Goal: Task Accomplishment & Management: Manage account settings

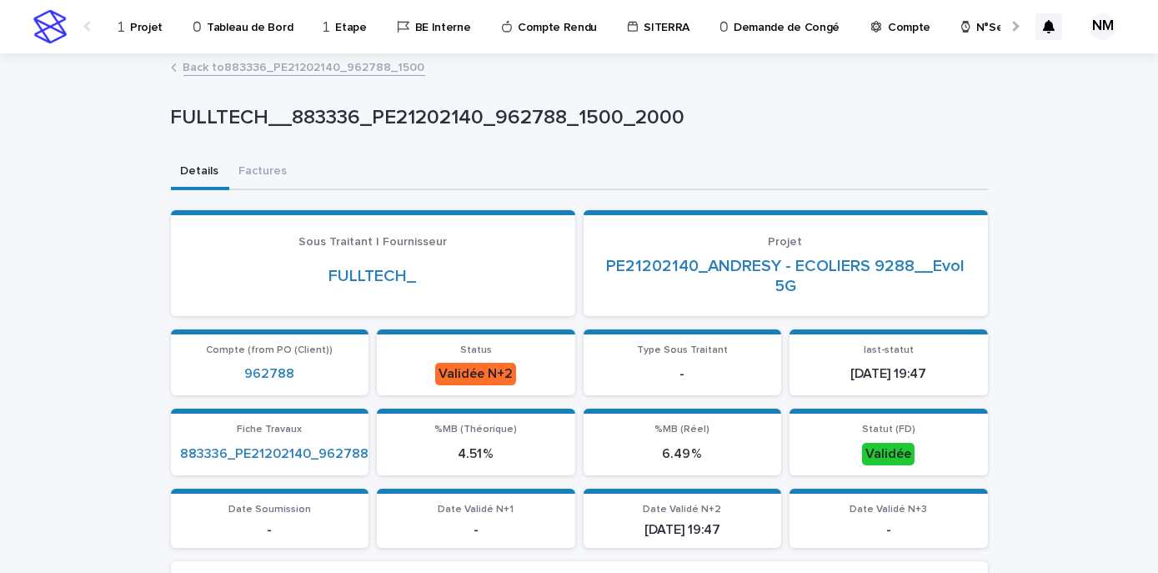
click at [128, 16] on div "Projet" at bounding box center [143, 17] width 53 height 35
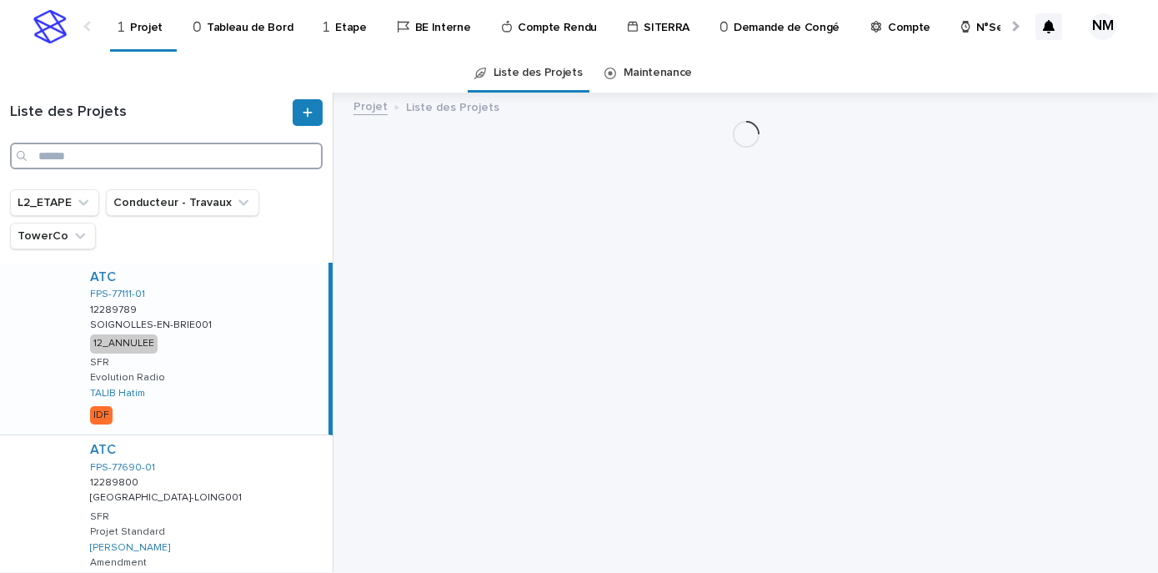
click at [126, 158] on input "Search" at bounding box center [166, 156] width 313 height 27
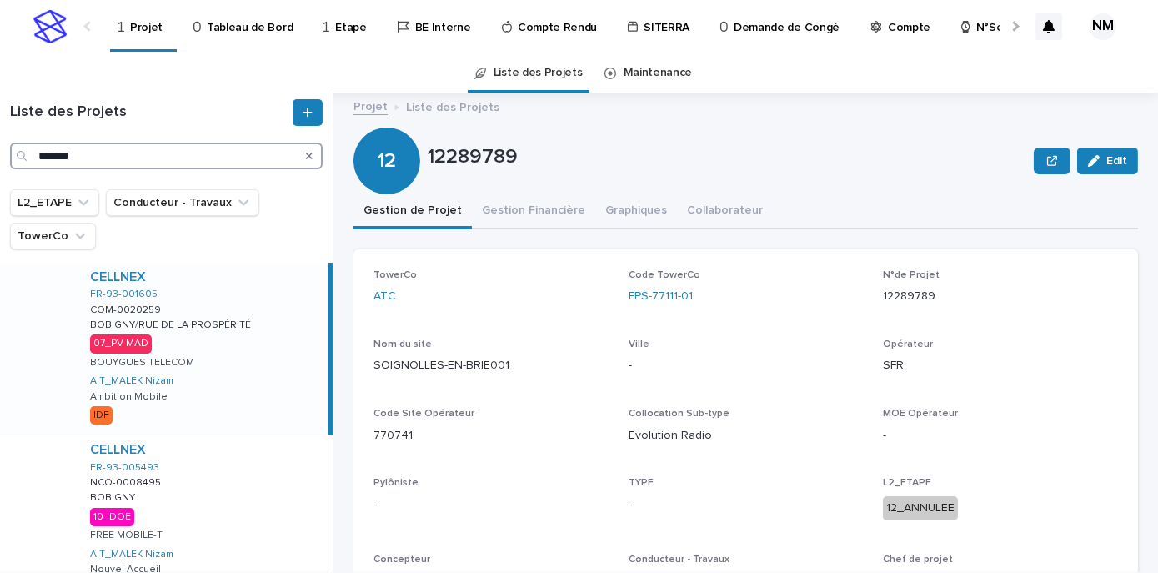
type input "*******"
click at [249, 388] on div "CELLNEX FR-93-001605 COM-0020259 COM-0020259 BOBIGNY/[GEOGRAPHIC_DATA] BOBIGNY/…" at bounding box center [203, 349] width 252 height 172
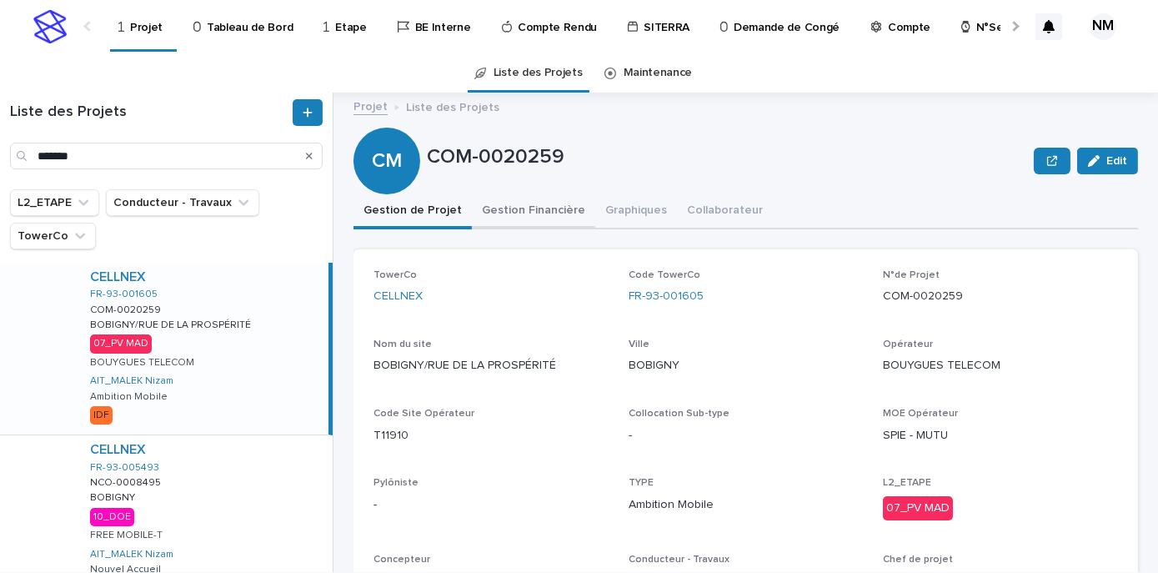
click at [538, 209] on button "Gestion Financière" at bounding box center [533, 211] width 123 height 35
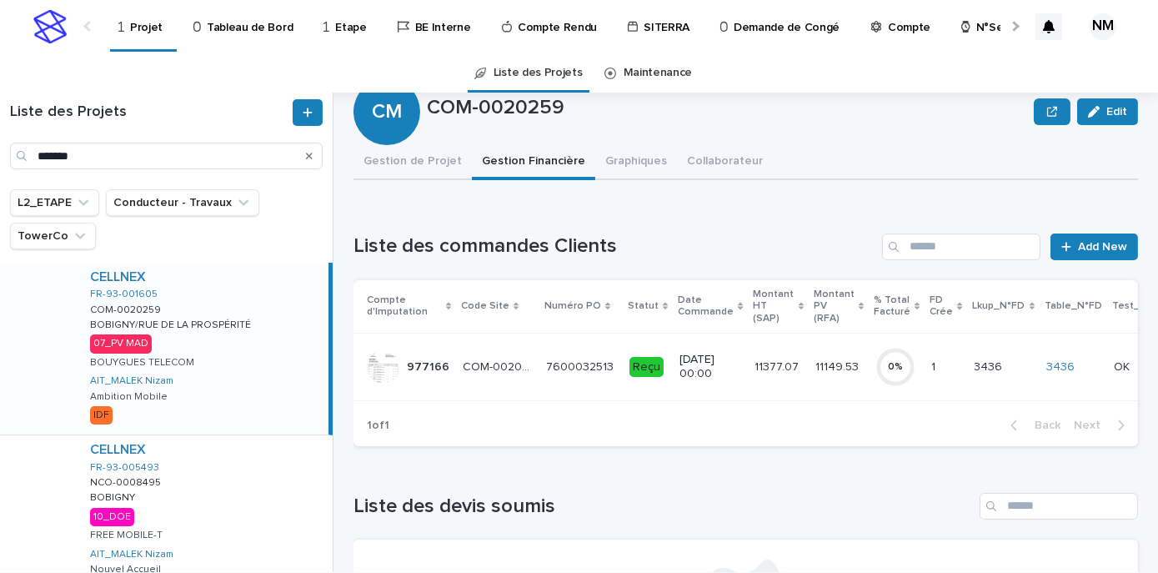
scroll to position [75, 0]
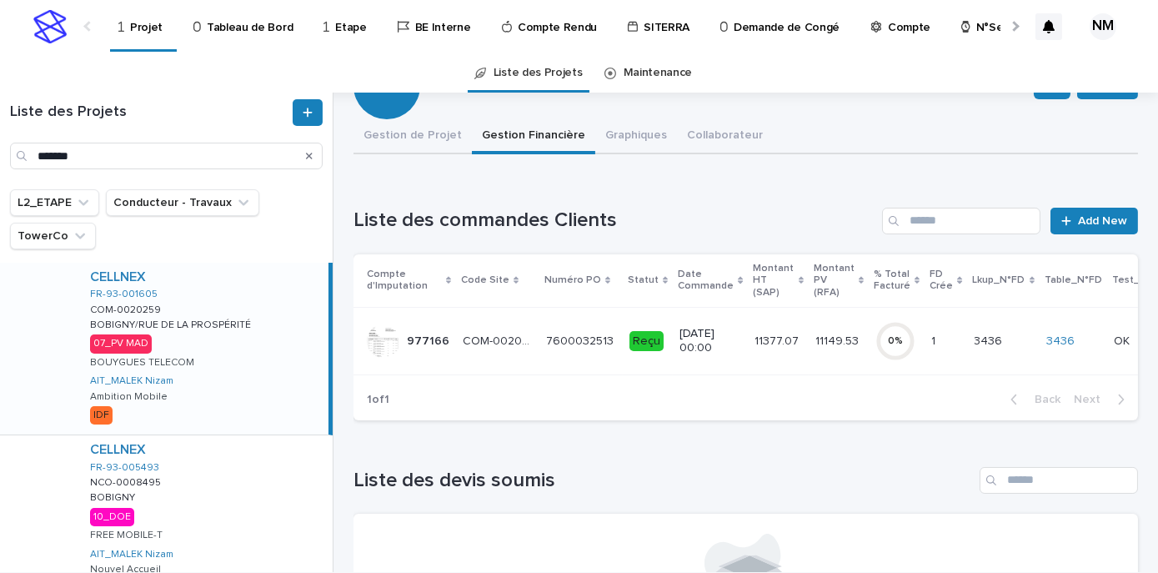
click at [749, 352] on td "11377.07 11377.07" at bounding box center [779, 341] width 60 height 68
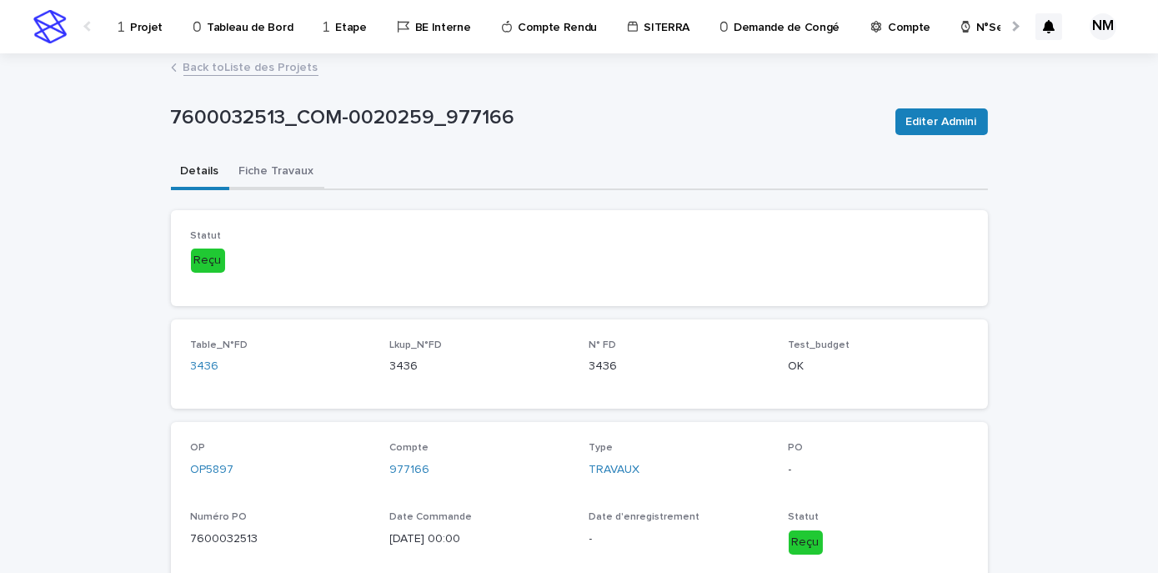
click at [263, 188] on button "Fiche Travaux" at bounding box center [276, 172] width 95 height 35
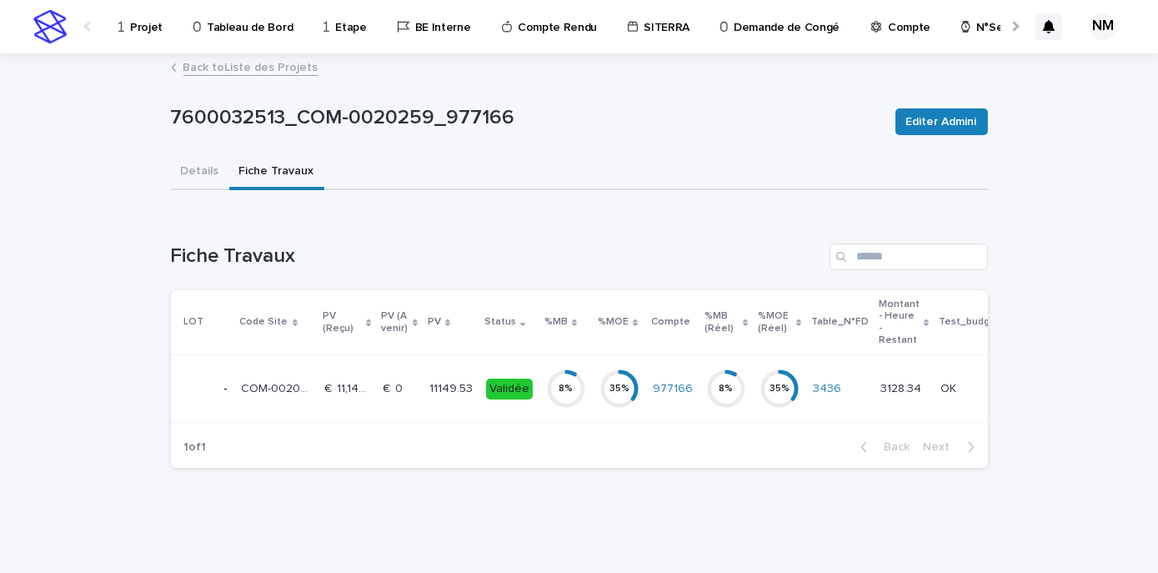
click at [438, 405] on td "11149.53 11149.53" at bounding box center [451, 389] width 57 height 68
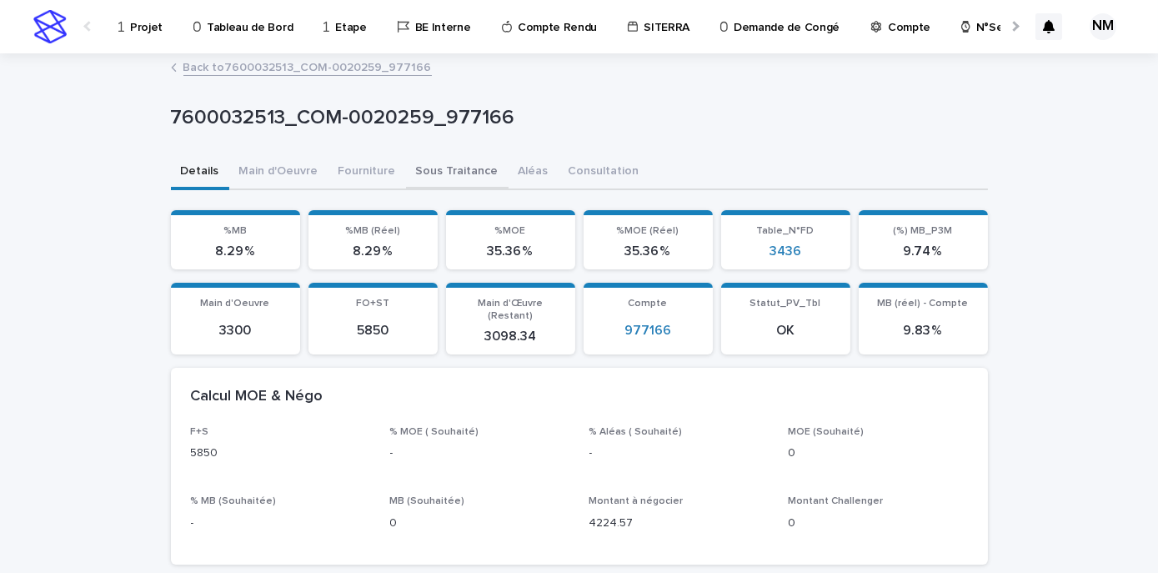
click at [422, 171] on button "Sous Traitance" at bounding box center [457, 172] width 103 height 35
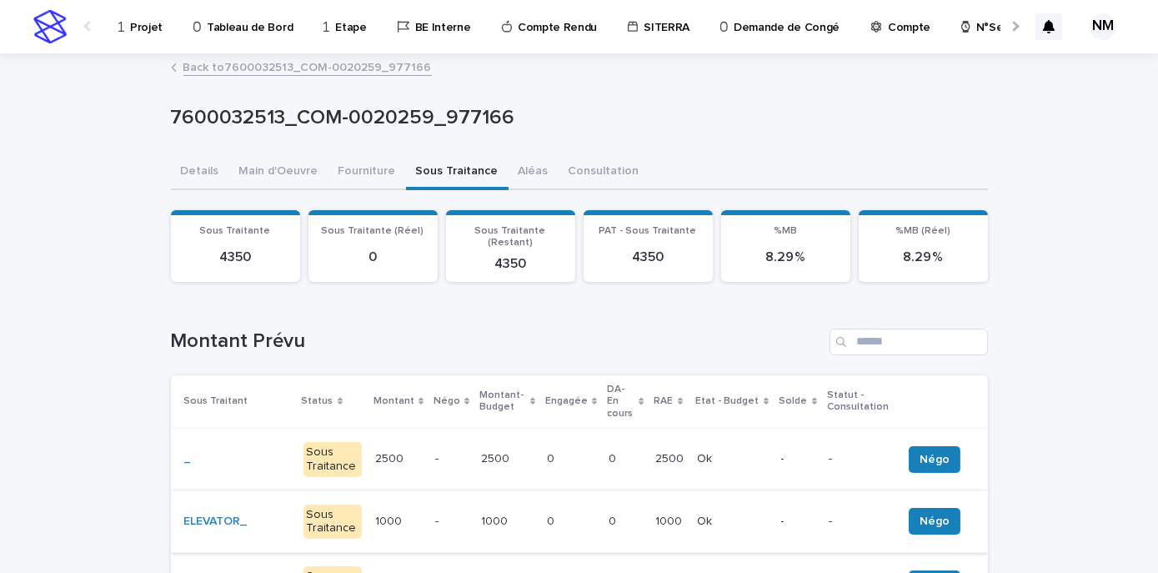
scroll to position [151, 0]
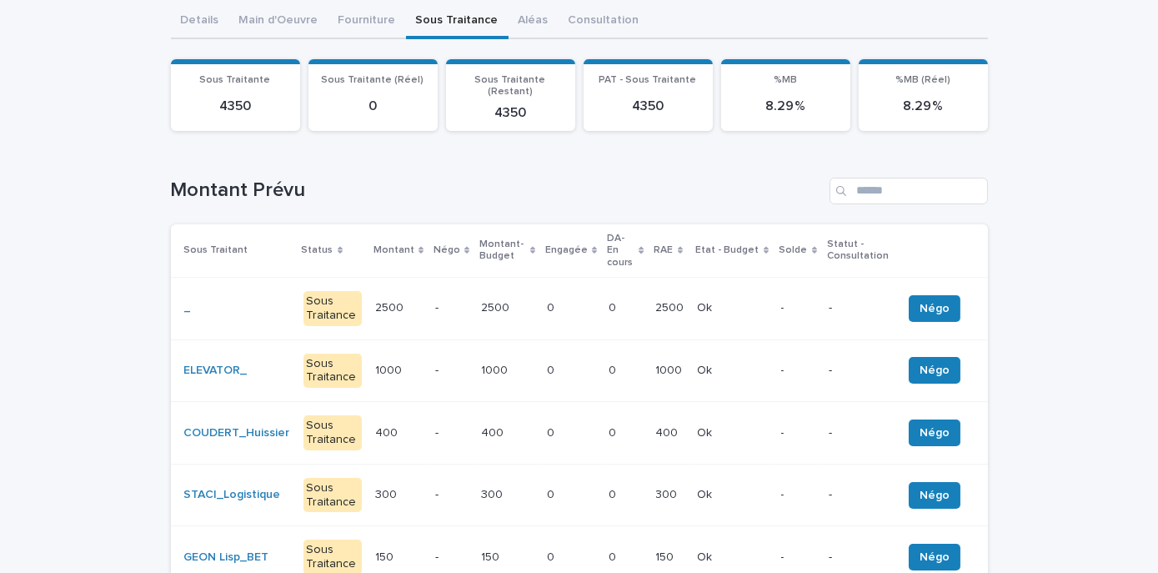
click at [231, 294] on div "_" at bounding box center [237, 308] width 106 height 28
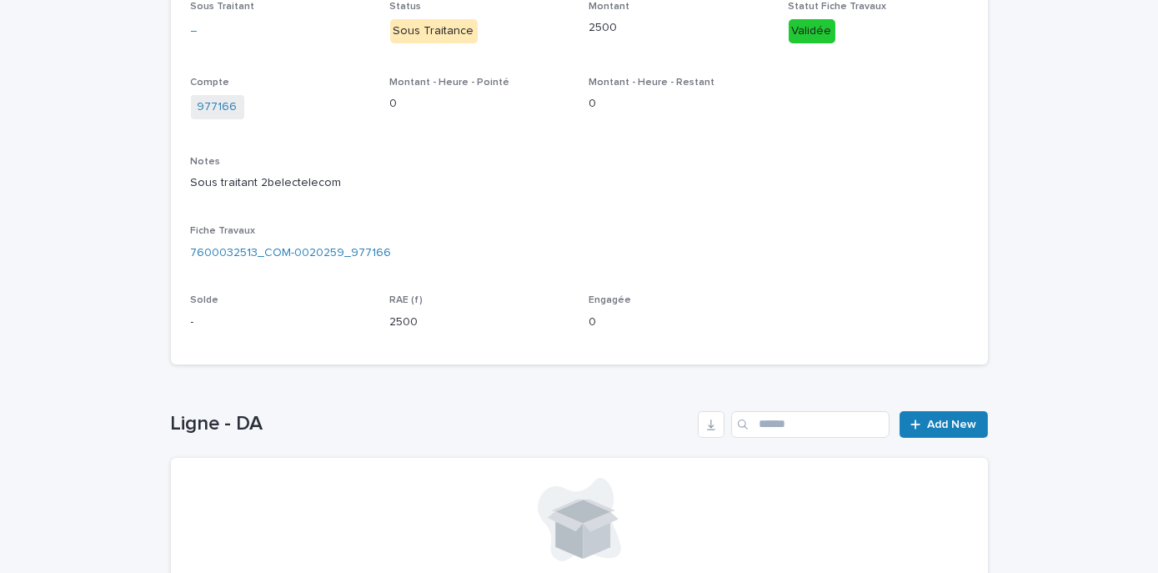
scroll to position [455, 0]
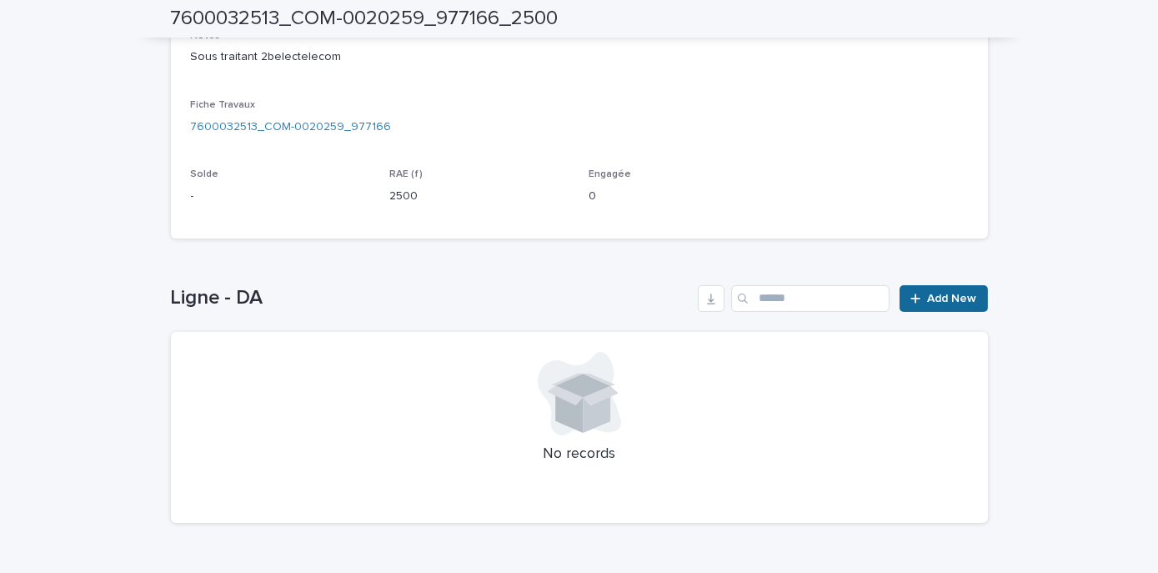
click at [938, 299] on span "Add New" at bounding box center [952, 299] width 49 height 12
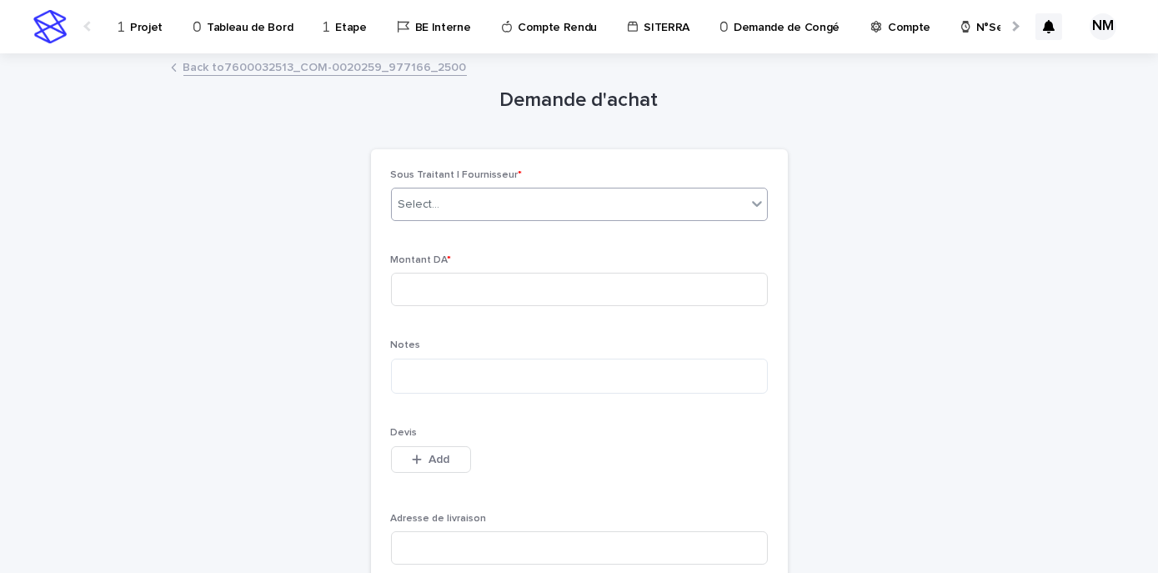
click at [470, 191] on div "Select..." at bounding box center [569, 205] width 354 height 28
type input "******"
click at [801, 214] on div "Demande d'achat Loading... Saving… Loading... Saving… Loading... Saving… Sous T…" at bounding box center [579, 384] width 817 height 659
click at [249, 70] on link "Back to 7600032513_COM-0020259_977166_2500" at bounding box center [325, 66] width 284 height 19
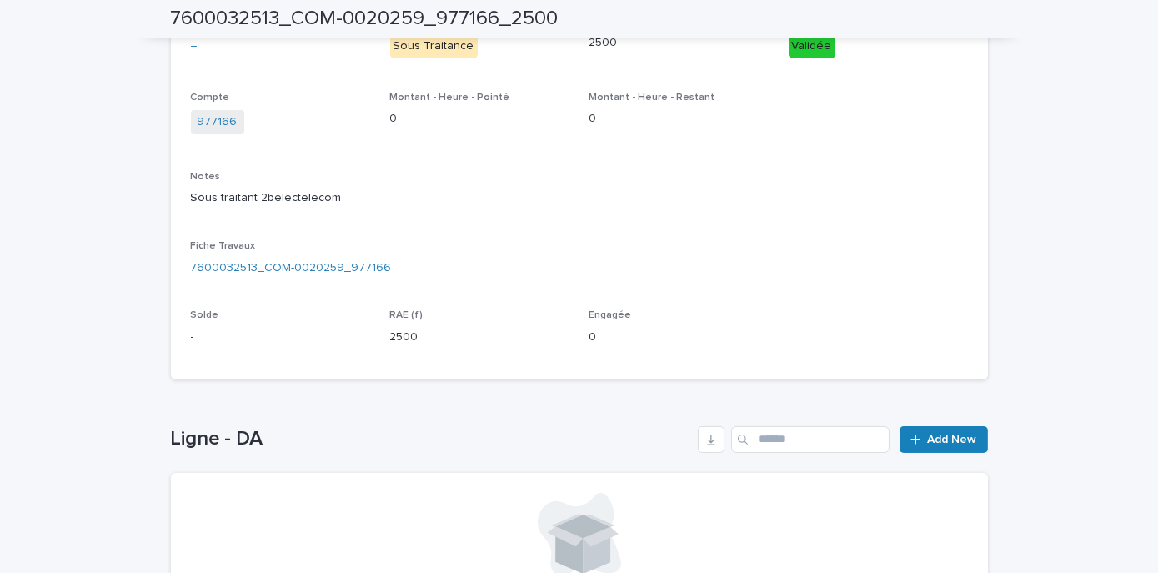
scroll to position [500, 0]
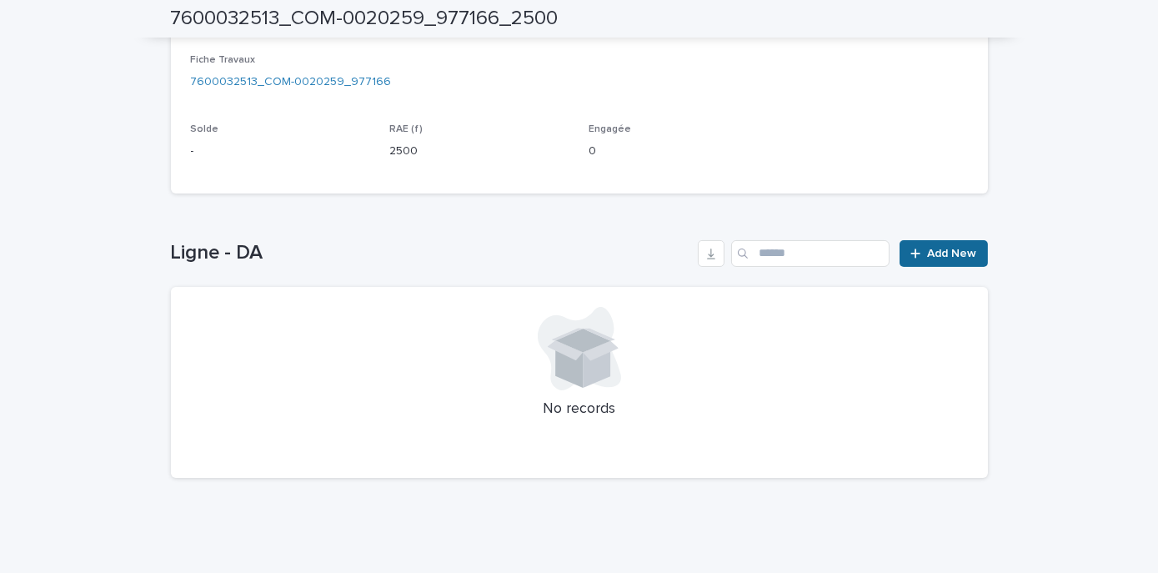
click at [953, 252] on span "Add New" at bounding box center [952, 254] width 49 height 12
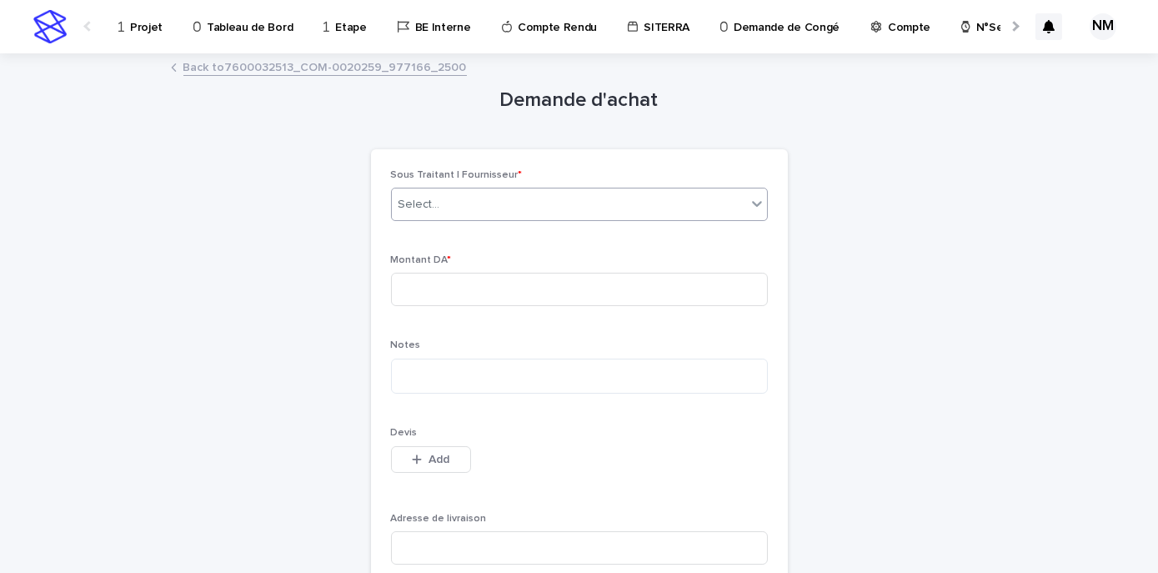
click at [442, 213] on div "Select..." at bounding box center [569, 205] width 354 height 28
type input "*"
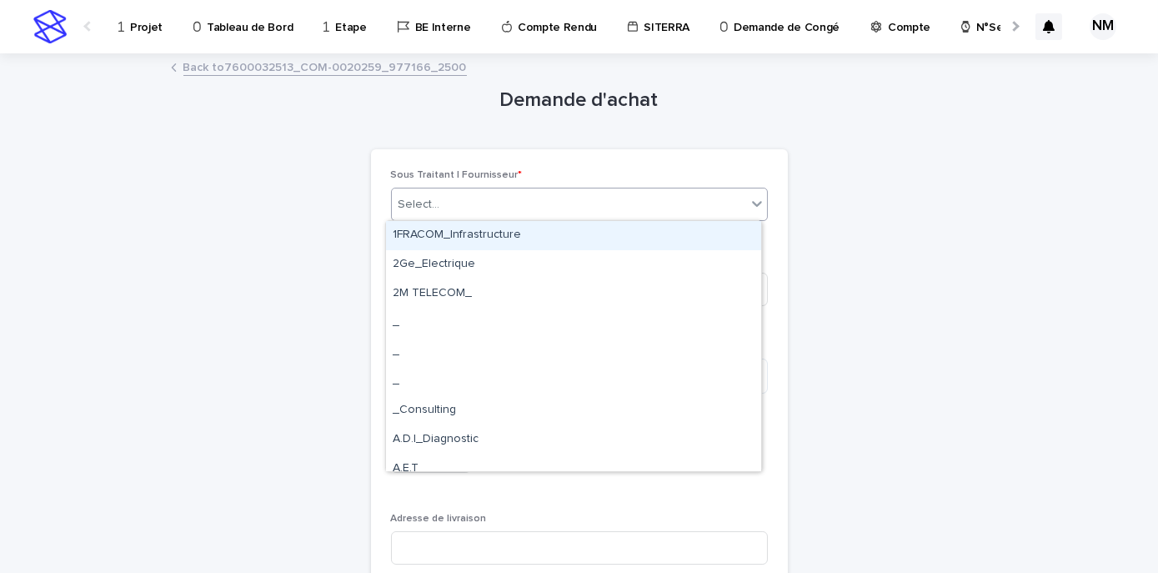
click at [264, 57] on link "Back to 7600032513_COM-0020259_977166_2500" at bounding box center [325, 66] width 284 height 19
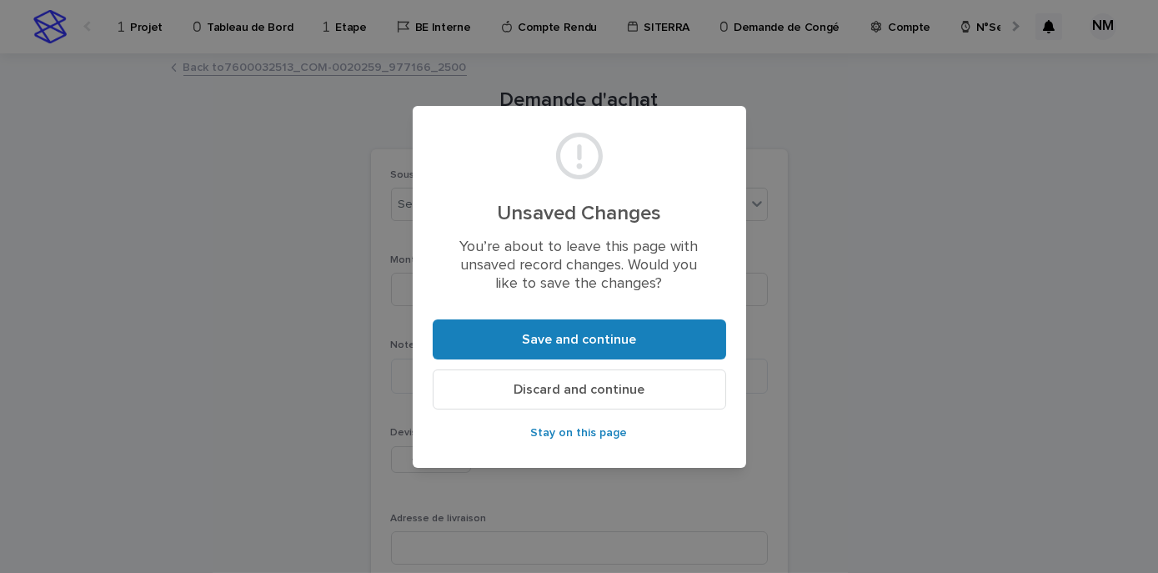
click at [577, 399] on button "Discard and continue" at bounding box center [580, 389] width 294 height 40
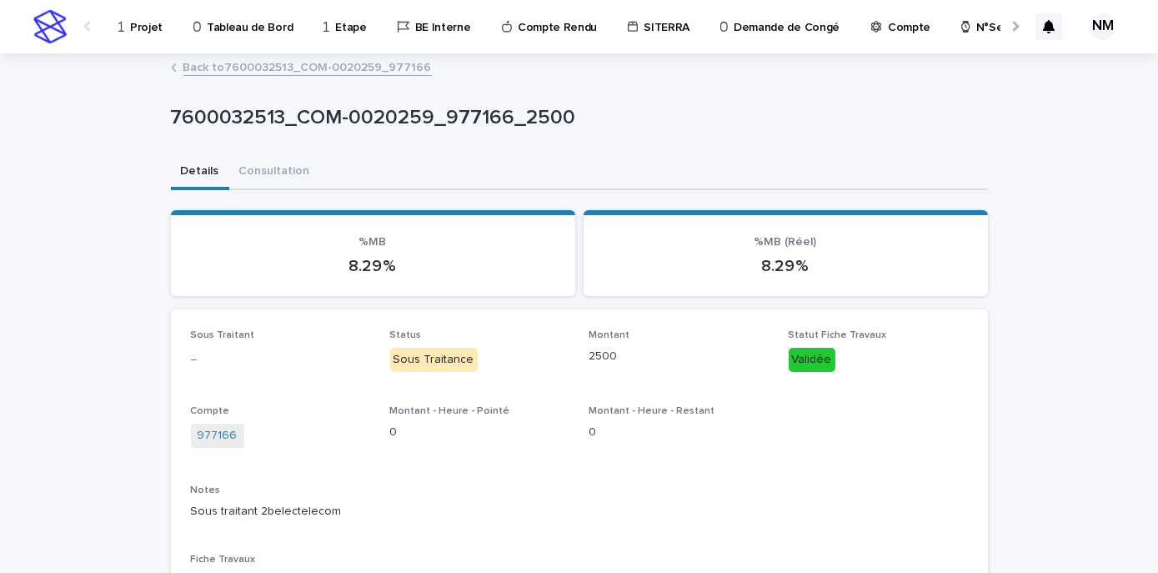
click at [125, 28] on div "Projet" at bounding box center [143, 17] width 53 height 35
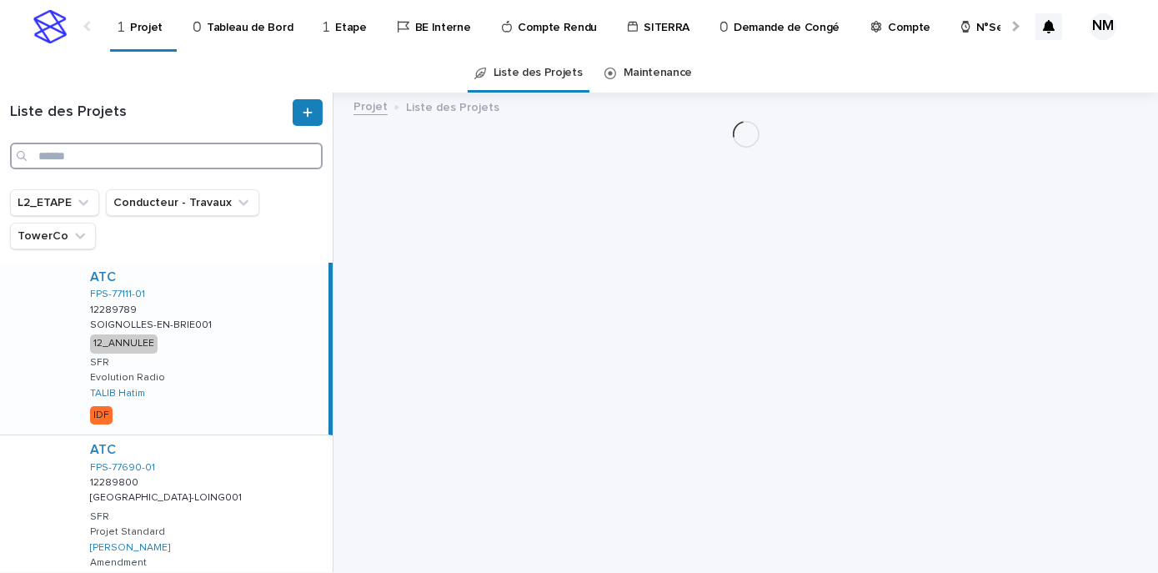
click at [107, 158] on input "Search" at bounding box center [166, 156] width 313 height 27
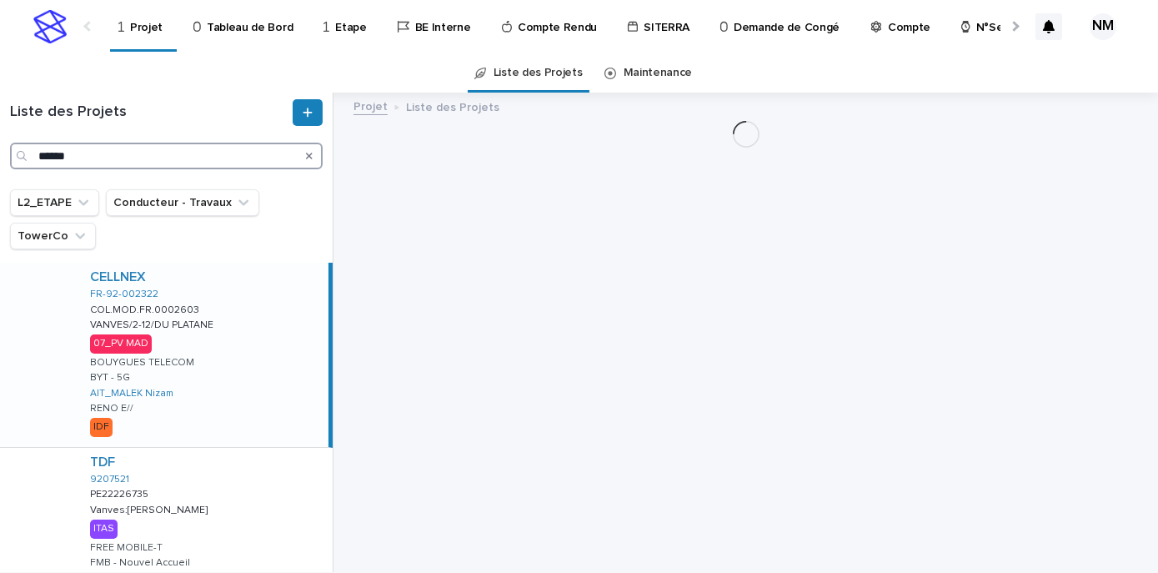
type input "******"
click at [214, 391] on div "CELLNEX FR-92-002322 COL.MOD.FR.0002603 COL.MOD.FR.0002603 VANVES/2-12/DU PLATA…" at bounding box center [203, 355] width 252 height 184
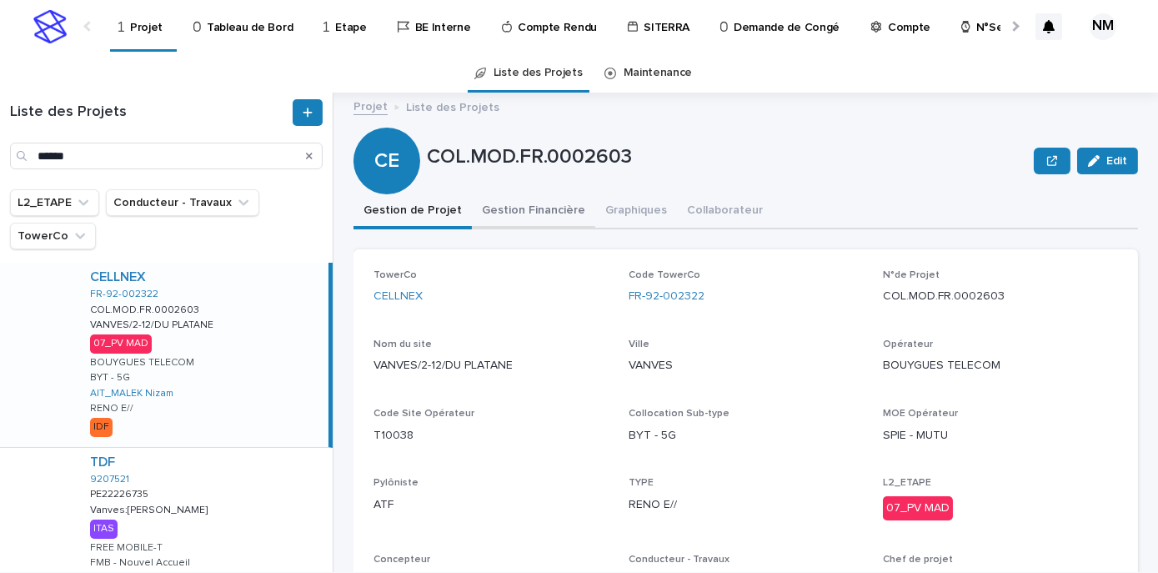
click at [511, 201] on button "Gestion Financière" at bounding box center [533, 211] width 123 height 35
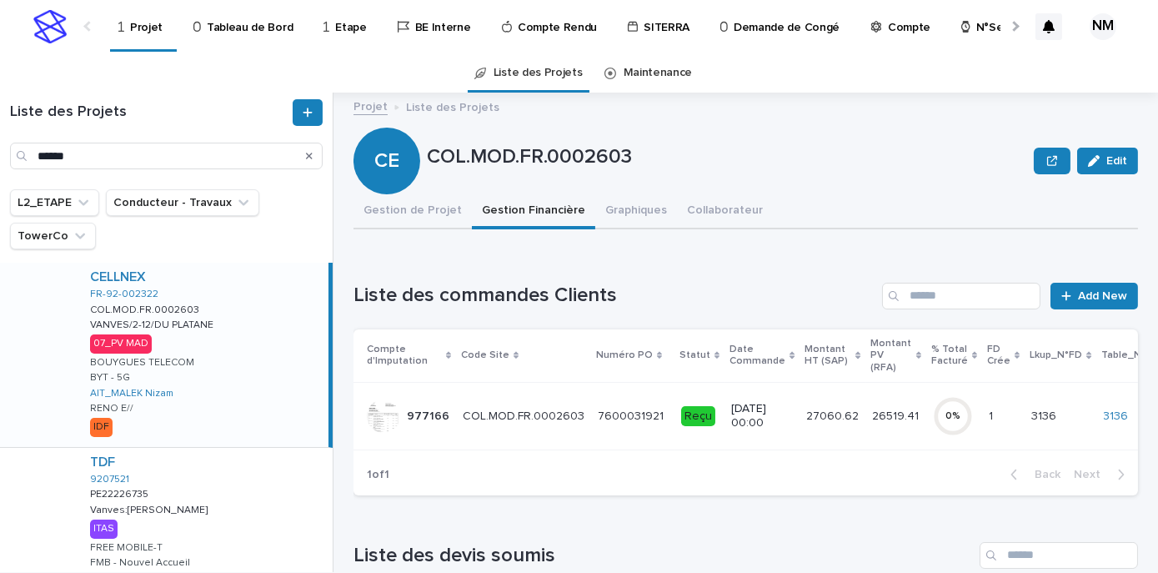
click at [753, 431] on div "4/6/2025 00:00" at bounding box center [762, 416] width 62 height 42
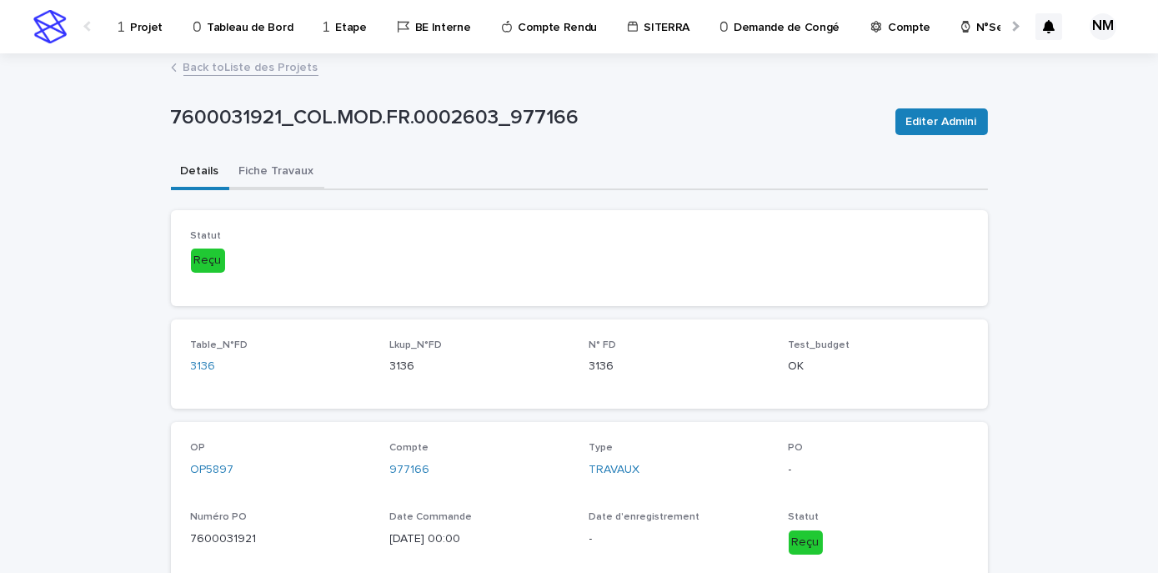
click at [292, 177] on button "Fiche Travaux" at bounding box center [276, 172] width 95 height 35
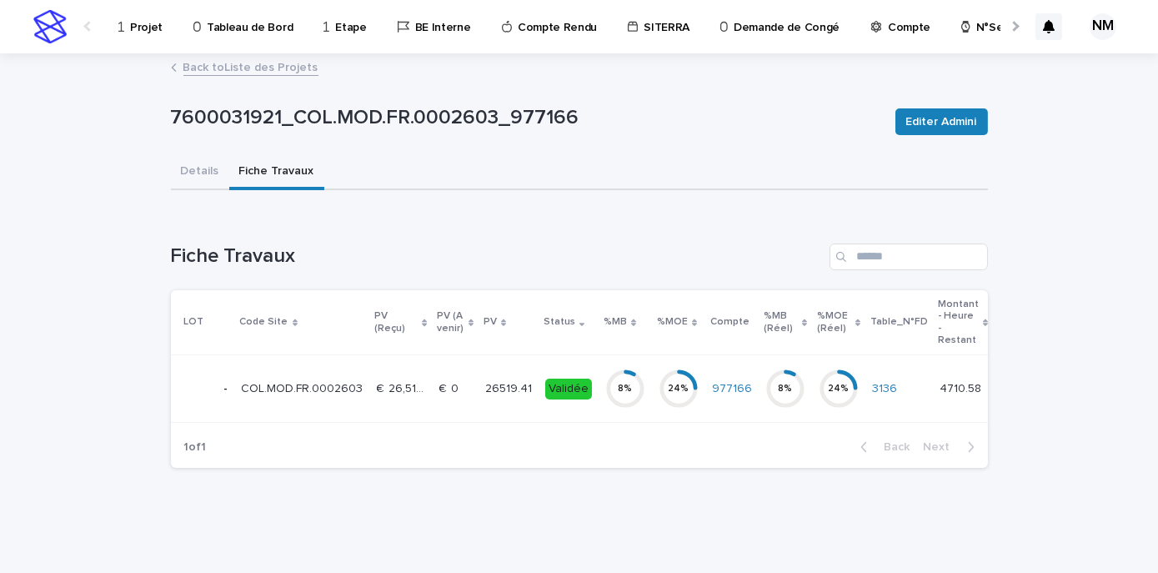
click at [599, 411] on td "8 %" at bounding box center [625, 389] width 53 height 68
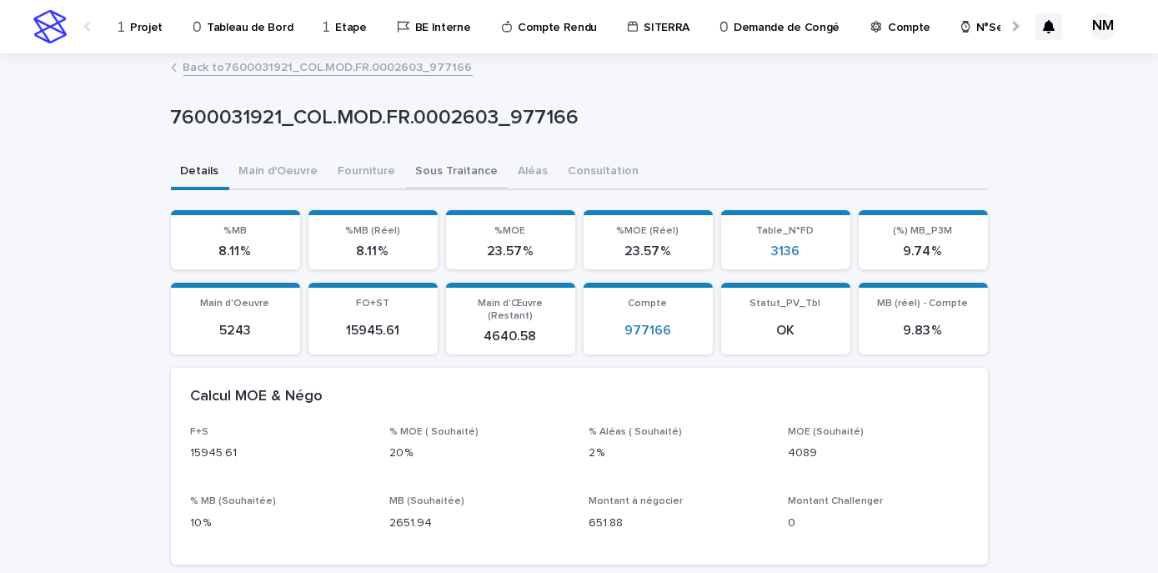
click at [430, 175] on button "Sous Traitance" at bounding box center [457, 172] width 103 height 35
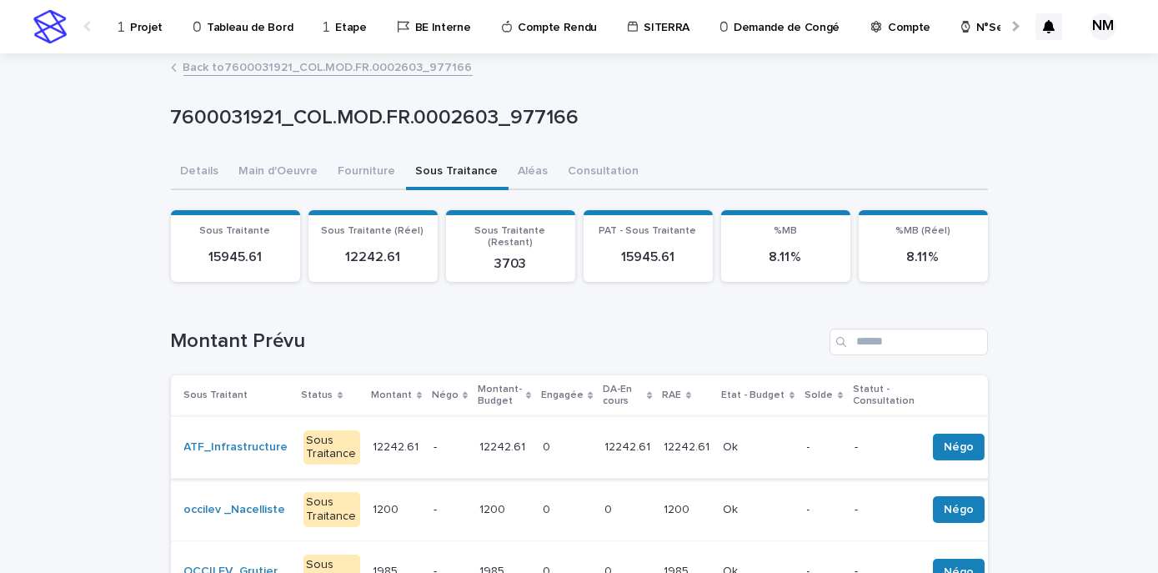
scroll to position [151, 0]
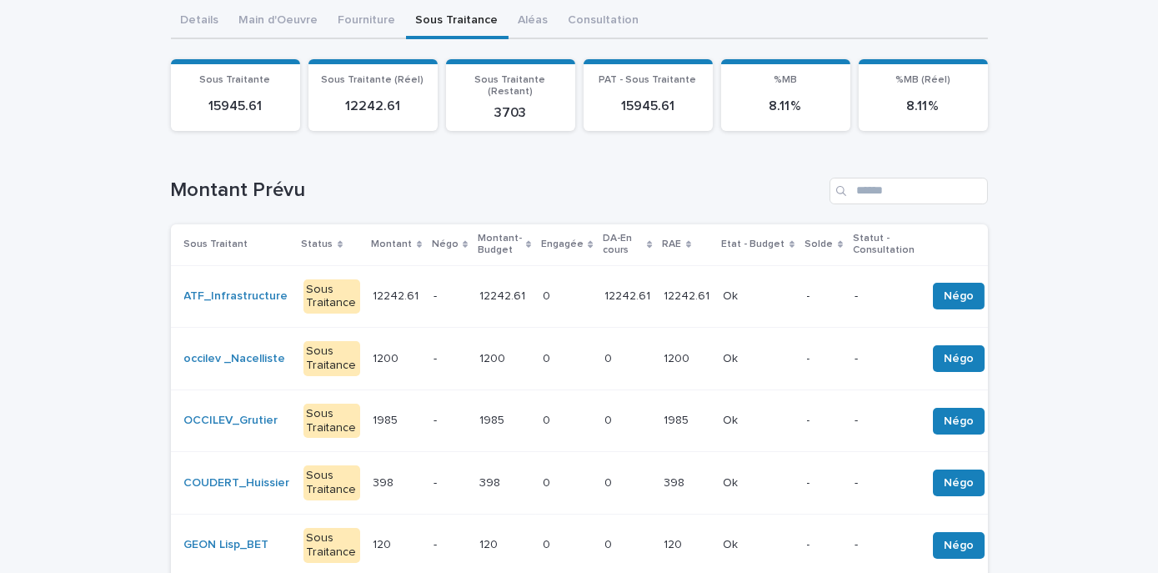
click at [636, 301] on td "12242.61 12242.61" at bounding box center [628, 296] width 59 height 63
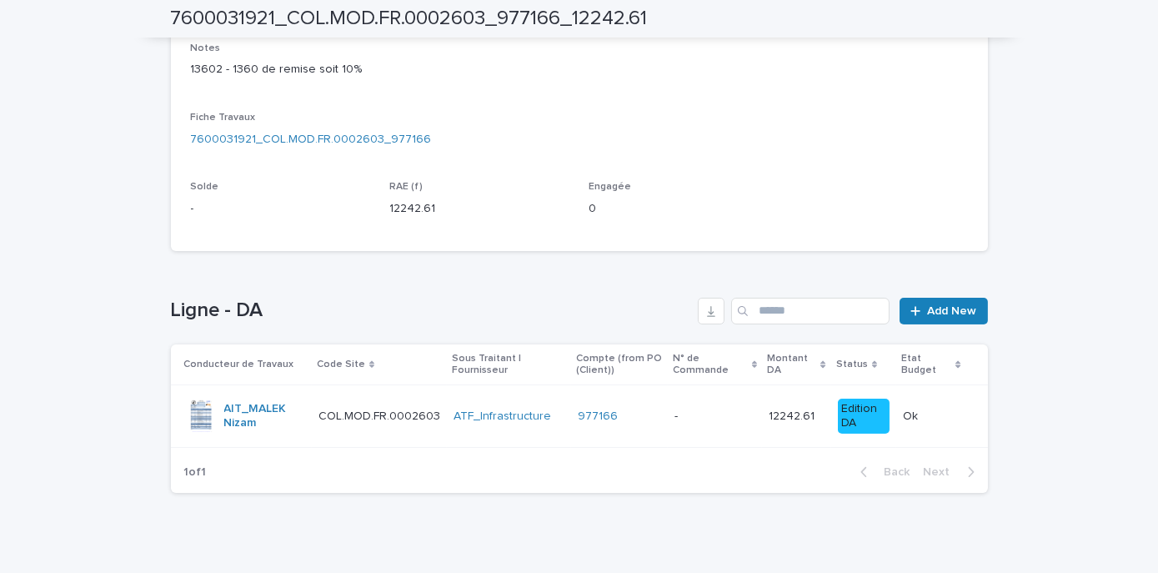
scroll to position [456, 0]
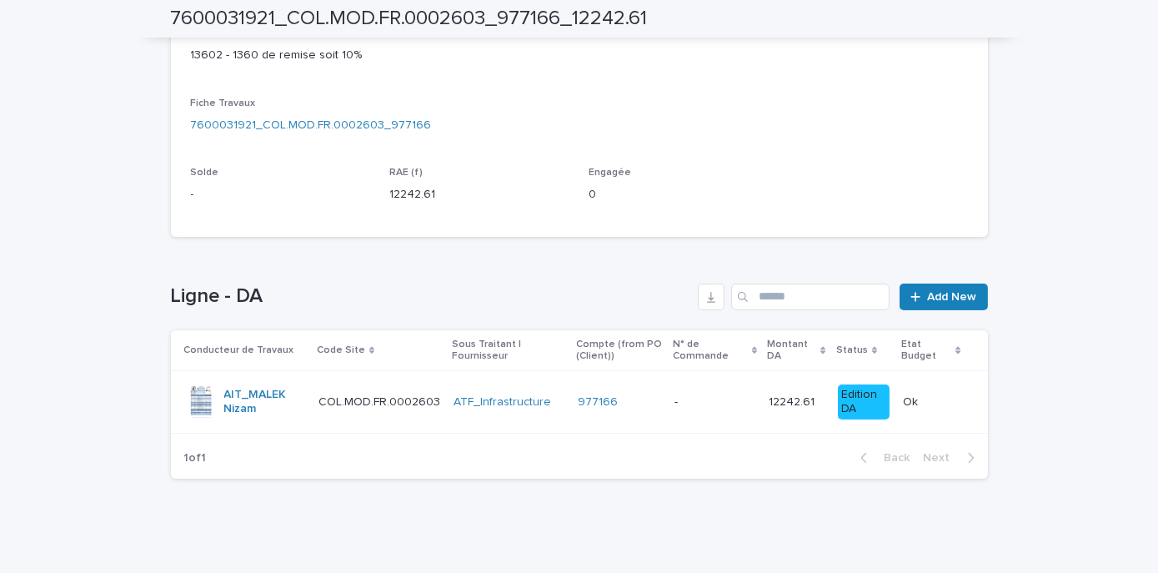
click at [776, 419] on td "12242.61 12242.61" at bounding box center [796, 402] width 69 height 63
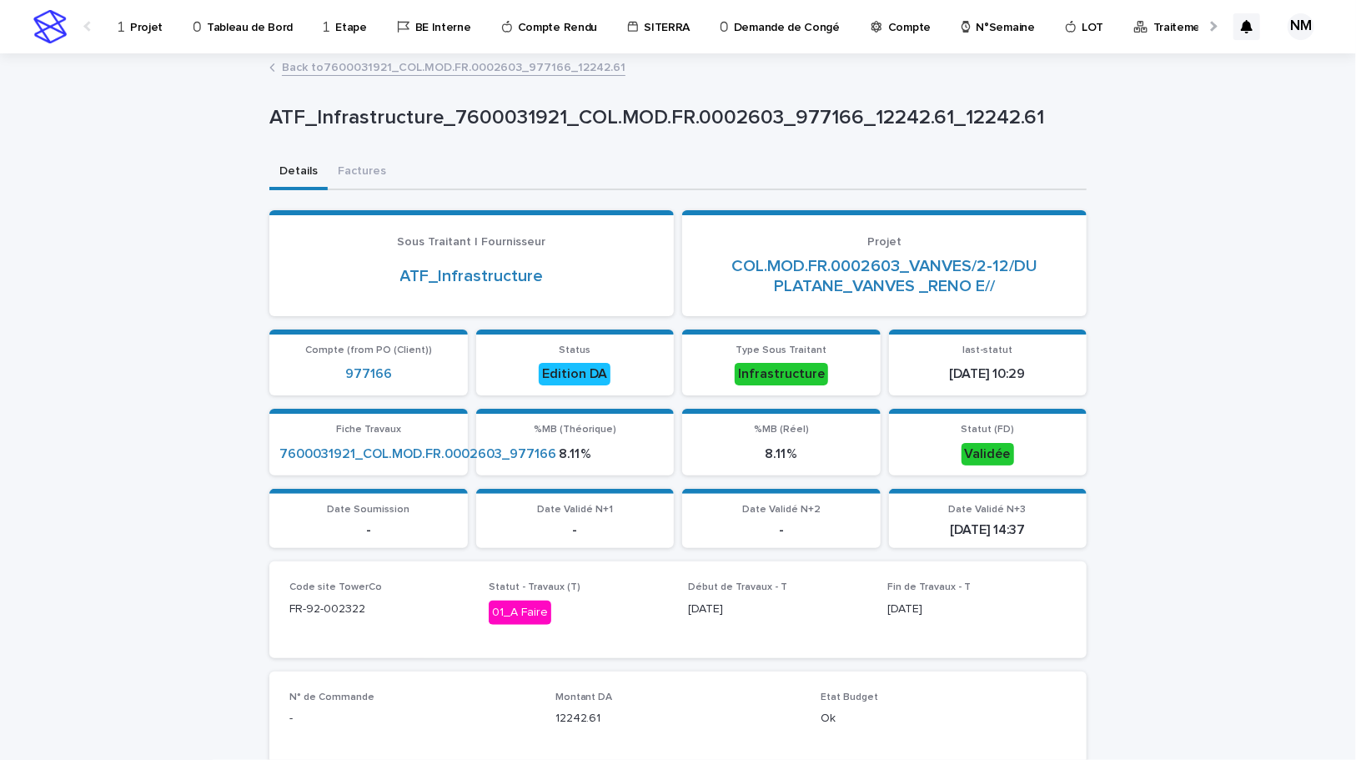
click at [144, 28] on p "Projet" at bounding box center [146, 17] width 33 height 35
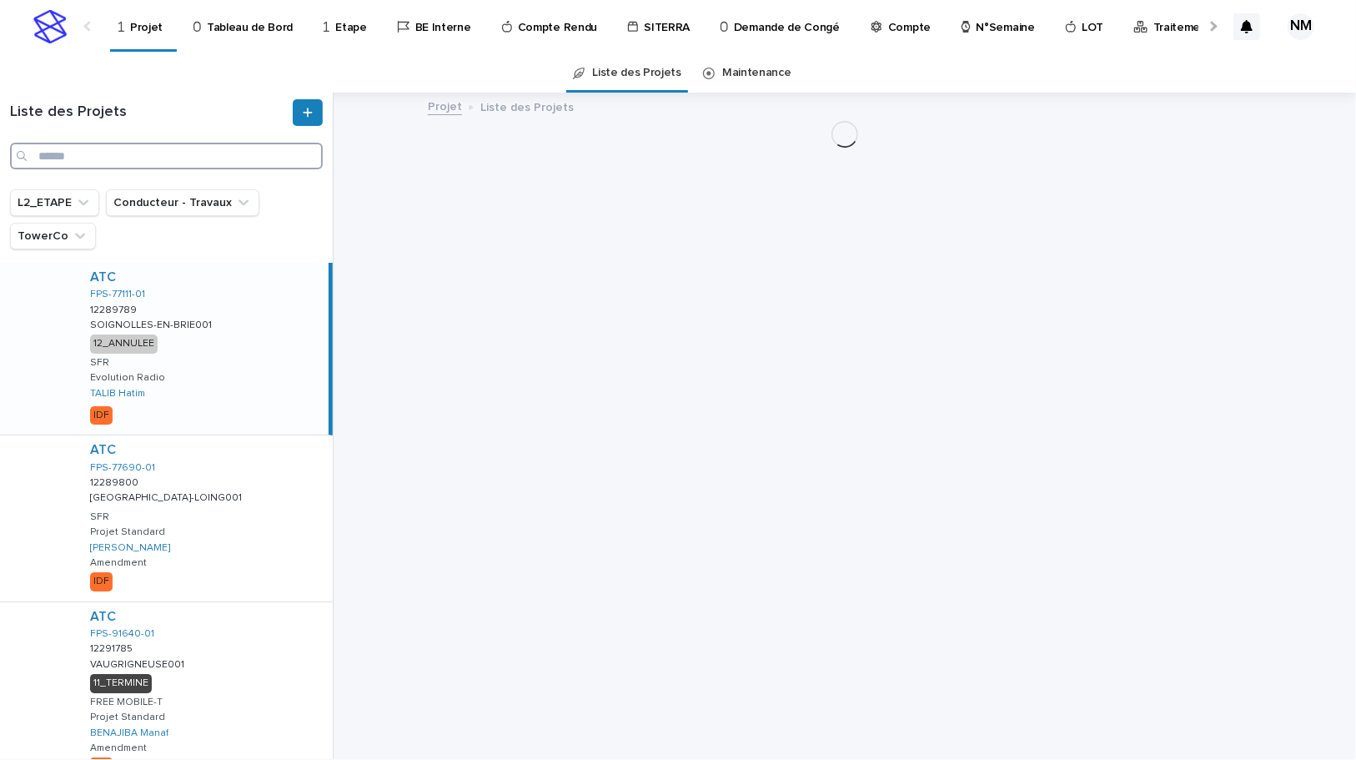
click at [170, 158] on input "Search" at bounding box center [166, 156] width 313 height 27
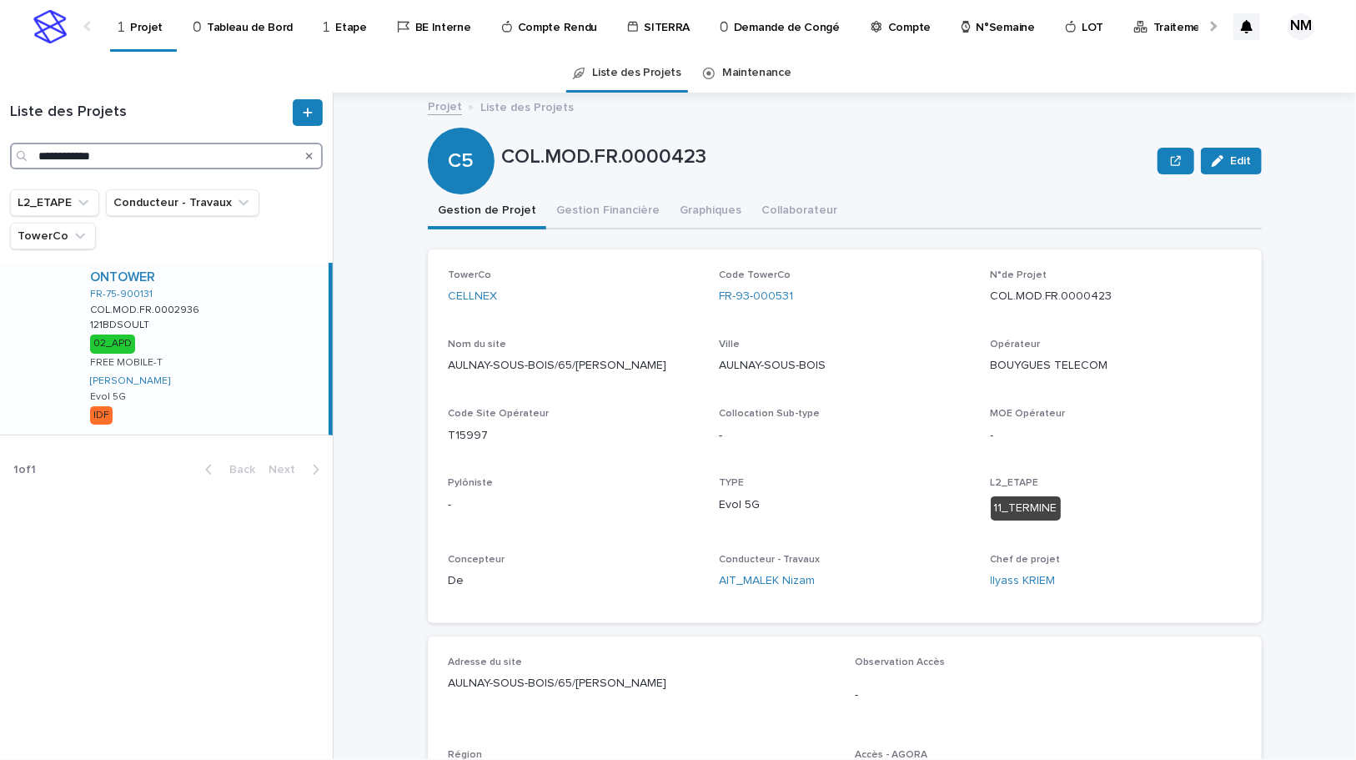
type input "**********"
drag, startPoint x: 213, startPoint y: 349, endPoint x: 216, endPoint y: 366, distance: 17.0
click at [213, 349] on div "ONTOWER FR-75-900131 COL.MOD.FR.0002936 COL.MOD.FR.0002936 121BDSOULT 121BDSOUL…" at bounding box center [203, 349] width 252 height 172
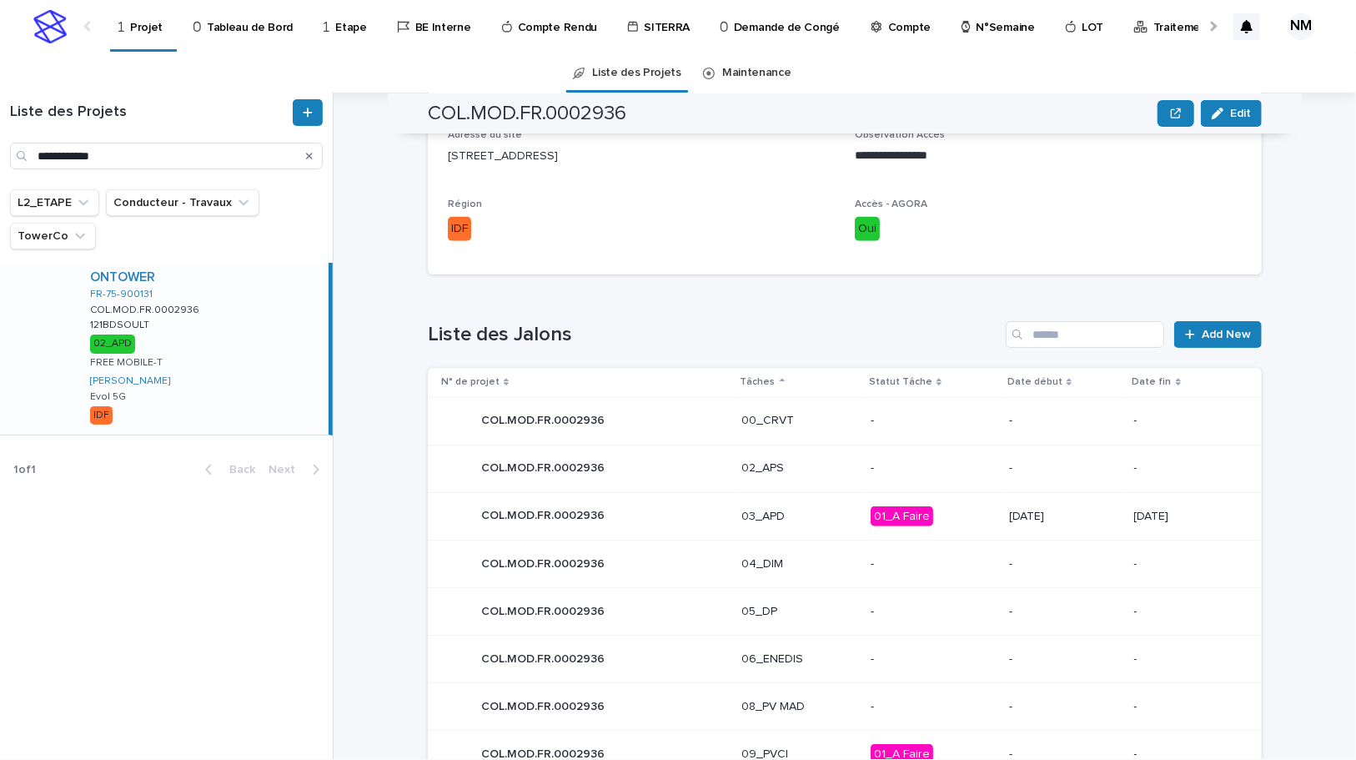
scroll to position [683, 0]
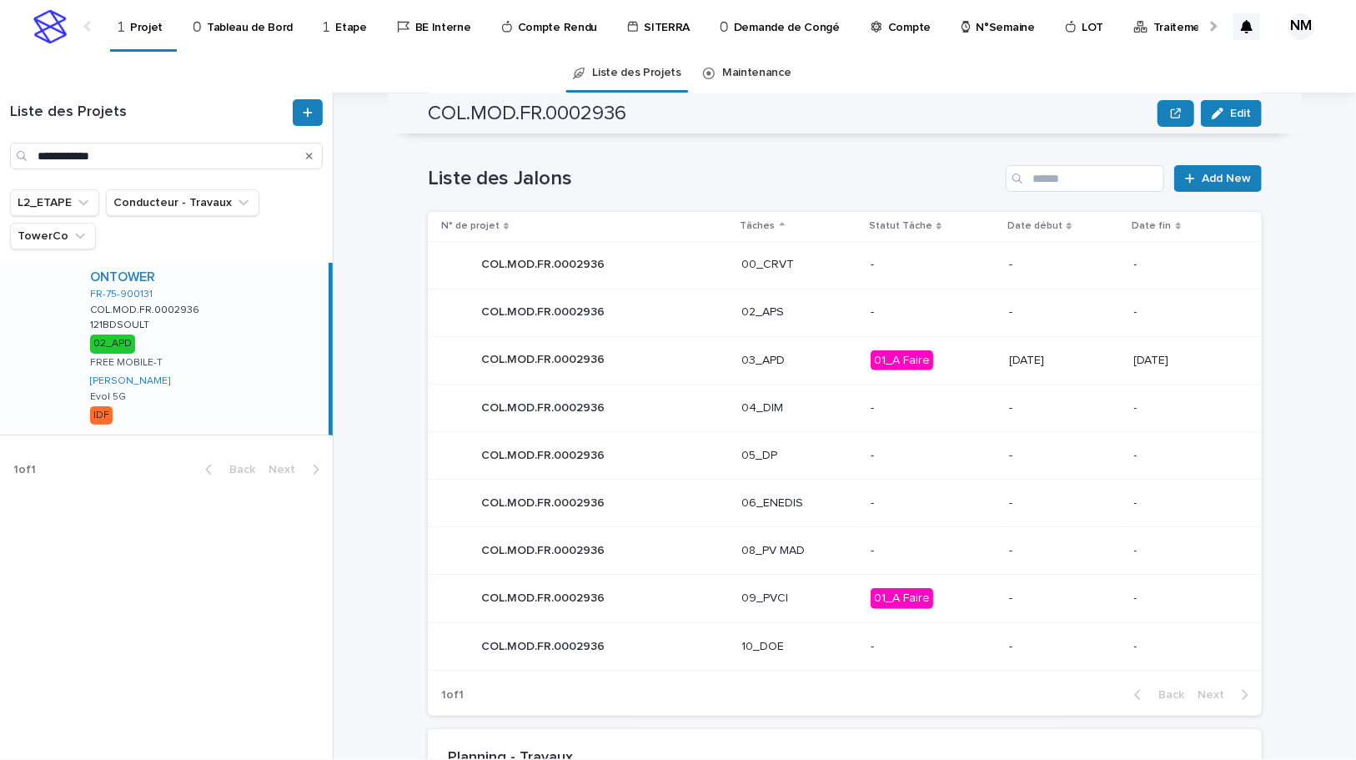
click at [927, 366] on p "01_A Faire" at bounding box center [933, 360] width 125 height 21
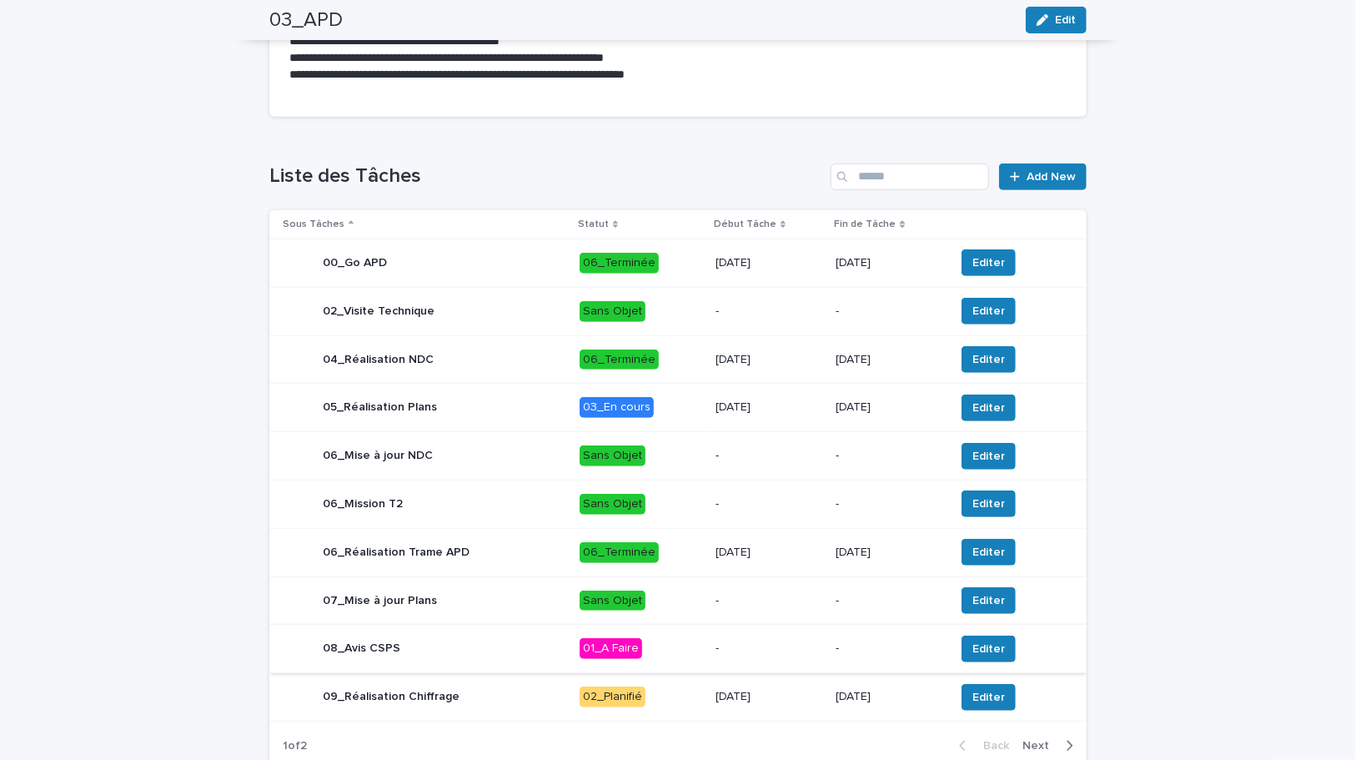
scroll to position [567, 0]
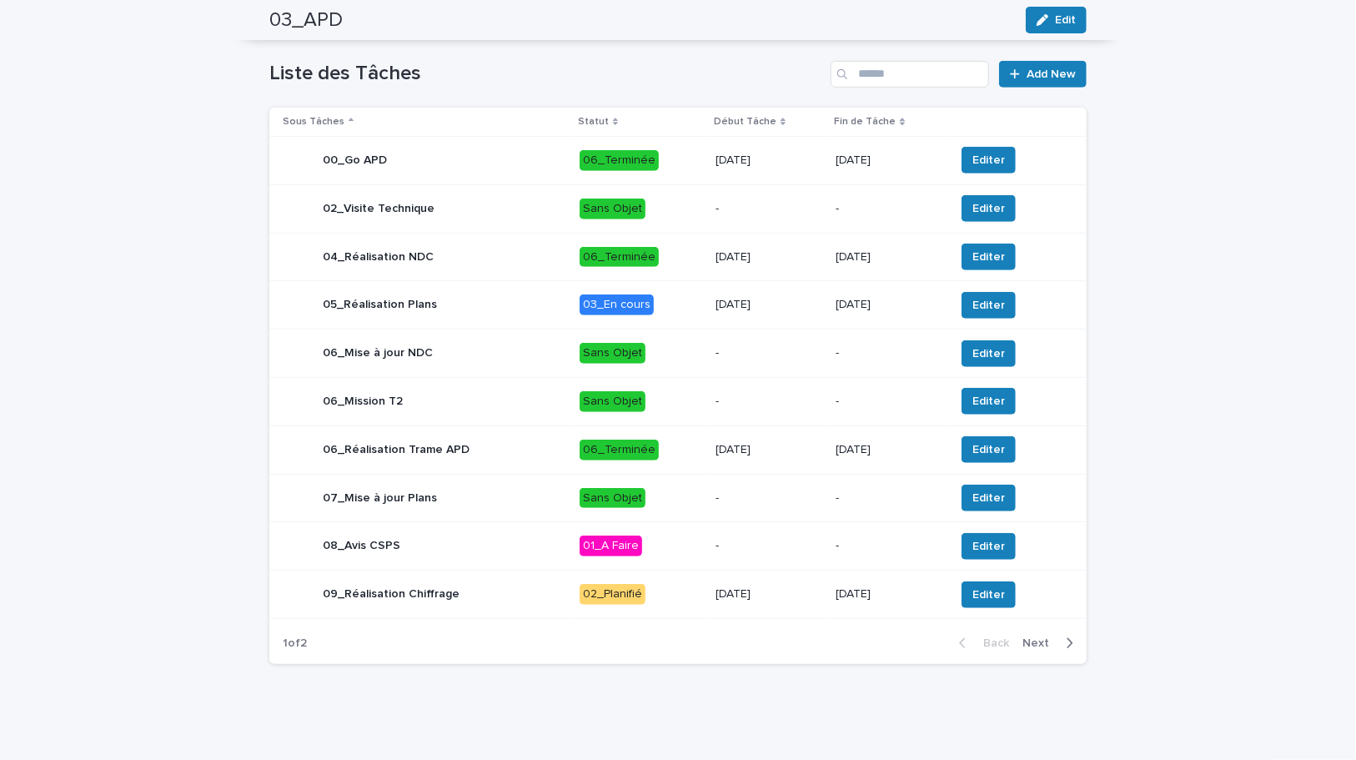
click at [777, 455] on div "7/8/2025" at bounding box center [769, 450] width 107 height 28
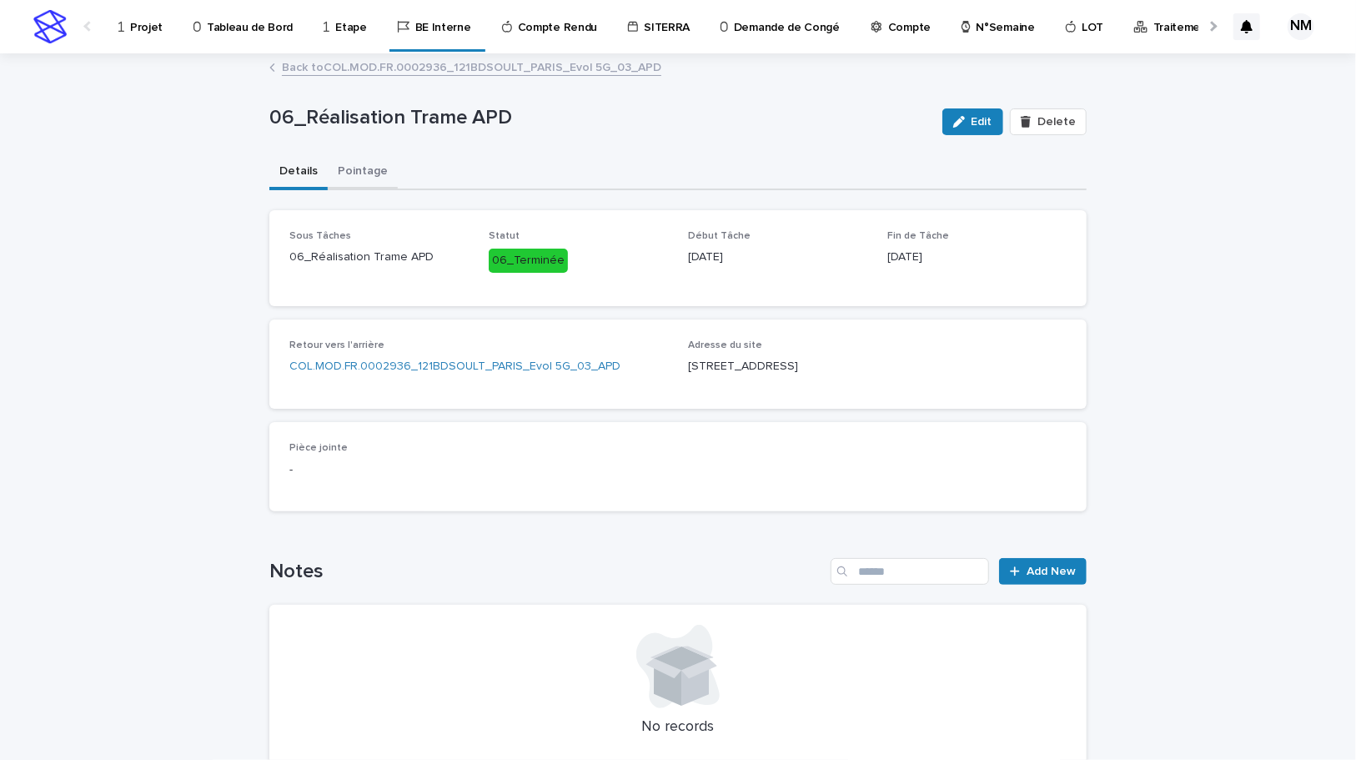
click at [351, 173] on button "Pointage" at bounding box center [363, 172] width 70 height 35
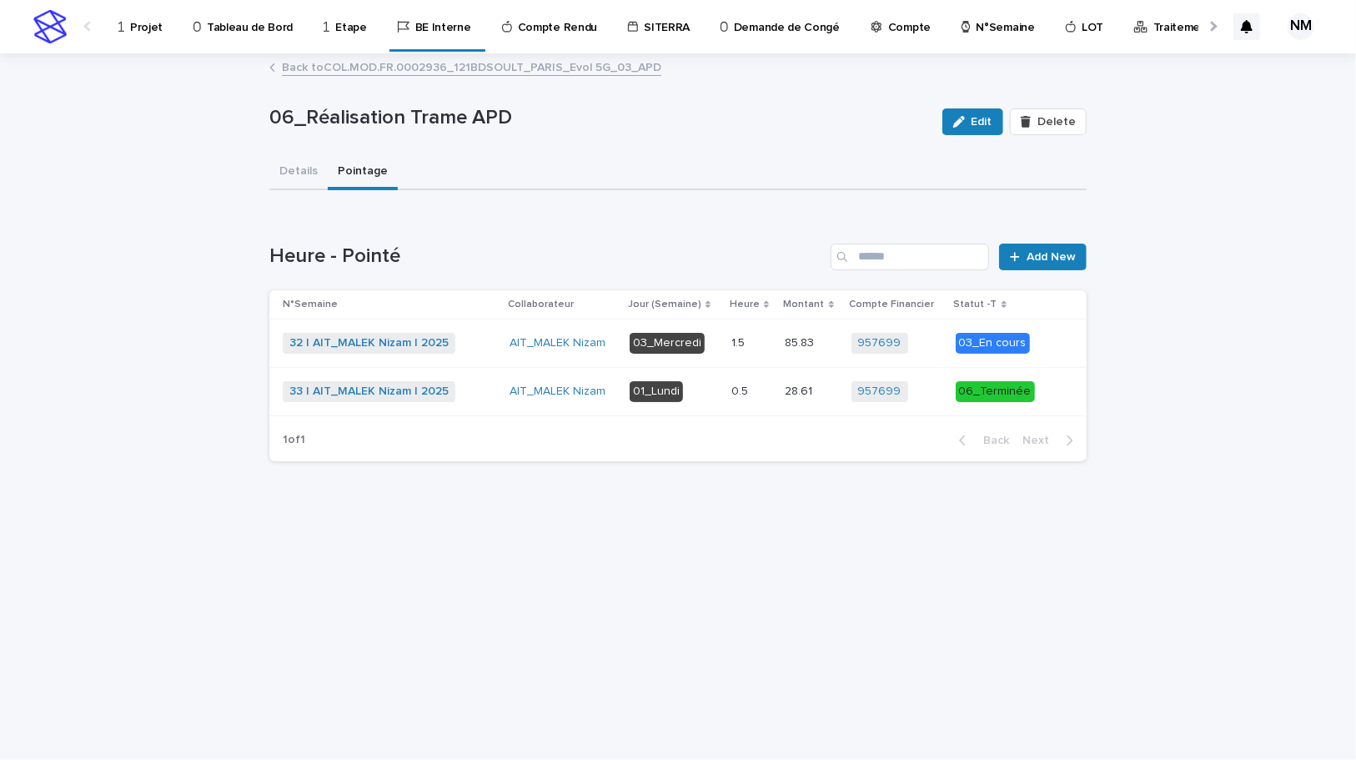
click at [770, 354] on div "1.5 1.5" at bounding box center [751, 343] width 41 height 28
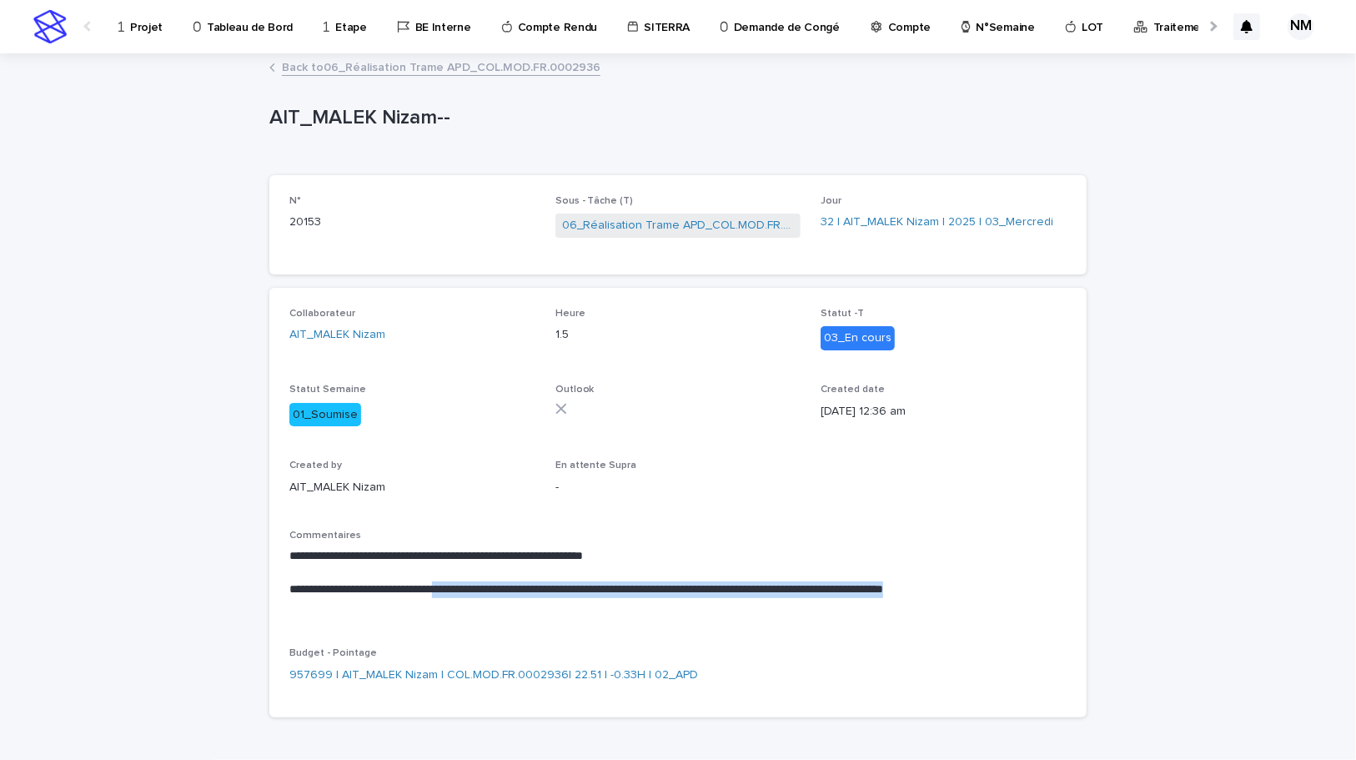
drag, startPoint x: 309, startPoint y: 610, endPoint x: 456, endPoint y: 585, distance: 149.6
click at [456, 585] on p "**********" at bounding box center [677, 597] width 777 height 33
copy p "**********"
click at [1134, 436] on div "**********" at bounding box center [678, 434] width 1356 height 759
click at [148, 21] on p "Projet" at bounding box center [146, 17] width 33 height 35
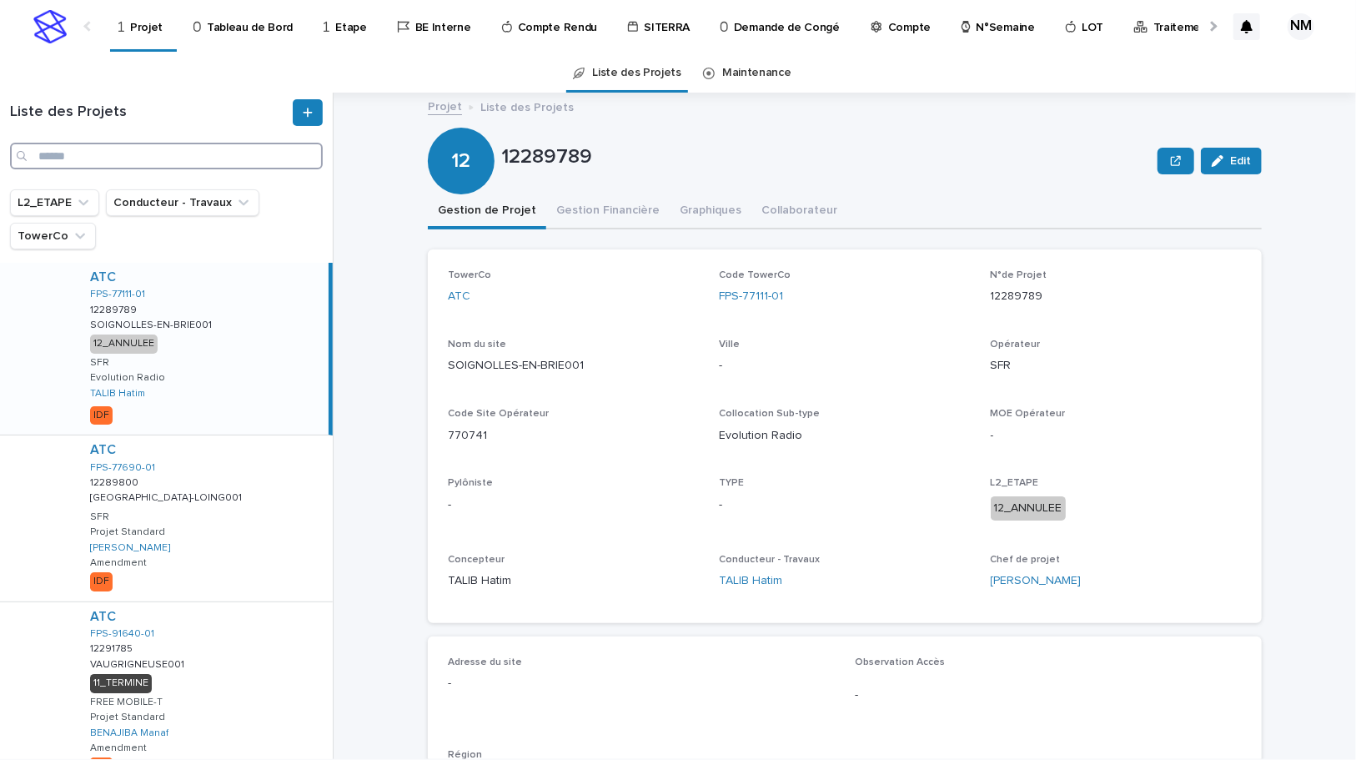
click at [111, 149] on input "Search" at bounding box center [166, 156] width 313 height 27
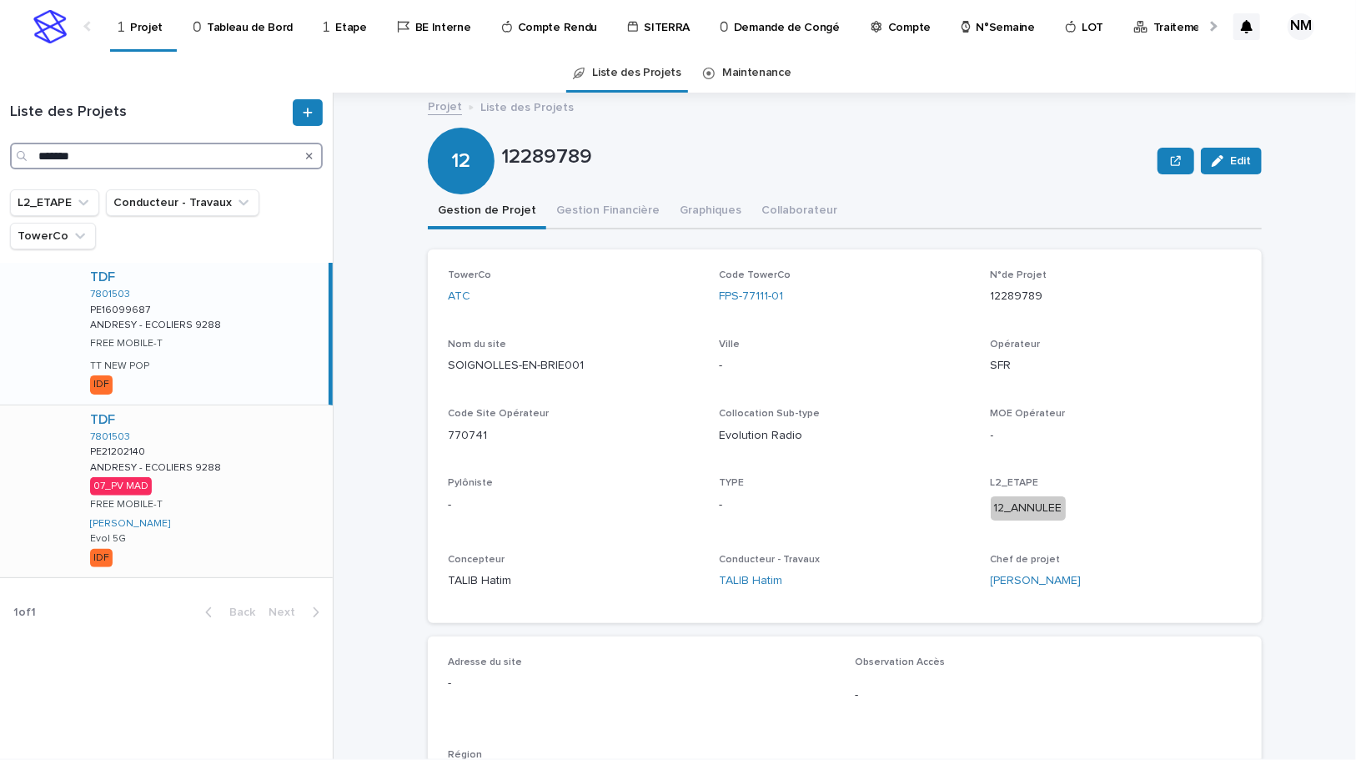
type input "*******"
click at [290, 553] on div "TDF 7801503 PE21202140 PE21202140 ANDRESY - ECOLIERS 9288 ANDRESY - ECOLIERS 92…" at bounding box center [205, 491] width 256 height 172
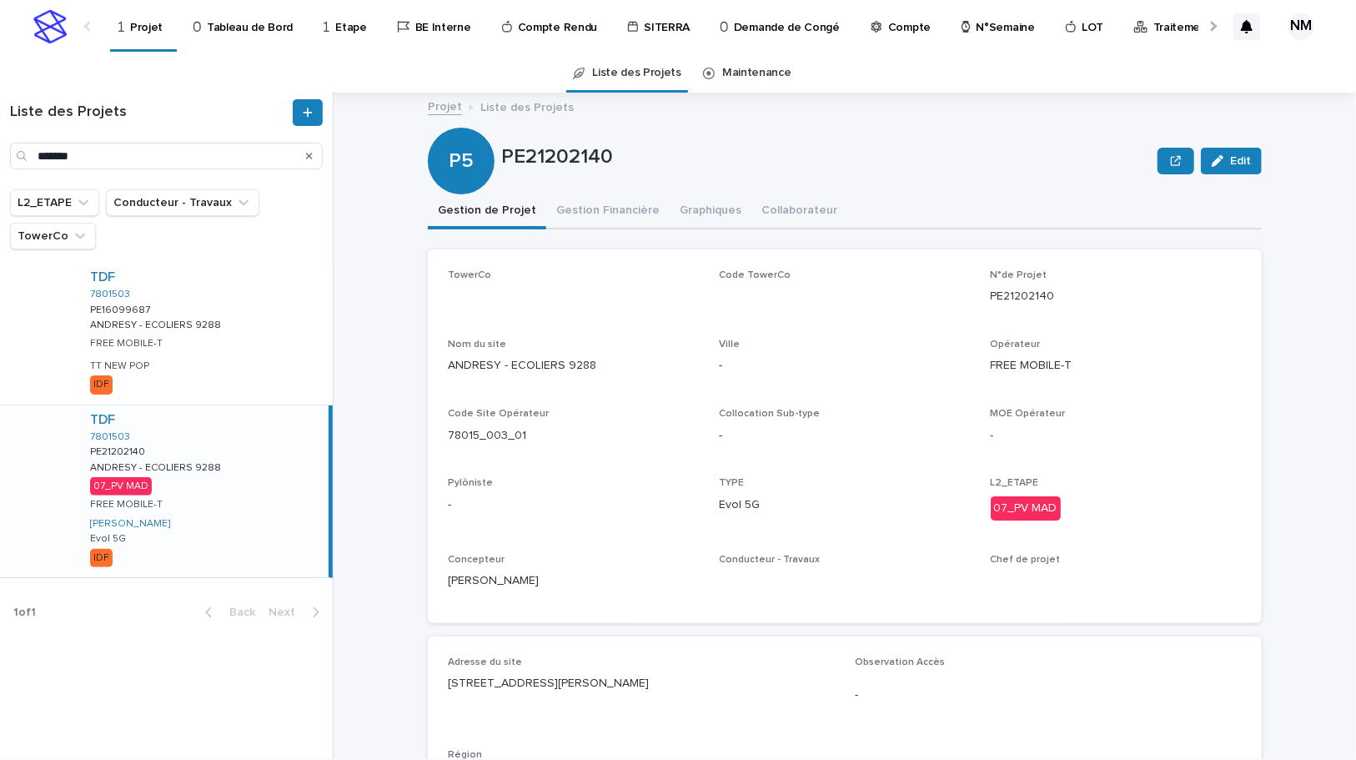
click at [576, 218] on button "Gestion Financière" at bounding box center [607, 211] width 123 height 35
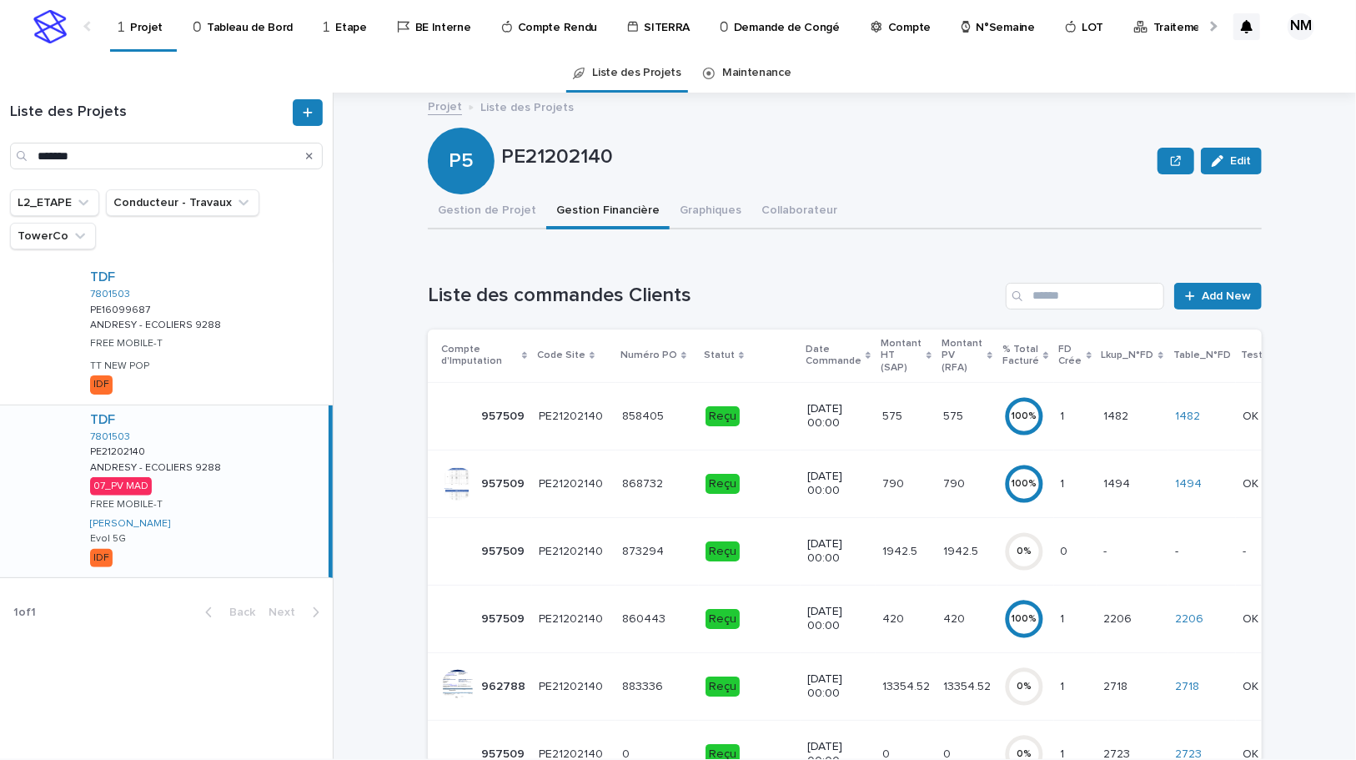
scroll to position [303, 0]
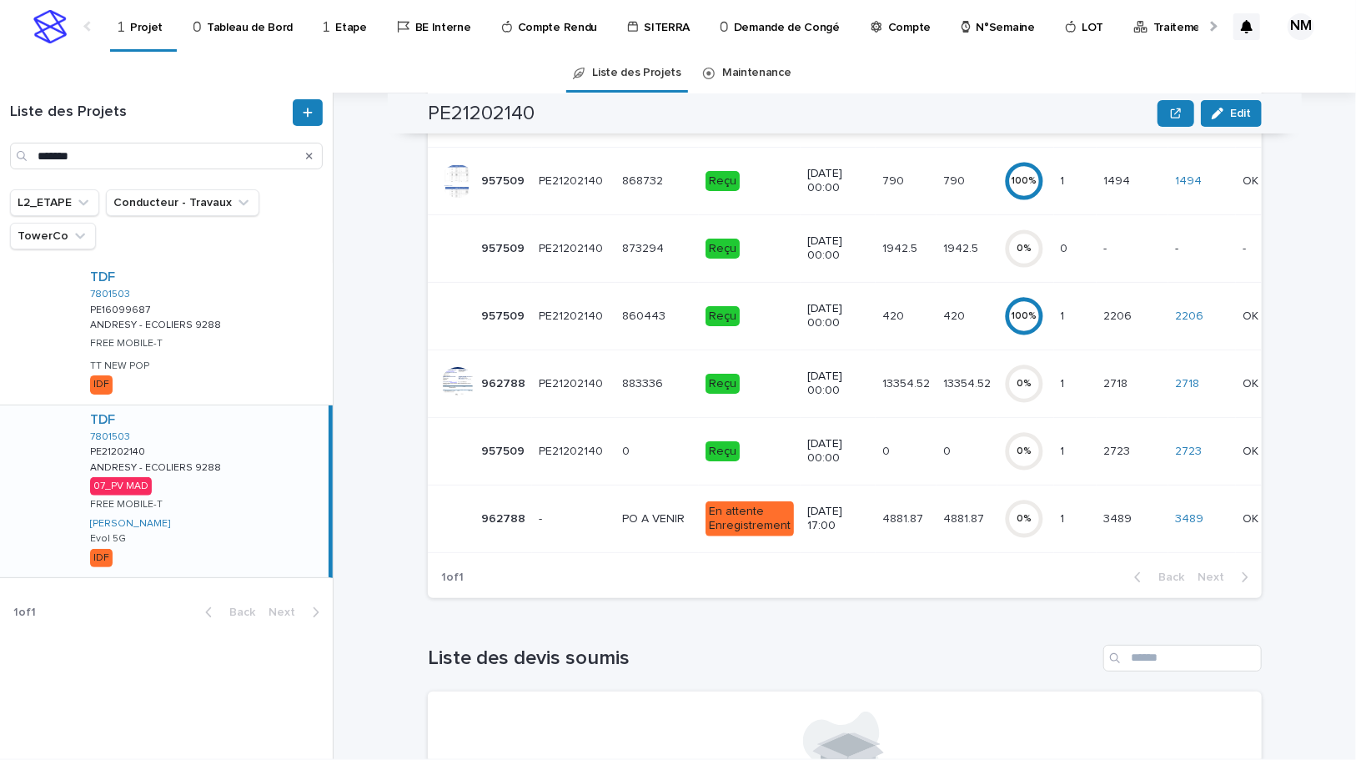
click at [951, 391] on td "13354.52 13354.52" at bounding box center [967, 383] width 61 height 68
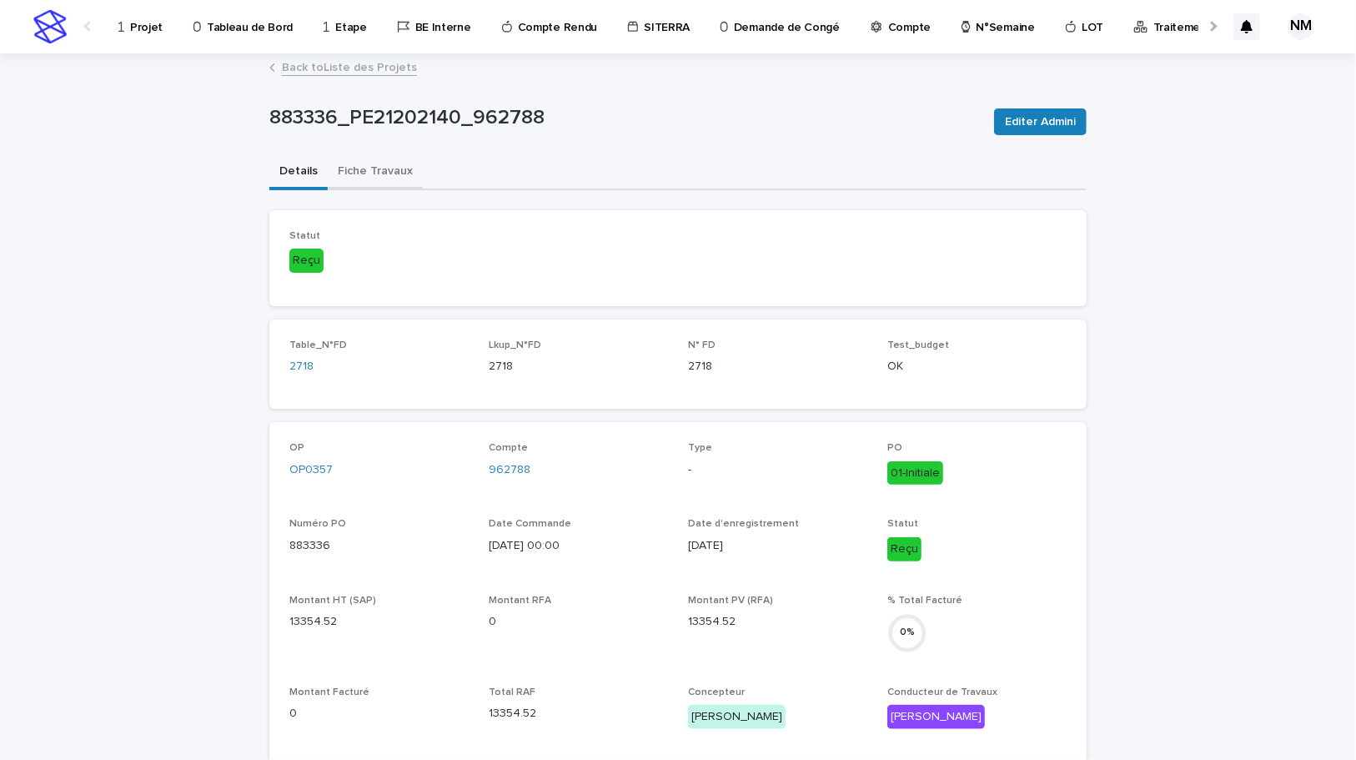
click at [363, 167] on button "Fiche Travaux" at bounding box center [375, 172] width 95 height 35
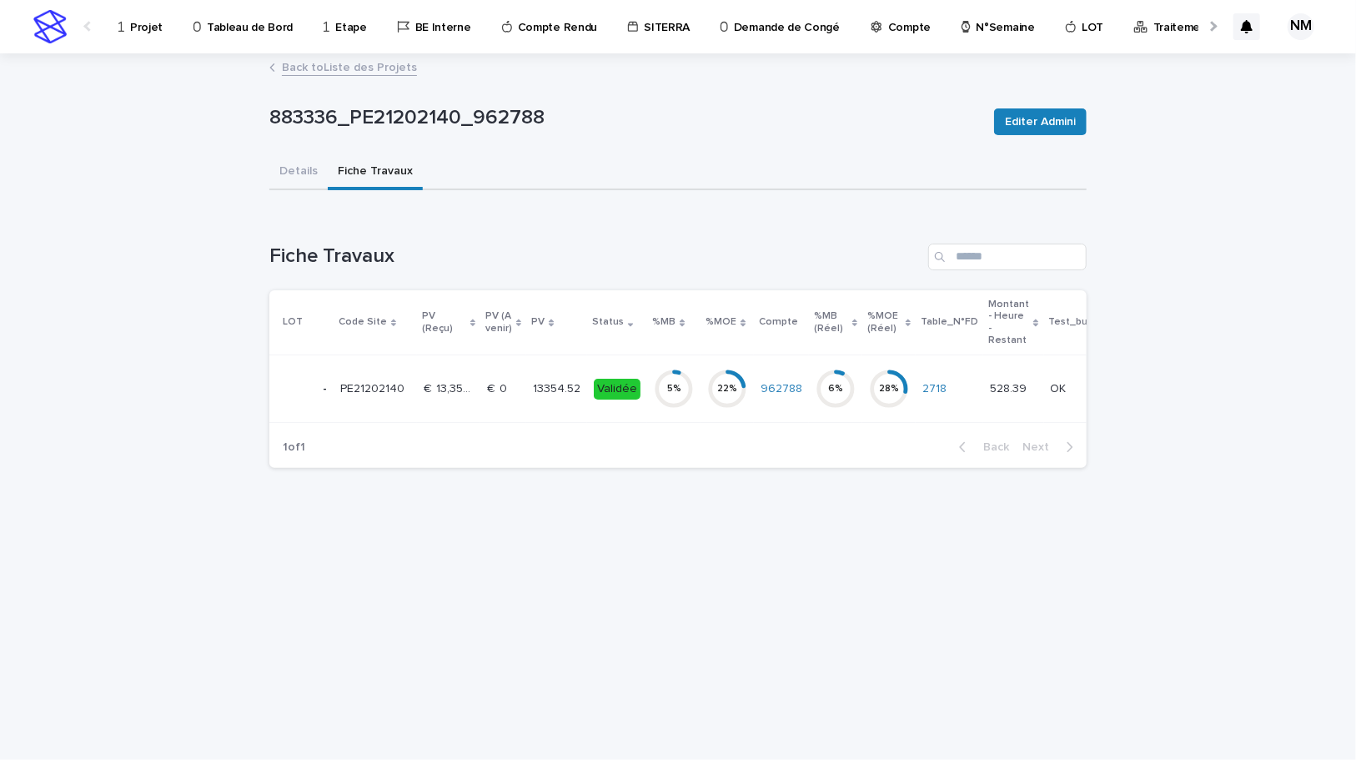
click at [686, 415] on td "5 %" at bounding box center [673, 389] width 53 height 68
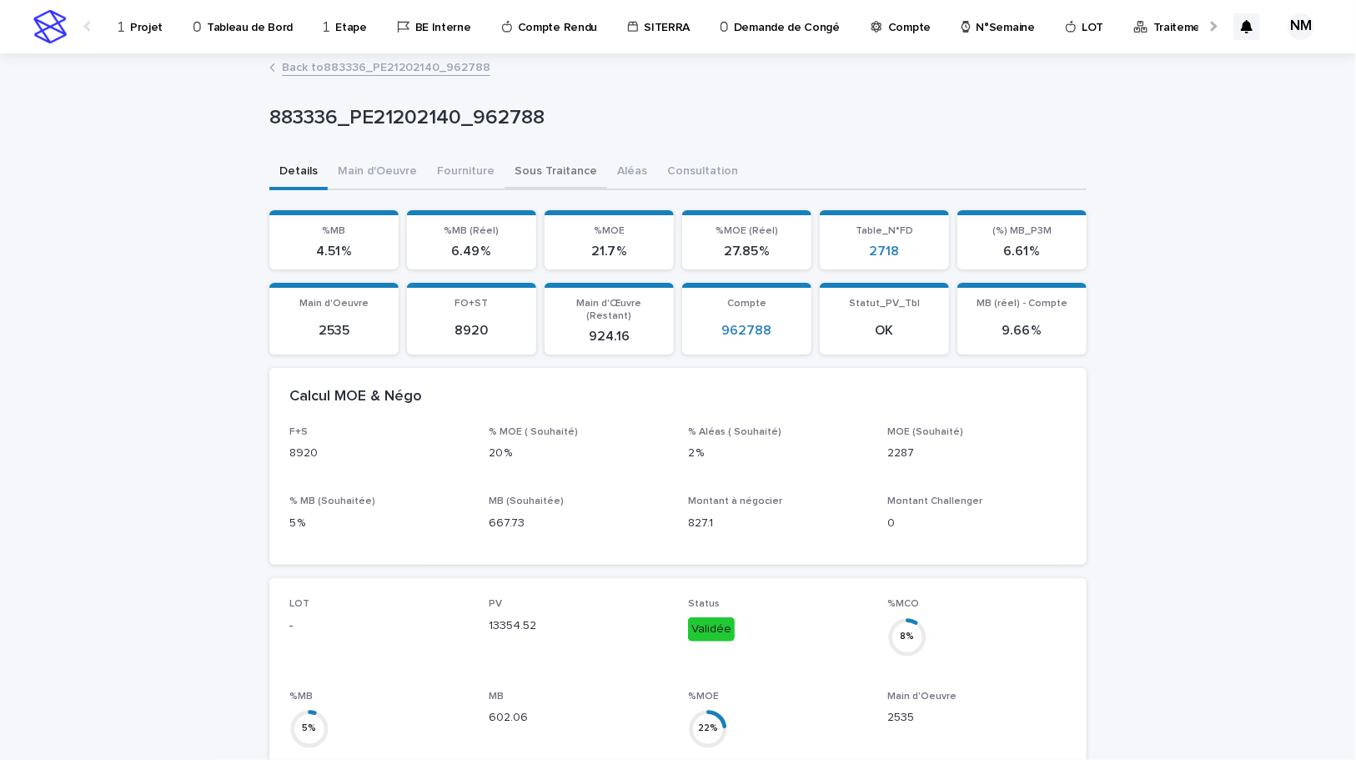
click at [559, 173] on button "Sous Traitance" at bounding box center [556, 172] width 103 height 35
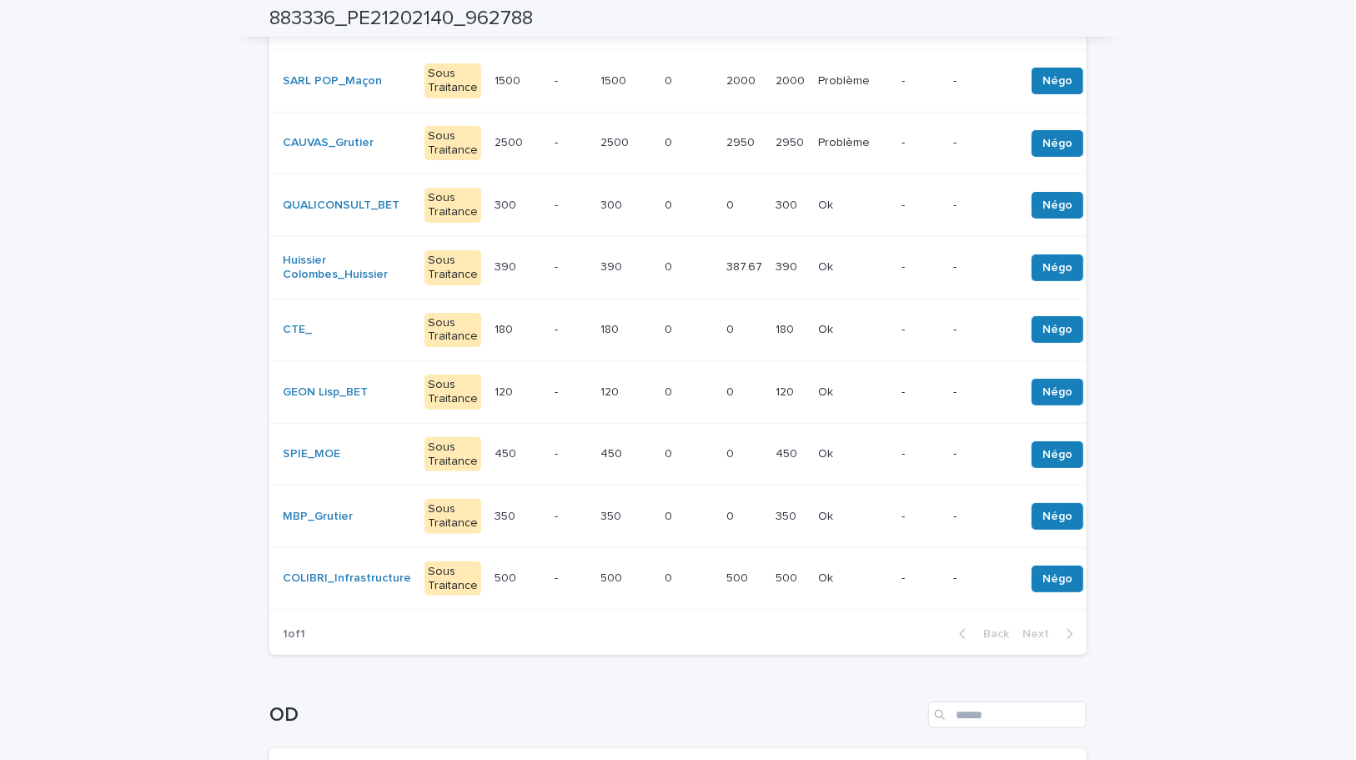
scroll to position [455, 0]
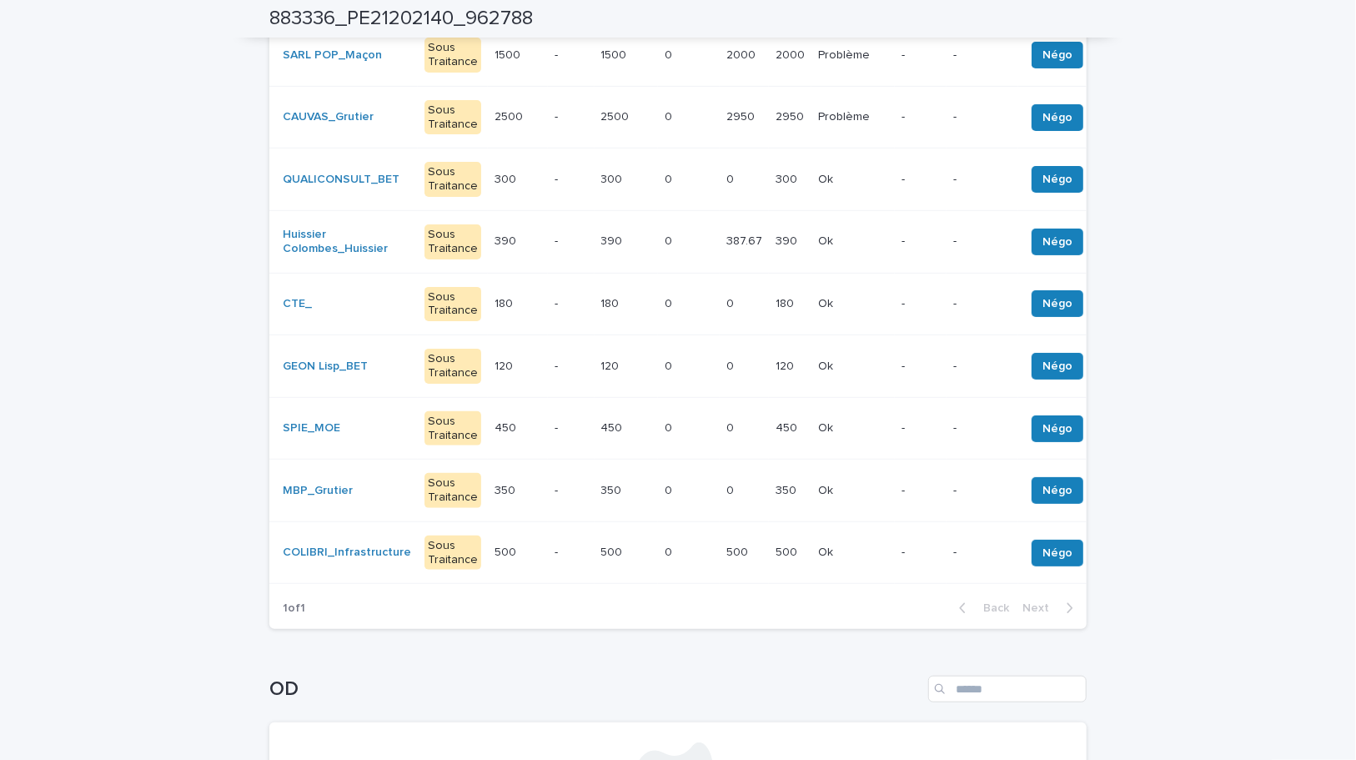
click at [720, 557] on td "500 500" at bounding box center [744, 552] width 49 height 63
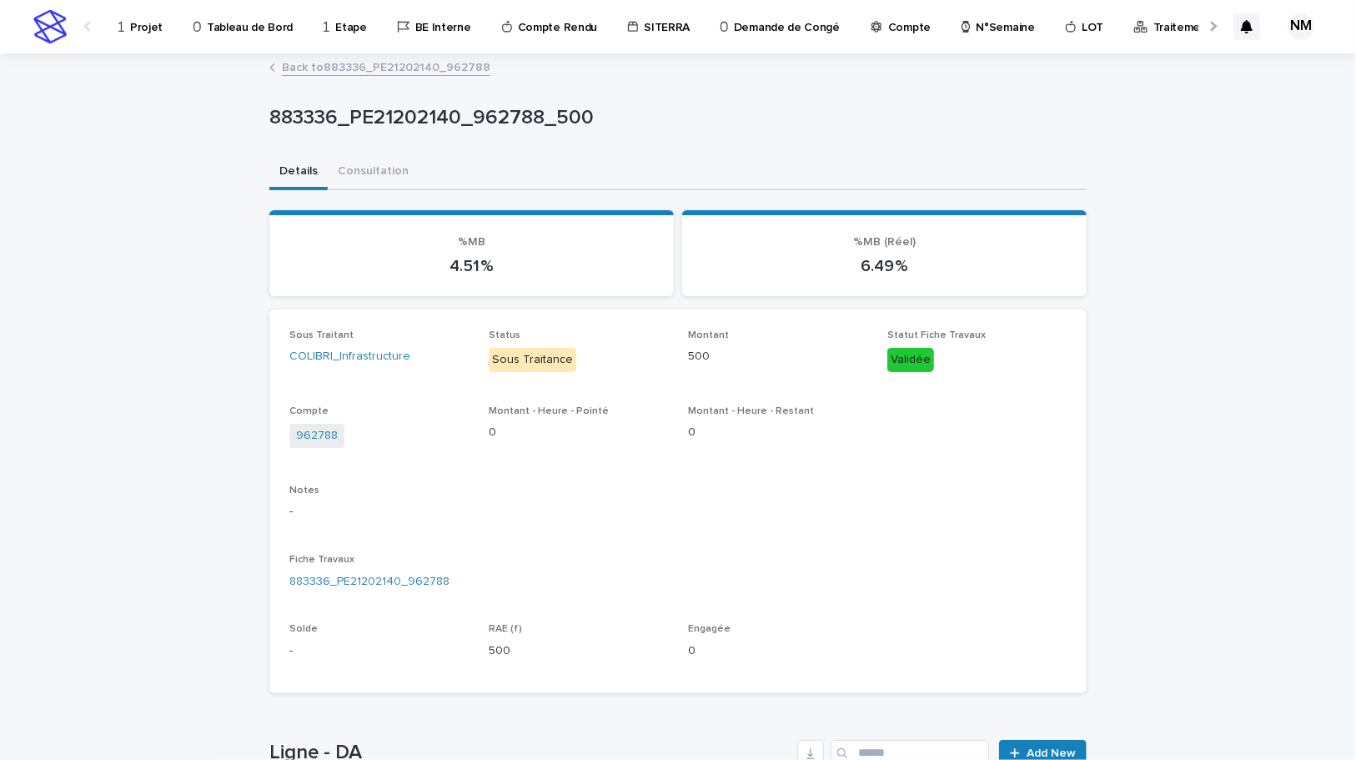
click at [151, 28] on p "Projet" at bounding box center [146, 17] width 33 height 35
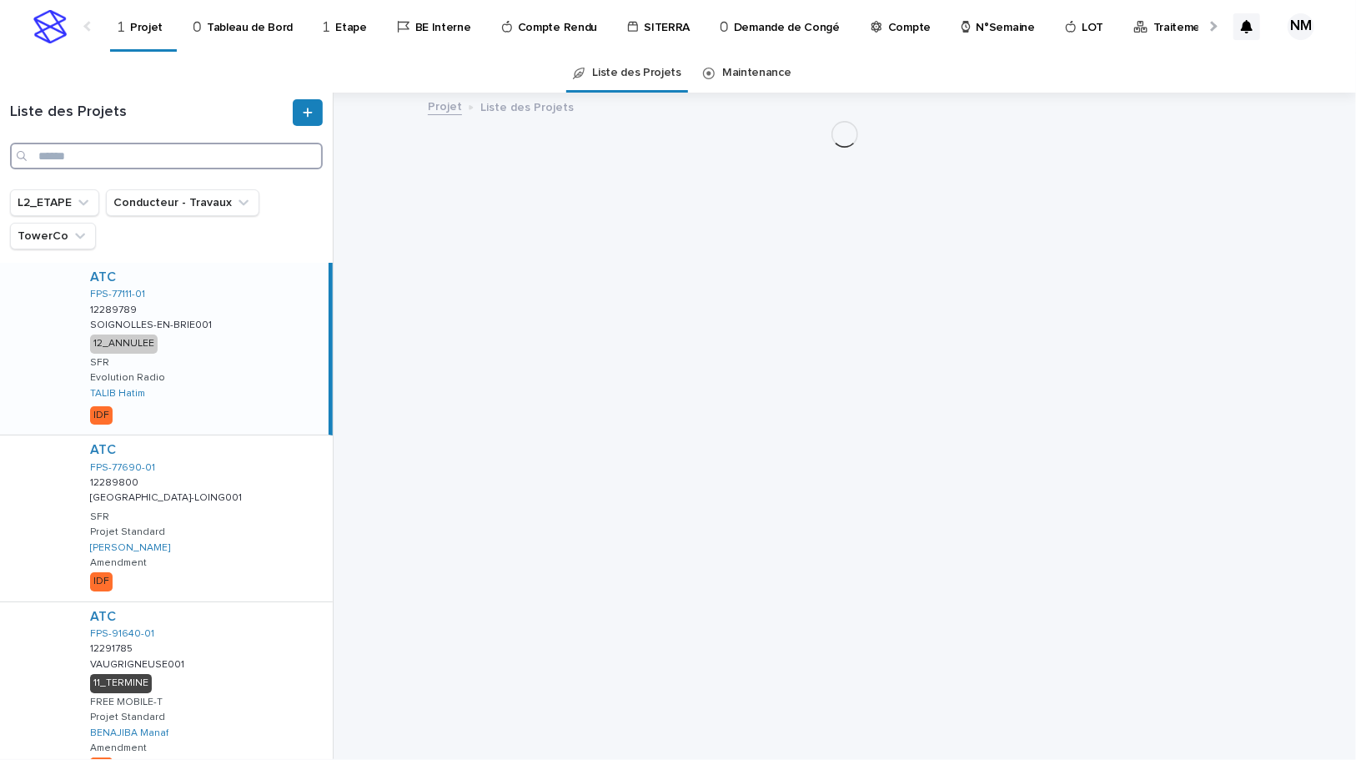
click at [175, 155] on input "Search" at bounding box center [166, 156] width 313 height 27
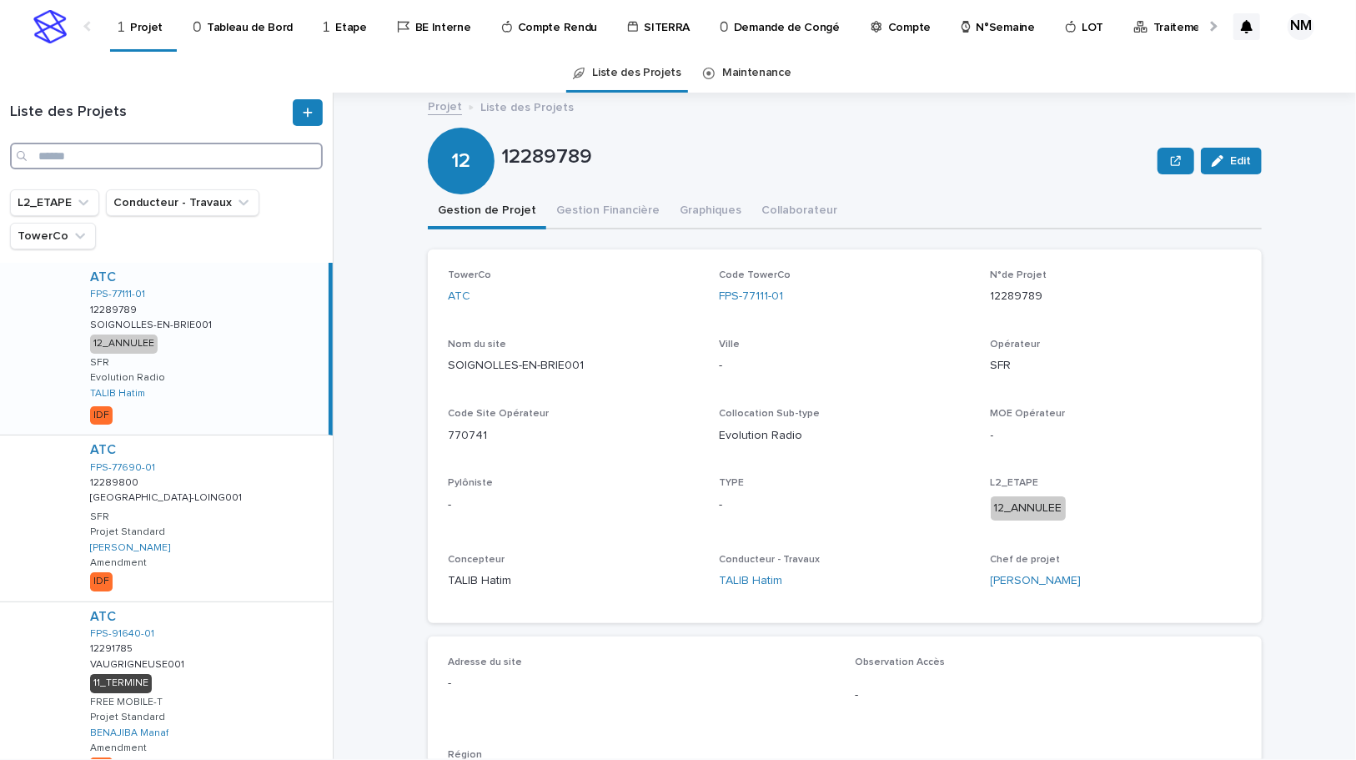
click at [71, 159] on input "Search" at bounding box center [166, 156] width 313 height 27
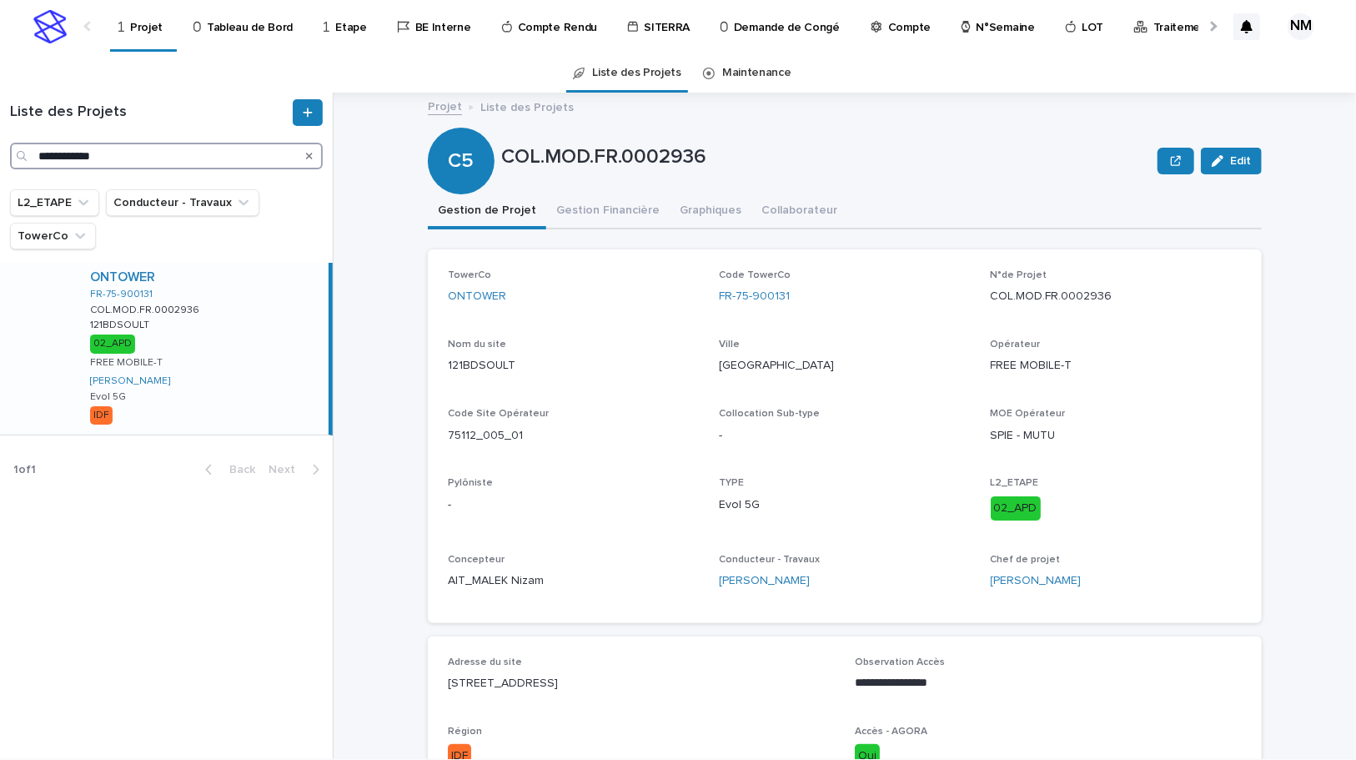
type input "**********"
click at [311, 153] on icon "Search" at bounding box center [309, 156] width 7 height 7
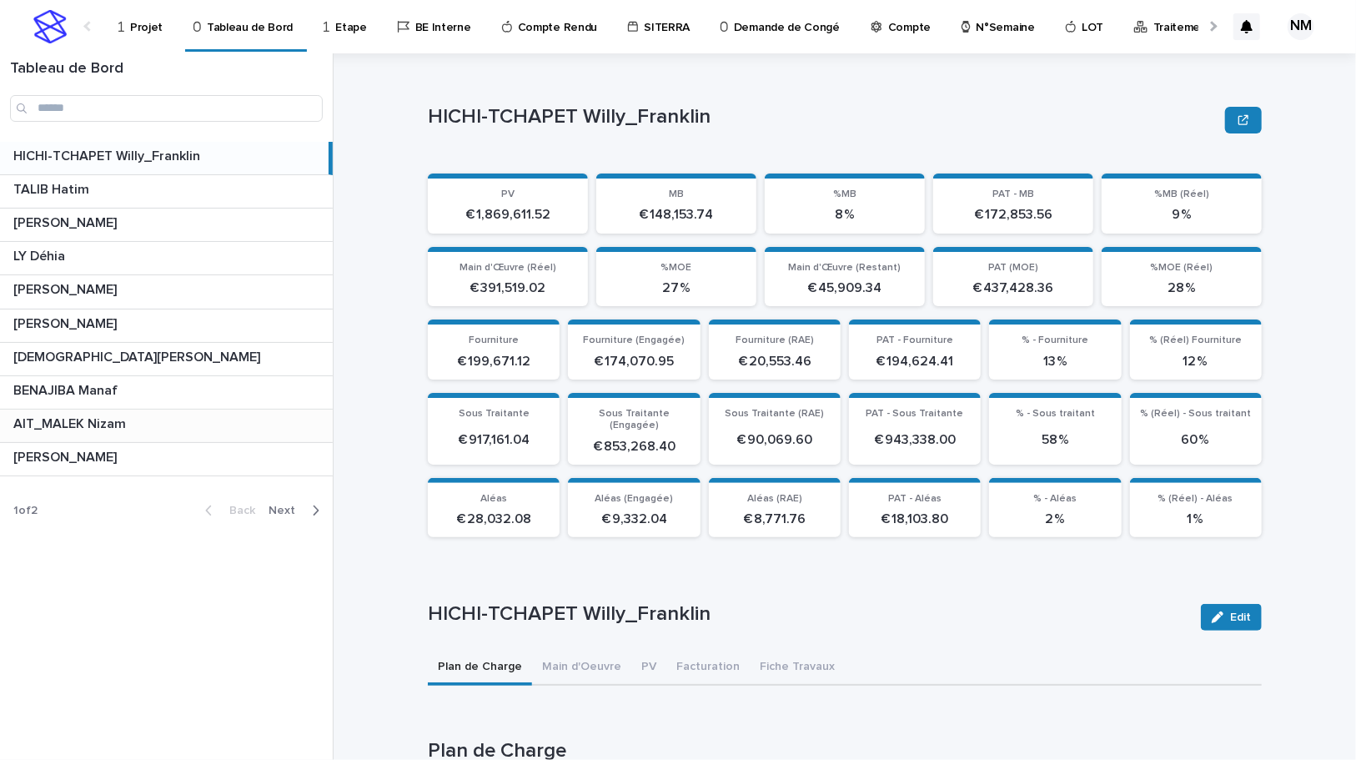
click at [142, 428] on p at bounding box center [169, 424] width 313 height 16
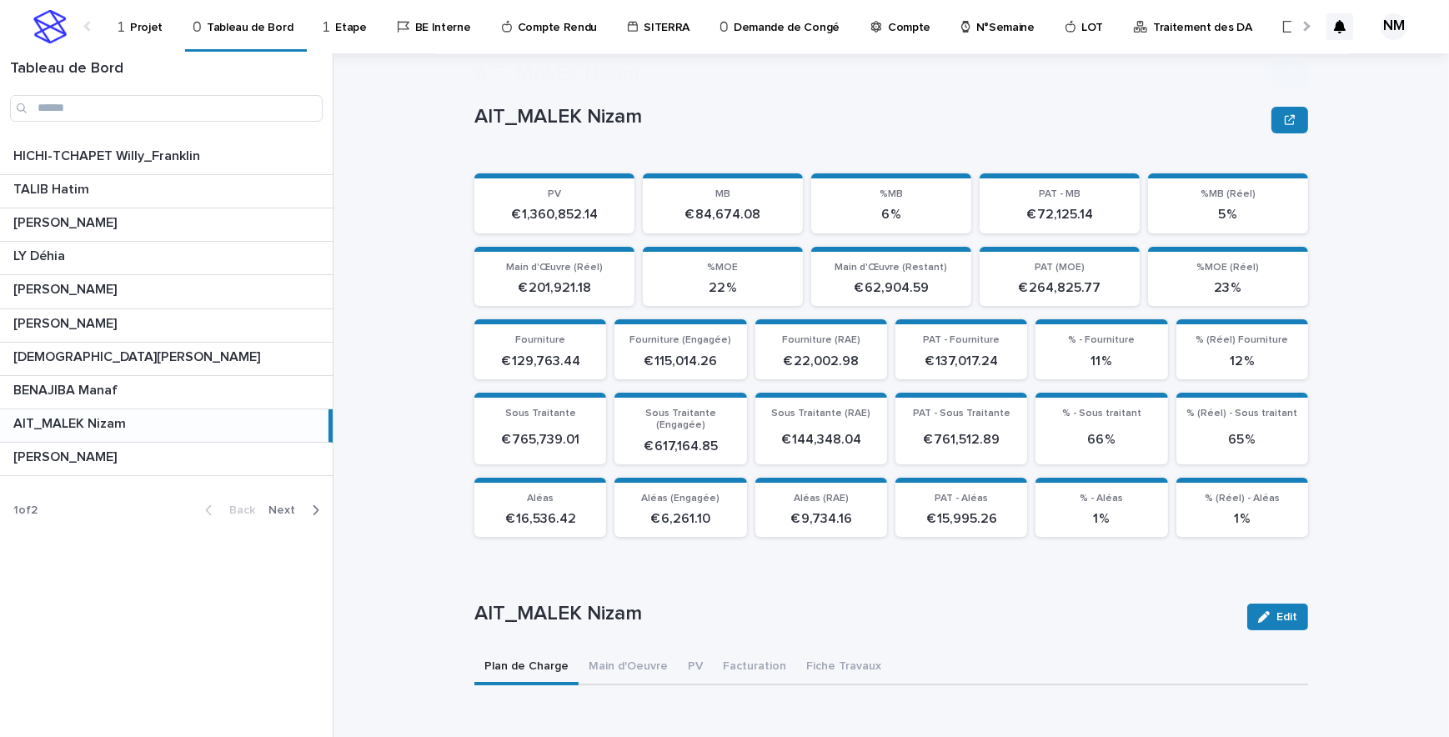
scroll to position [303, 0]
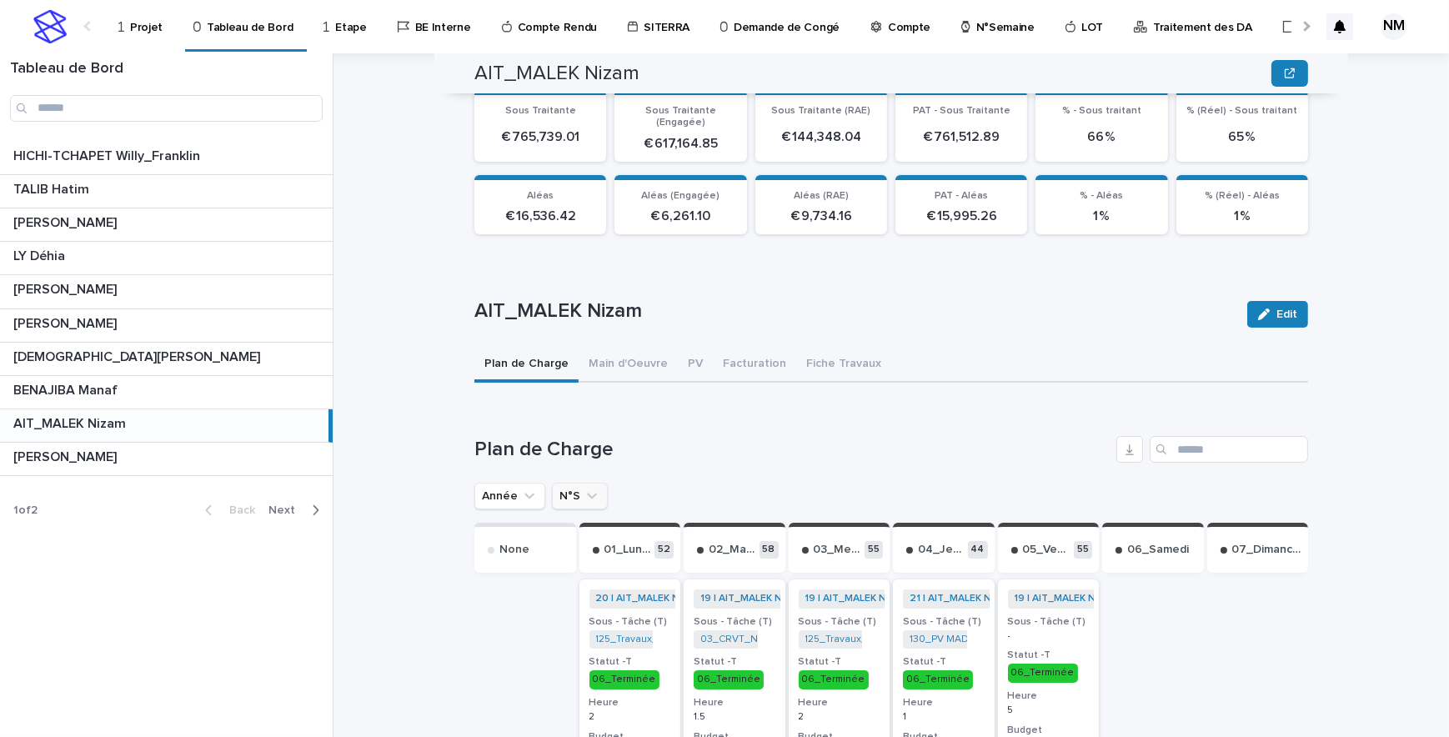
click at [588, 488] on icon "N°S" at bounding box center [592, 496] width 17 height 17
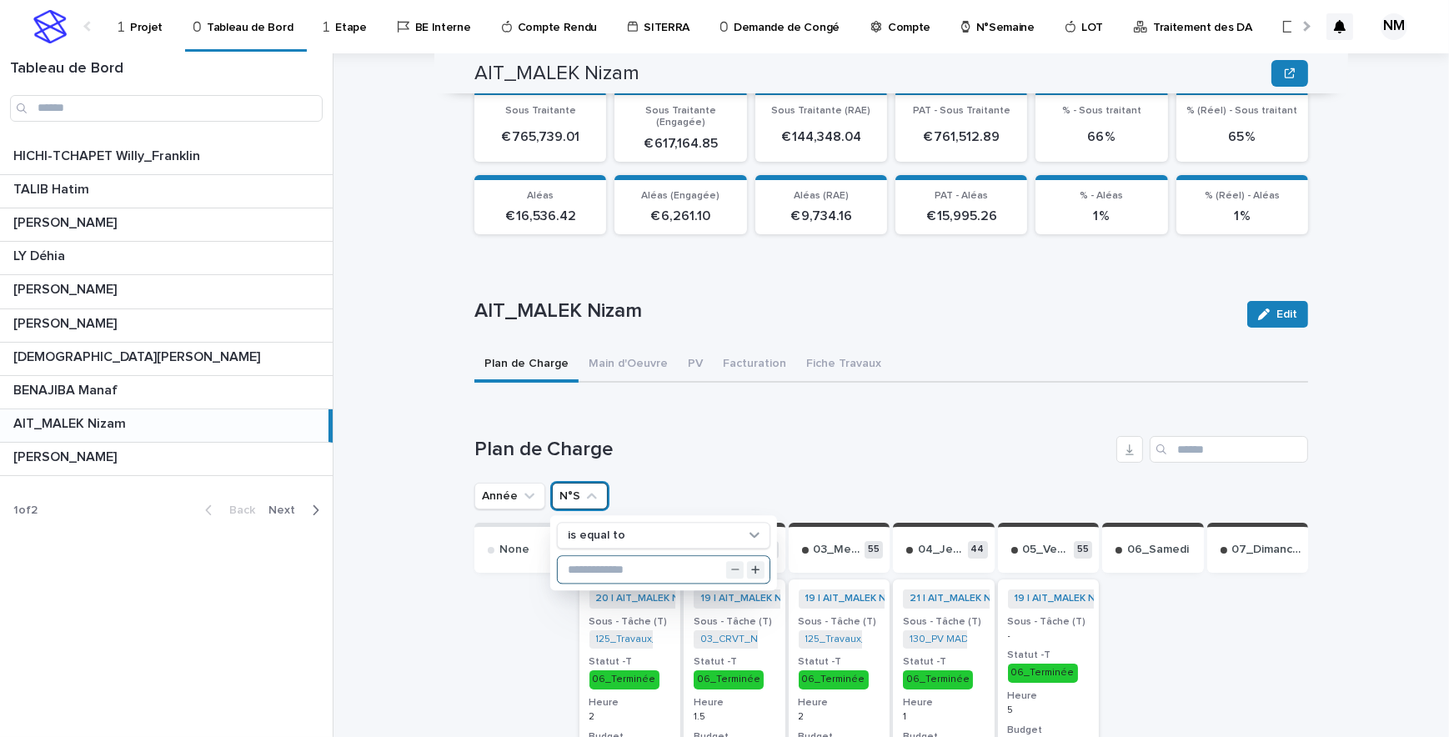
click at [595, 557] on input "text" at bounding box center [664, 570] width 212 height 27
type input "**"
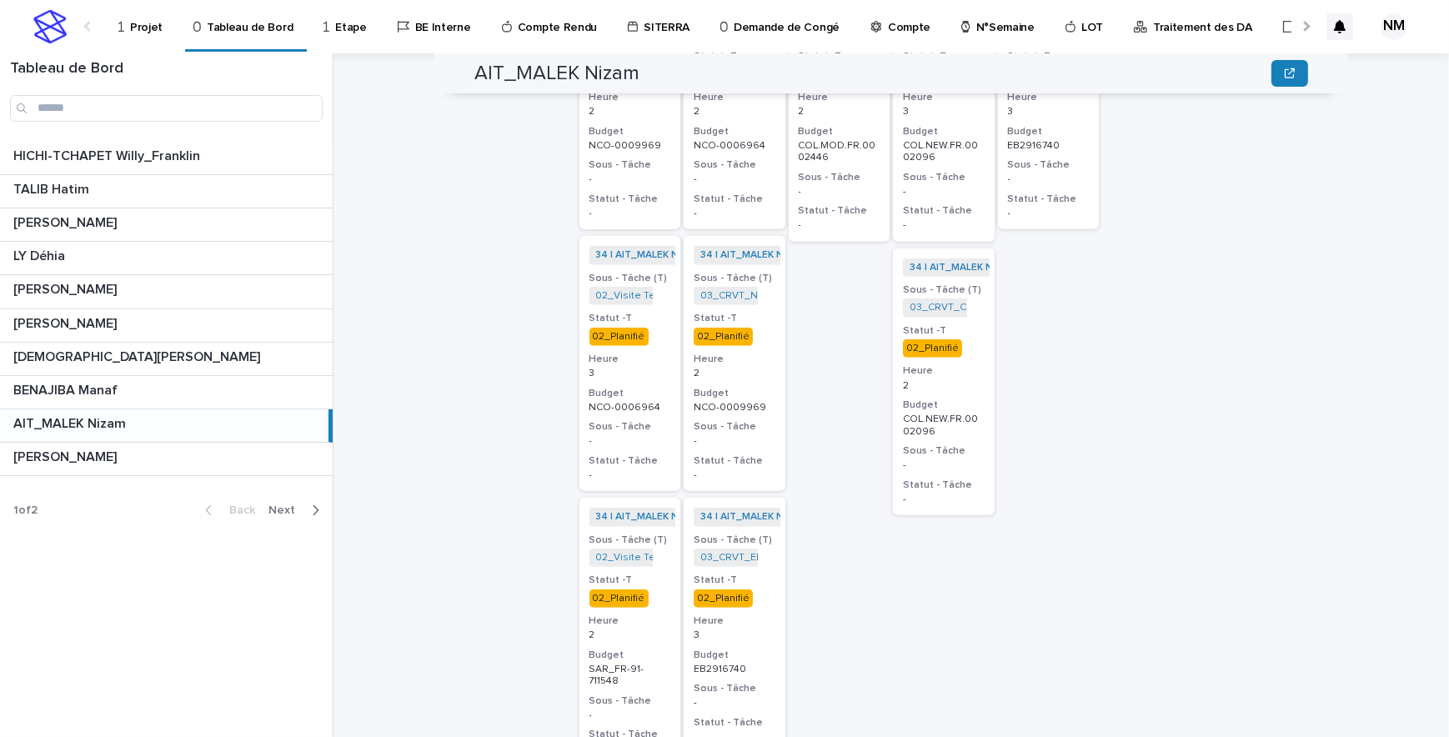
scroll to position [909, 0]
click at [645, 367] on p "3" at bounding box center [631, 373] width 82 height 12
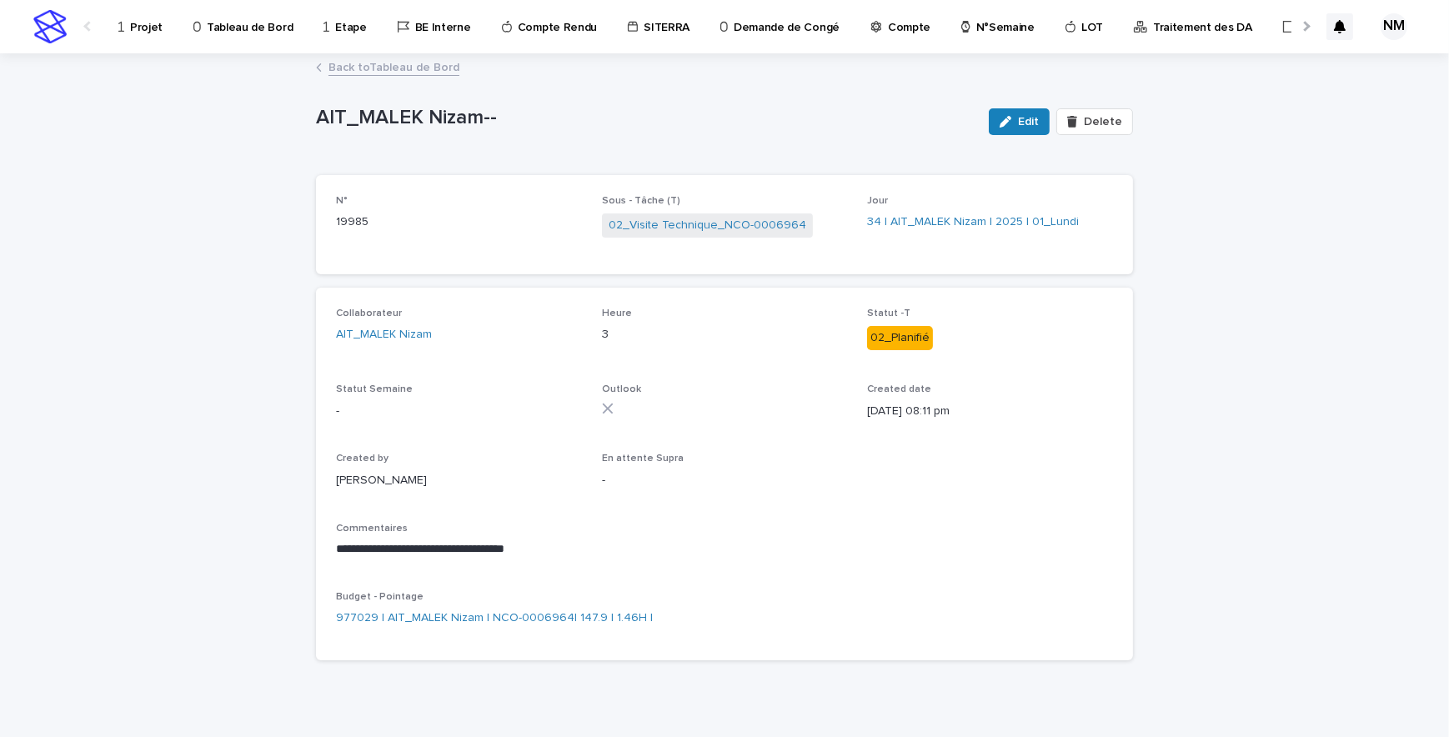
click at [342, 65] on link "Back to Tableau de Bord" at bounding box center [394, 66] width 131 height 19
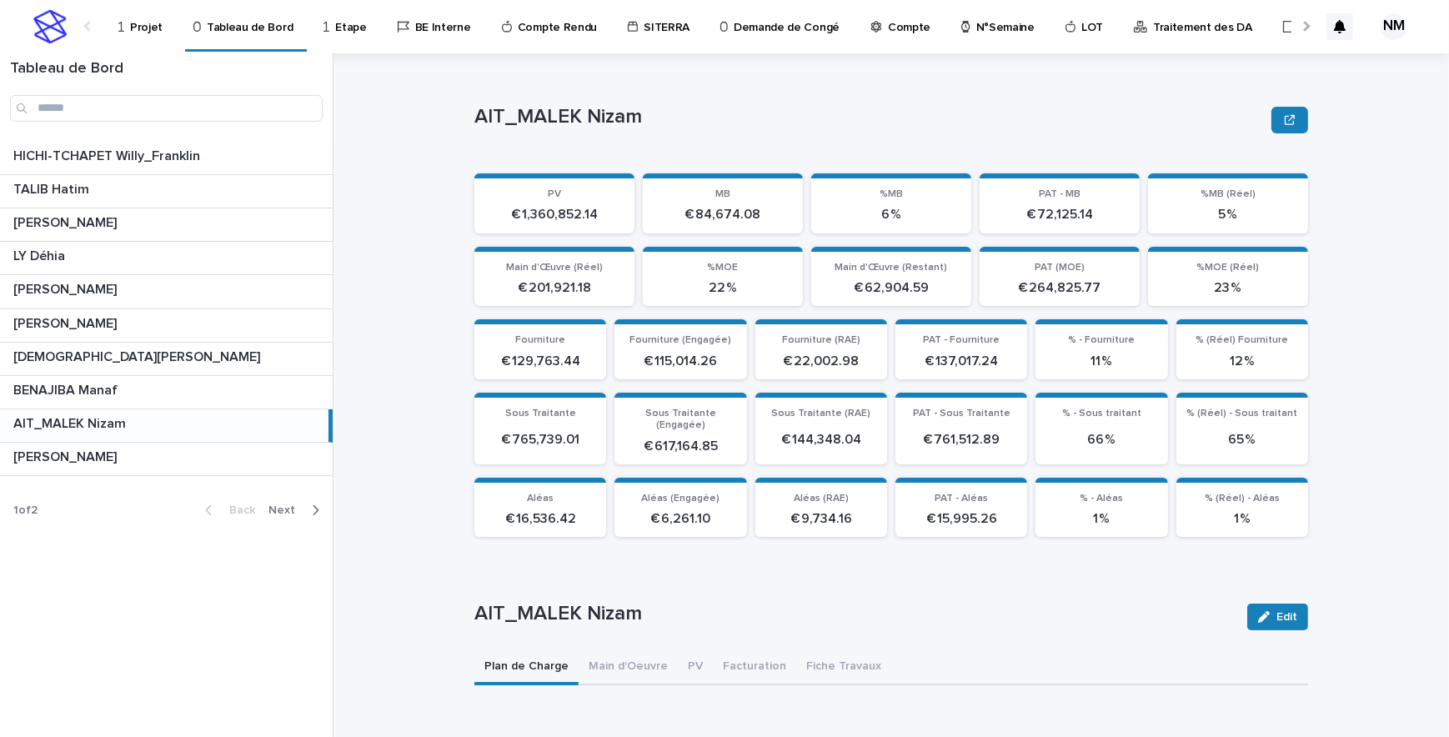
click at [905, 602] on p "AIT_MALEK Nizam" at bounding box center [855, 614] width 760 height 24
click at [1326, 585] on div "AIT_MALEK Nizam AIT_MALEK Nizam Sorry, there was an error saving your record. P…" at bounding box center [902, 395] width 1096 height 684
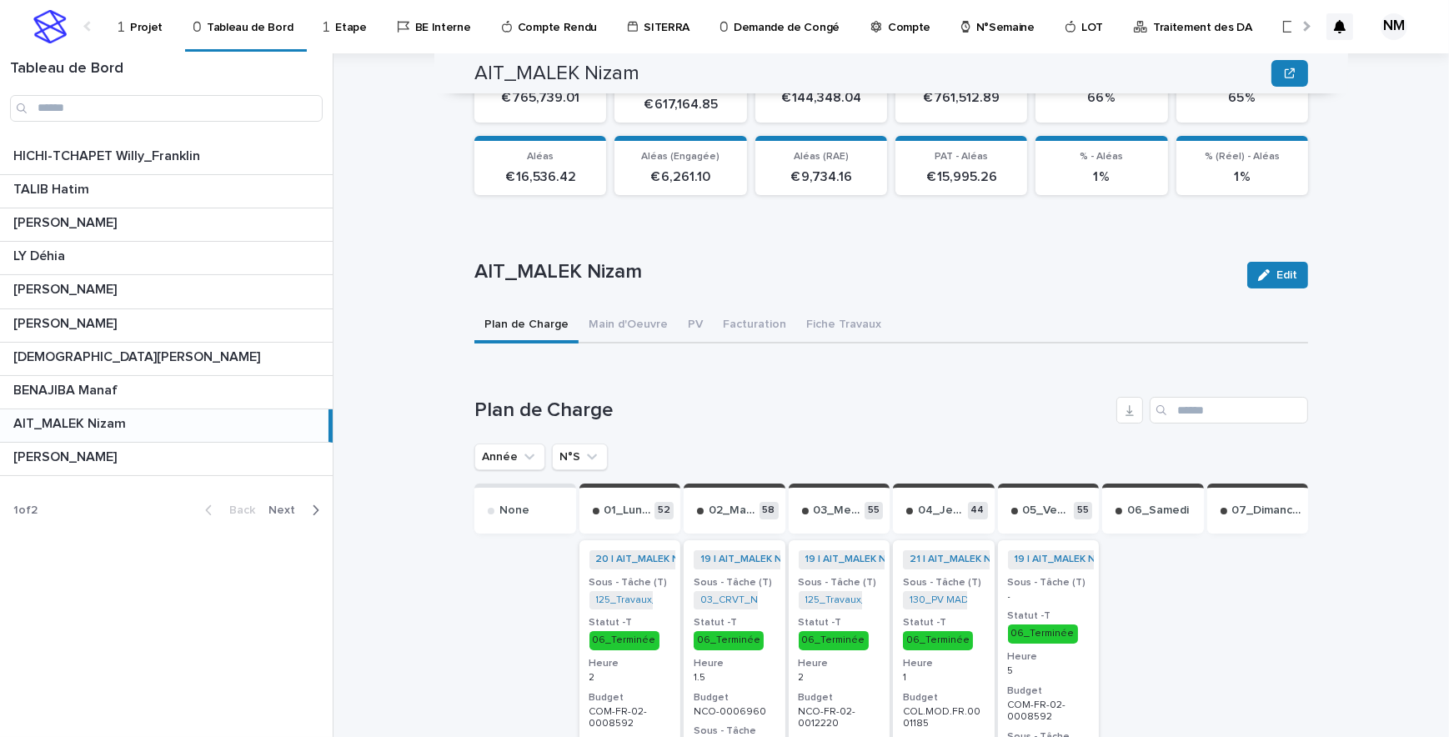
scroll to position [379, 0]
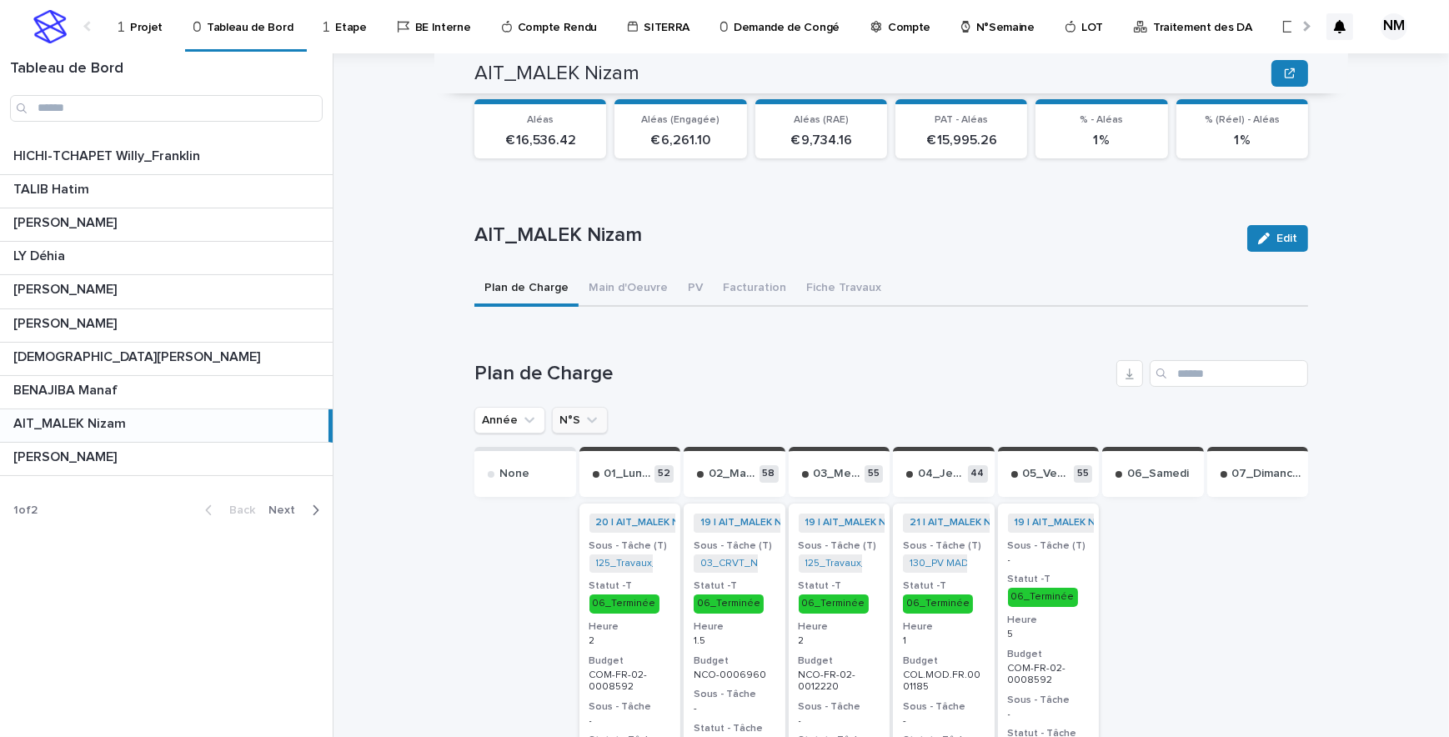
click at [585, 412] on icon "N°S" at bounding box center [592, 420] width 17 height 17
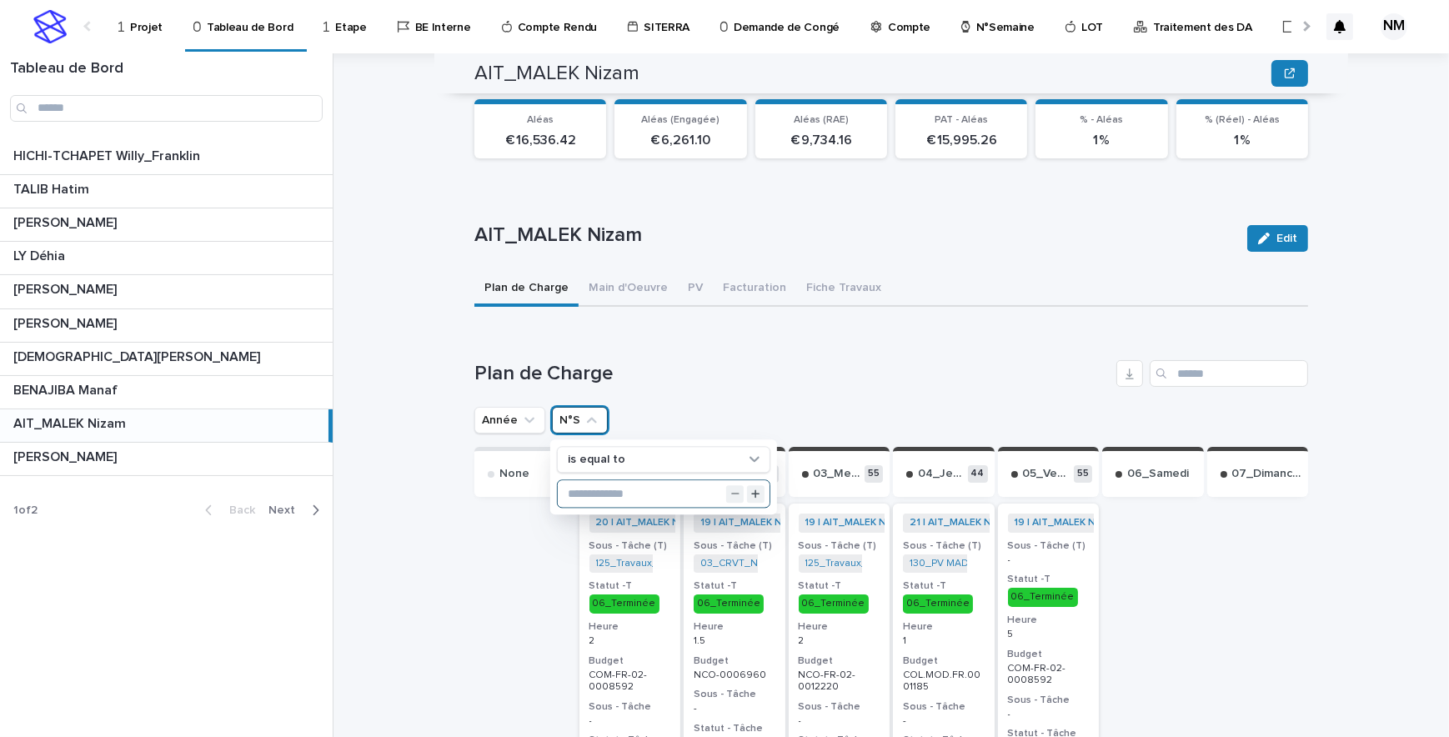
click at [611, 481] on input "text" at bounding box center [664, 494] width 212 height 27
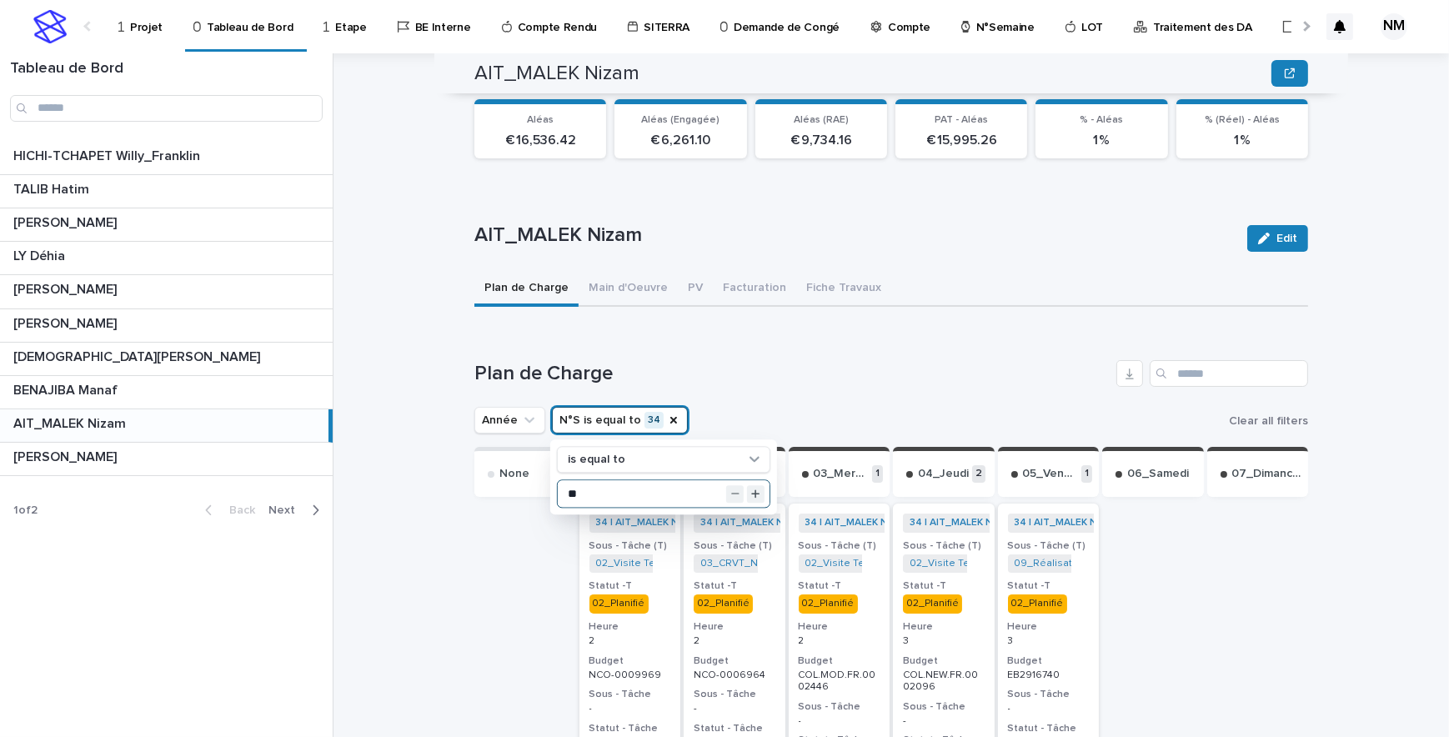
type input "**"
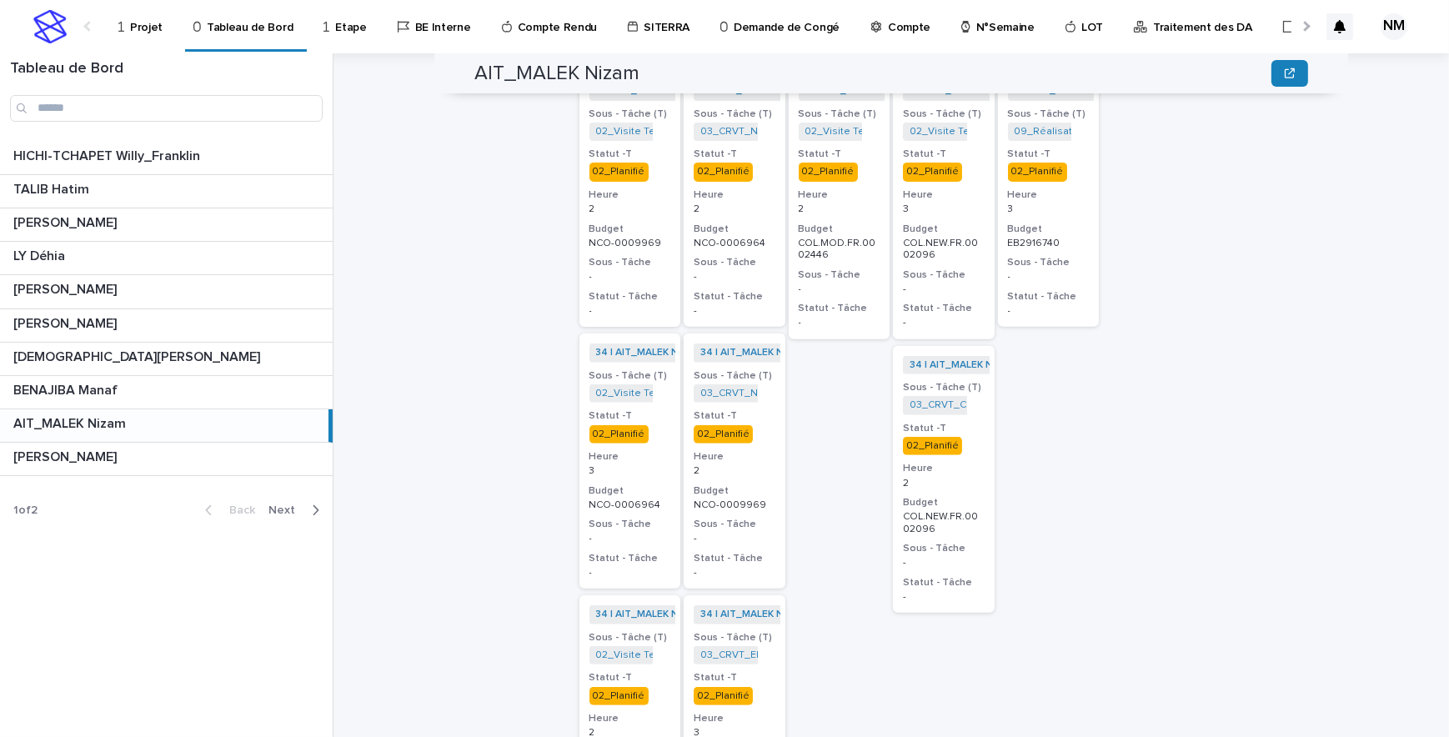
scroll to position [595, 0]
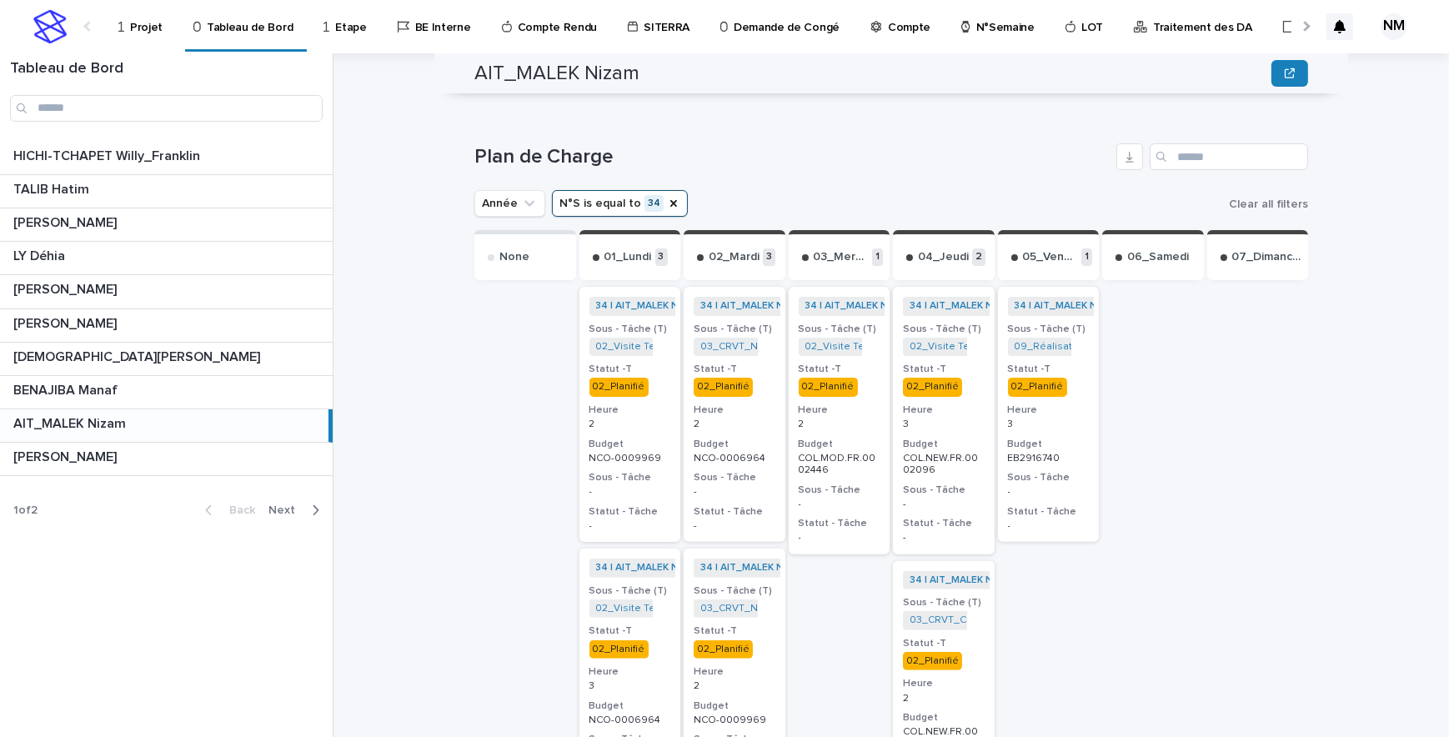
click at [1079, 415] on div "34 | AIT_MALEK Nizam | 2025 + 0 Sous - Tâche (T) 09_Réalisation Chiffrage_EB292…" at bounding box center [1049, 414] width 102 height 255
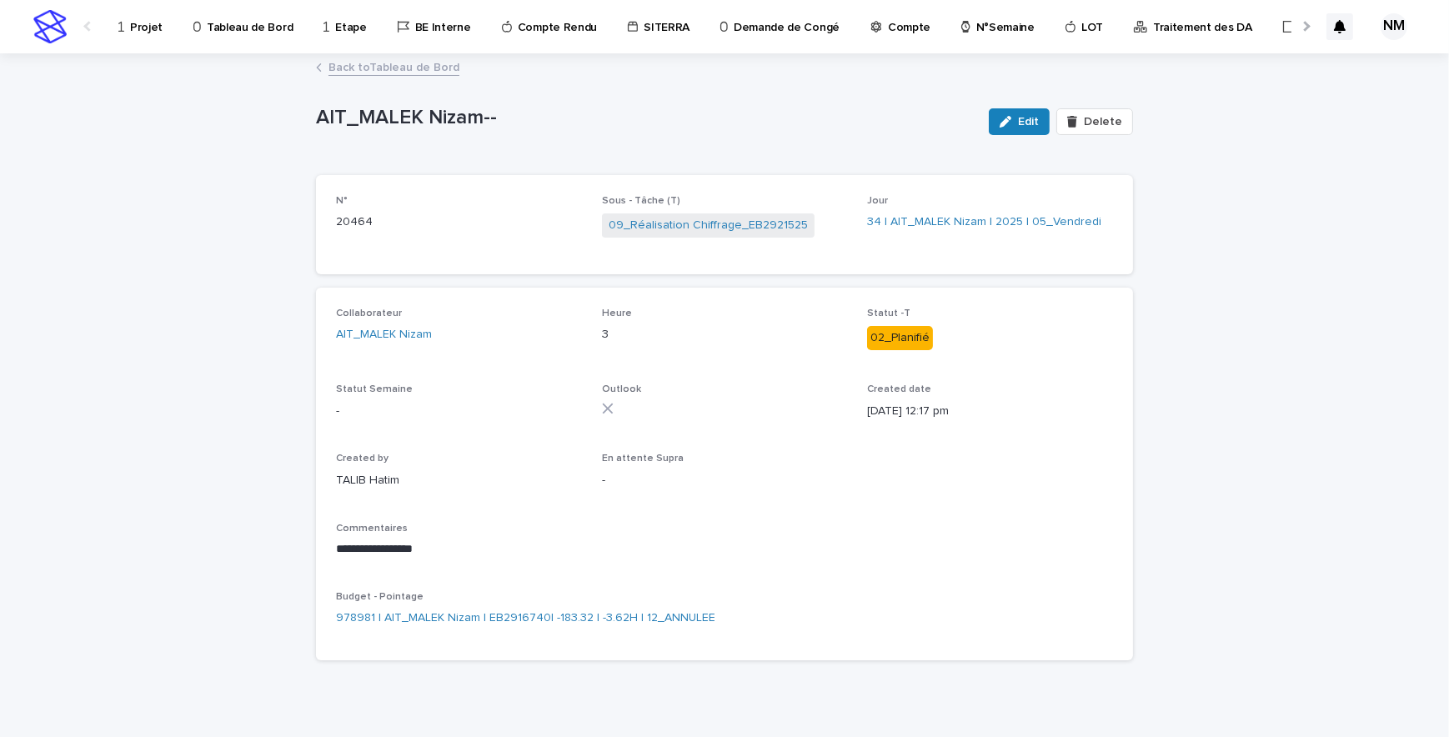
click at [381, 70] on link "Back to Tableau de Bord" at bounding box center [394, 66] width 131 height 19
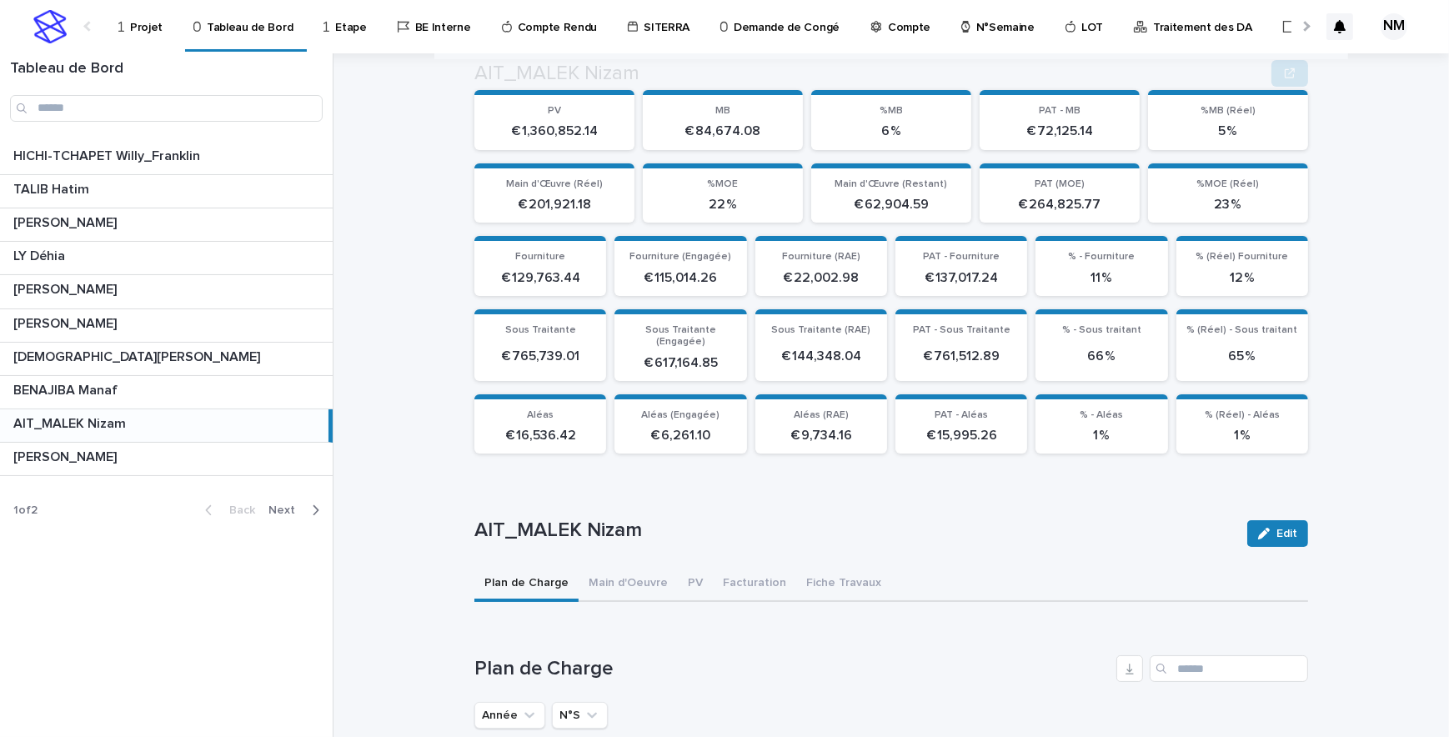
scroll to position [455, 0]
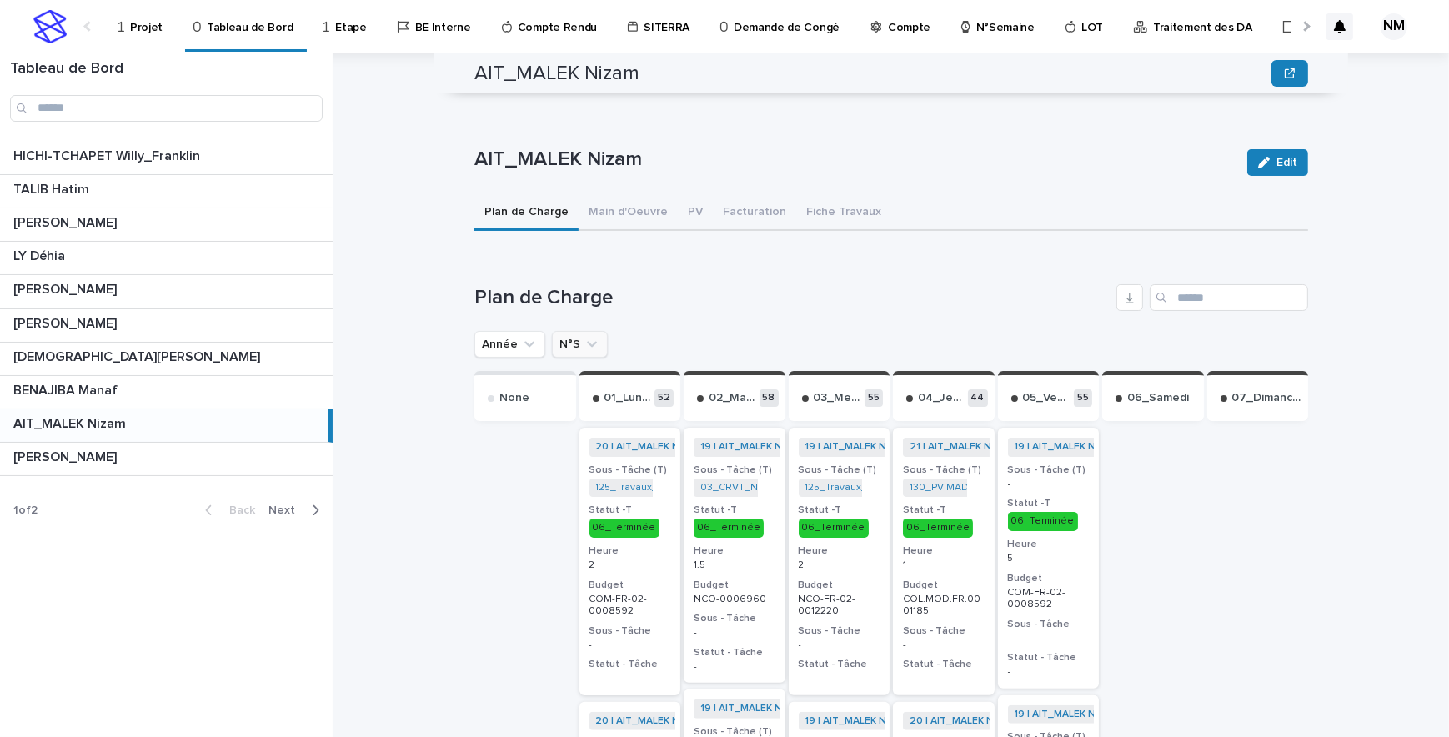
click at [586, 336] on icon "N°S" at bounding box center [592, 344] width 17 height 17
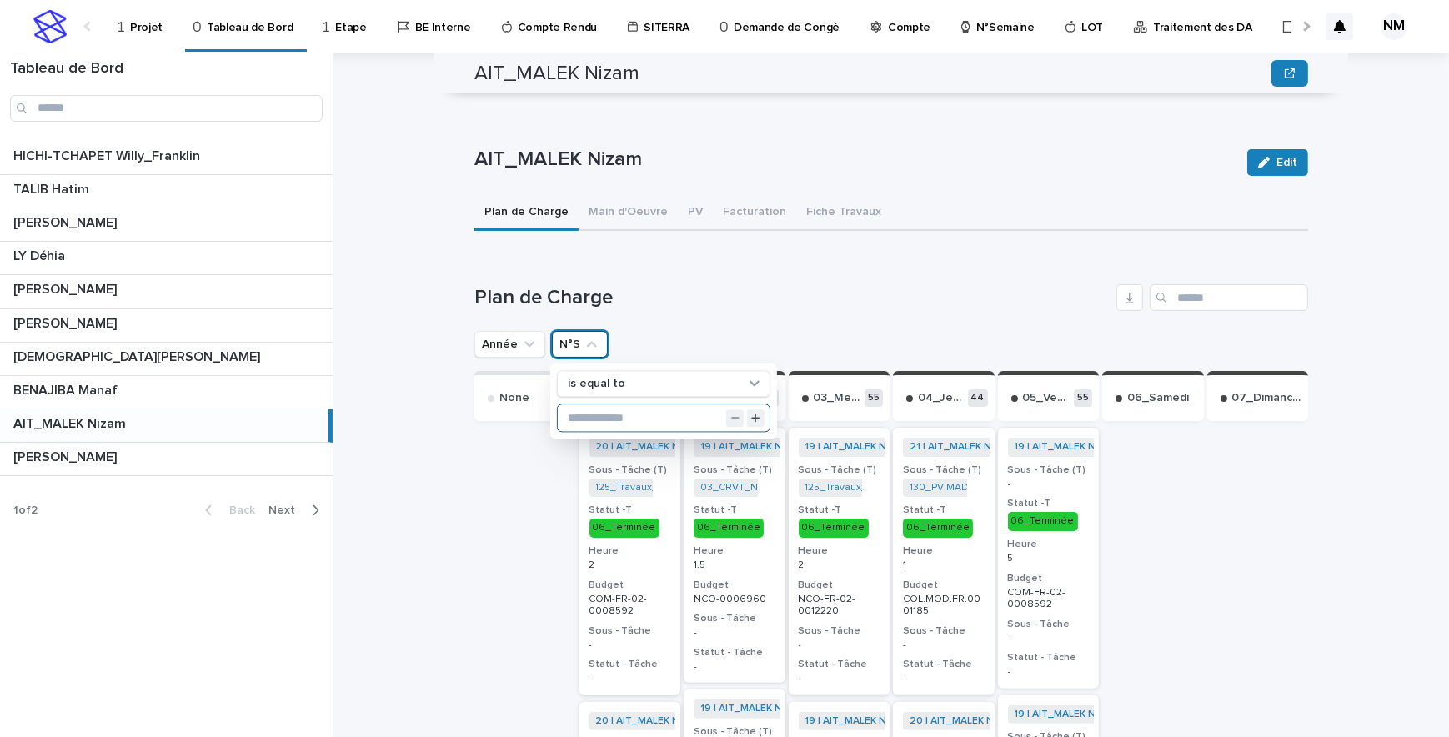
click at [622, 405] on input "text" at bounding box center [664, 418] width 212 height 27
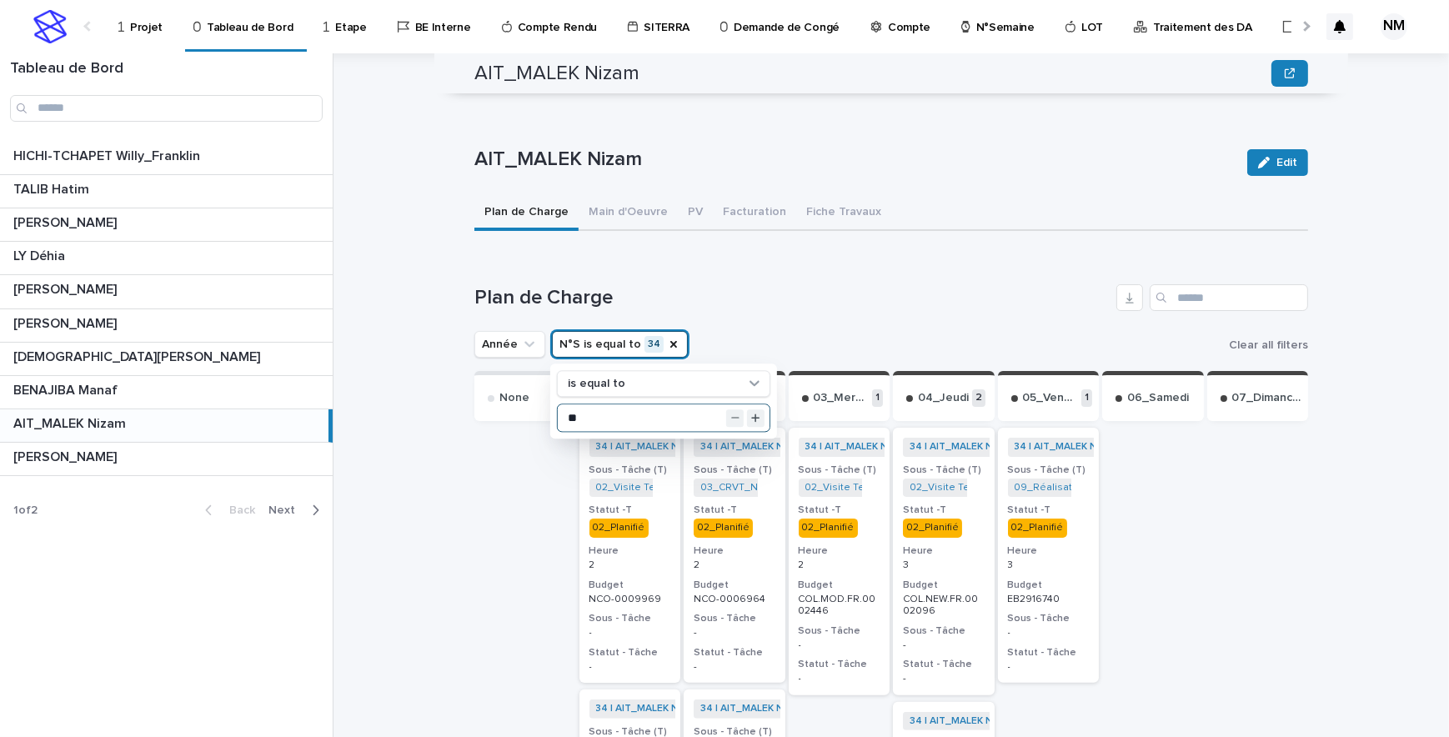
type input "**"
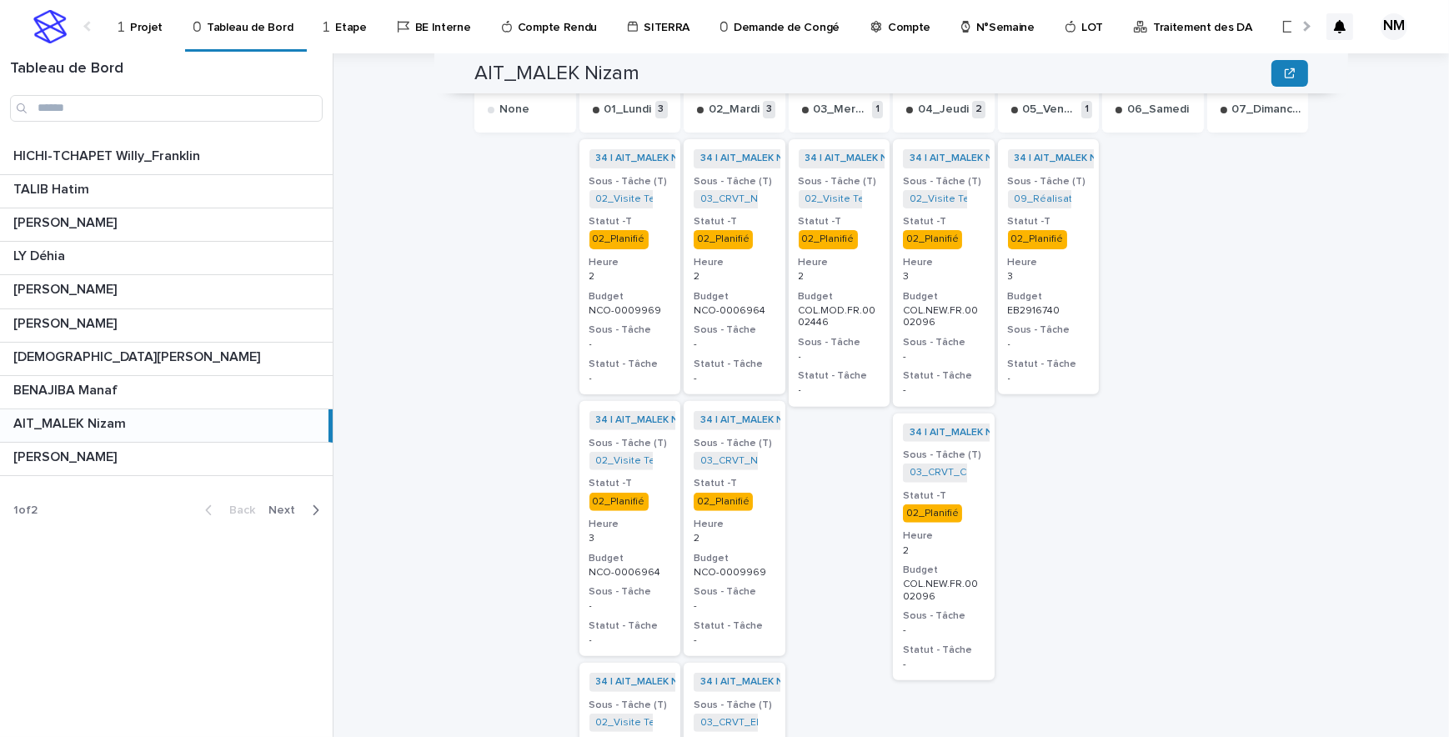
scroll to position [834, 0]
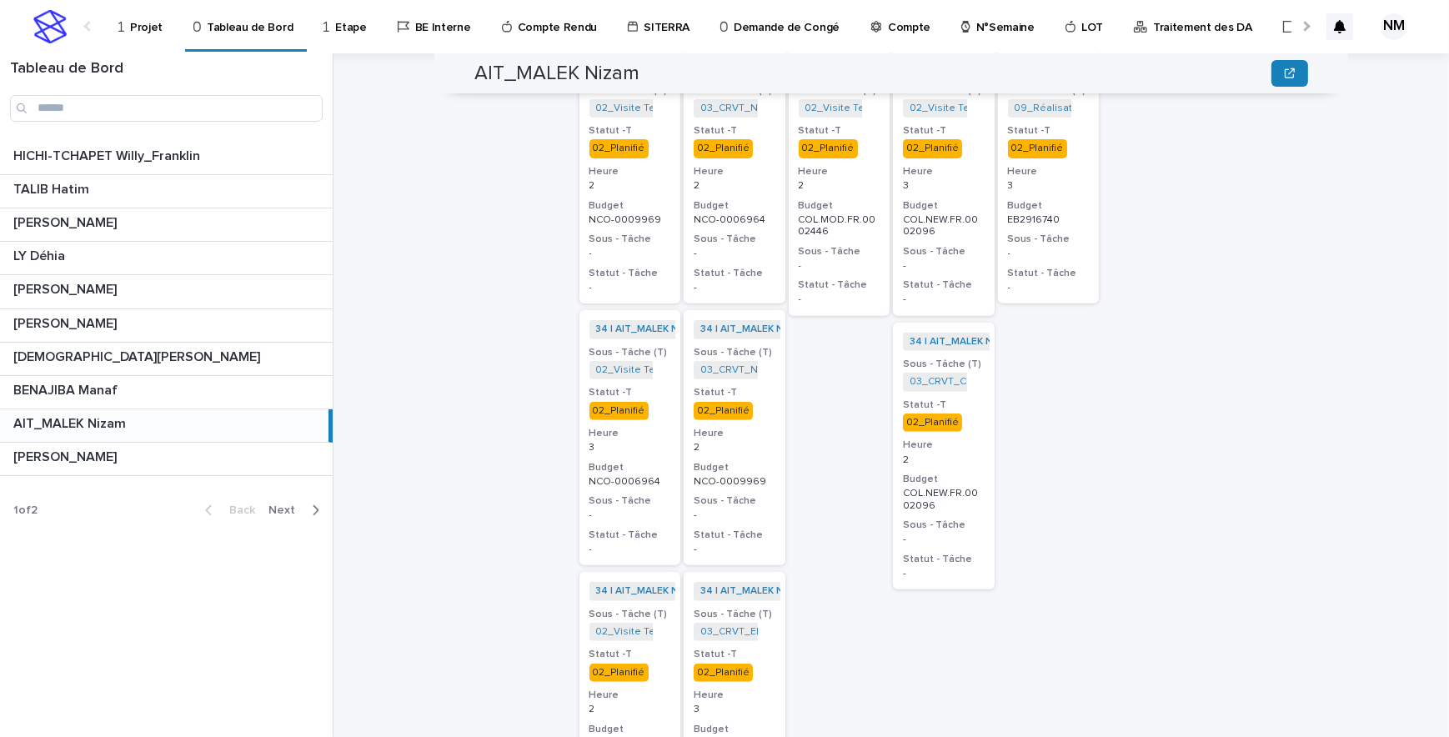
click at [971, 260] on p "-" at bounding box center [944, 266] width 82 height 12
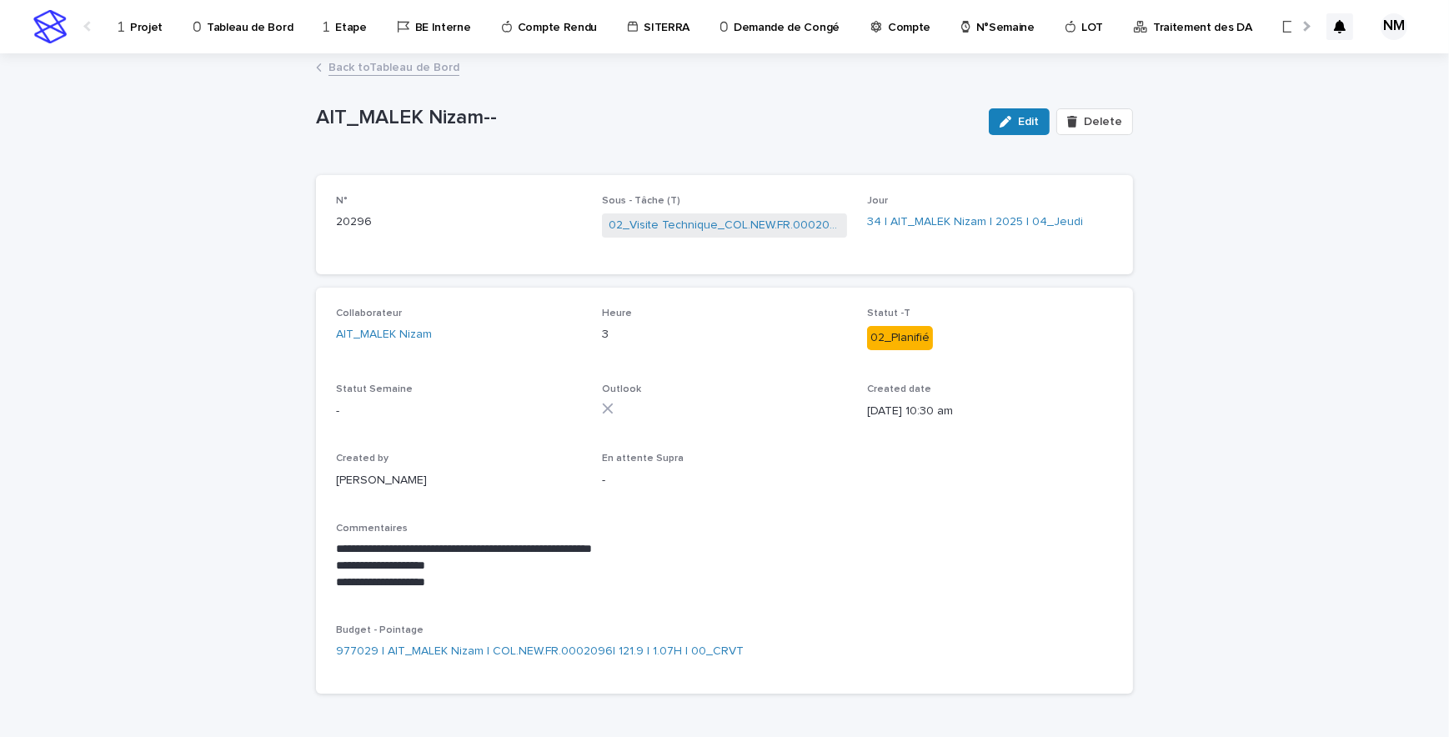
click at [374, 60] on link "Back to Tableau de Bord" at bounding box center [394, 66] width 131 height 19
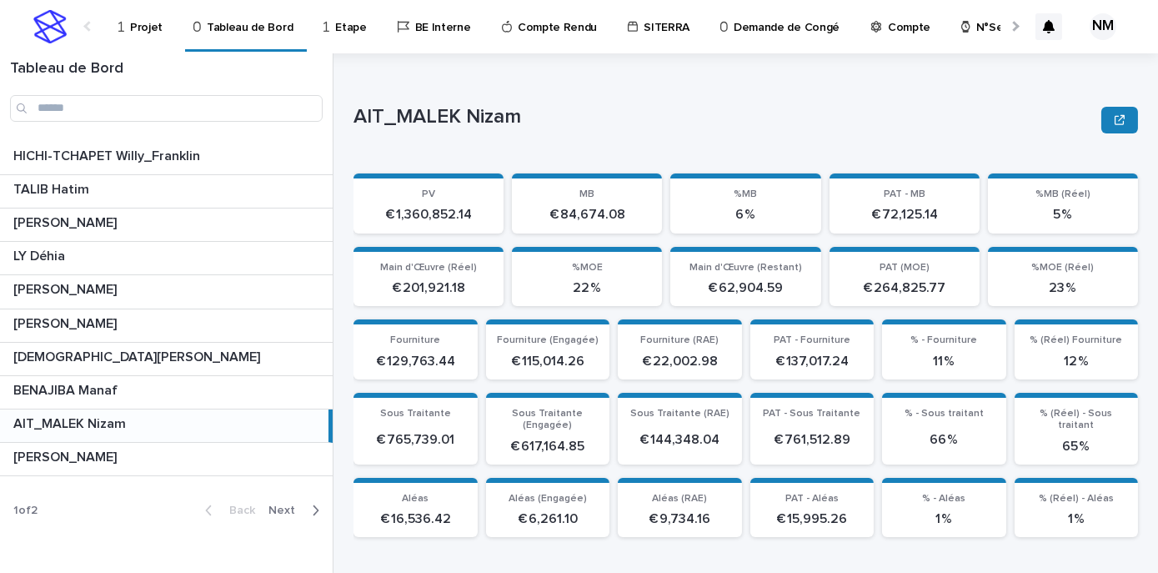
click at [140, 30] on p "Projet" at bounding box center [146, 17] width 33 height 35
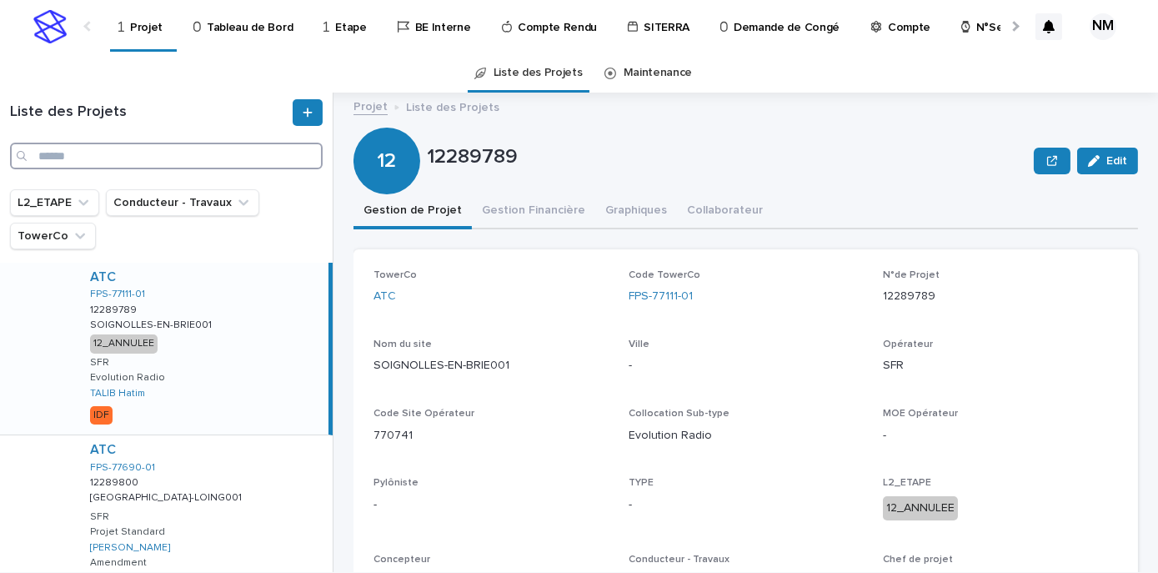
click at [112, 157] on input "Search" at bounding box center [166, 156] width 313 height 27
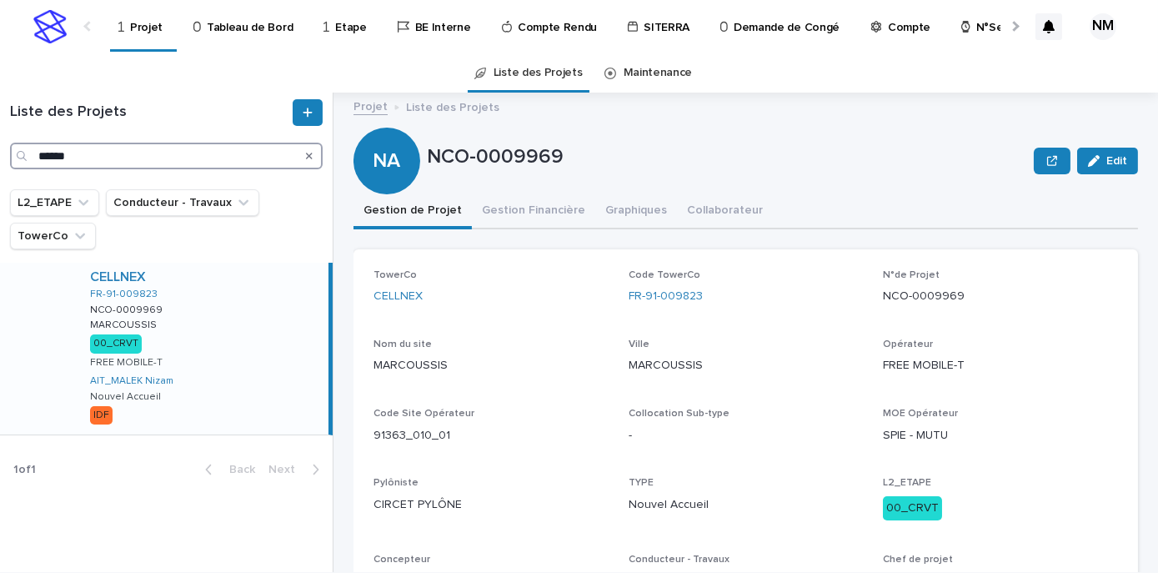
type input "******"
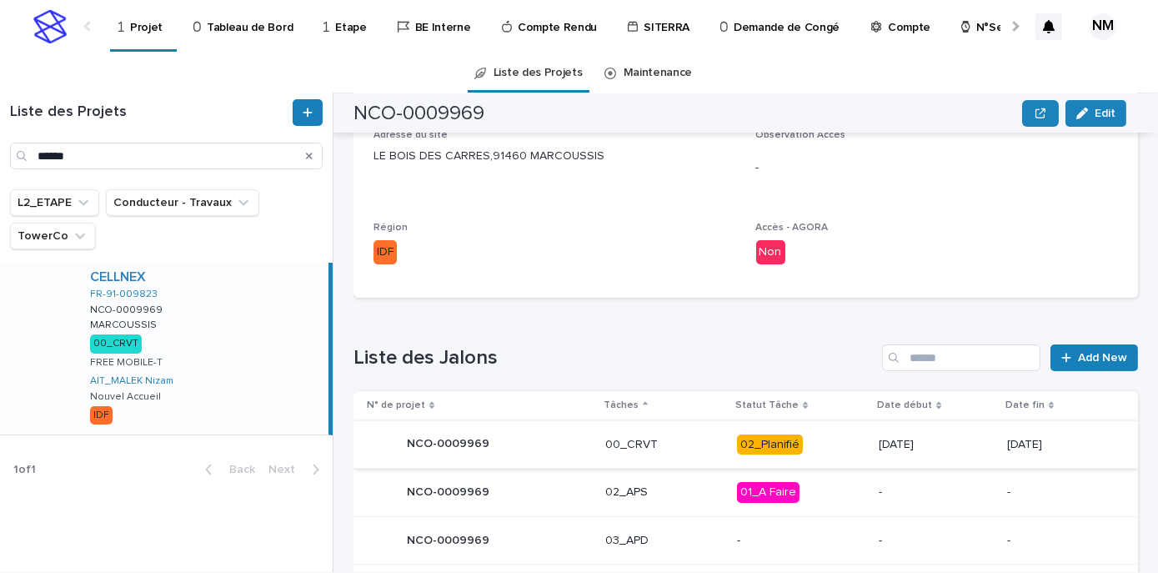
scroll to position [606, 0]
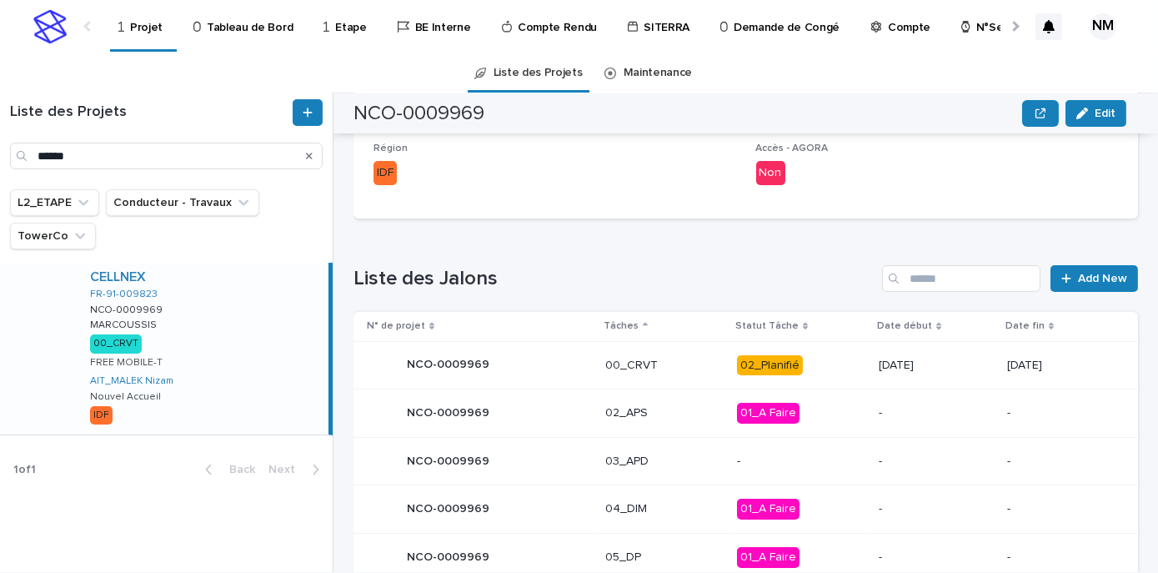
click at [810, 364] on p "02_Planifié" at bounding box center [801, 365] width 129 height 21
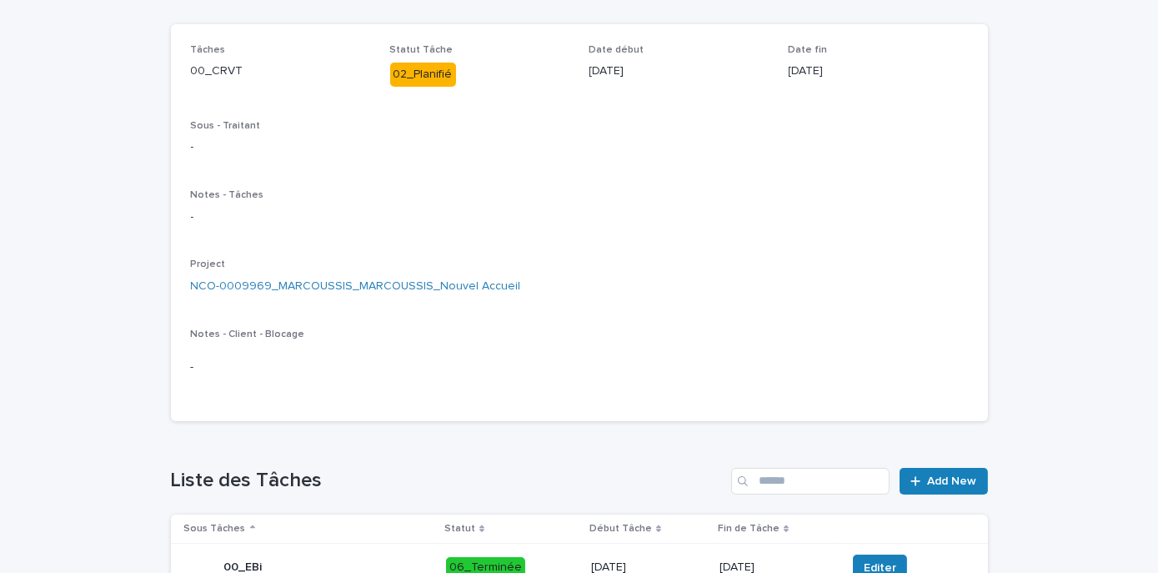
scroll to position [530, 0]
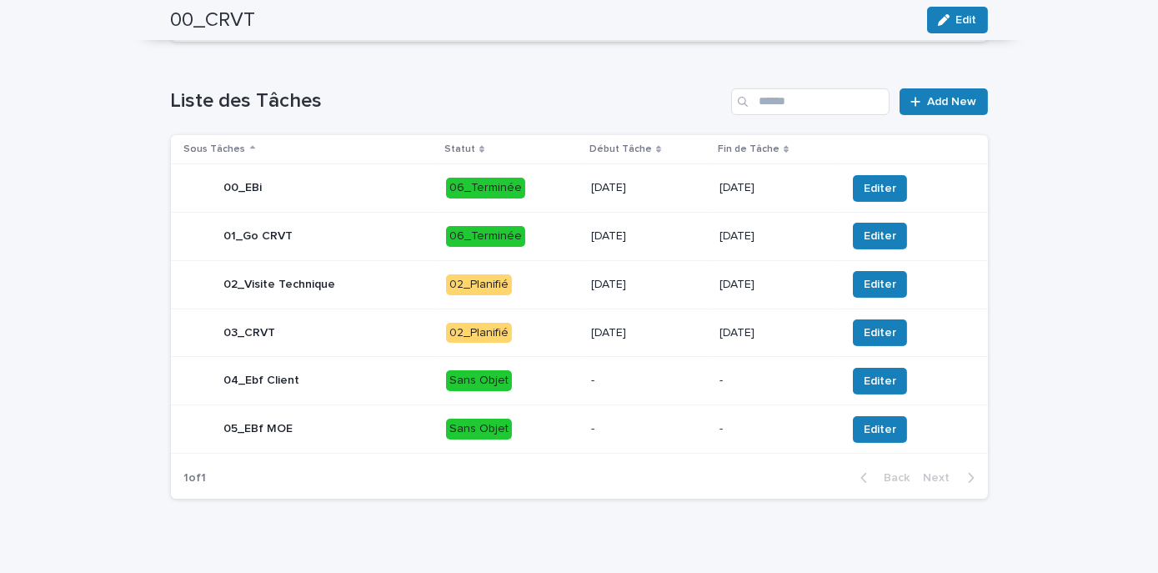
click at [669, 288] on p "18/8/2025" at bounding box center [648, 285] width 115 height 14
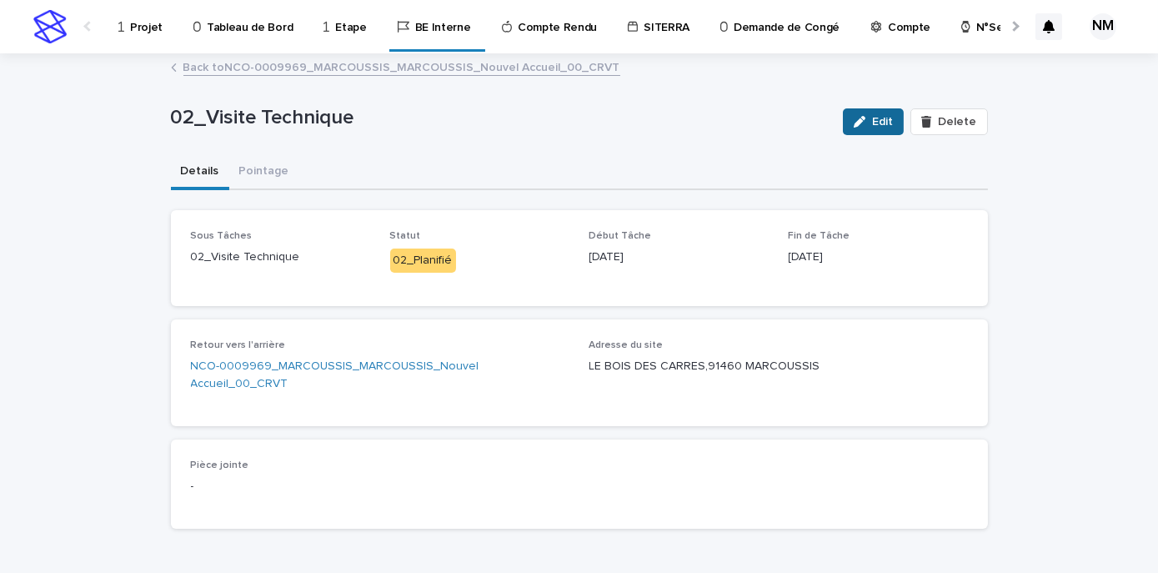
click at [857, 122] on icon "button" at bounding box center [860, 122] width 12 height 12
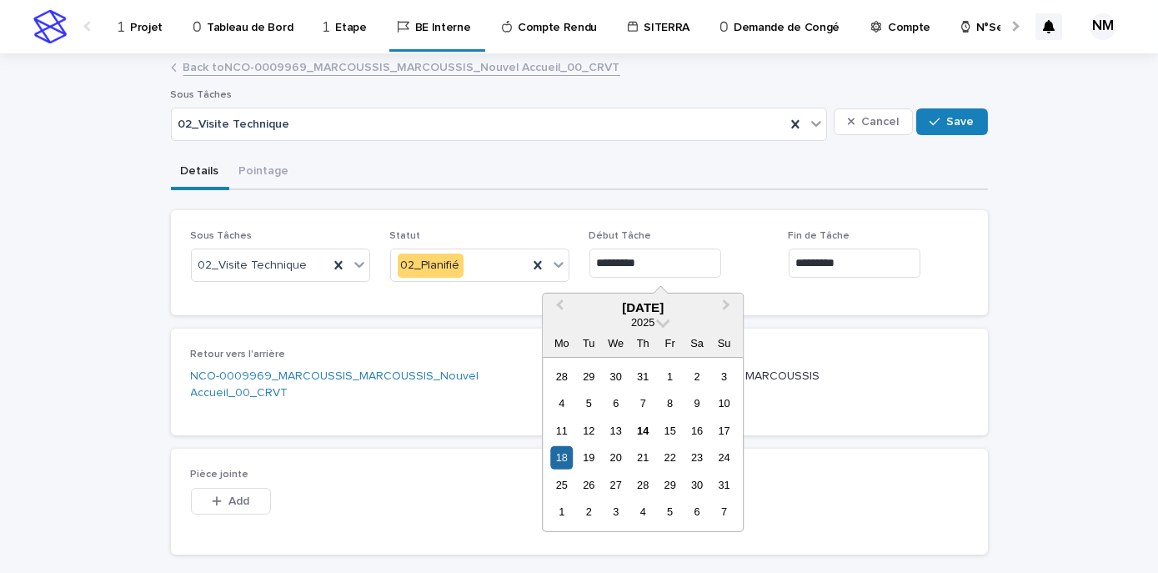
click at [602, 264] on input "*********" at bounding box center [656, 263] width 132 height 29
drag, startPoint x: 664, startPoint y: 271, endPoint x: 583, endPoint y: 265, distance: 81.1
click at [590, 265] on input "*********" at bounding box center [656, 263] width 132 height 29
type input "*********"
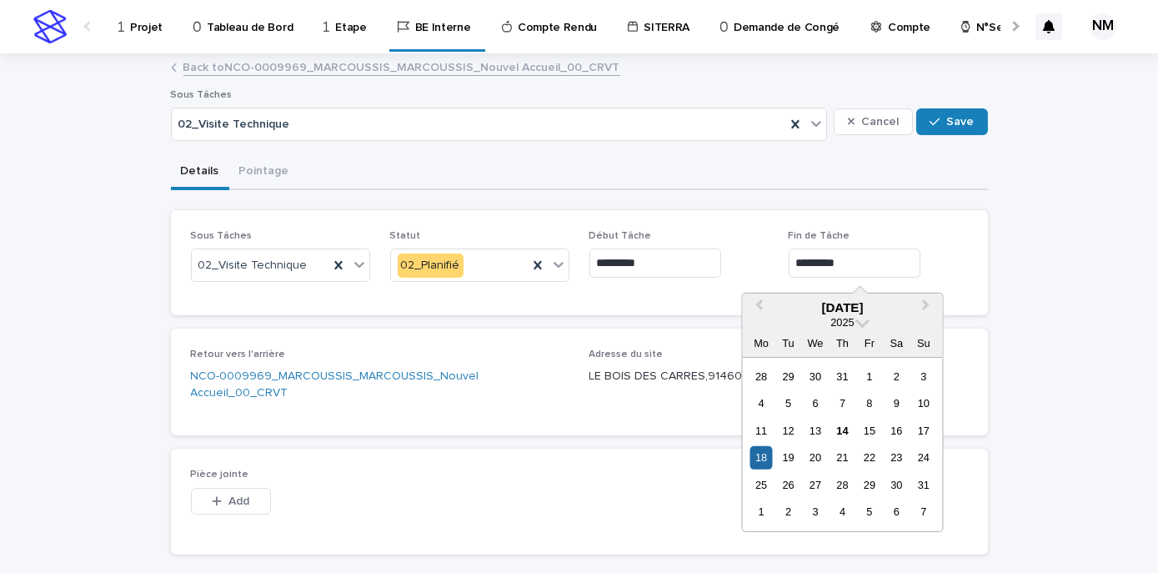
drag, startPoint x: 850, startPoint y: 264, endPoint x: 750, endPoint y: 264, distance: 100.1
click at [750, 264] on div "Sous Tâches 02_Visite Technique Statut 02_Planifié Début Tâche ********* Fin de…" at bounding box center [579, 262] width 777 height 65
paste input "text"
type input "*********"
click at [955, 123] on span "Save" at bounding box center [961, 122] width 28 height 12
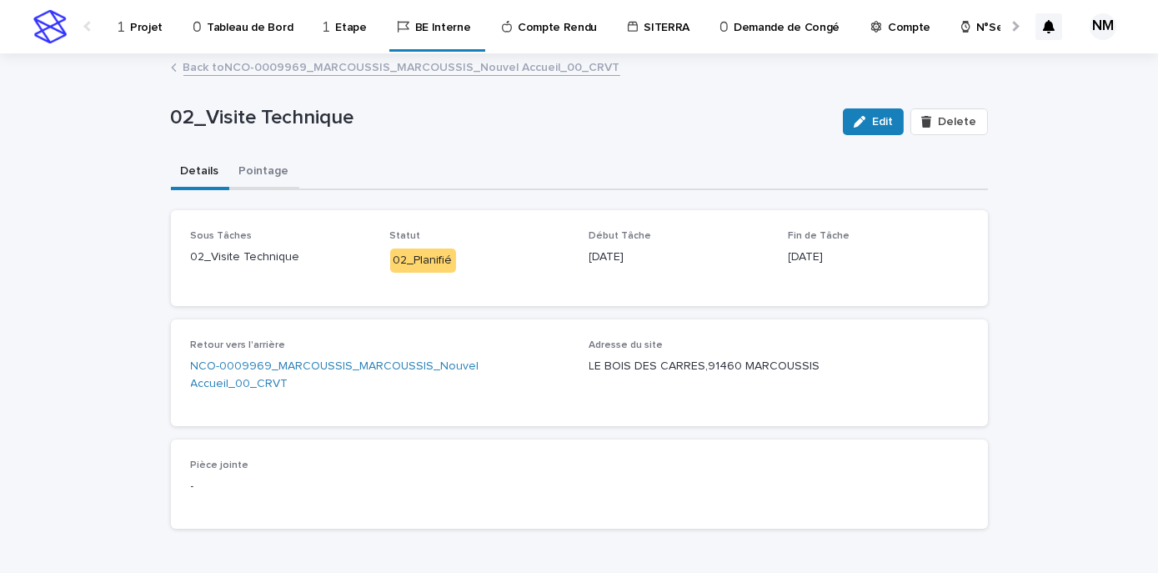
click at [258, 163] on button "Pointage" at bounding box center [264, 172] width 70 height 35
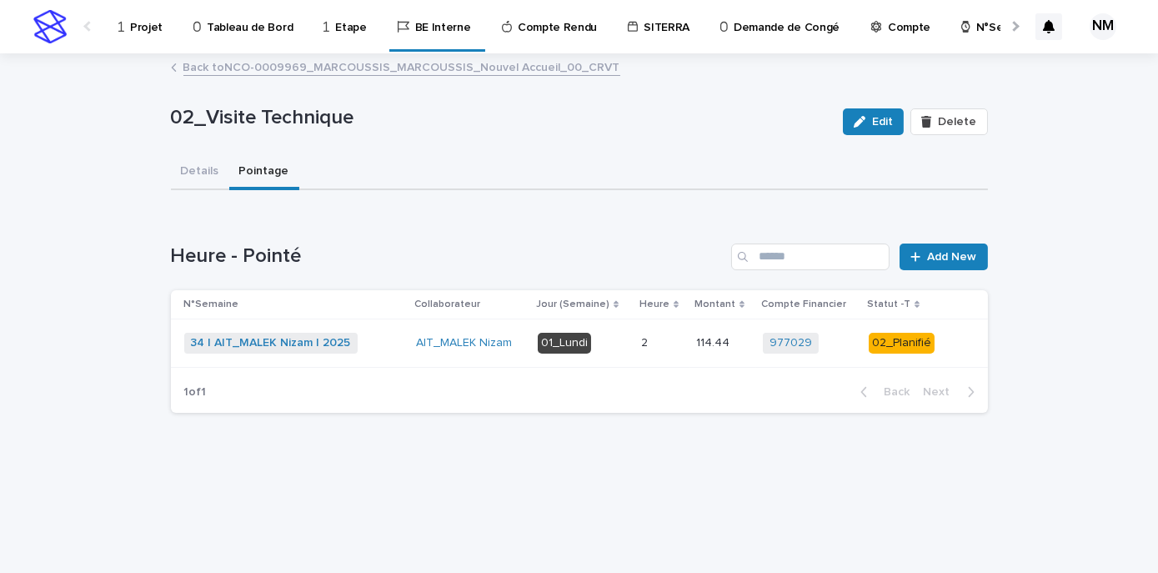
click at [531, 353] on td "AIT_MALEK Nizam" at bounding box center [470, 343] width 122 height 48
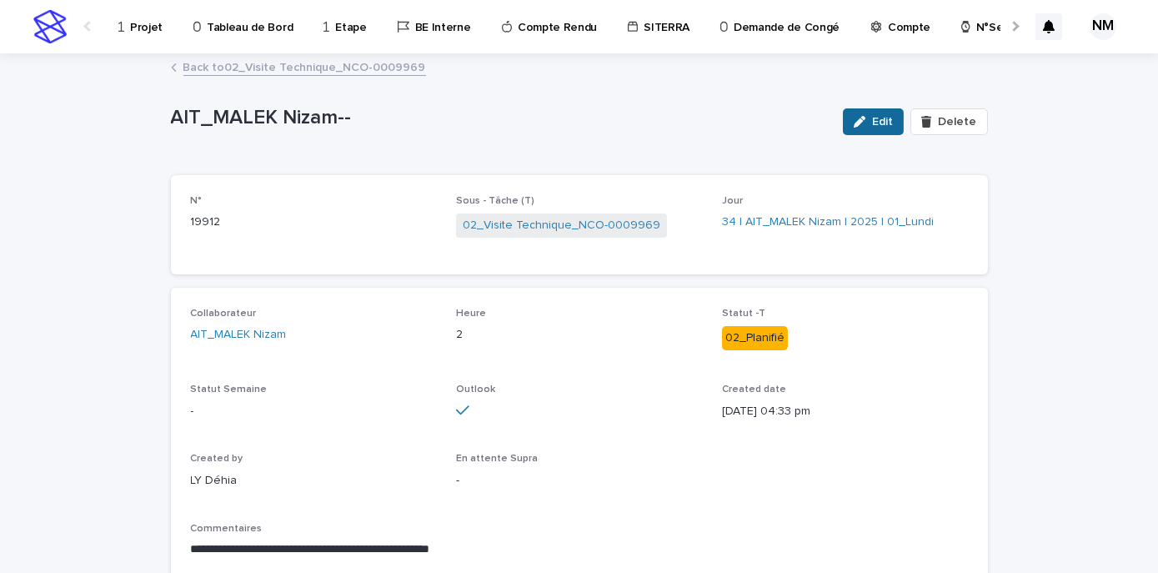
click at [868, 123] on div "button" at bounding box center [863, 122] width 18 height 12
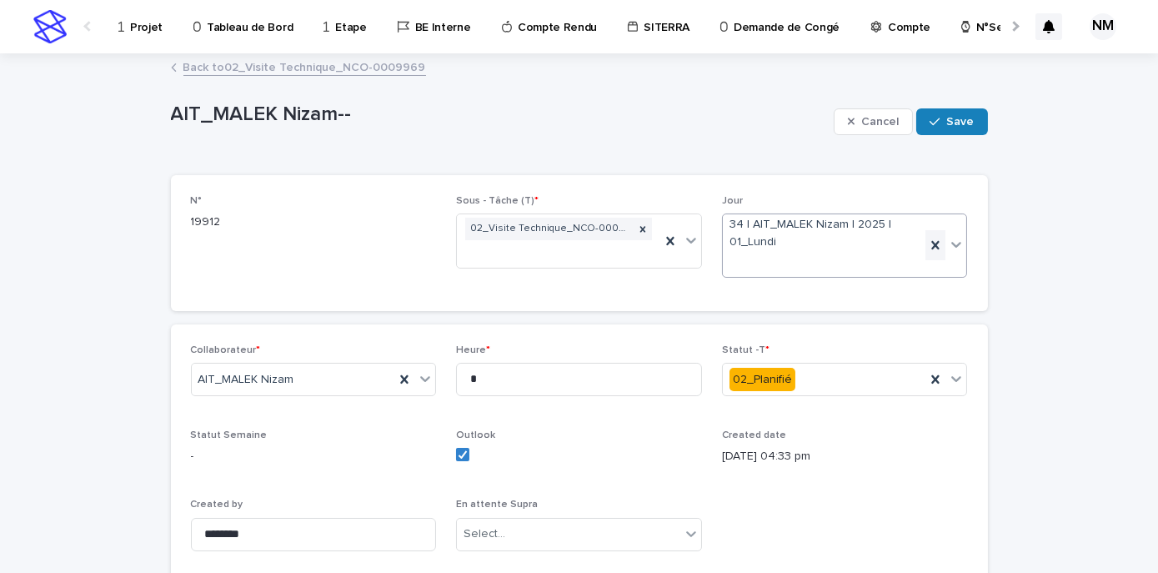
click at [937, 241] on icon at bounding box center [935, 245] width 17 height 17
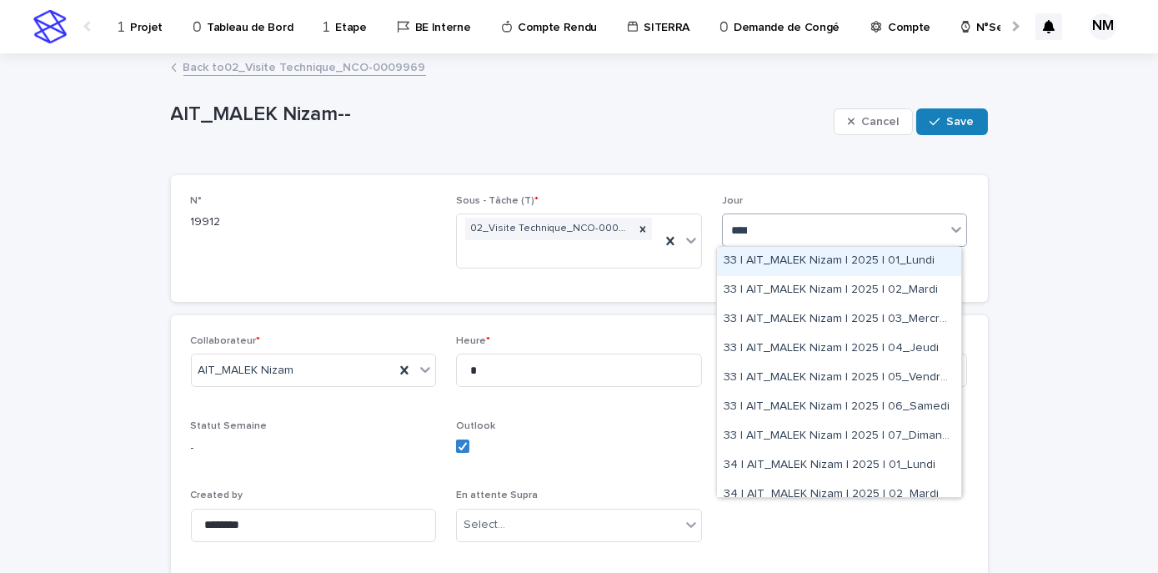
type input "*****"
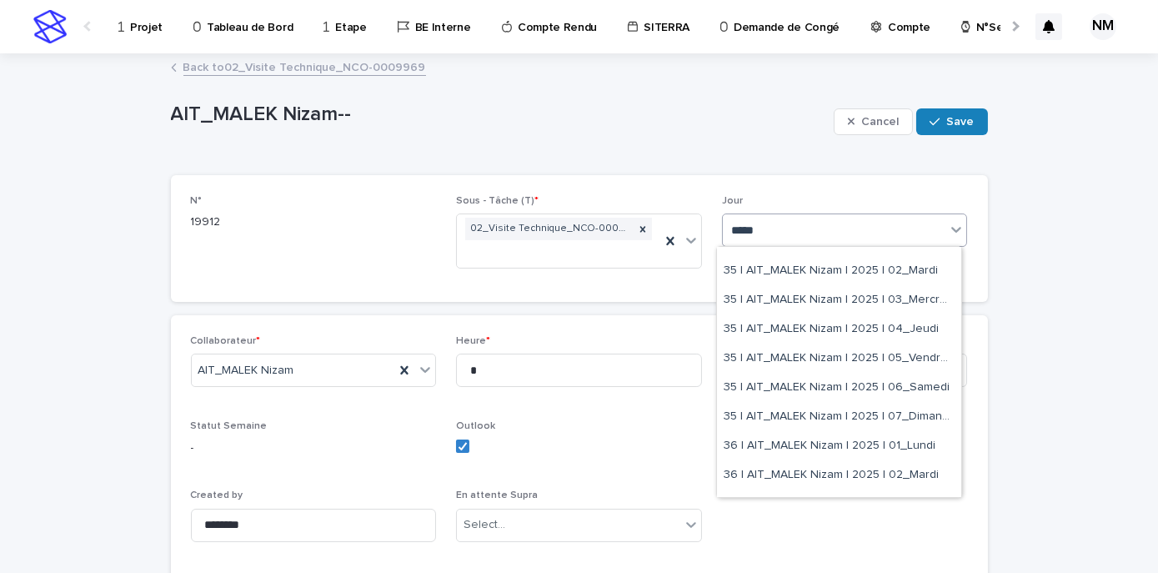
scroll to position [455, 0]
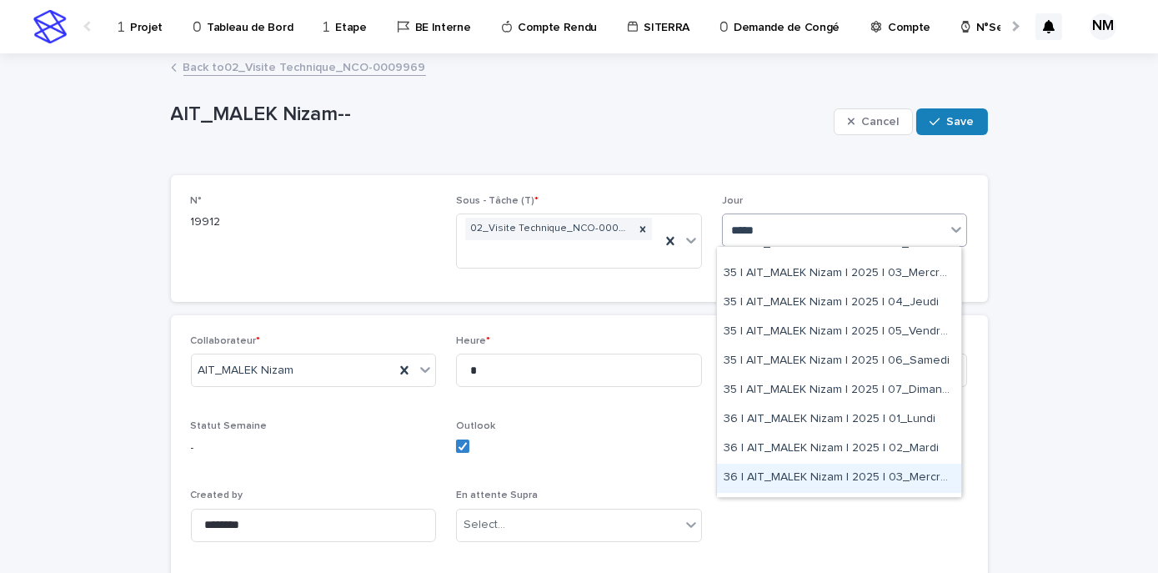
click at [918, 480] on div "36 | AIT_MALEK Nizam | 2025 | 03_Mercredi" at bounding box center [839, 478] width 244 height 29
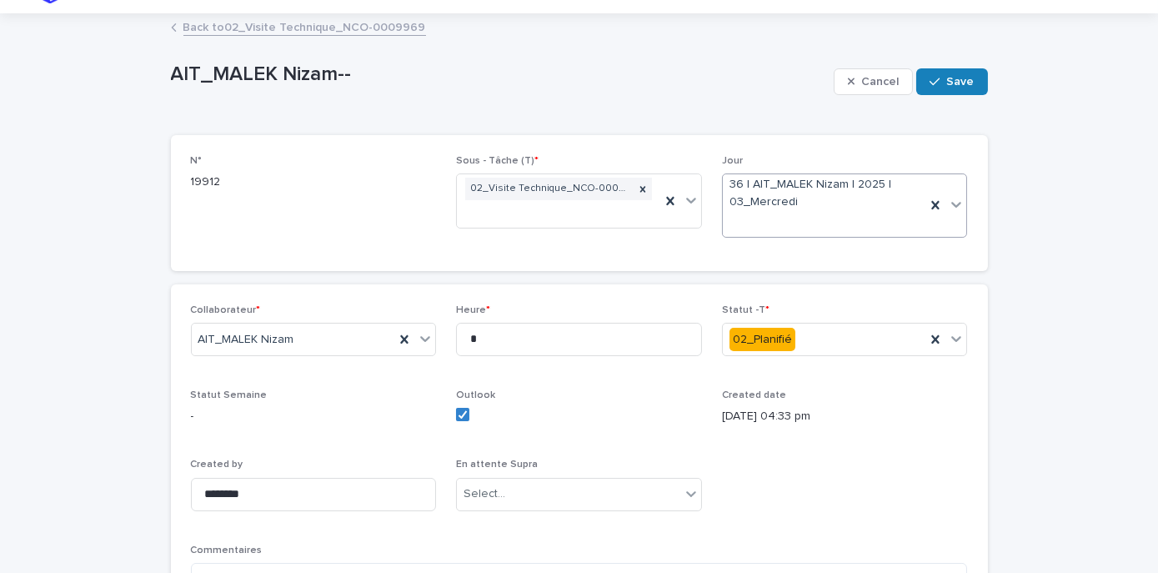
scroll to position [75, 0]
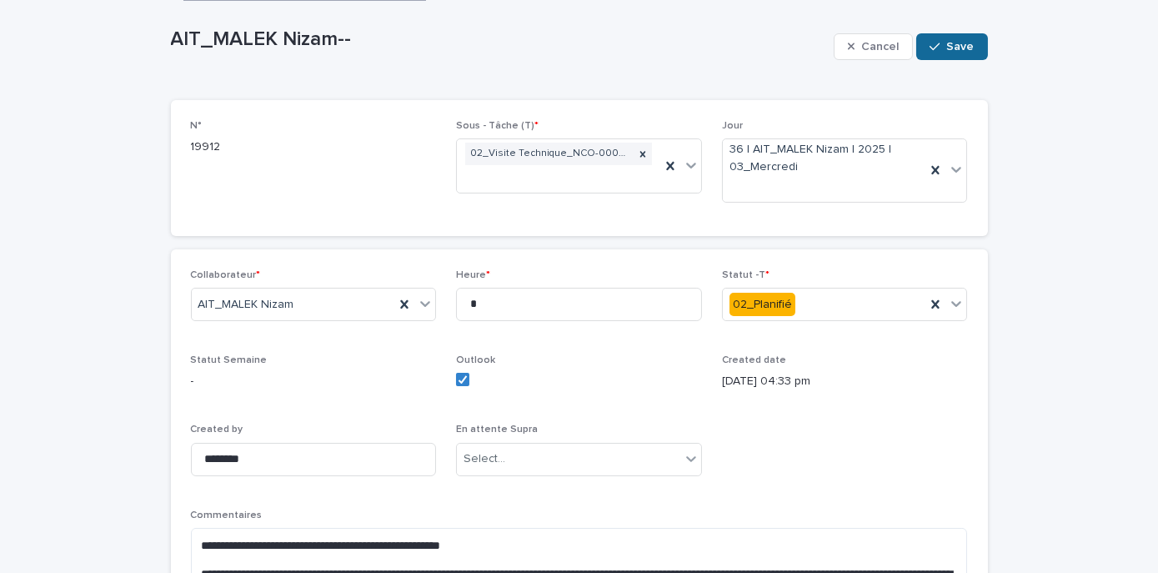
click at [949, 48] on span "Save" at bounding box center [961, 47] width 28 height 12
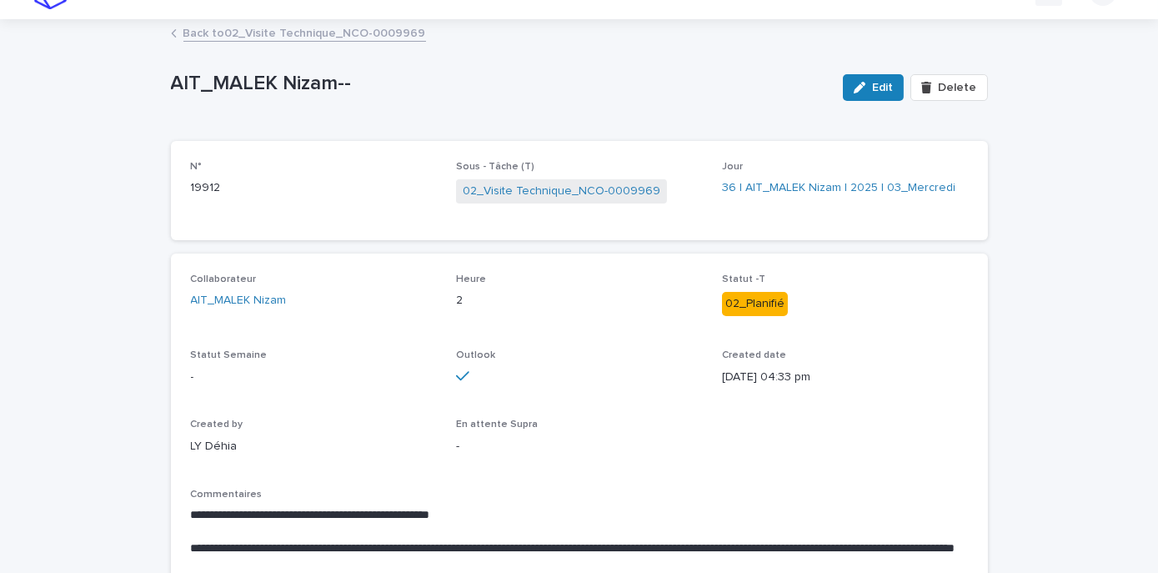
scroll to position [0, 0]
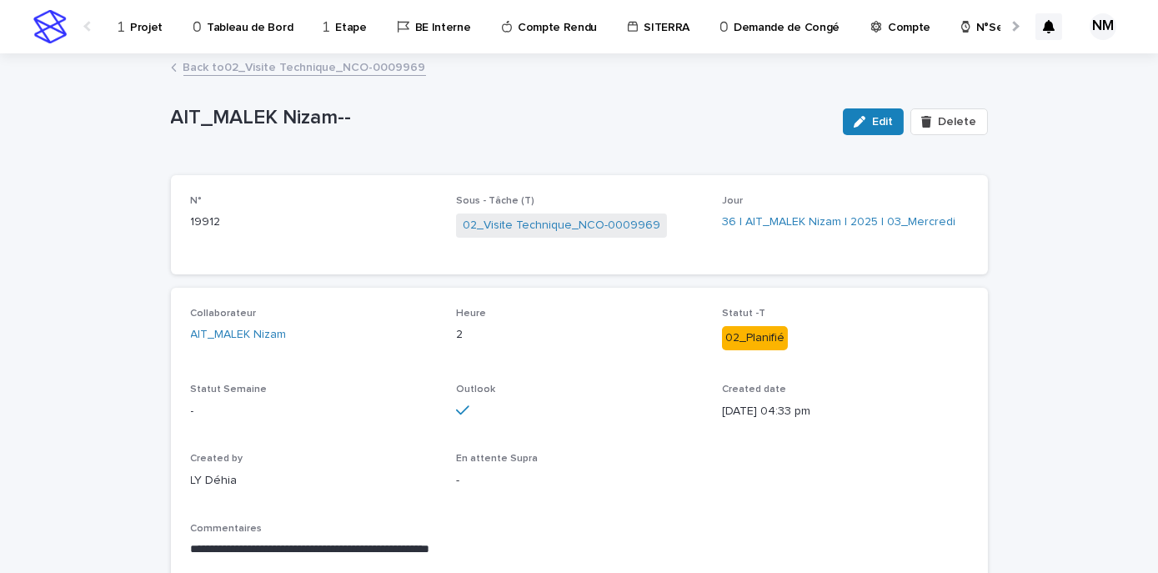
click at [249, 63] on link "Back to 02_Visite Technique_NCO-0009969" at bounding box center [304, 66] width 243 height 19
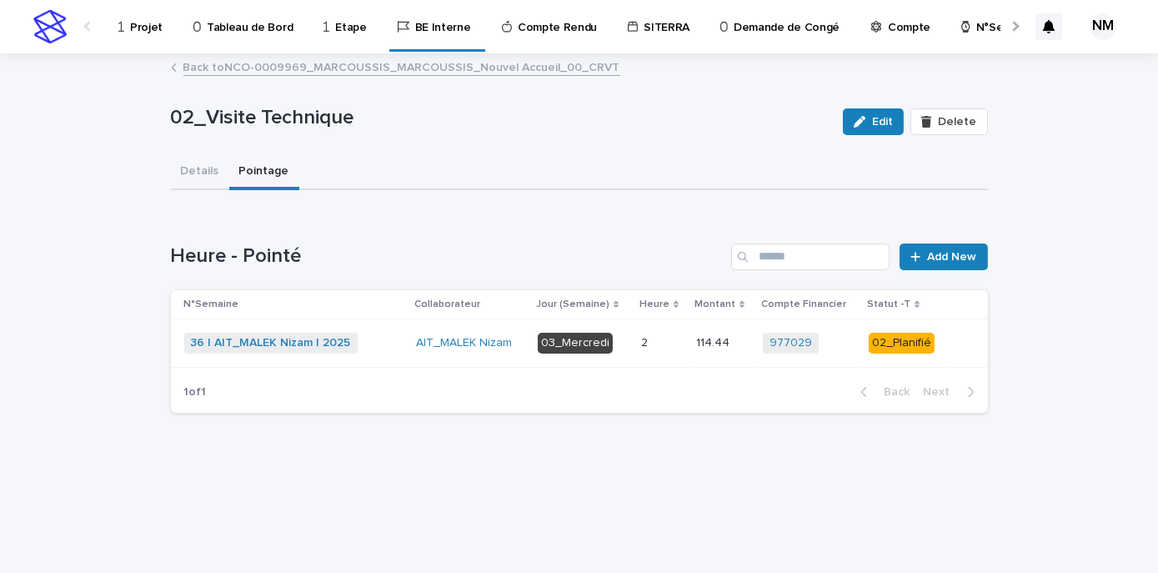
click at [211, 68] on link "Back to NCO-0009969_MARCOUSSIS_MARCOUSSIS_Nouvel Accueil_00_CRVT" at bounding box center [401, 66] width 437 height 19
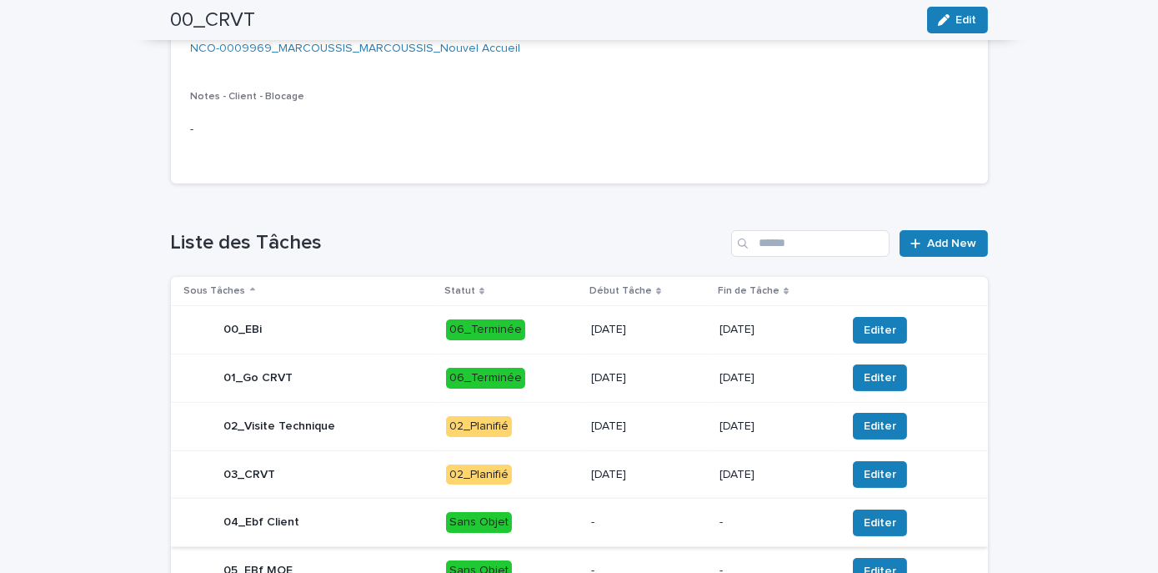
scroll to position [455, 0]
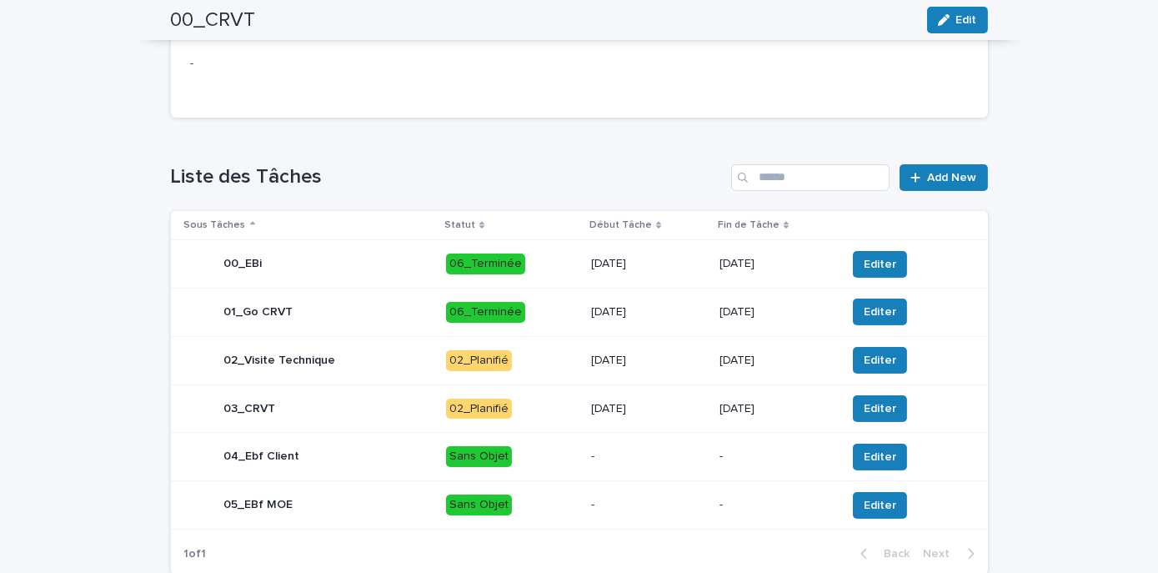
click at [662, 402] on p "22/8/2025" at bounding box center [648, 409] width 115 height 14
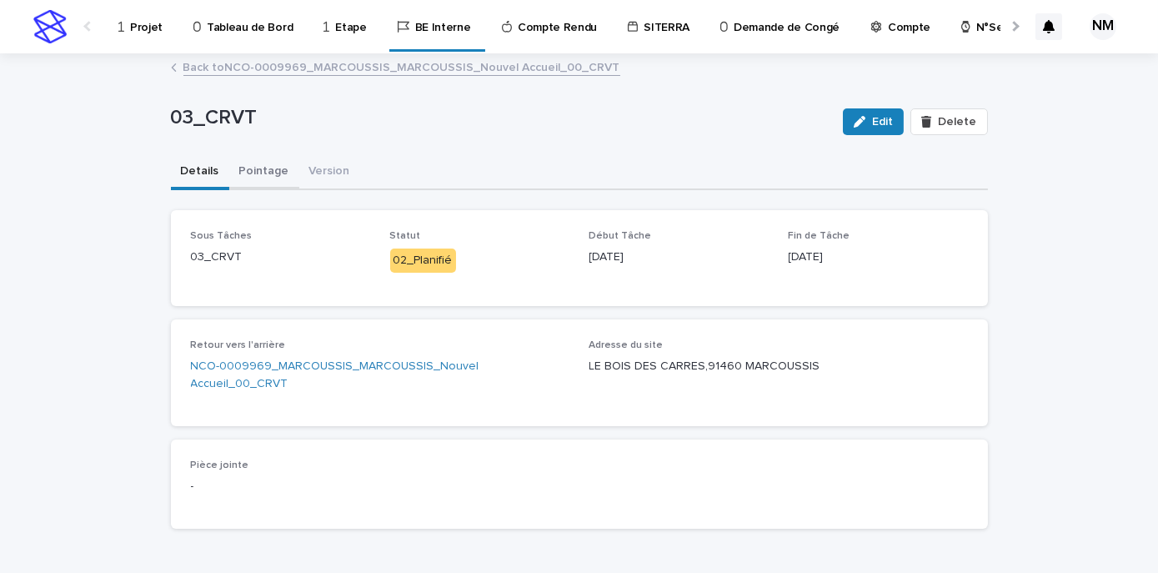
click at [244, 172] on button "Pointage" at bounding box center [264, 172] width 70 height 35
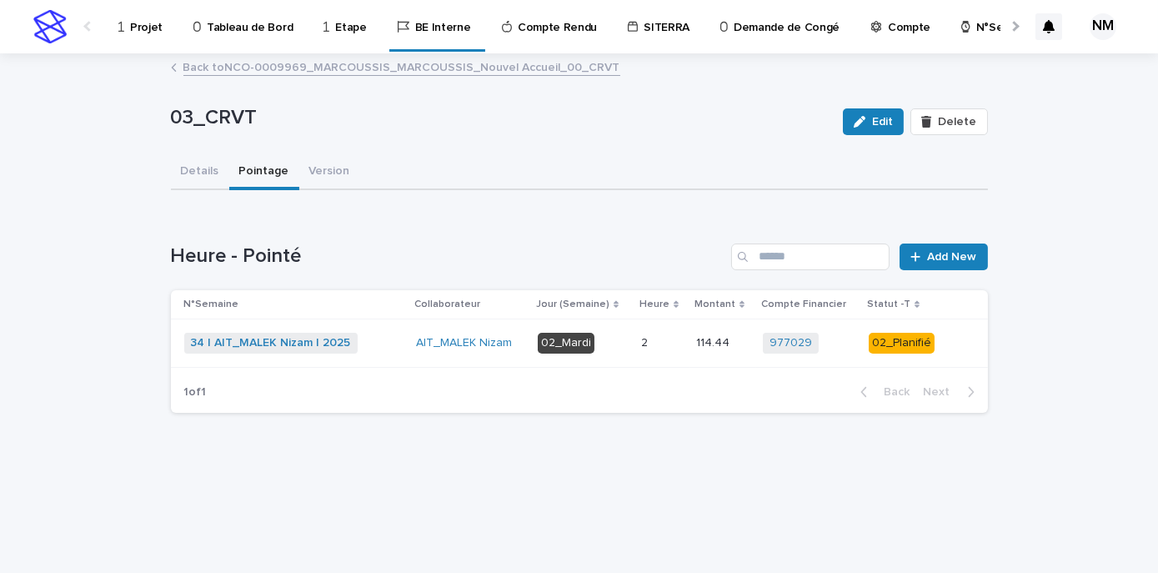
click at [743, 352] on div "114.44 114.44" at bounding box center [722, 343] width 53 height 28
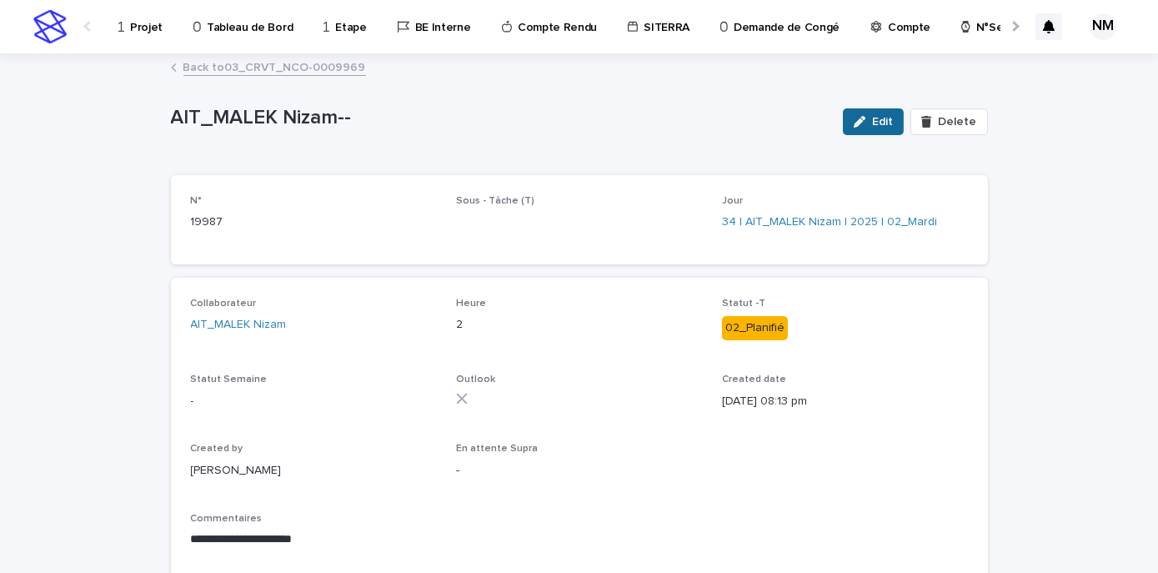
click at [885, 117] on span "Edit" at bounding box center [882, 122] width 21 height 12
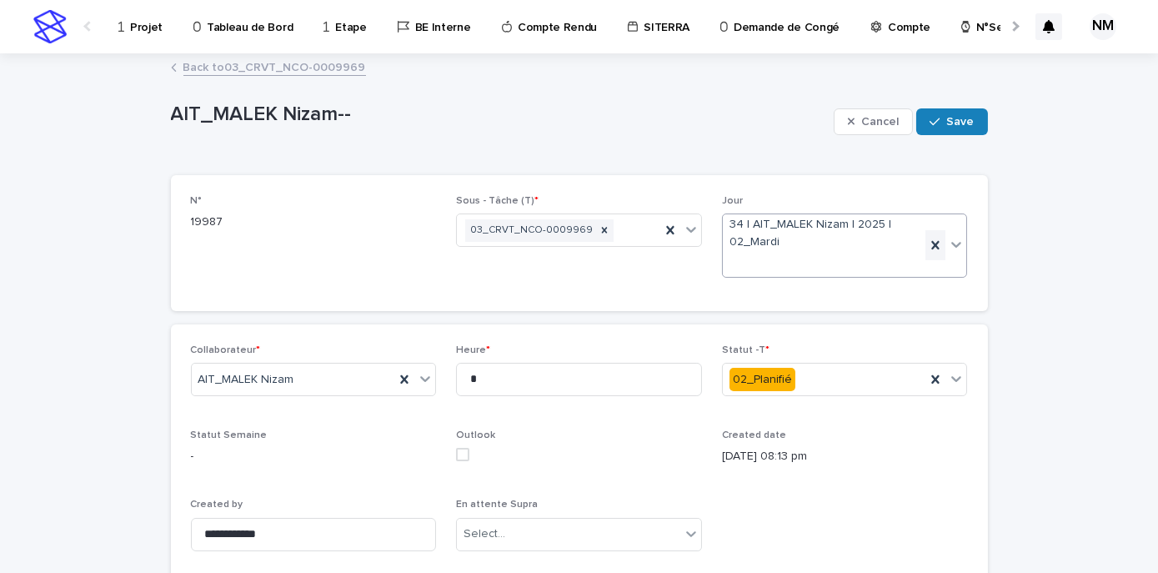
click at [927, 251] on icon at bounding box center [935, 245] width 17 height 17
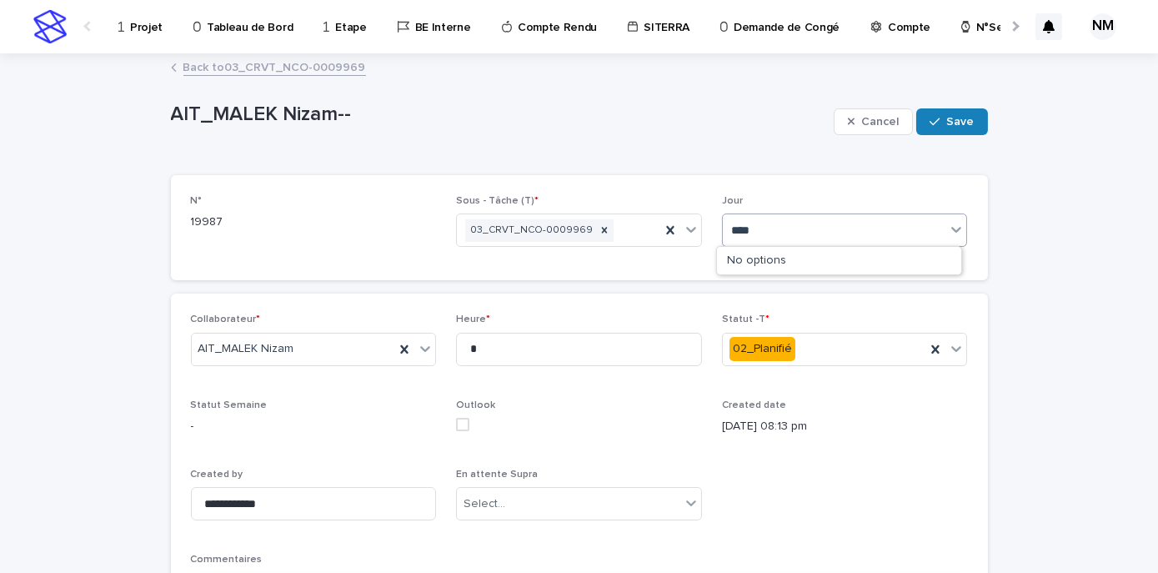
type input "*****"
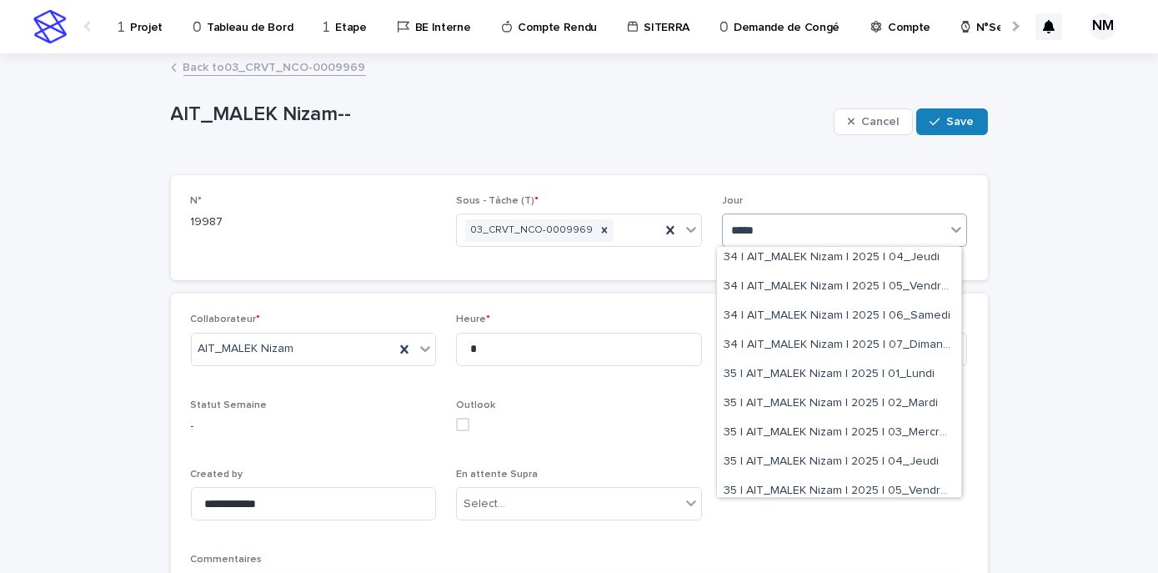
scroll to position [303, 0]
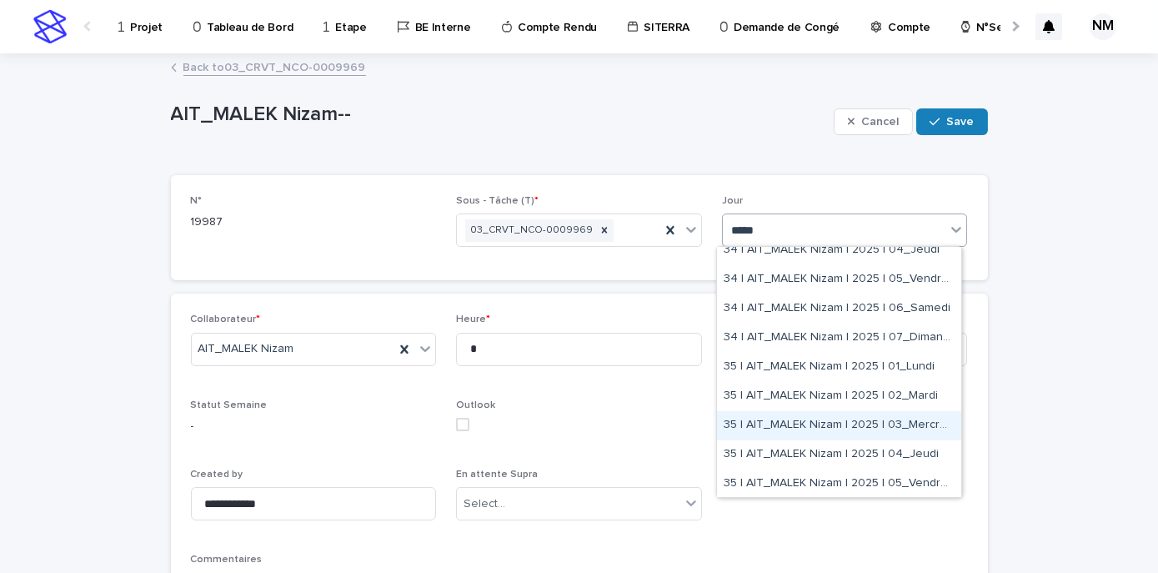
drag, startPoint x: 903, startPoint y: 505, endPoint x: 899, endPoint y: 425, distance: 79.3
click at [899, 425] on div "35 | AIT_MALEK Nizam | 2025 | 03_Mercredi" at bounding box center [839, 425] width 244 height 29
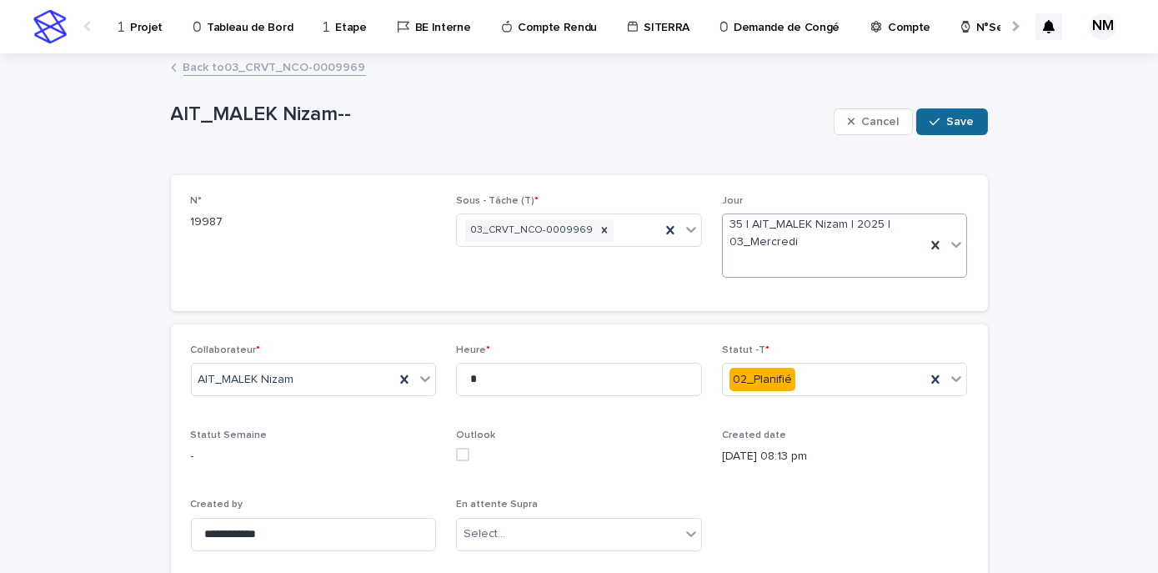
click at [950, 125] on span "Save" at bounding box center [961, 122] width 28 height 12
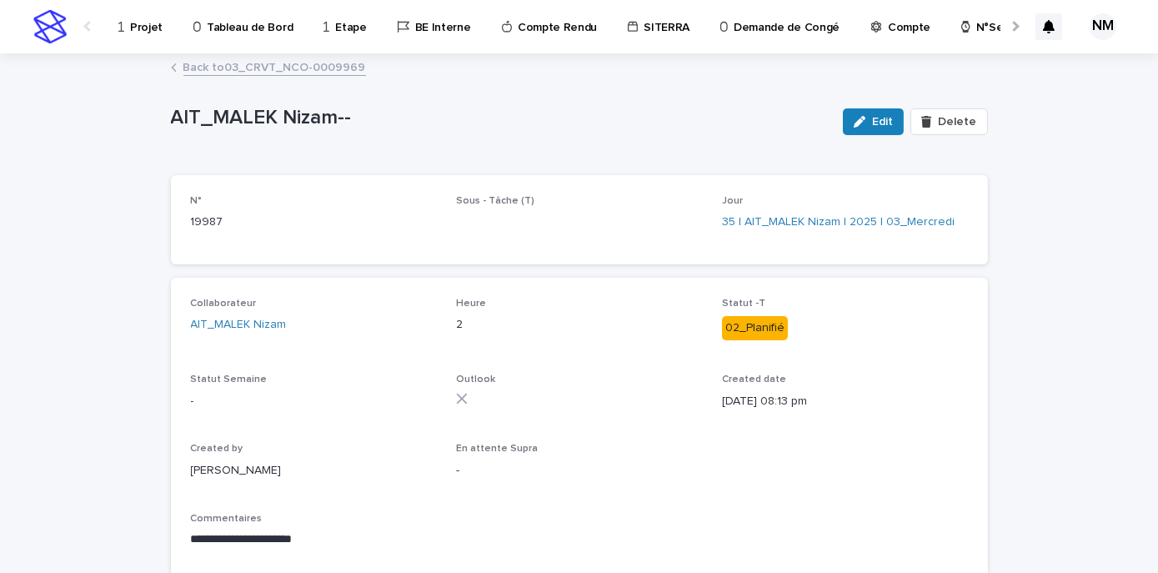
click at [198, 75] on div "Back to 03_CRVT_NCO-0009969" at bounding box center [580, 68] width 834 height 23
click at [228, 68] on link "Back to 03_CRVT_NCO-0009969" at bounding box center [274, 66] width 183 height 19
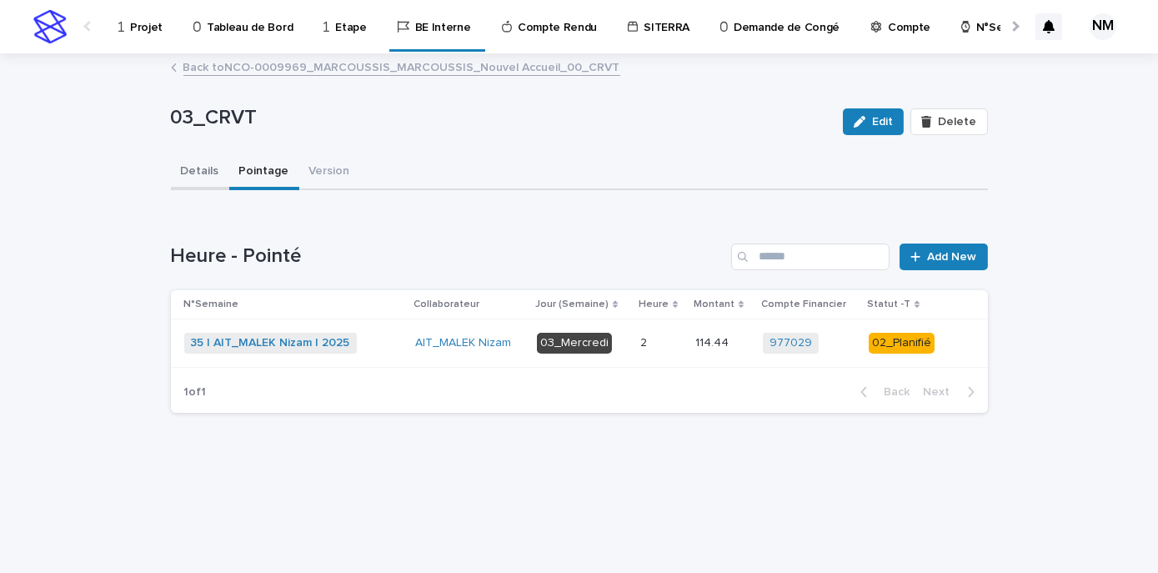
click at [196, 180] on button "Details" at bounding box center [200, 172] width 58 height 35
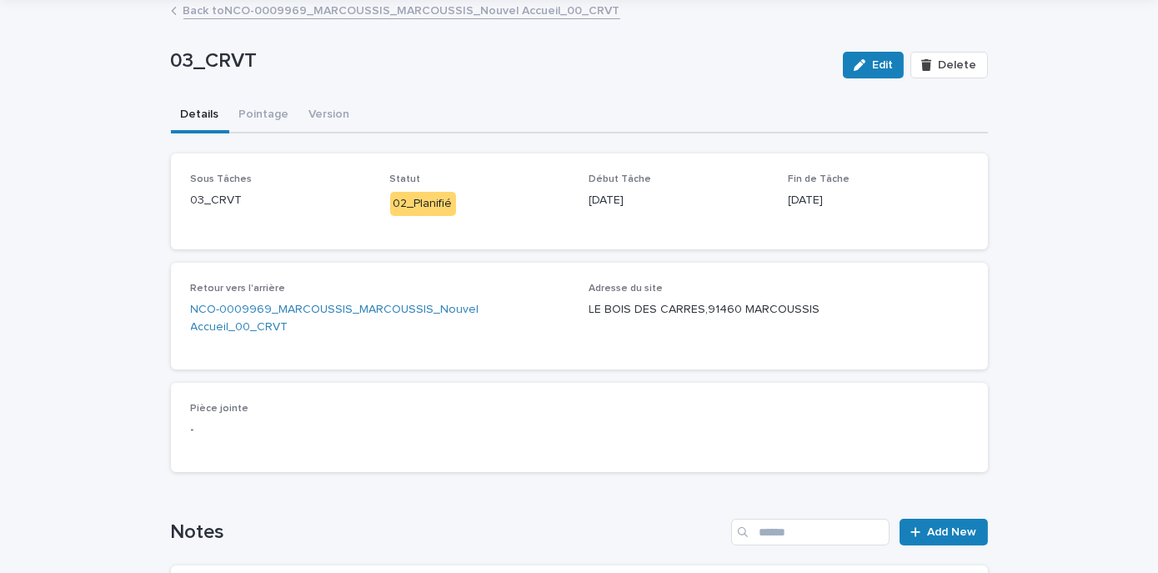
scroll to position [151, 0]
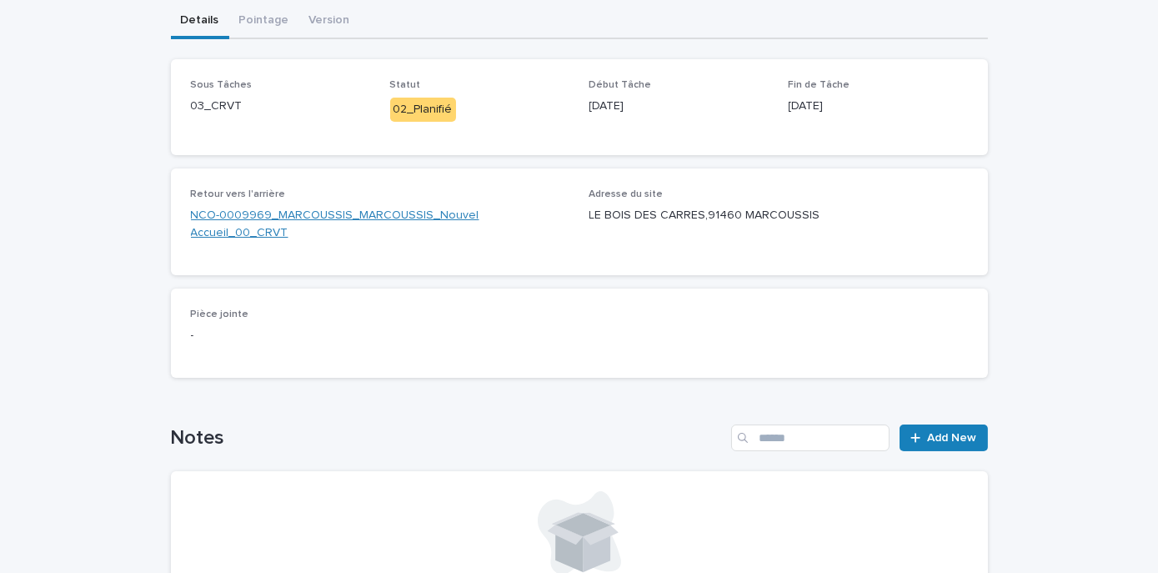
click at [364, 212] on link "NCO-0009969_MARCOUSSIS_MARCOUSSIS_Nouvel Accueil_00_CRVT" at bounding box center [380, 224] width 379 height 35
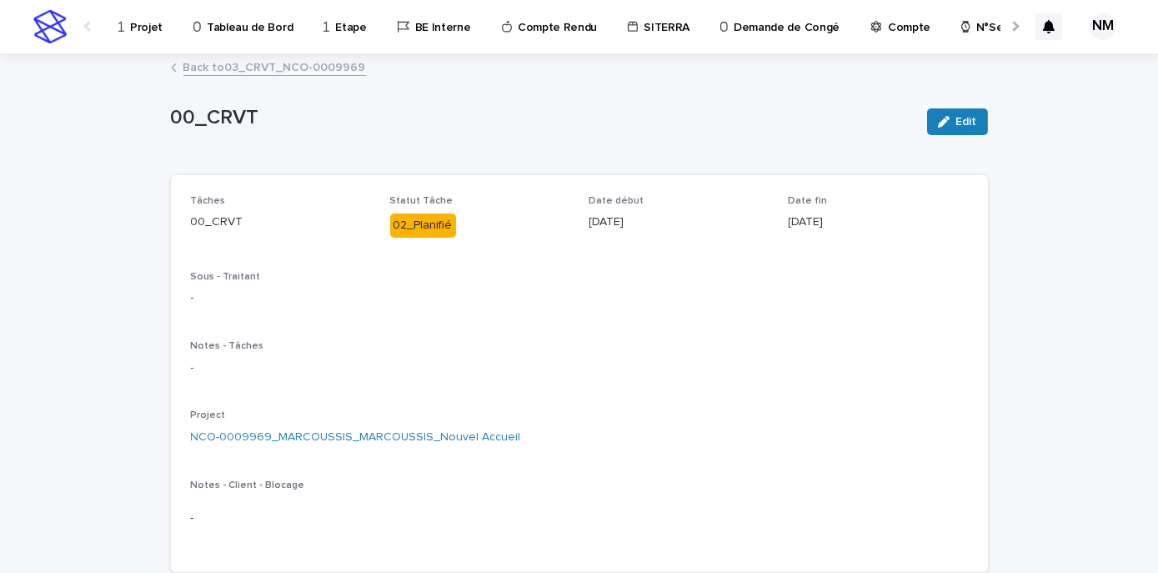
click at [235, 25] on p "Tableau de Bord" at bounding box center [250, 17] width 86 height 35
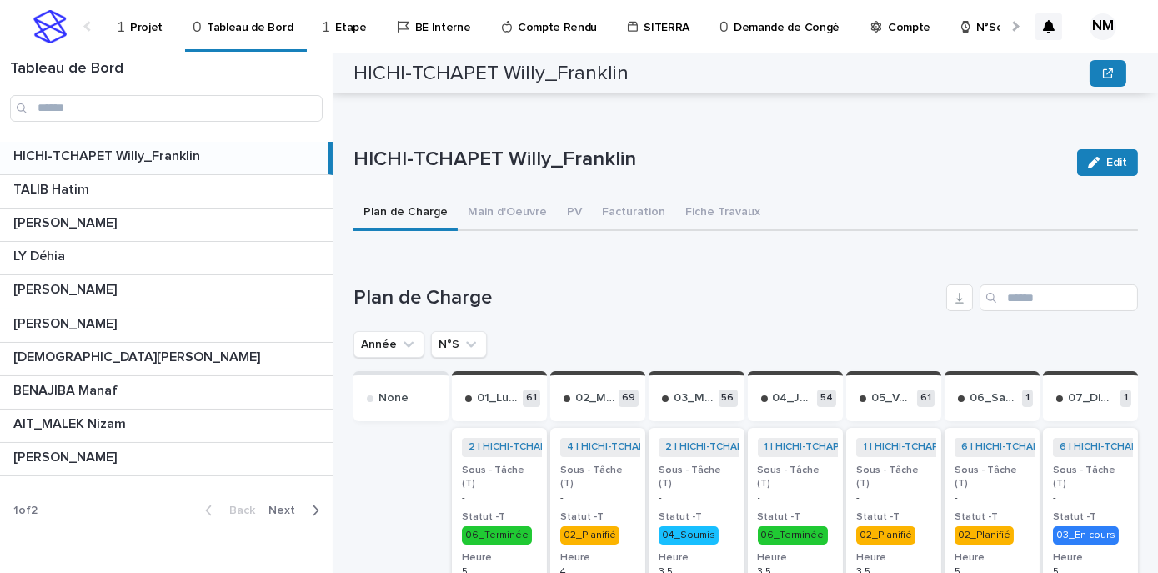
scroll to position [455, 0]
click at [151, 25] on p "Projet" at bounding box center [146, 17] width 33 height 35
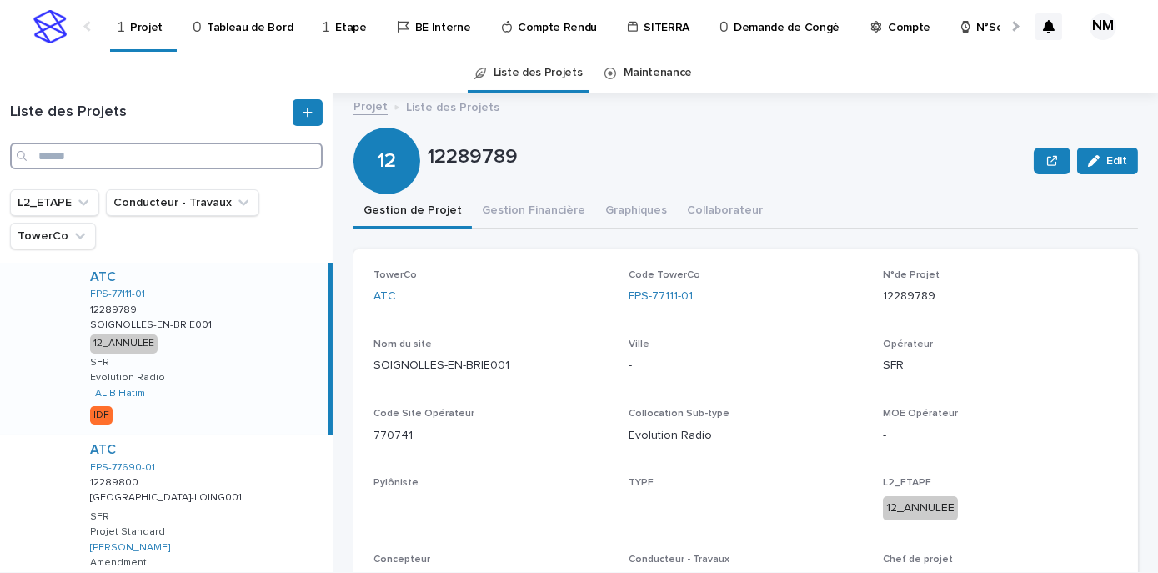
click at [95, 149] on input "Search" at bounding box center [166, 156] width 313 height 27
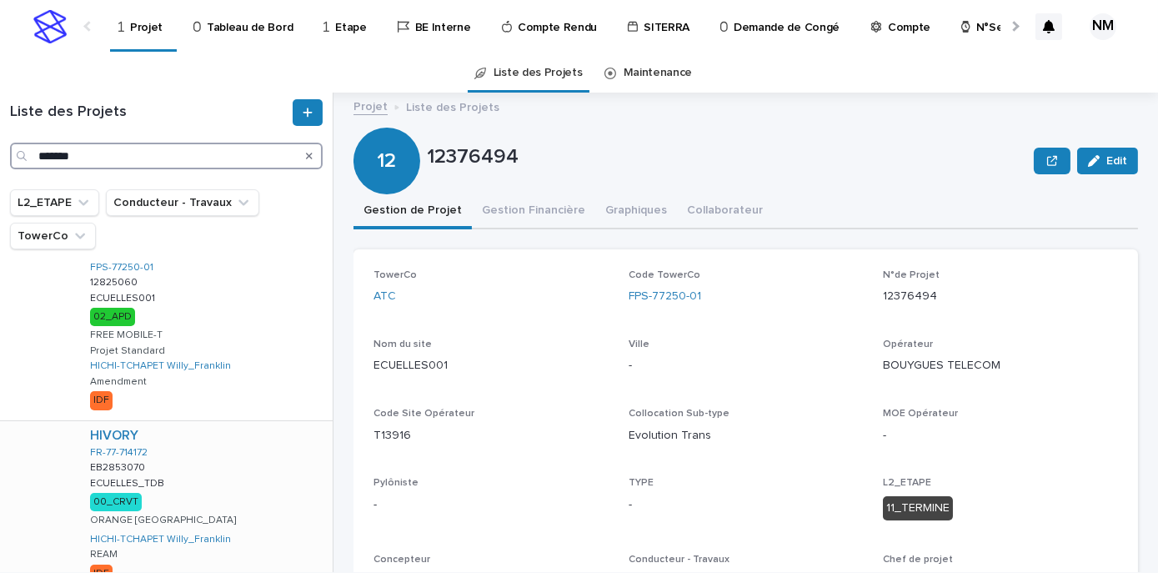
scroll to position [507, 0]
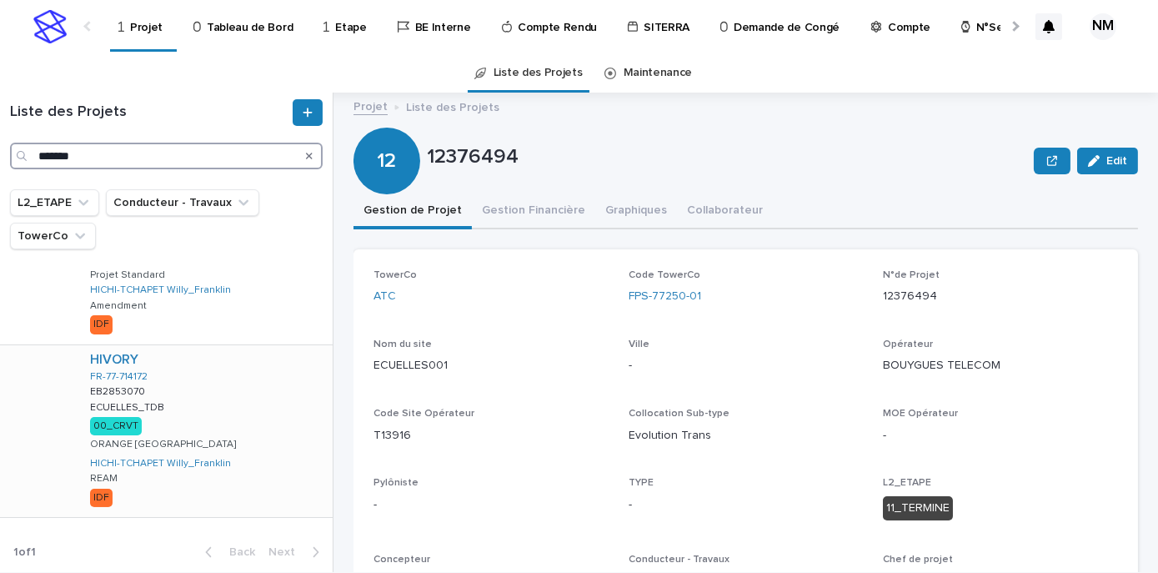
type input "*******"
click at [262, 417] on div "HIVORY FR-77-714172 EB2853070 EB2853070 ECUELLES_TDB ECUELLES_TDB 00_CRVT ORANG…" at bounding box center [205, 431] width 256 height 172
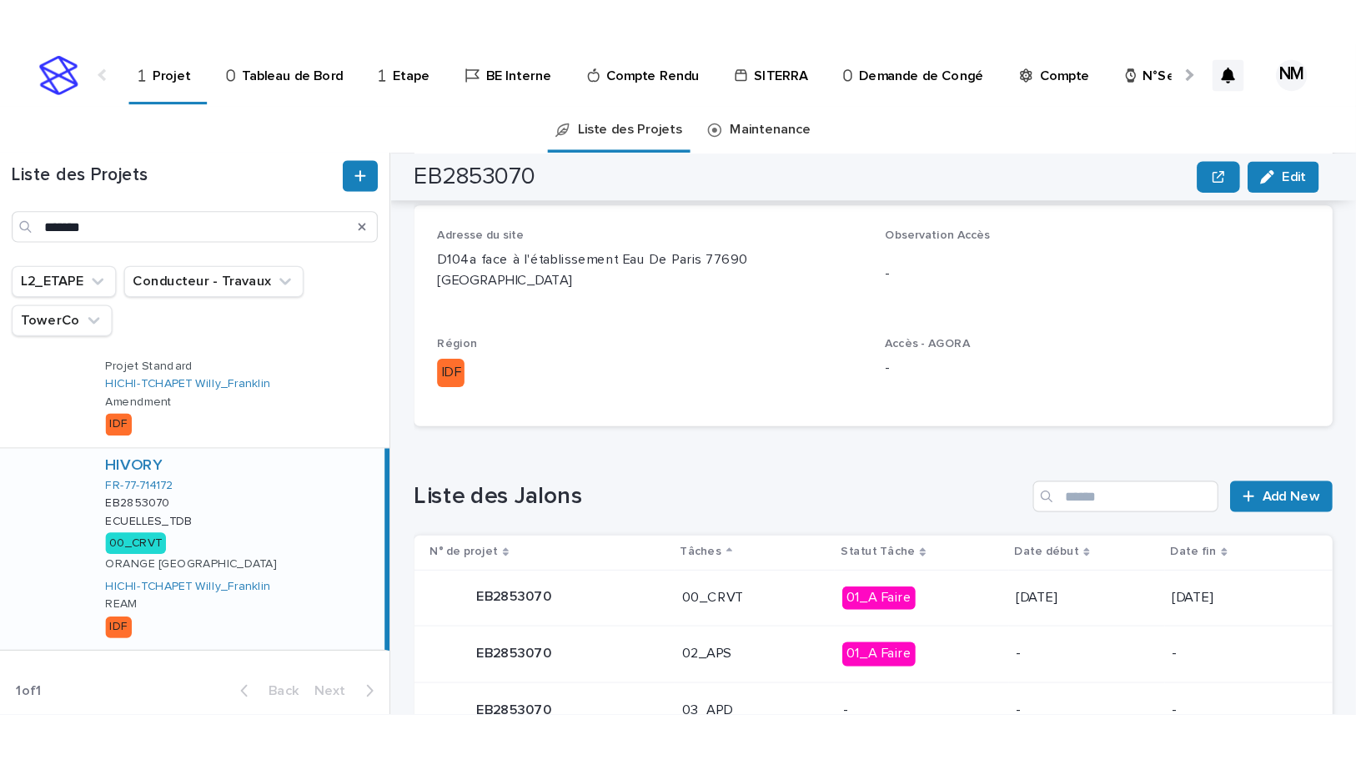
scroll to position [585, 0]
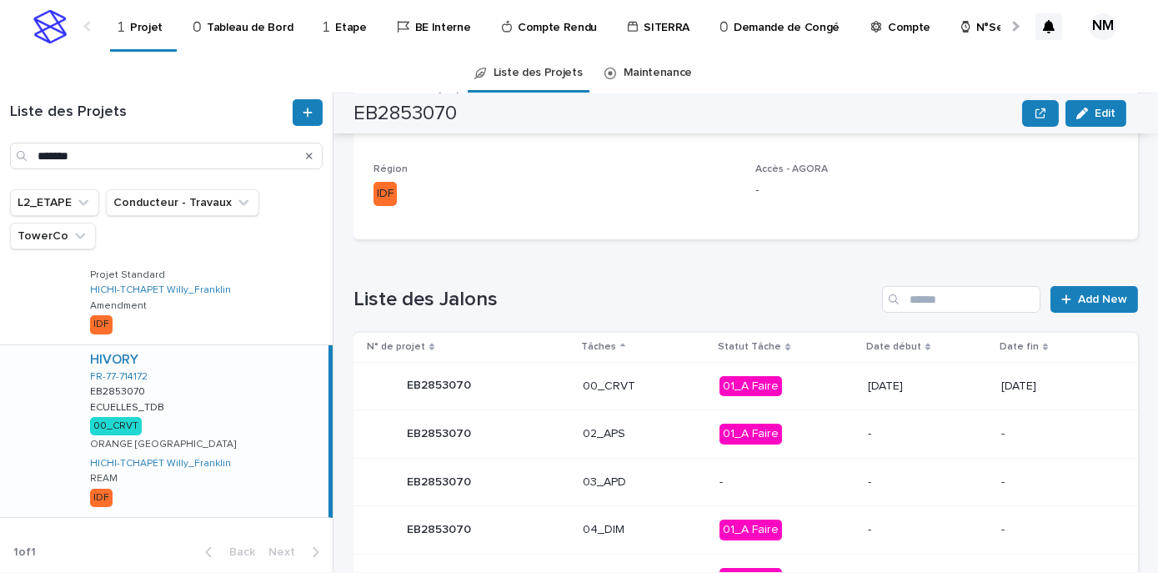
click at [811, 390] on p "01_A Faire" at bounding box center [787, 386] width 135 height 21
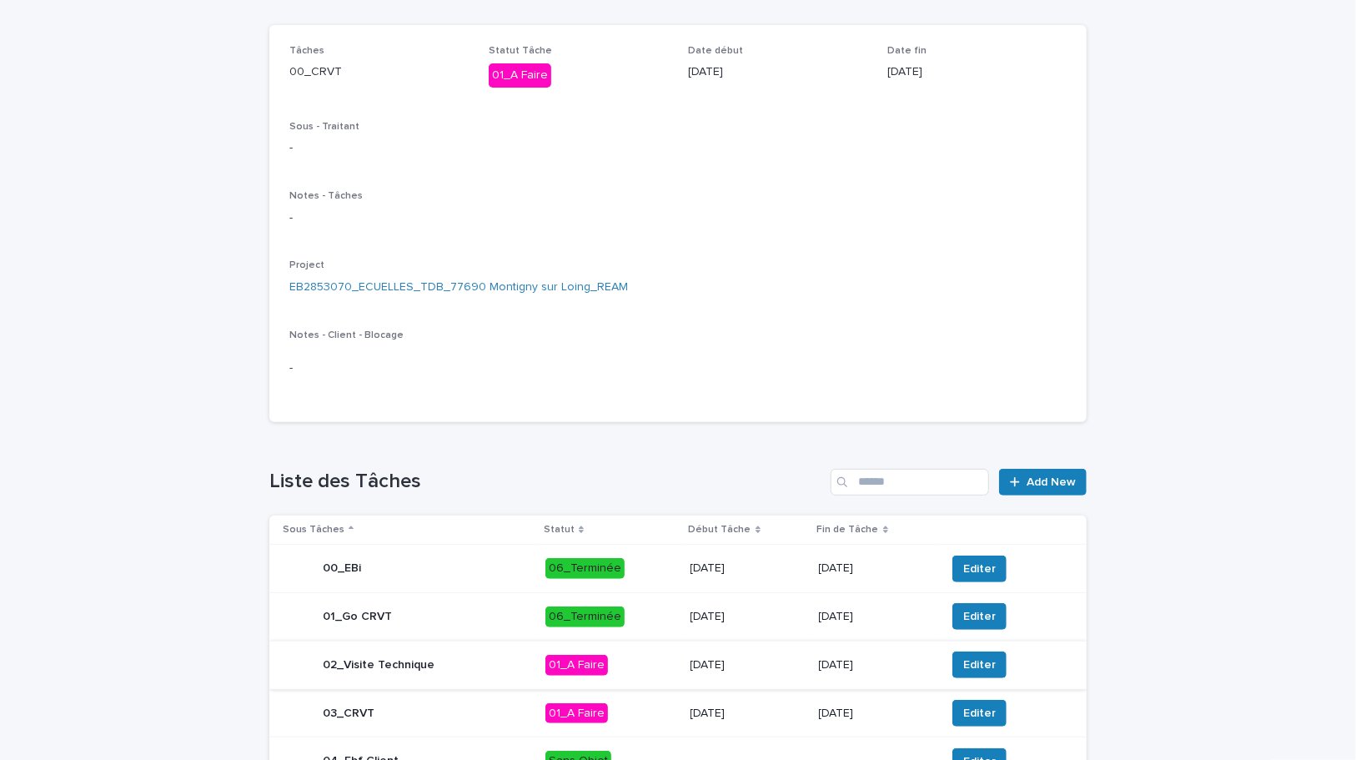
scroll to position [303, 0]
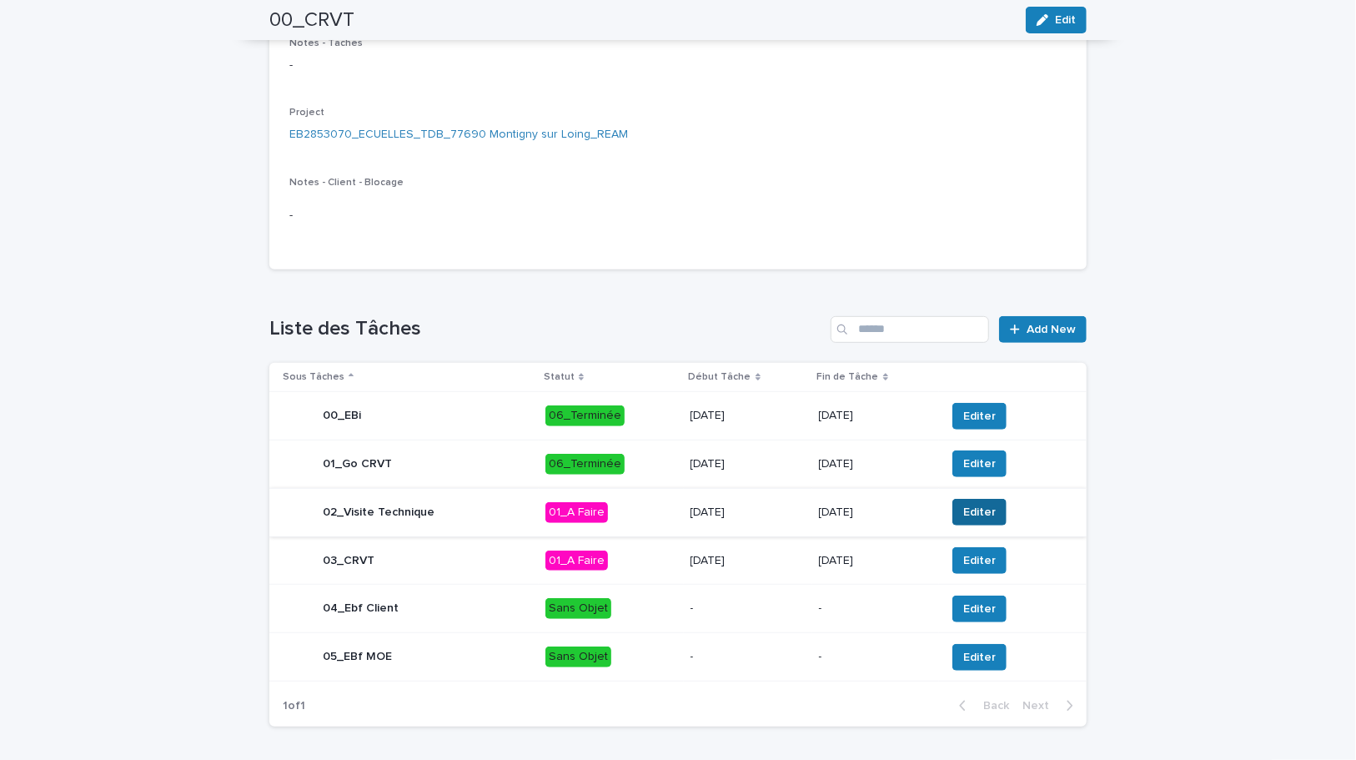
click at [966, 514] on span "Editer" at bounding box center [979, 512] width 33 height 17
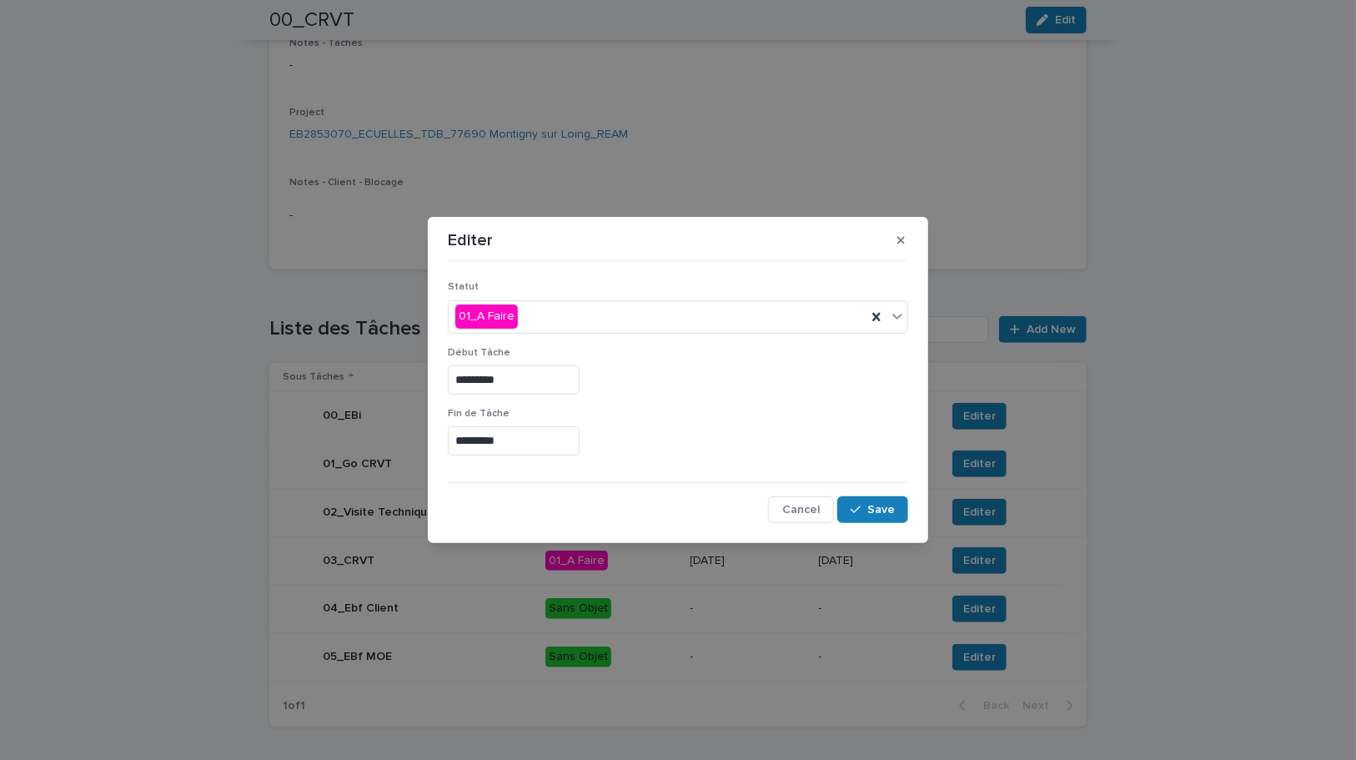
click at [467, 378] on input "*********" at bounding box center [514, 379] width 132 height 29
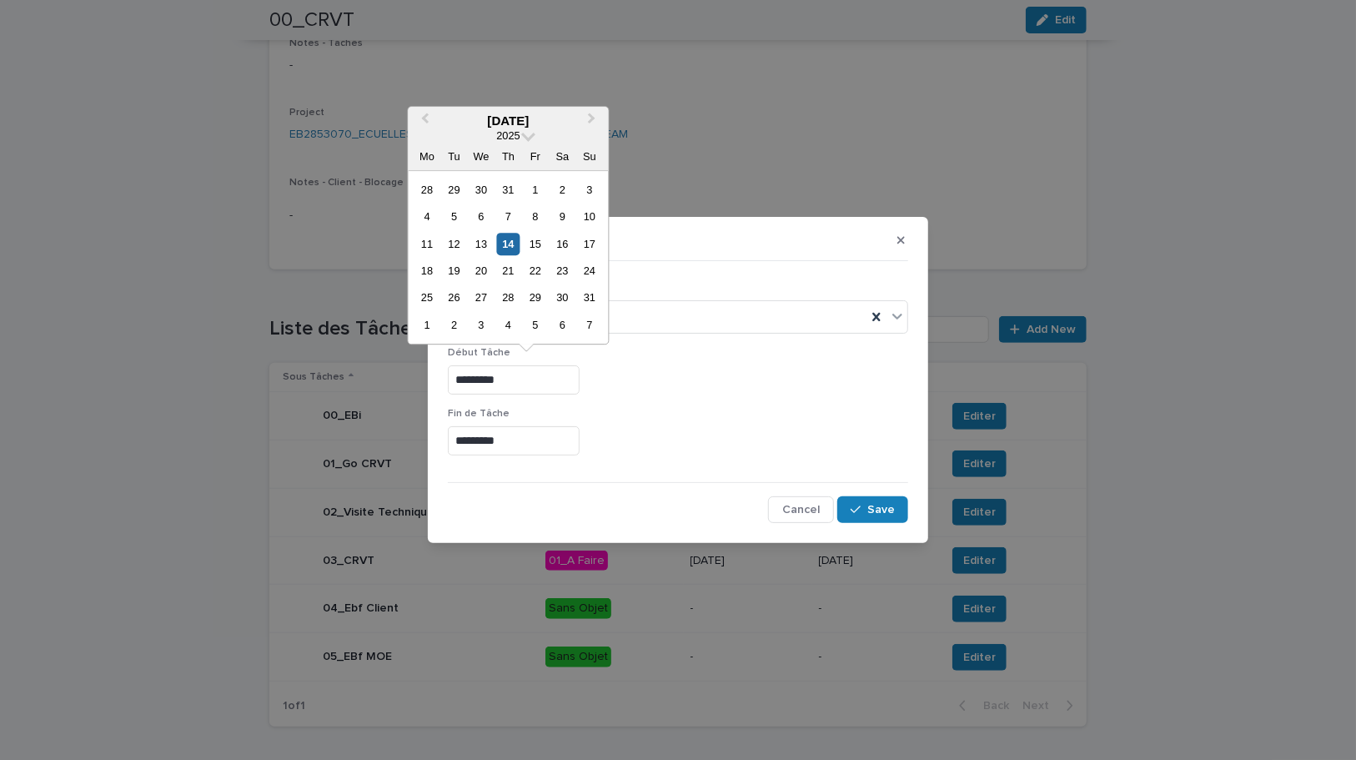
type input "*********"
click at [467, 440] on input "*********" at bounding box center [514, 440] width 132 height 29
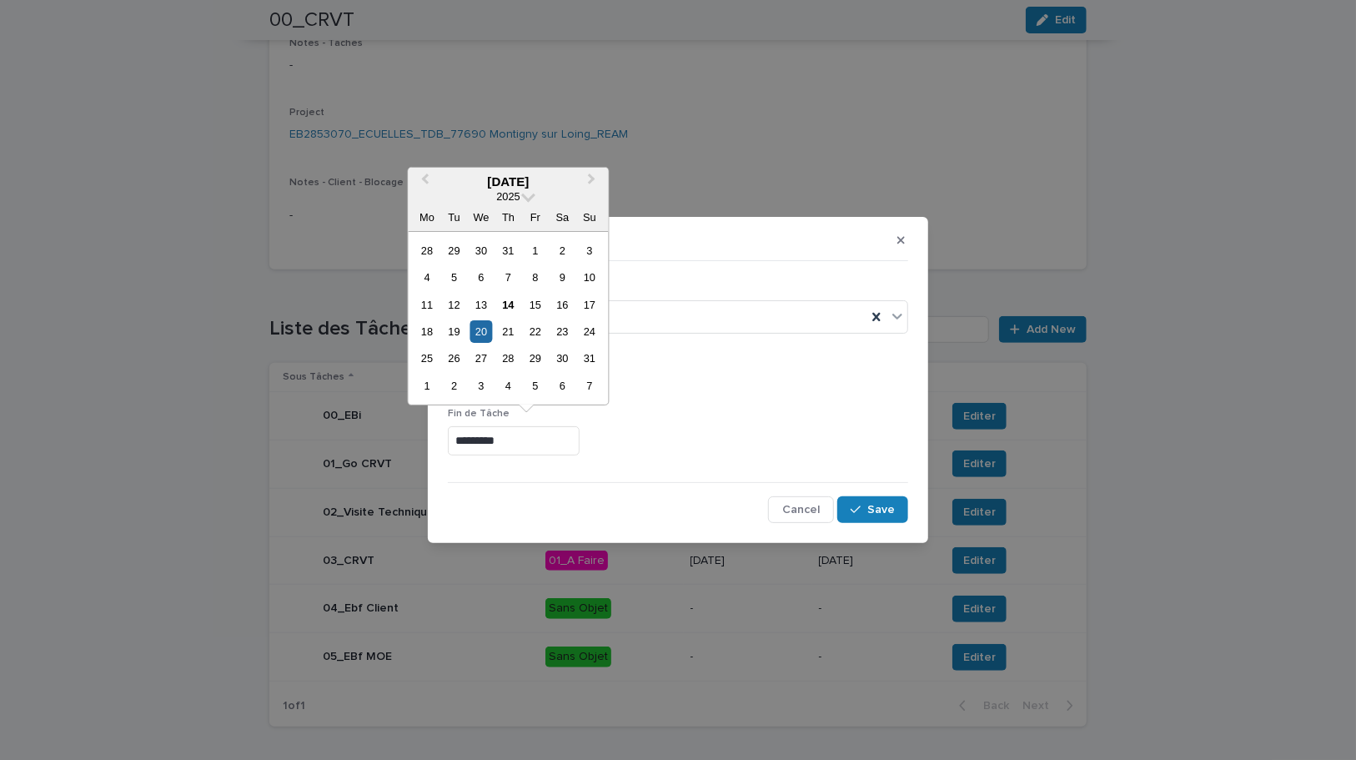
type input "*********"
click at [795, 437] on div "*********" at bounding box center [678, 440] width 460 height 29
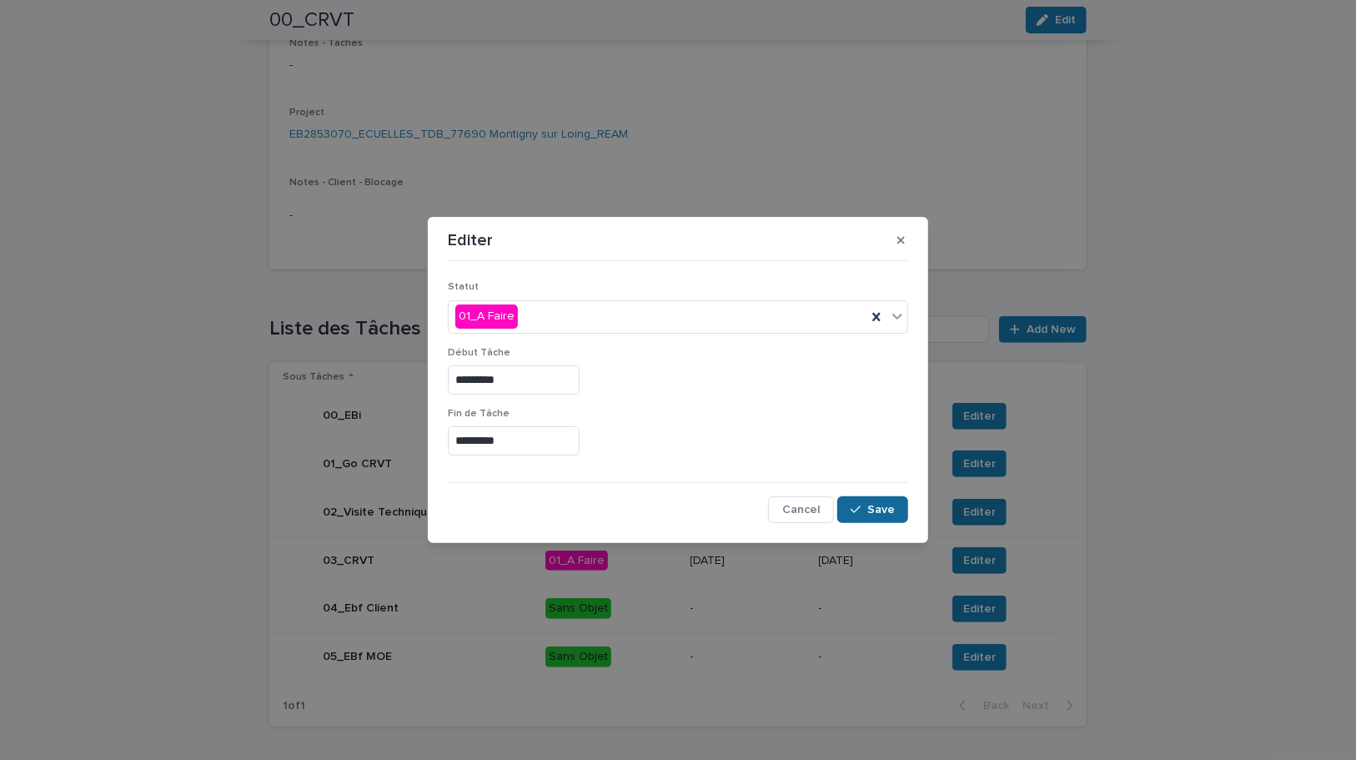
click at [884, 514] on span "Save" at bounding box center [881, 510] width 28 height 12
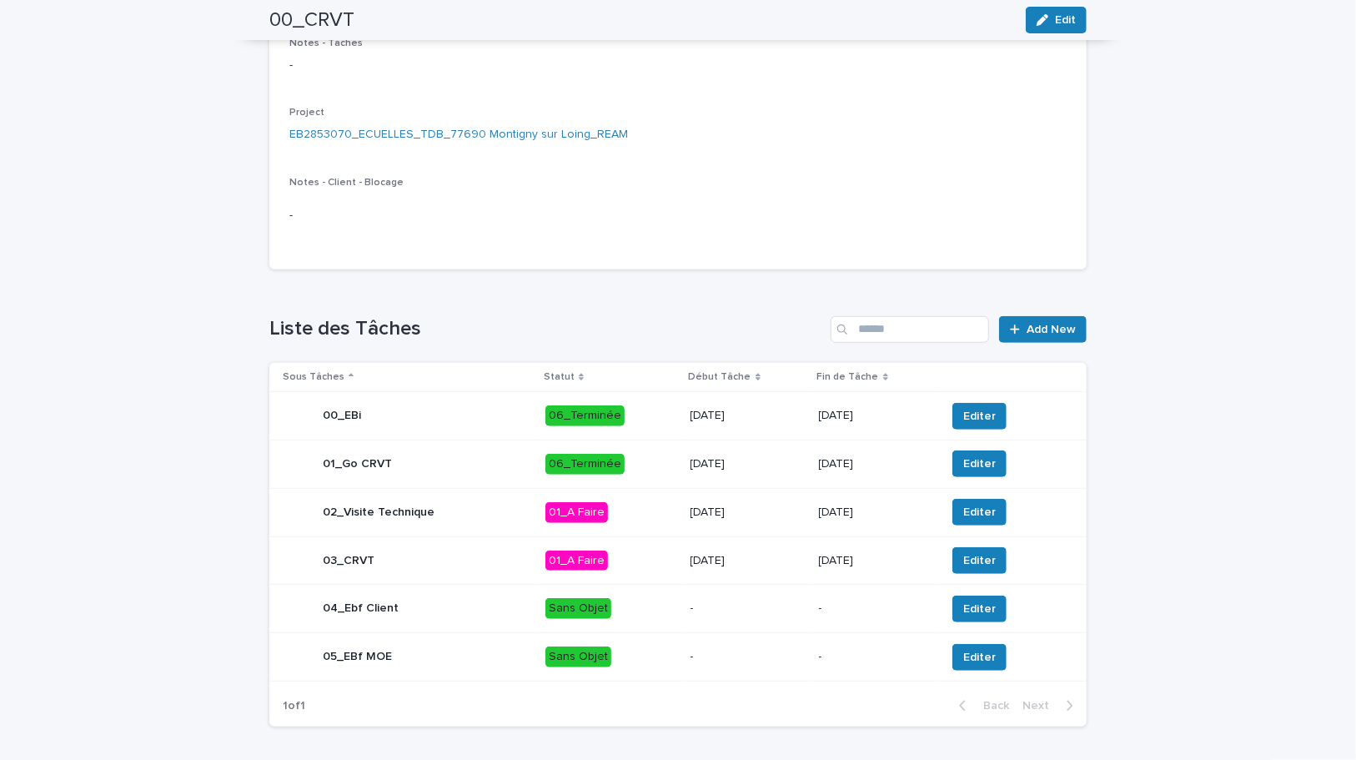
click at [770, 512] on p "14/8/2025" at bounding box center [748, 512] width 115 height 14
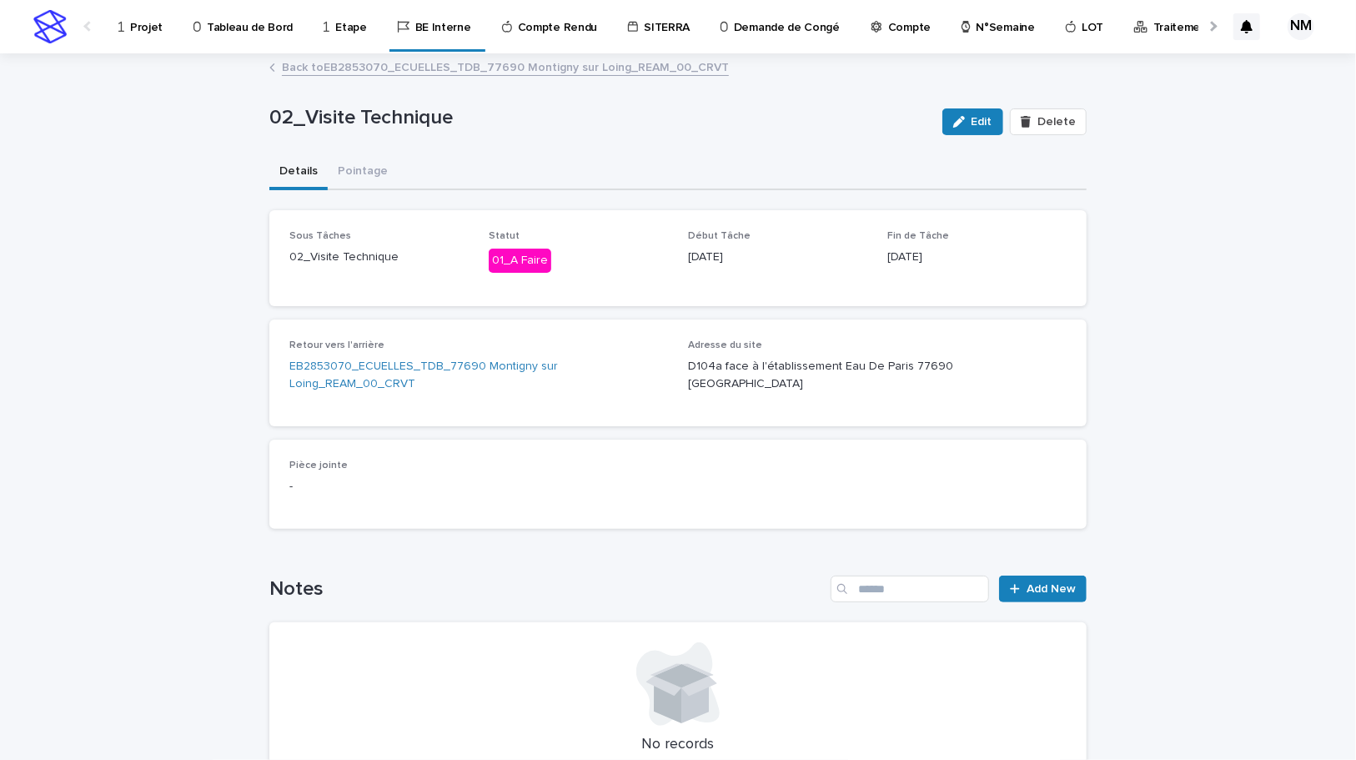
click at [298, 58] on link "Back to EB2853070_ECUELLES_TDB_77690 Montigny sur Loing_REAM_00_CRVT" at bounding box center [505, 66] width 447 height 19
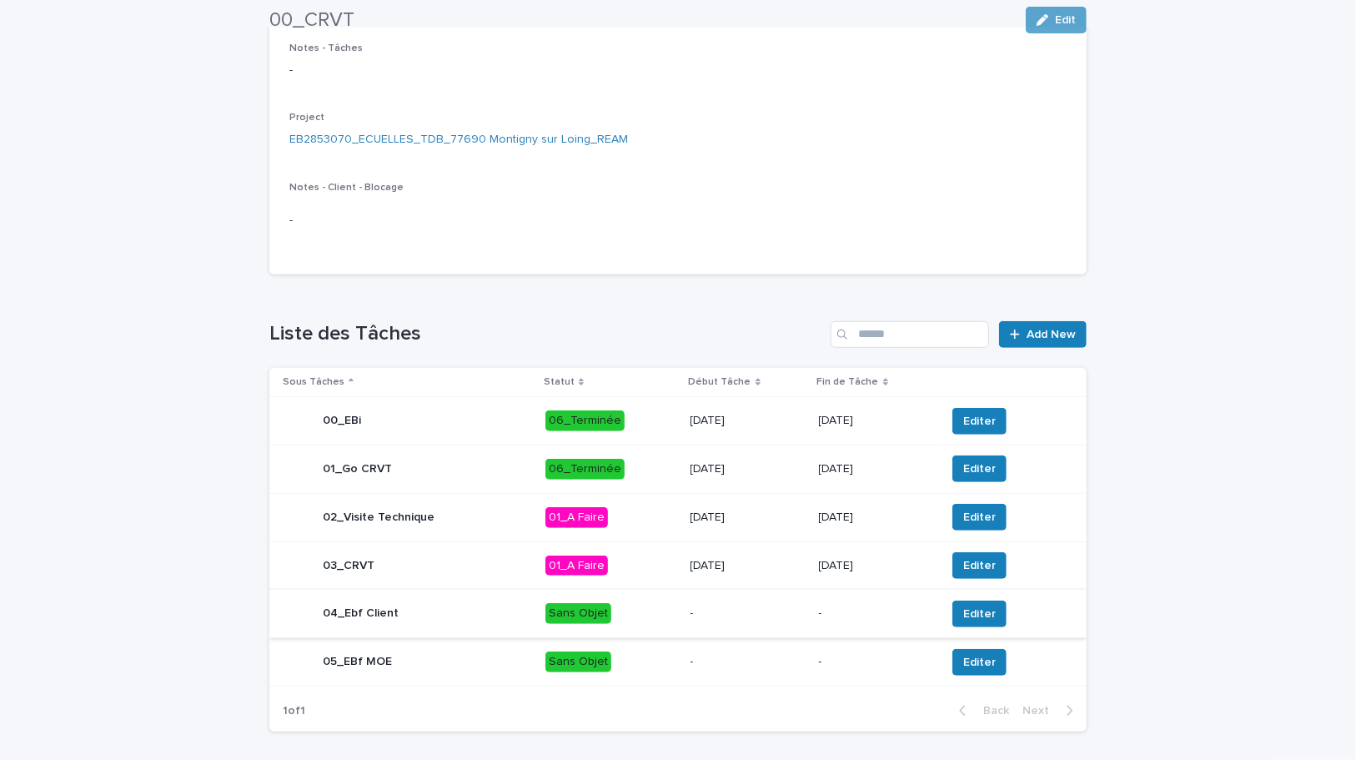
scroll to position [365, 0]
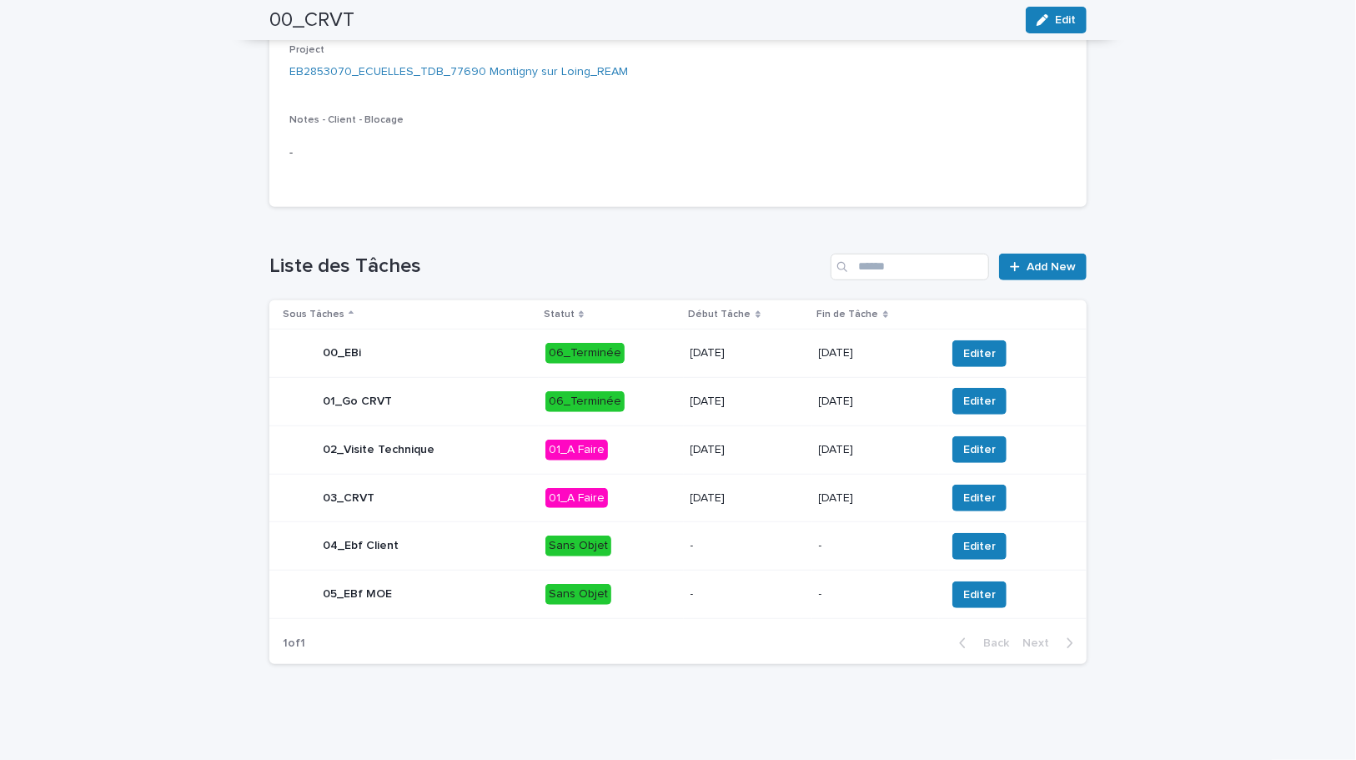
click at [761, 500] on p "15/8/2025" at bounding box center [748, 498] width 115 height 14
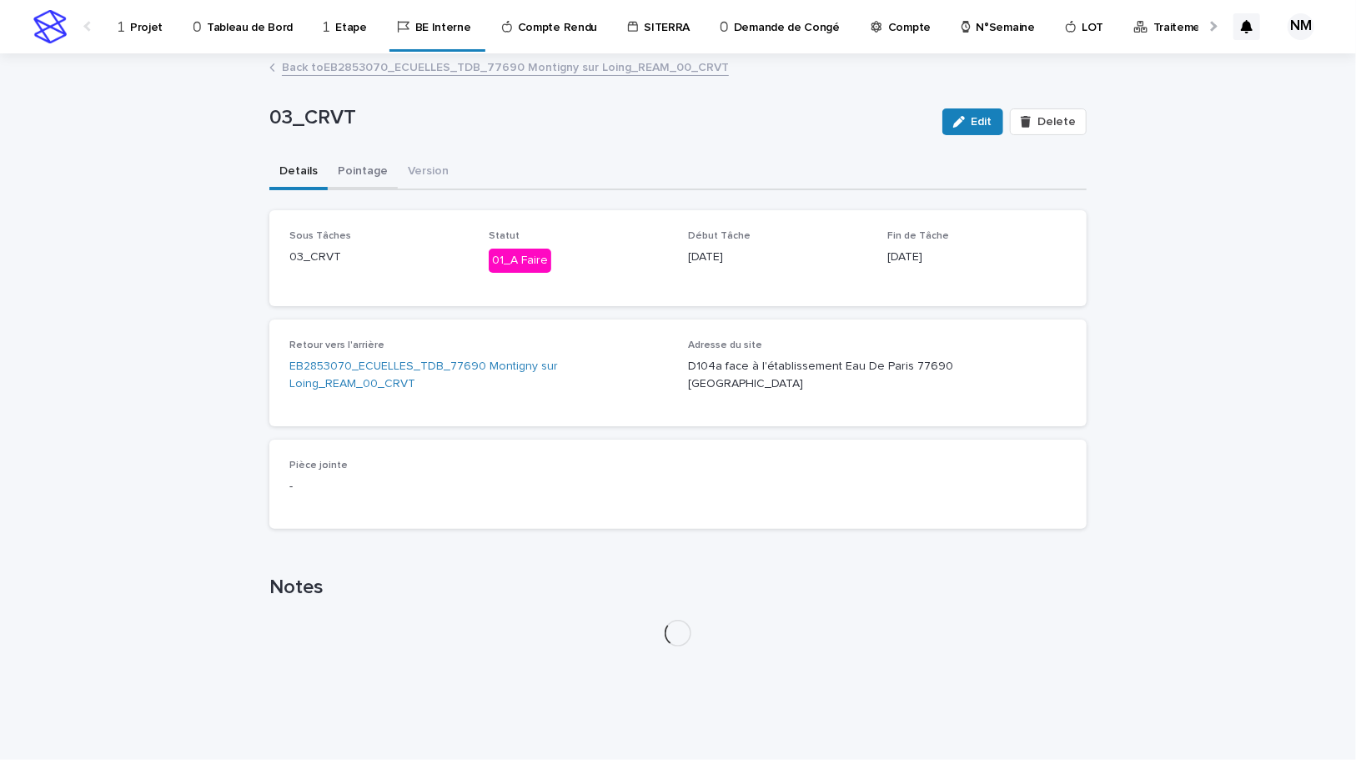
click at [363, 167] on button "Pointage" at bounding box center [363, 172] width 70 height 35
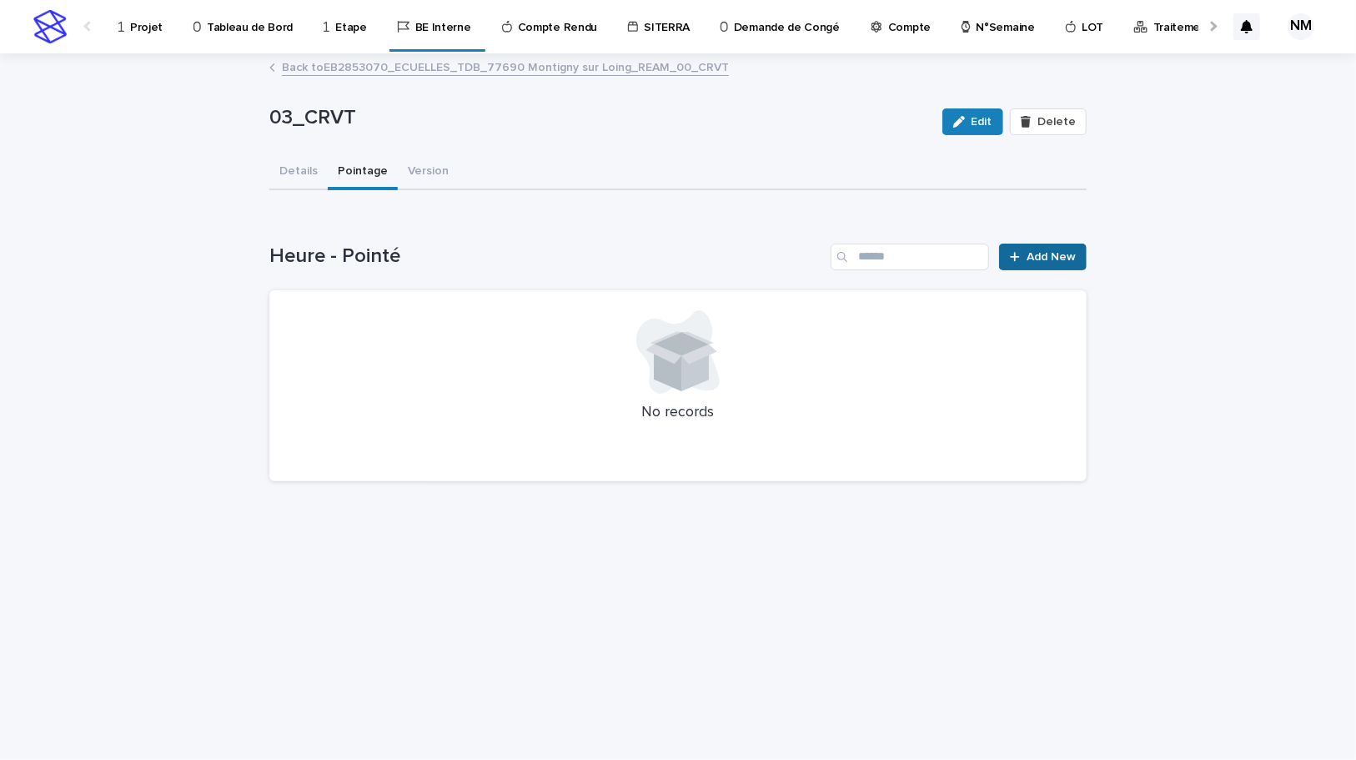
click at [1041, 249] on link "Add New" at bounding box center [1043, 257] width 88 height 27
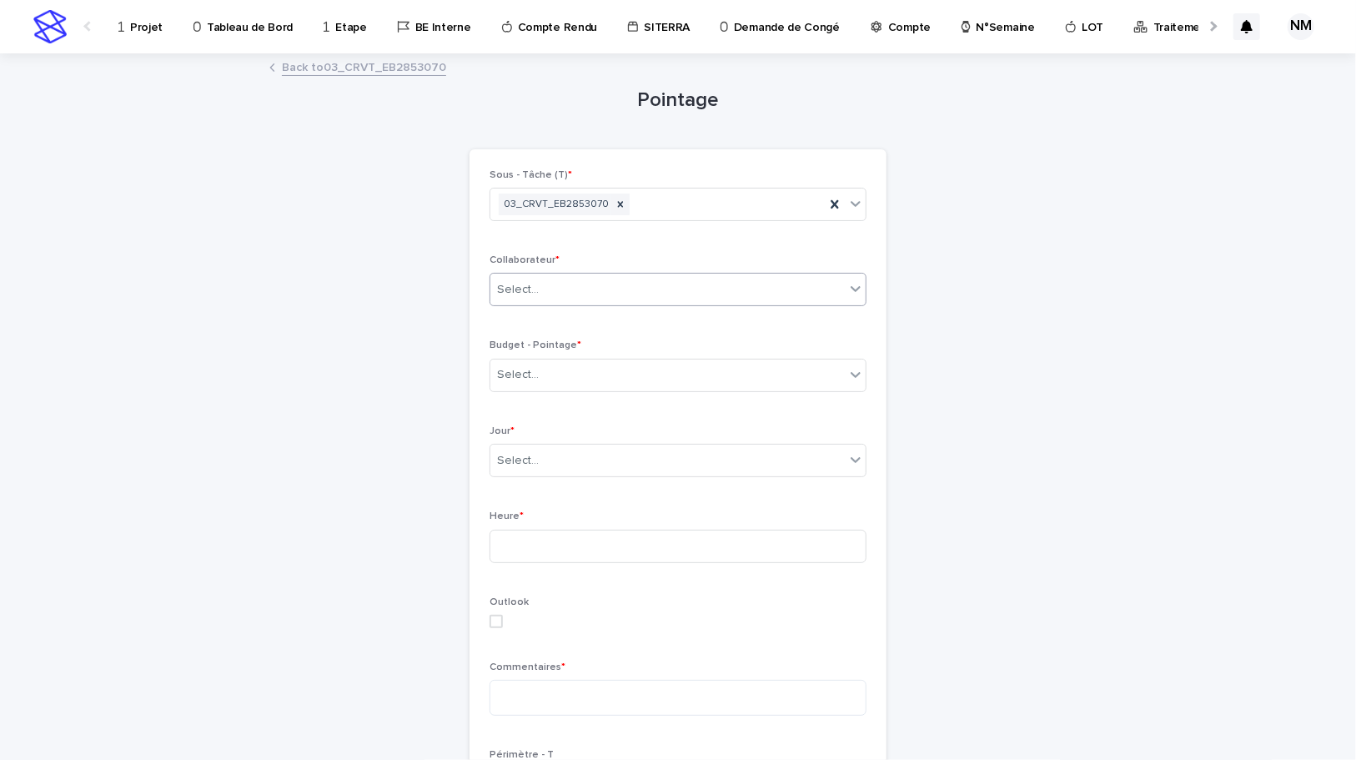
click at [544, 289] on div "Select..." at bounding box center [667, 290] width 354 height 28
type input "*****"
click at [557, 317] on div "HICHI-TCHAPET Willy_Franklin" at bounding box center [672, 321] width 375 height 29
click at [560, 379] on div "Select..." at bounding box center [667, 375] width 354 height 28
type input "*"
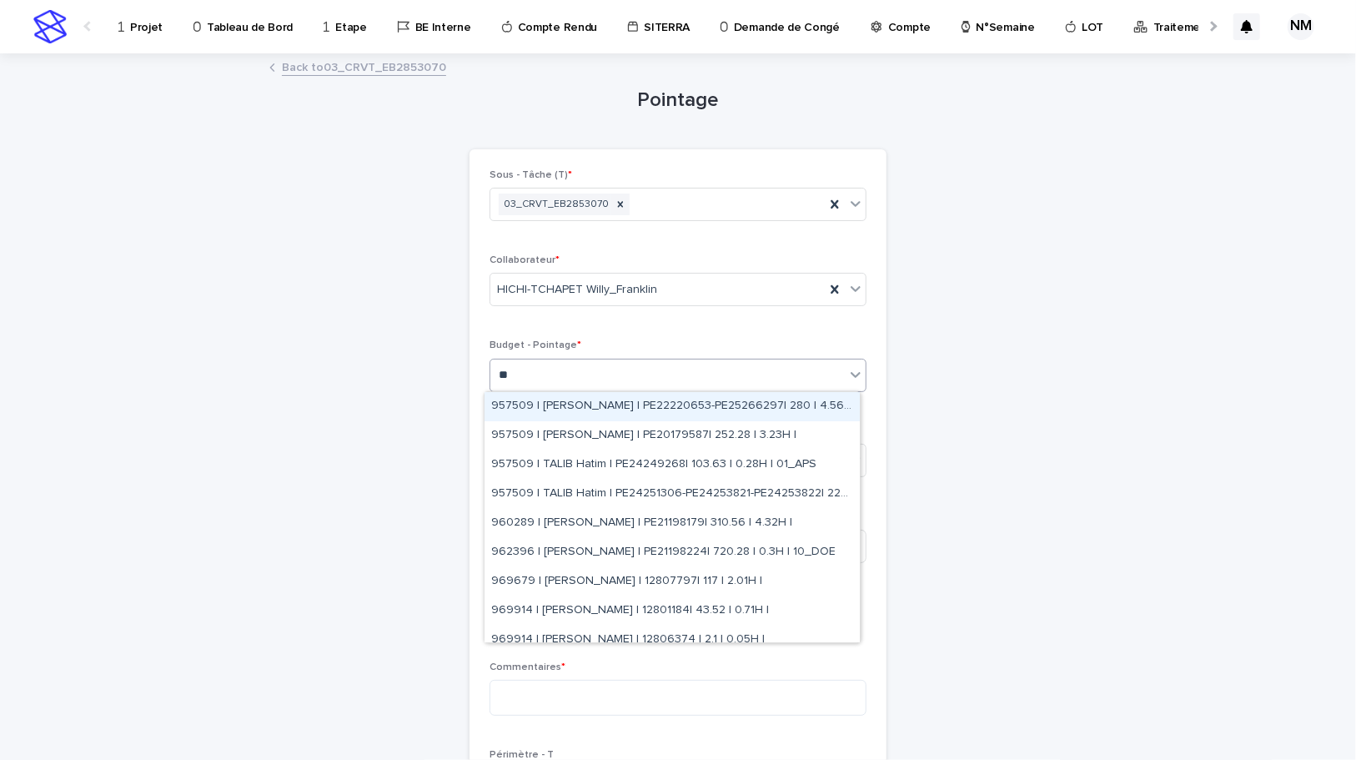
type input "*"
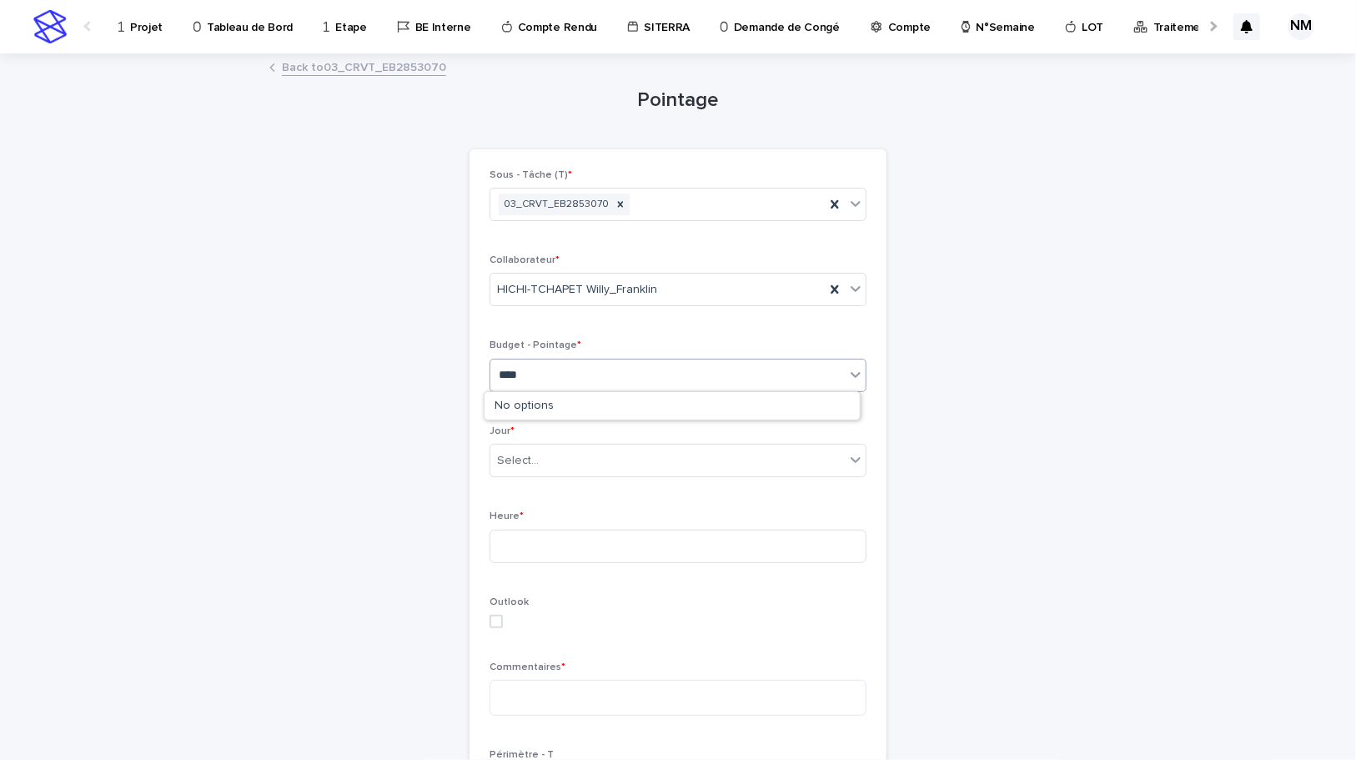
type input "****"
click at [339, 67] on link "Back to 03_CRVT_EB2853070" at bounding box center [364, 66] width 164 height 19
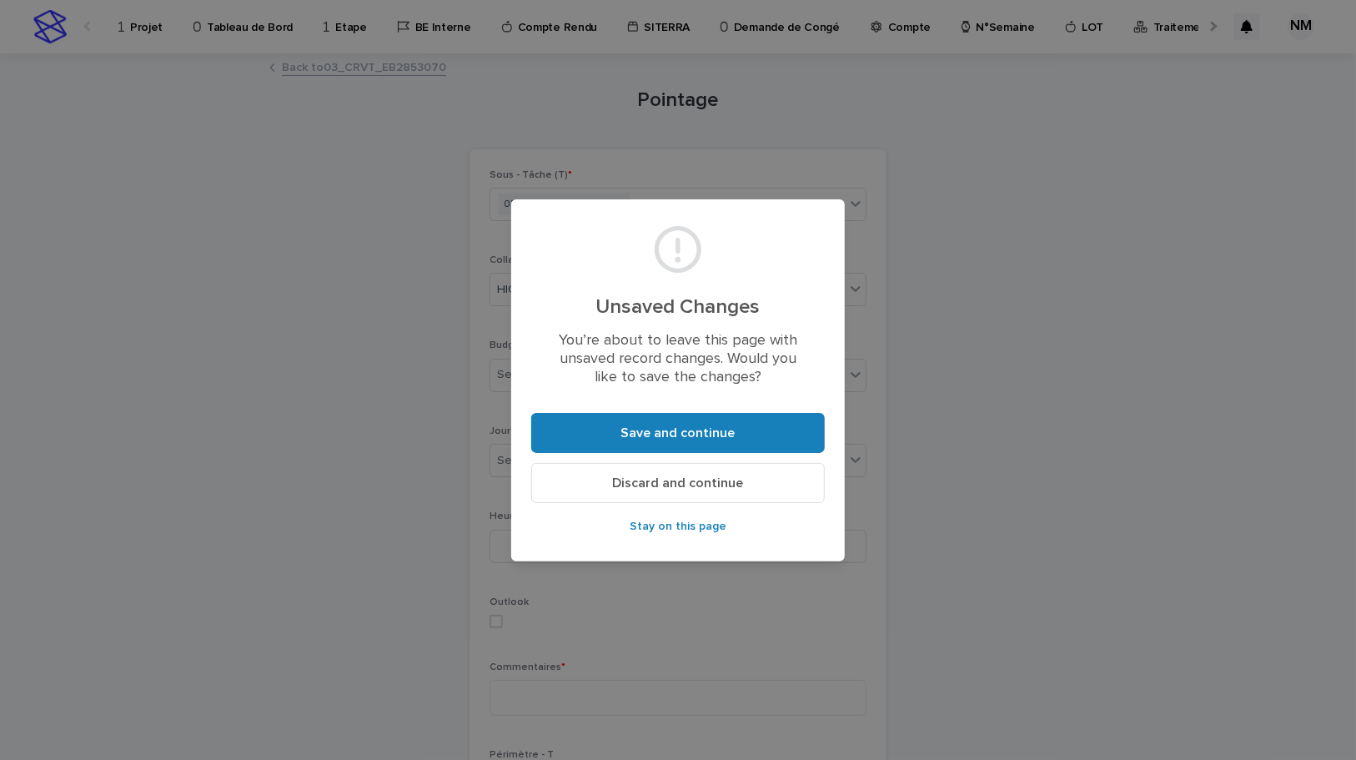
click at [716, 492] on button "Discard and continue" at bounding box center [678, 483] width 294 height 40
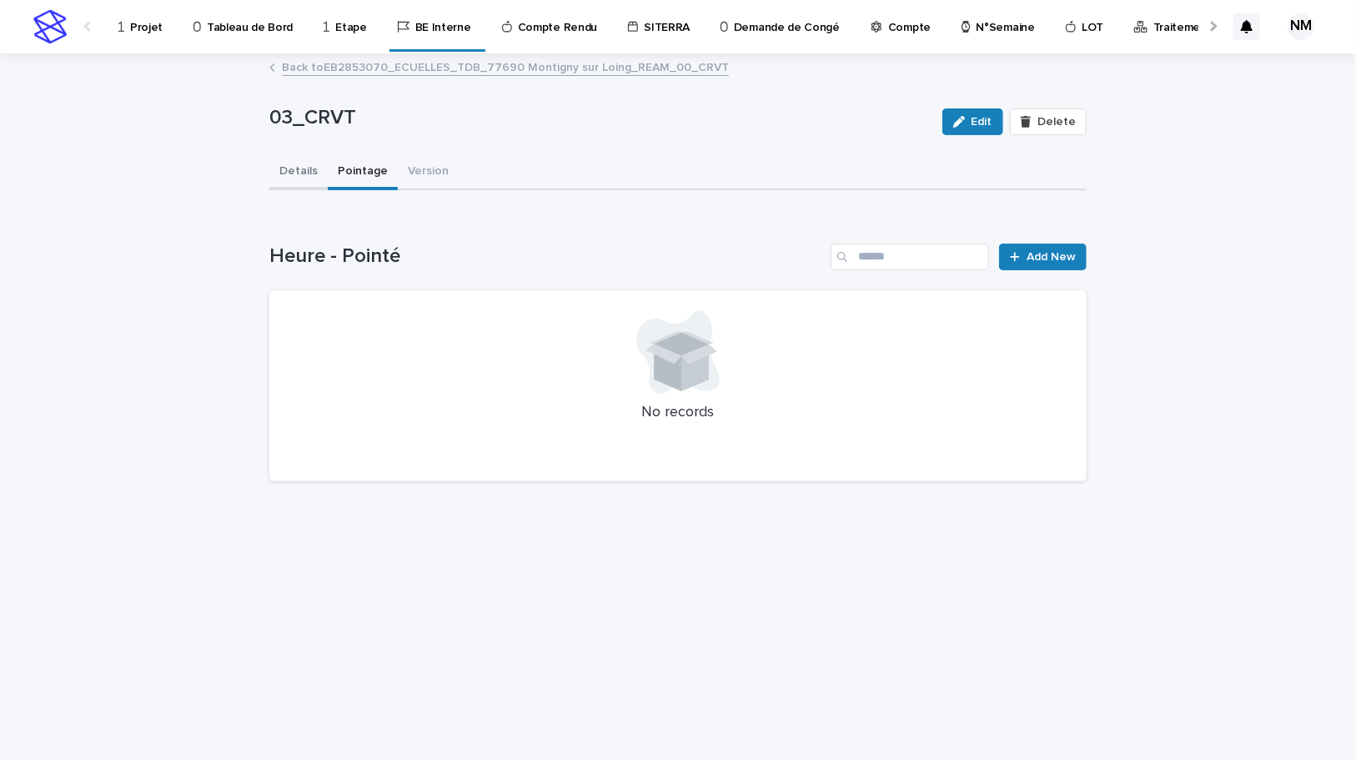
click at [299, 168] on button "Details" at bounding box center [298, 172] width 58 height 35
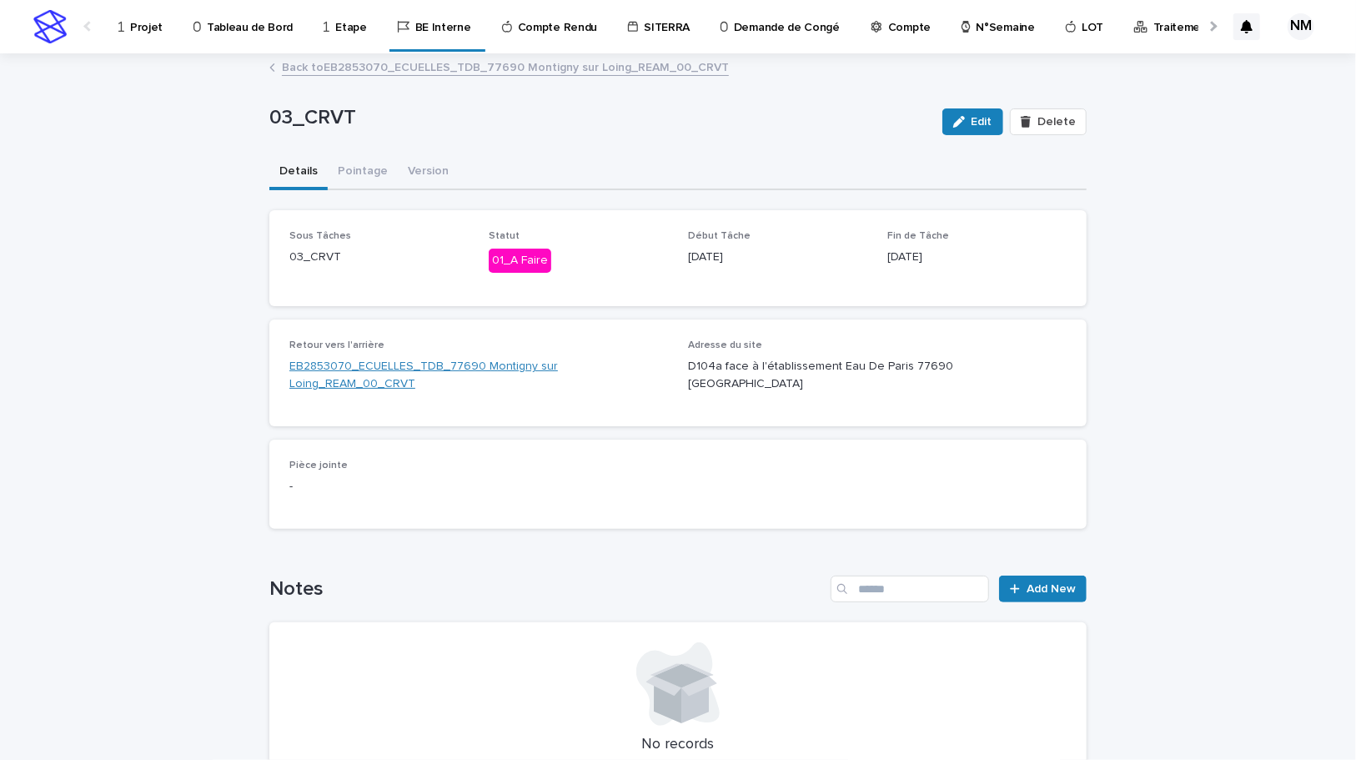
click at [399, 364] on link "EB2853070_ECUELLES_TDB_77690 Montigny sur Loing_REAM_00_CRVT" at bounding box center [478, 375] width 379 height 35
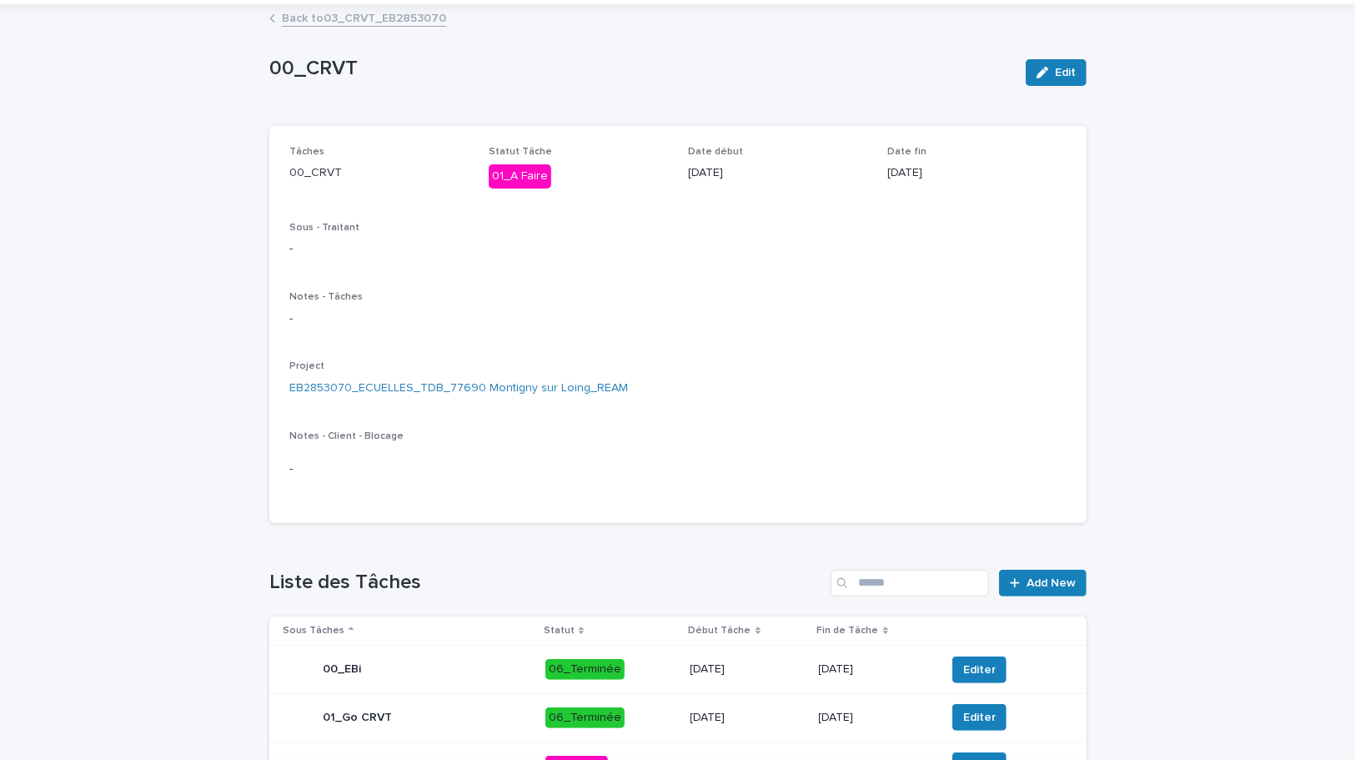
scroll to position [75, 0]
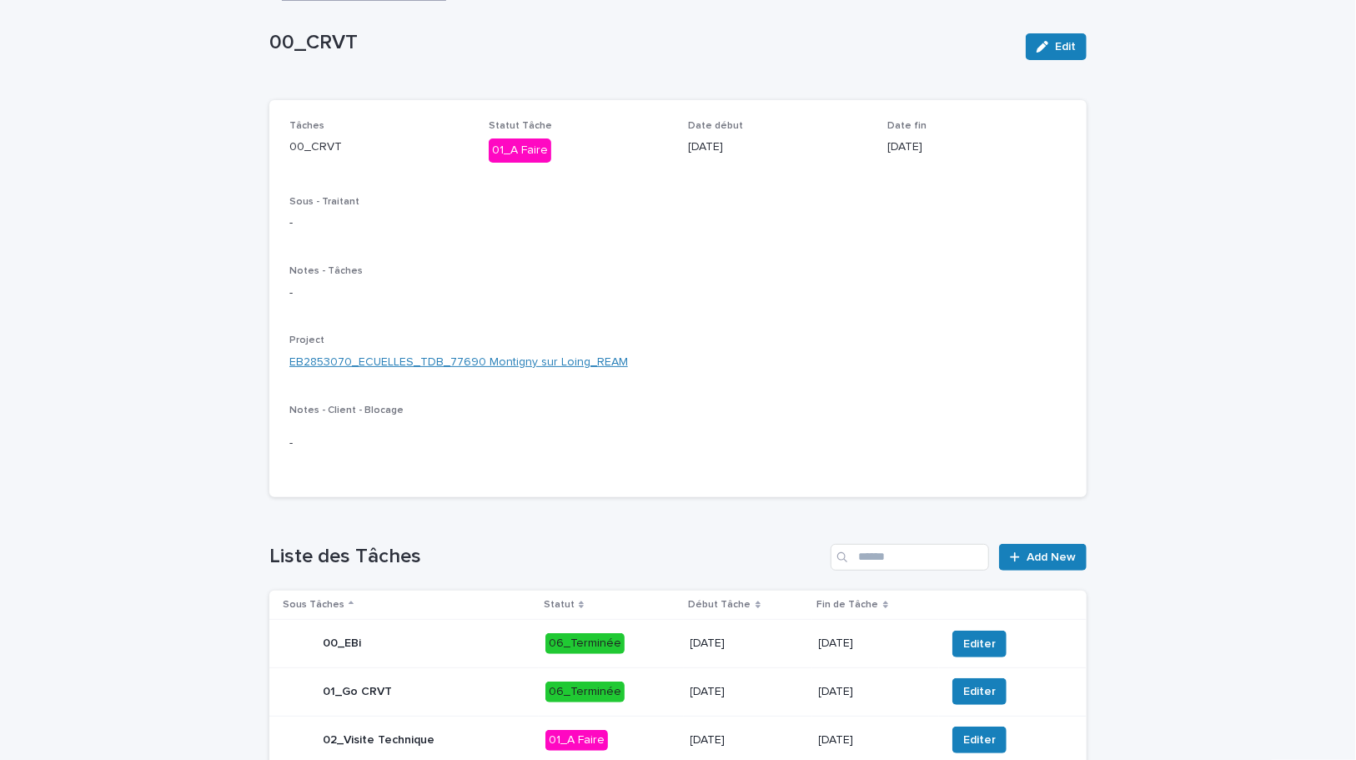
click at [453, 359] on link "EB2853070_ECUELLES_TDB_77690 Montigny sur Loing_REAM" at bounding box center [458, 363] width 339 height 18
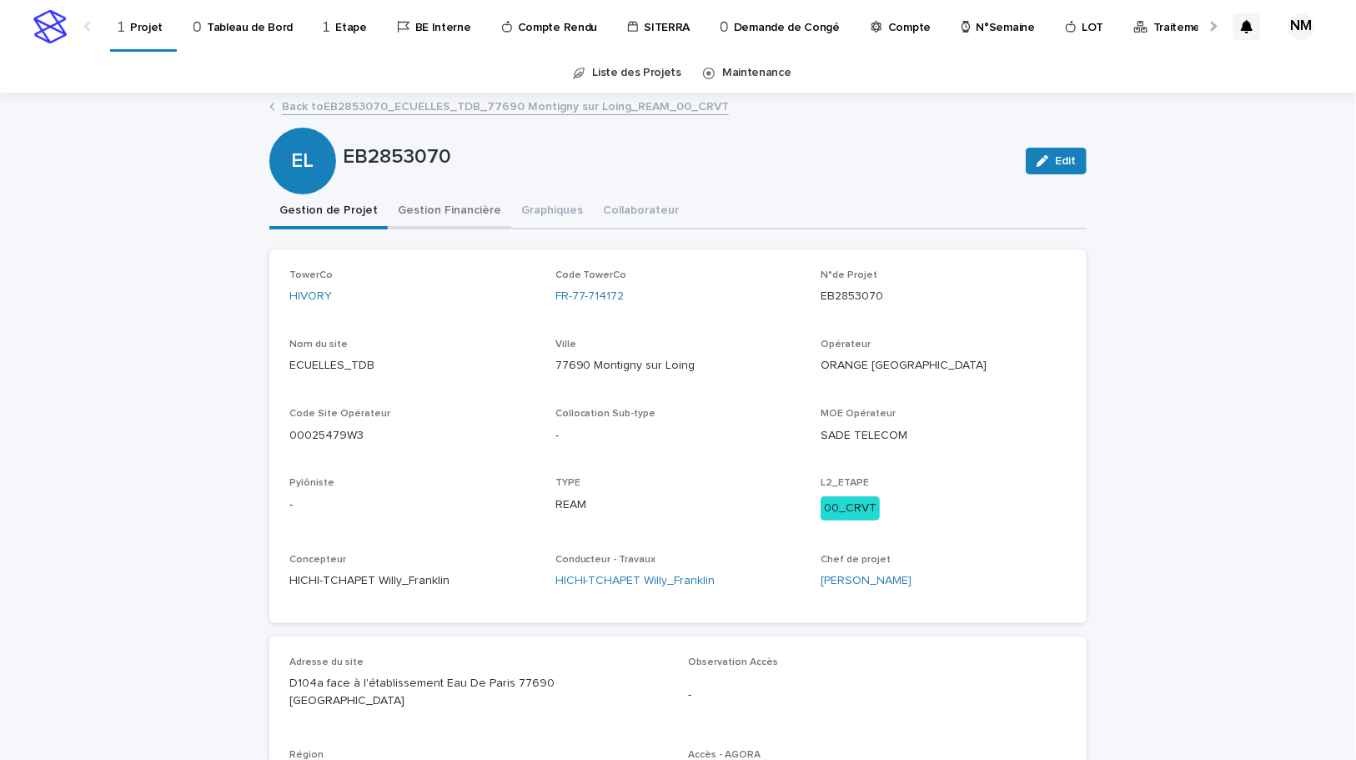
click at [416, 204] on button "Gestion Financière" at bounding box center [449, 211] width 123 height 35
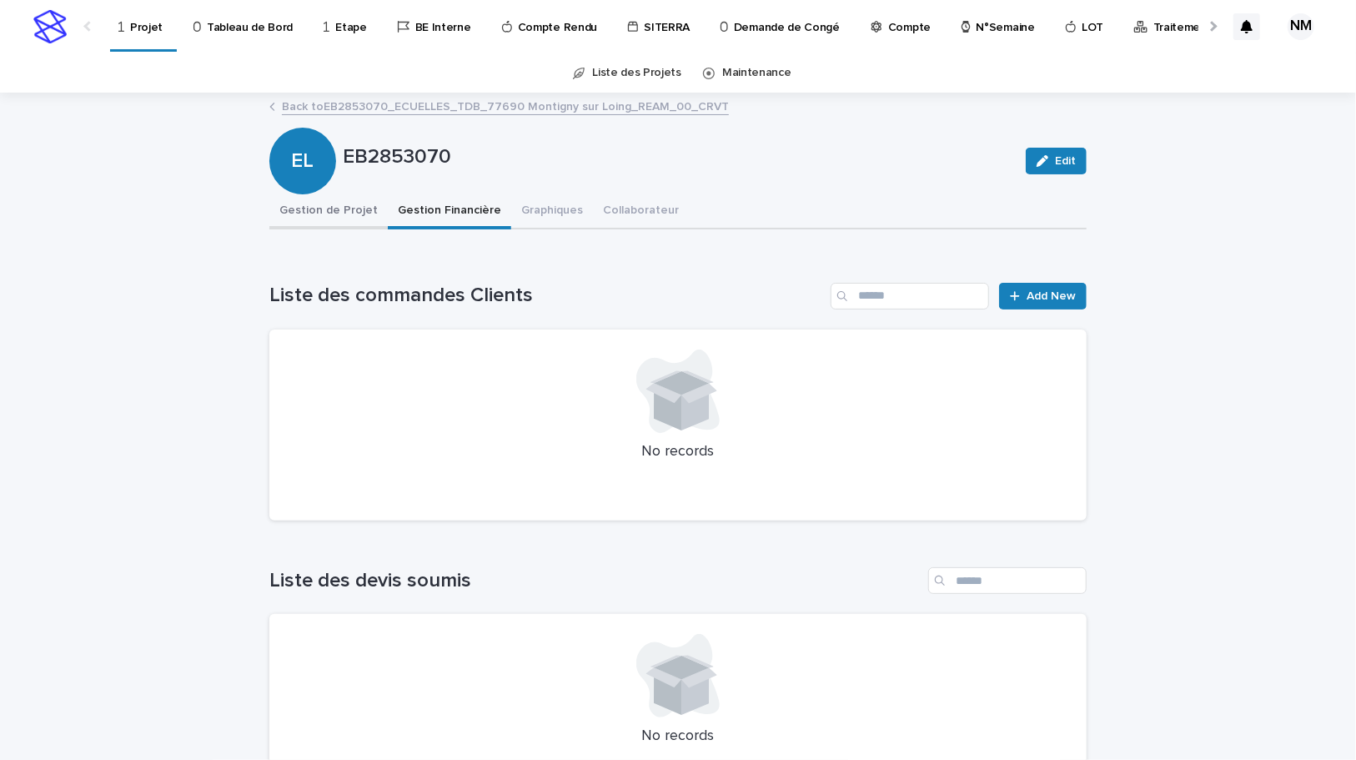
click at [328, 201] on button "Gestion de Projet" at bounding box center [328, 211] width 118 height 35
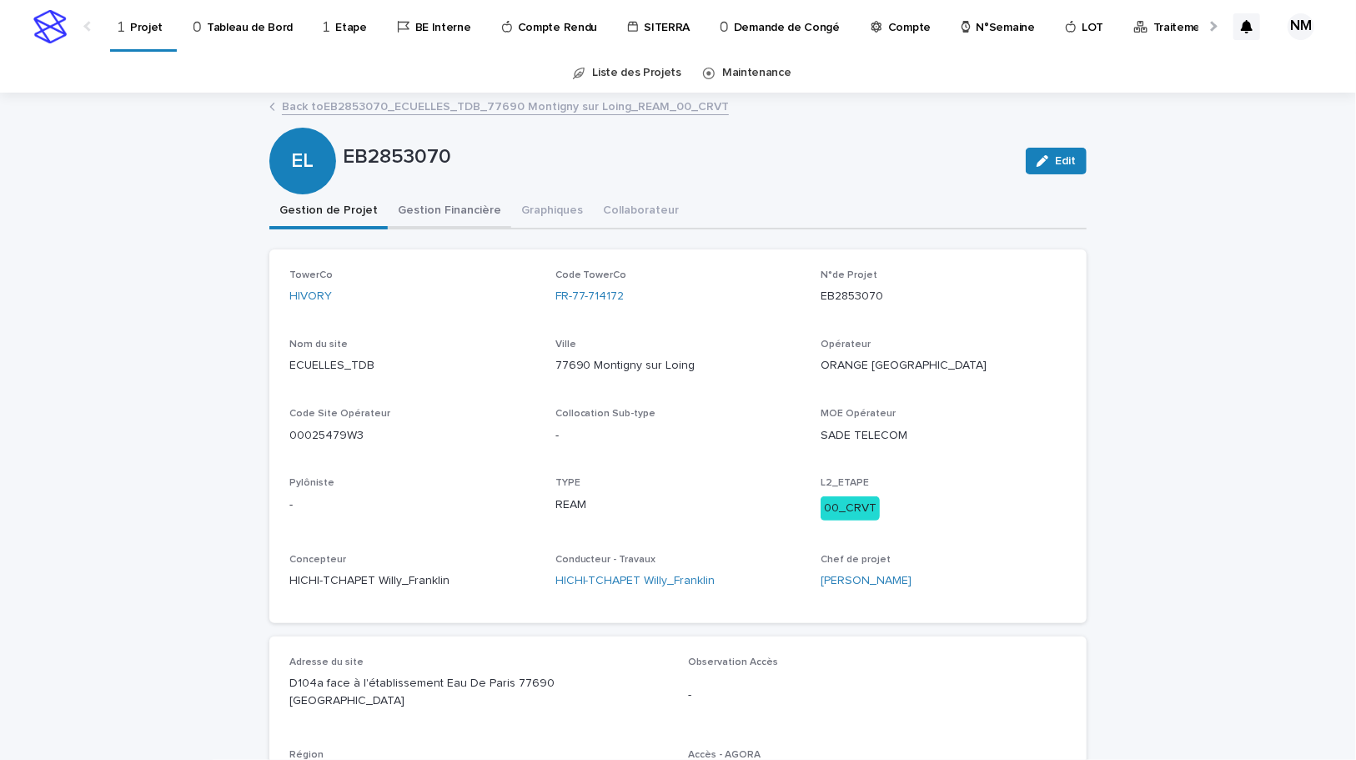
click at [427, 217] on button "Gestion Financière" at bounding box center [449, 211] width 123 height 35
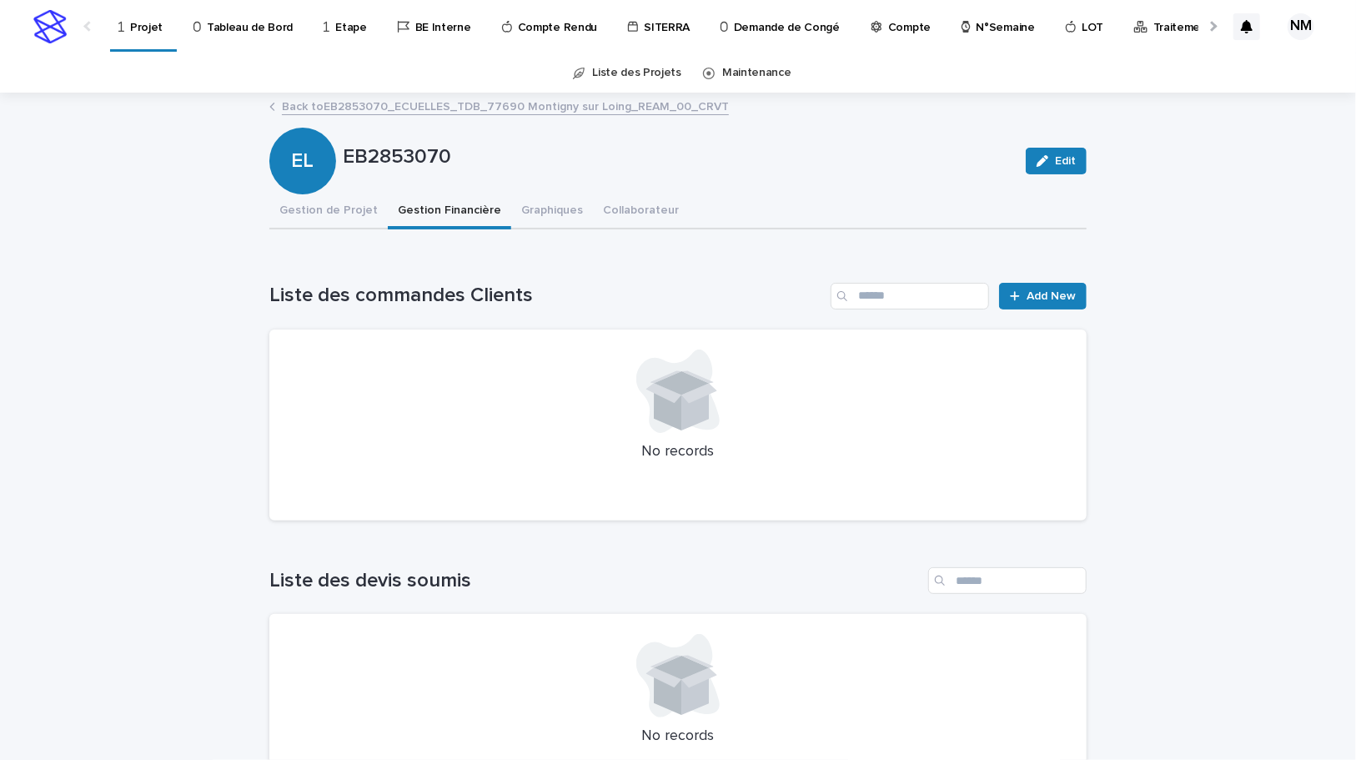
click at [135, 22] on p "Projet" at bounding box center [146, 17] width 33 height 35
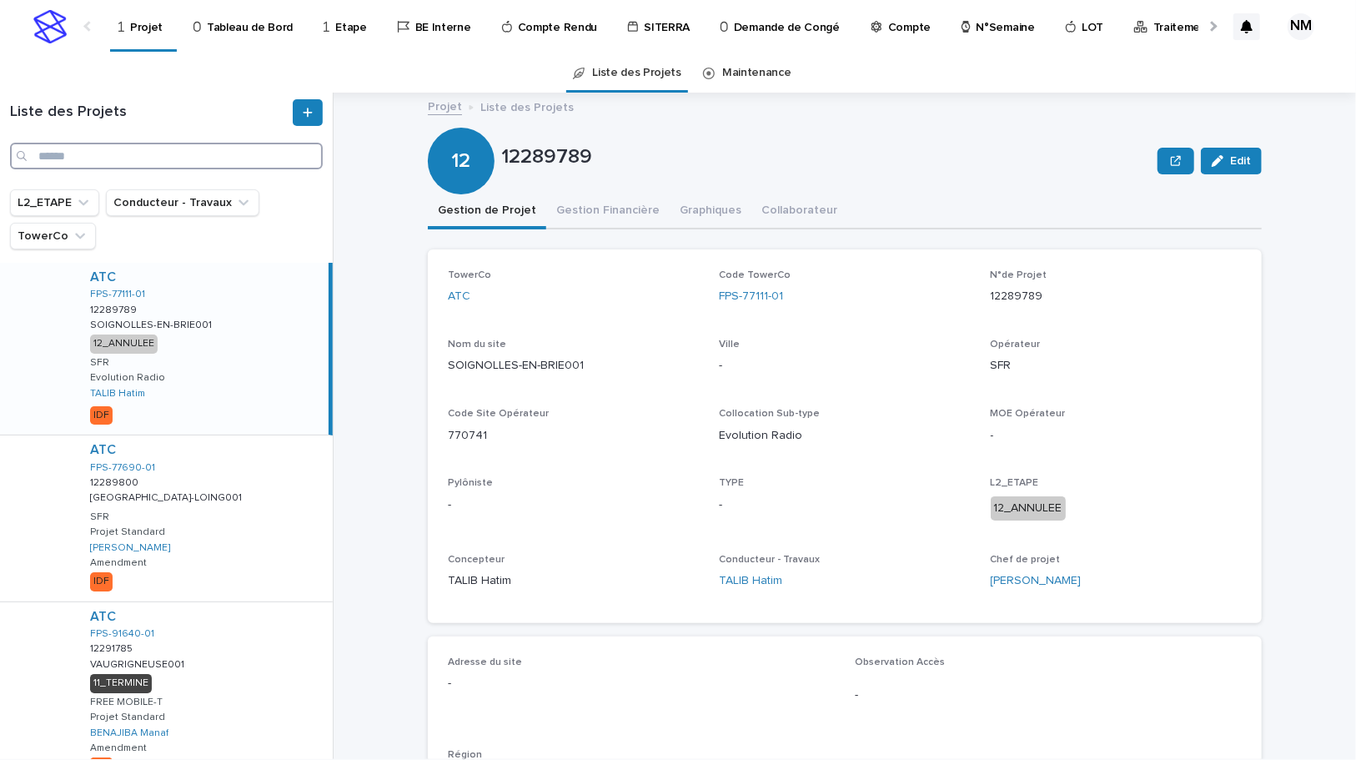
click at [140, 154] on input "Search" at bounding box center [166, 156] width 313 height 27
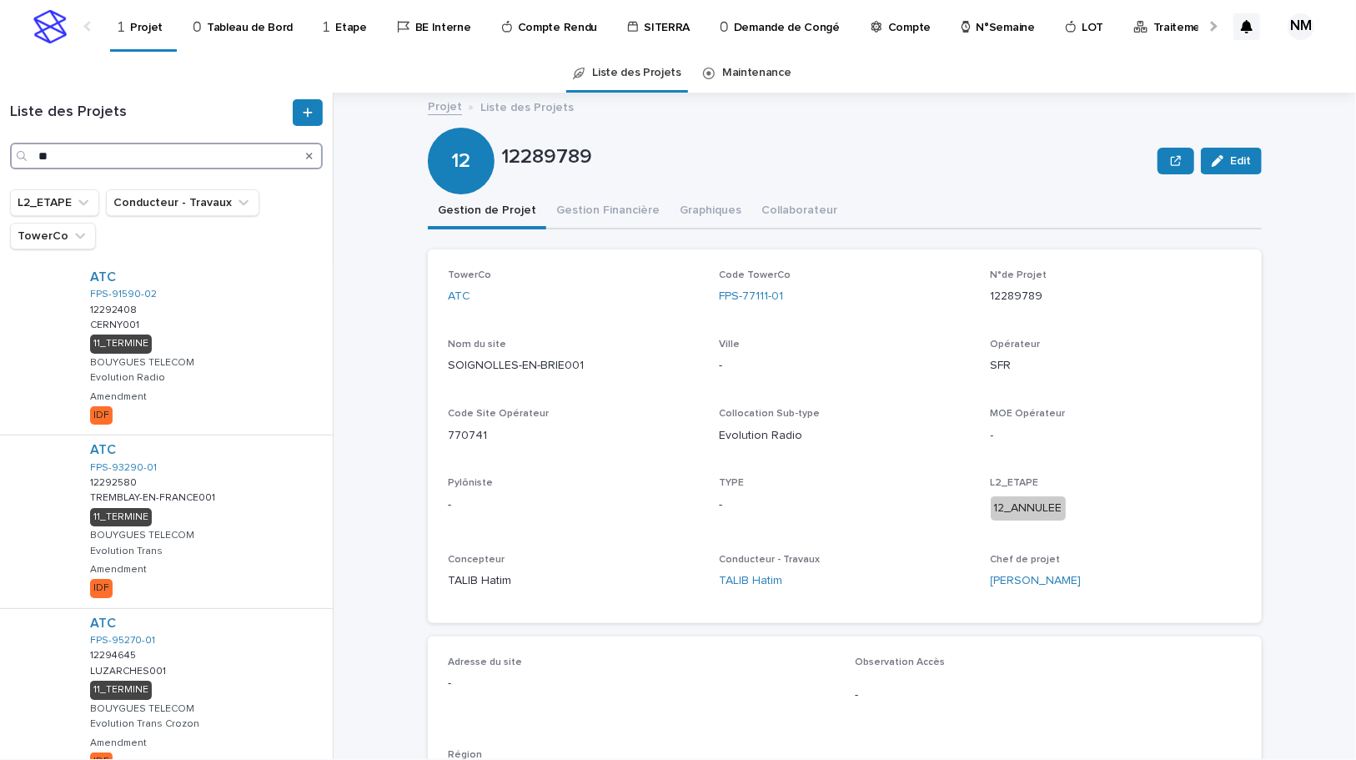
type input "*"
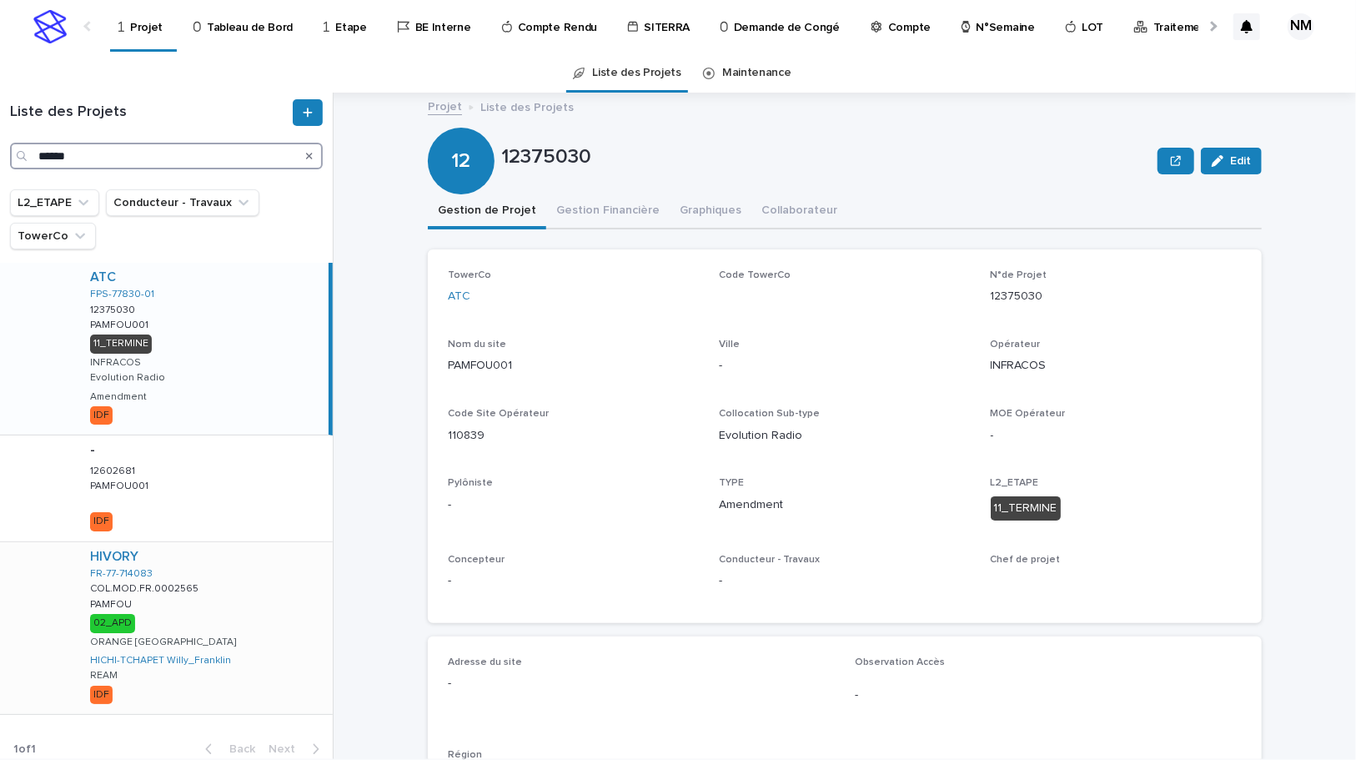
type input "******"
click at [254, 603] on div "HIVORY FR-77-714083 COL.MOD.FR.0002565 COL.MOD.FR.0002565 PAMFOU PAMFOU 02_APD …" at bounding box center [205, 628] width 256 height 172
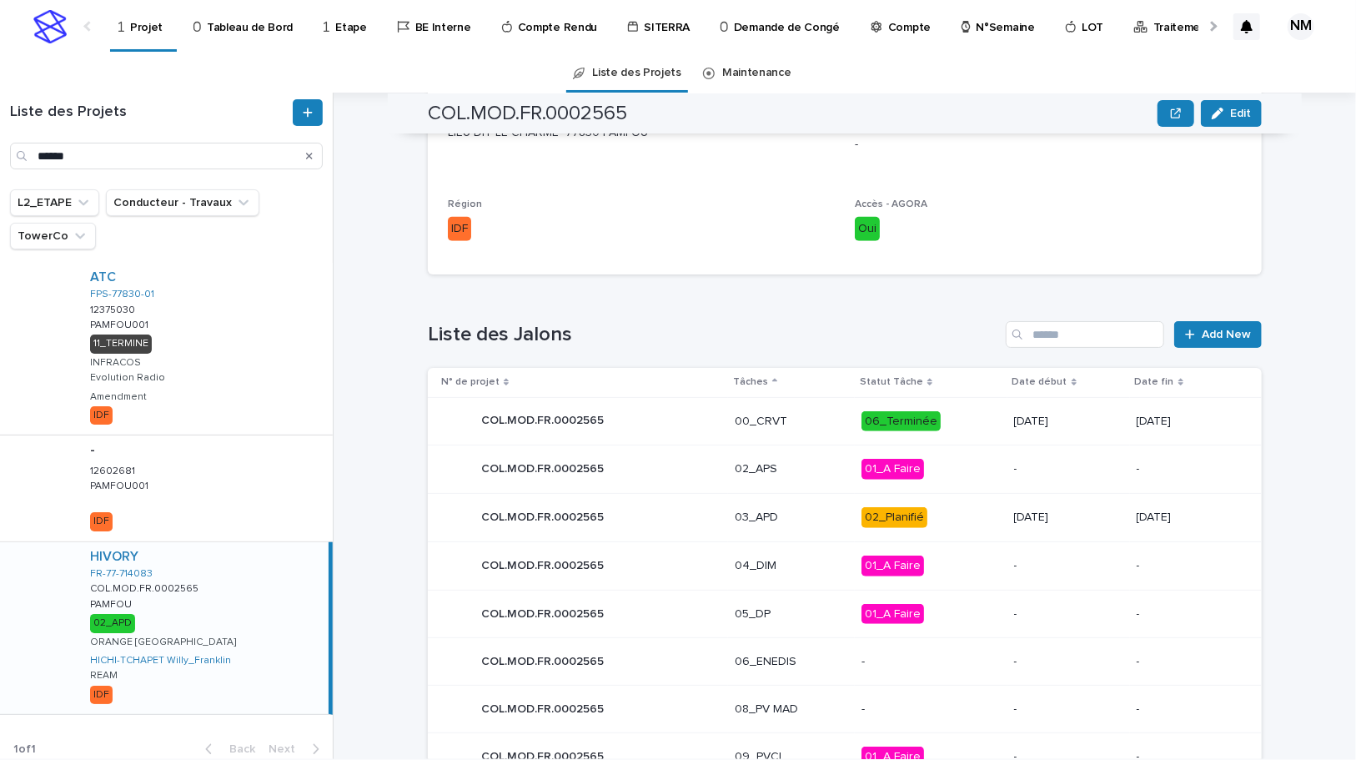
scroll to position [708, 0]
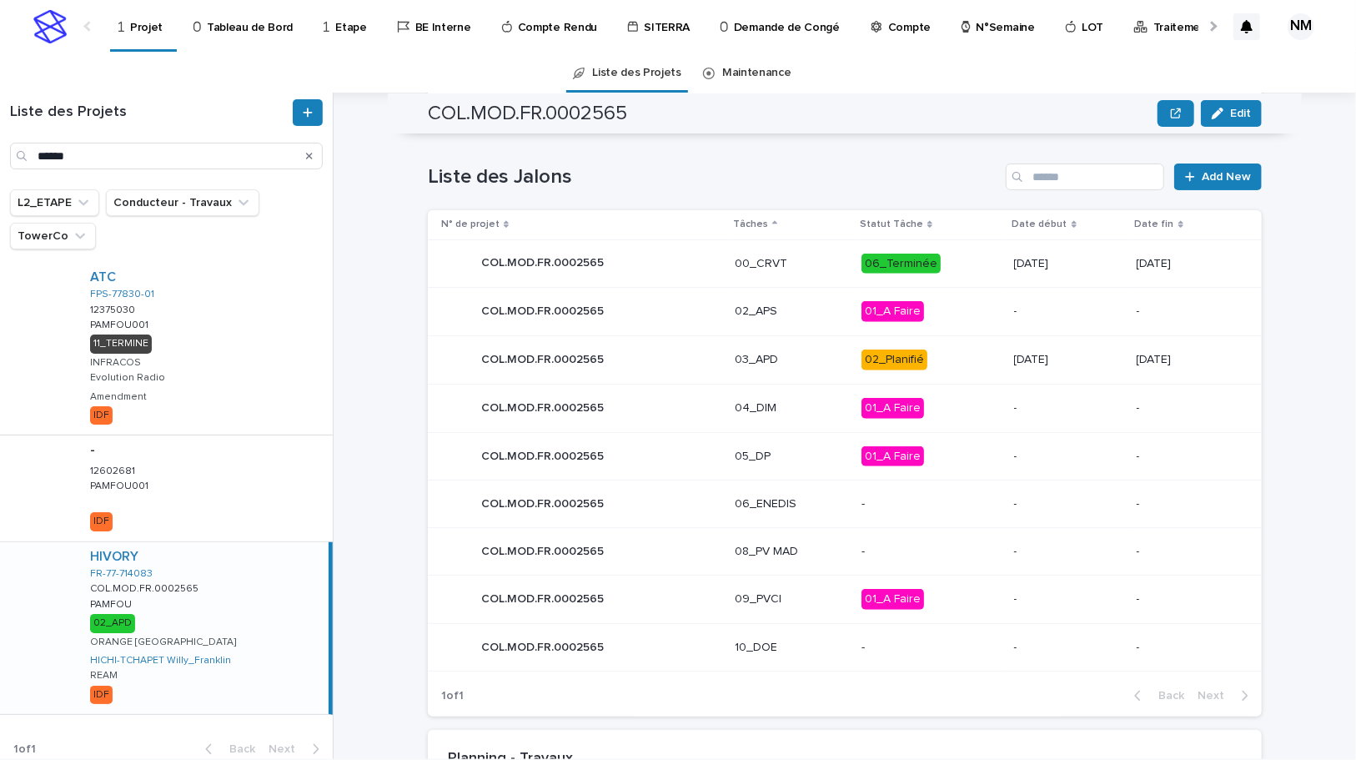
click at [934, 366] on p "02_Planifié" at bounding box center [931, 359] width 139 height 21
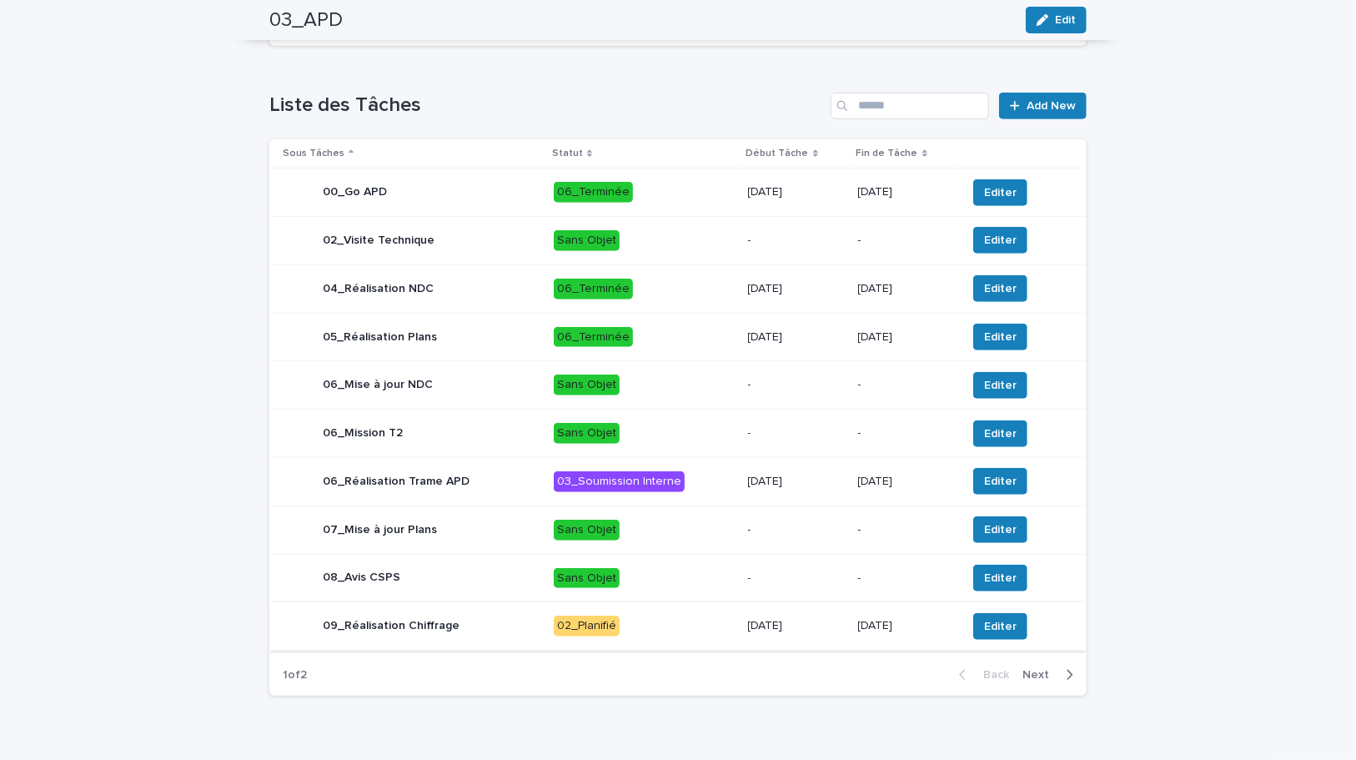
scroll to position [575, 0]
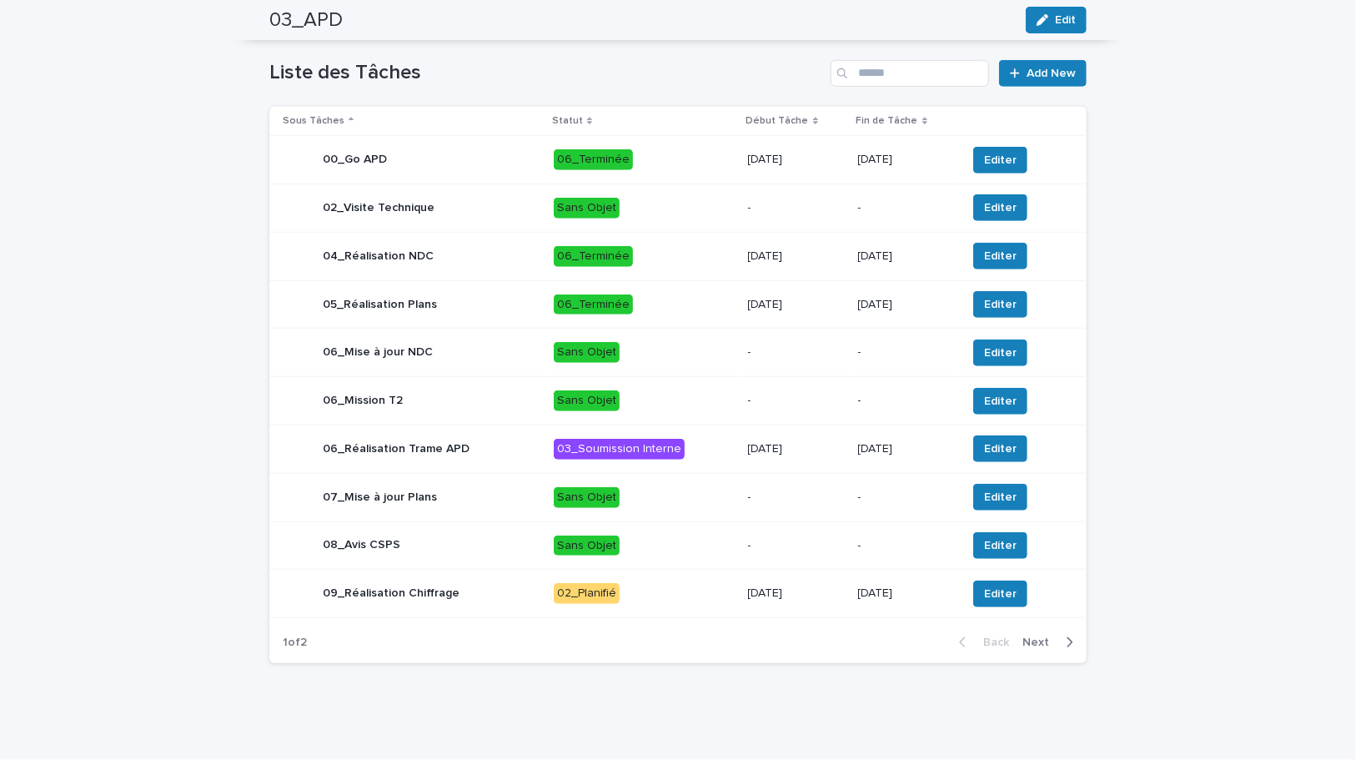
click at [839, 592] on td "11/8/2025" at bounding box center [796, 594] width 110 height 48
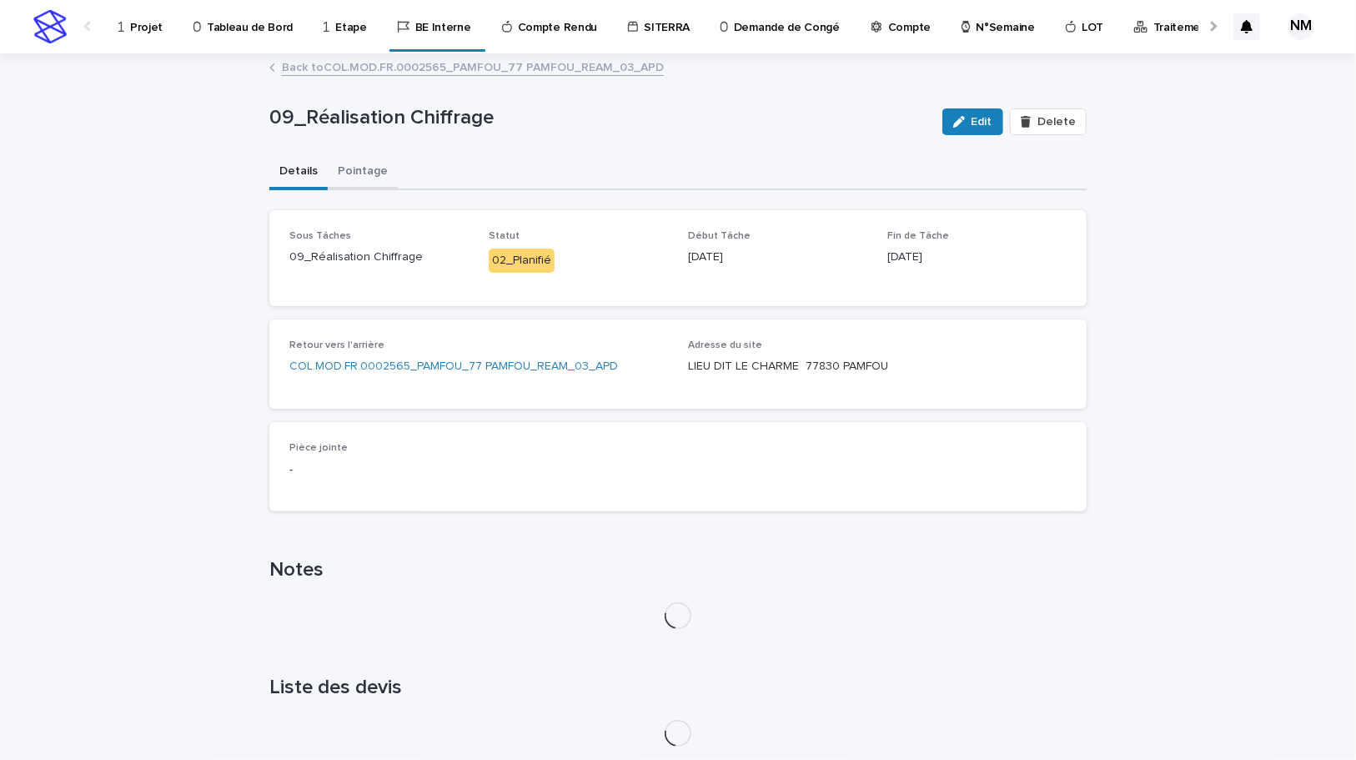
click at [359, 171] on button "Pointage" at bounding box center [363, 172] width 70 height 35
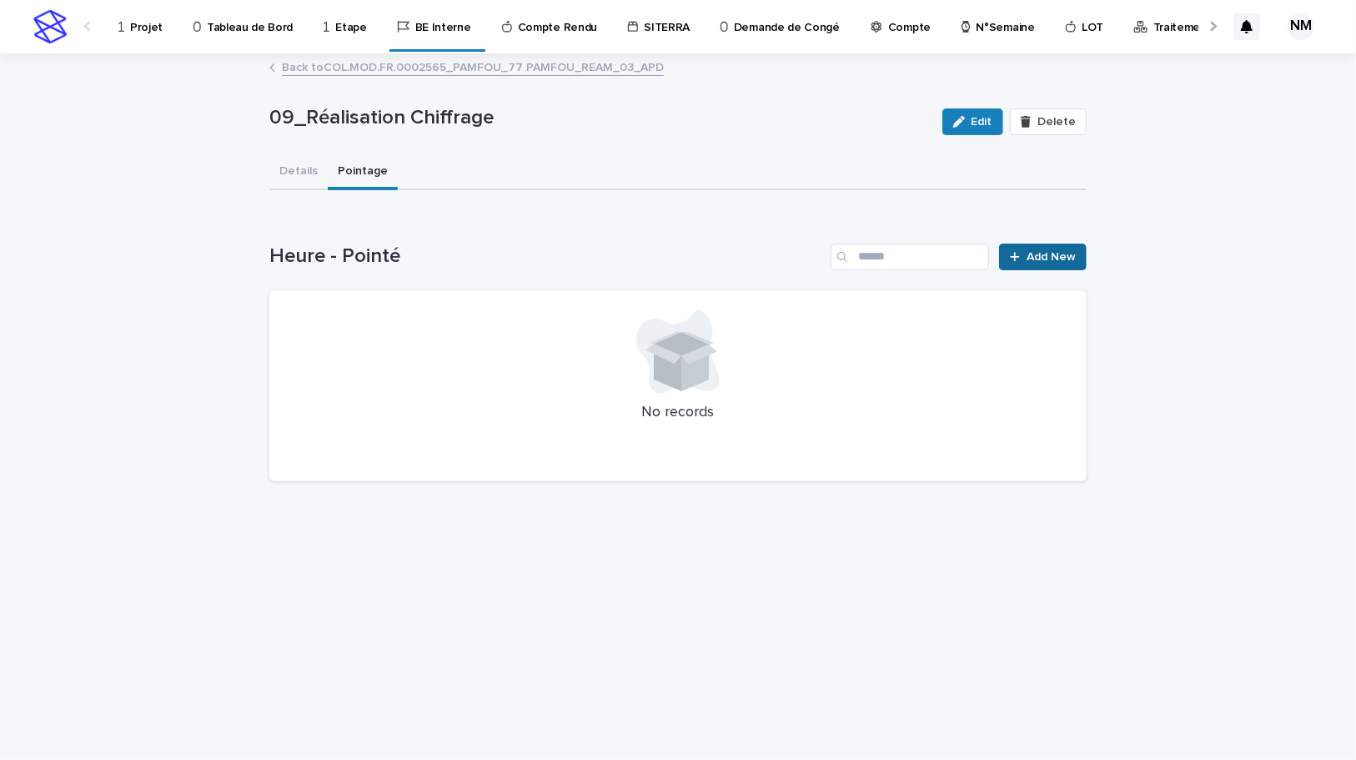
click at [1029, 259] on span "Add New" at bounding box center [1051, 257] width 49 height 12
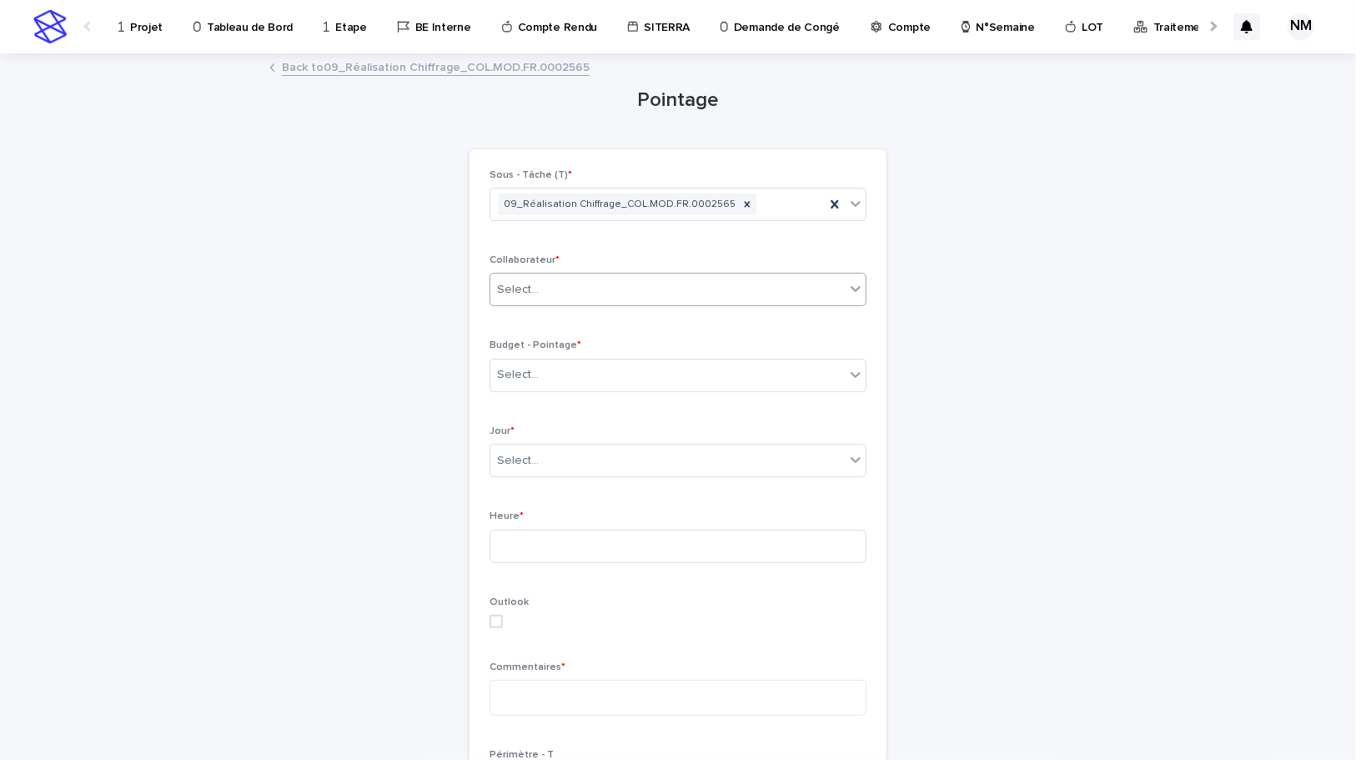
click at [512, 281] on div "Select..." at bounding box center [518, 290] width 42 height 18
type input "*****"
click at [567, 325] on div "HICHI-TCHAPET Willy_Franklin" at bounding box center [672, 321] width 375 height 29
click at [546, 369] on div "Select..." at bounding box center [667, 375] width 354 height 28
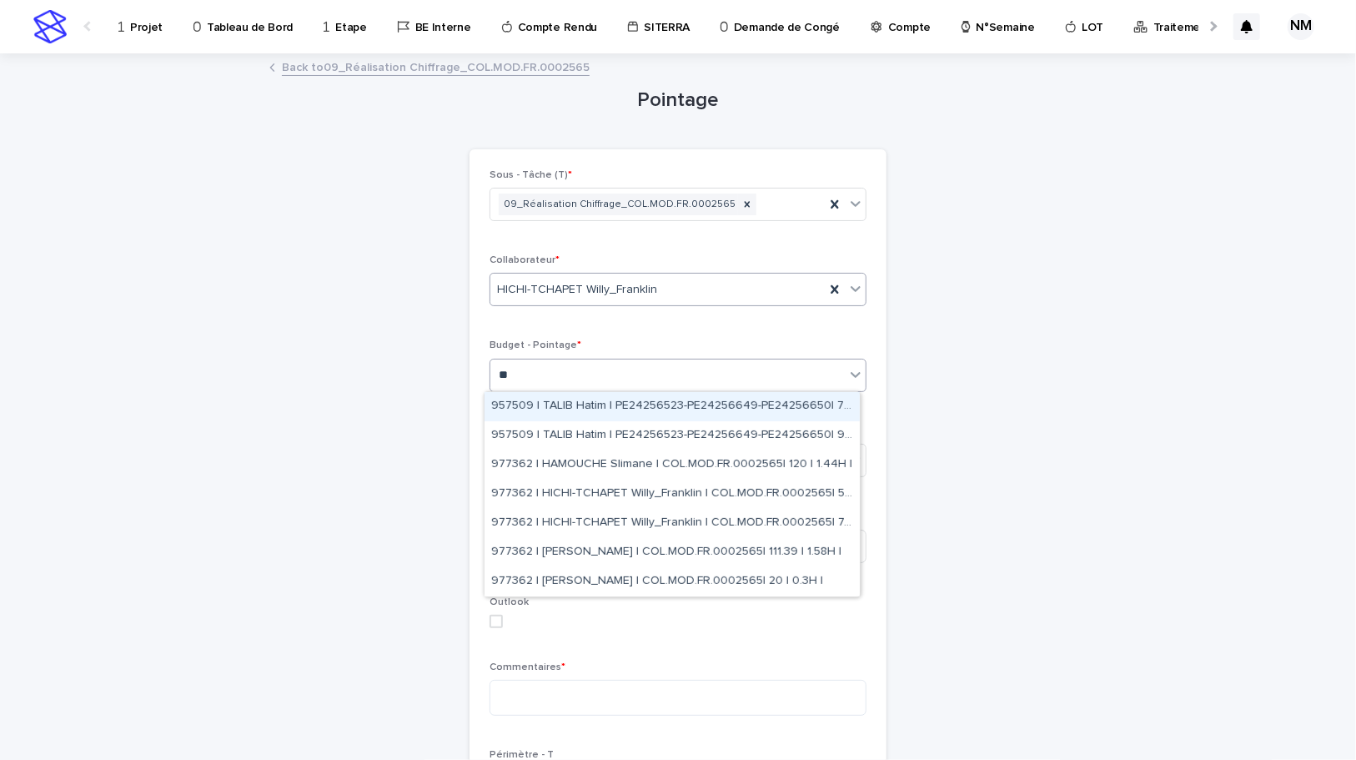
type input "*"
type input "*******"
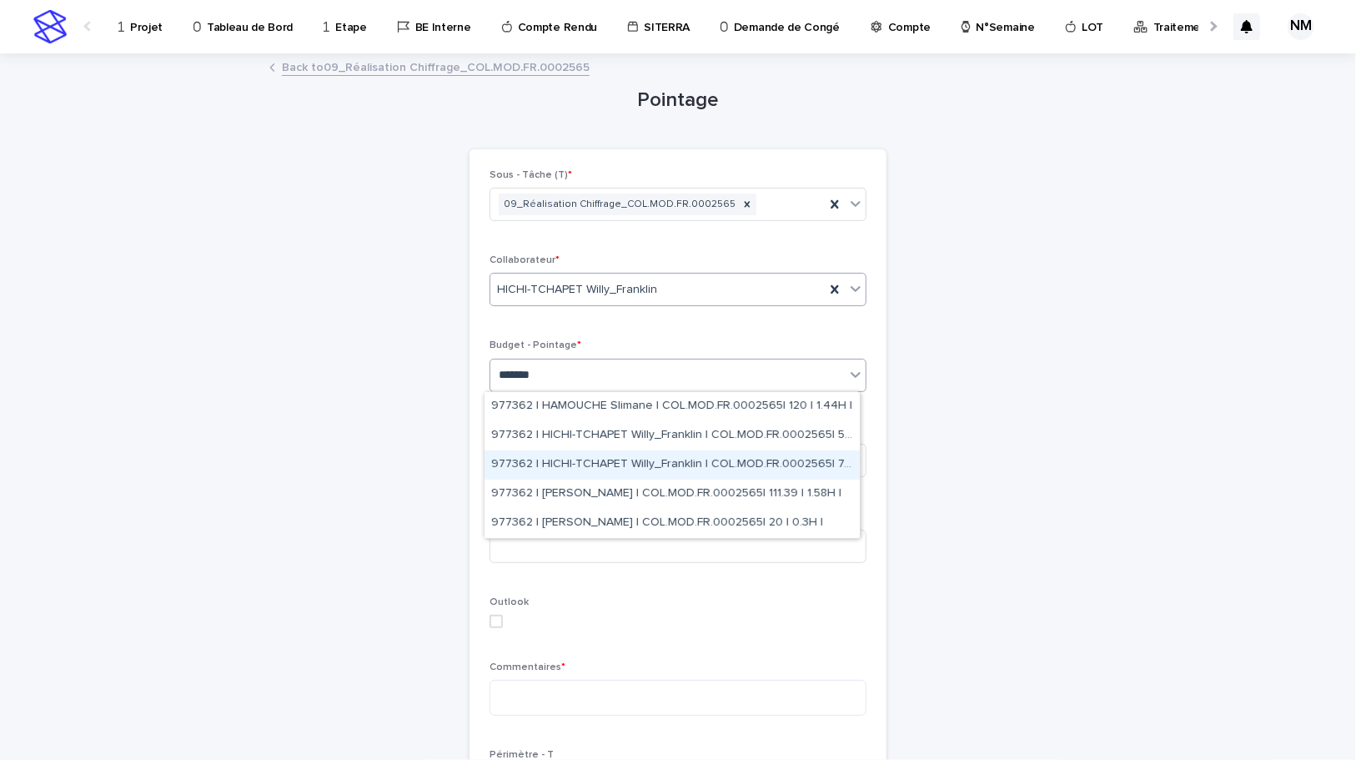
click at [800, 468] on div "977362 | HICHI-TCHAPET Willy_Franklin | COL.MOD.FR.0002565| 7.5 | 0.12H |" at bounding box center [672, 464] width 375 height 29
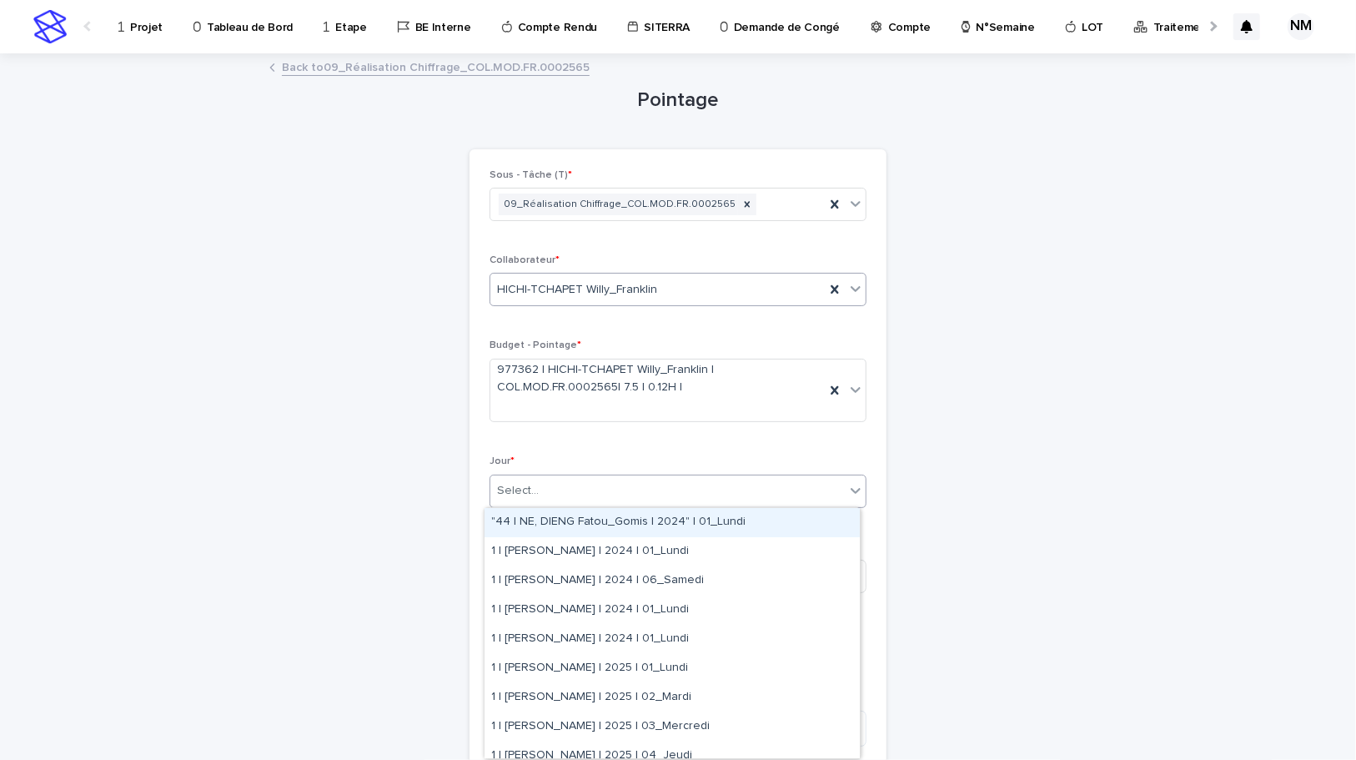
click at [620, 485] on div "Select..." at bounding box center [667, 491] width 354 height 28
type input "*****"
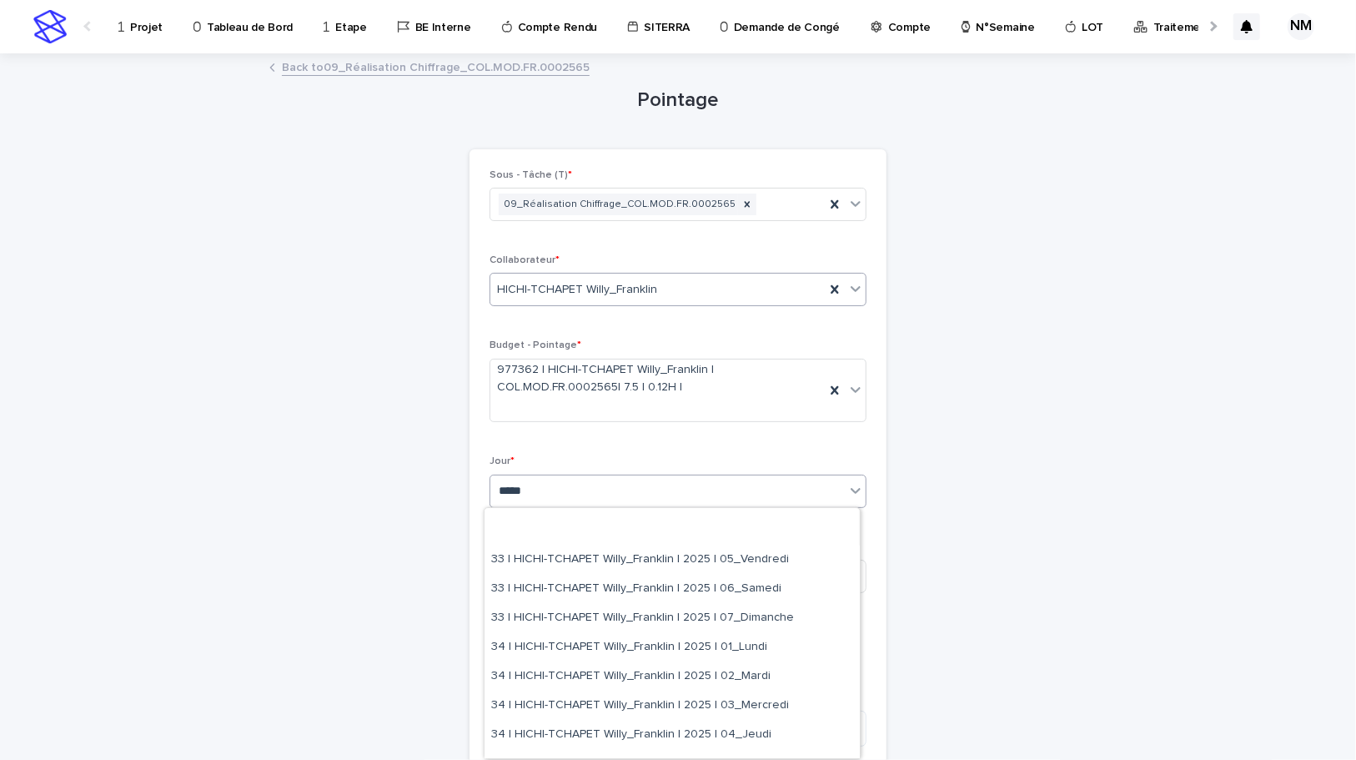
scroll to position [75, 0]
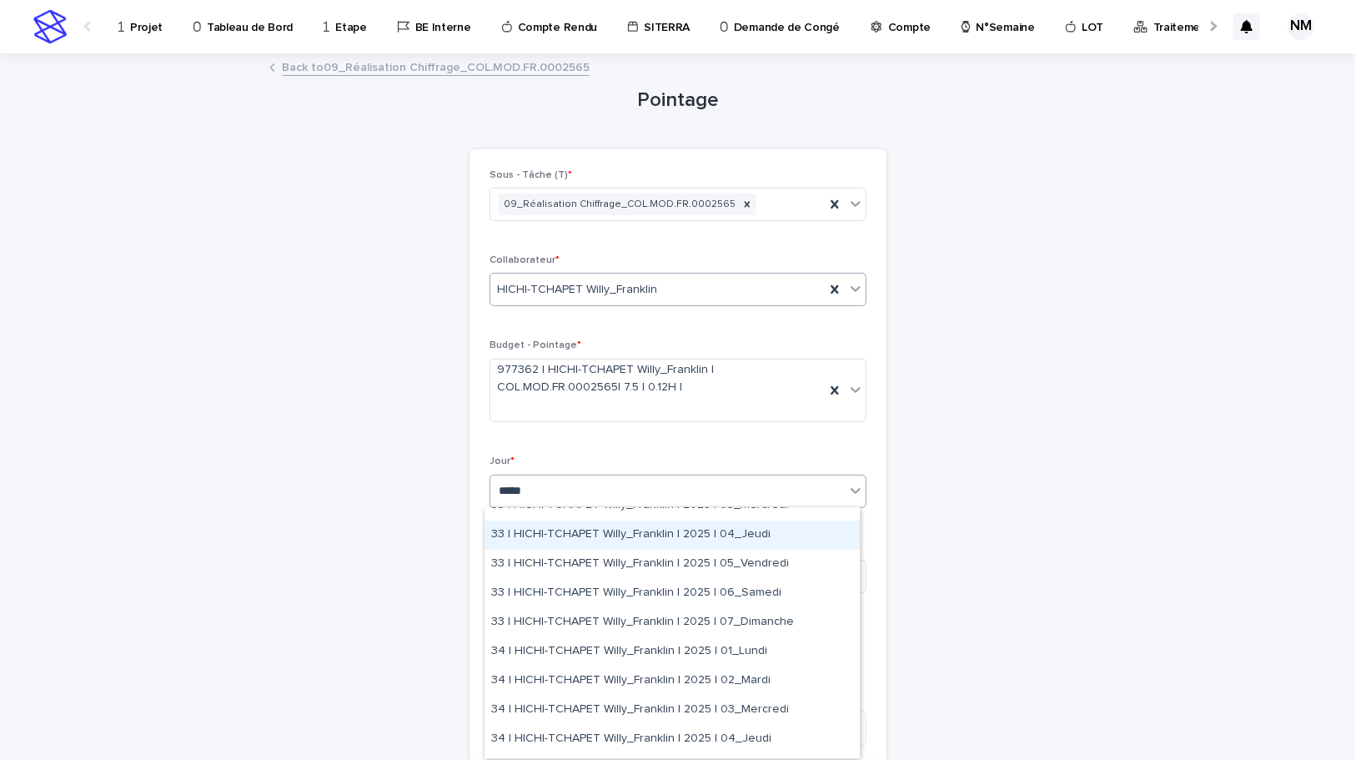
click at [743, 535] on div "33 | HICHI-TCHAPET Willy_Franklin | 2025 | 04_Jeudi" at bounding box center [672, 534] width 375 height 29
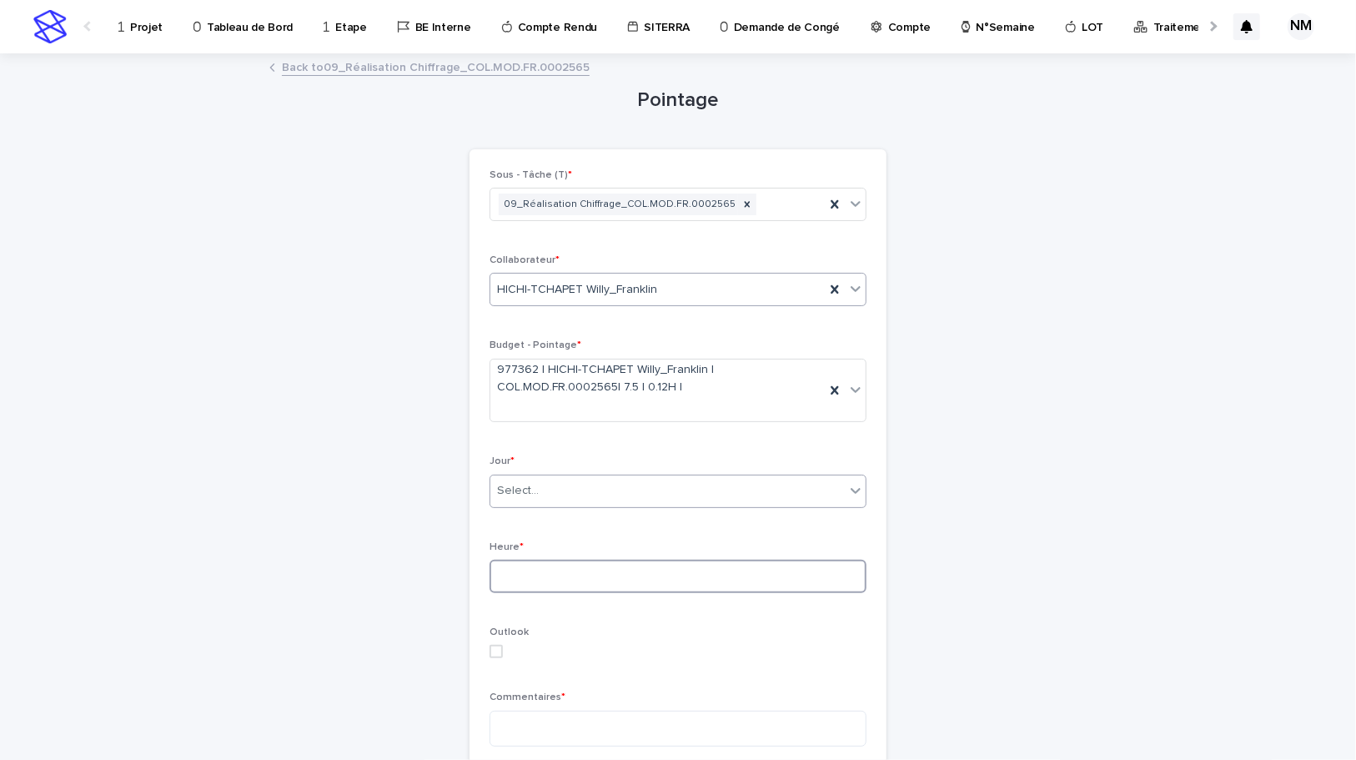
click at [530, 576] on input at bounding box center [678, 576] width 377 height 33
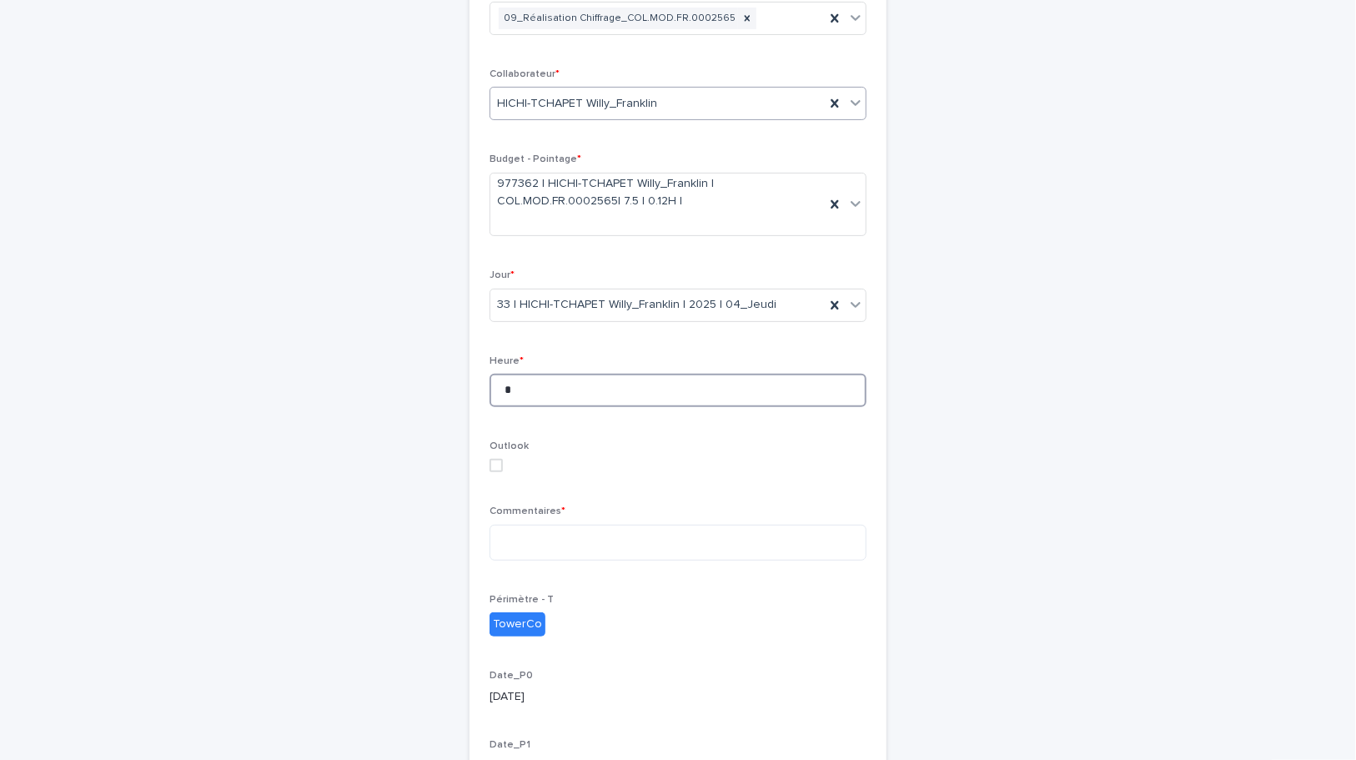
scroll to position [227, 0]
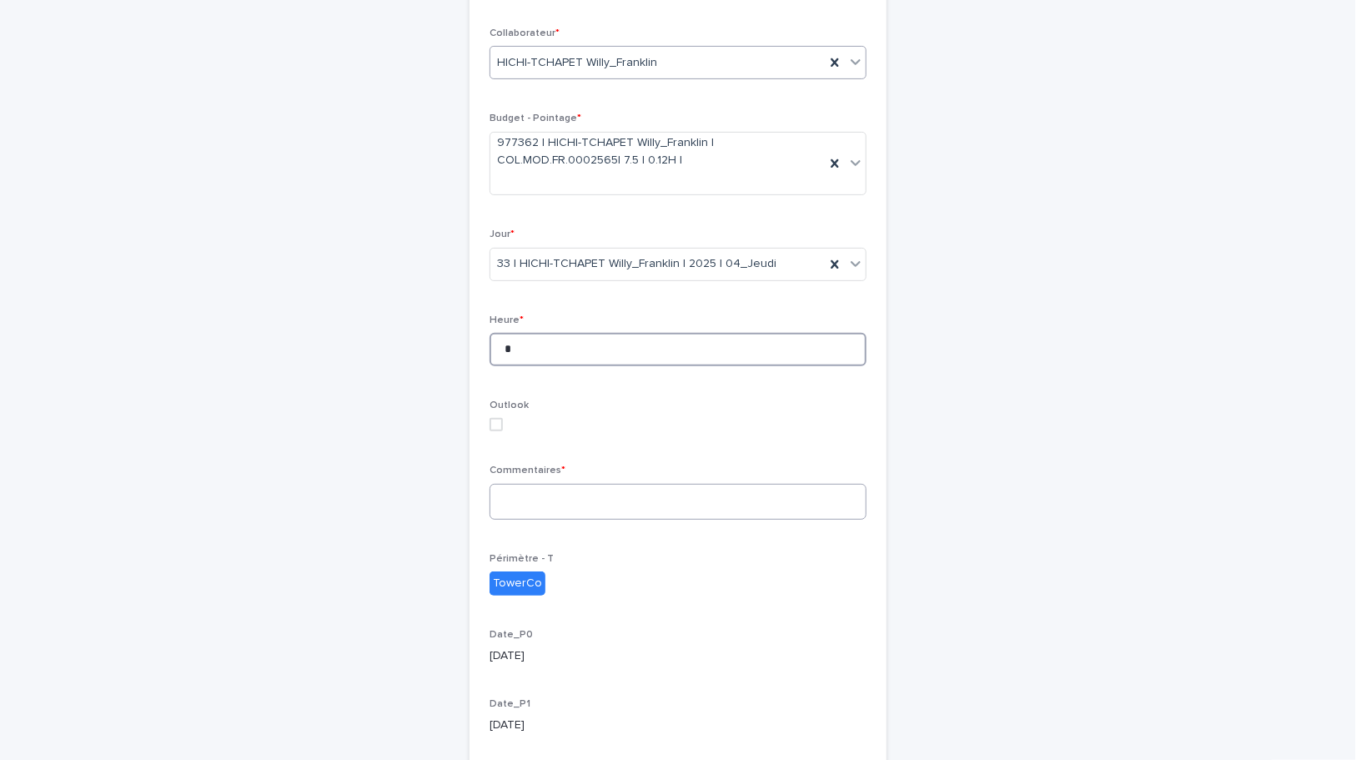
type input "*"
click at [528, 500] on textarea at bounding box center [678, 502] width 377 height 36
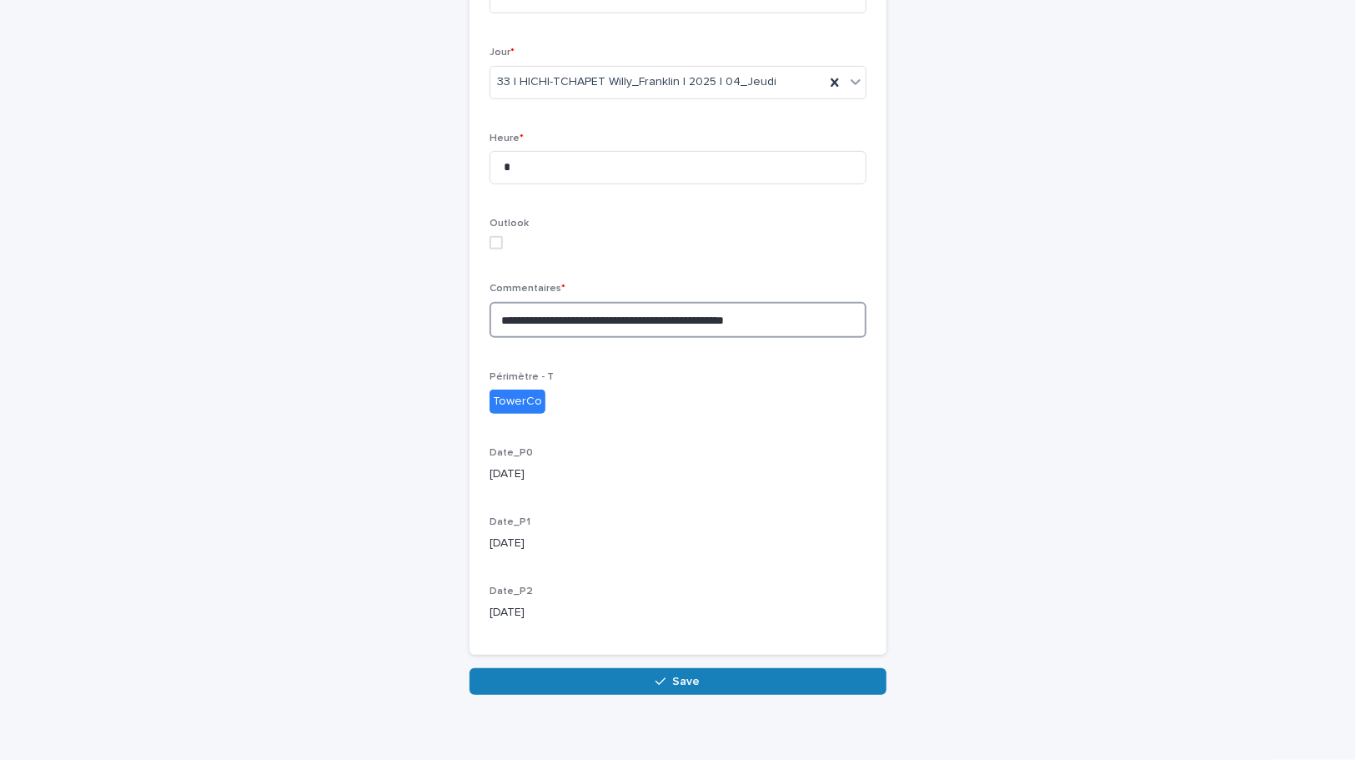
scroll to position [425, 0]
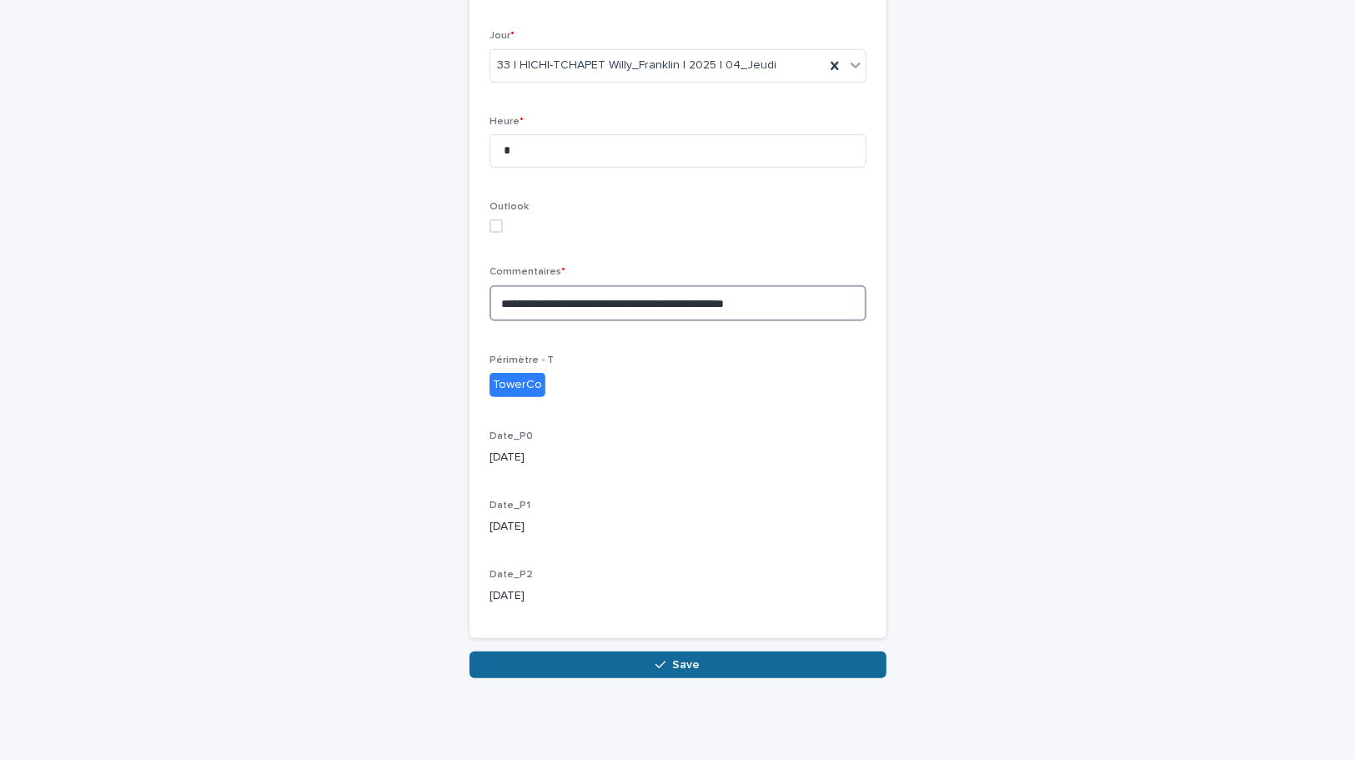
type textarea "**********"
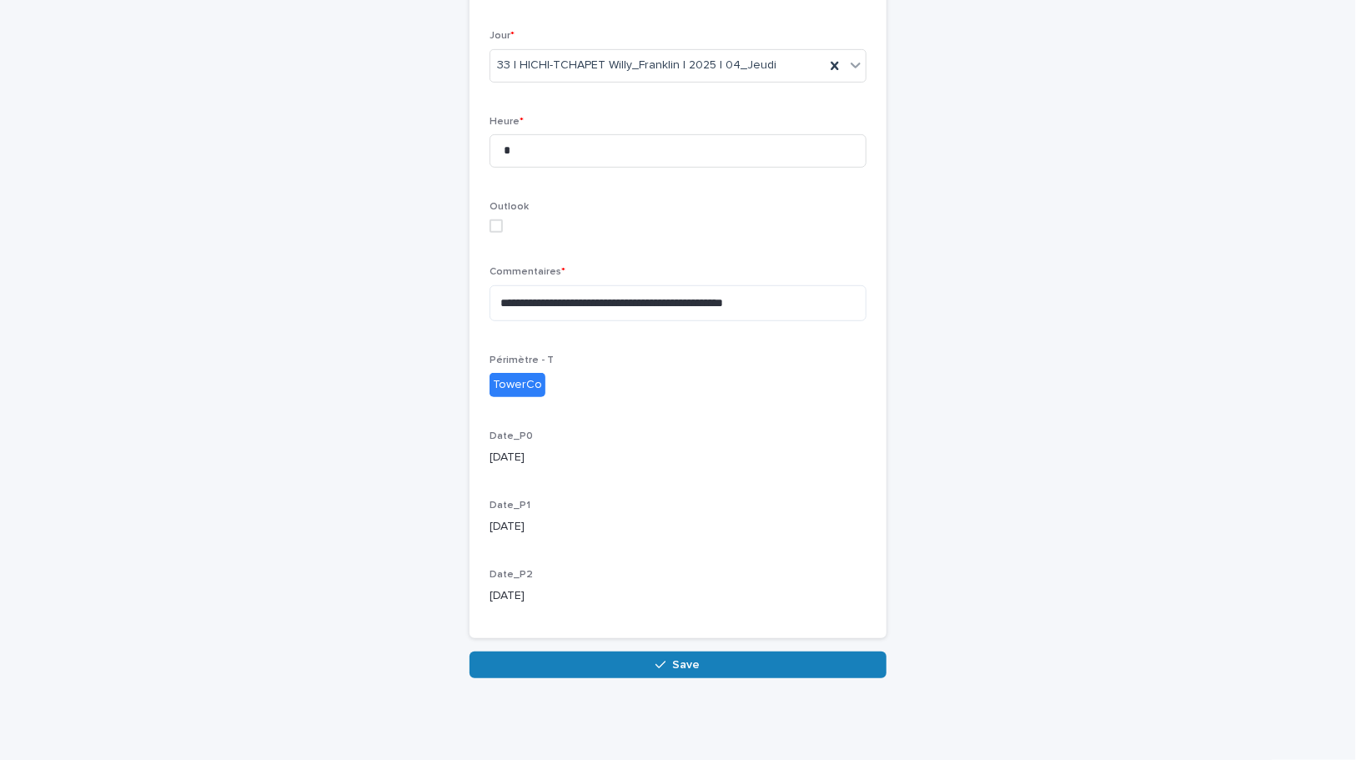
click at [686, 656] on button "Save" at bounding box center [678, 664] width 417 height 27
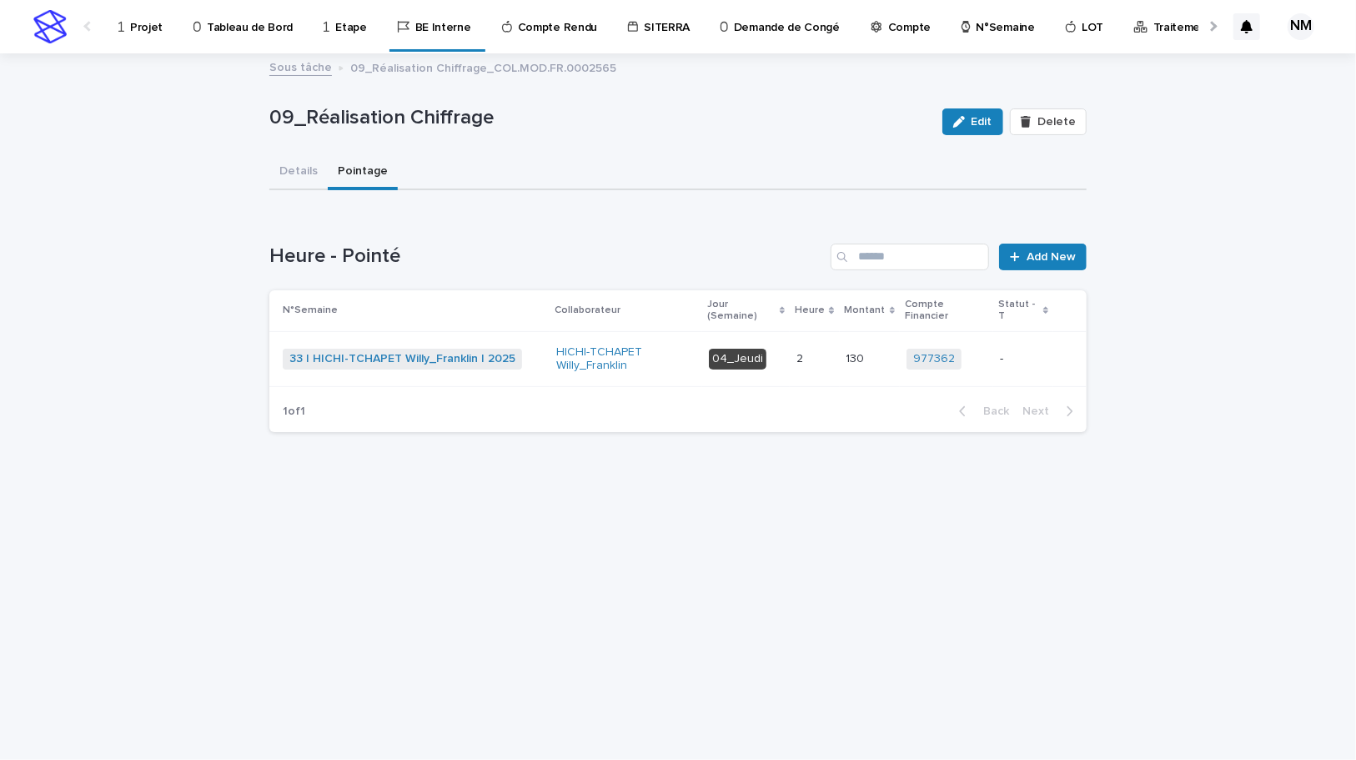
click at [1032, 352] on p "-" at bounding box center [1023, 359] width 47 height 14
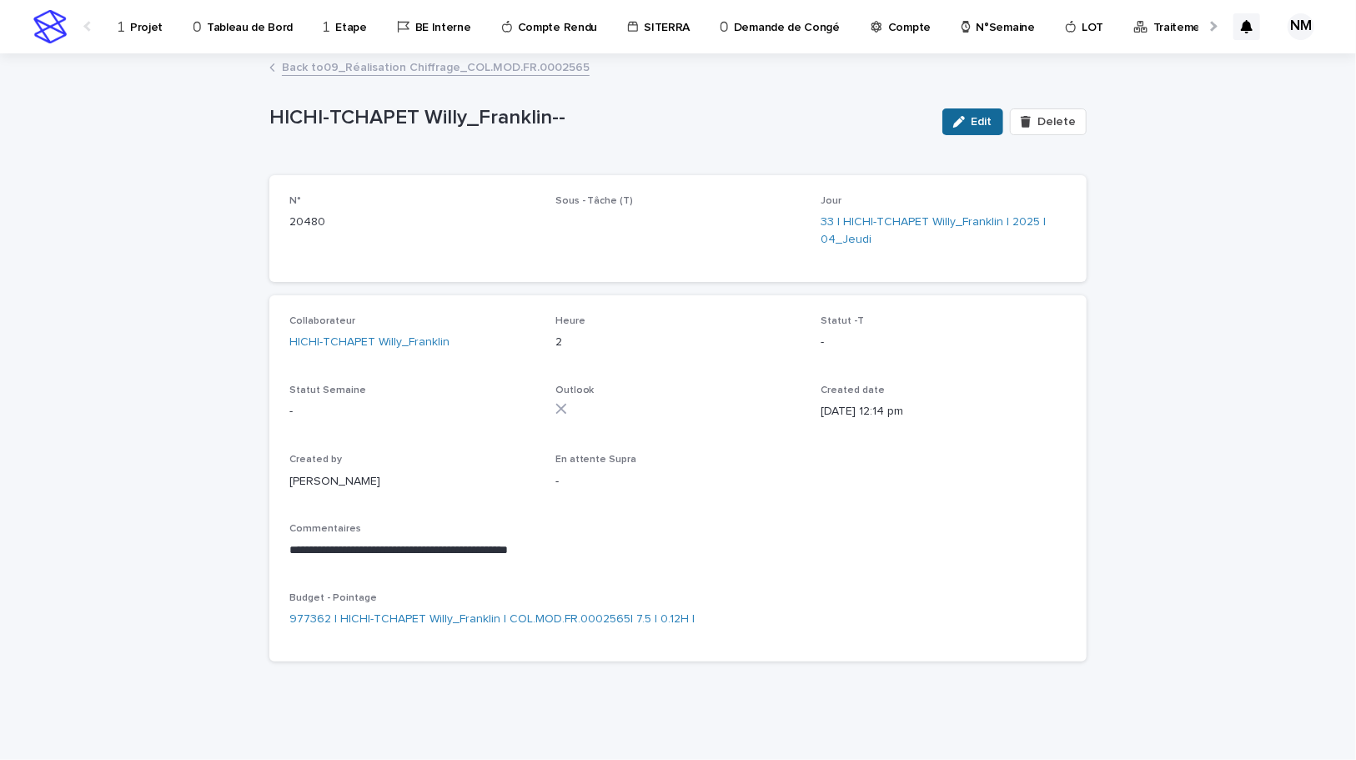
click at [979, 114] on button "Edit" at bounding box center [972, 121] width 61 height 27
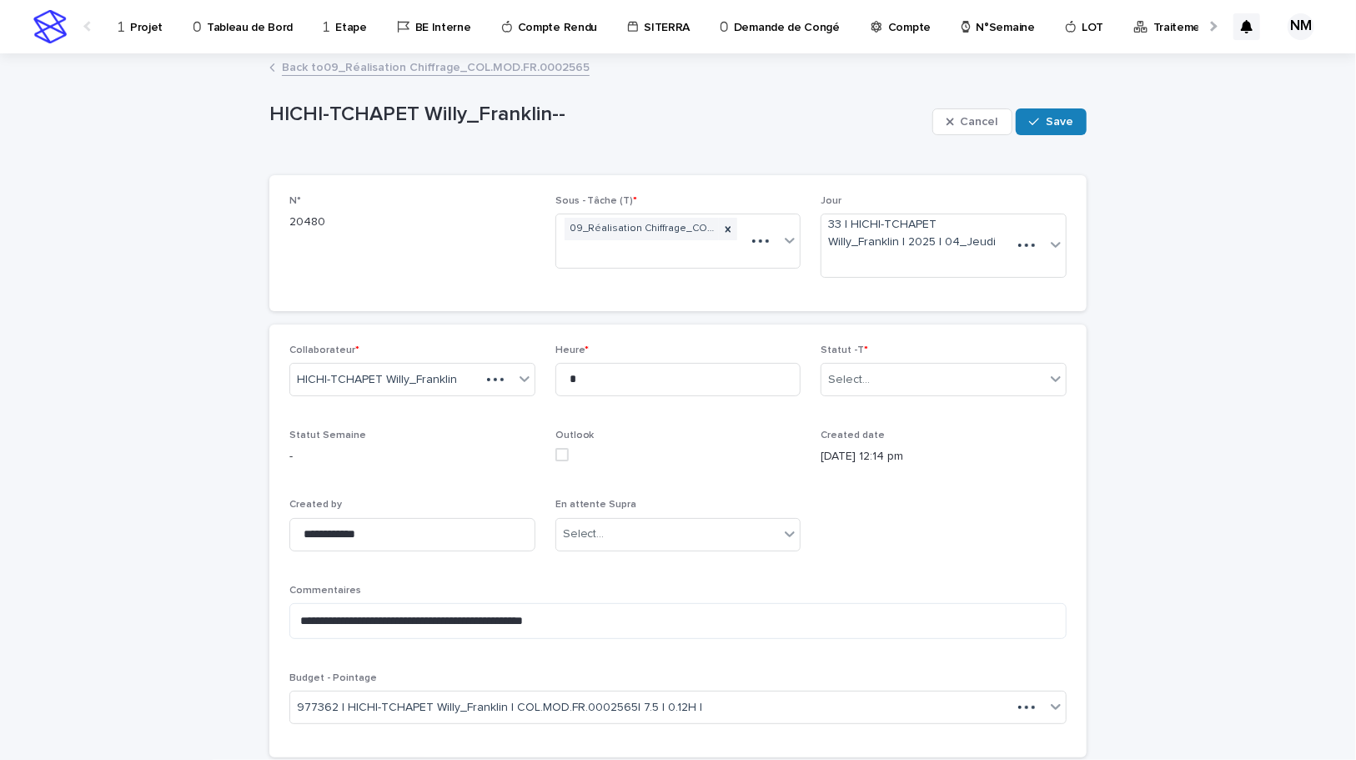
type textarea "**********"
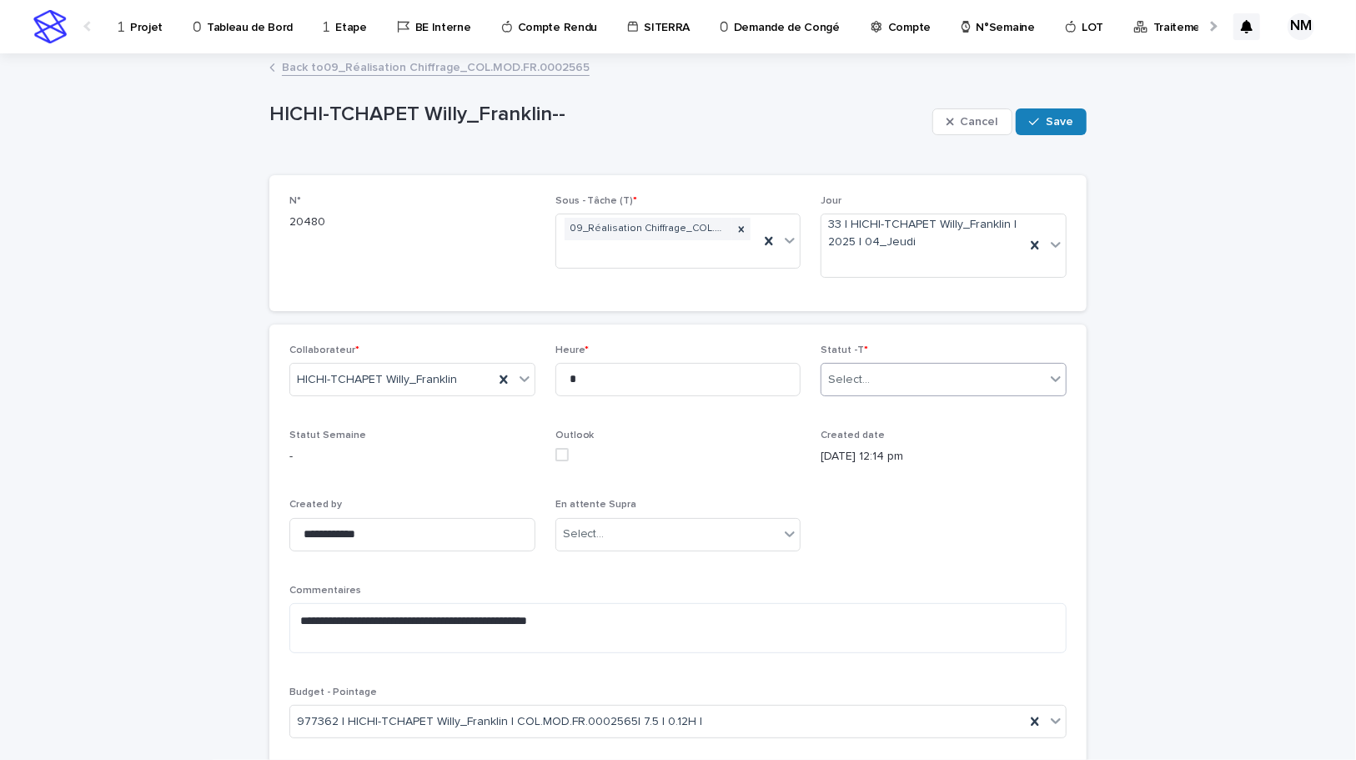
click at [897, 374] on div "Select..." at bounding box center [933, 380] width 224 height 28
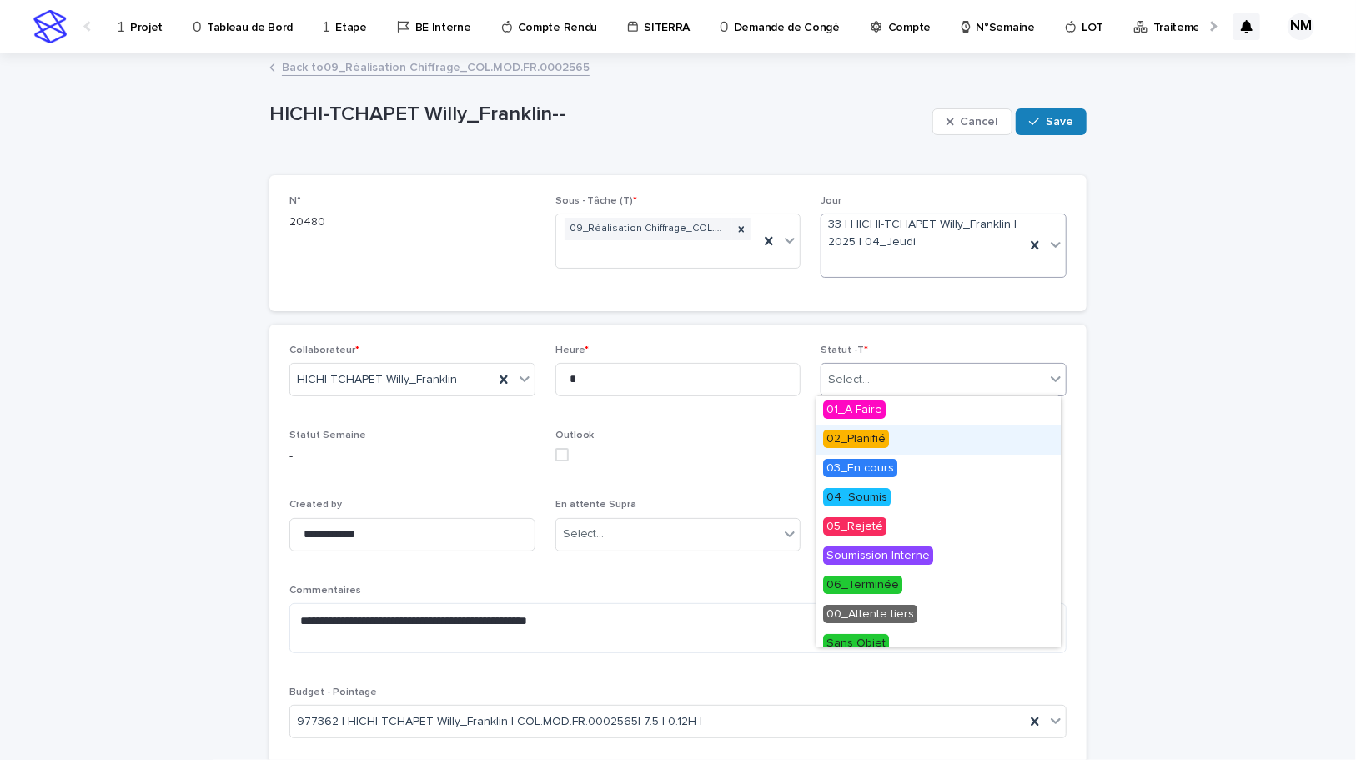
drag, startPoint x: 882, startPoint y: 423, endPoint x: 1000, endPoint y: 269, distance: 194.0
click at [882, 437] on span "02_Planifié" at bounding box center [856, 439] width 66 height 18
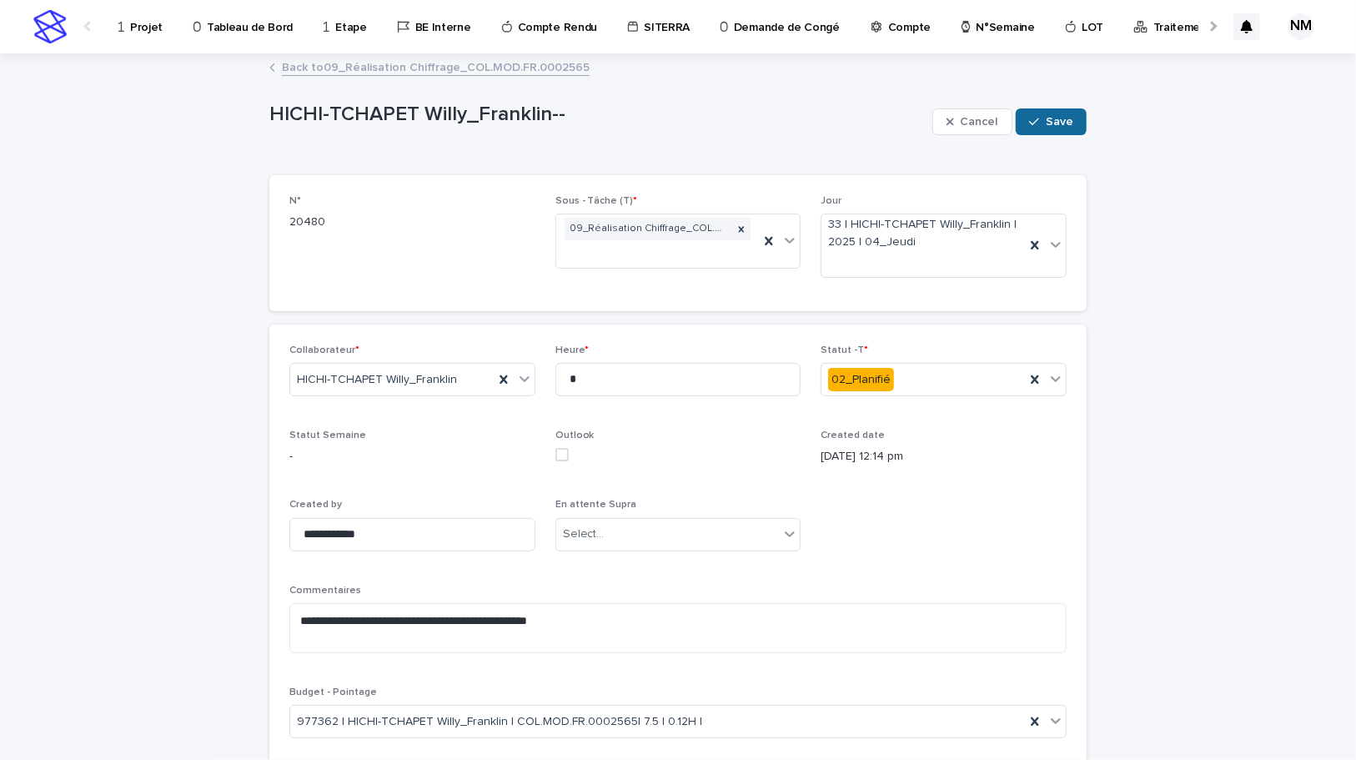
click at [1058, 108] on button "Save" at bounding box center [1051, 121] width 71 height 27
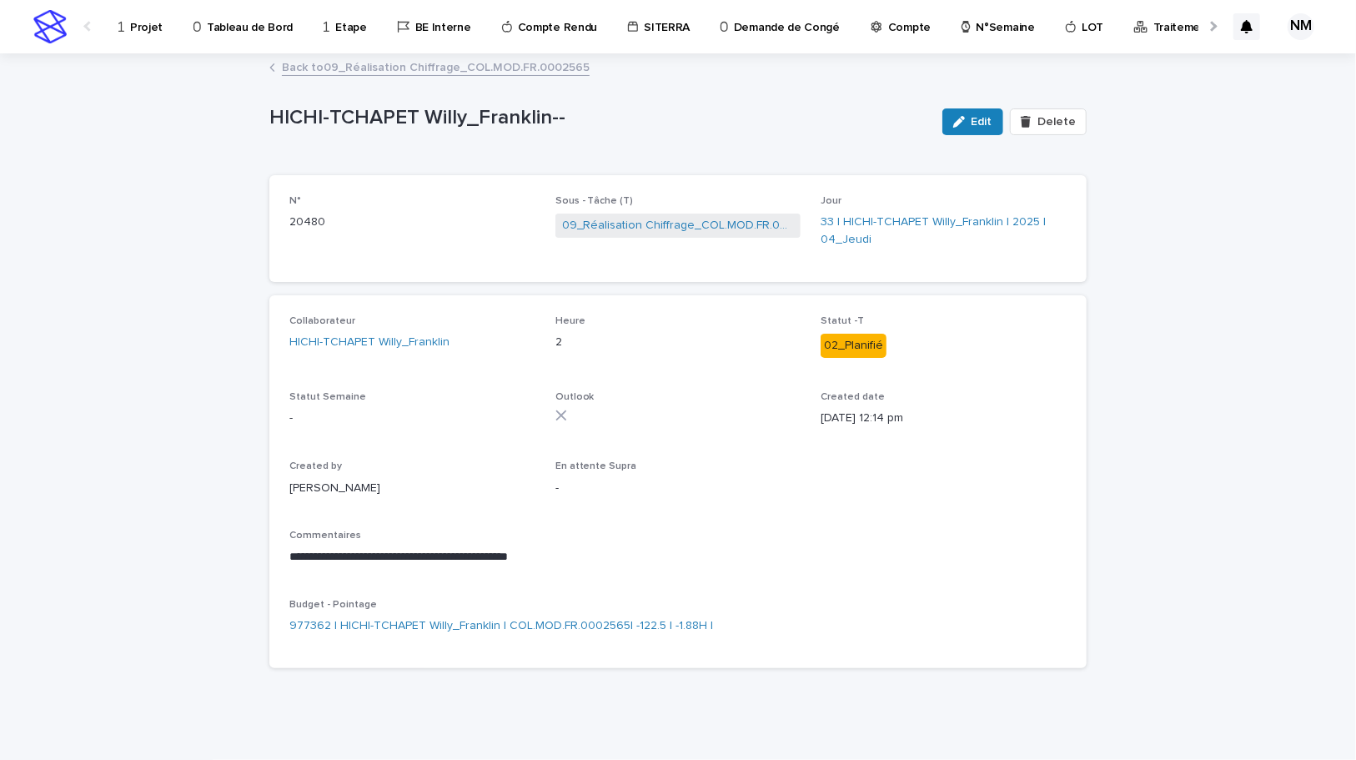
click at [314, 66] on link "Back to 09_Réalisation Chiffrage_COL.MOD.FR.0002565" at bounding box center [436, 66] width 308 height 19
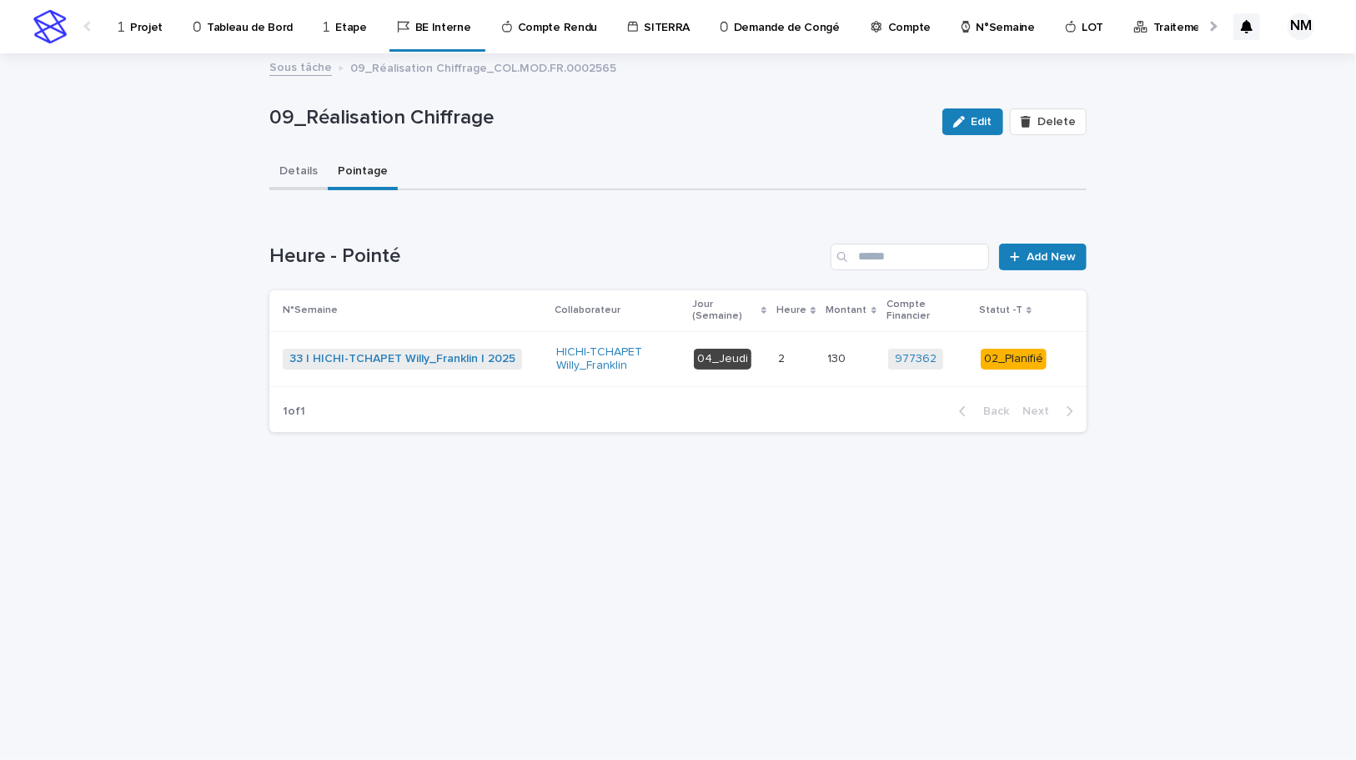
click at [310, 178] on button "Details" at bounding box center [298, 172] width 58 height 35
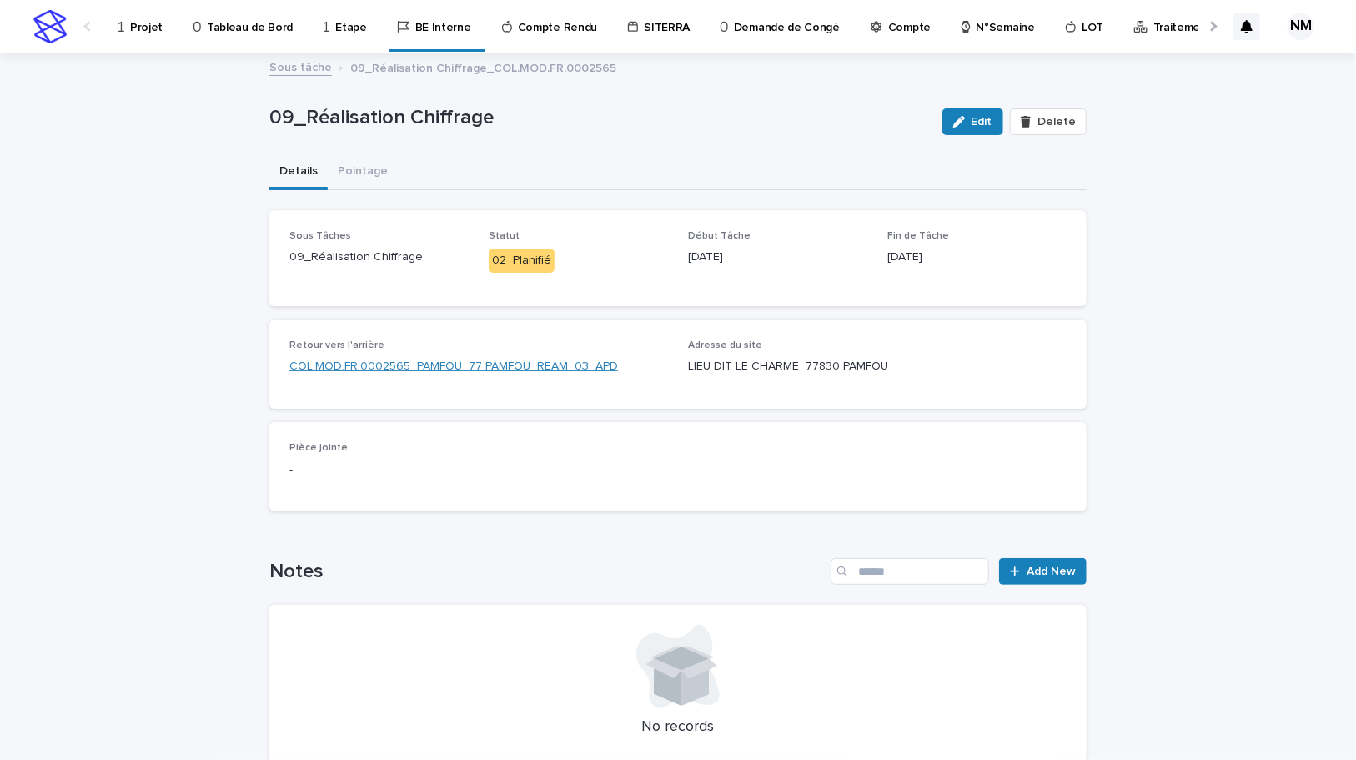
click at [413, 362] on link "COL.MOD.FR.0002565_PAMFOU_77 PAMFOU_REAM_03_APD" at bounding box center [453, 367] width 329 height 18
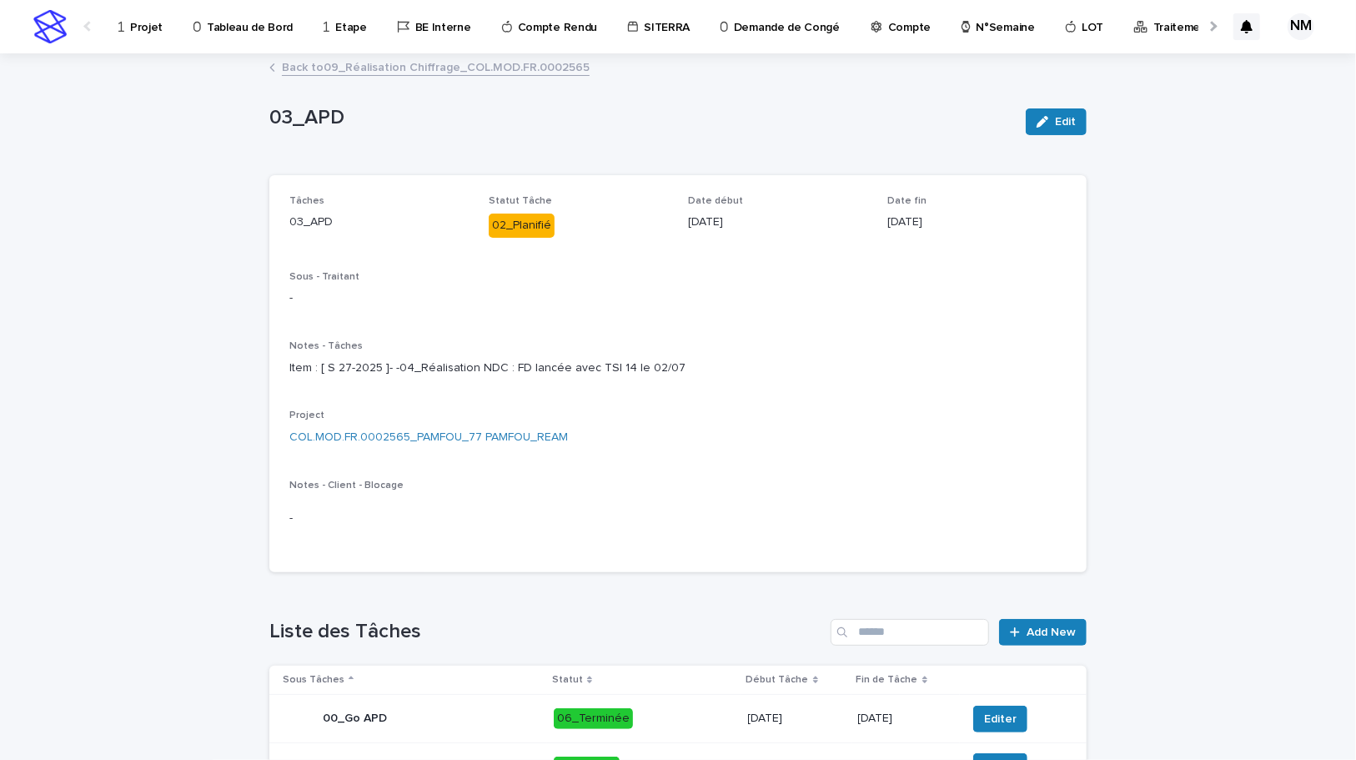
click at [153, 29] on p "Projet" at bounding box center [146, 17] width 33 height 35
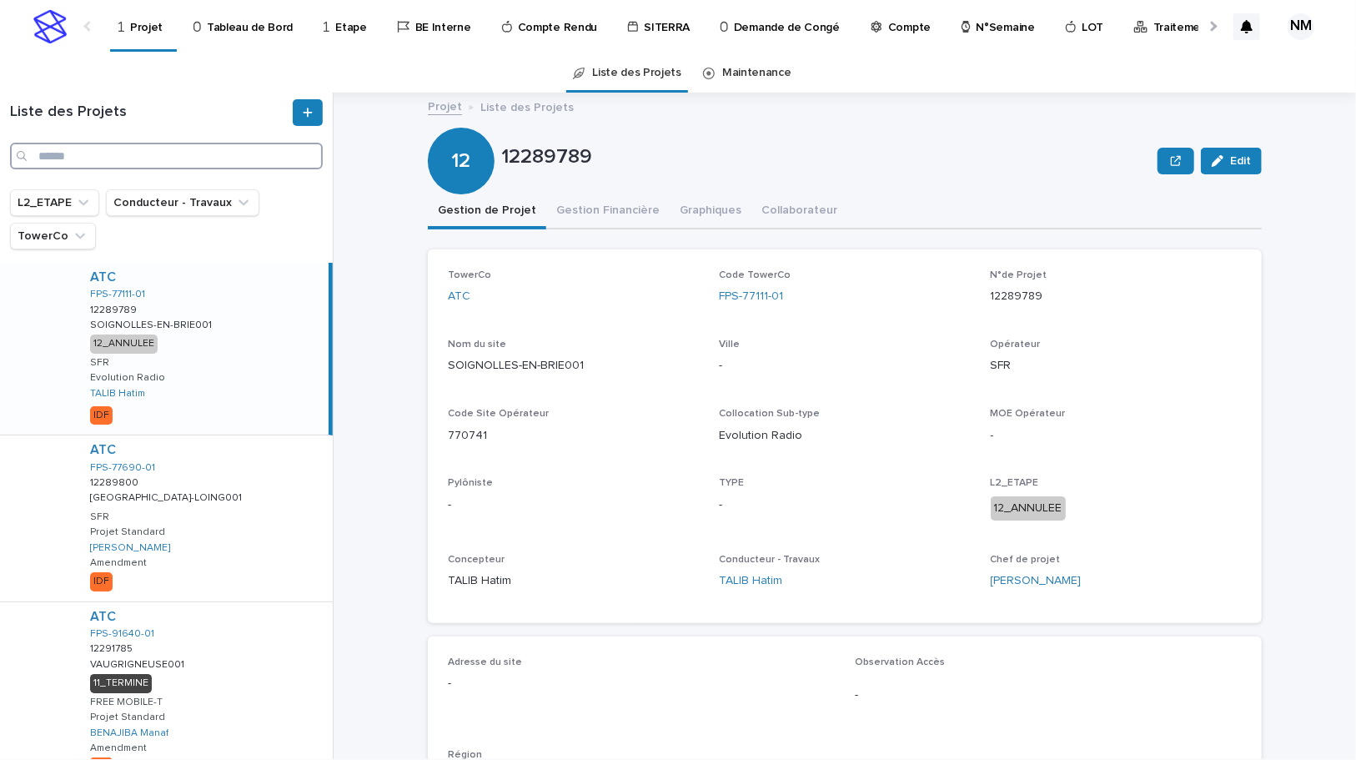
click at [107, 144] on input "Search" at bounding box center [166, 156] width 313 height 27
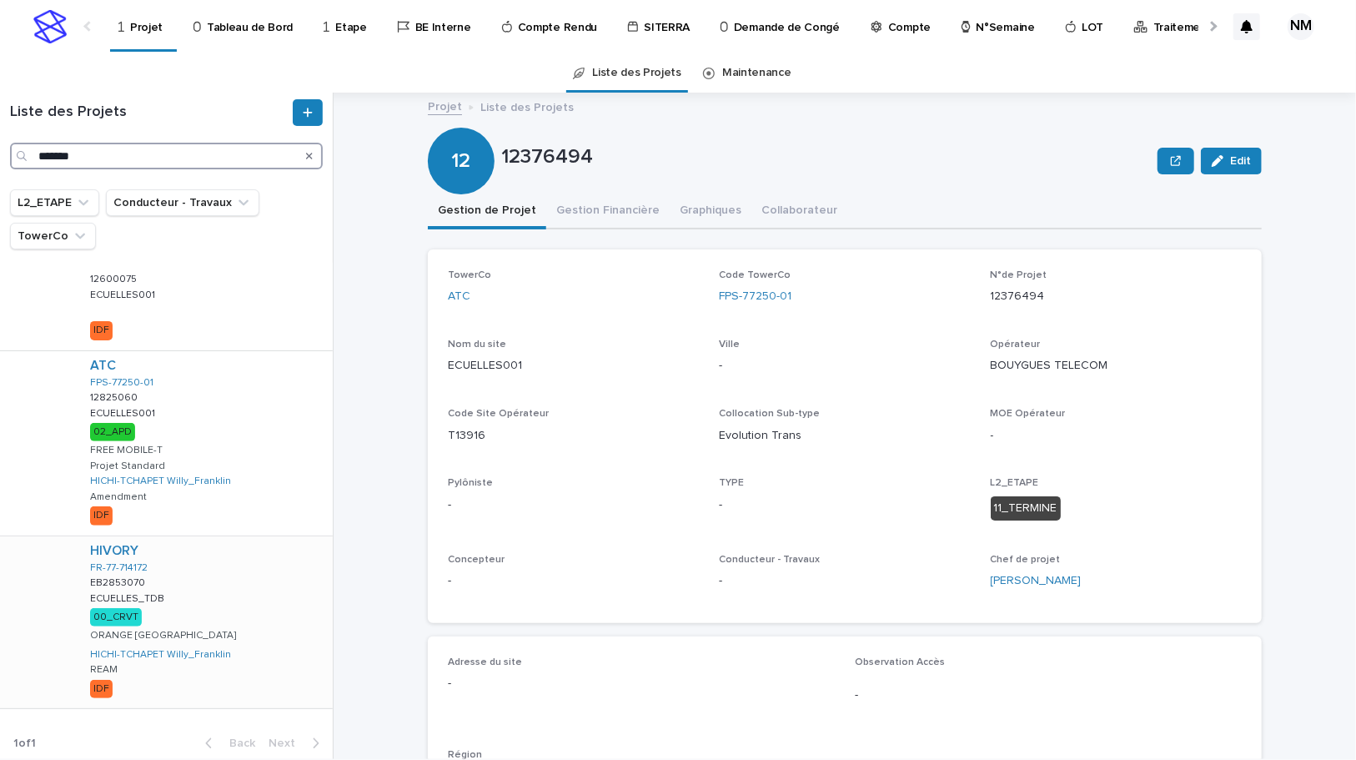
scroll to position [319, 0]
type input "*"
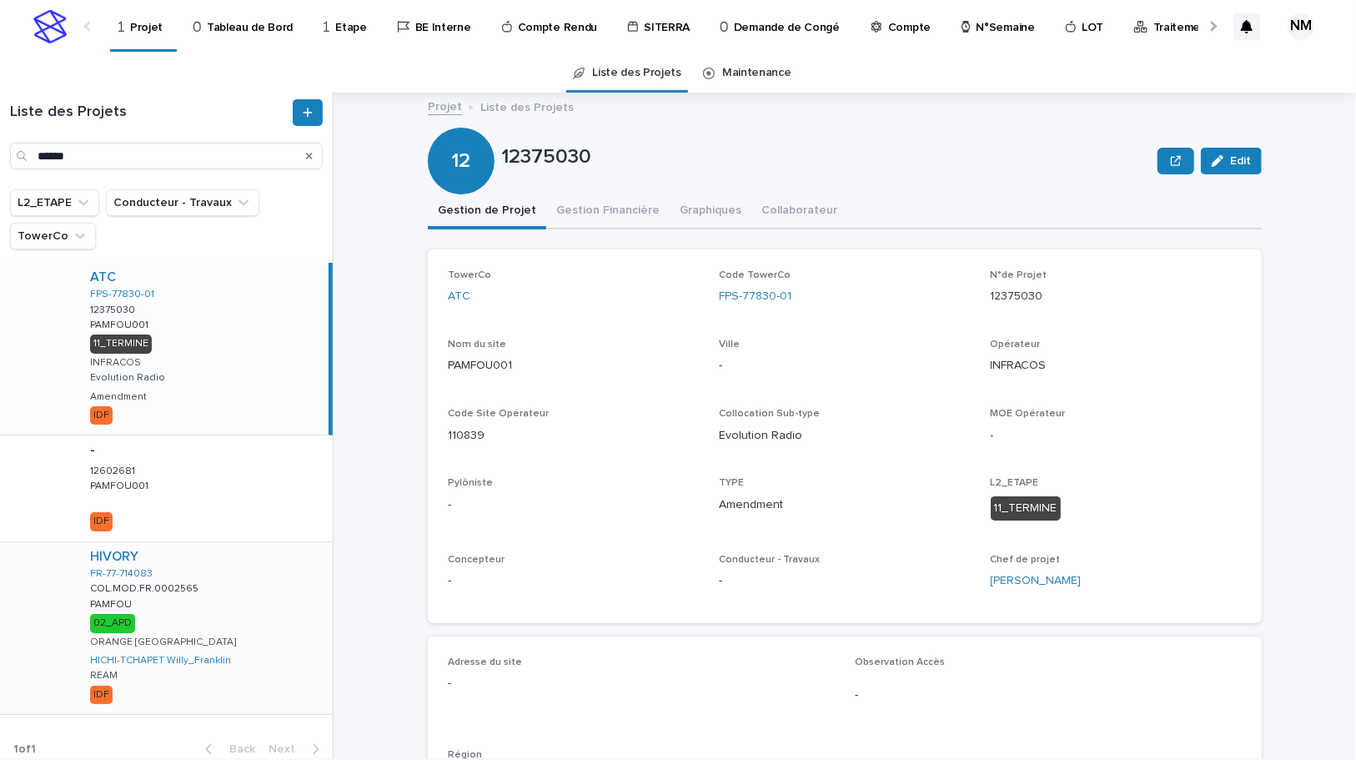
click at [266, 632] on div "HIVORY FR-77-714083 COL.MOD.FR.0002565 COL.MOD.FR.0002565 PAMFOU PAMFOU 02_APD …" at bounding box center [205, 628] width 256 height 172
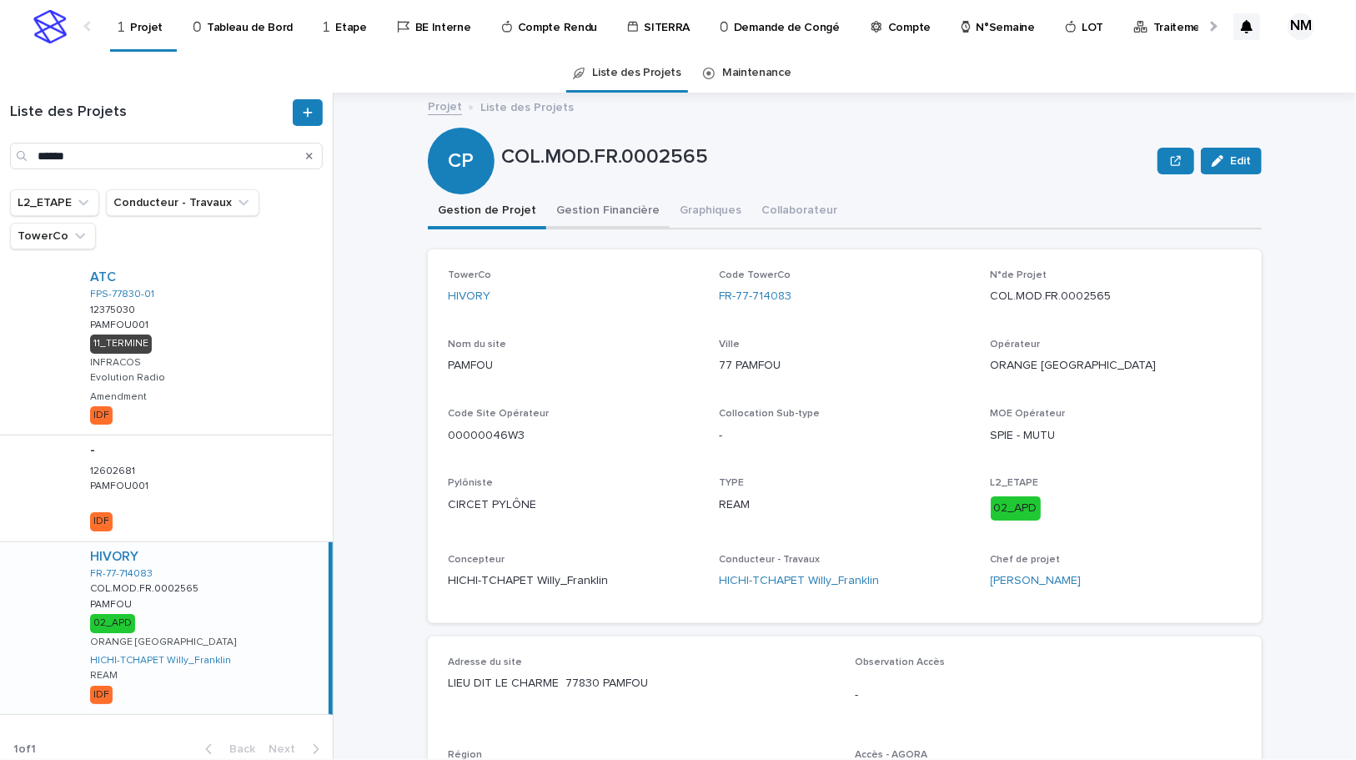
click at [595, 208] on button "Gestion Financière" at bounding box center [607, 211] width 123 height 35
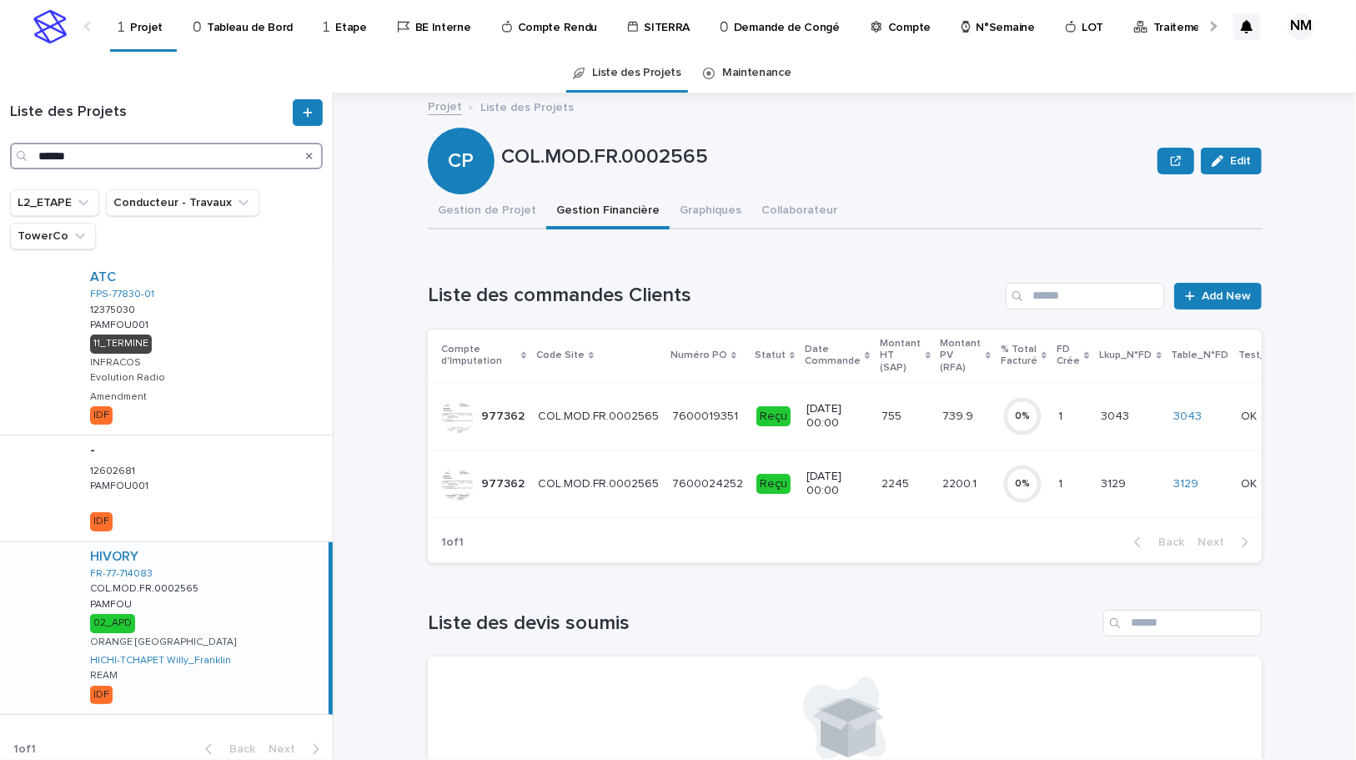
drag, startPoint x: 102, startPoint y: 148, endPoint x: 8, endPoint y: 153, distance: 93.5
click at [8, 153] on div "Liste des Projets ******" at bounding box center [166, 134] width 333 height 70
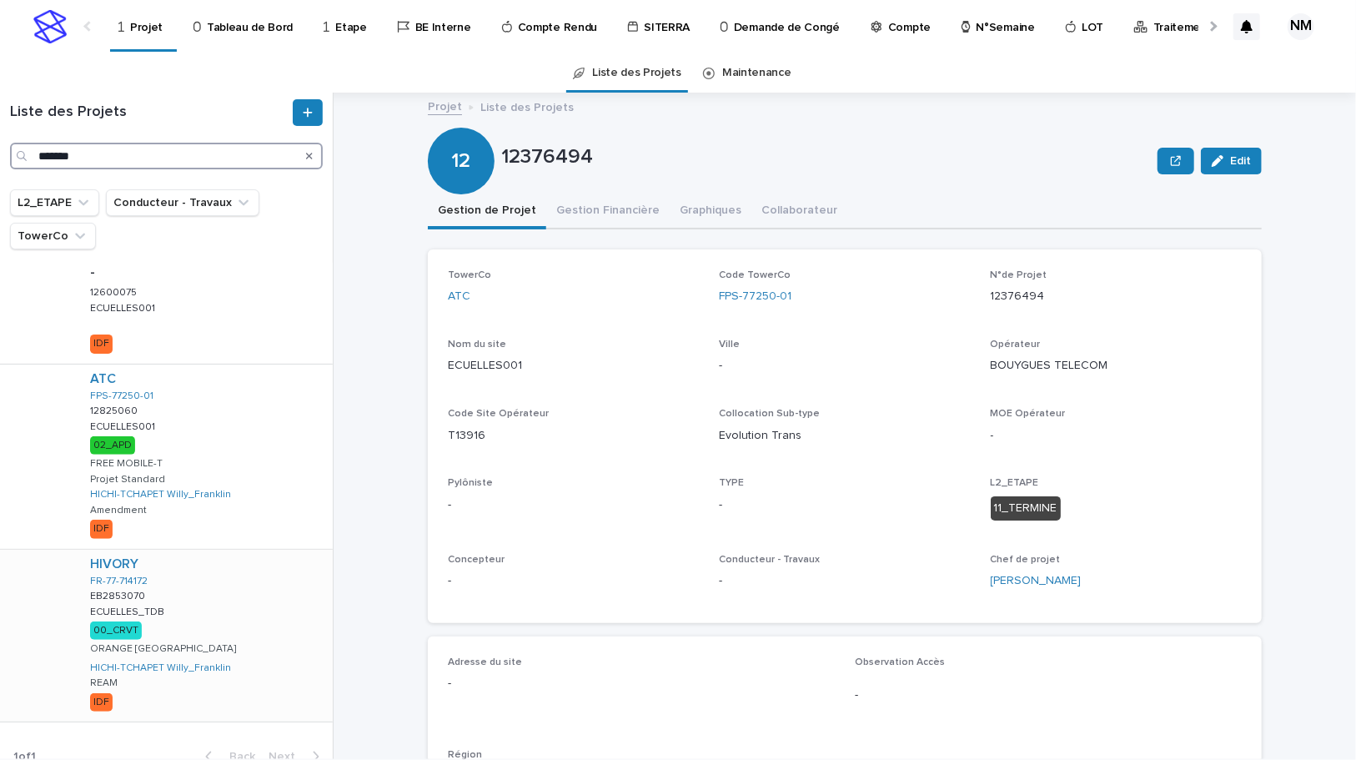
scroll to position [319, 0]
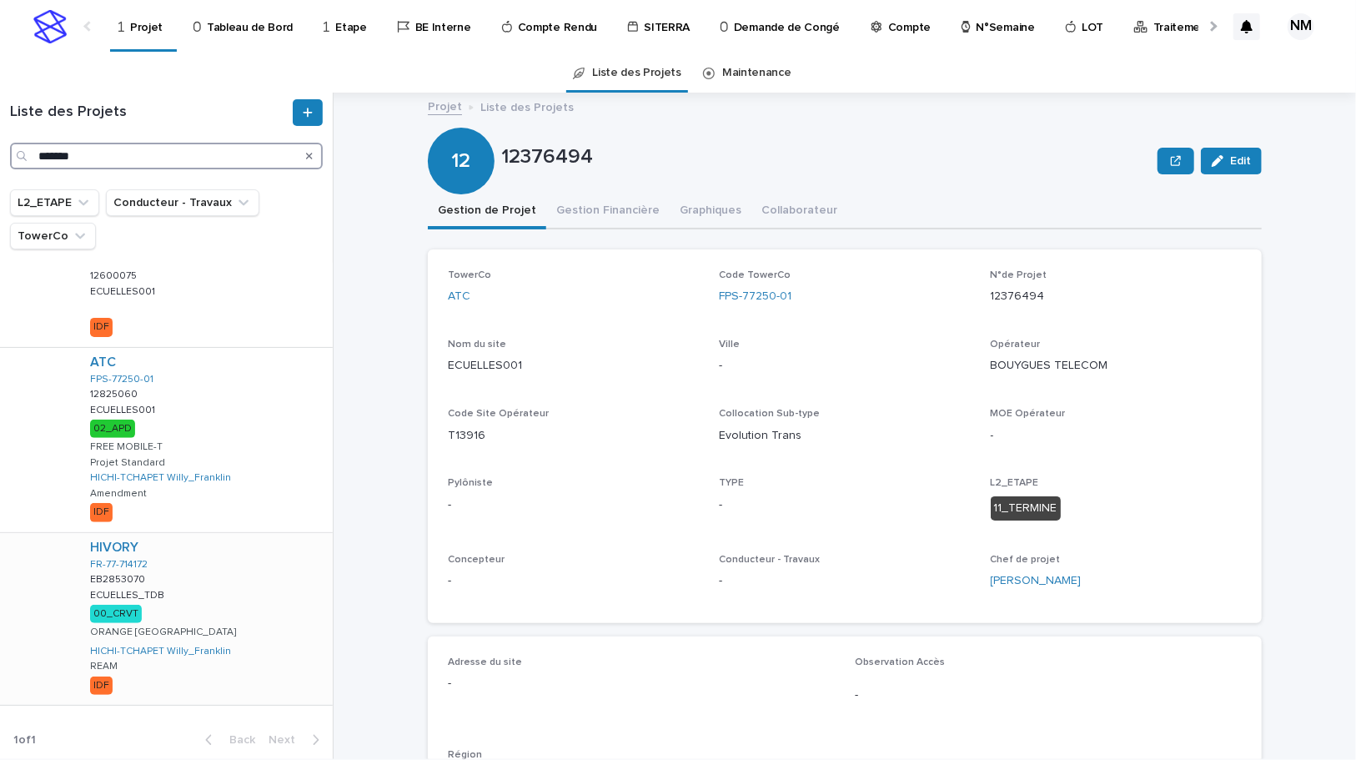
type input "*******"
click at [253, 609] on div "HIVORY FR-77-714172 EB2853070 EB2853070 ECUELLES_TDB ECUELLES_TDB 00_CRVT ORANG…" at bounding box center [205, 619] width 256 height 172
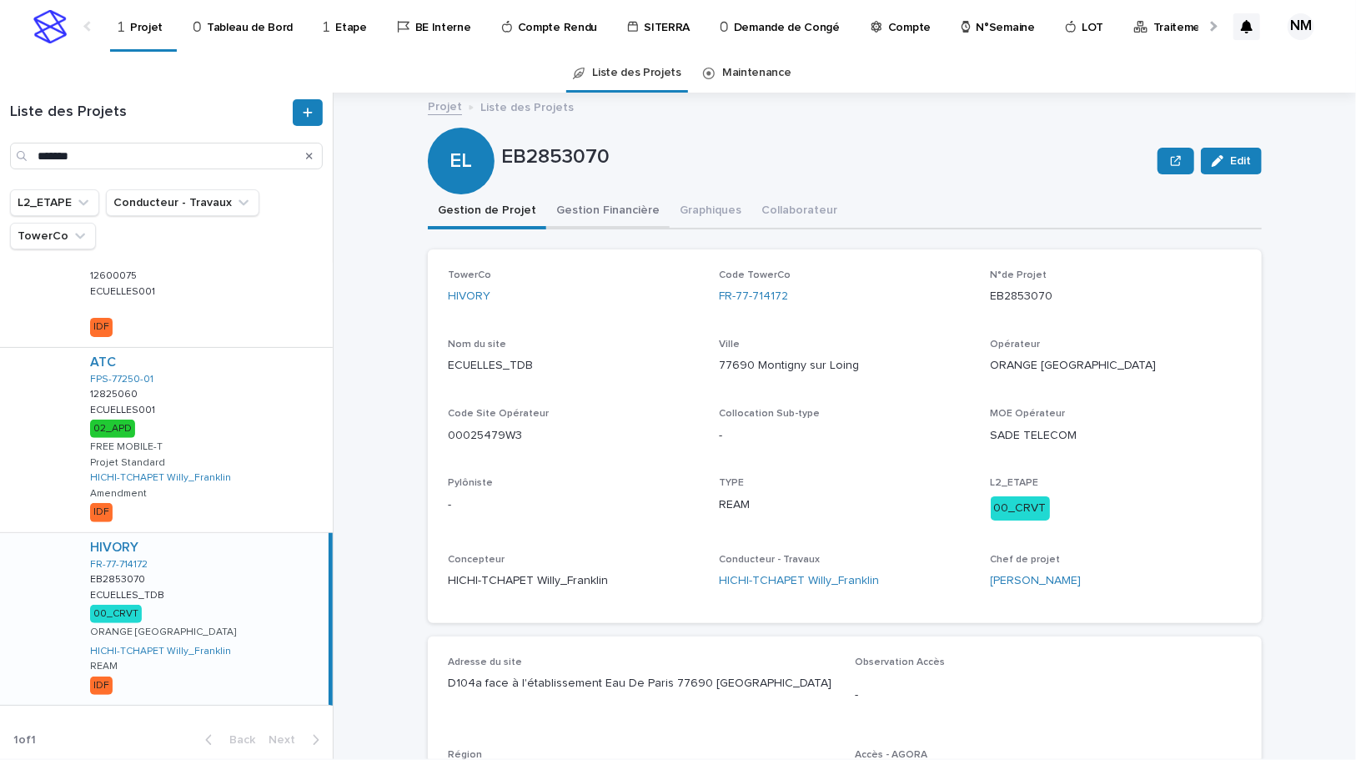
click at [599, 225] on button "Gestion Financière" at bounding box center [607, 211] width 123 height 35
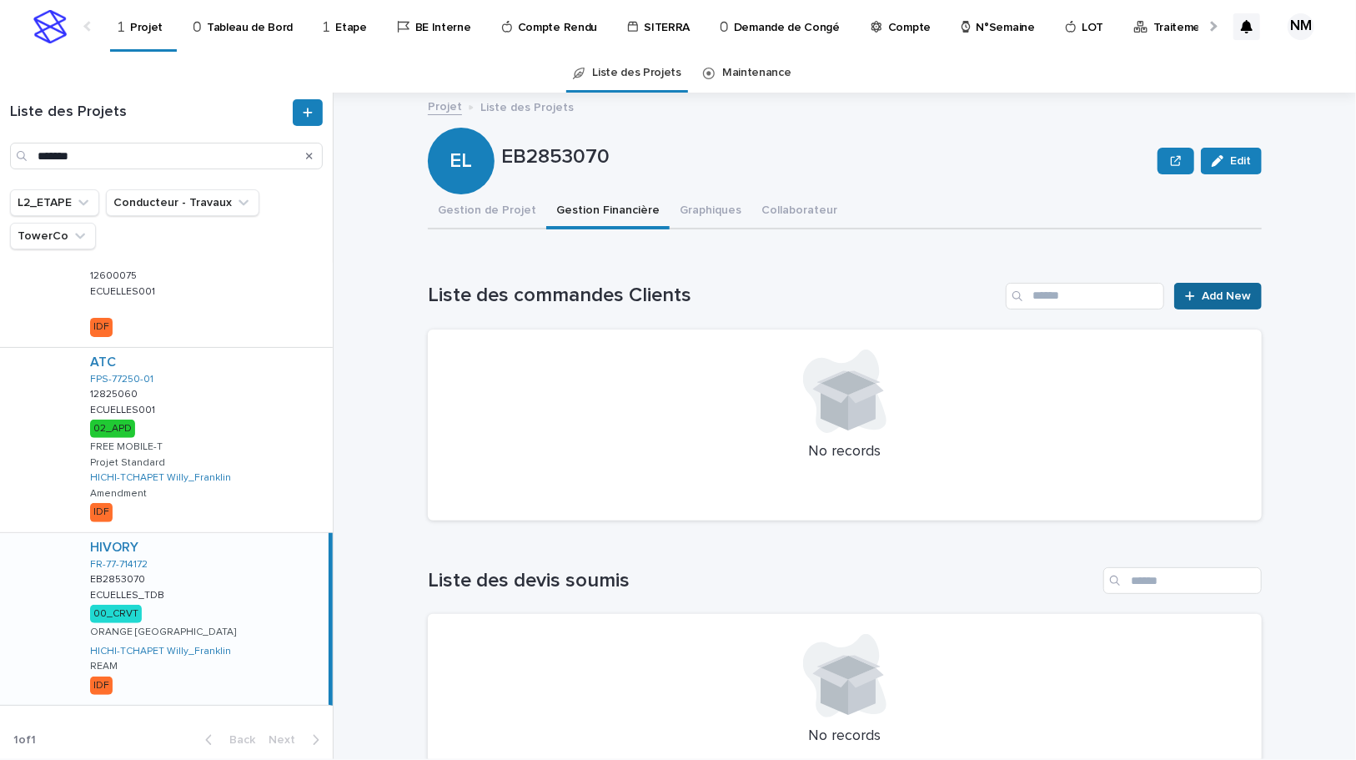
click at [1203, 294] on span "Add New" at bounding box center [1226, 296] width 49 height 12
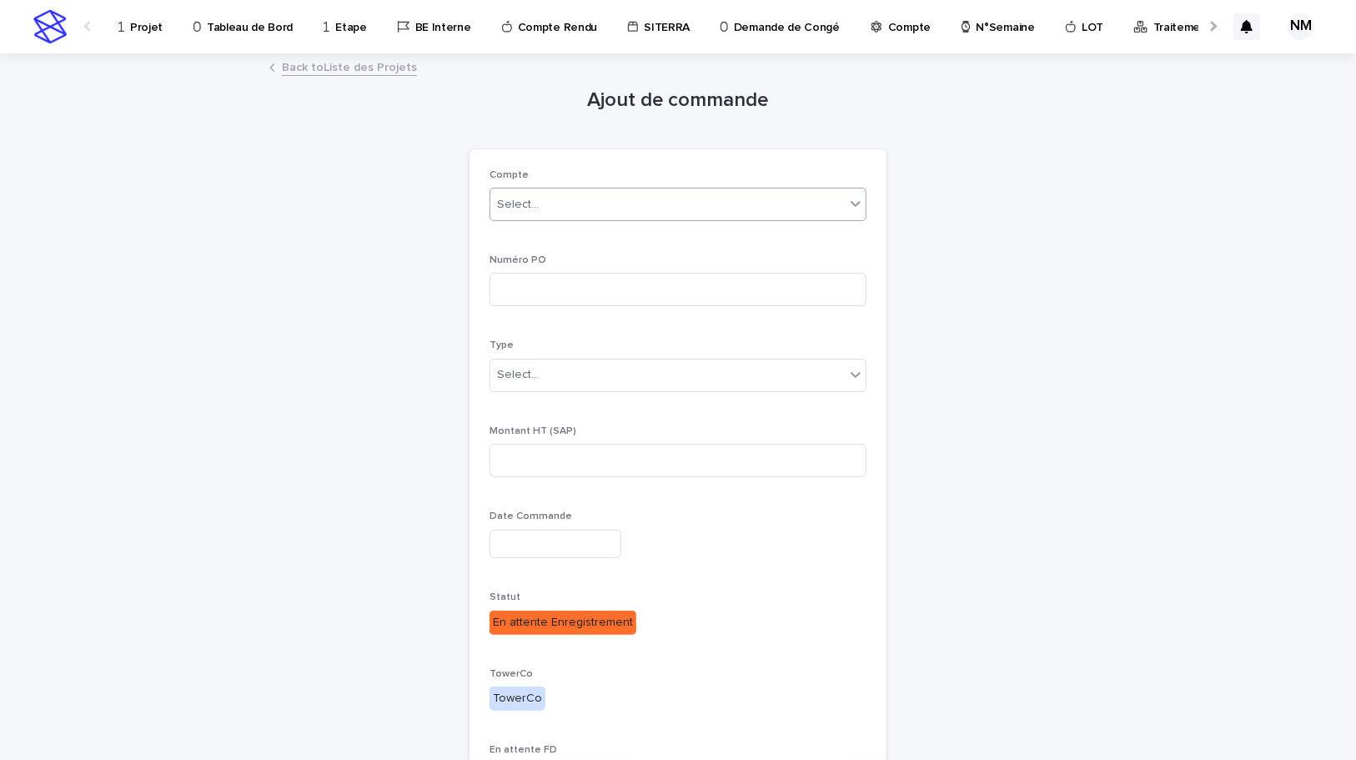
click at [545, 208] on div "Select..." at bounding box center [667, 205] width 354 height 28
type input "******"
click at [575, 225] on div "977362" at bounding box center [672, 236] width 375 height 29
click at [544, 287] on input at bounding box center [678, 289] width 377 height 33
paste input "**********"
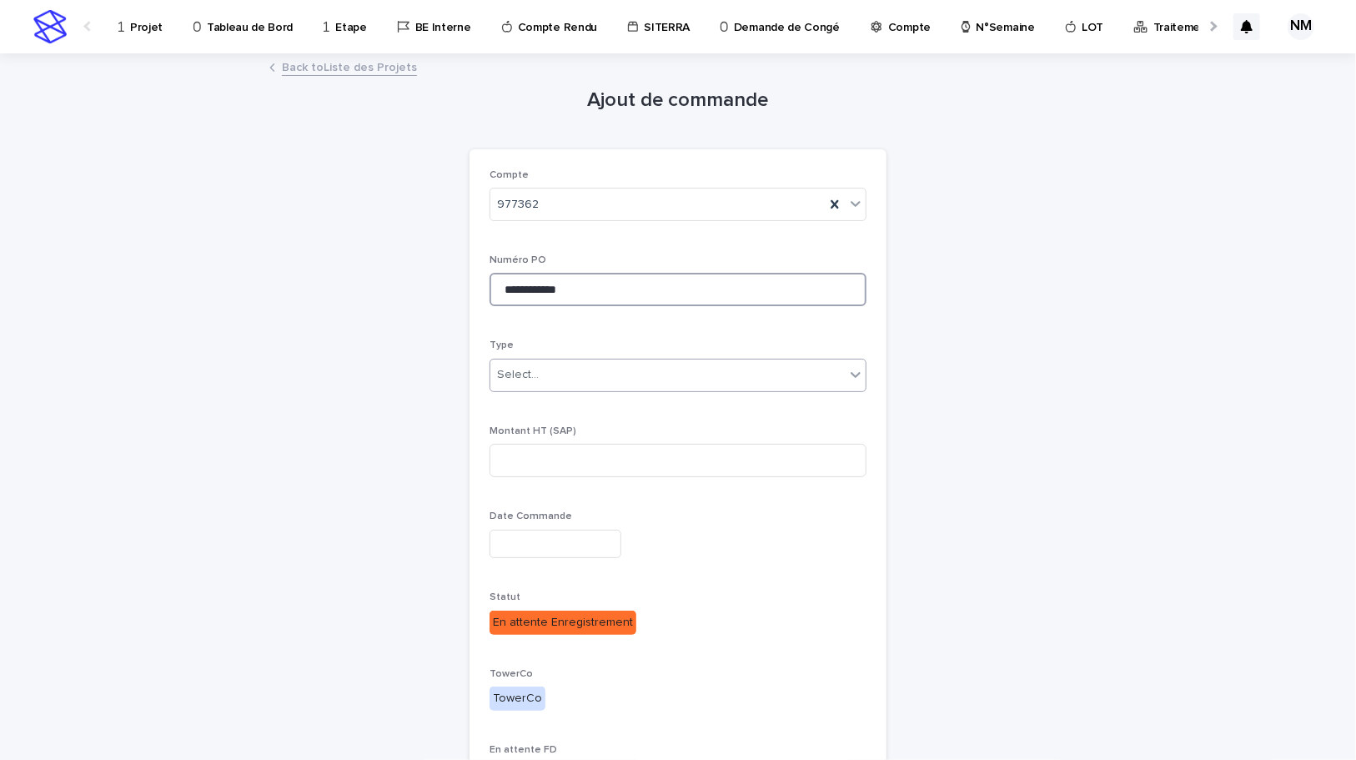
type input "**********"
click at [544, 368] on div "Select..." at bounding box center [667, 375] width 354 height 28
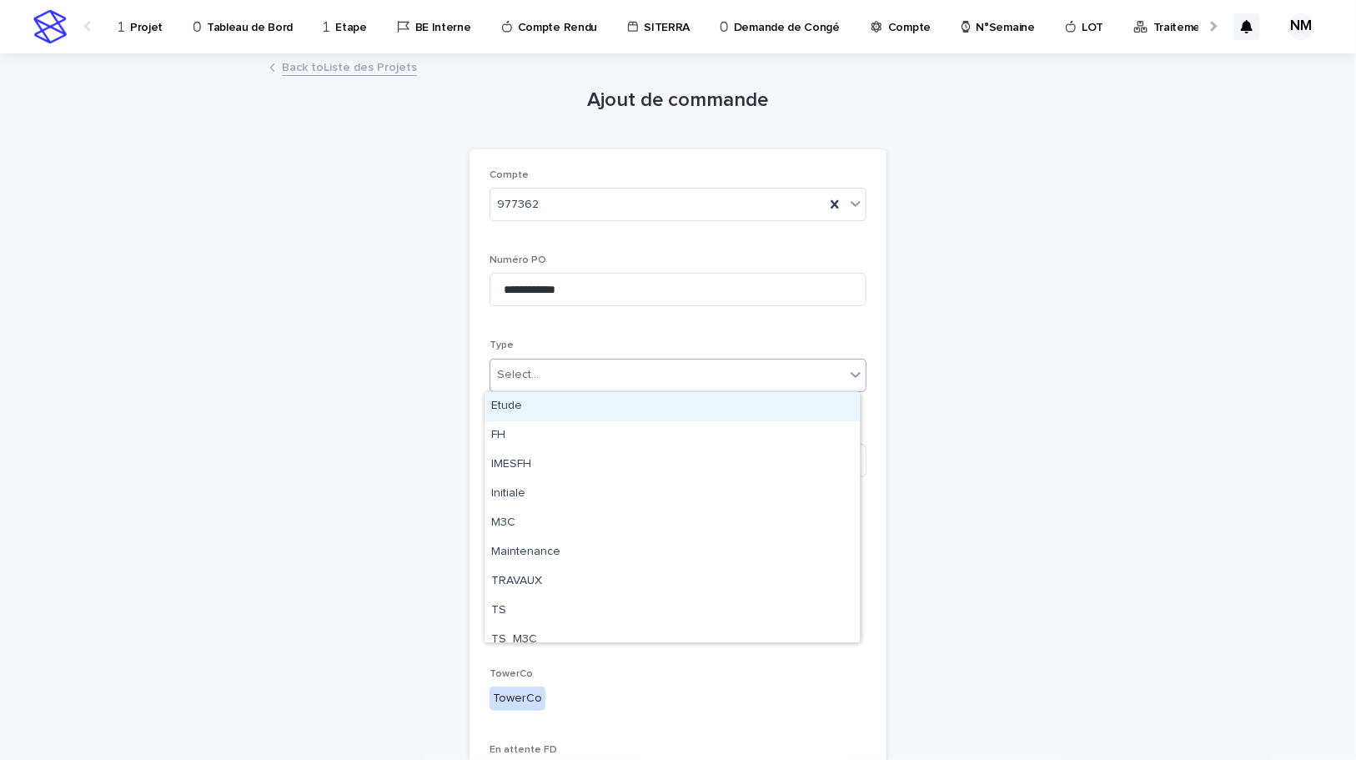
click at [540, 404] on div "Etude" at bounding box center [672, 406] width 375 height 29
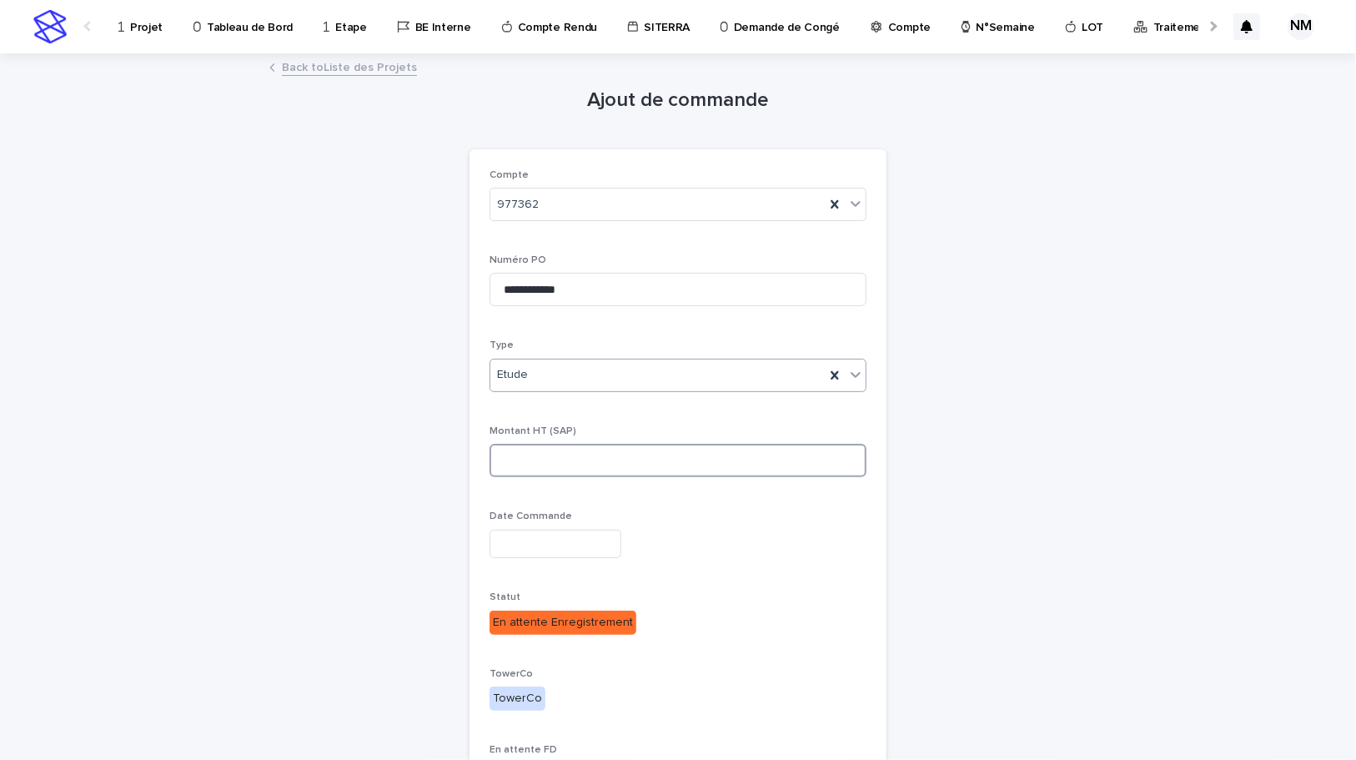
click at [532, 457] on input at bounding box center [678, 460] width 377 height 33
drag, startPoint x: 441, startPoint y: 254, endPoint x: 385, endPoint y: 250, distance: 56.0
click at [391, 250] on div "**********" at bounding box center [677, 453] width 817 height 796
drag, startPoint x: 495, startPoint y: 283, endPoint x: 428, endPoint y: 281, distance: 67.6
click at [428, 281] on div "**********" at bounding box center [677, 453] width 817 height 796
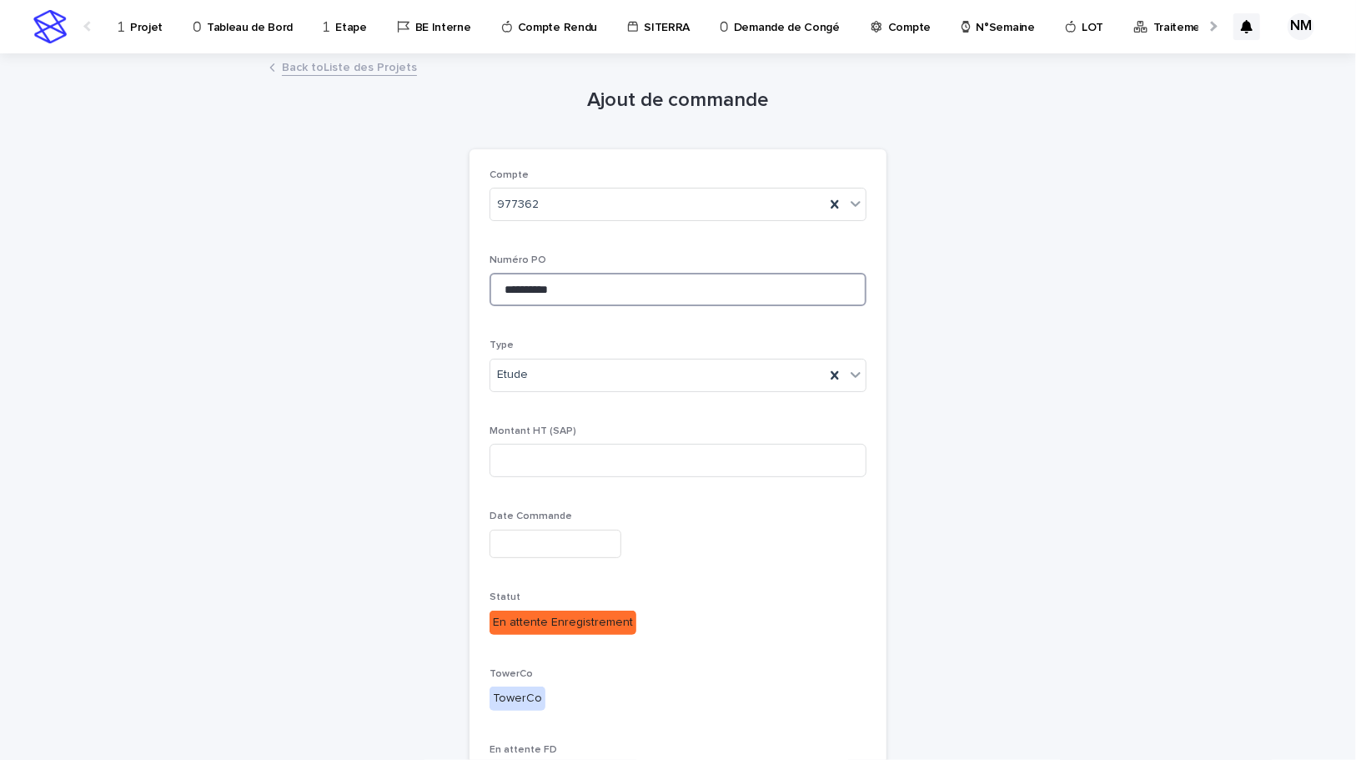
paste input "**"
type input "**********"
drag, startPoint x: 616, startPoint y: 288, endPoint x: 341, endPoint y: 288, distance: 275.2
click at [341, 288] on div "**********" at bounding box center [677, 453] width 817 height 796
click at [520, 281] on input at bounding box center [678, 289] width 377 height 33
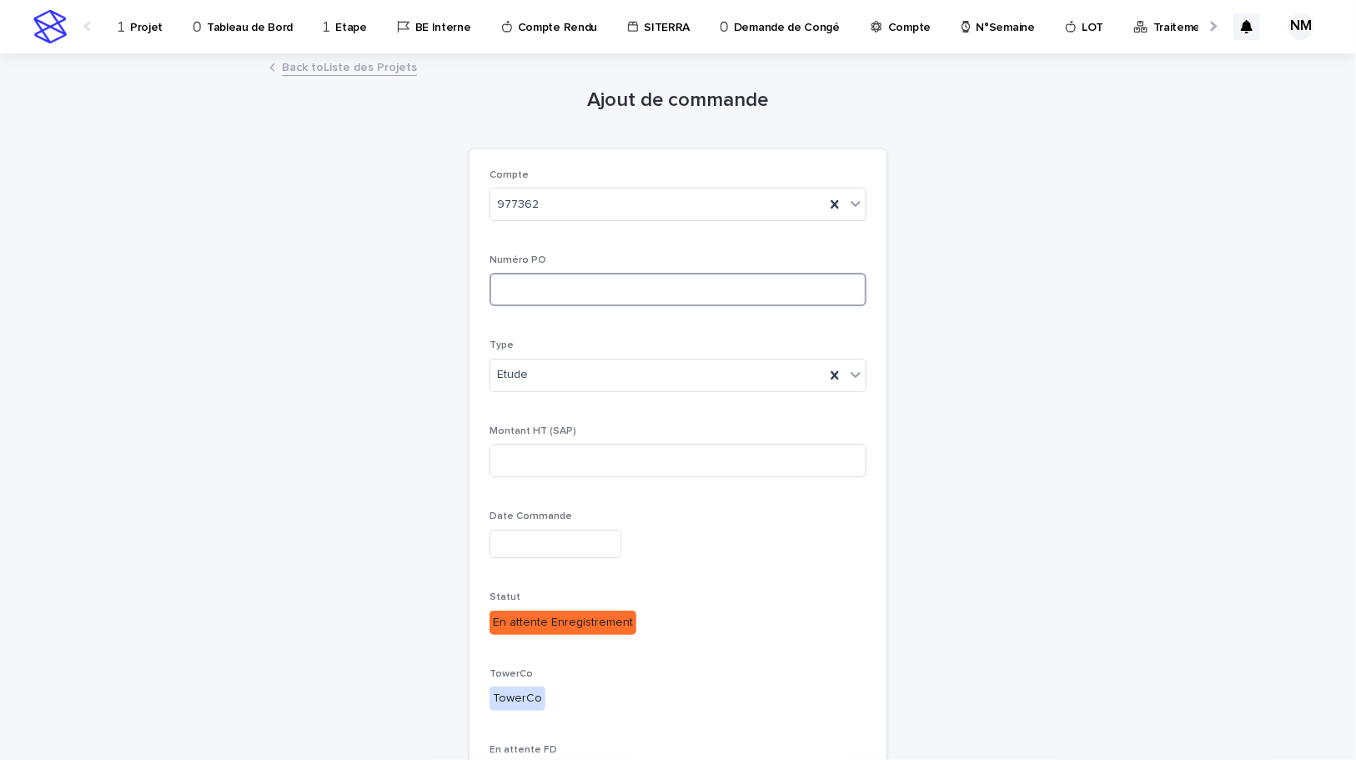
paste input "**********"
type input "**********"
click at [566, 469] on input at bounding box center [678, 460] width 377 height 33
type input "***"
click at [575, 547] on input "text" at bounding box center [556, 544] width 132 height 29
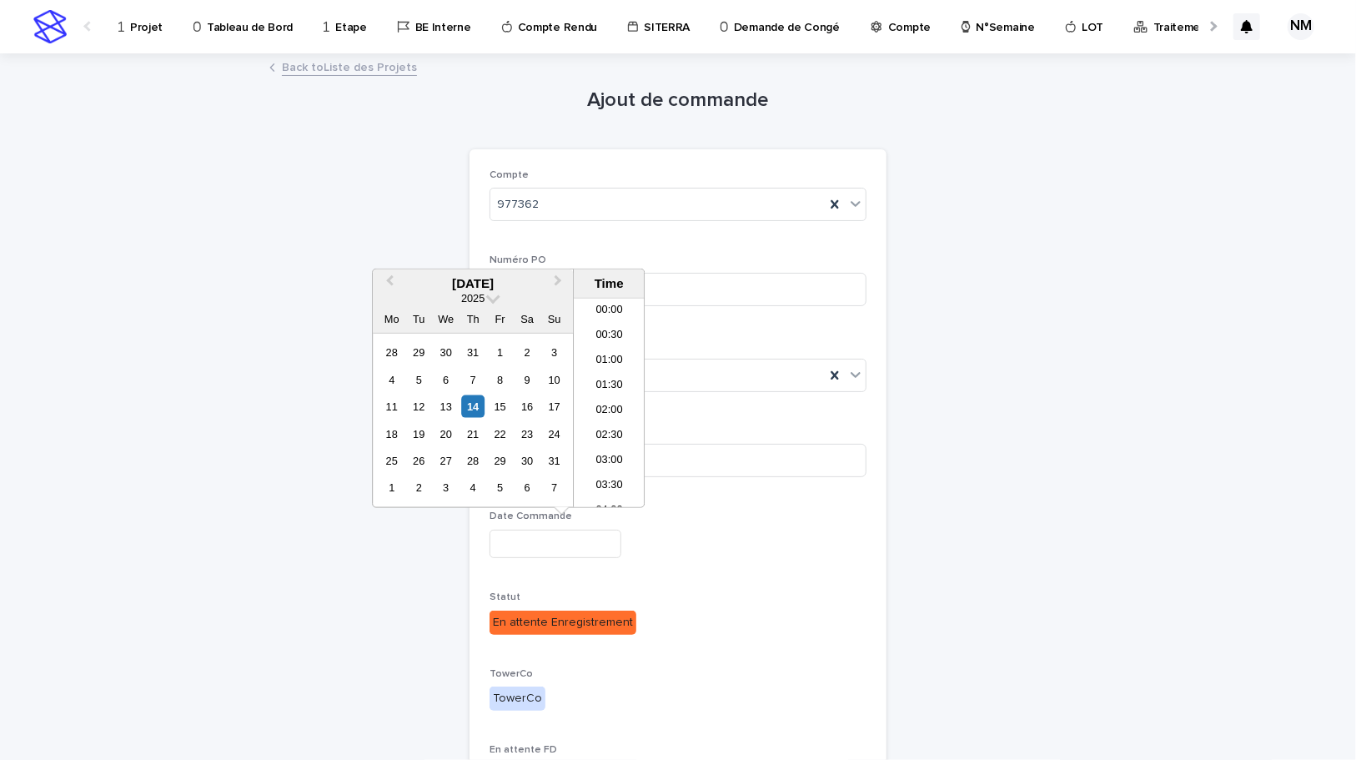
scroll to position [509, 0]
click at [468, 403] on div "14" at bounding box center [473, 406] width 23 height 23
click at [782, 568] on div "**********" at bounding box center [678, 540] width 377 height 61
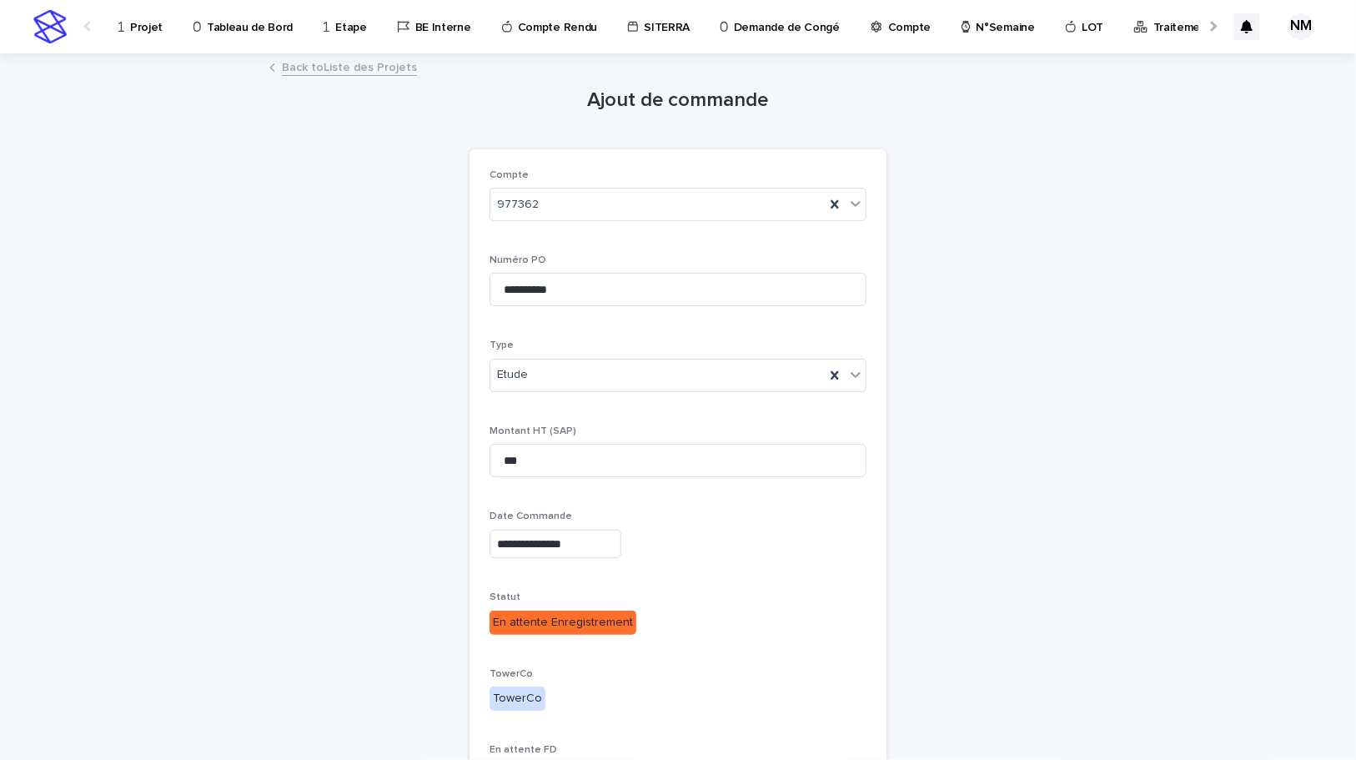
click at [569, 538] on input "**********" at bounding box center [556, 544] width 132 height 29
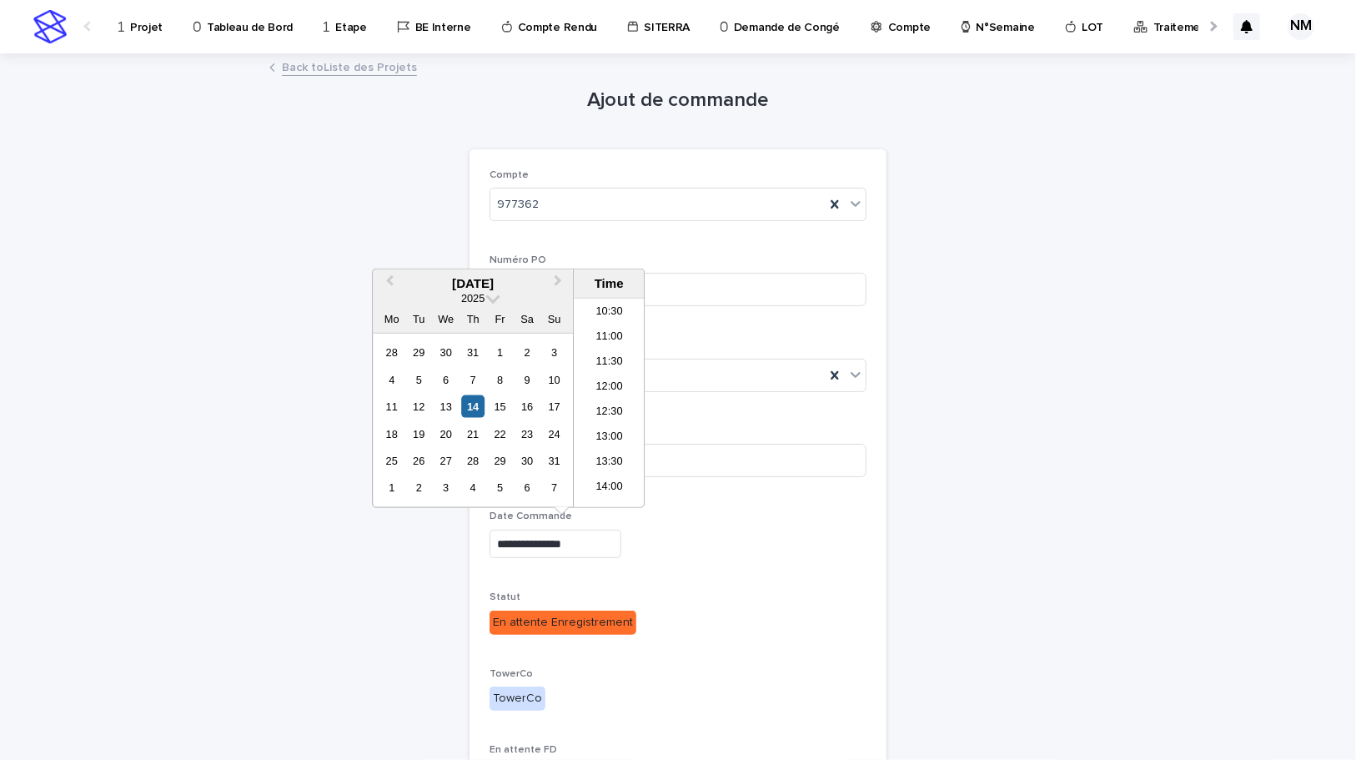
scroll to position [530, 0]
click at [612, 400] on li "12:30" at bounding box center [609, 406] width 71 height 25
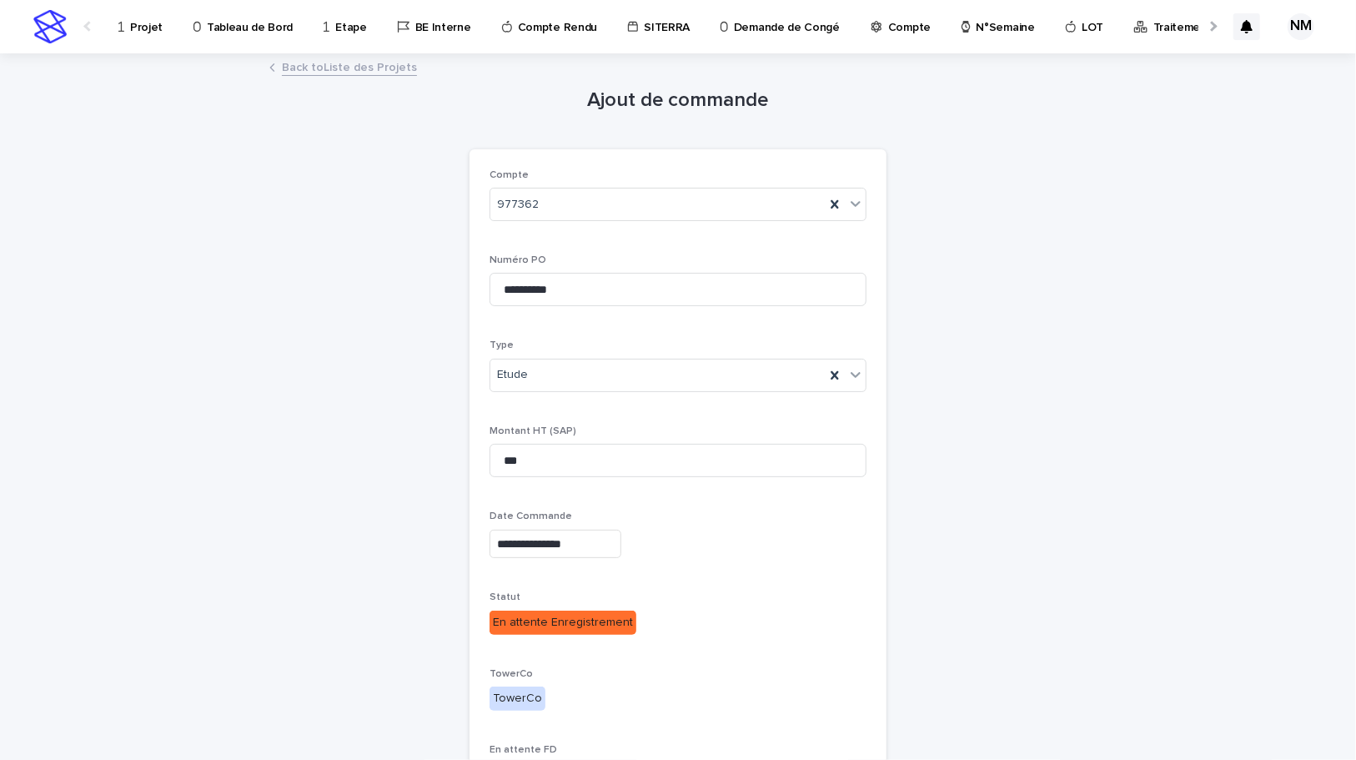
type input "**********"
click at [808, 549] on div "**********" at bounding box center [678, 544] width 377 height 29
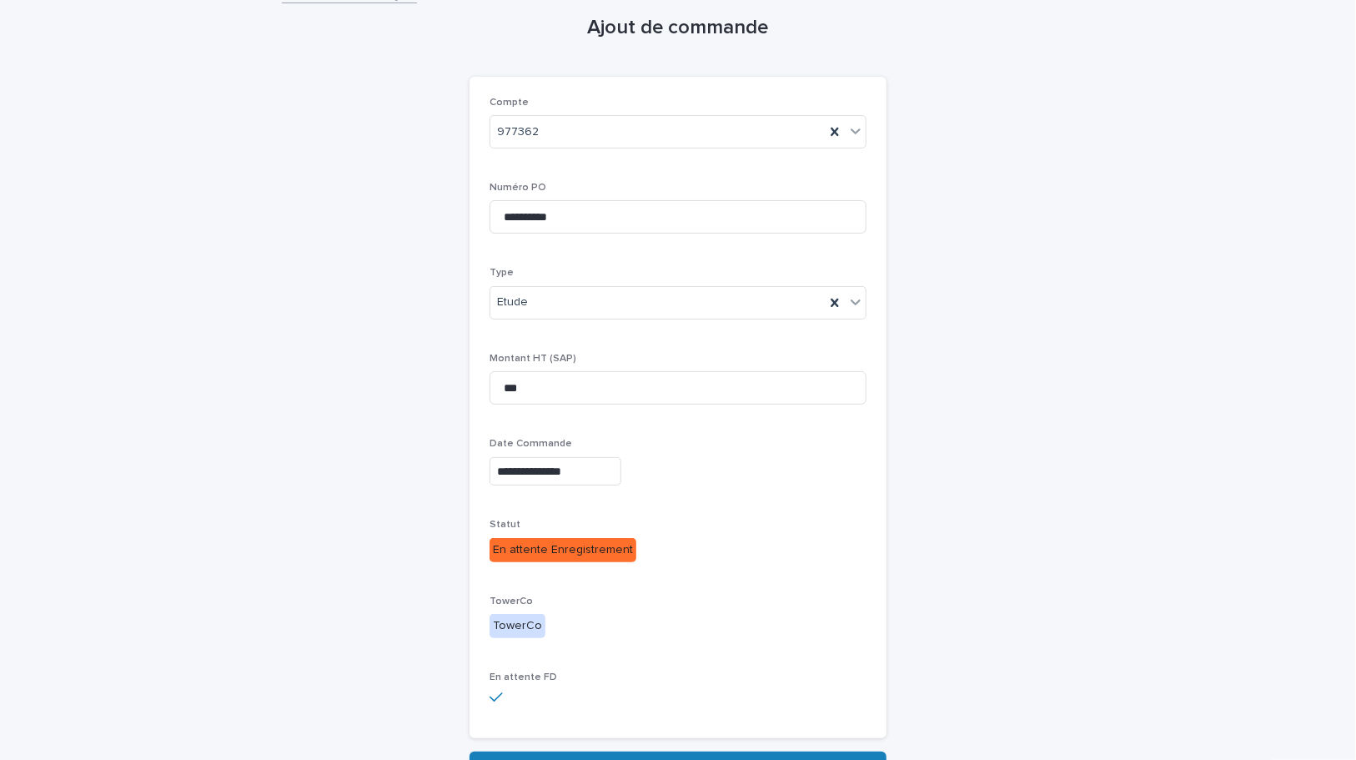
scroll to position [173, 0]
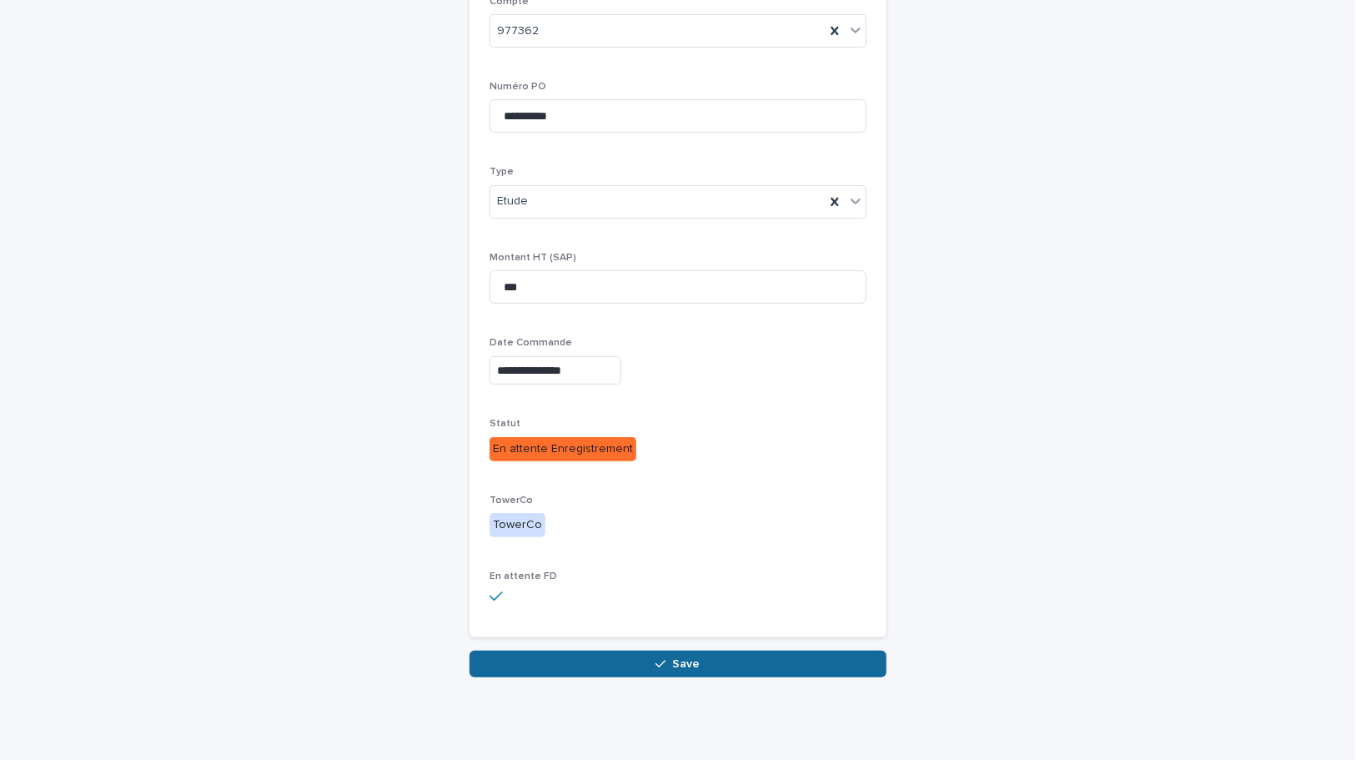
click at [706, 666] on button "Save" at bounding box center [678, 664] width 417 height 27
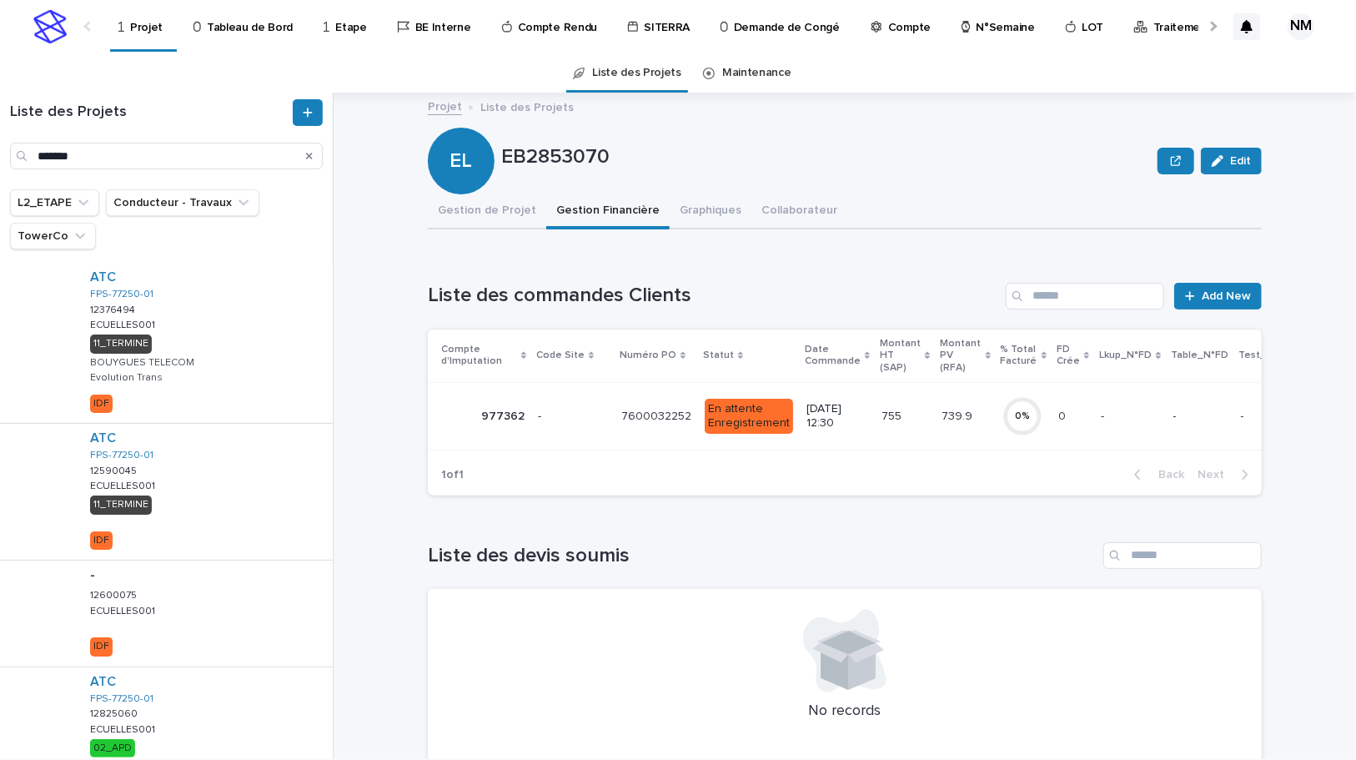
click at [1112, 429] on div "- -" at bounding box center [1130, 417] width 58 height 28
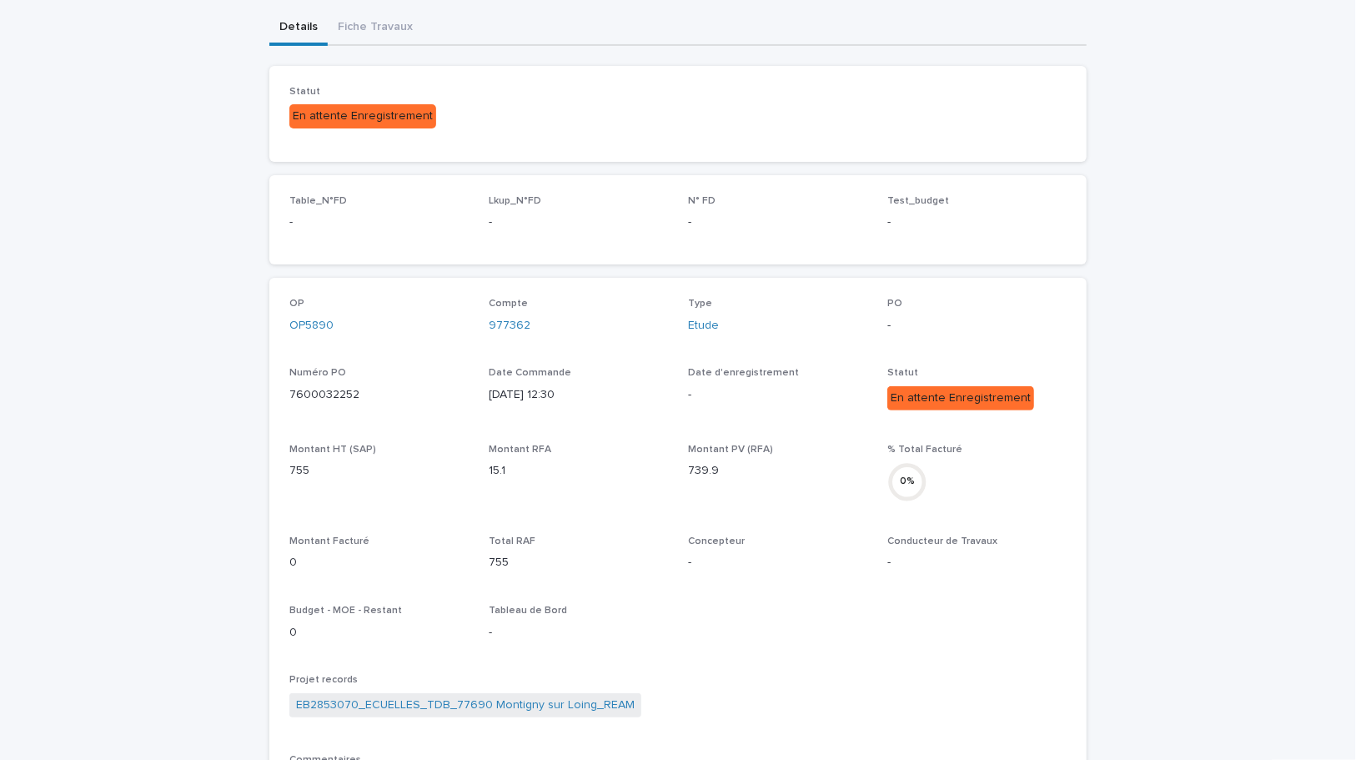
scroll to position [151, 0]
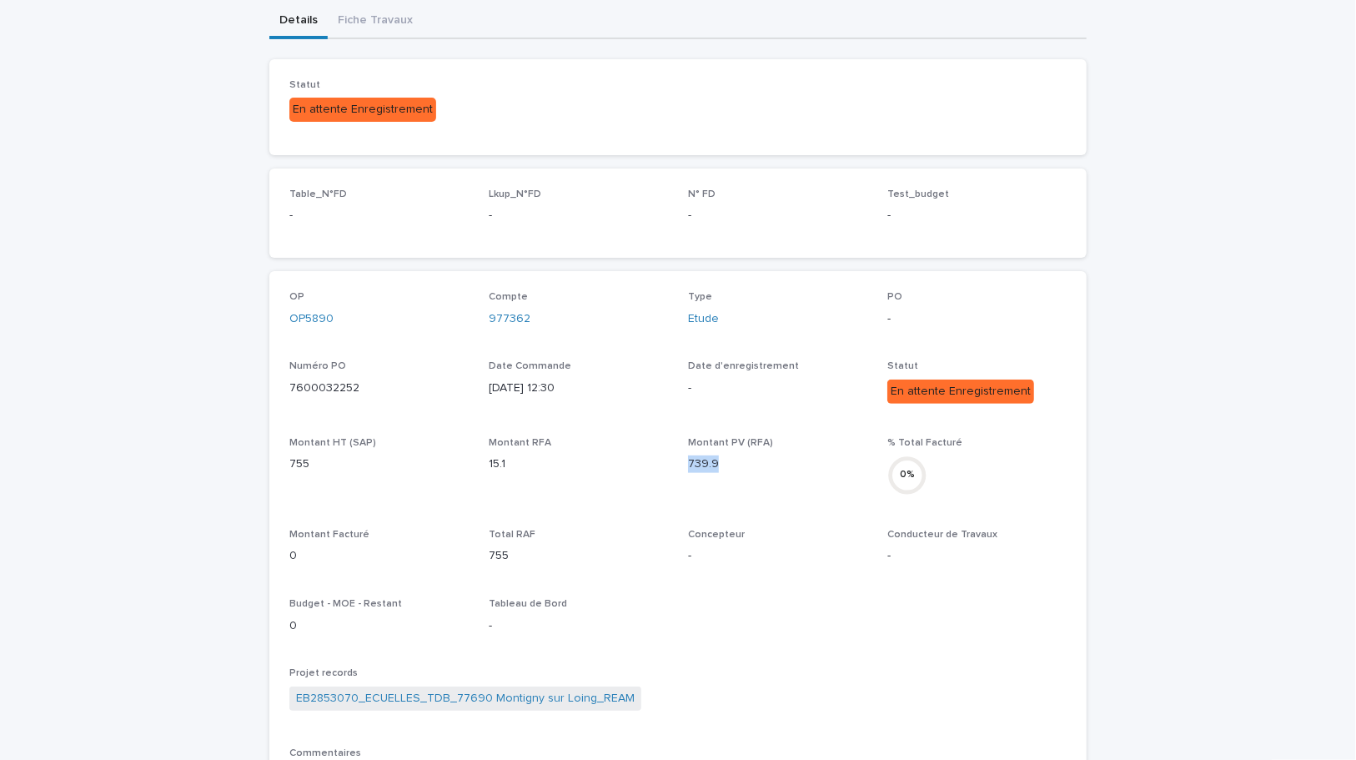
drag, startPoint x: 728, startPoint y: 460, endPoint x: 680, endPoint y: 460, distance: 48.4
click at [680, 460] on div "OP OP5890 Compte 977362 Type Etude PO - Numéro PO 7600032252 Date Commande 14/8…" at bounding box center [677, 578] width 777 height 575
copy p "739.9"
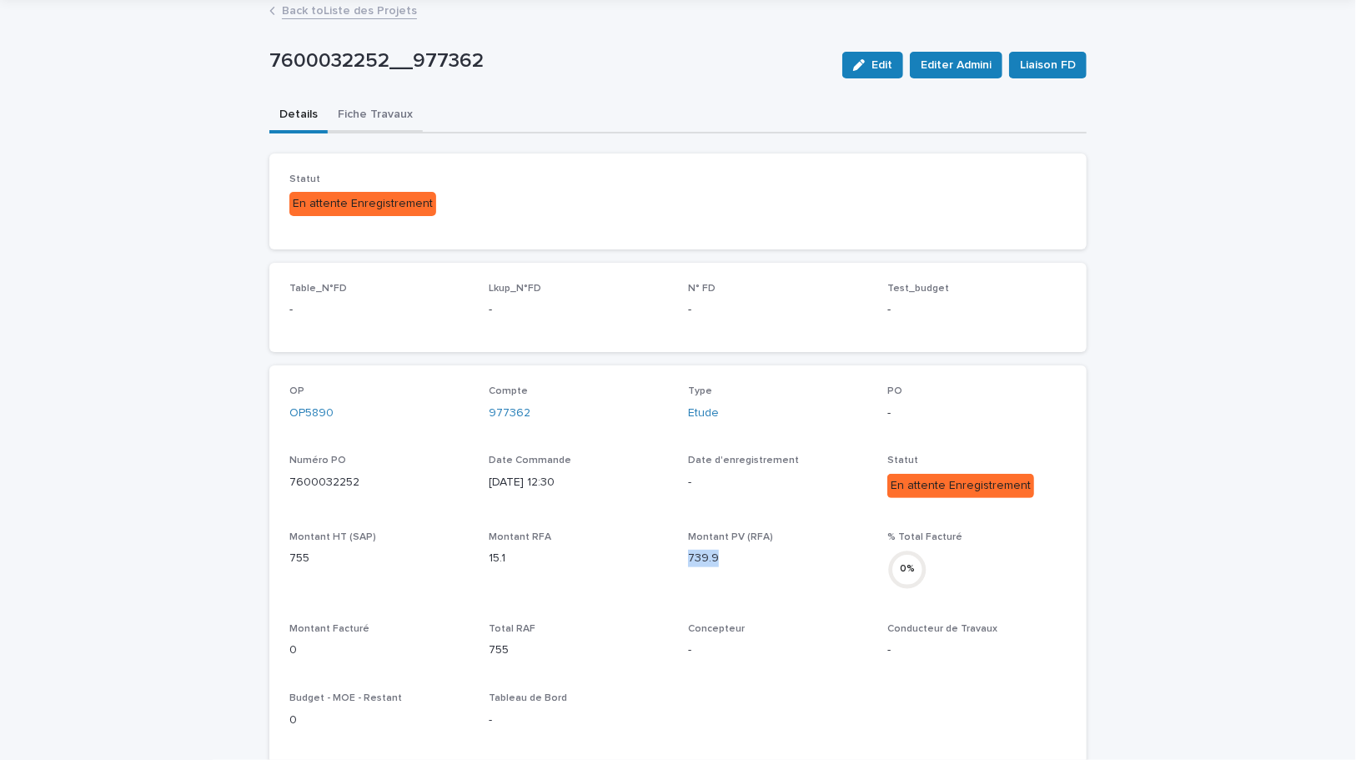
scroll to position [0, 0]
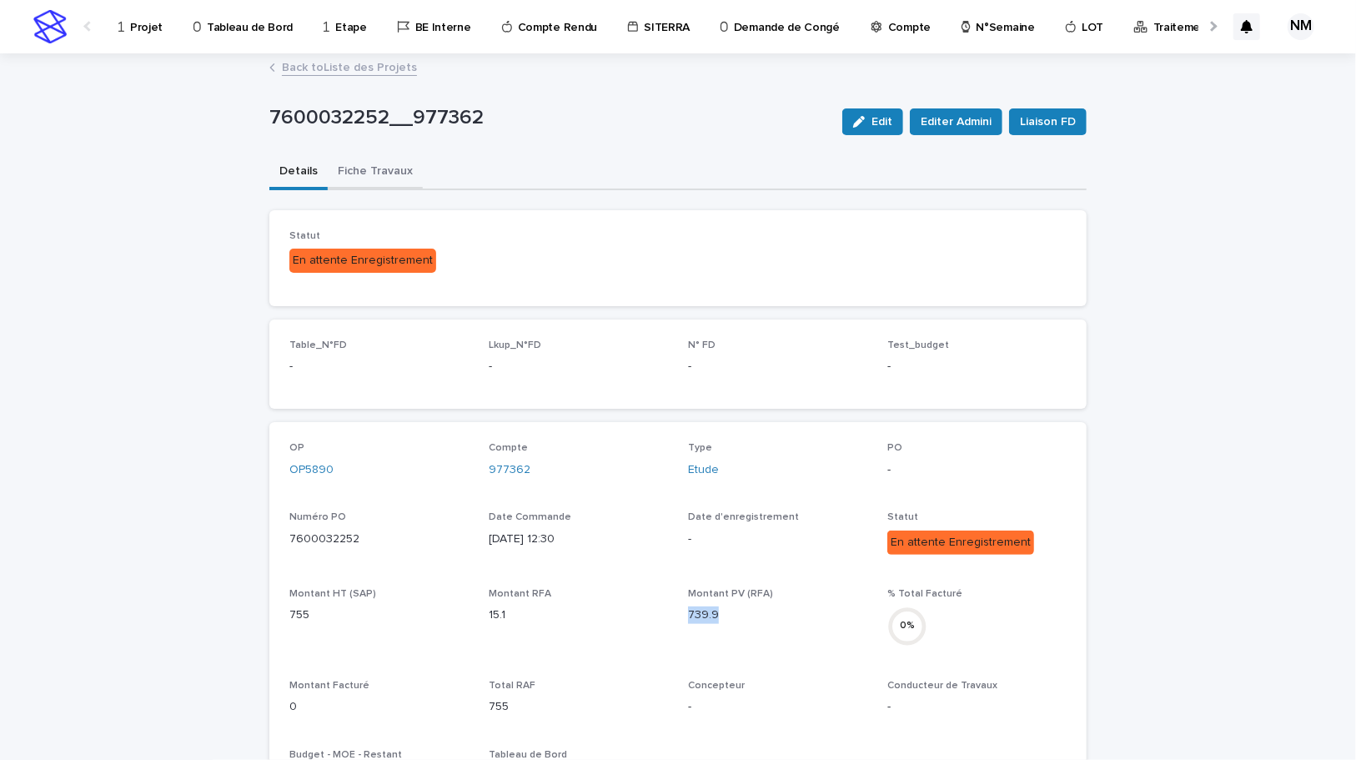
click at [374, 173] on button "Fiche Travaux" at bounding box center [375, 172] width 95 height 35
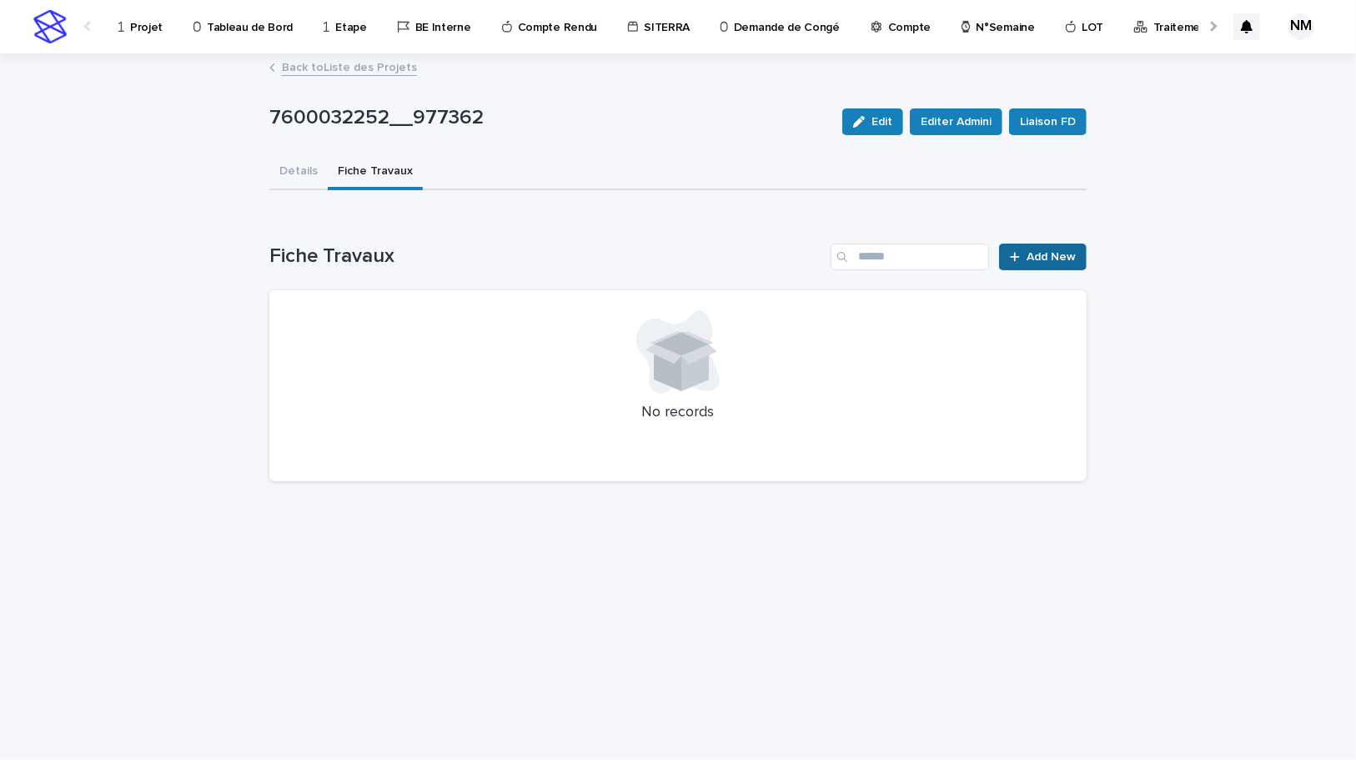
click at [1062, 251] on span "Add New" at bounding box center [1051, 257] width 49 height 12
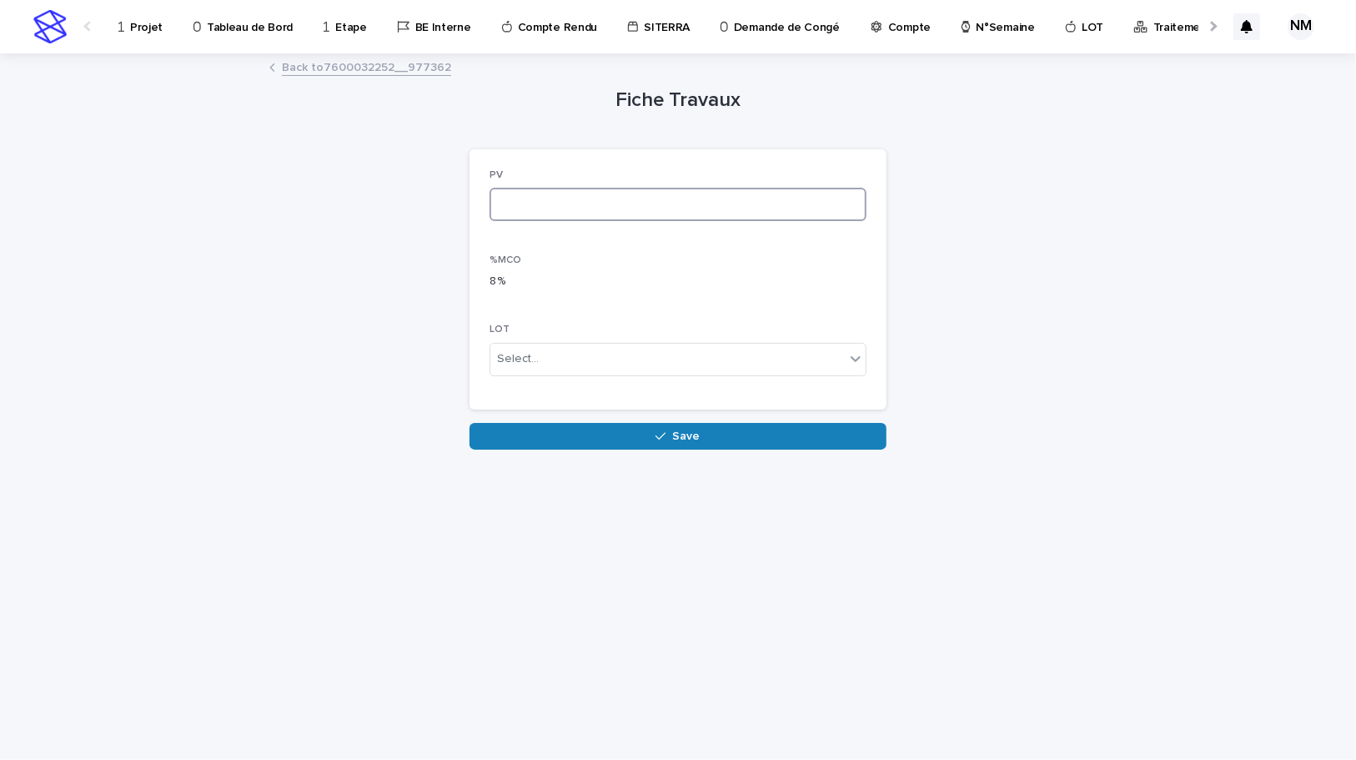
click at [529, 204] on input at bounding box center [678, 204] width 377 height 33
paste input "*****"
type input "*****"
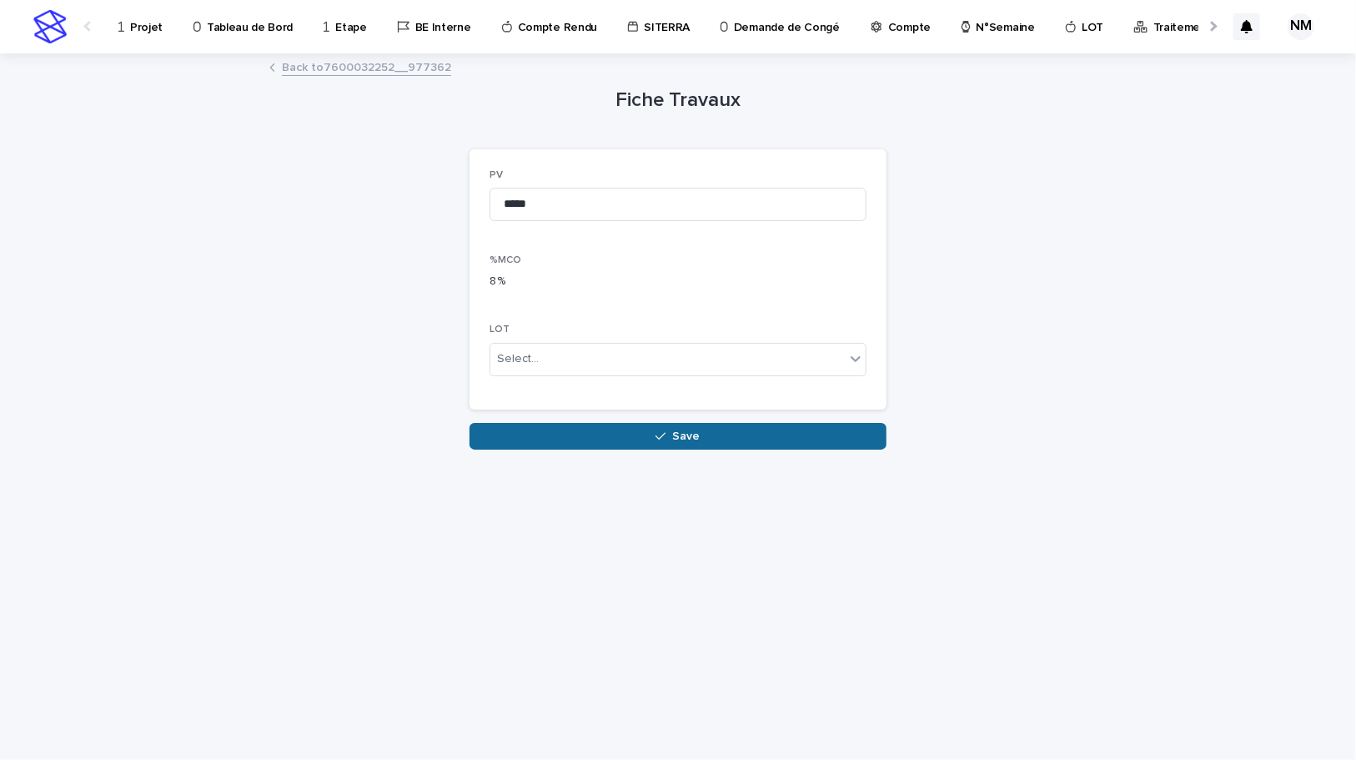
click at [645, 442] on button "Save" at bounding box center [678, 436] width 417 height 27
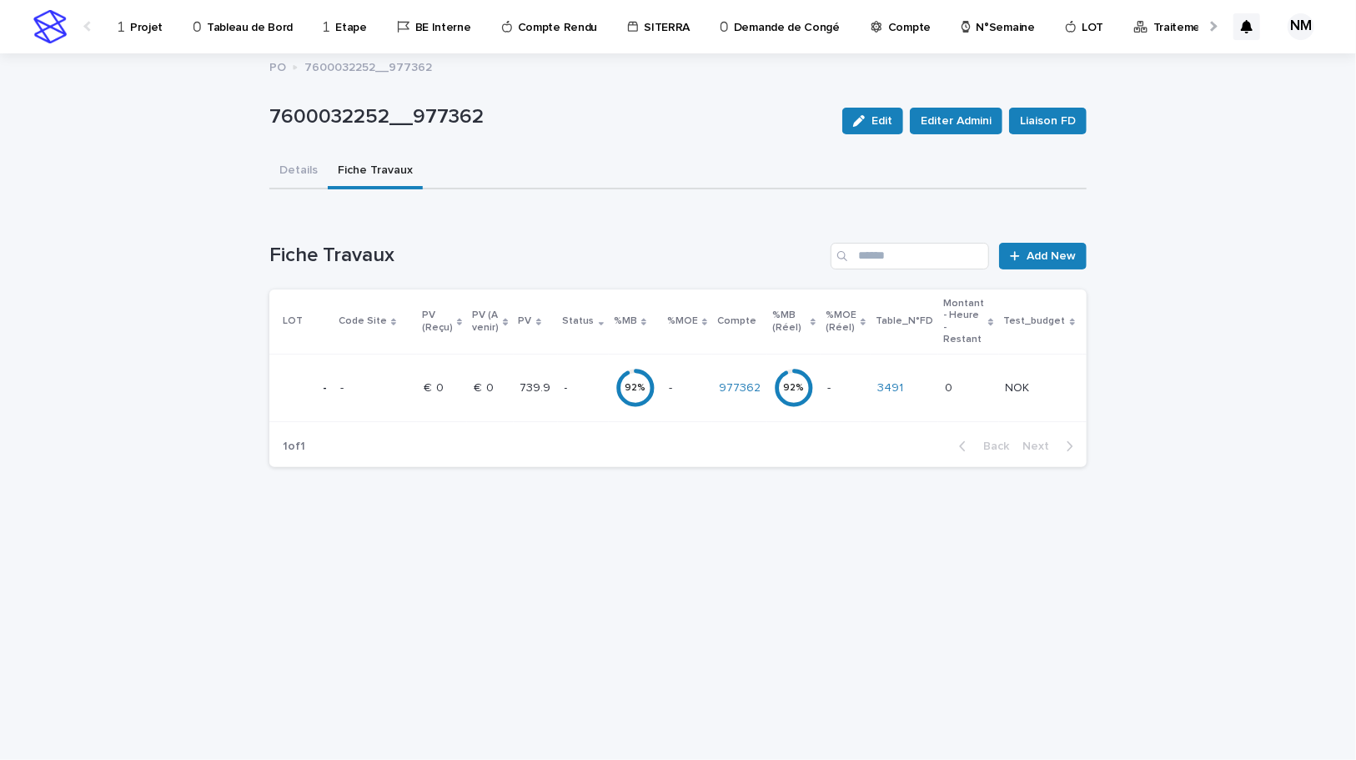
click at [837, 395] on div "- -" at bounding box center [845, 388] width 37 height 28
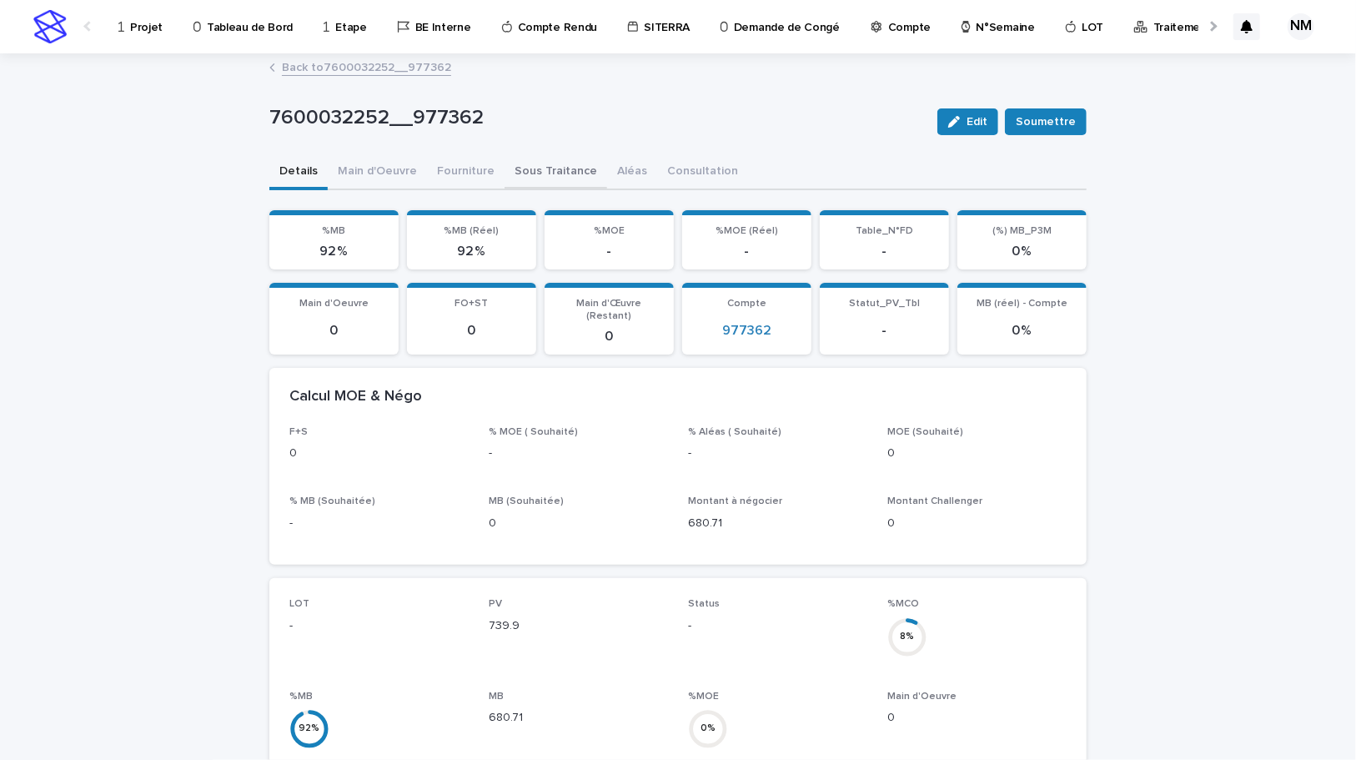
click at [530, 169] on button "Sous Traitance" at bounding box center [556, 172] width 103 height 35
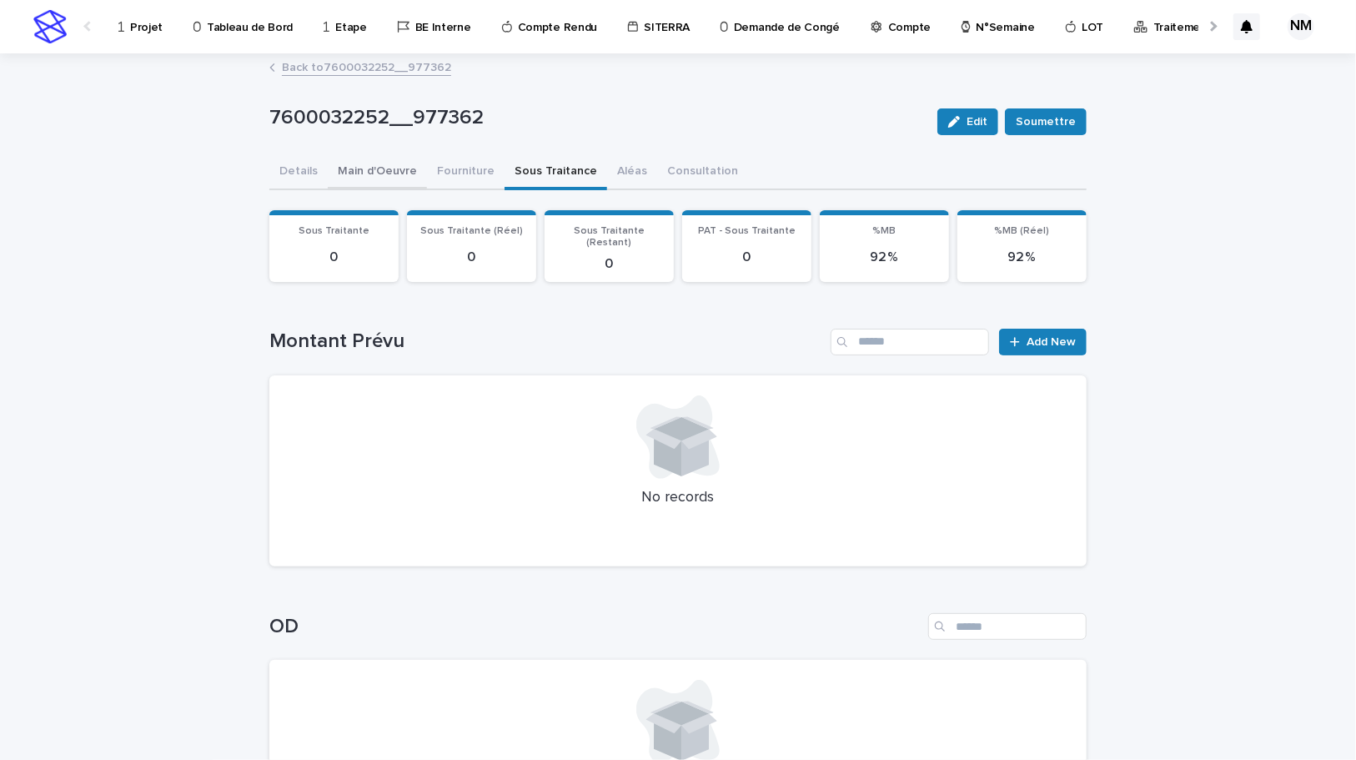
click at [376, 178] on button "Main d'Oeuvre" at bounding box center [377, 172] width 99 height 35
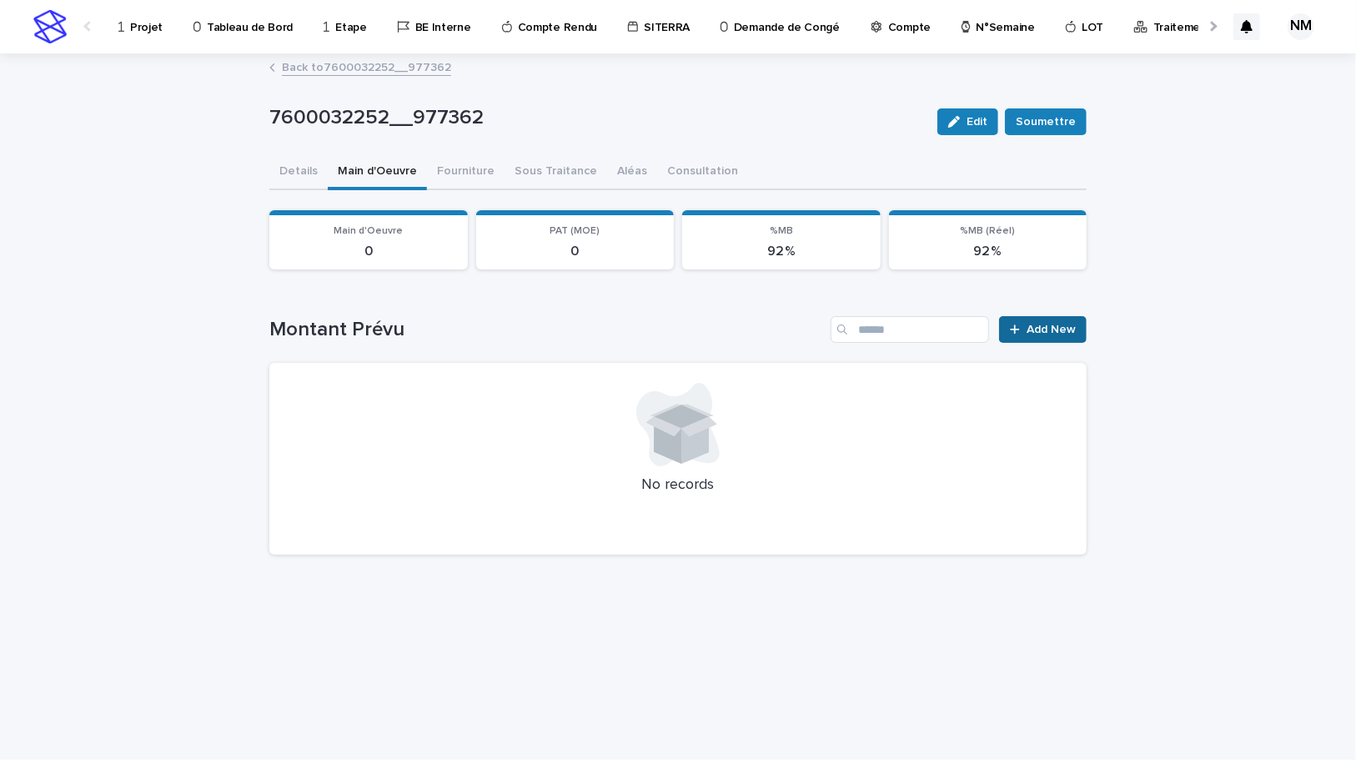
click at [1053, 324] on span "Add New" at bounding box center [1051, 330] width 49 height 12
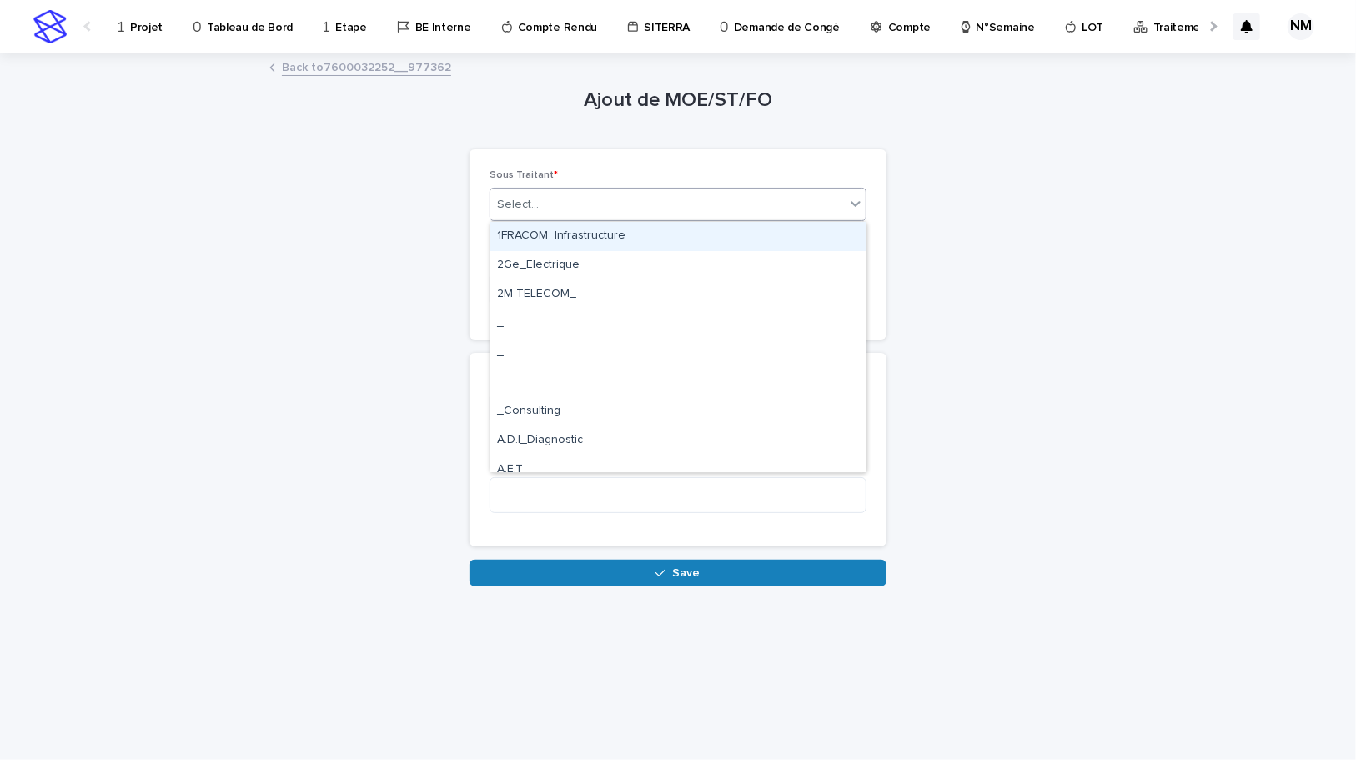
click at [573, 196] on div "Select..." at bounding box center [667, 205] width 354 height 28
type input "****"
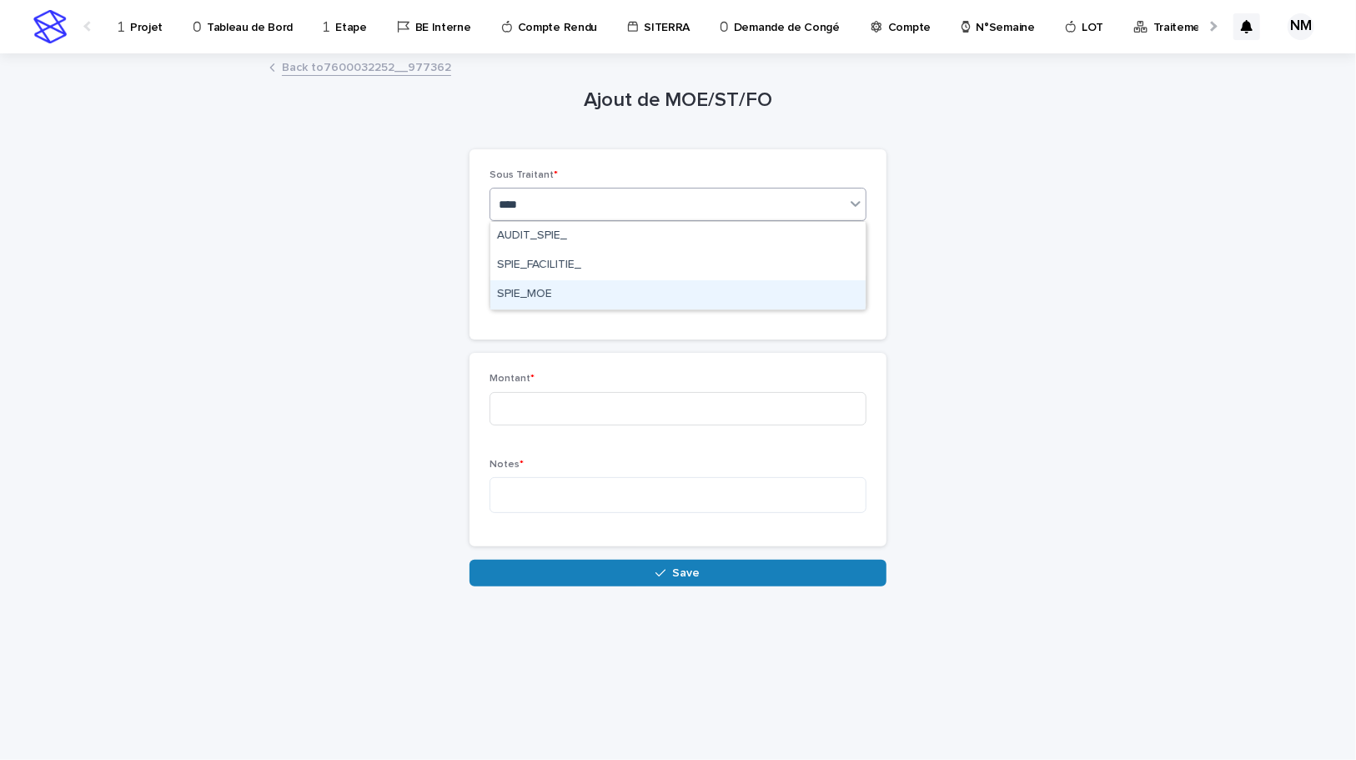
click at [556, 294] on div "SPIE_MOE" at bounding box center [677, 294] width 375 height 29
click at [560, 298] on div "Select..." at bounding box center [667, 290] width 354 height 28
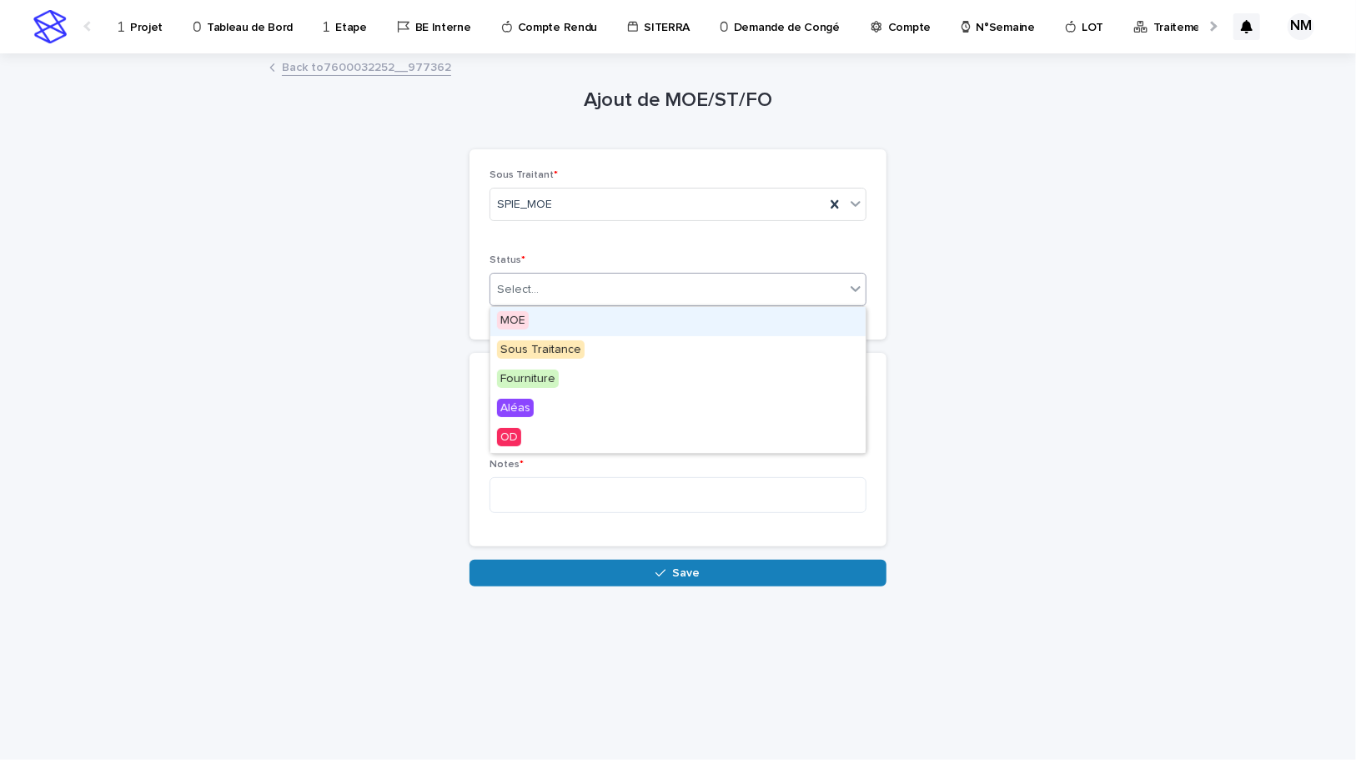
click at [535, 313] on div "MOE" at bounding box center [677, 321] width 375 height 29
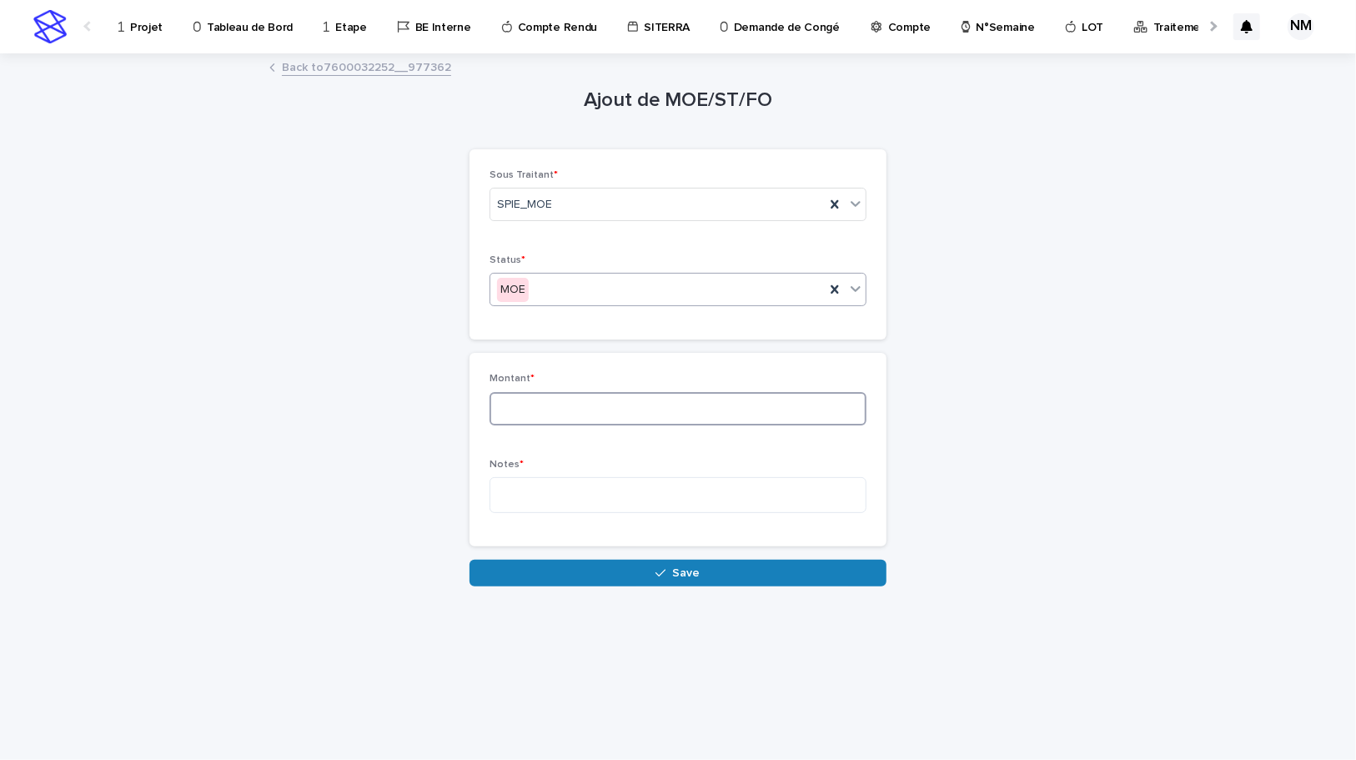
click at [552, 400] on input at bounding box center [678, 408] width 377 height 33
type input "***"
click at [590, 490] on textarea at bounding box center [678, 495] width 377 height 36
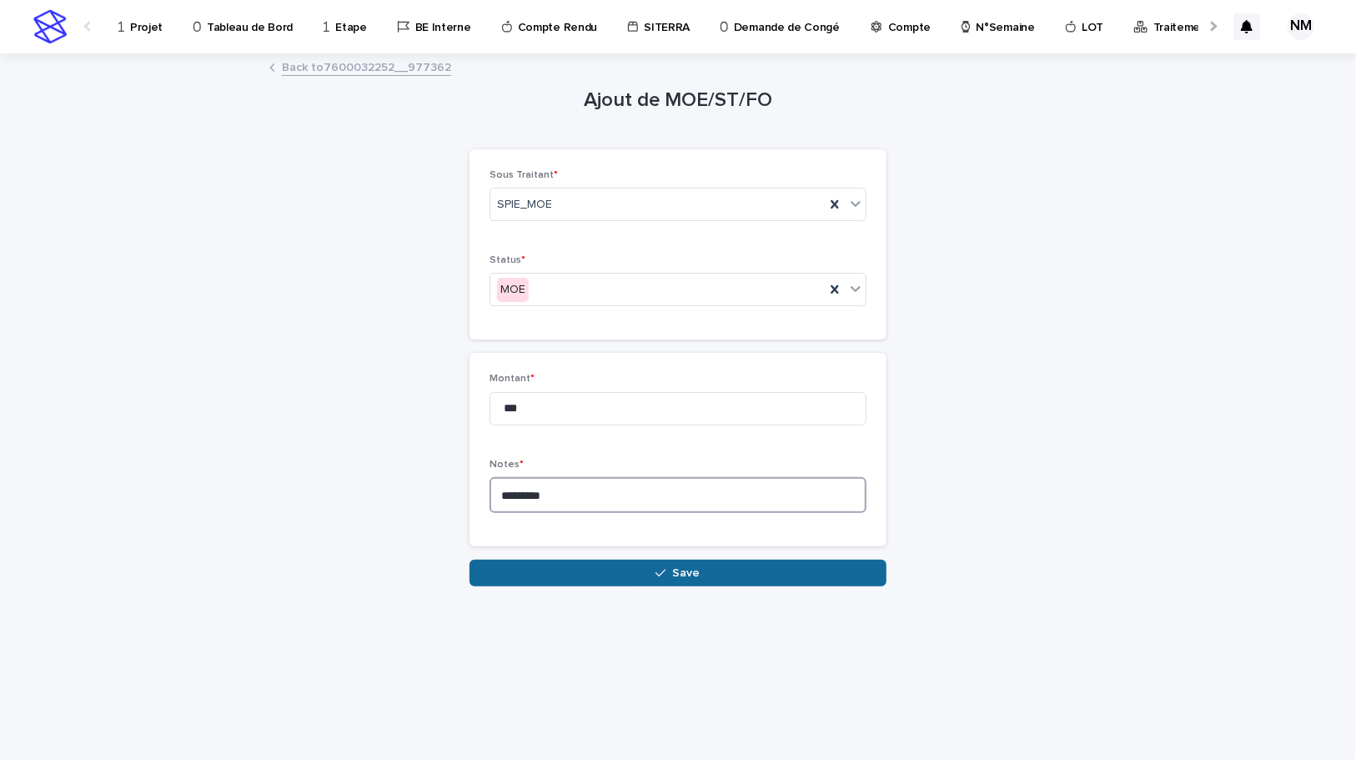
type textarea "********"
click at [658, 567] on icon "button" at bounding box center [661, 573] width 10 height 12
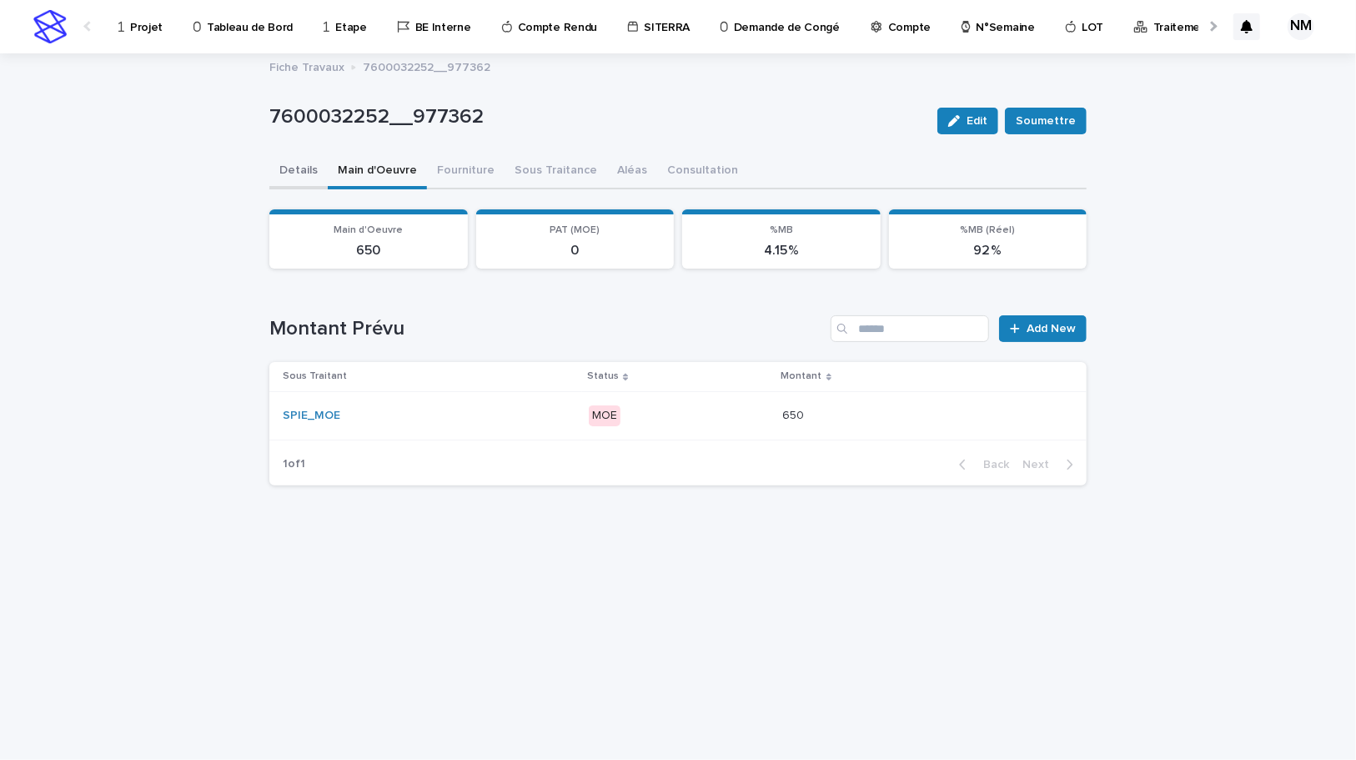
click at [289, 173] on button "Details" at bounding box center [298, 171] width 58 height 35
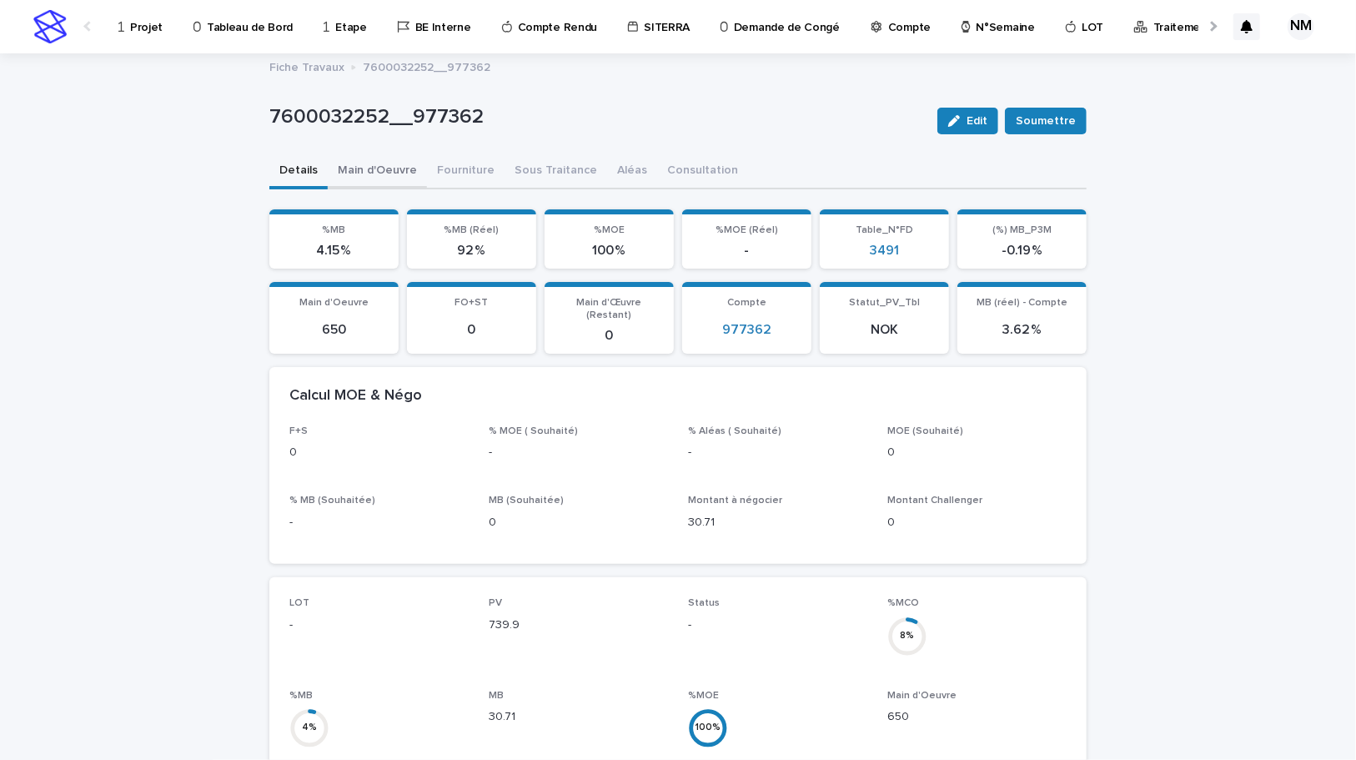
click at [358, 173] on button "Main d'Oeuvre" at bounding box center [377, 171] width 99 height 35
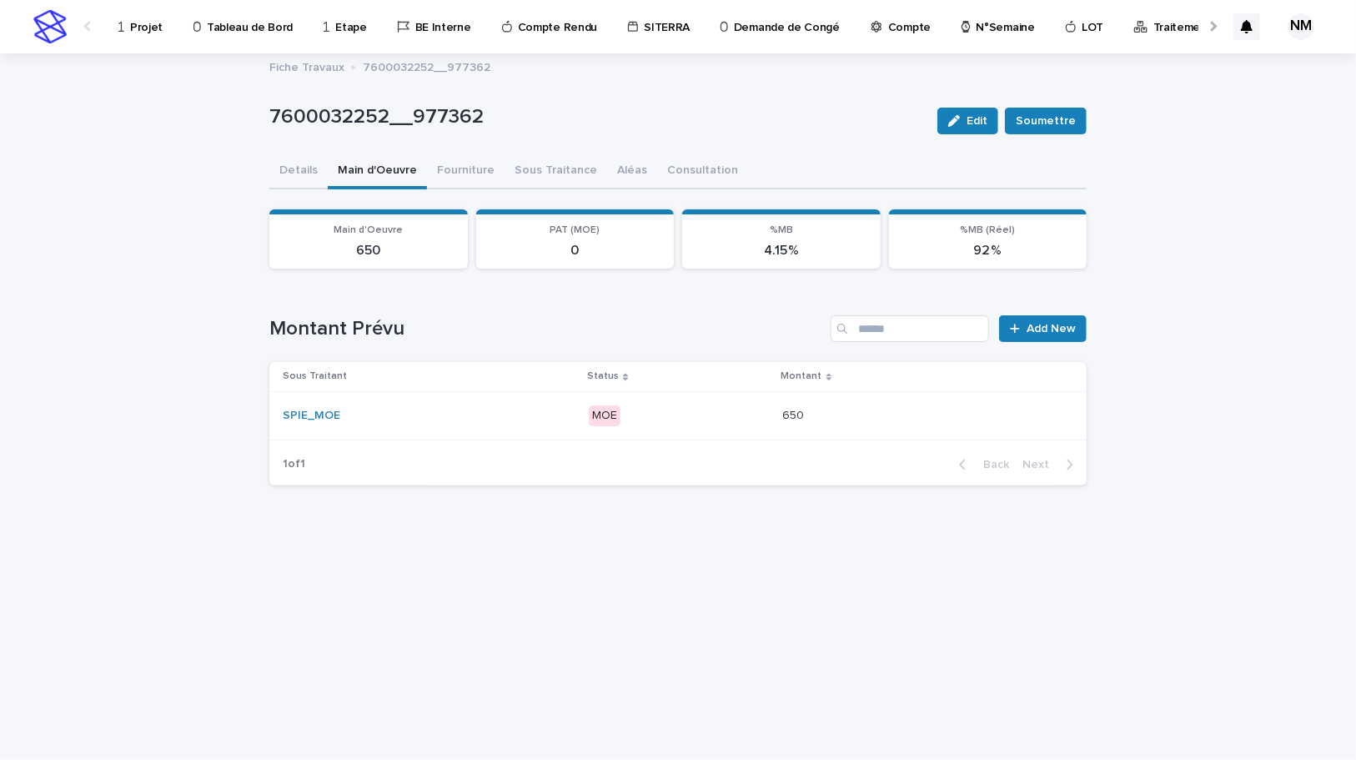
click at [701, 410] on p "MOE" at bounding box center [679, 415] width 180 height 21
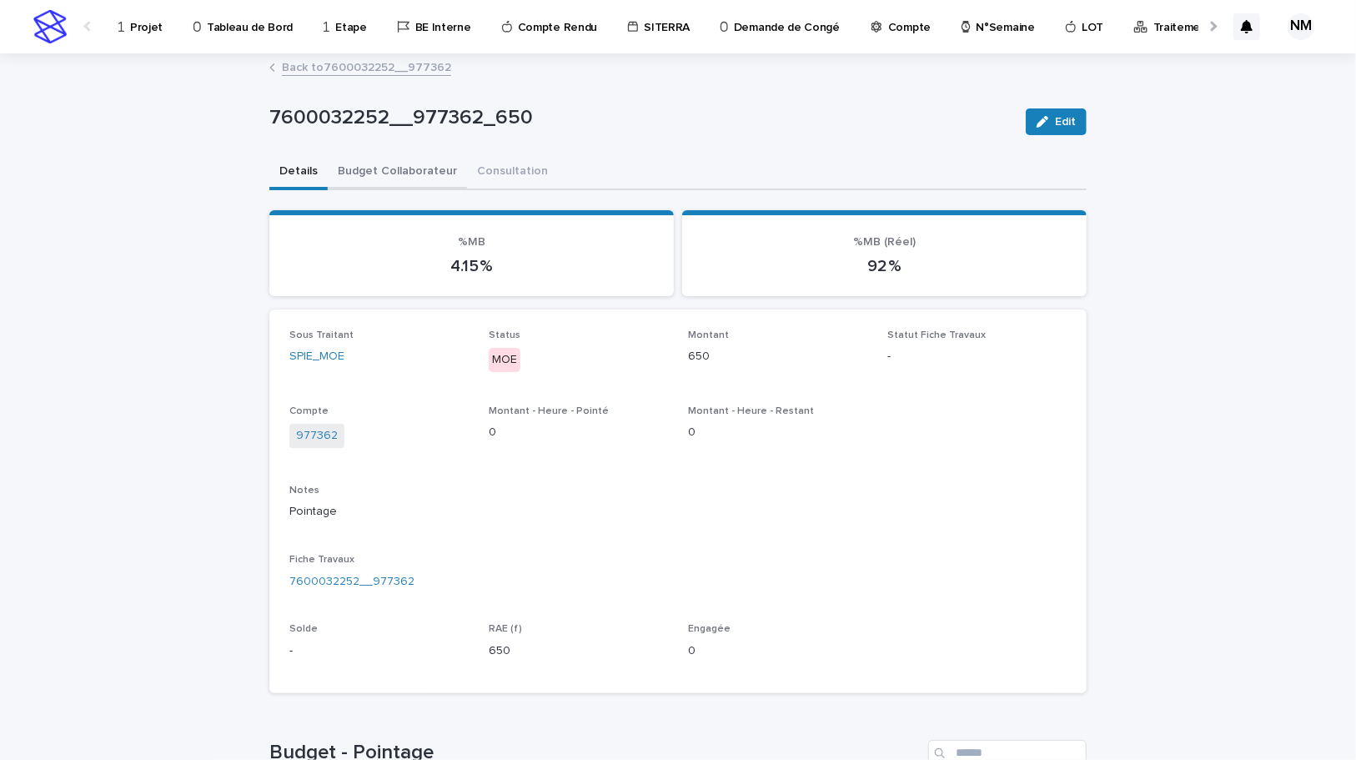
click at [394, 164] on button "Budget Collaborateur" at bounding box center [397, 172] width 139 height 35
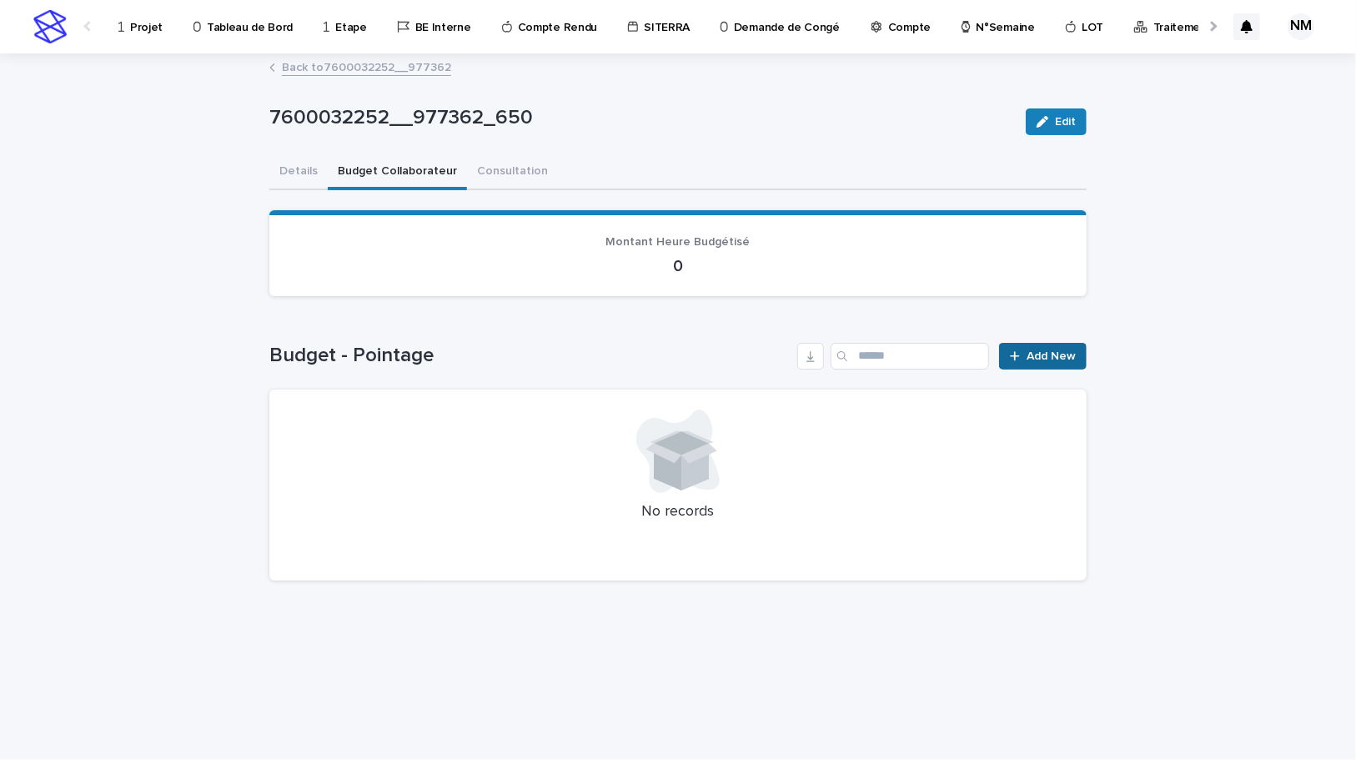
click at [1050, 350] on span "Add New" at bounding box center [1051, 356] width 49 height 12
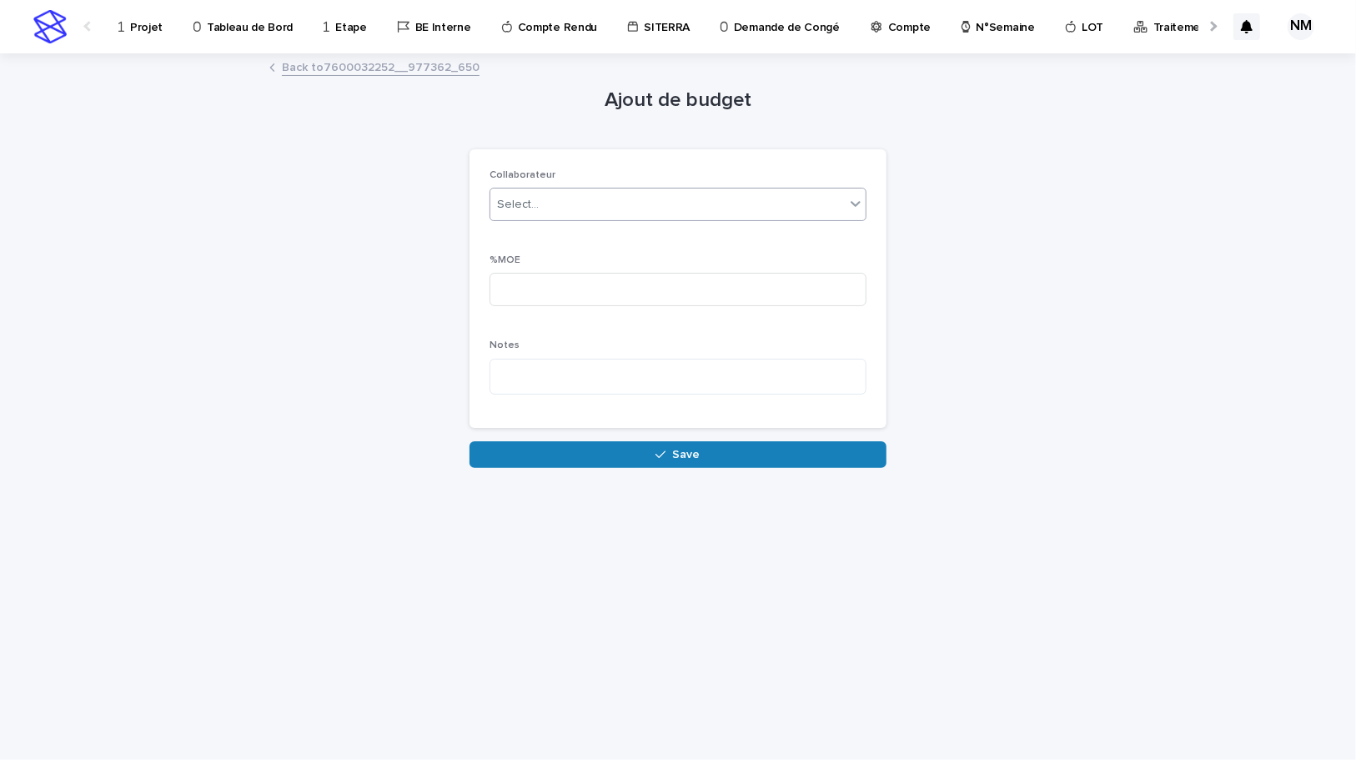
click at [564, 203] on div "Select..." at bounding box center [667, 205] width 354 height 28
type input "*****"
click at [559, 283] on input at bounding box center [678, 289] width 377 height 33
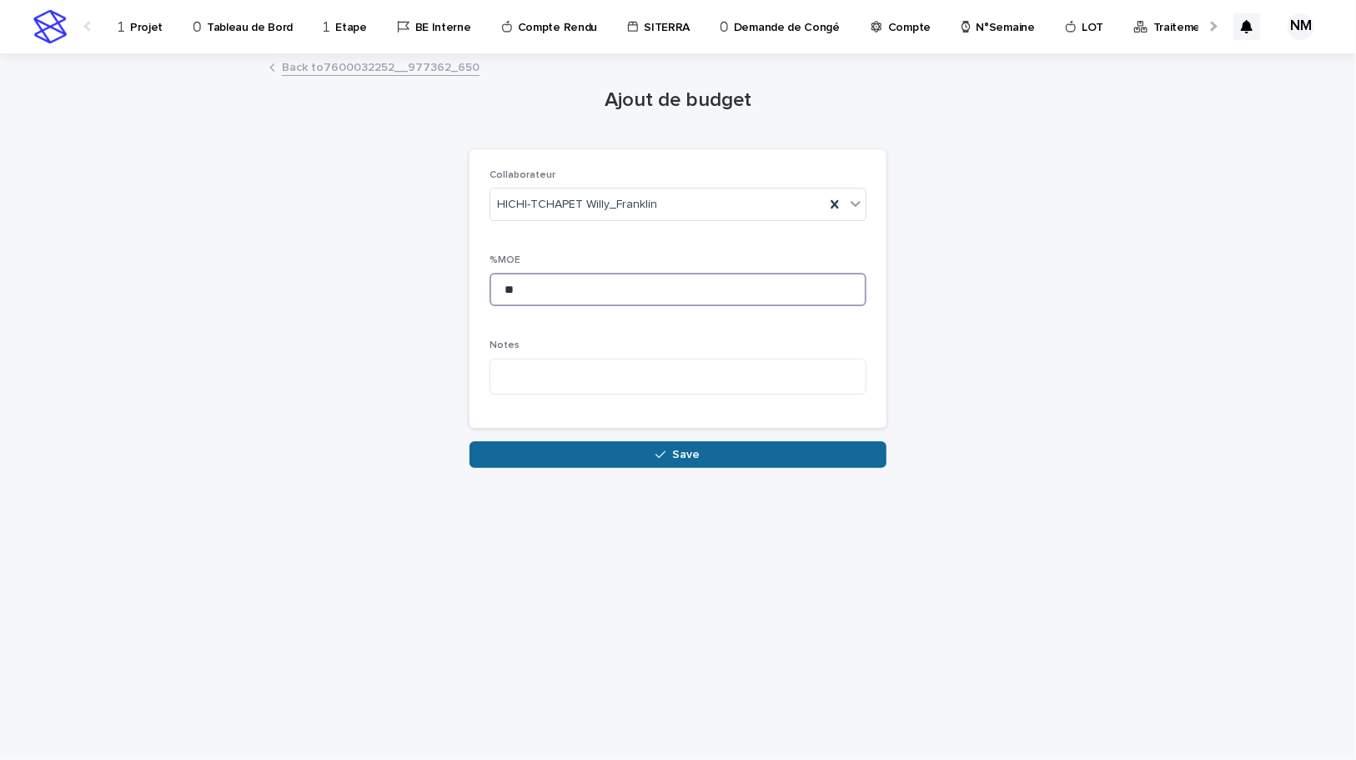
type input "**"
click at [671, 450] on div "button" at bounding box center [664, 455] width 17 height 12
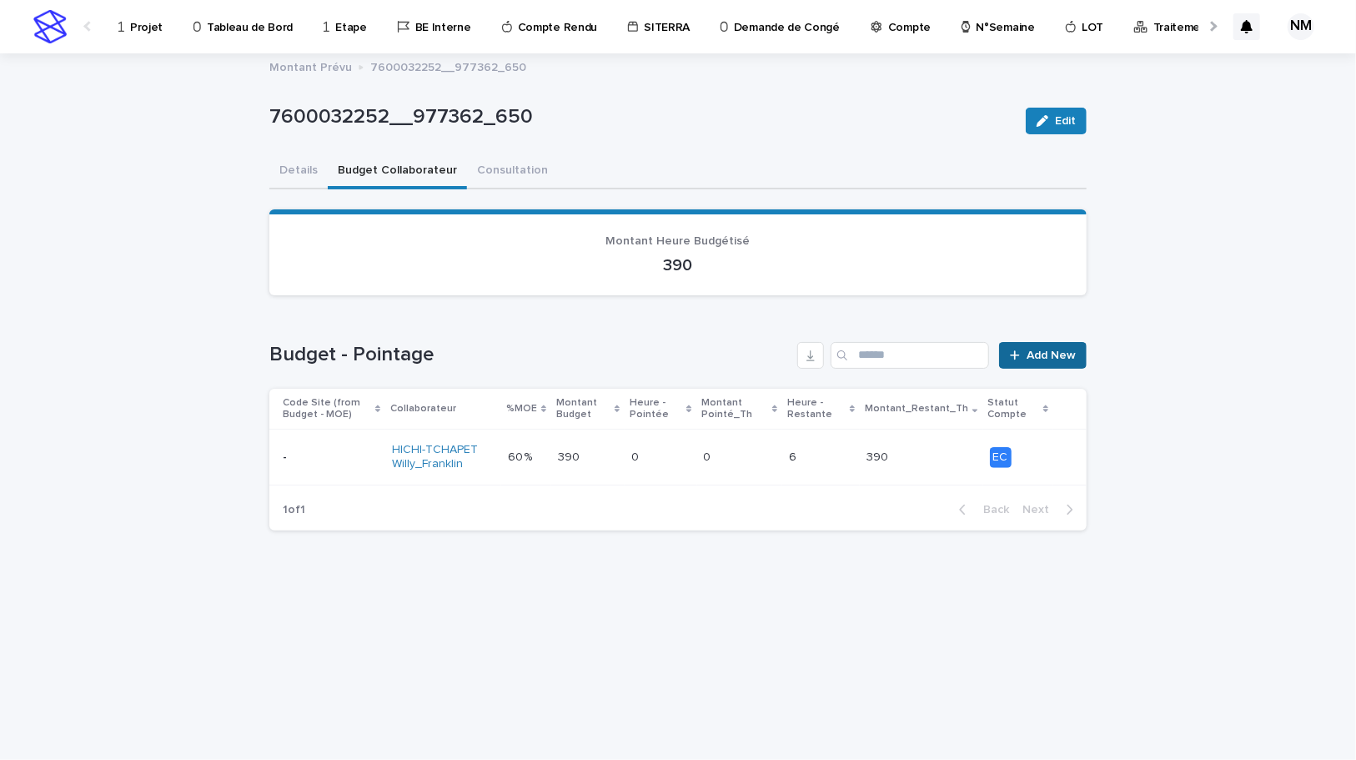
click at [1066, 344] on link "Add New" at bounding box center [1043, 355] width 88 height 27
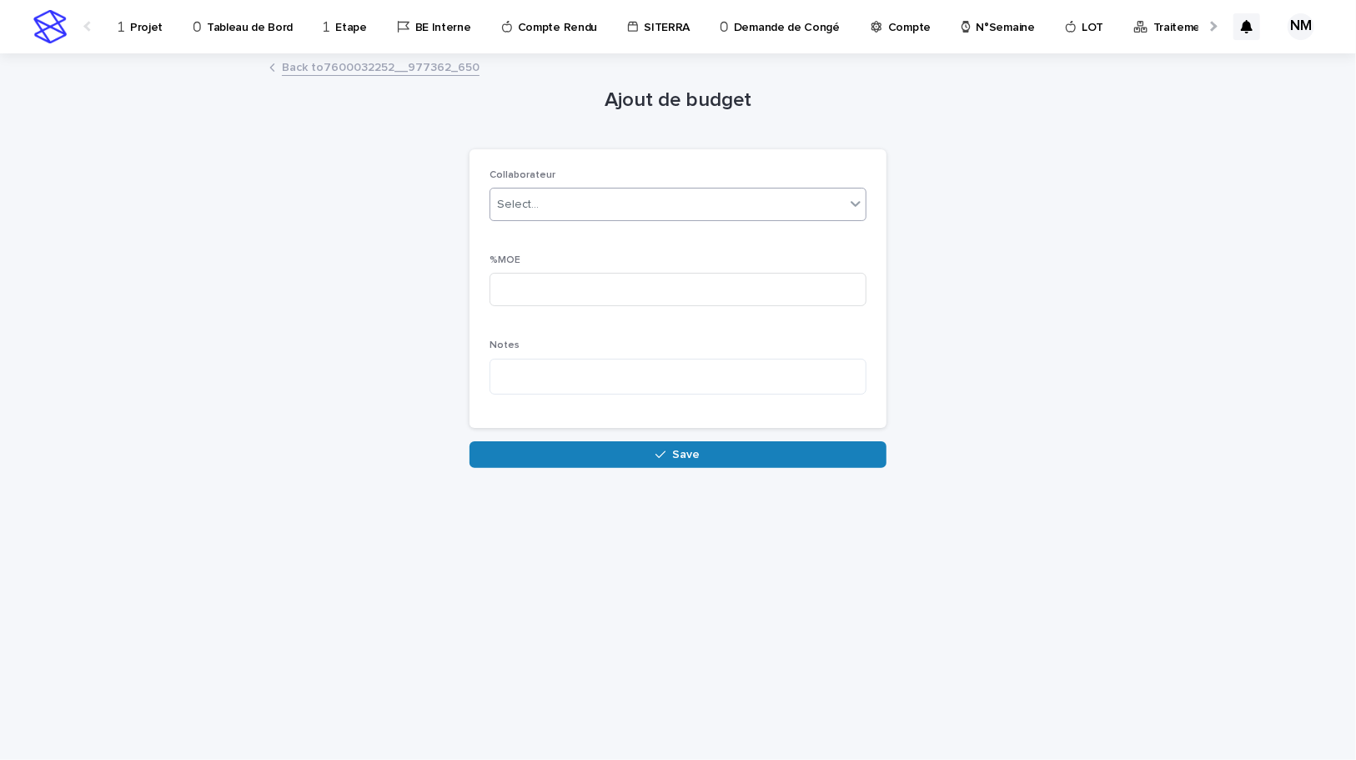
click at [556, 197] on div "Select..." at bounding box center [667, 205] width 354 height 28
type input "*****"
click at [575, 239] on div "[PERSON_NAME]" at bounding box center [677, 236] width 375 height 29
click at [548, 284] on input at bounding box center [678, 289] width 377 height 33
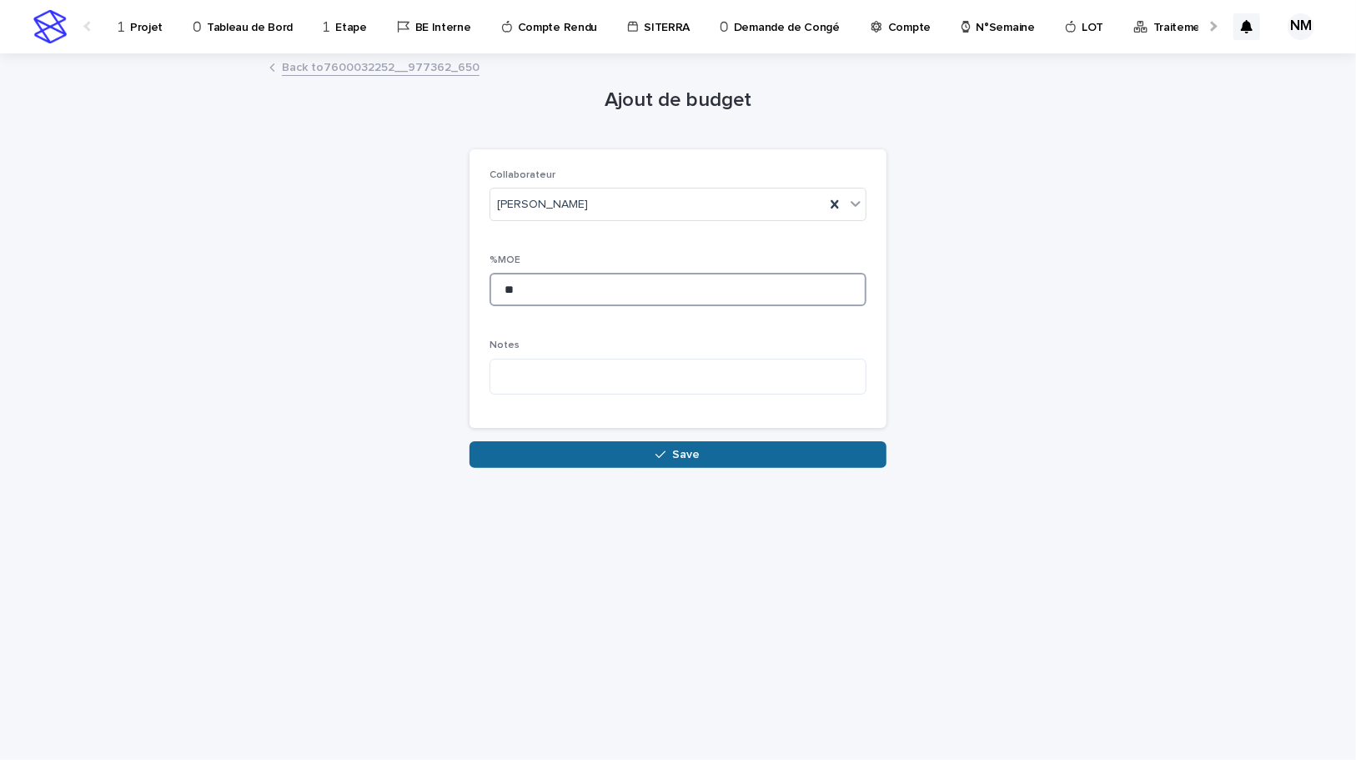
type input "**"
click at [640, 455] on button "Save" at bounding box center [678, 454] width 417 height 27
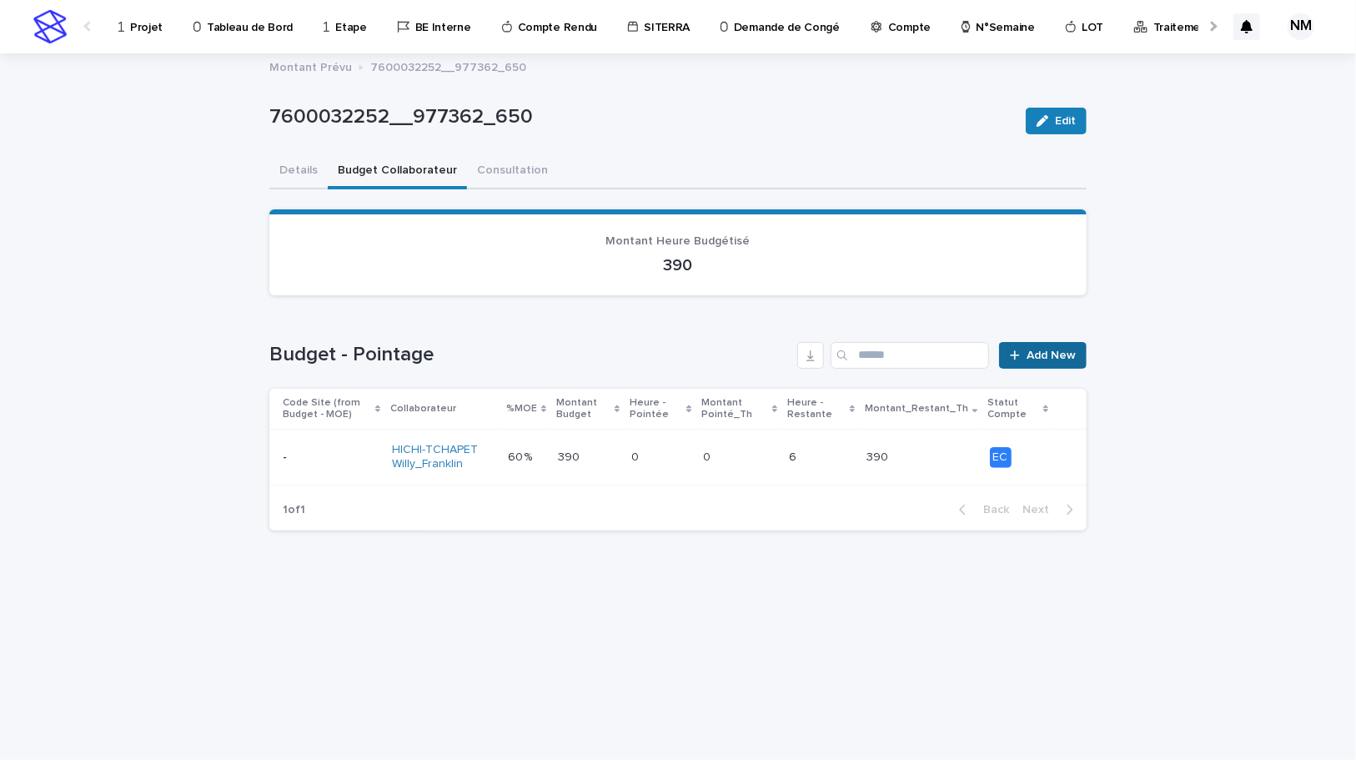
click at [1061, 350] on span "Add New" at bounding box center [1051, 355] width 49 height 12
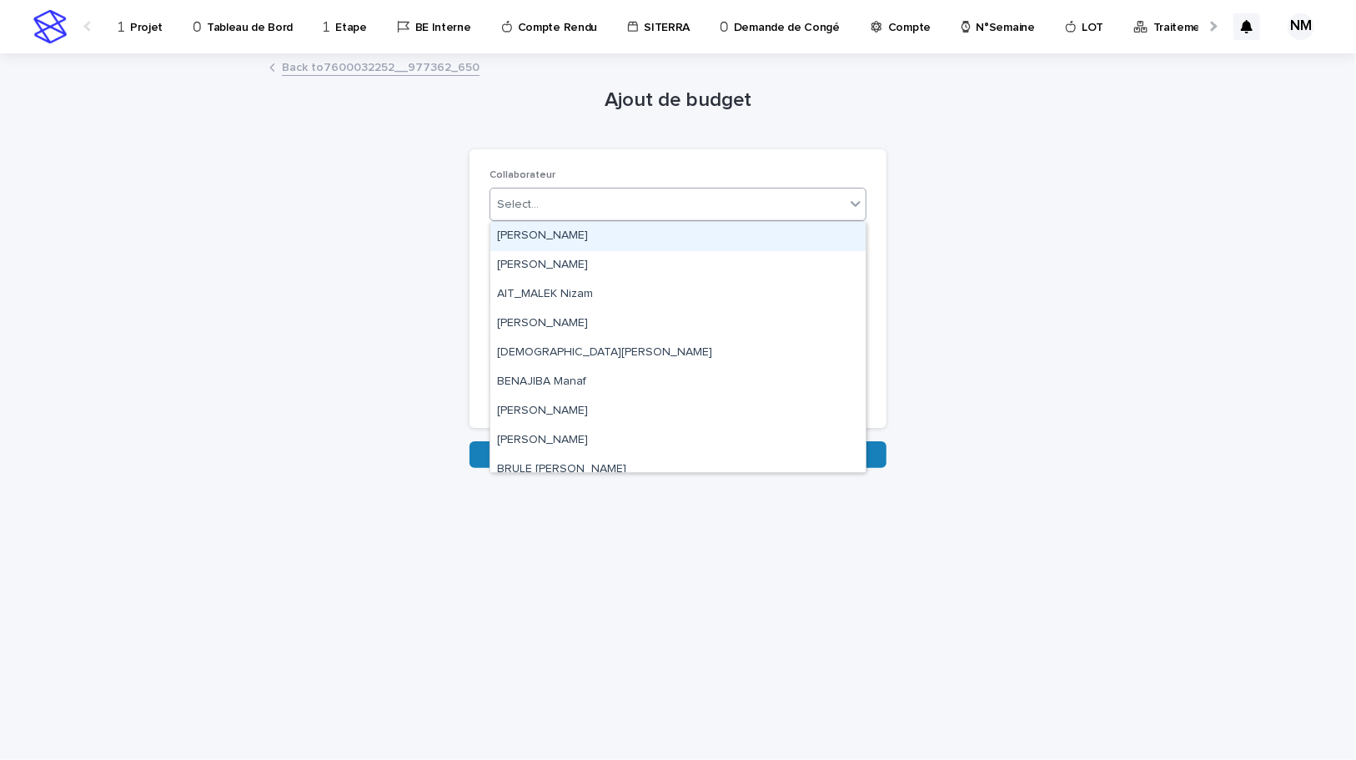
click at [555, 196] on div "Select..." at bounding box center [667, 205] width 354 height 28
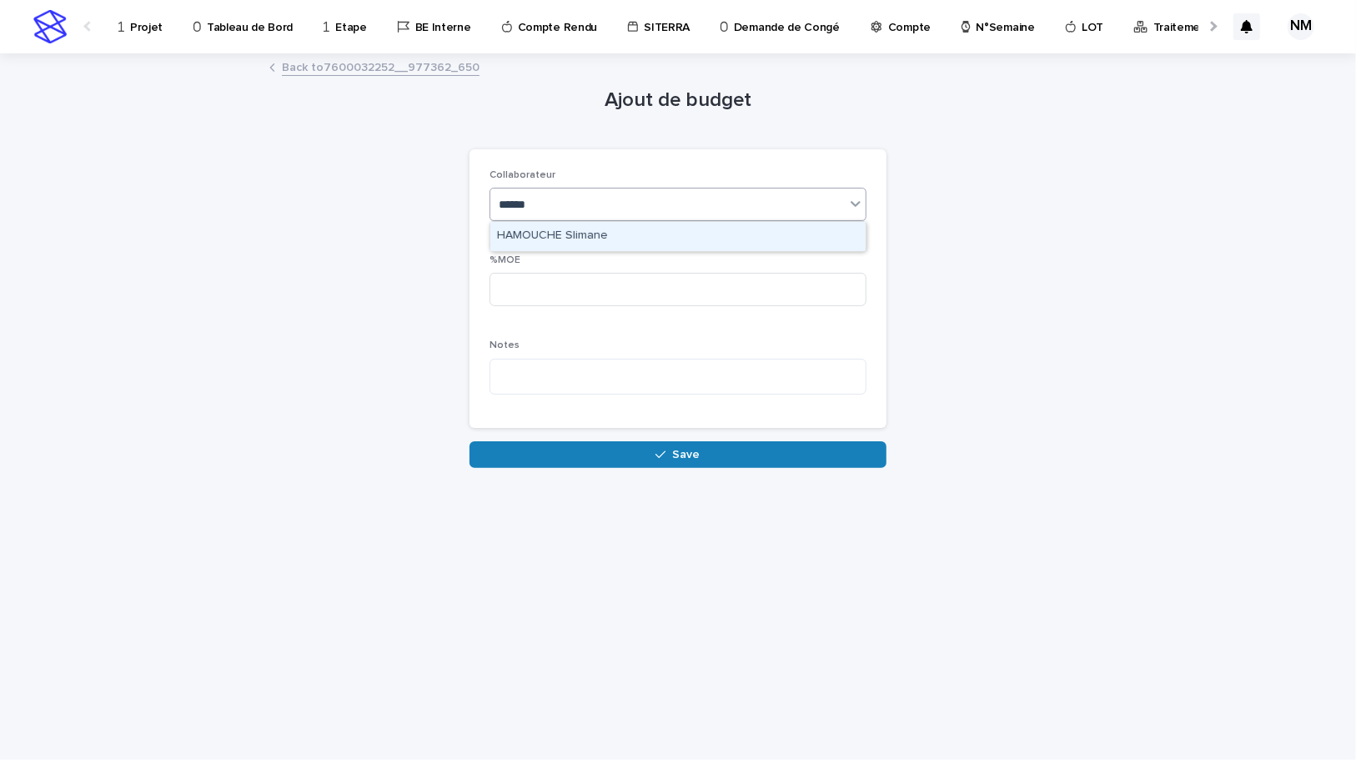
type input "*******"
click at [560, 240] on div "HAMOUCHE Slimane" at bounding box center [677, 236] width 375 height 29
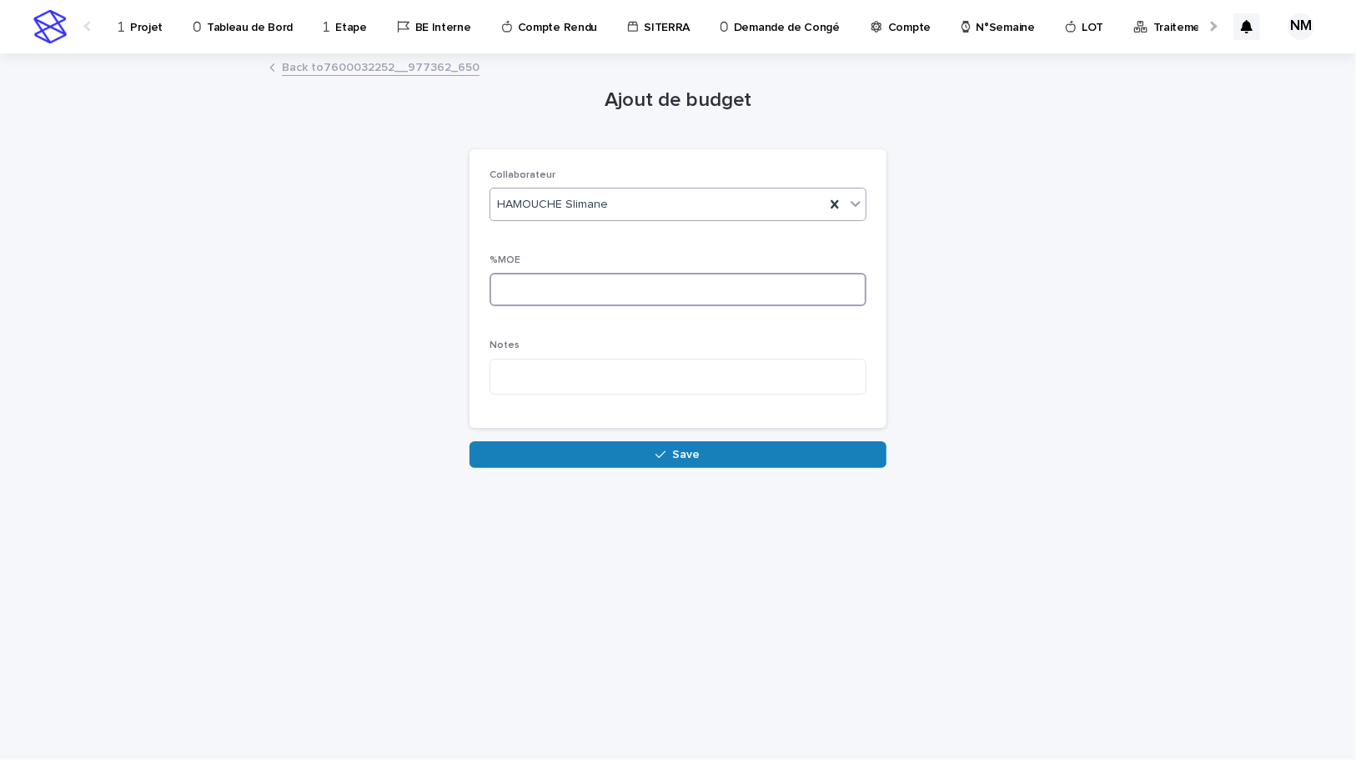
click at [553, 294] on input at bounding box center [678, 289] width 377 height 33
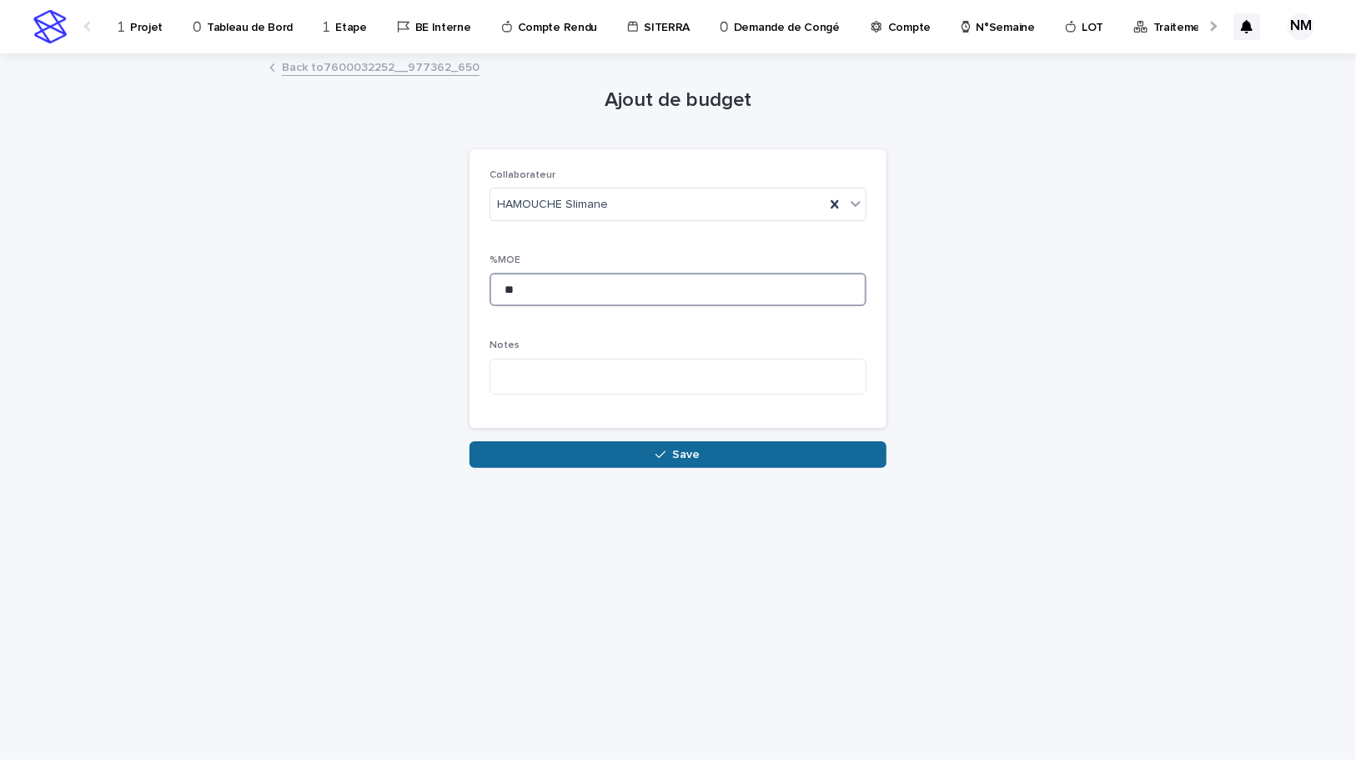
type input "**"
click at [672, 444] on button "Save" at bounding box center [678, 454] width 417 height 27
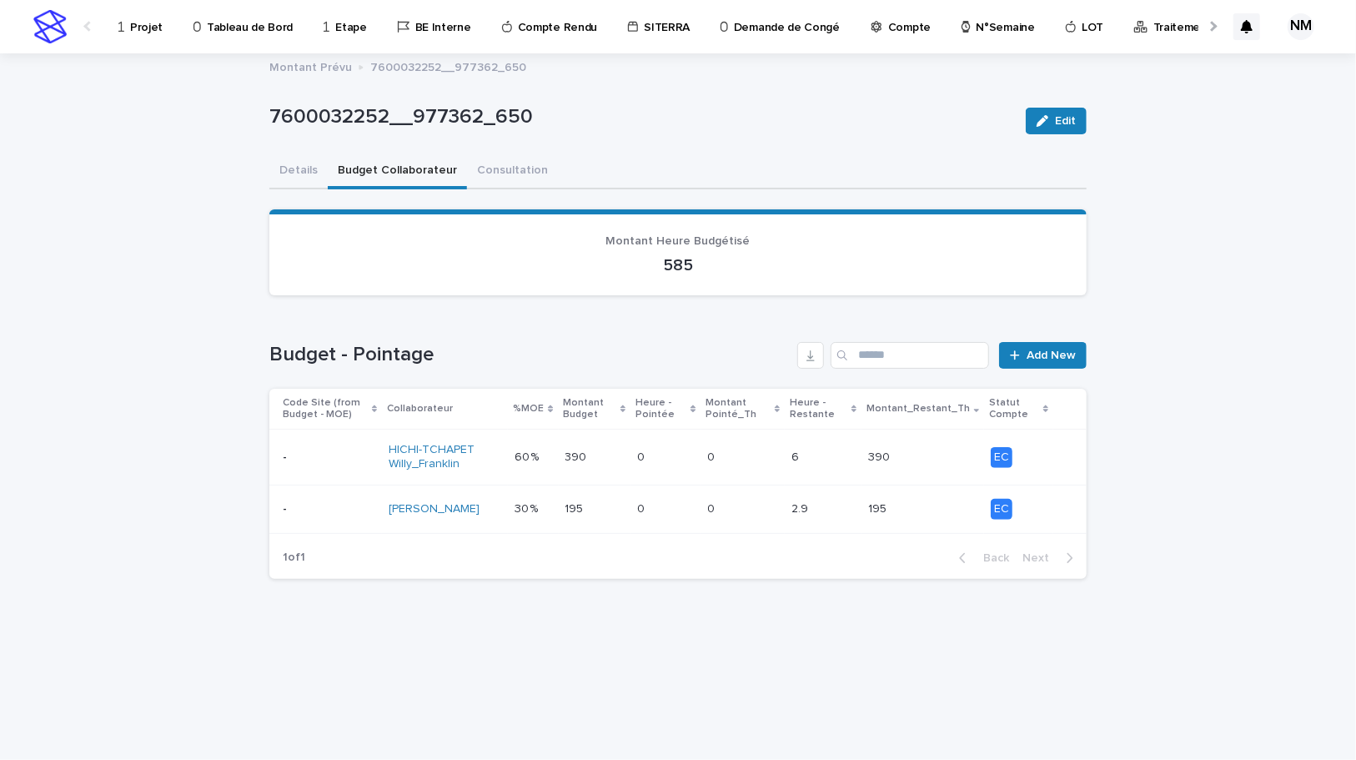
click at [631, 508] on td "195 195" at bounding box center [595, 509] width 72 height 48
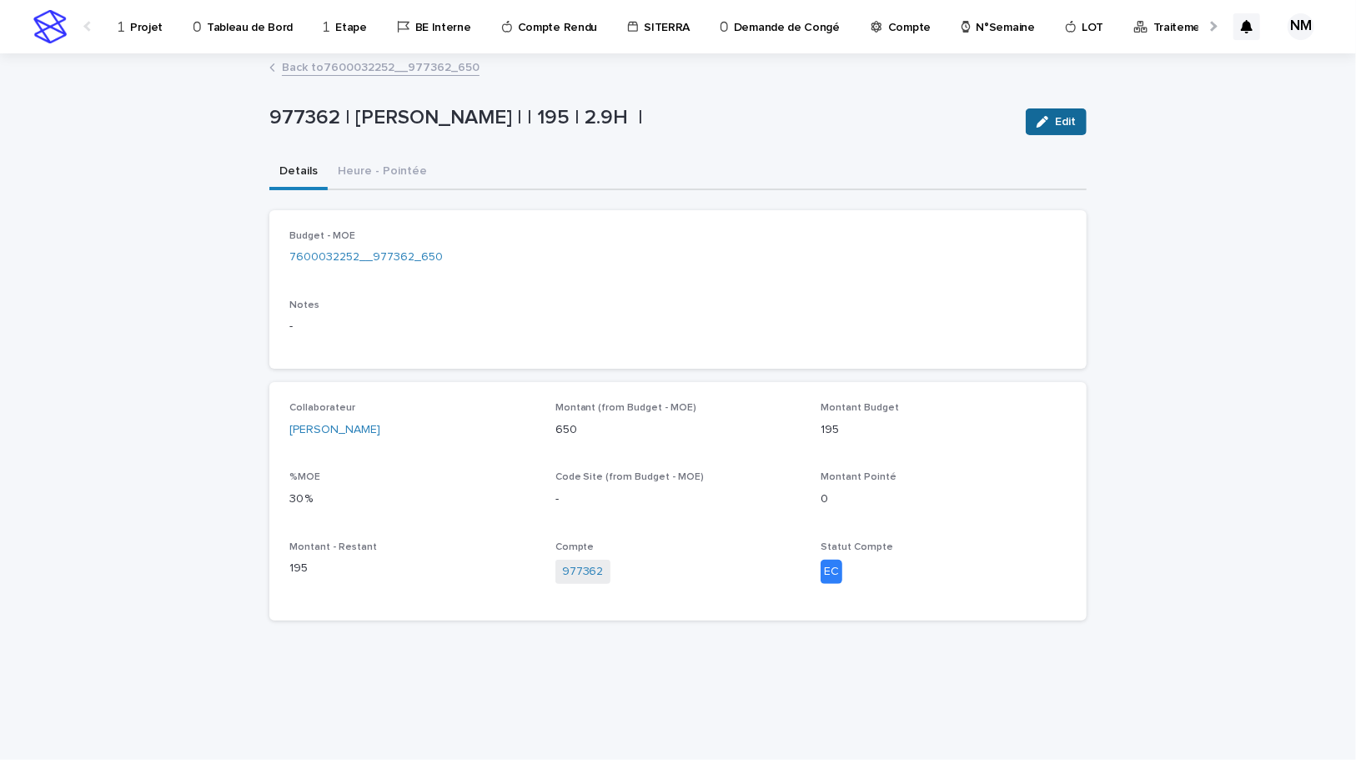
click at [1068, 114] on button "Edit" at bounding box center [1056, 121] width 61 height 27
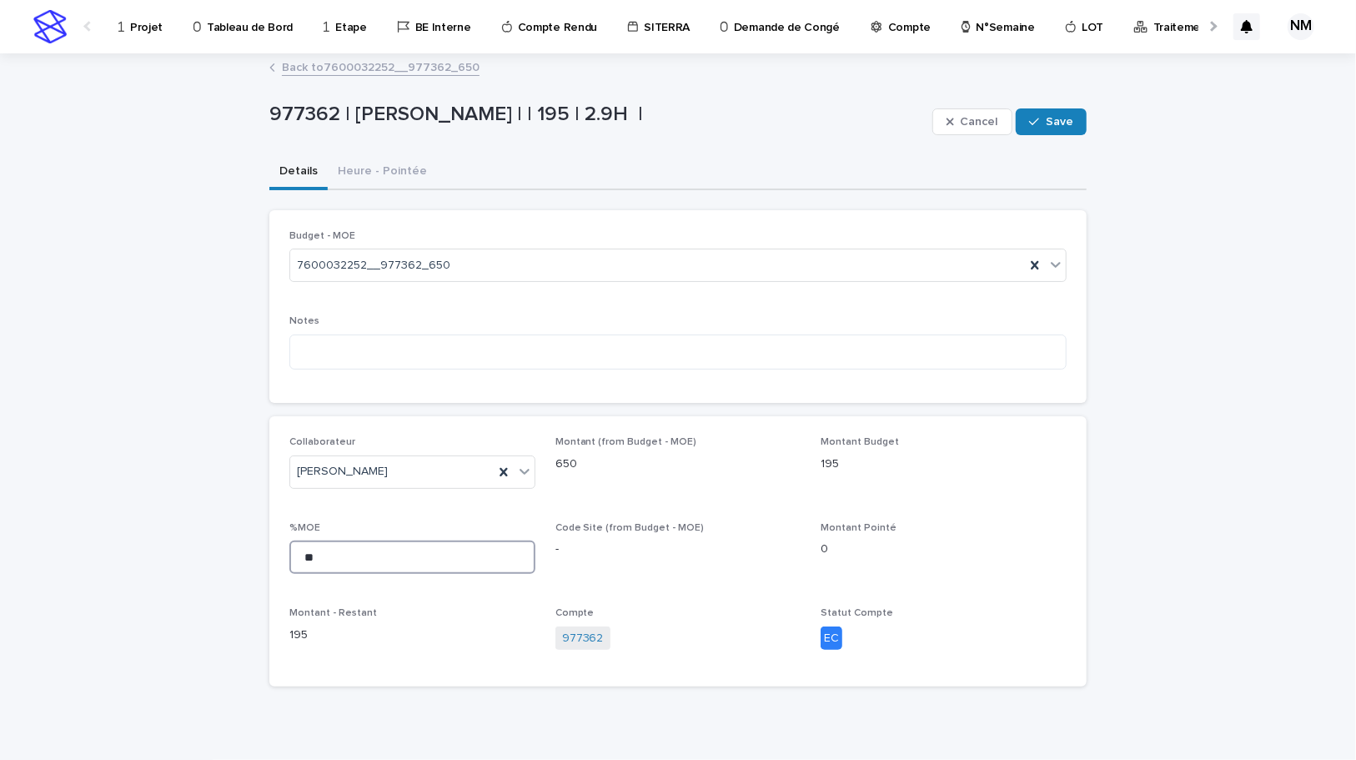
drag, startPoint x: 344, startPoint y: 552, endPoint x: 220, endPoint y: 560, distance: 123.7
click at [220, 560] on div "Loading... Saving… Loading... Saving… 977362 | NIARE MORIBA | | 195 | 2.9H | Ca…" at bounding box center [678, 419] width 1356 height 729
type input "**"
click at [1068, 125] on button "Save" at bounding box center [1051, 121] width 71 height 27
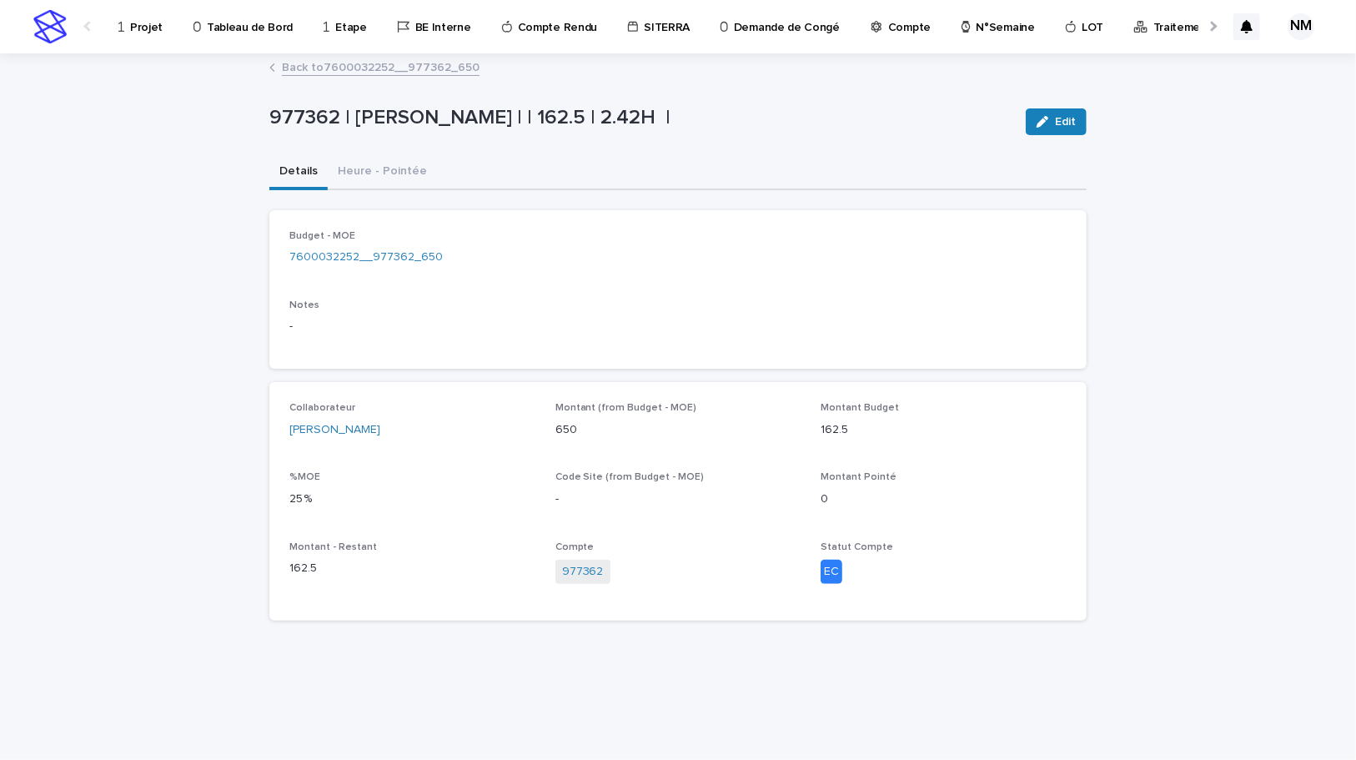
click at [319, 68] on link "Back to 7600032252__977362_650" at bounding box center [381, 66] width 198 height 19
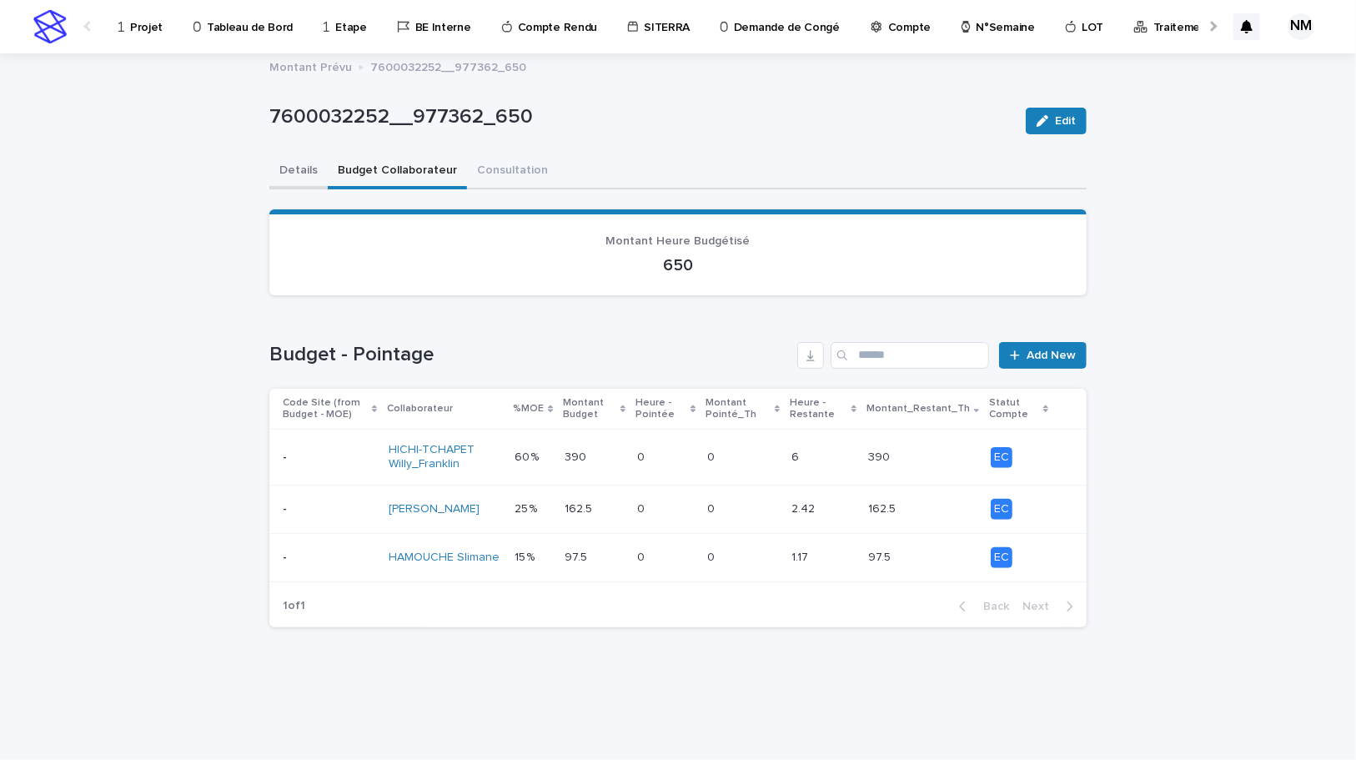
drag, startPoint x: 284, startPoint y: 160, endPoint x: 284, endPoint y: 175, distance: 15.0
click at [284, 160] on button "Details" at bounding box center [298, 171] width 58 height 35
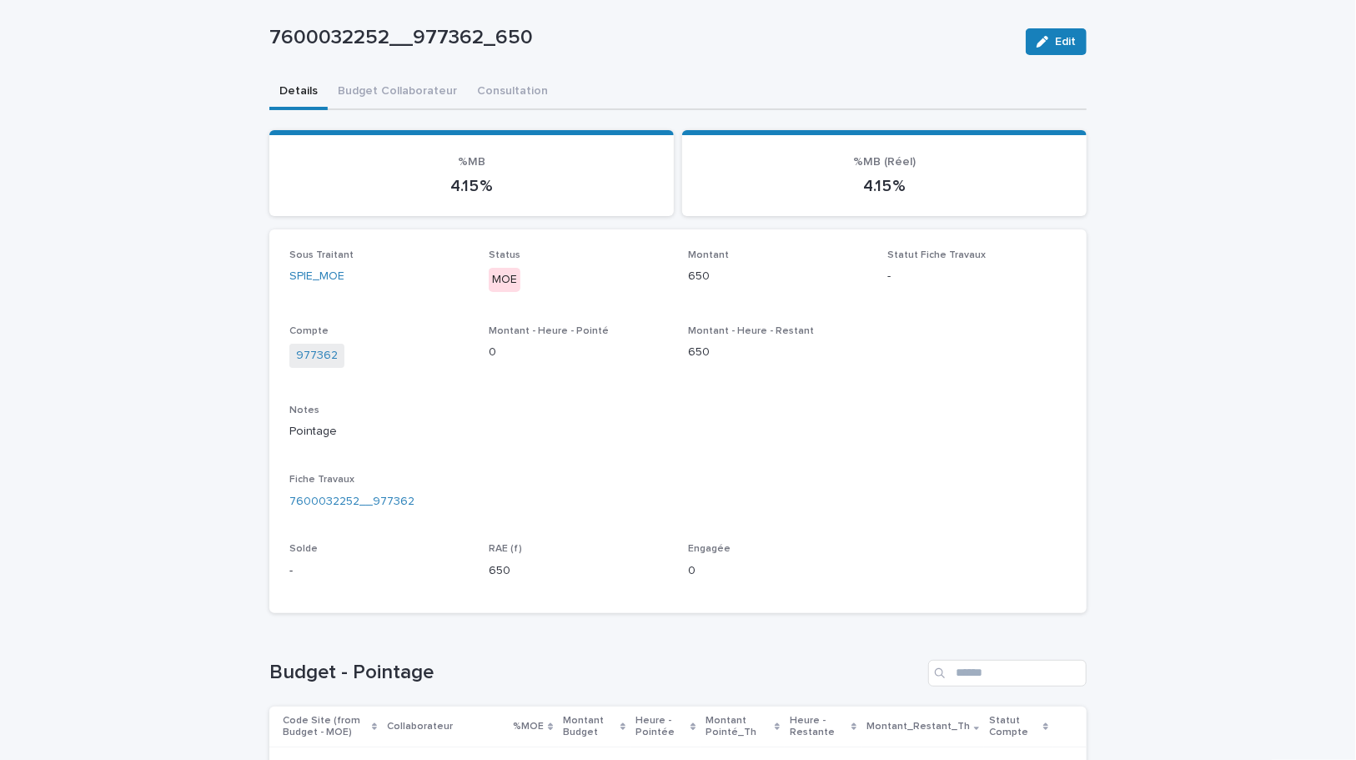
scroll to position [227, 0]
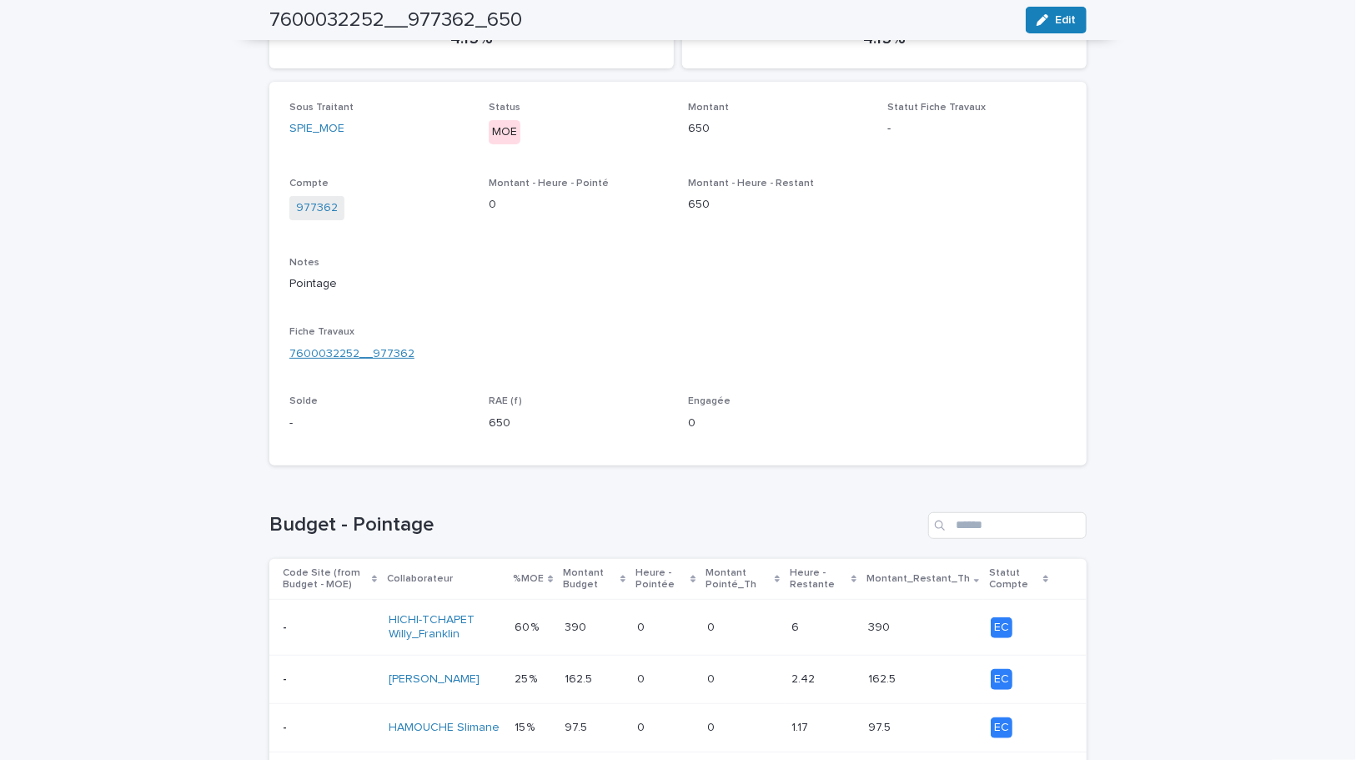
click at [350, 348] on link "7600032252__977362" at bounding box center [351, 354] width 125 height 18
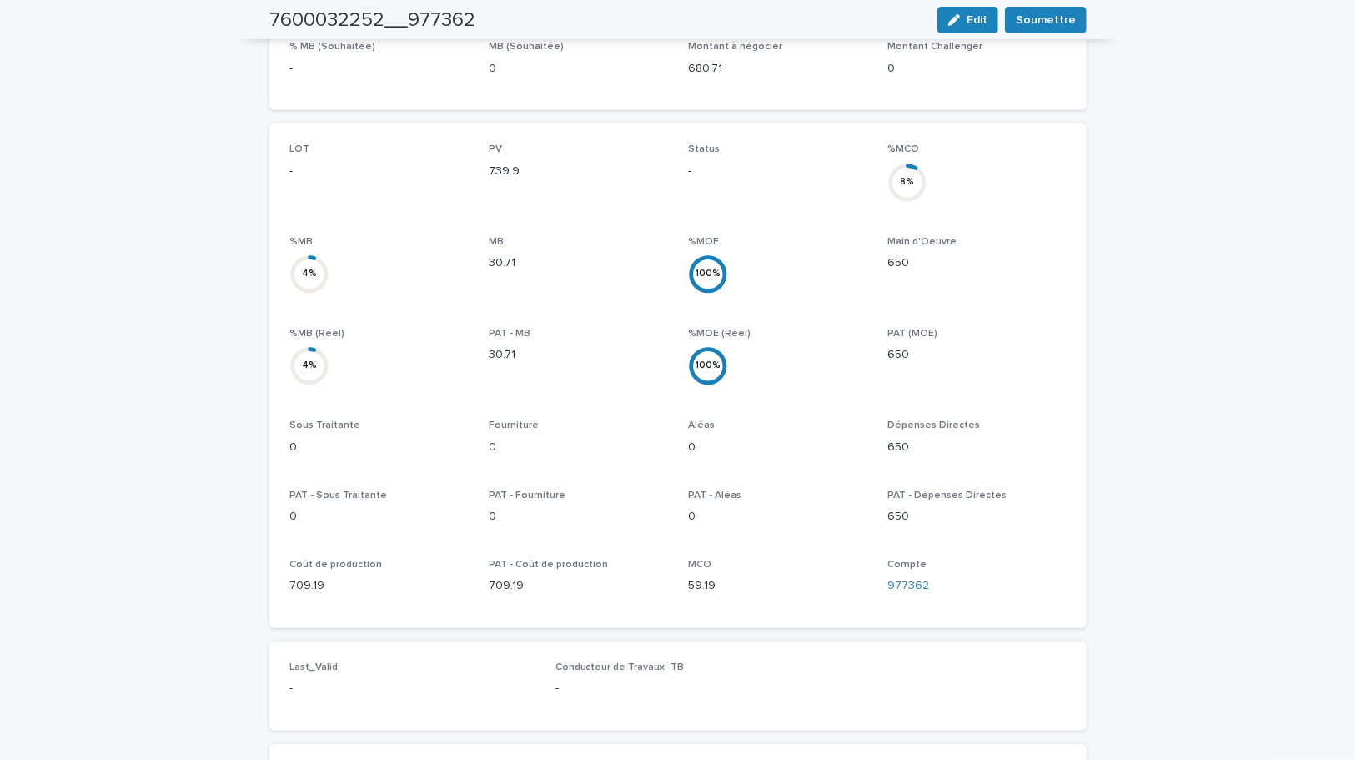
scroll to position [704, 0]
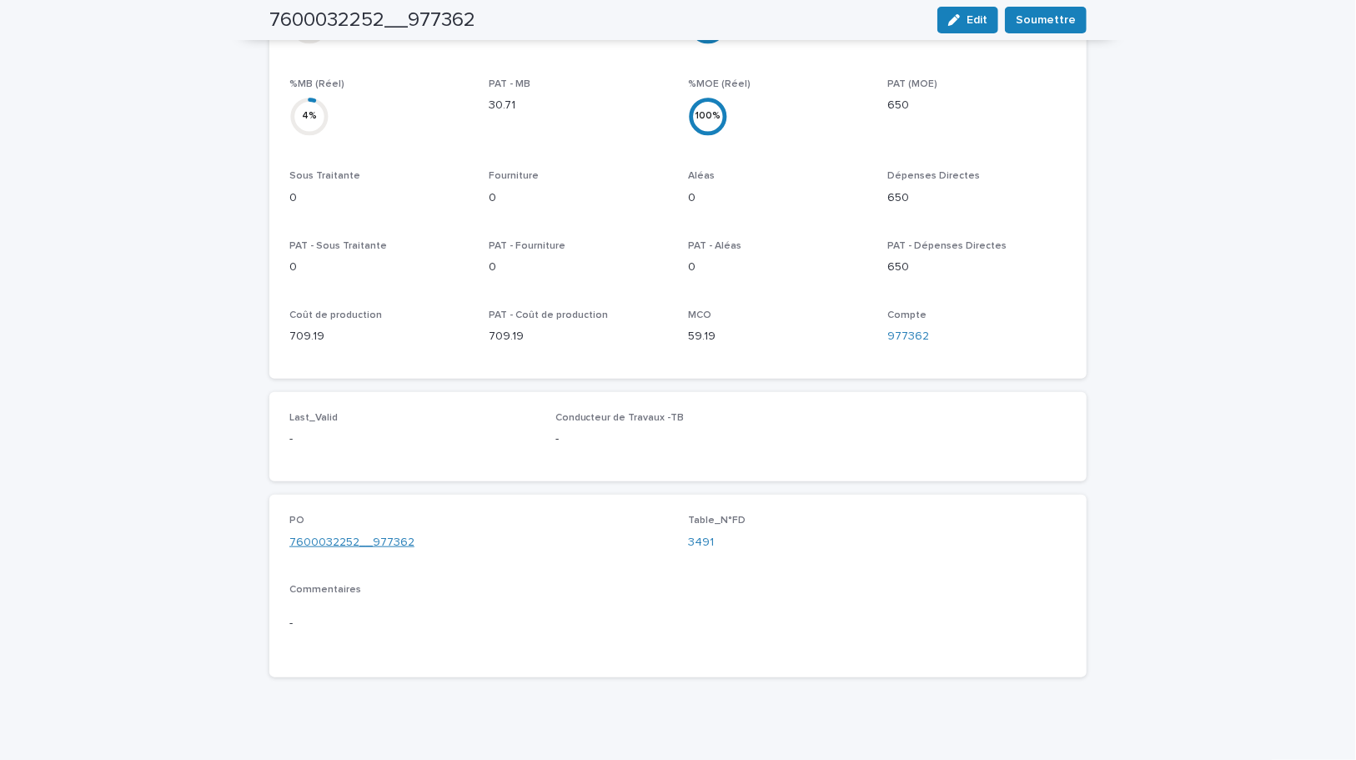
click at [380, 534] on link "7600032252__977362" at bounding box center [351, 543] width 125 height 18
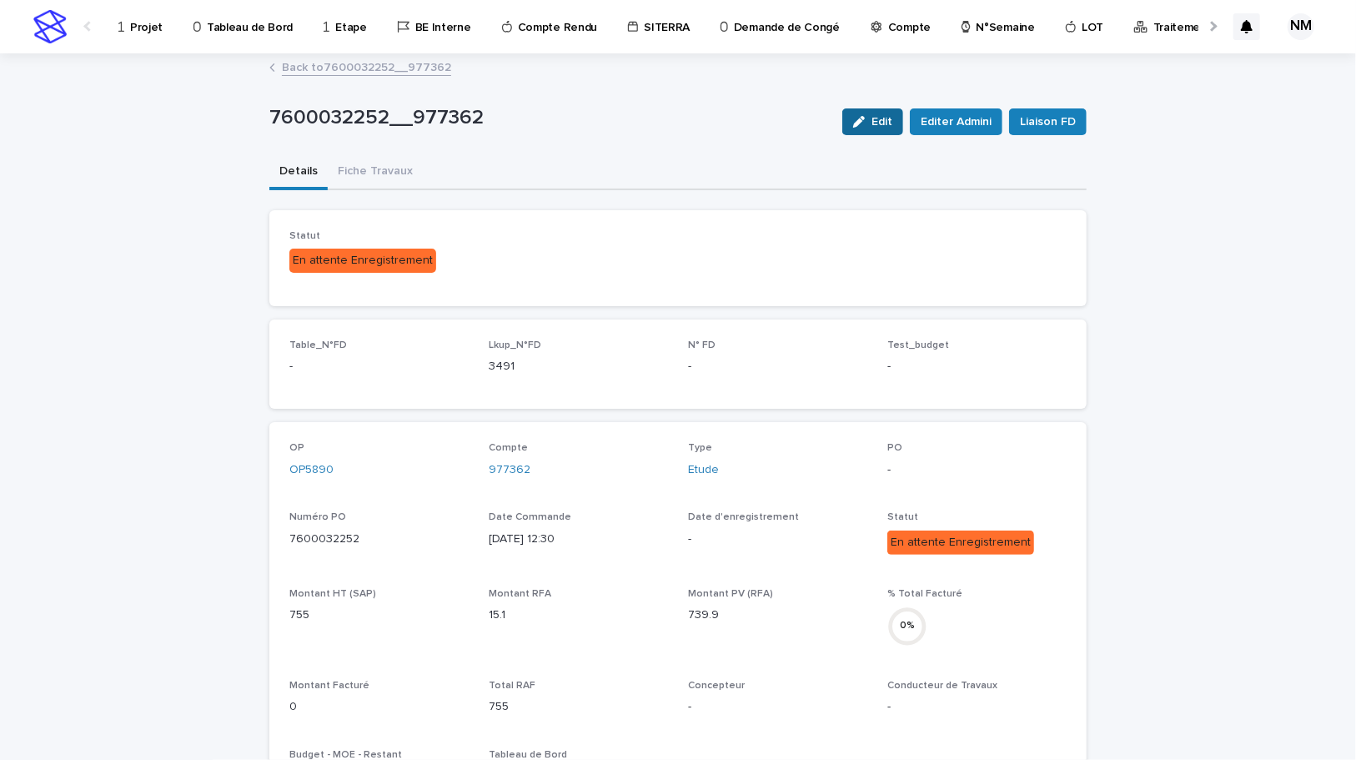
click at [872, 118] on span "Edit" at bounding box center [882, 122] width 21 height 12
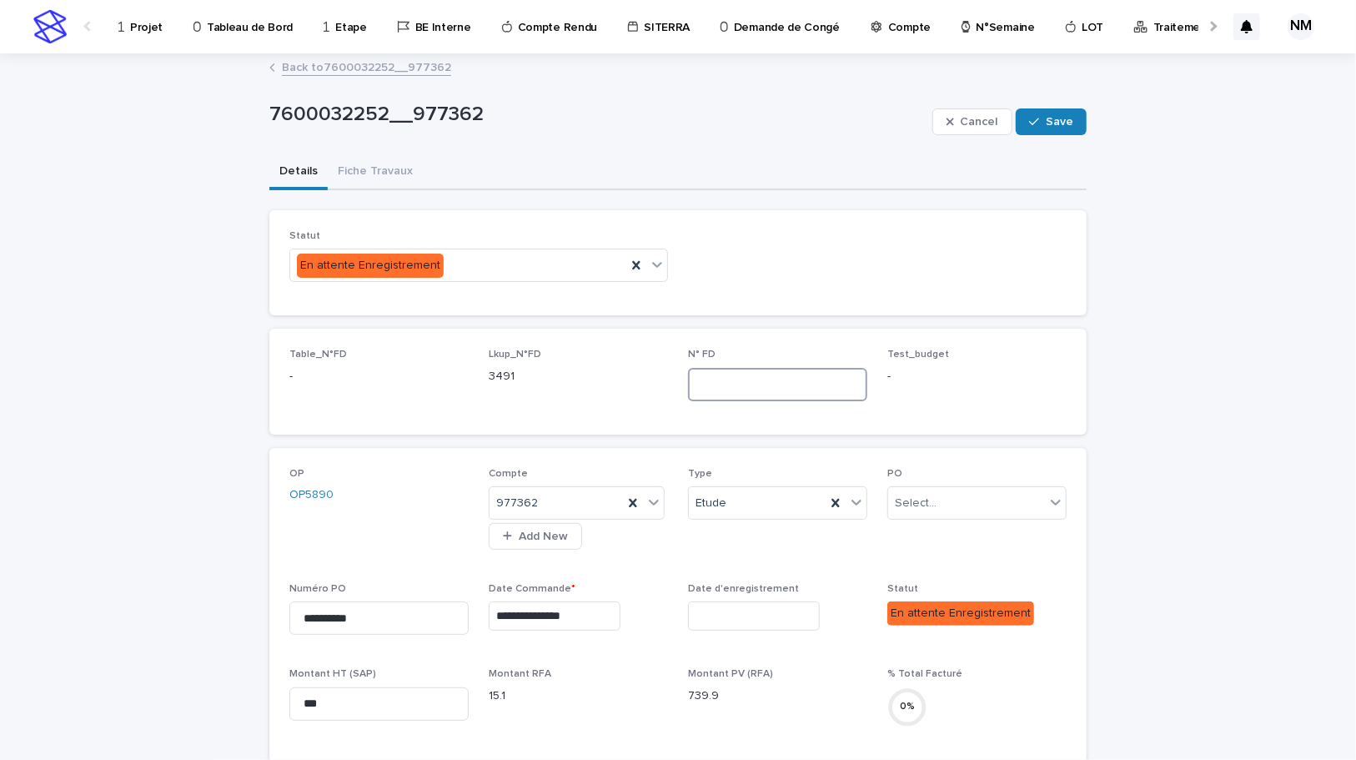
click at [710, 386] on input at bounding box center [777, 384] width 179 height 33
type input "****"
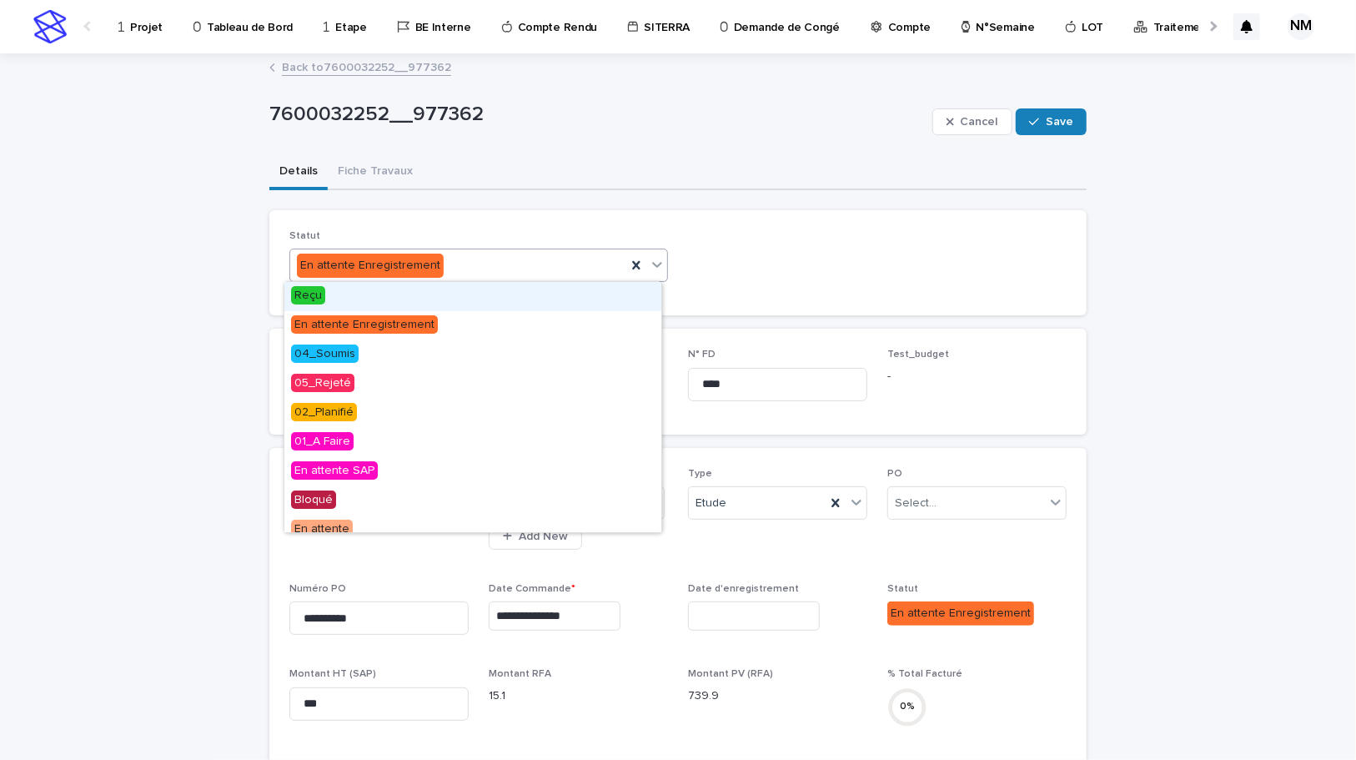
click at [659, 261] on icon at bounding box center [657, 264] width 17 height 17
click at [390, 292] on div "Reçu" at bounding box center [472, 296] width 377 height 29
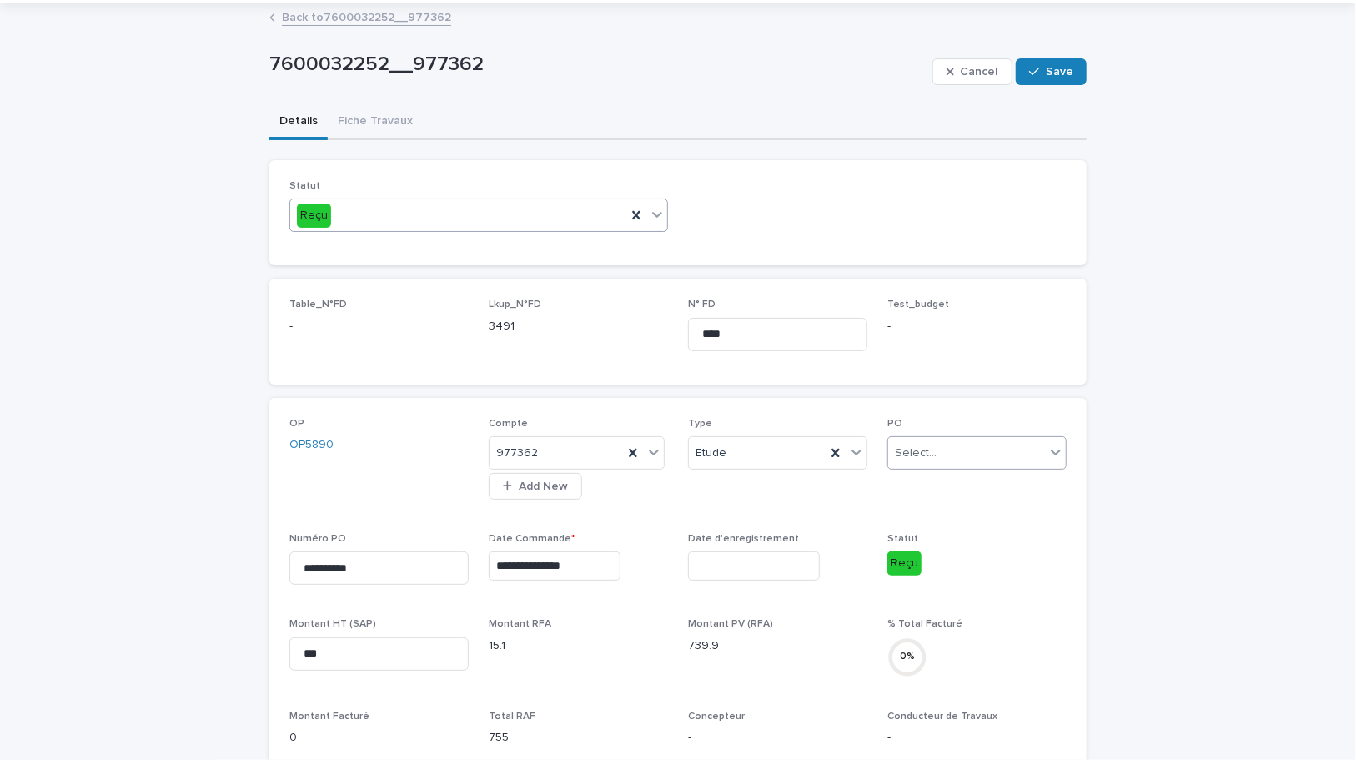
scroll to position [75, 0]
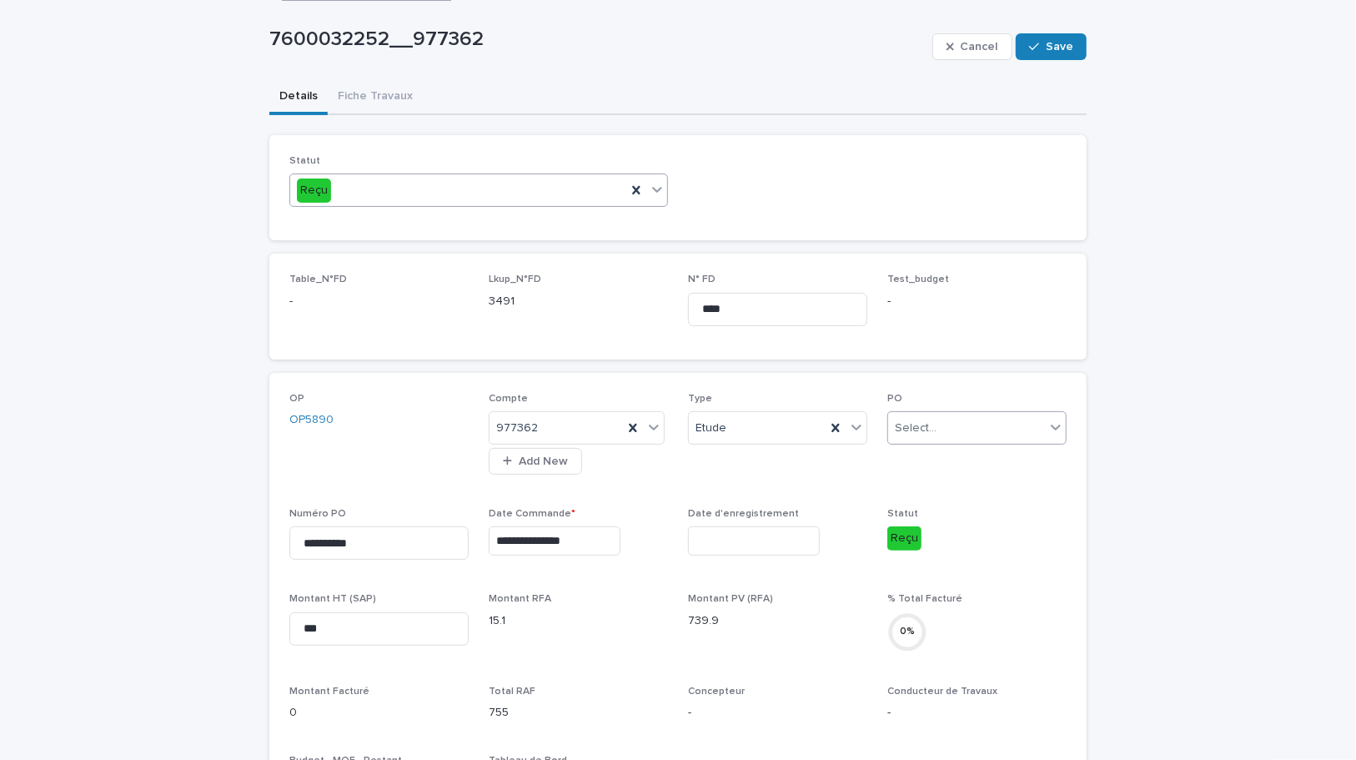
click at [961, 425] on div "Select..." at bounding box center [966, 428] width 157 height 28
click at [924, 457] on span "01-Initiale" at bounding box center [917, 457] width 56 height 18
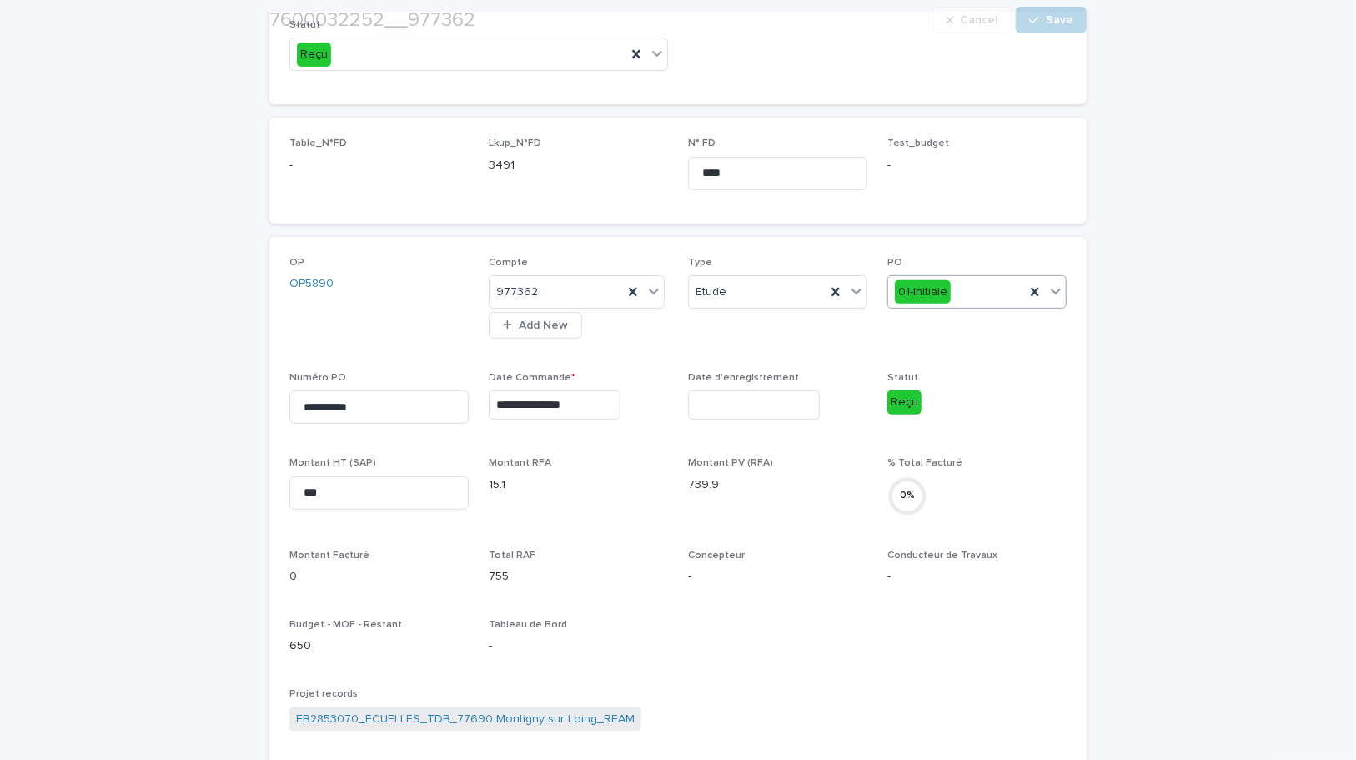
scroll to position [227, 0]
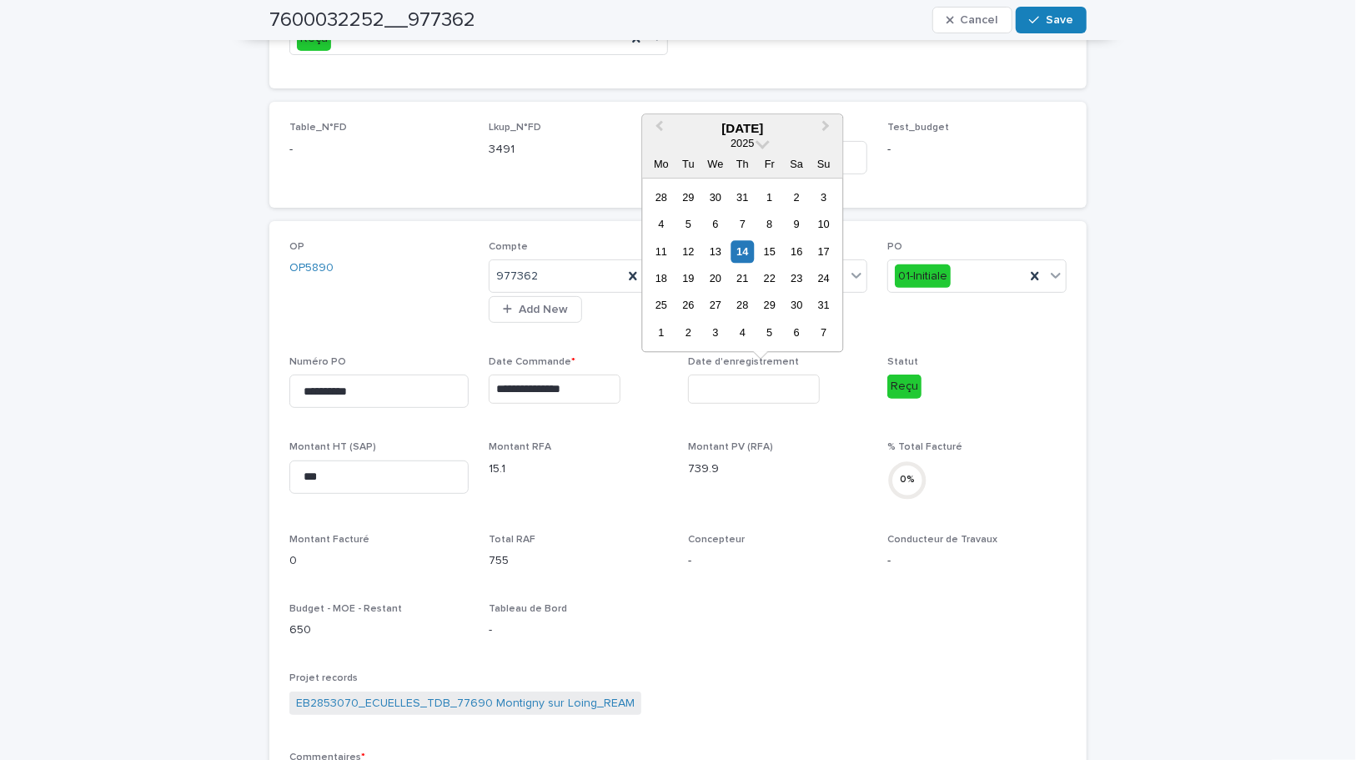
click at [706, 391] on input "text" at bounding box center [754, 388] width 132 height 29
click at [749, 254] on div "14" at bounding box center [742, 251] width 23 height 23
type input "**********"
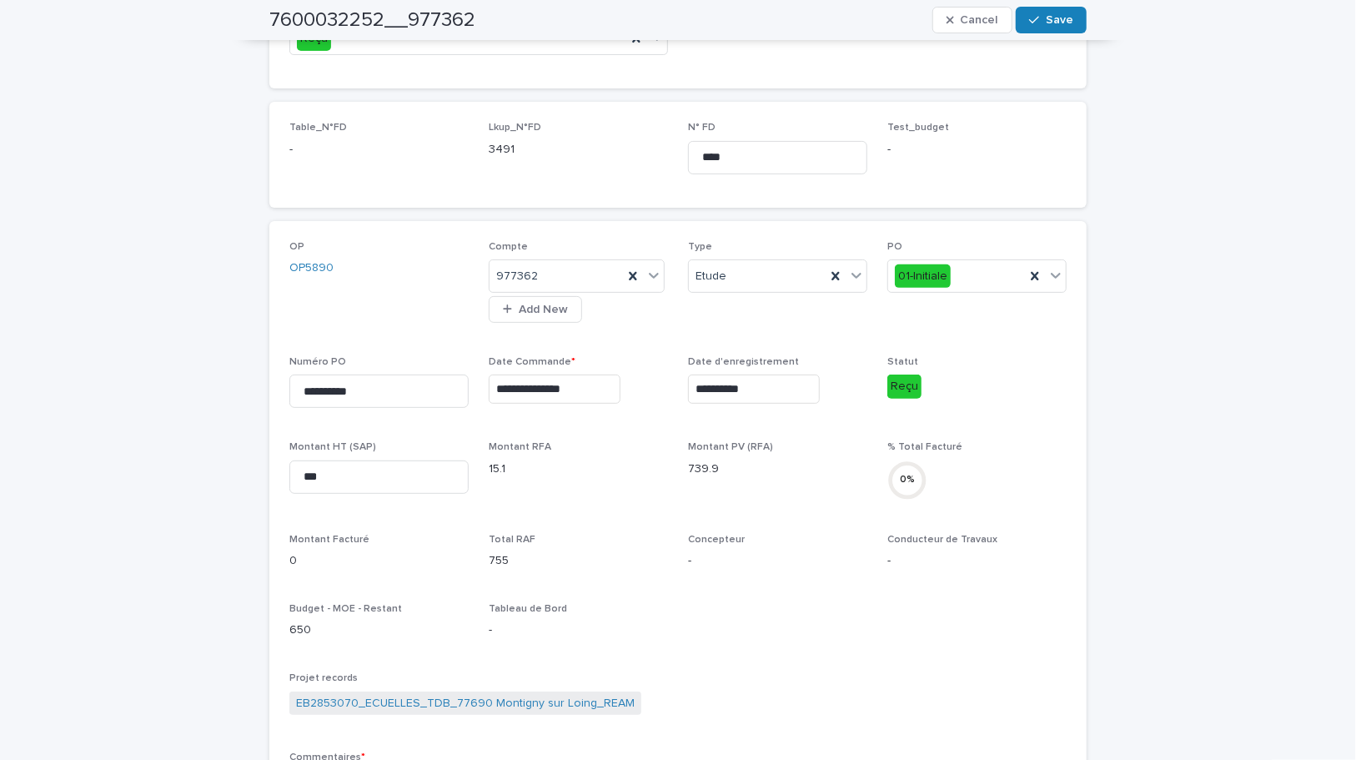
click at [791, 552] on p "-" at bounding box center [777, 561] width 179 height 18
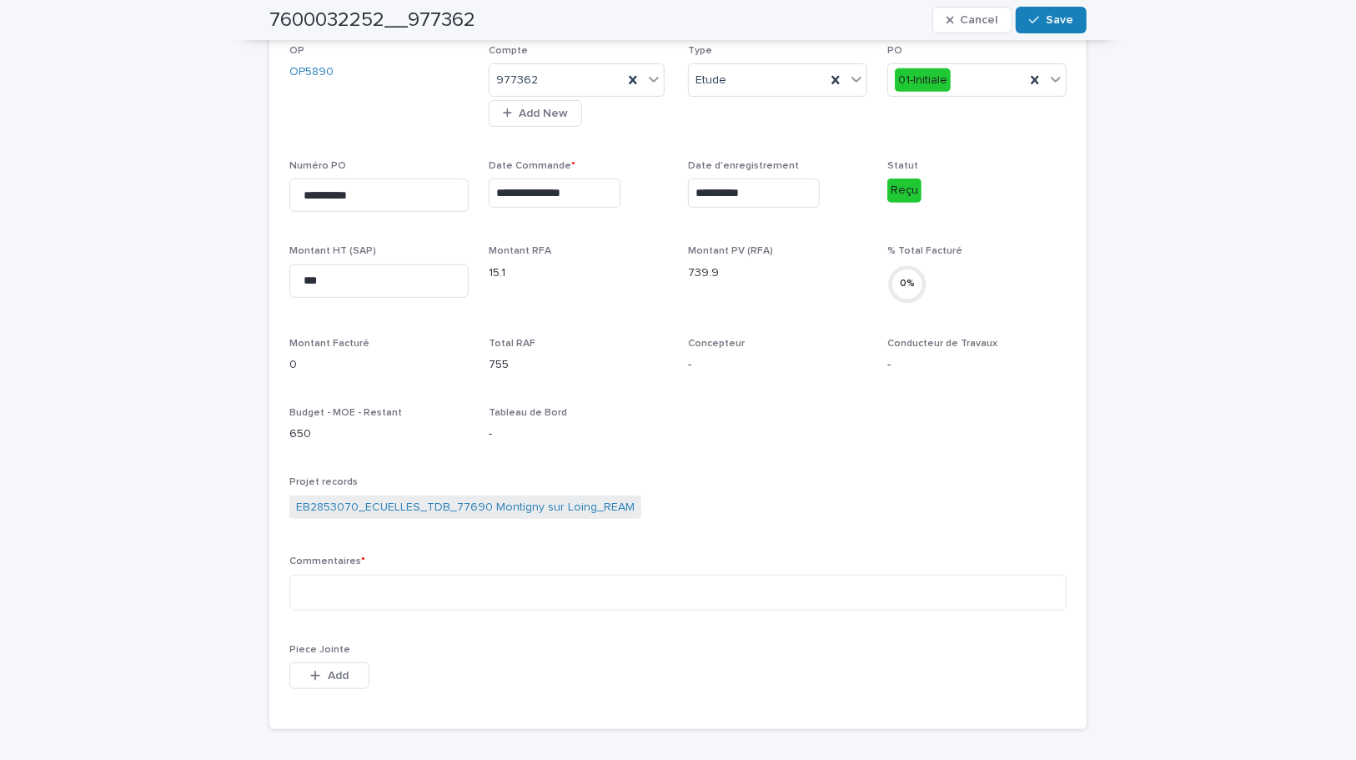
scroll to position [530, 0]
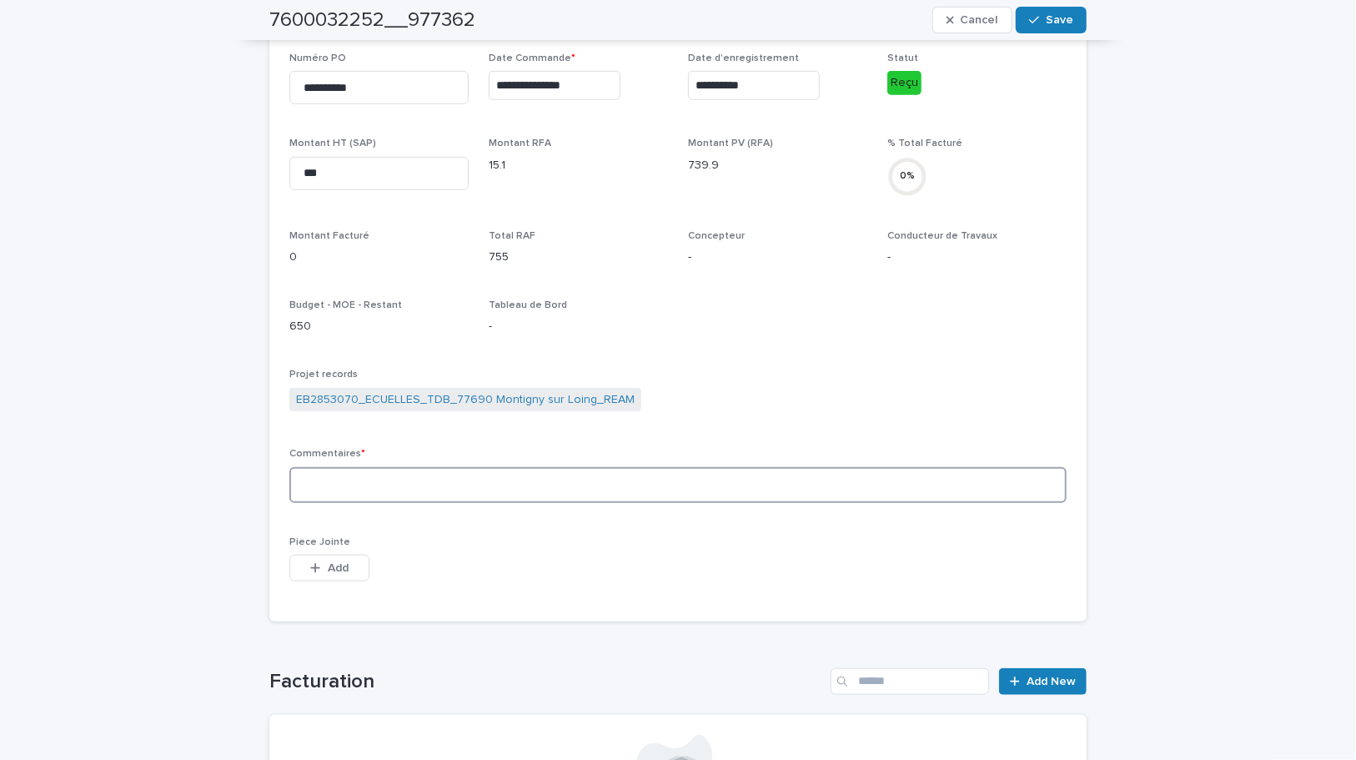
click at [350, 484] on textarea at bounding box center [677, 485] width 777 height 36
type textarea "*******"
click at [317, 562] on div "button" at bounding box center [318, 568] width 17 height 12
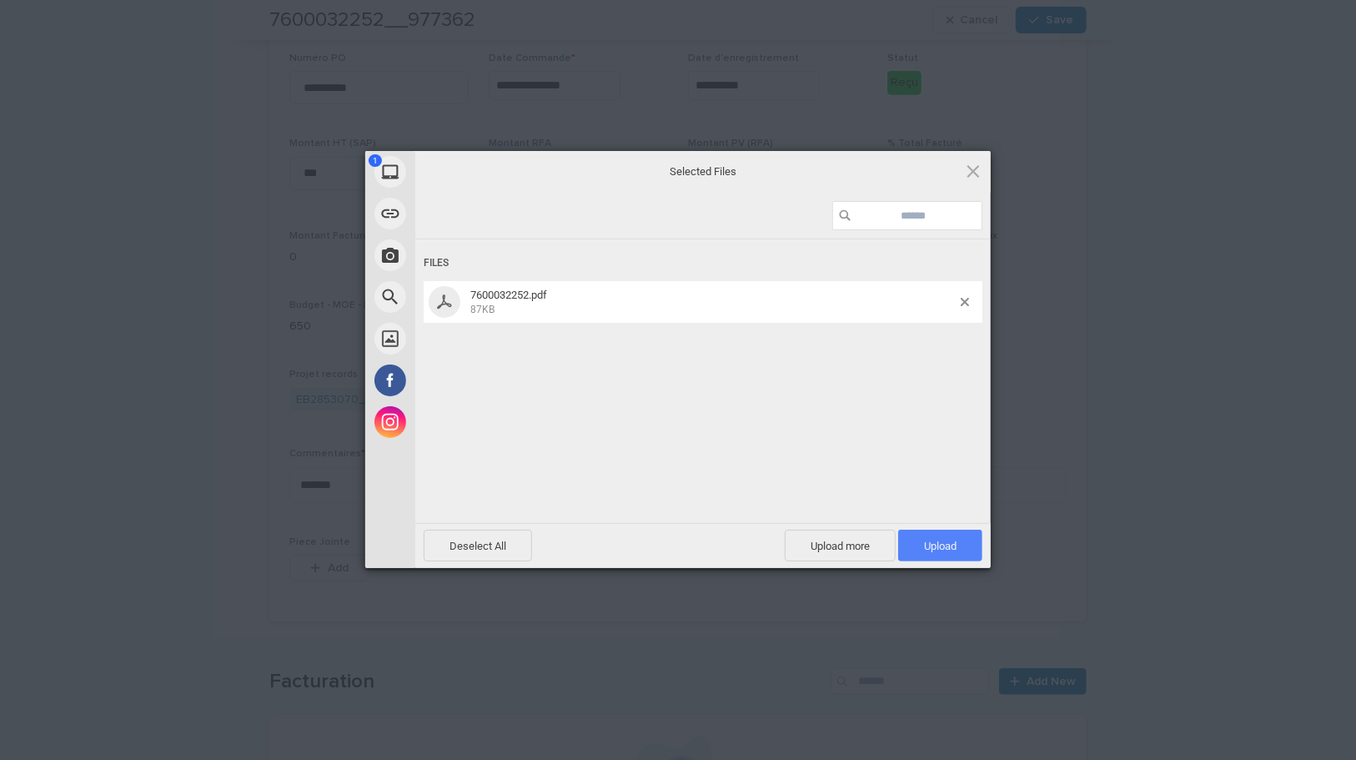
click at [927, 542] on span "Upload 1" at bounding box center [940, 546] width 33 height 13
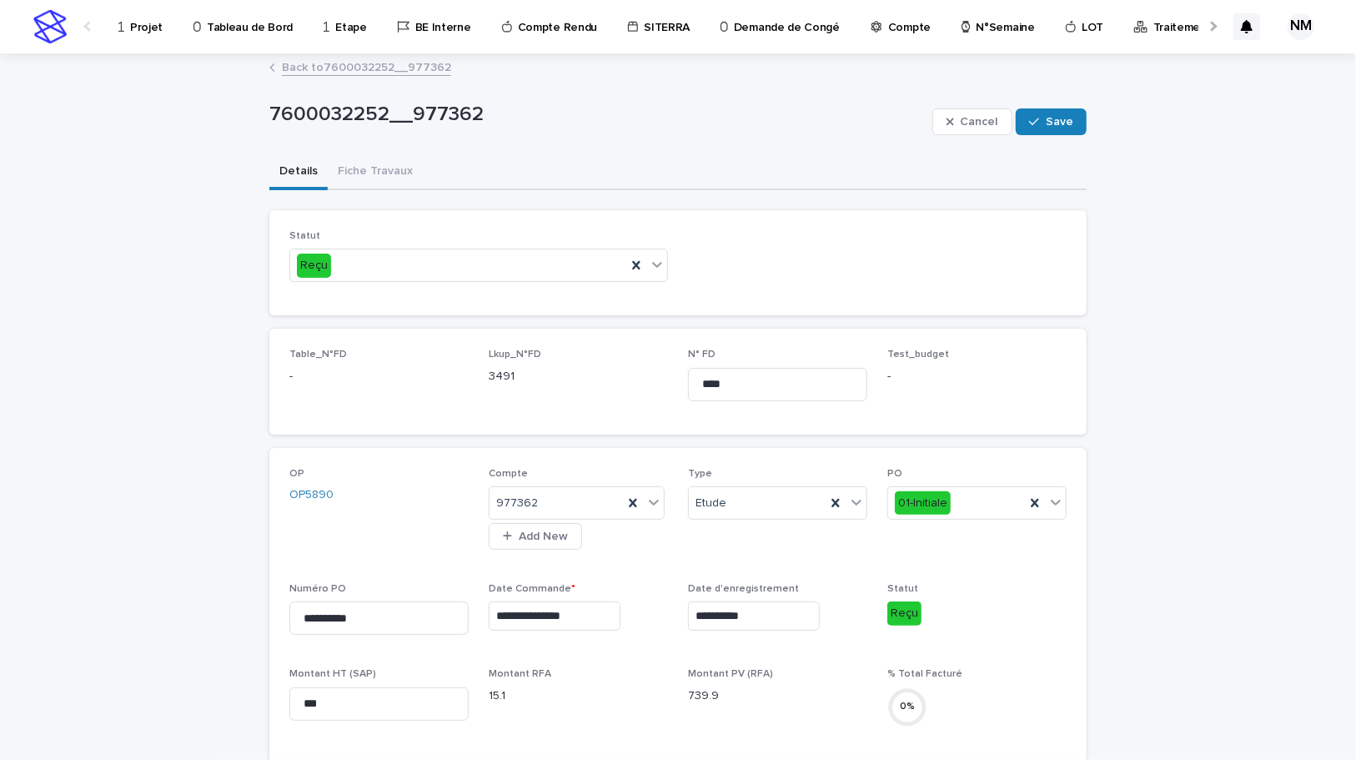
scroll to position [0, 0]
drag, startPoint x: 1056, startPoint y: 106, endPoint x: 1056, endPoint y: 117, distance: 10.8
click at [1059, 106] on div "Cancel Save" at bounding box center [1009, 121] width 154 height 67
click at [1055, 118] on span "Save" at bounding box center [1060, 122] width 28 height 12
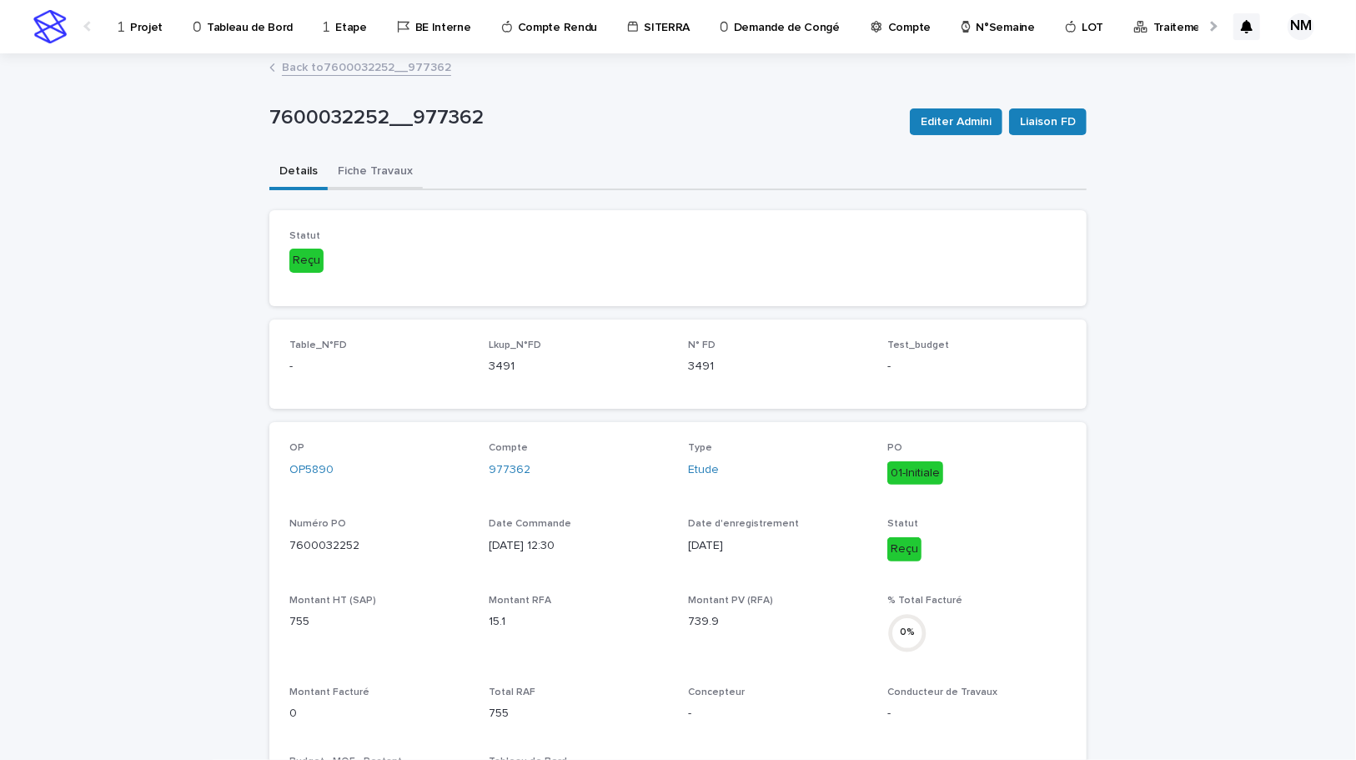
click at [351, 160] on button "Fiche Travaux" at bounding box center [375, 172] width 95 height 35
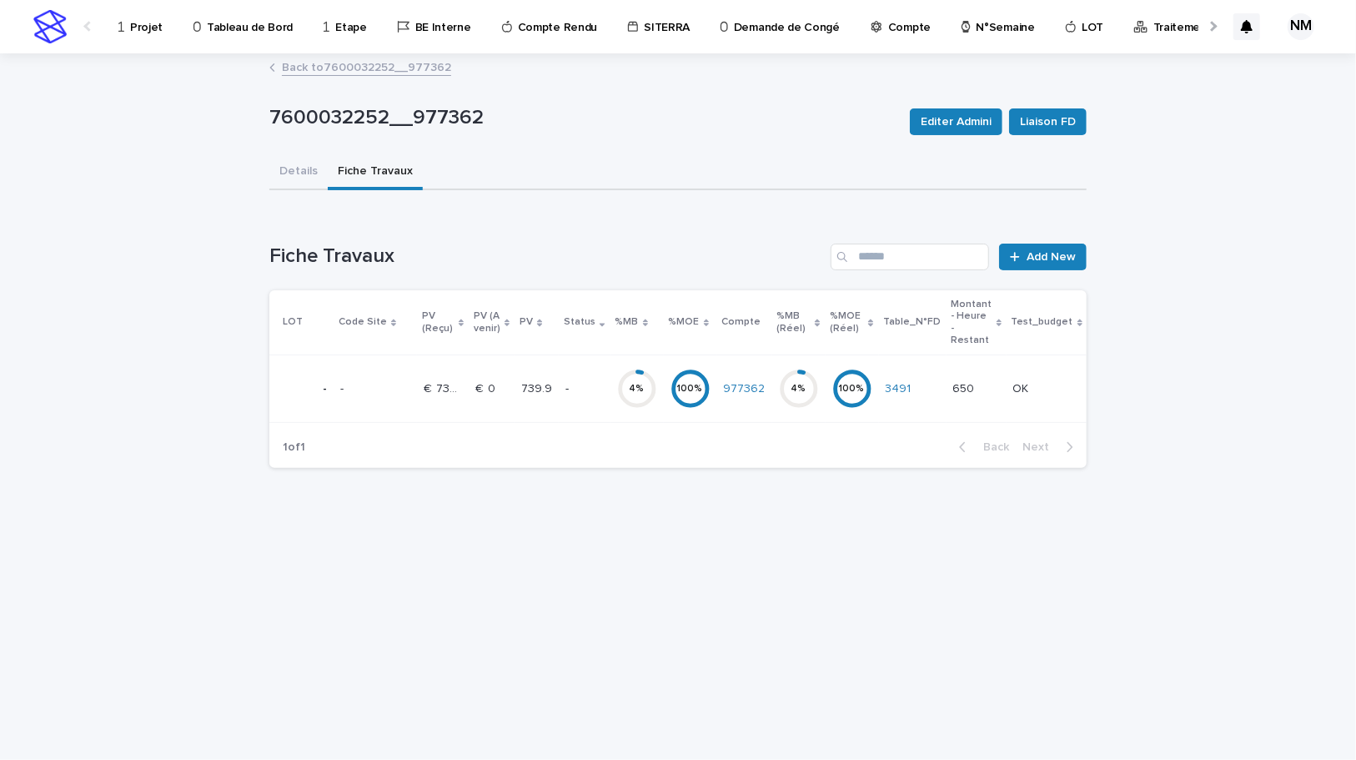
click at [902, 399] on div "3491" at bounding box center [913, 389] width 54 height 28
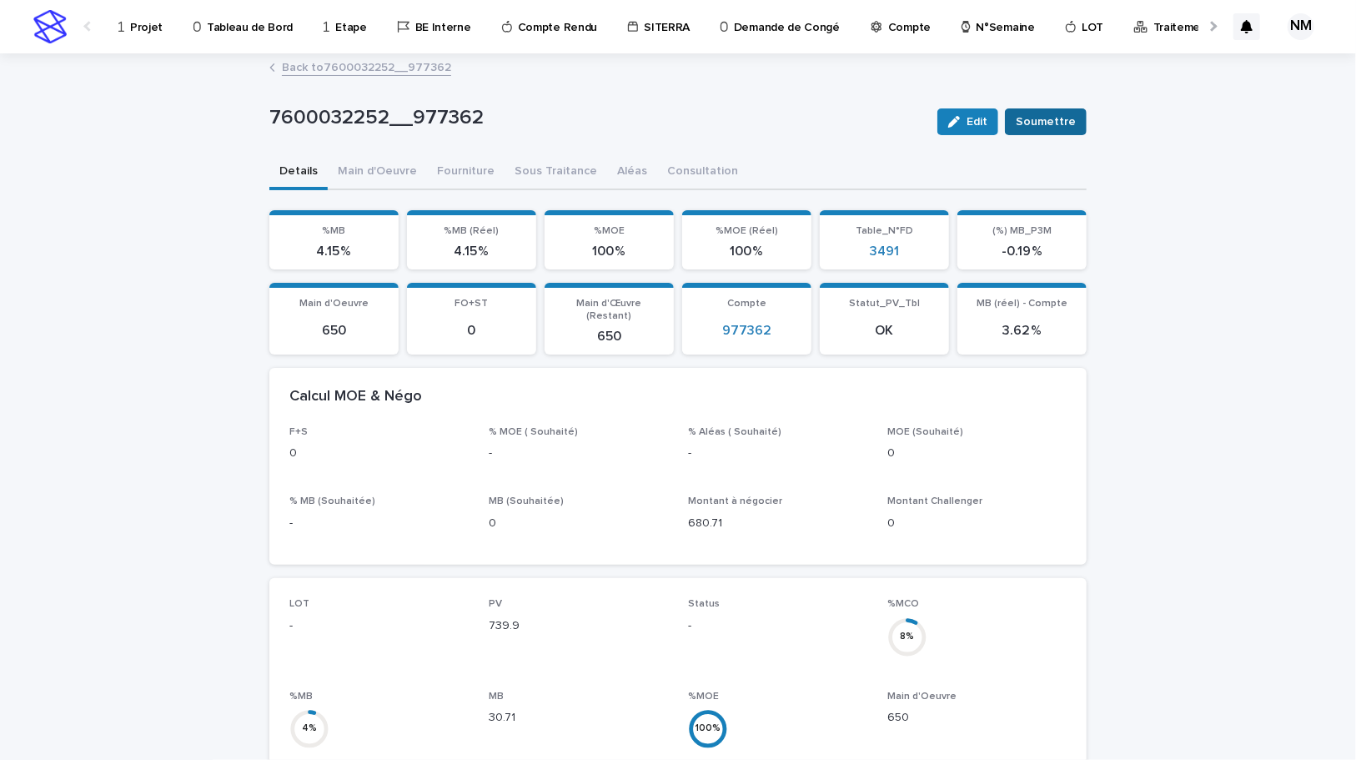
click at [1037, 119] on span "Soumettre" at bounding box center [1046, 121] width 60 height 17
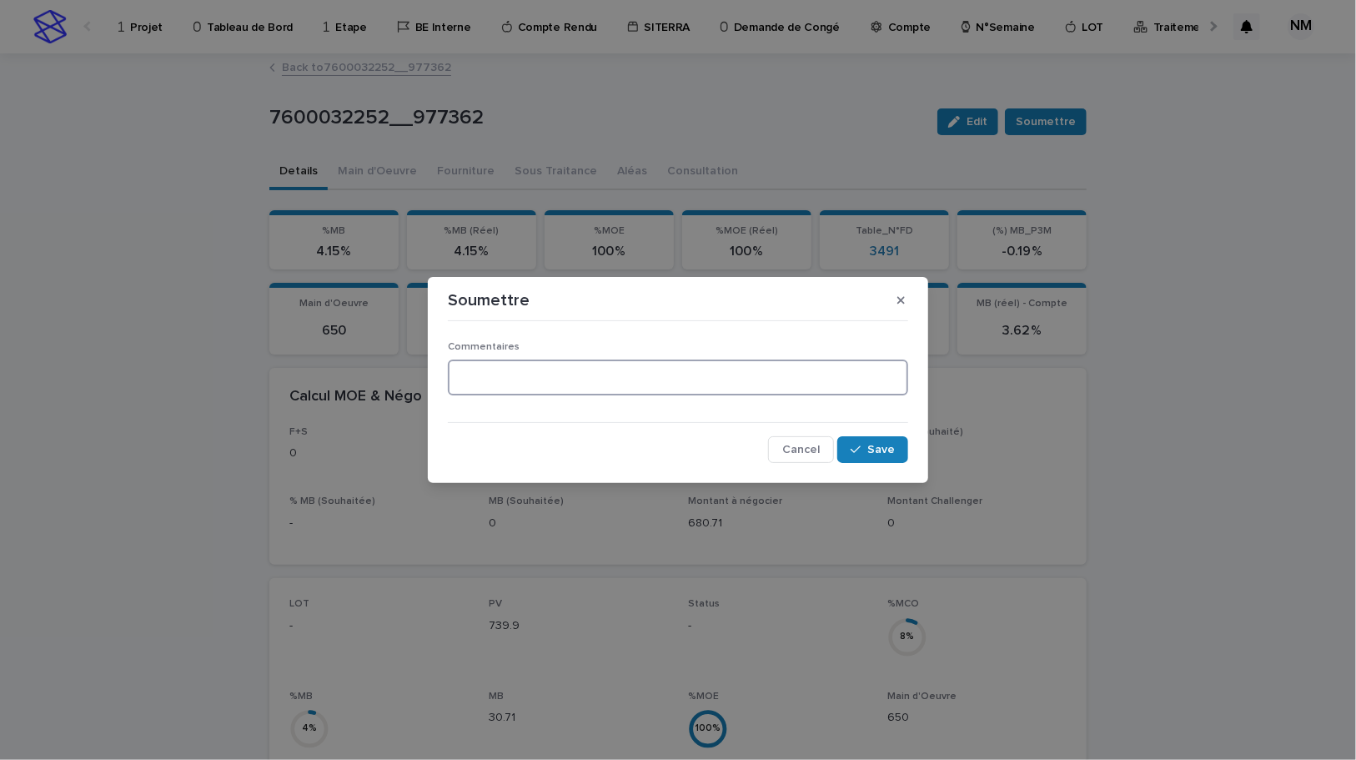
click at [486, 387] on textarea at bounding box center [678, 377] width 460 height 36
type textarea "*"
type textarea "**********"
click at [867, 446] on div "button" at bounding box center [859, 450] width 17 height 12
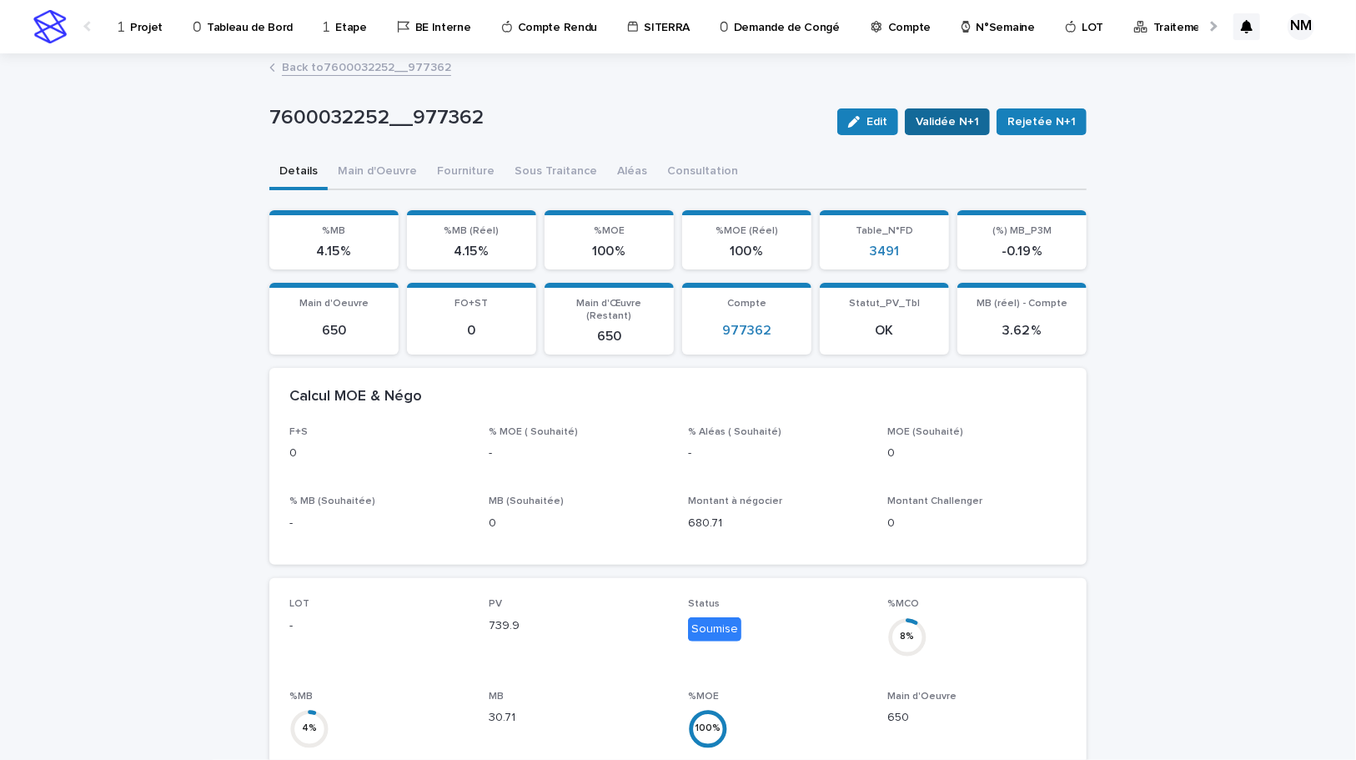
click at [971, 117] on span "Validée N+1" at bounding box center [947, 121] width 63 height 17
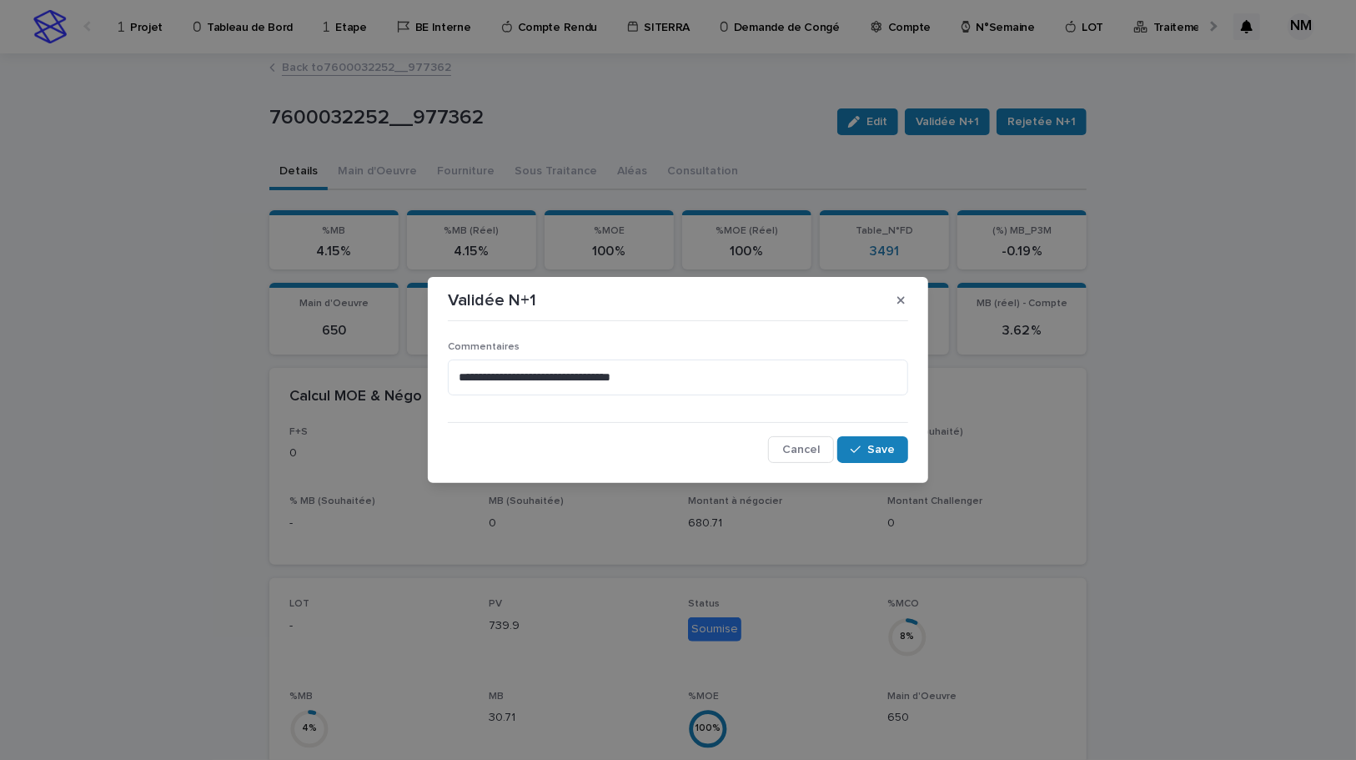
click at [882, 453] on span "Save" at bounding box center [881, 450] width 28 height 12
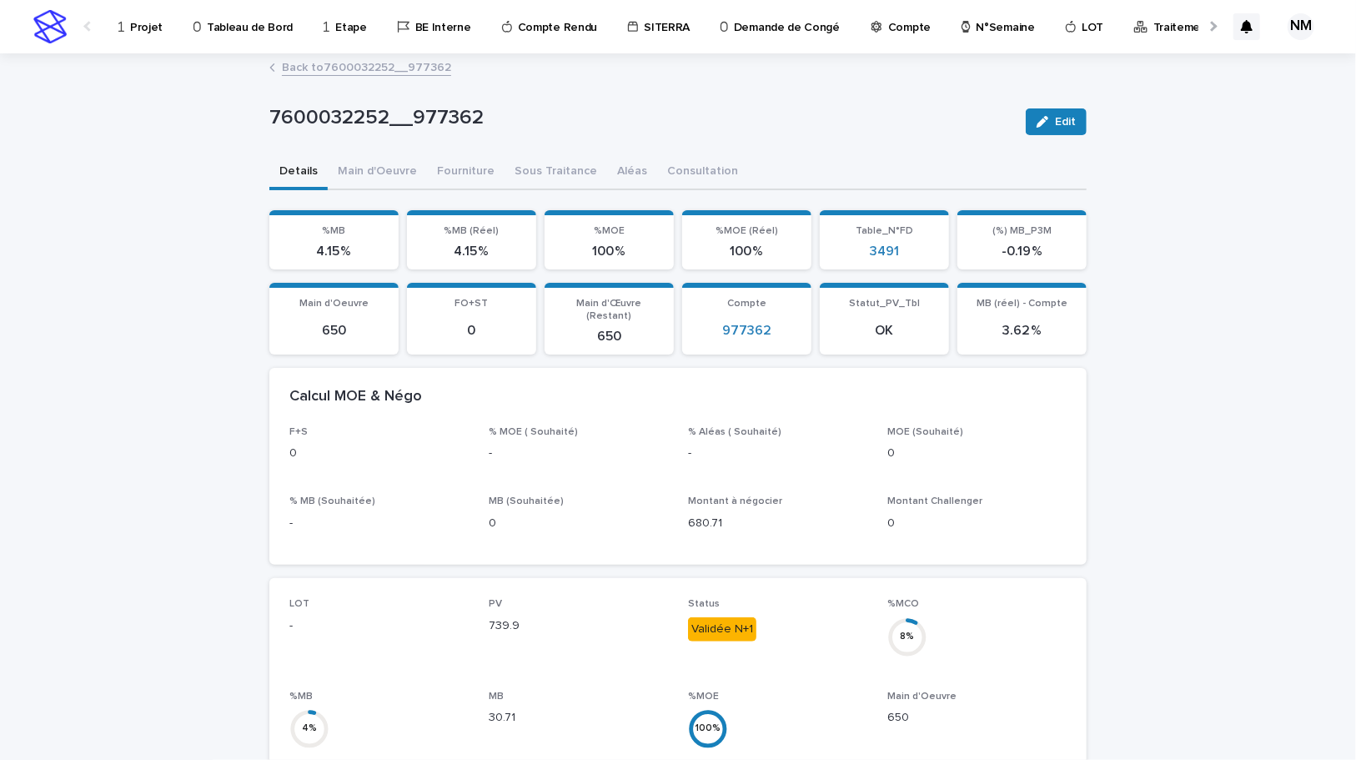
click at [303, 61] on link "Back to 7600032252__977362" at bounding box center [366, 66] width 169 height 19
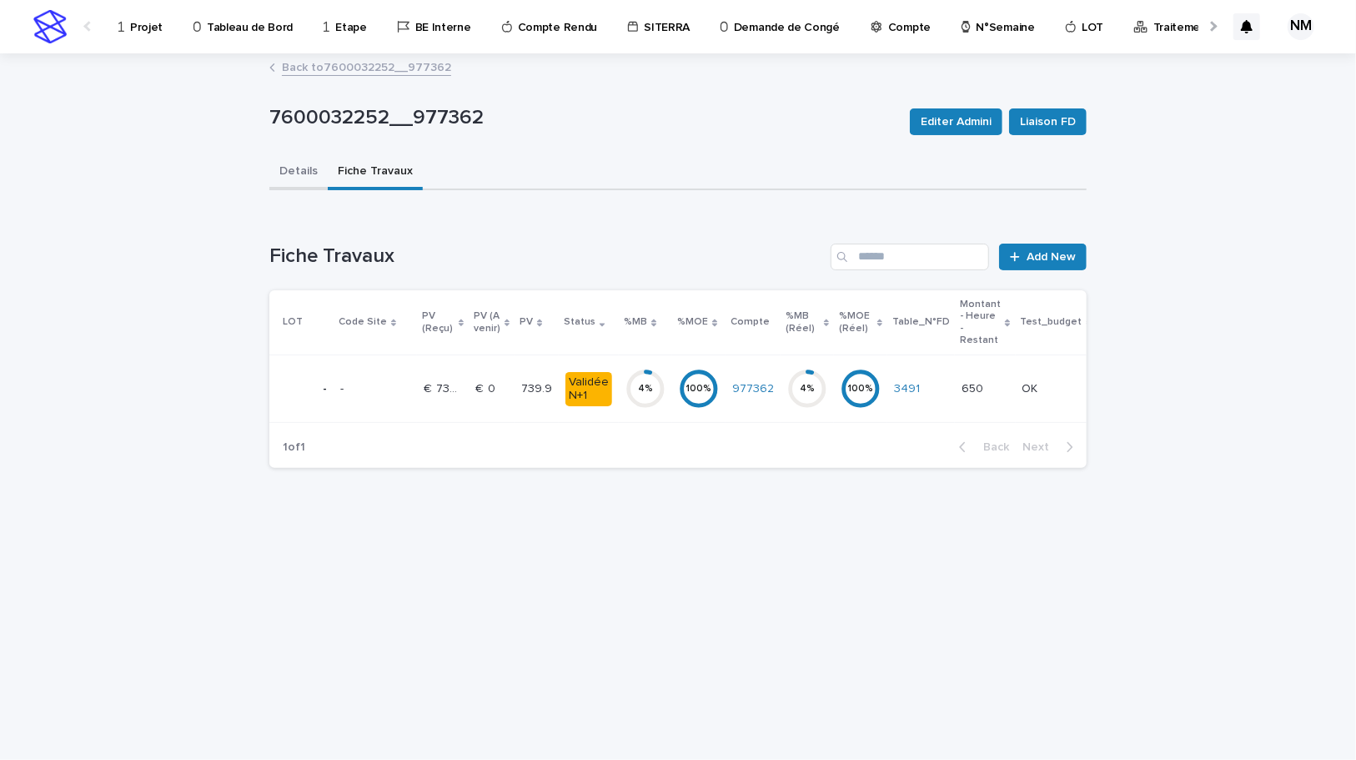
click at [314, 168] on button "Details" at bounding box center [298, 172] width 58 height 35
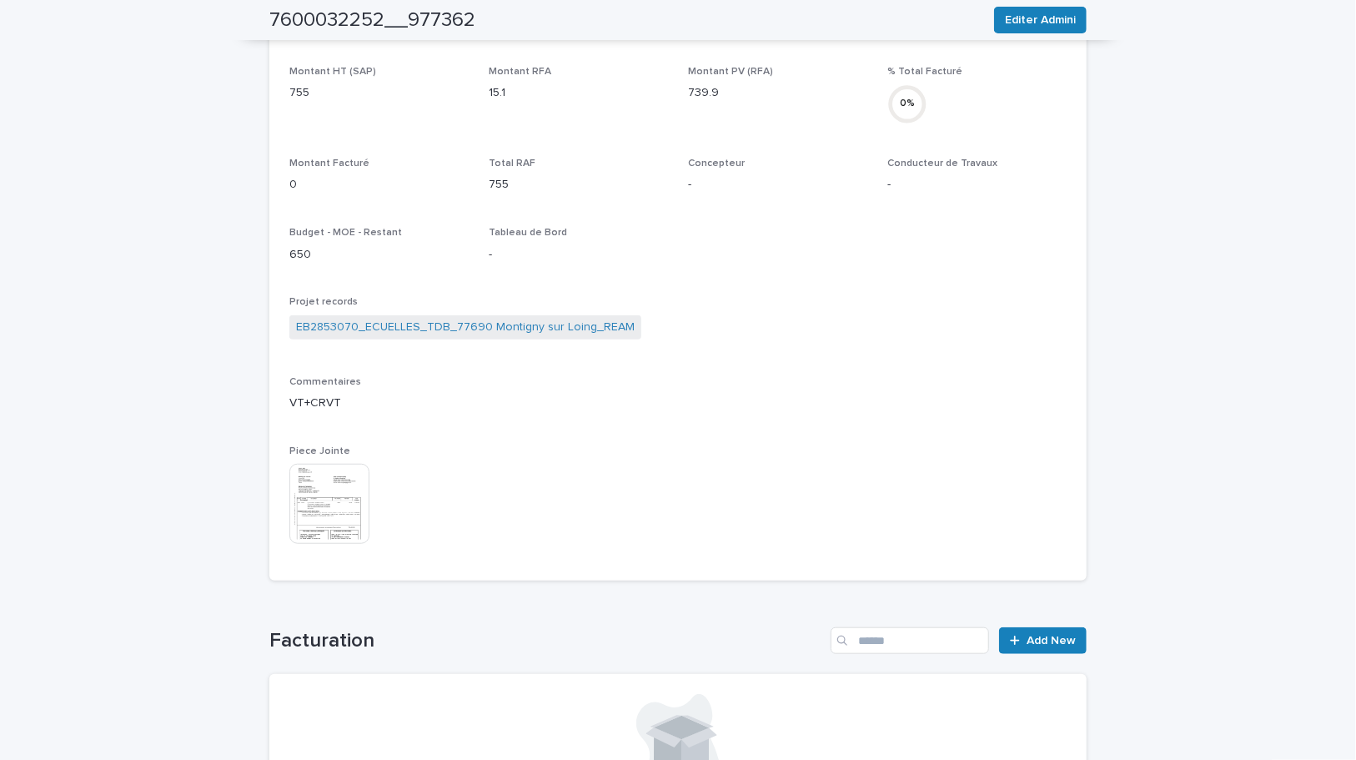
scroll to position [530, 0]
click at [422, 329] on link "EB2853070_ECUELLES_TDB_77690 Montigny sur Loing_REAM" at bounding box center [465, 326] width 339 height 18
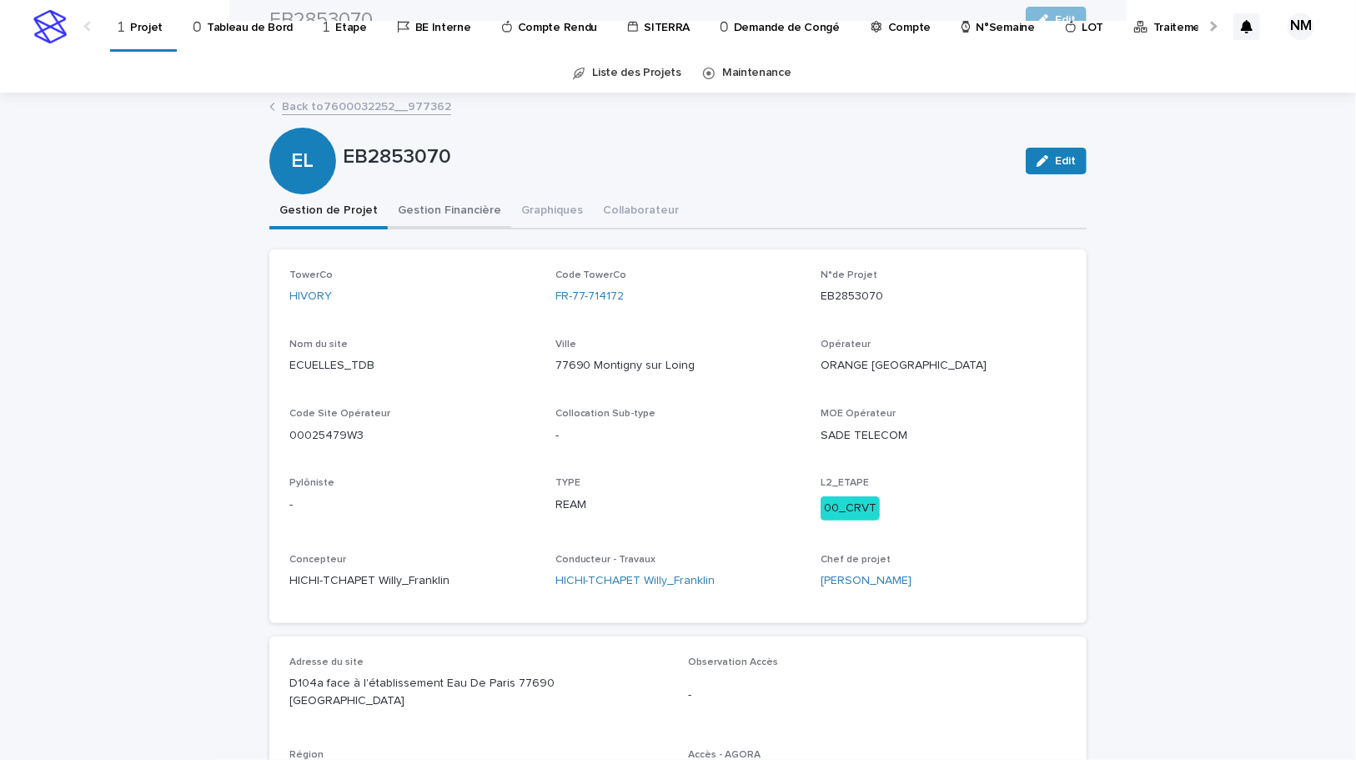
click at [462, 210] on button "Gestion Financière" at bounding box center [449, 211] width 123 height 35
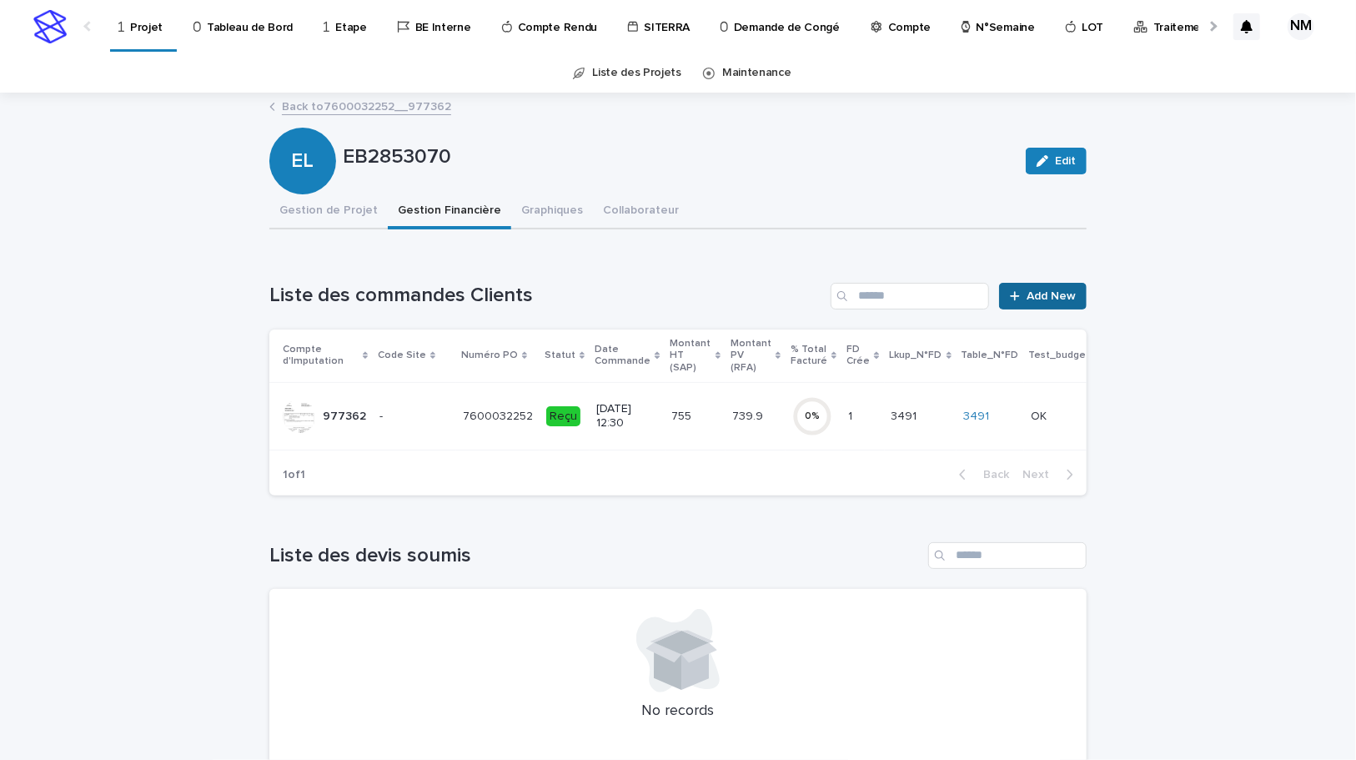
click at [1058, 293] on span "Add New" at bounding box center [1051, 296] width 49 height 12
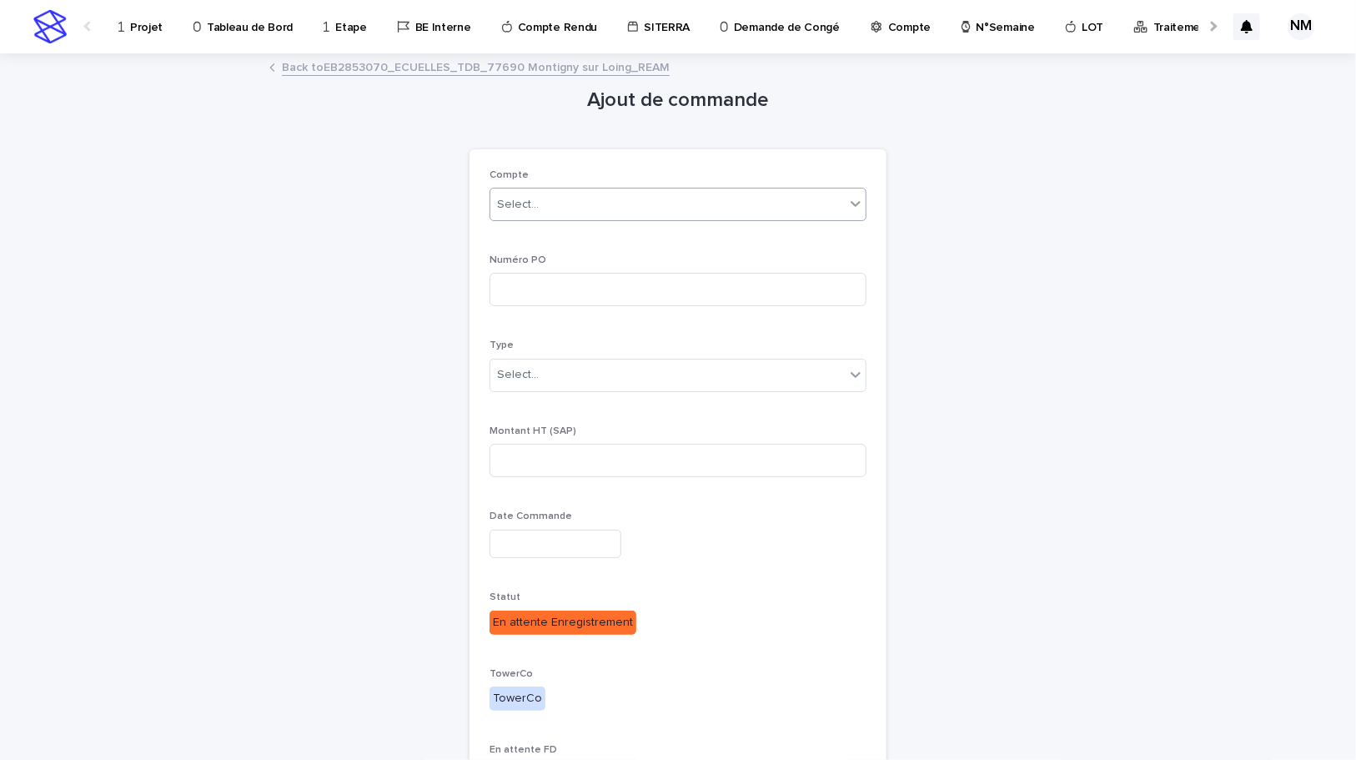
click at [537, 210] on div "Select..." at bounding box center [667, 205] width 354 height 28
type input "******"
click at [550, 227] on div "977362" at bounding box center [672, 236] width 375 height 29
click at [534, 279] on input at bounding box center [678, 289] width 377 height 33
paste input "**********"
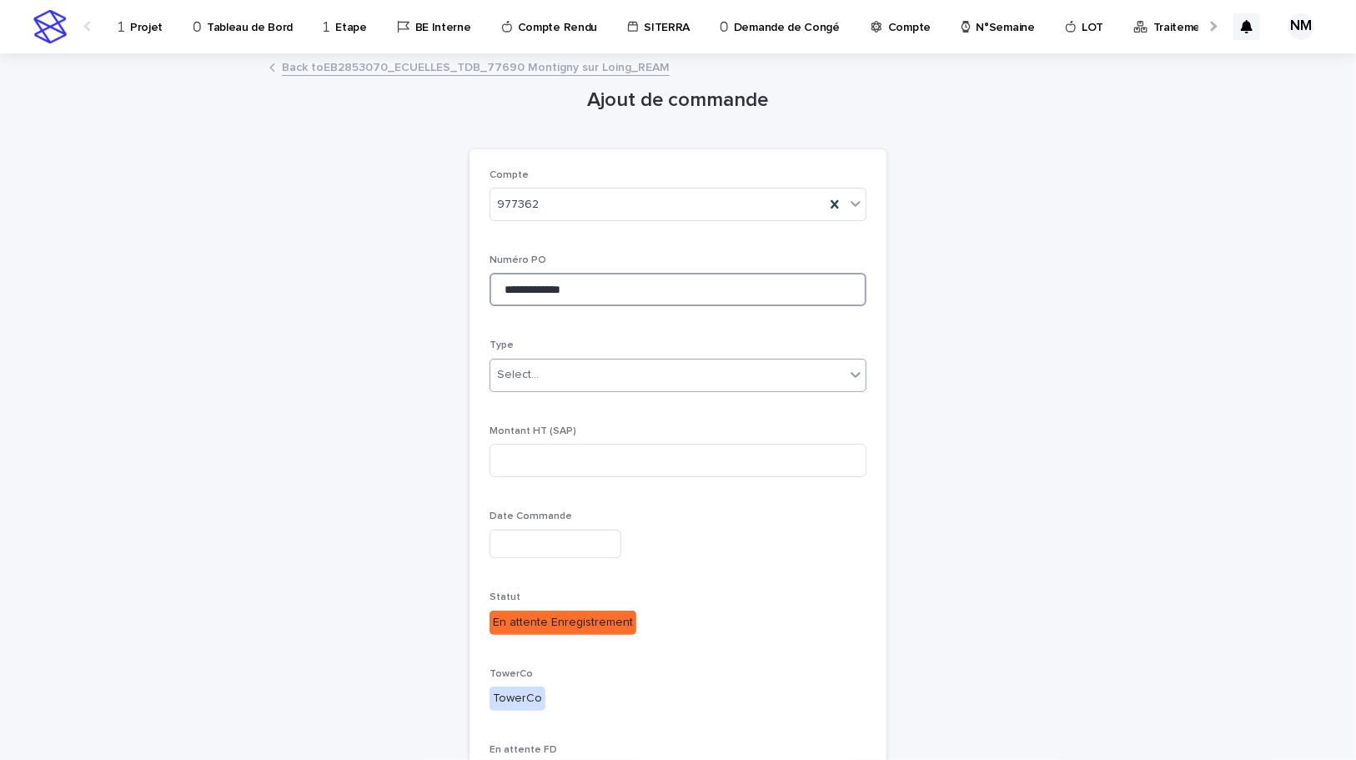
type input "**********"
click at [536, 372] on div "Select..." at bounding box center [667, 375] width 354 height 28
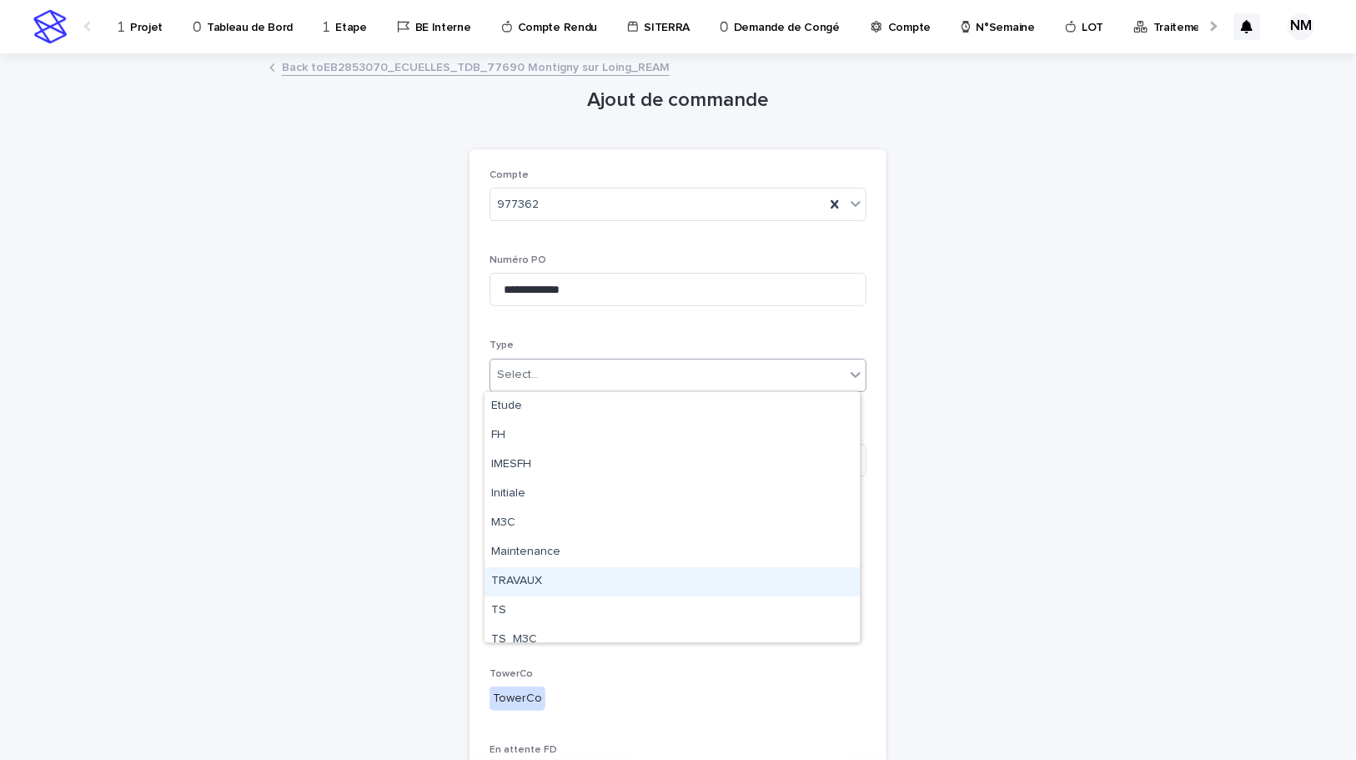
scroll to position [42, 0]
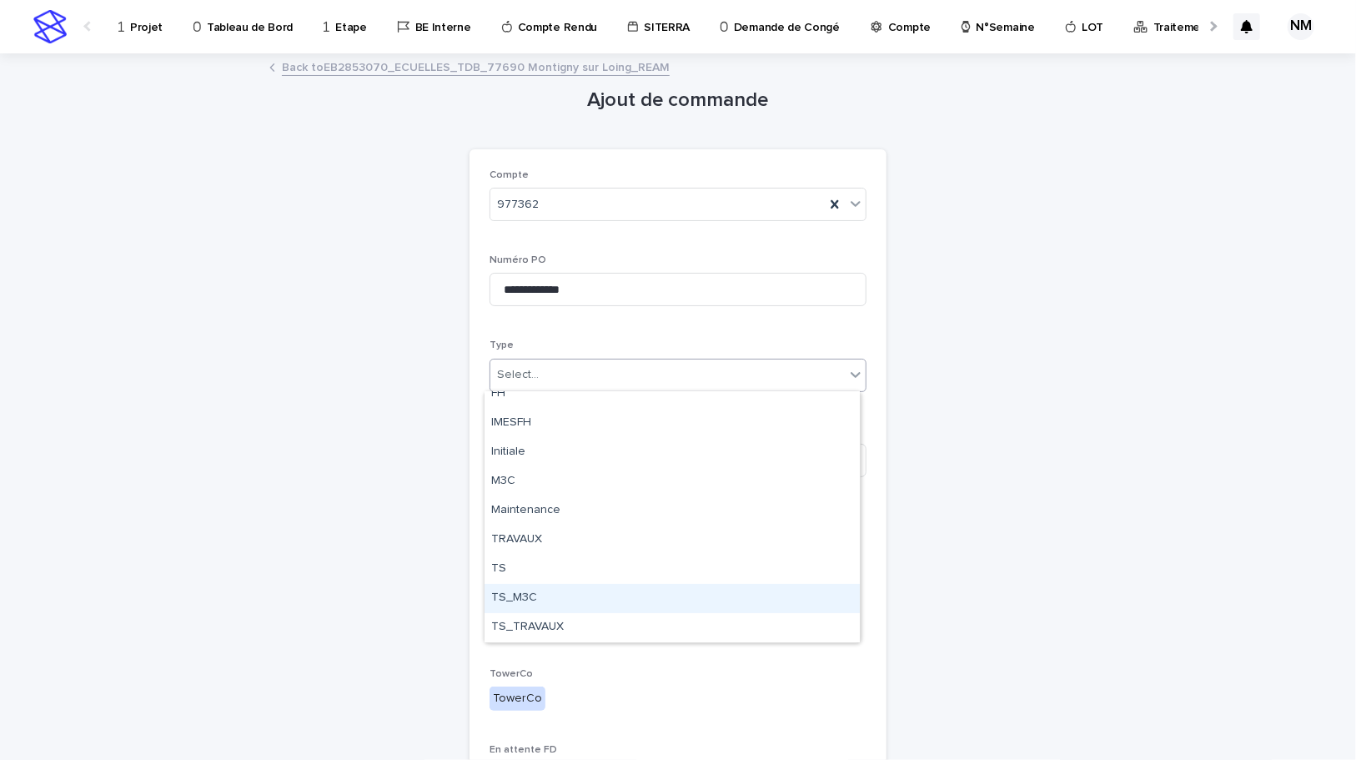
click at [514, 600] on div "TS_M3C" at bounding box center [672, 598] width 375 height 29
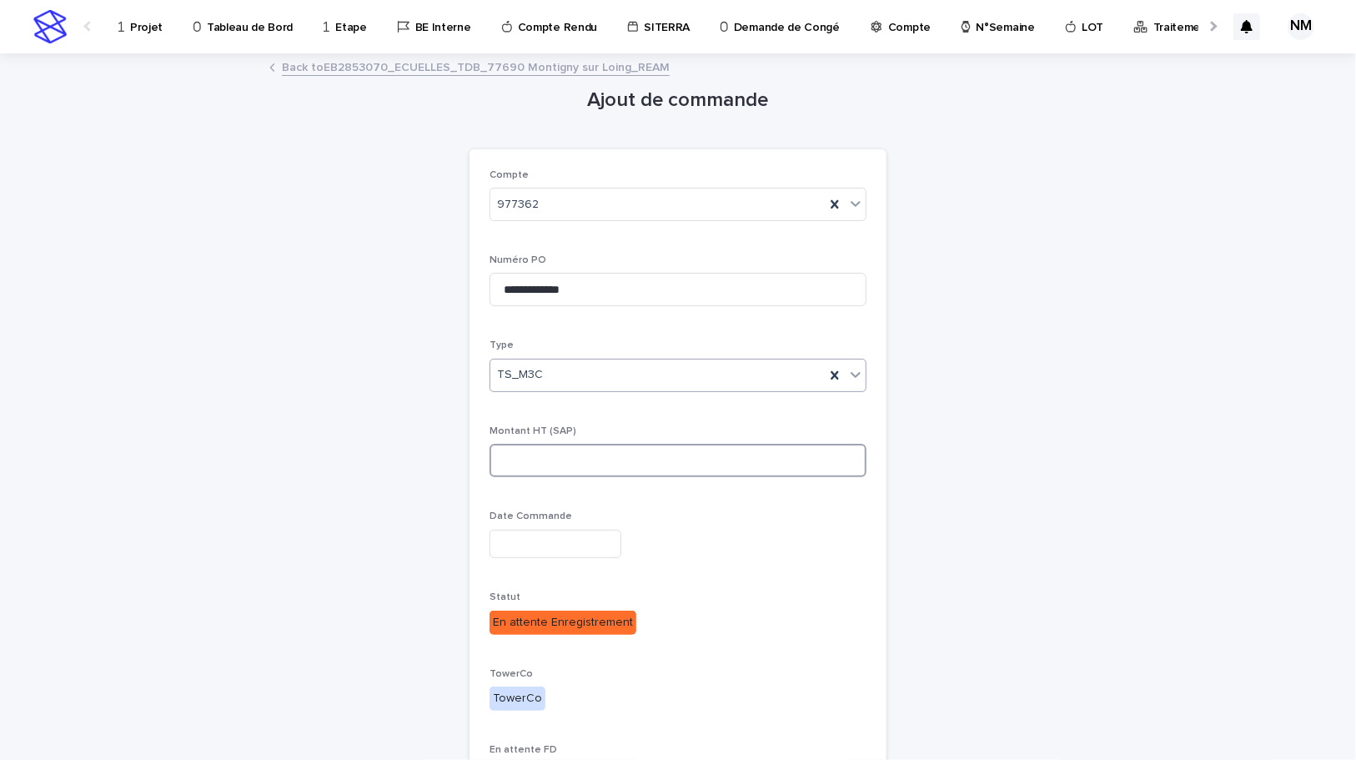
click at [530, 456] on input at bounding box center [678, 460] width 377 height 33
type input "*******"
click at [580, 550] on input "text" at bounding box center [556, 544] width 132 height 29
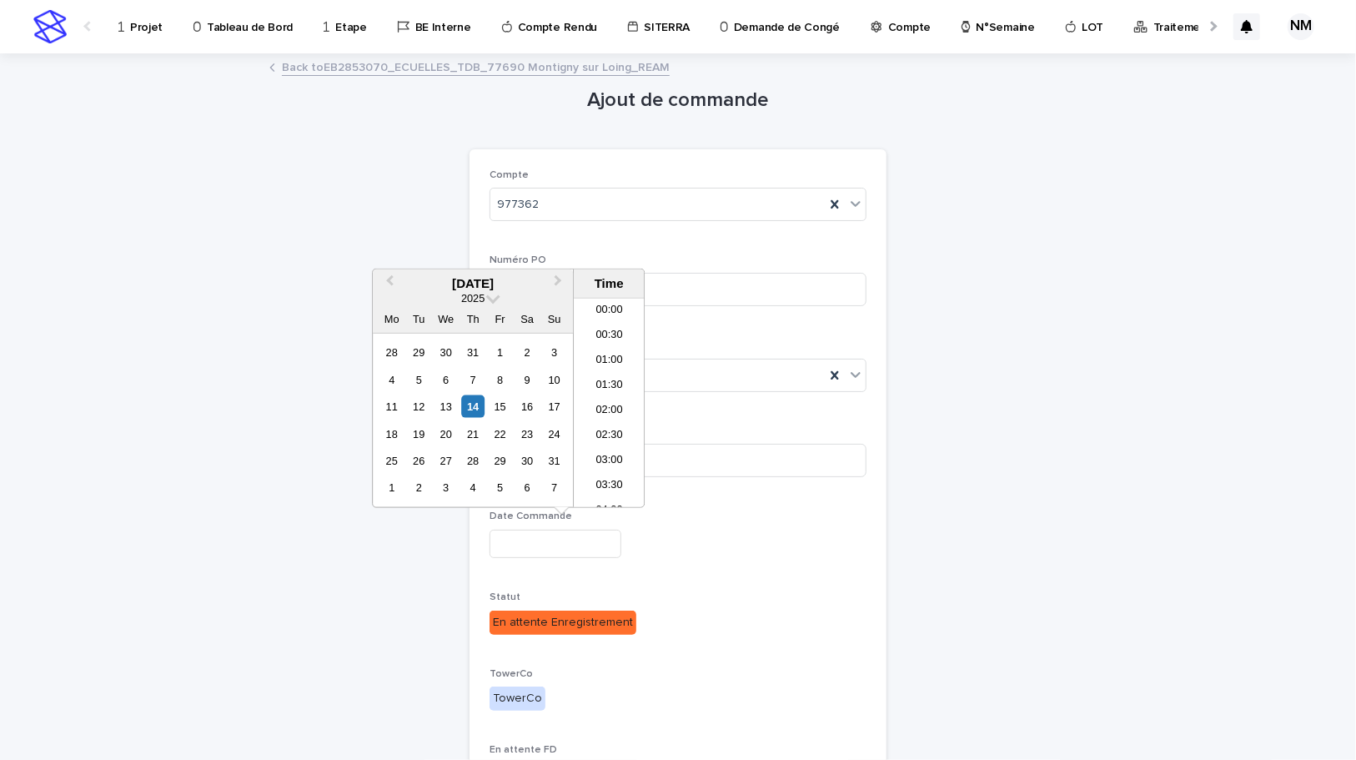
scroll to position [509, 0]
click at [483, 404] on div "14" at bounding box center [473, 406] width 23 height 23
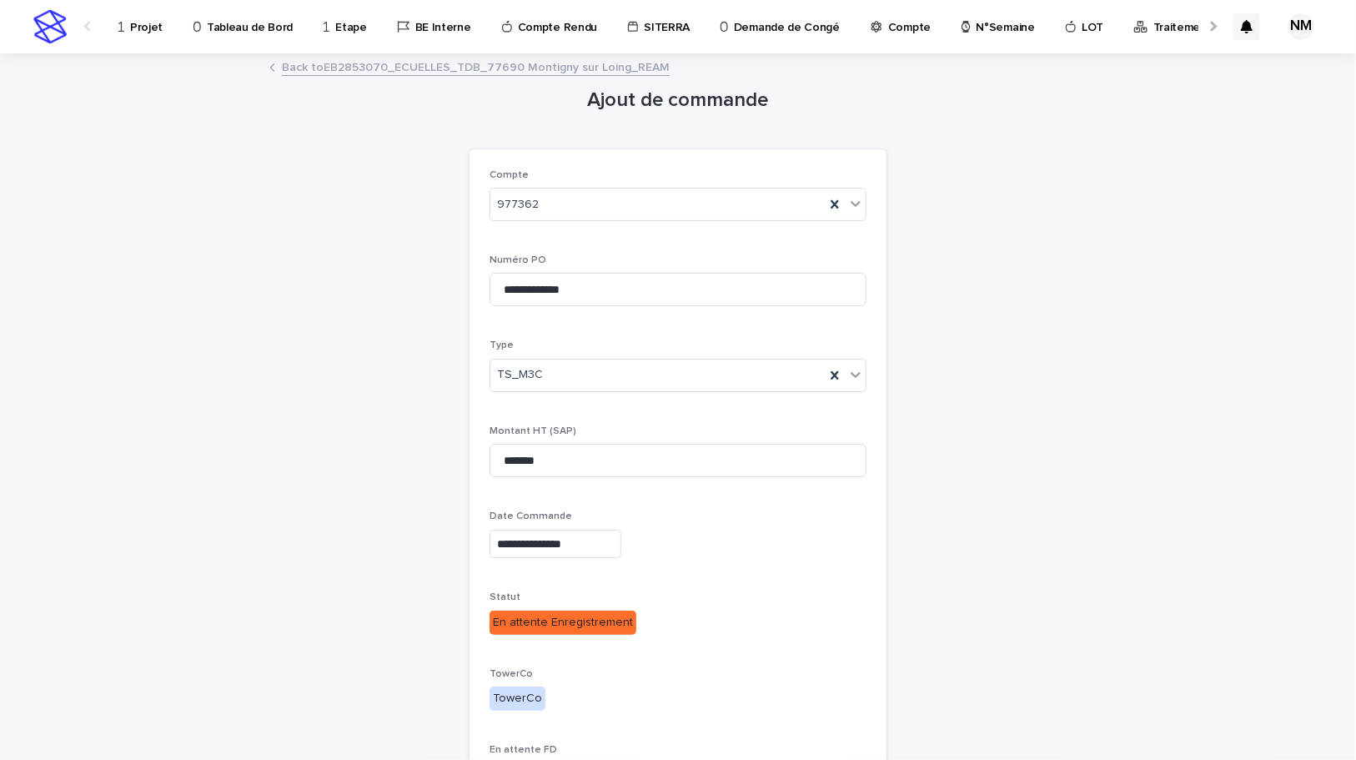
click at [698, 572] on div "**********" at bounding box center [678, 480] width 377 height 622
click at [559, 541] on input "**********" at bounding box center [556, 544] width 132 height 29
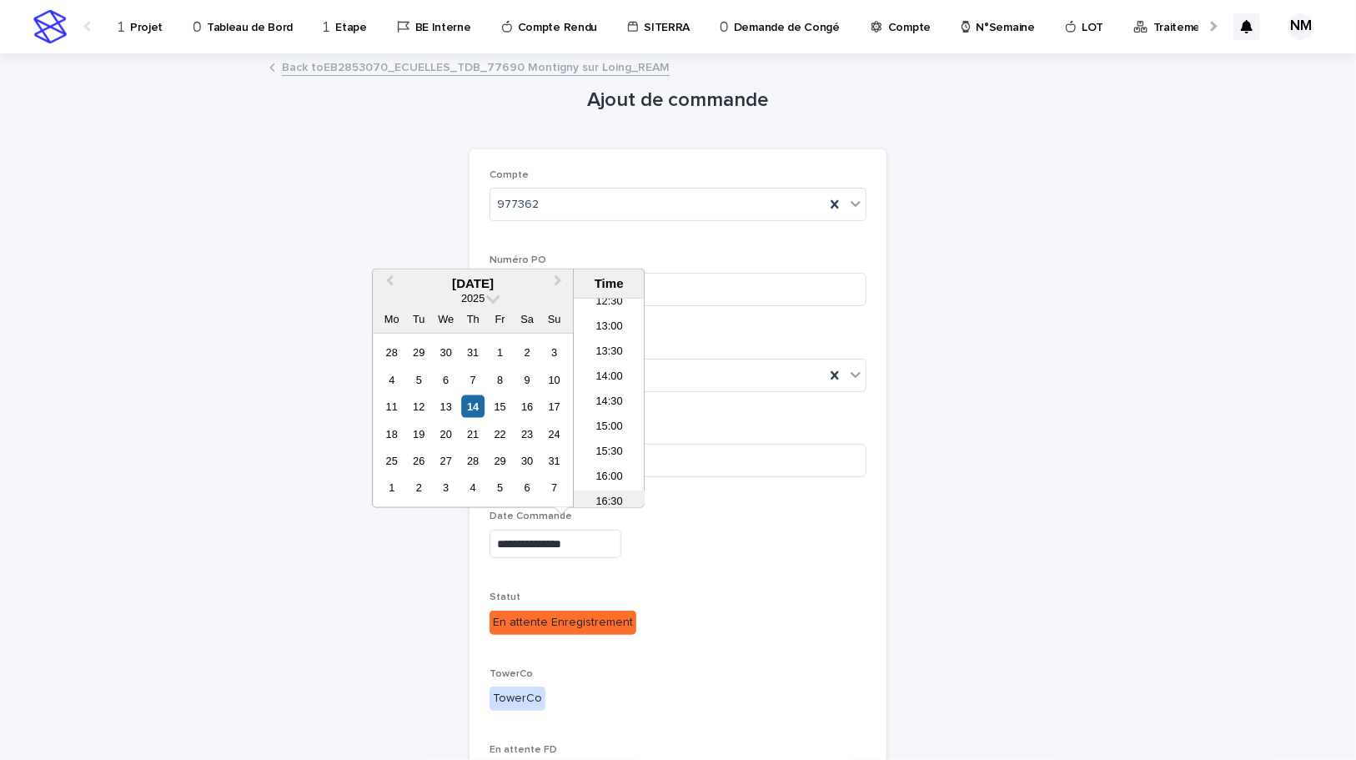
scroll to position [606, 0]
click at [608, 331] on li "12:30" at bounding box center [609, 330] width 71 height 25
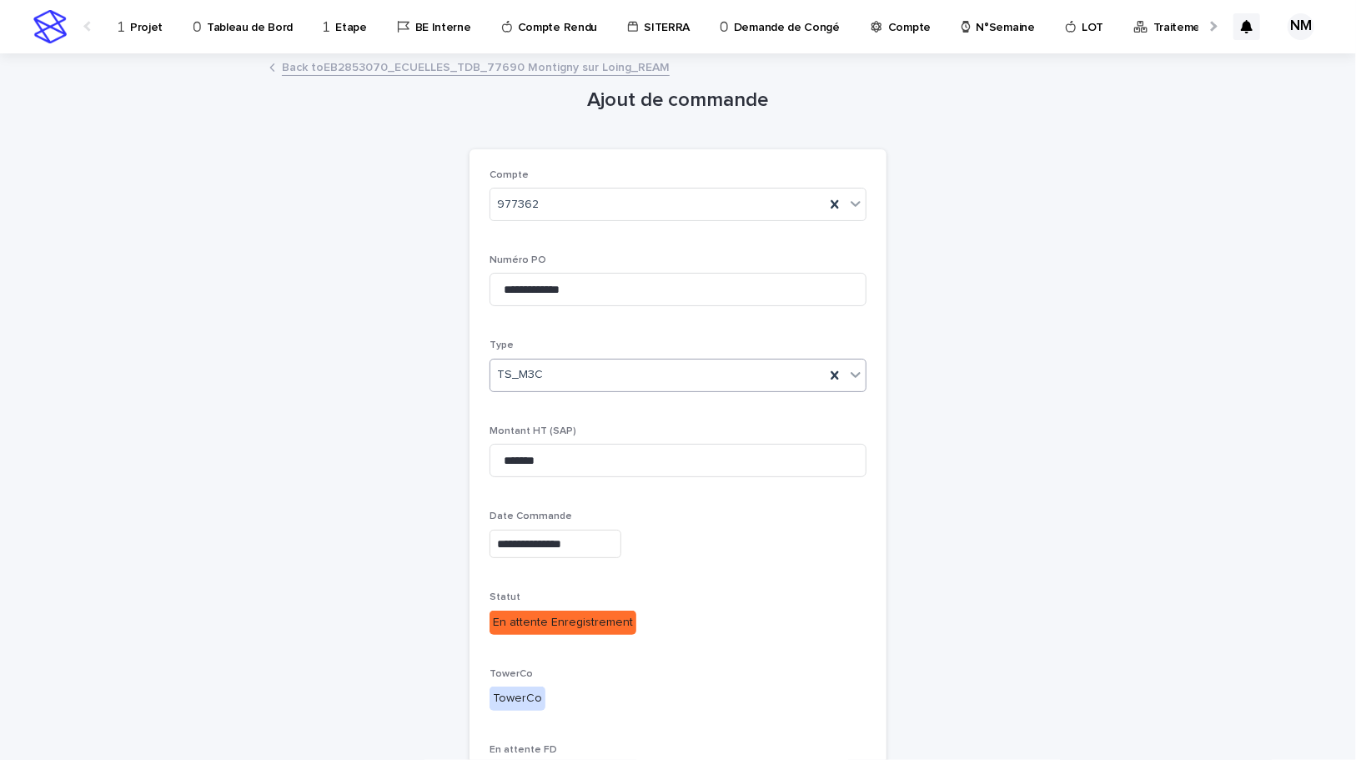
type input "**********"
click at [733, 581] on div "**********" at bounding box center [678, 480] width 377 height 622
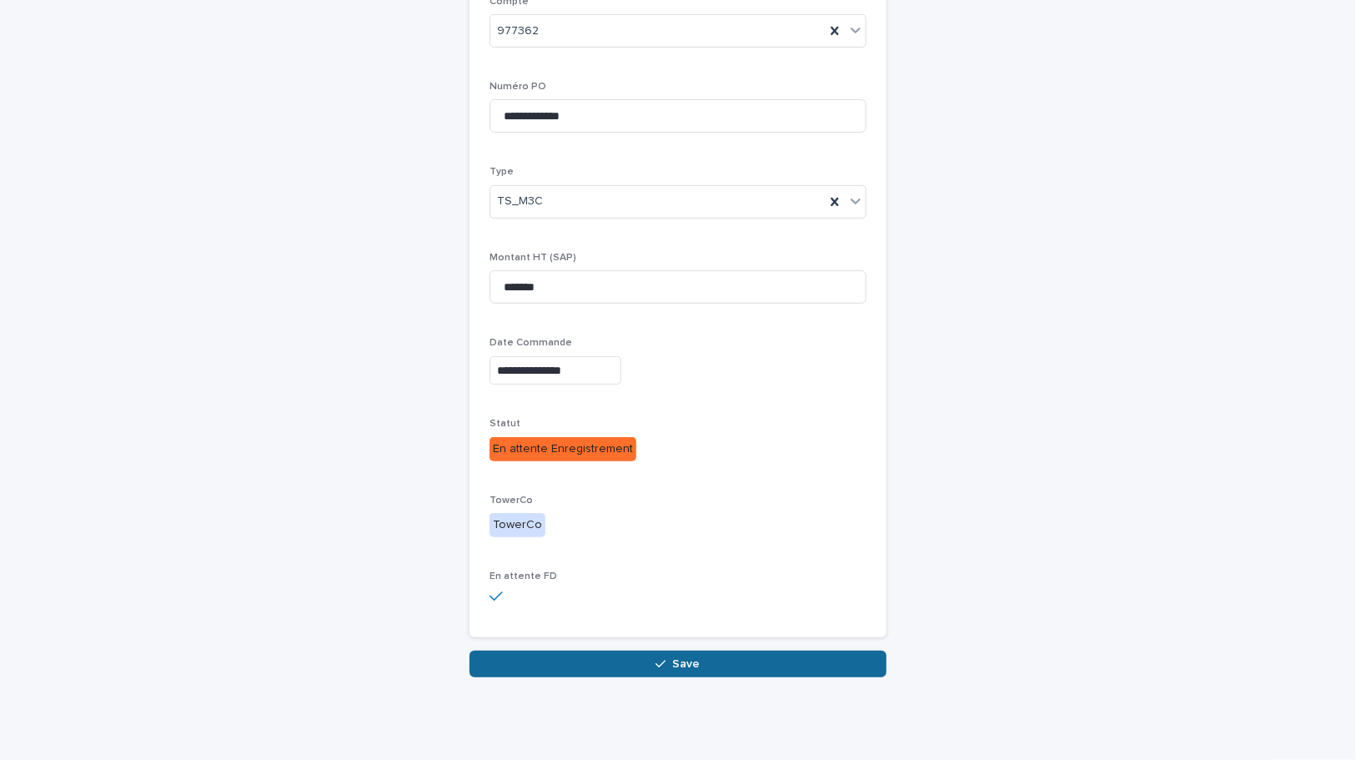
click at [685, 666] on span "Save" at bounding box center [687, 664] width 28 height 12
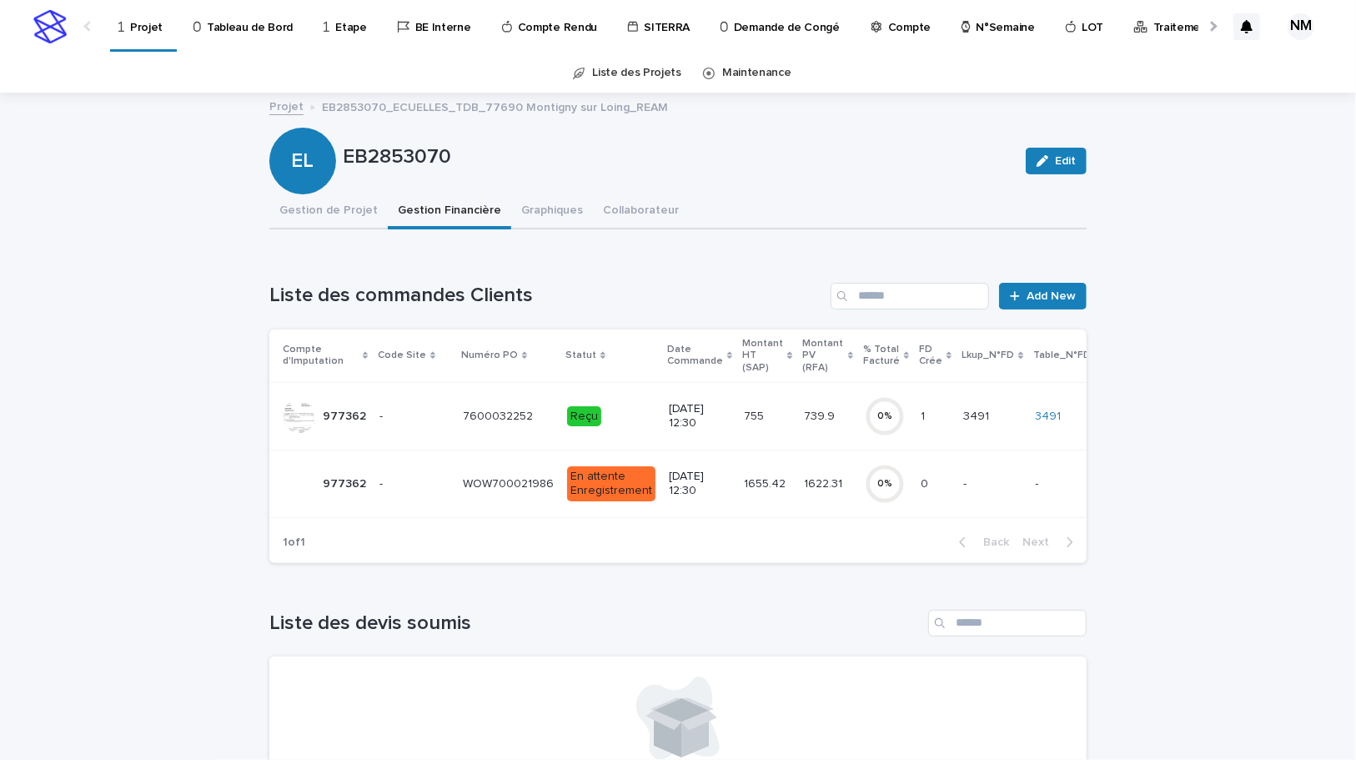
click at [737, 499] on td "1655.42 1655.42" at bounding box center [767, 484] width 60 height 68
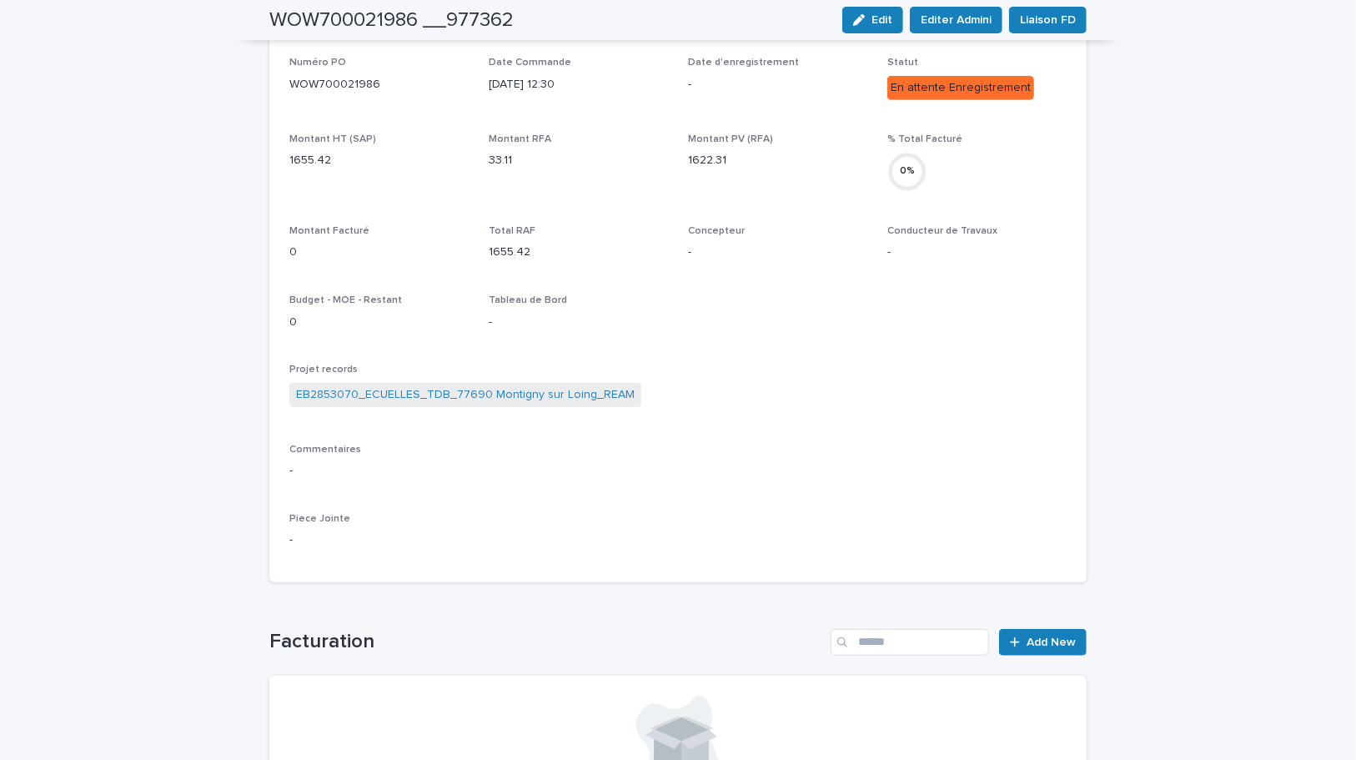
scroll to position [303, 0]
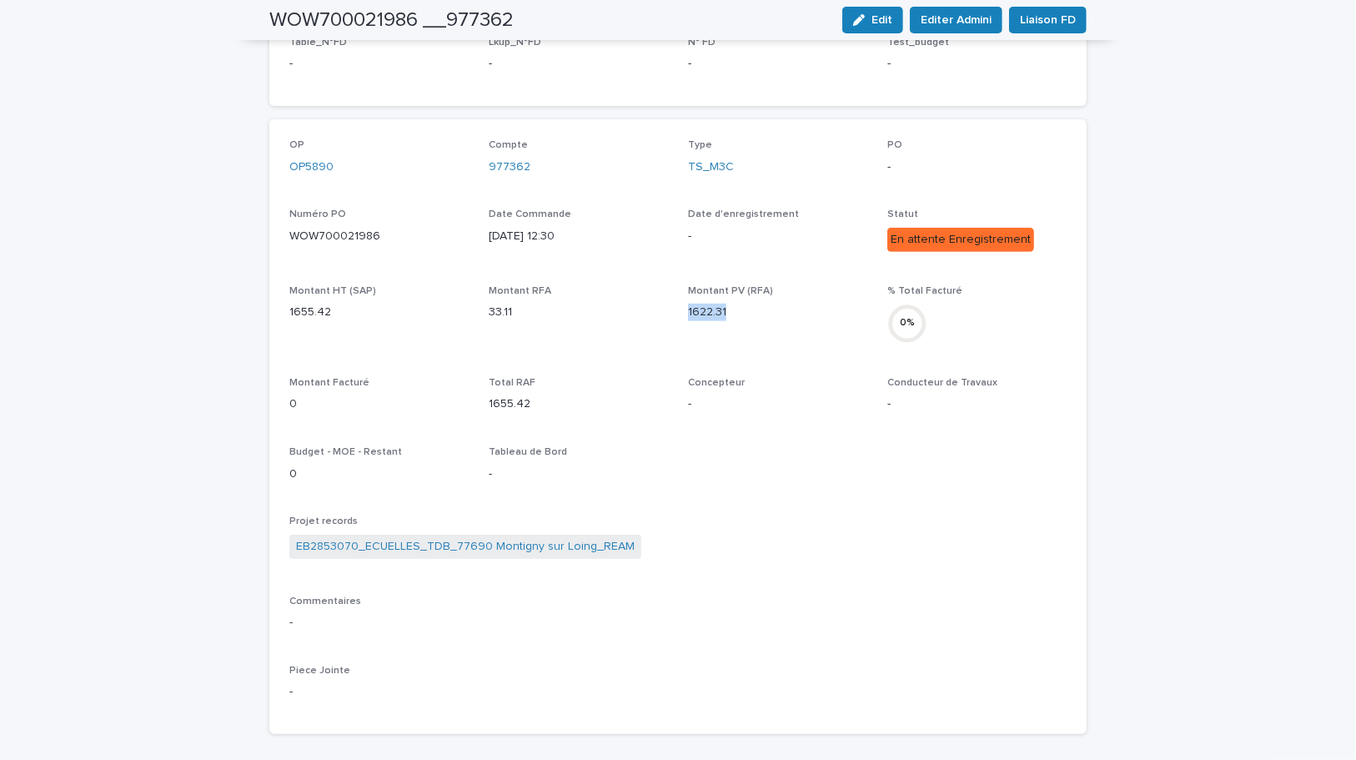
drag, startPoint x: 733, startPoint y: 307, endPoint x: 676, endPoint y: 307, distance: 57.5
click at [676, 307] on div "OP OP5890 Compte 977362 Type TS_M3C PO - Numéro PO WOW700021986 Date Commande 1…" at bounding box center [677, 426] width 777 height 575
copy p "1622.31"
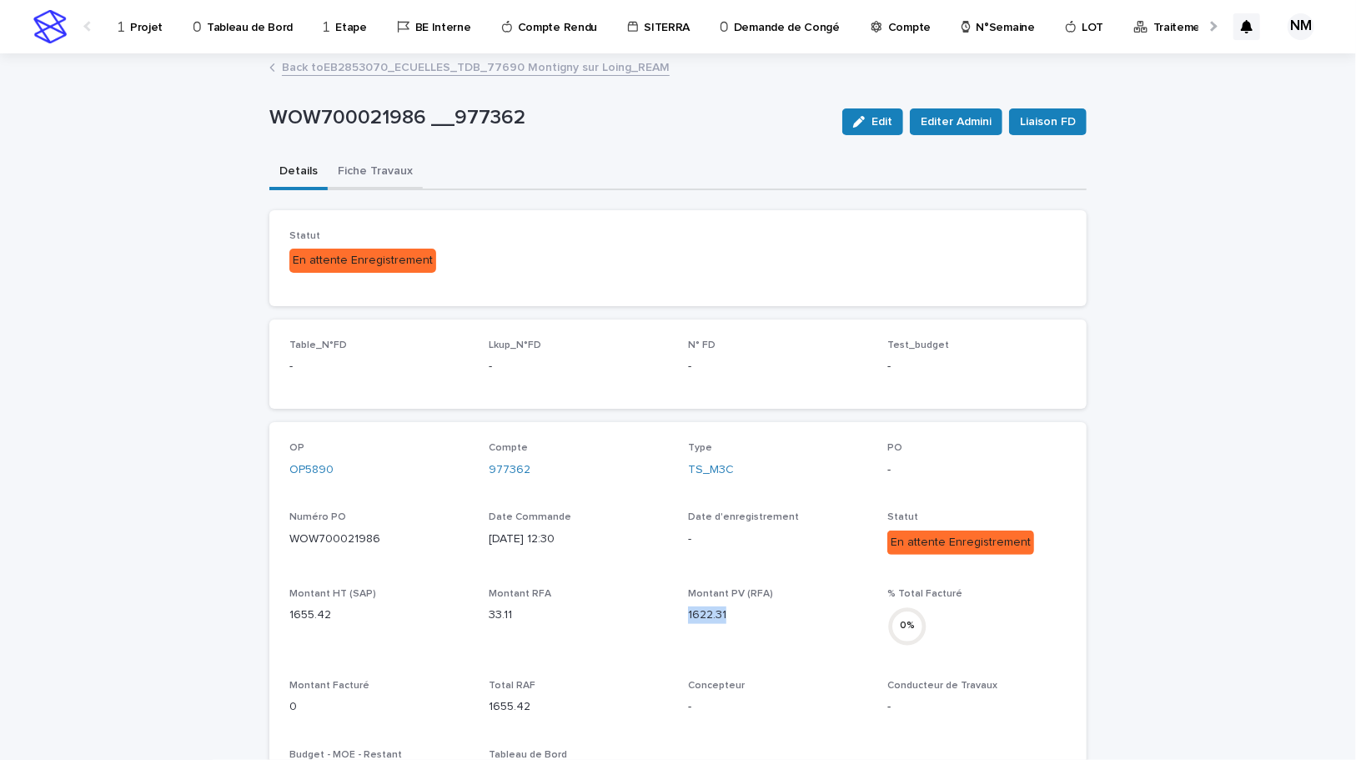
click at [349, 183] on button "Fiche Travaux" at bounding box center [375, 172] width 95 height 35
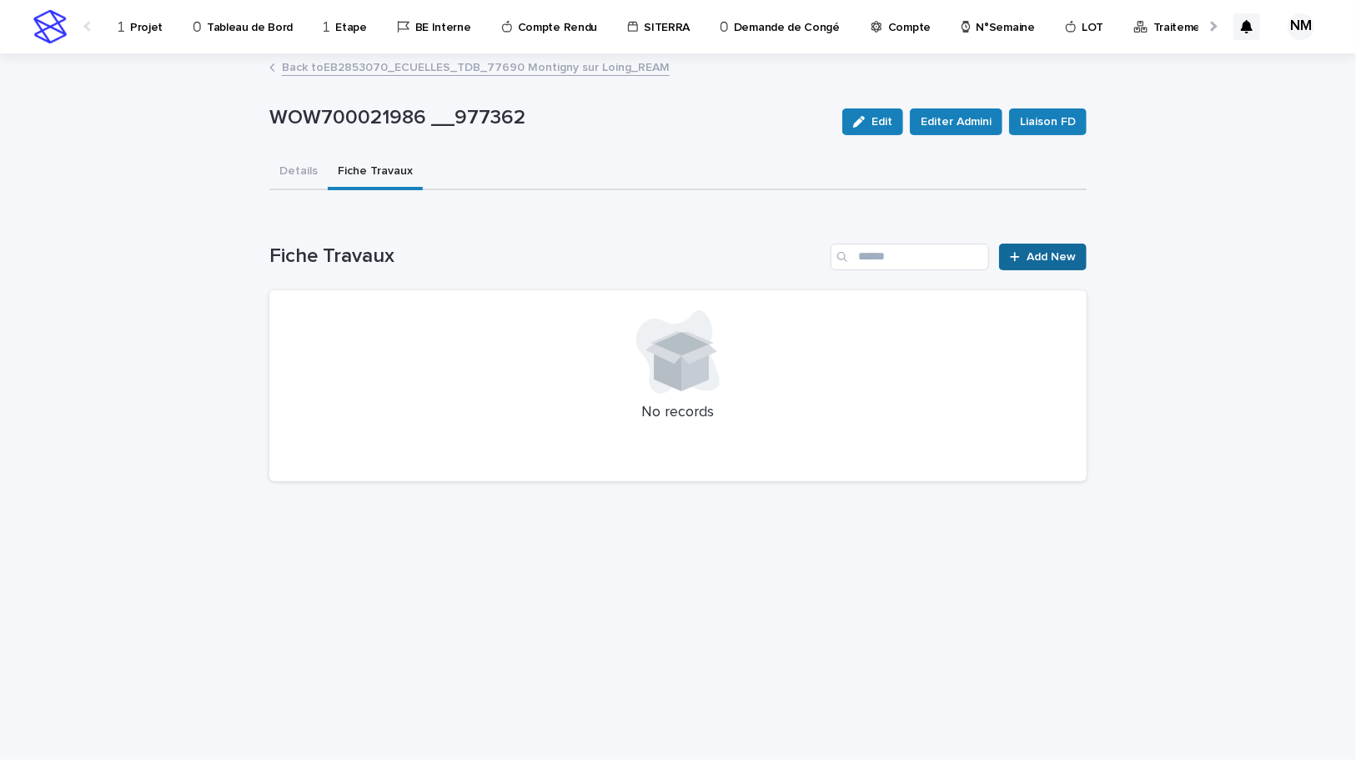
click at [1068, 256] on span "Add New" at bounding box center [1051, 257] width 49 height 12
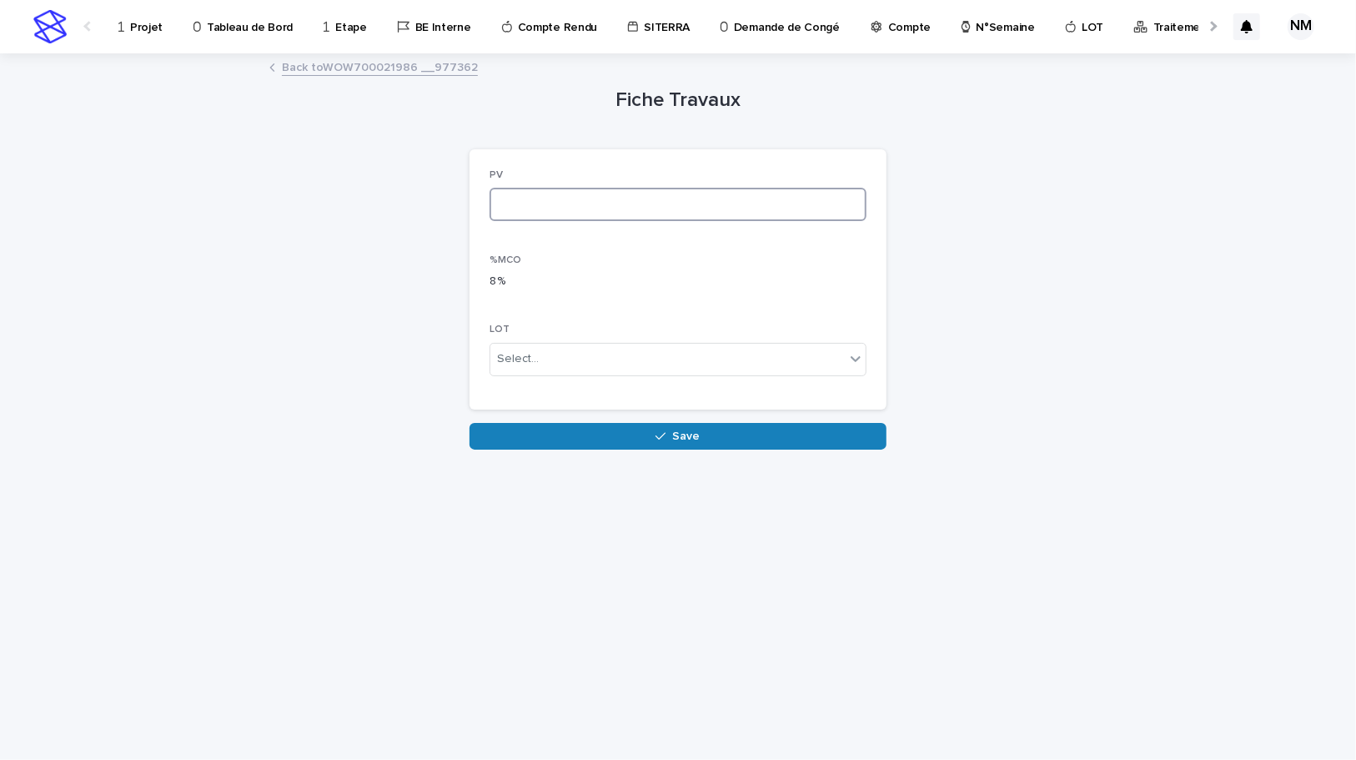
click at [554, 203] on input at bounding box center [678, 204] width 377 height 33
paste input "*******"
type input "*******"
click at [622, 434] on button "Save" at bounding box center [678, 436] width 417 height 27
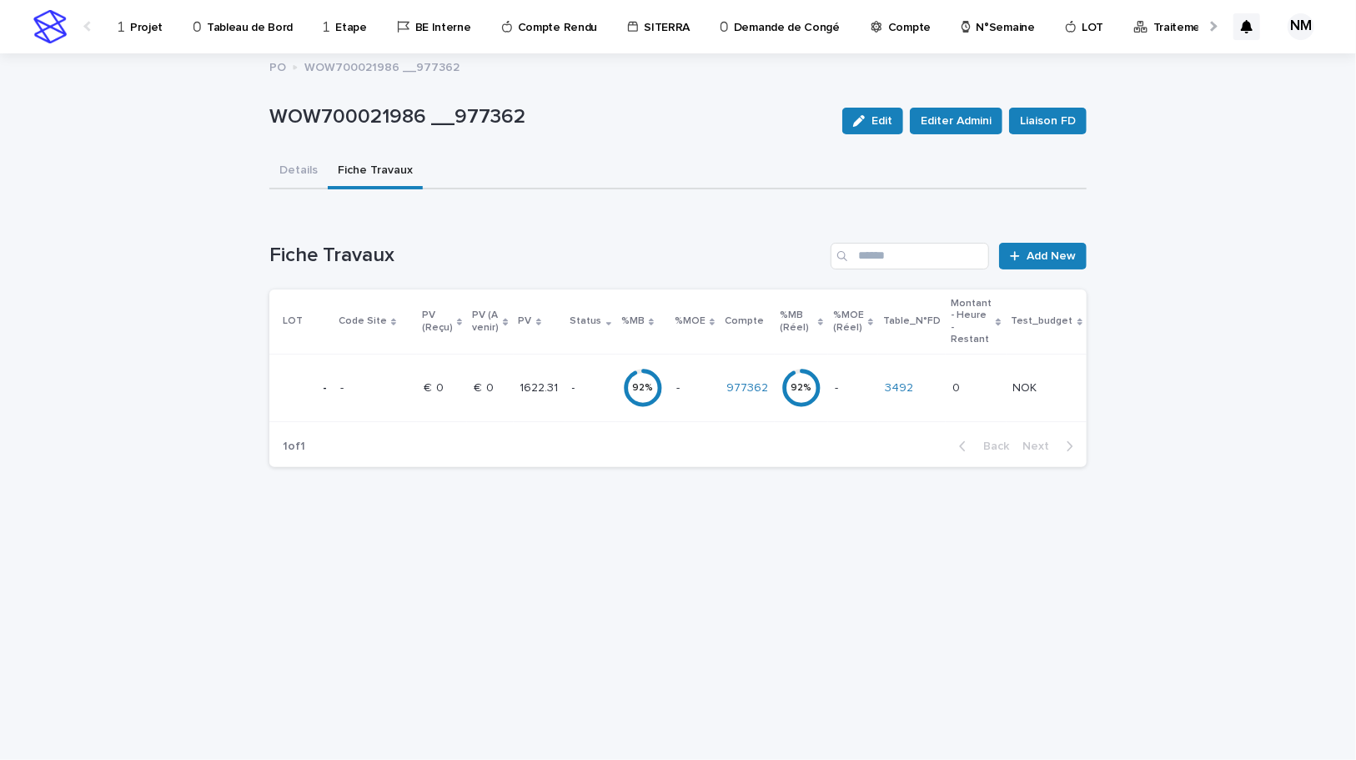
click at [686, 393] on p at bounding box center [694, 388] width 37 height 14
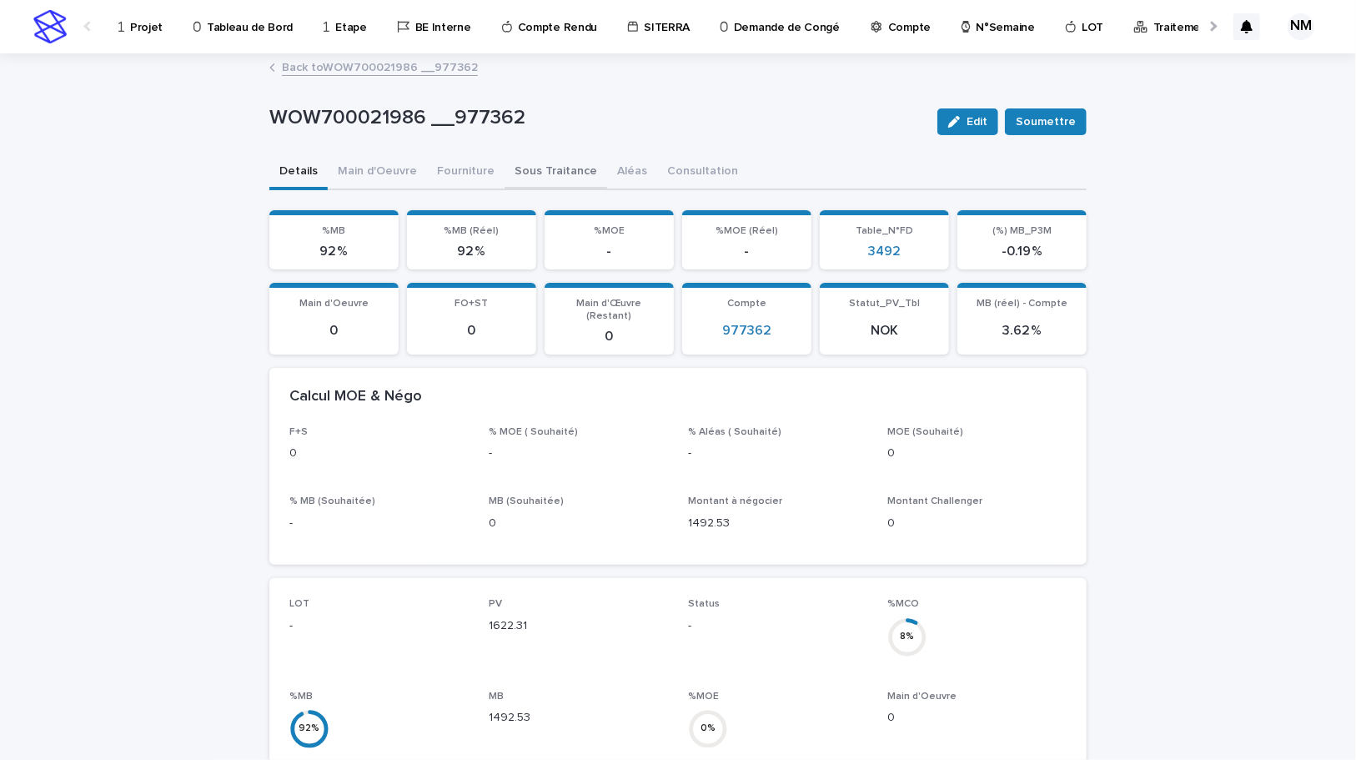
click at [535, 173] on button "Sous Traitance" at bounding box center [556, 172] width 103 height 35
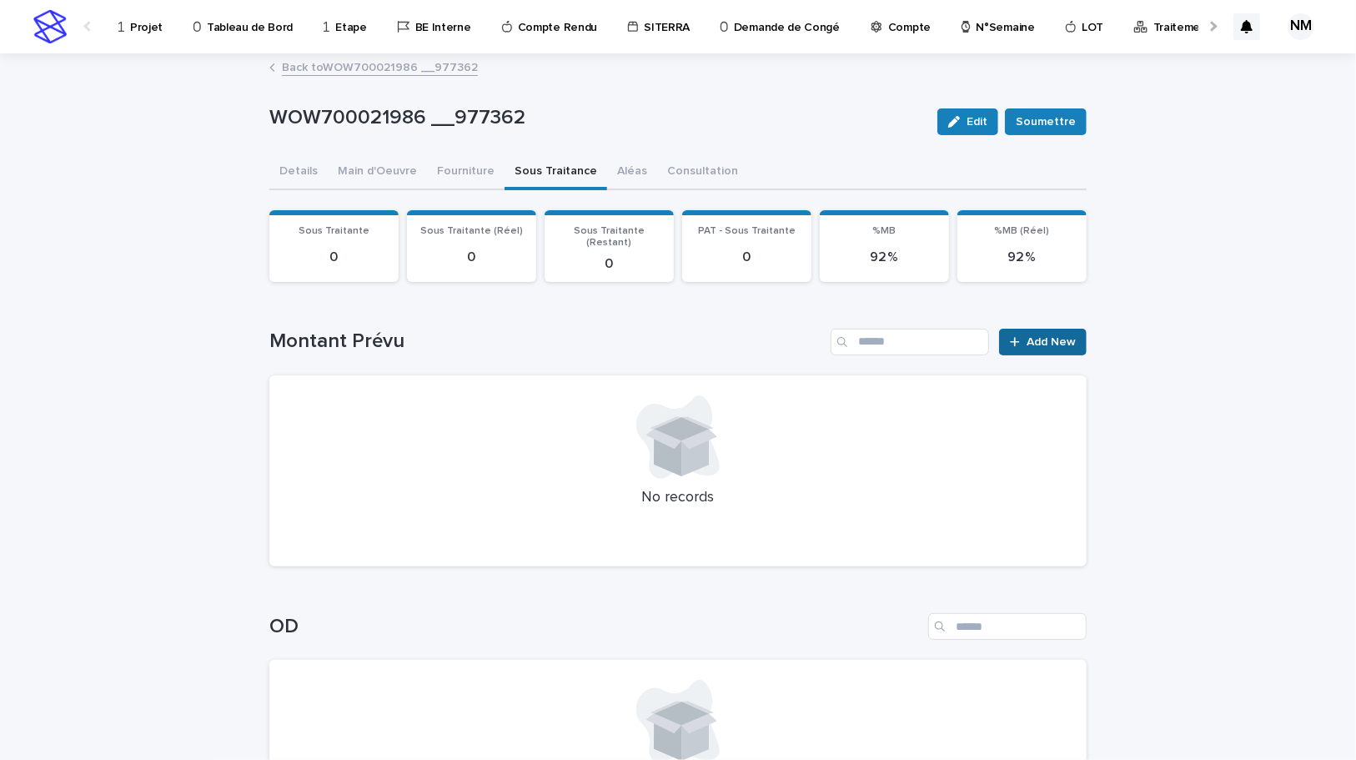
click at [1055, 336] on span "Add New" at bounding box center [1051, 342] width 49 height 12
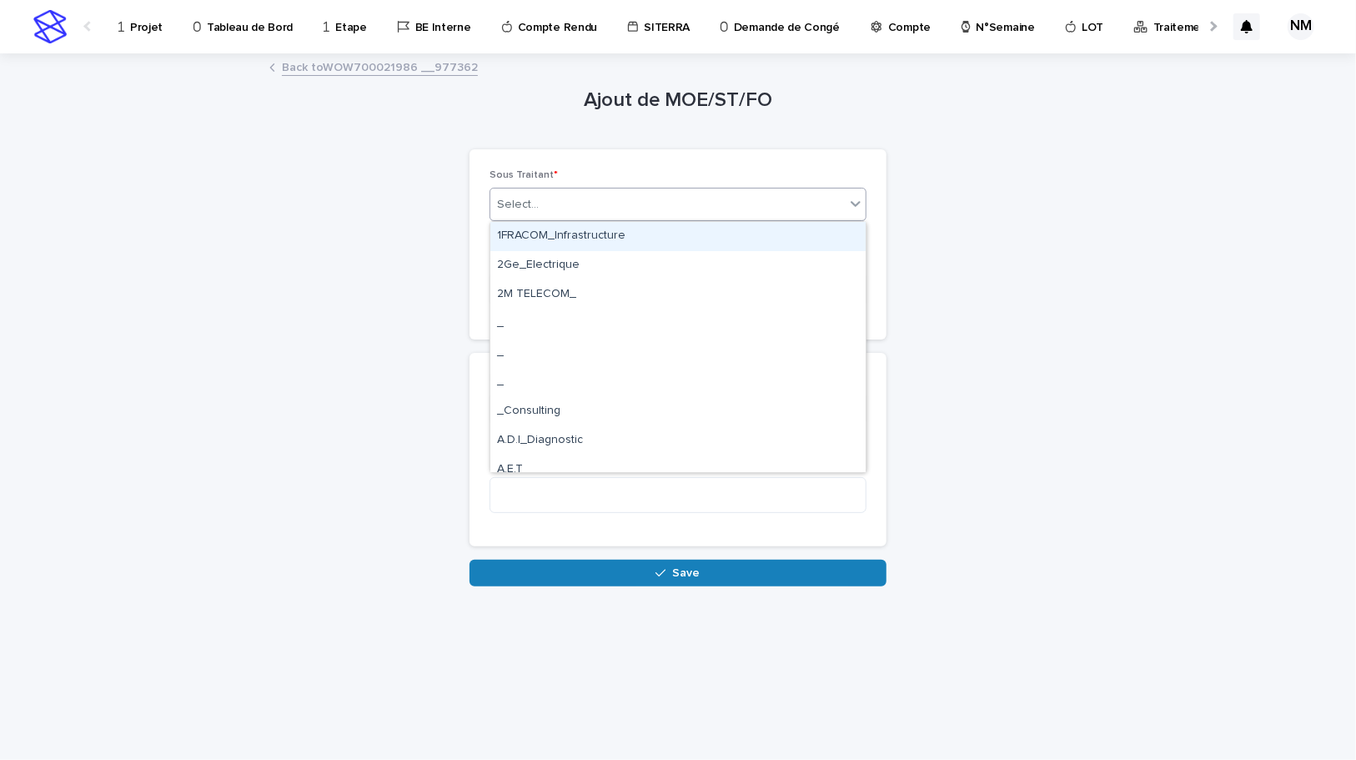
click at [564, 203] on div "Select..." at bounding box center [667, 205] width 354 height 28
type input "****"
click at [559, 229] on div "UFLY Drones_" at bounding box center [677, 236] width 375 height 29
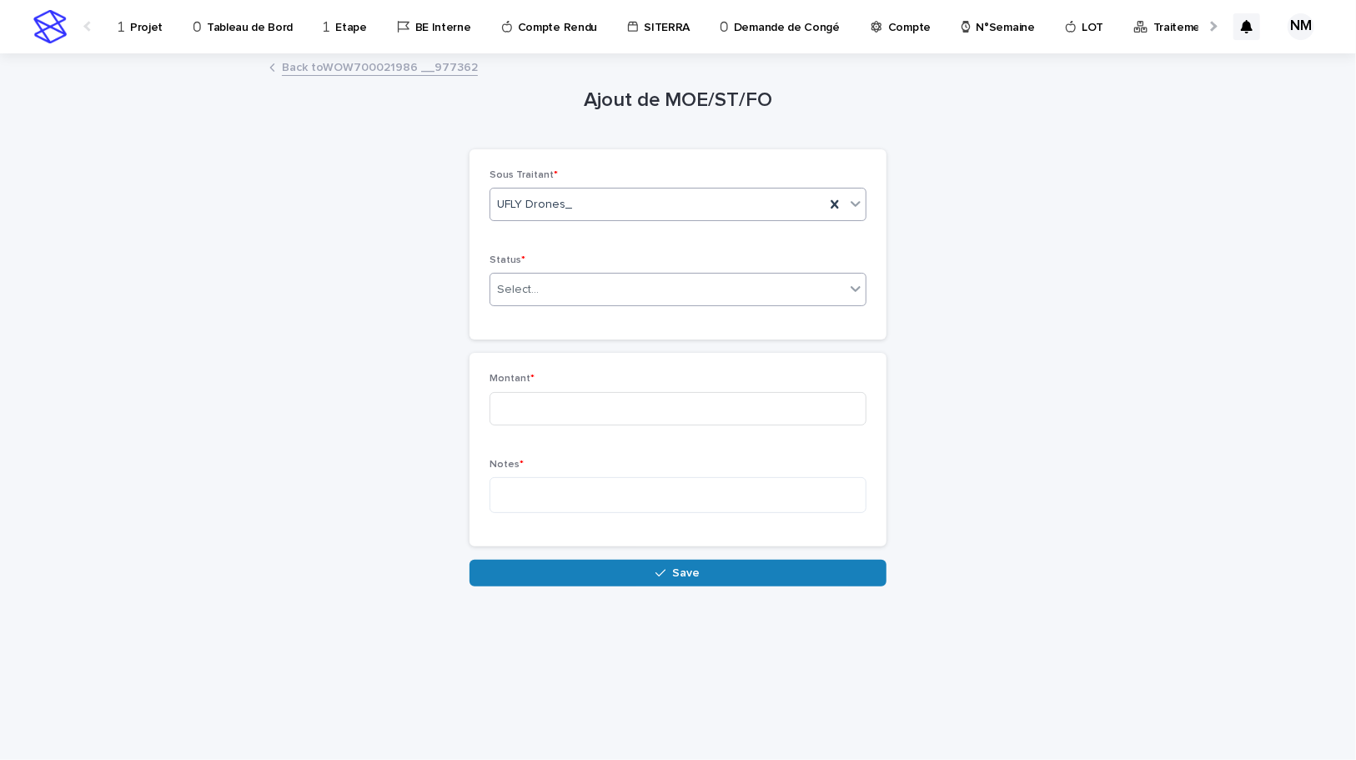
click at [544, 300] on div "Select..." at bounding box center [667, 290] width 354 height 28
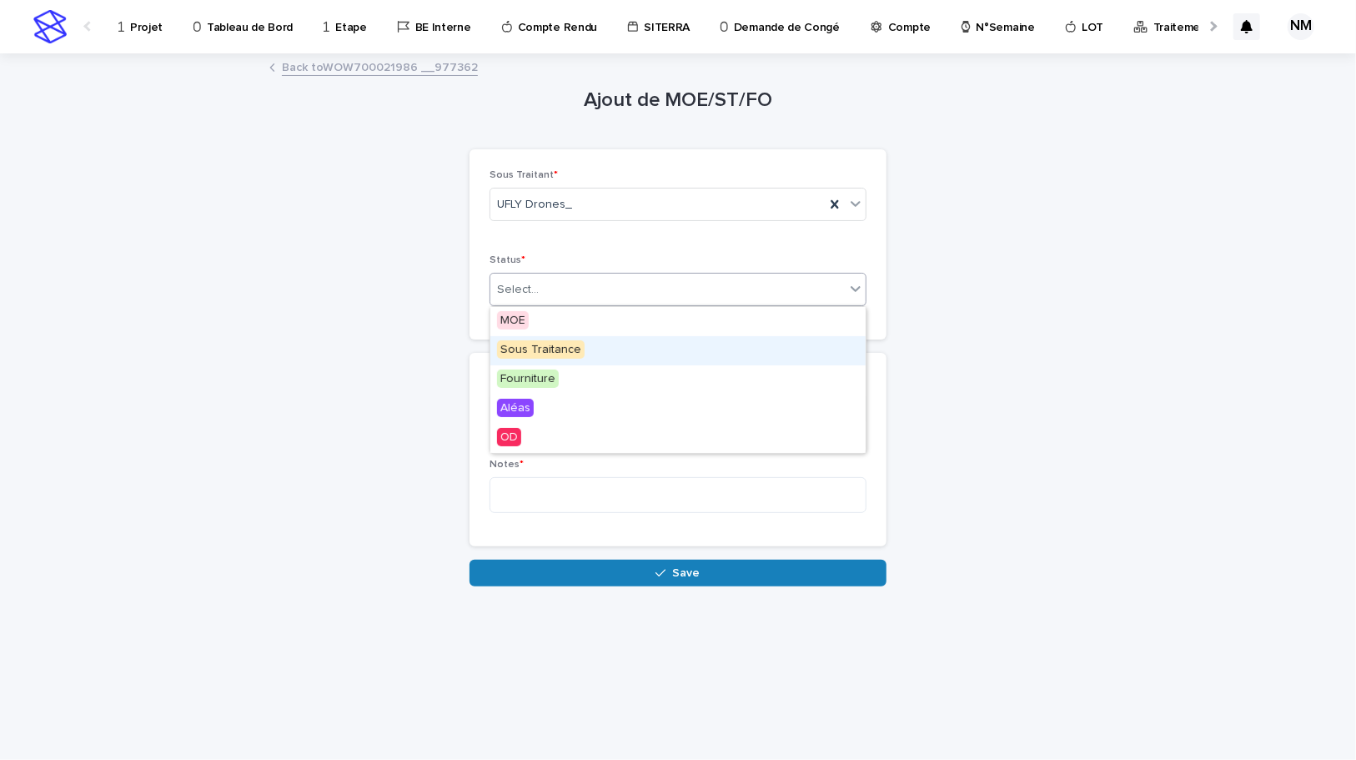
click at [525, 358] on span "Sous Traitance" at bounding box center [541, 349] width 88 height 18
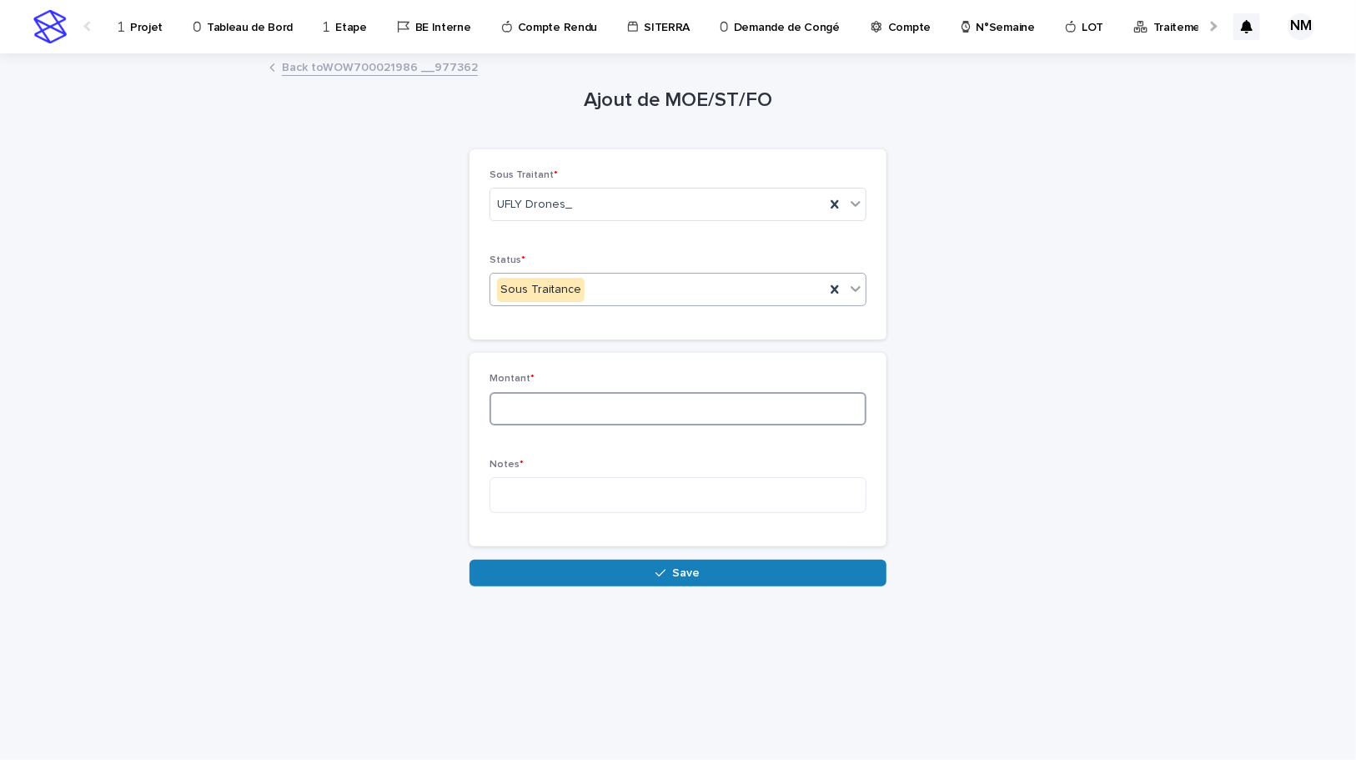
click at [527, 409] on input at bounding box center [678, 408] width 377 height 33
type input "***"
click at [544, 493] on textarea at bounding box center [678, 495] width 377 height 36
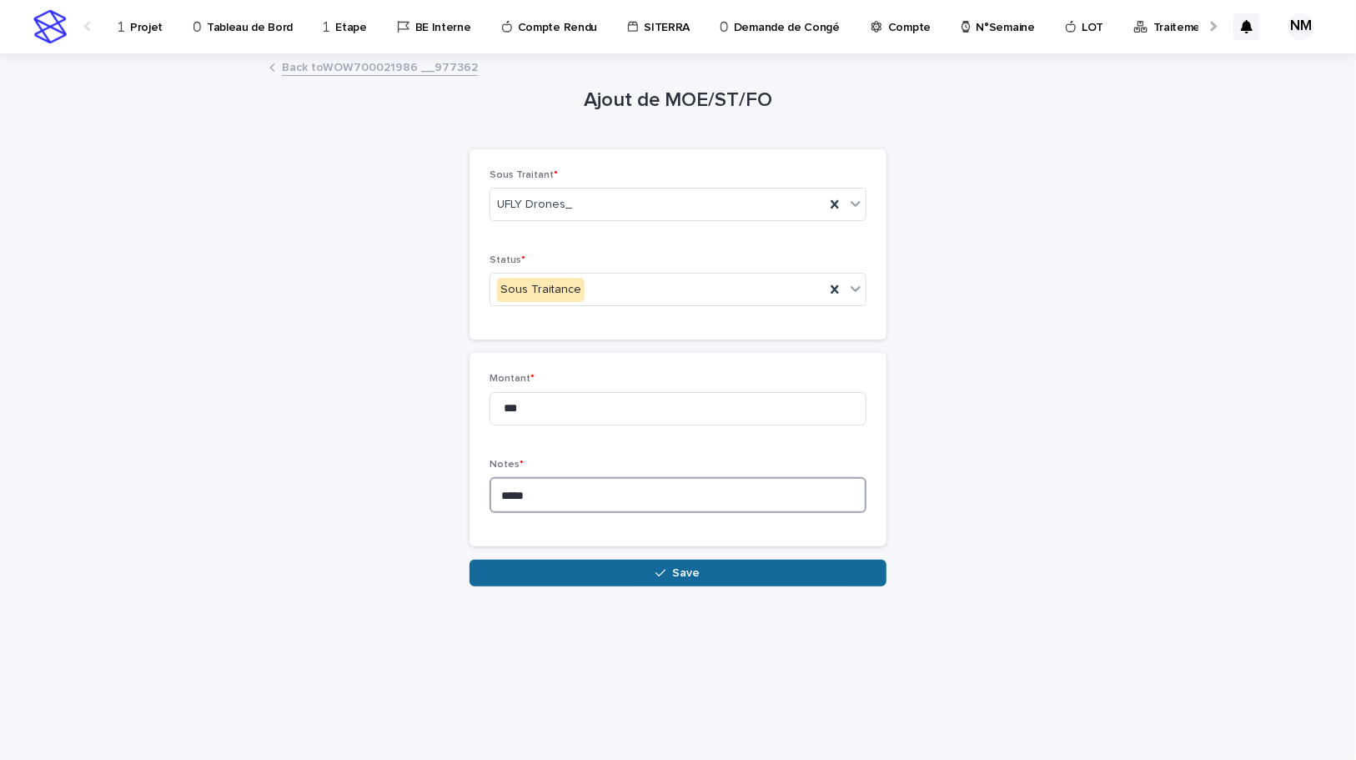
type textarea "*****"
click at [609, 579] on button "Save" at bounding box center [678, 573] width 417 height 27
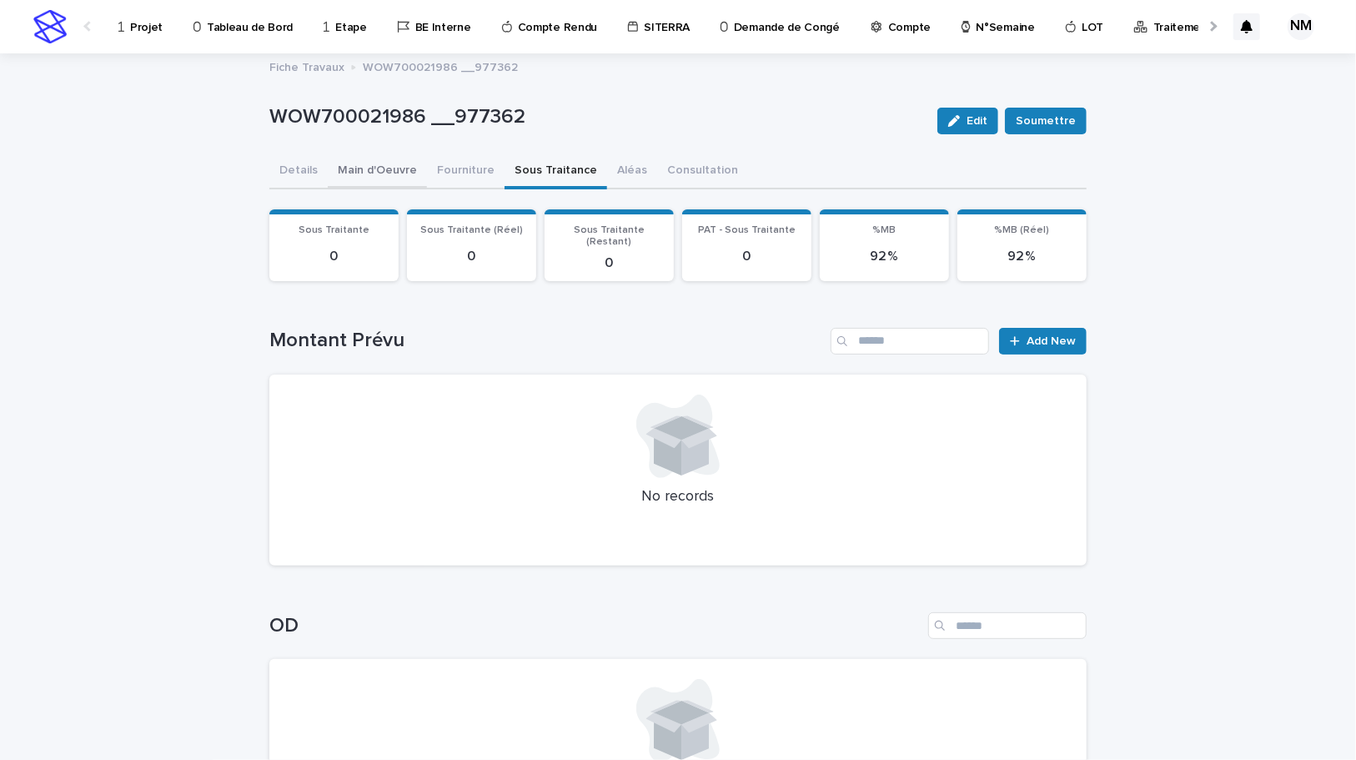
click at [348, 176] on button "Main d'Oeuvre" at bounding box center [377, 171] width 99 height 35
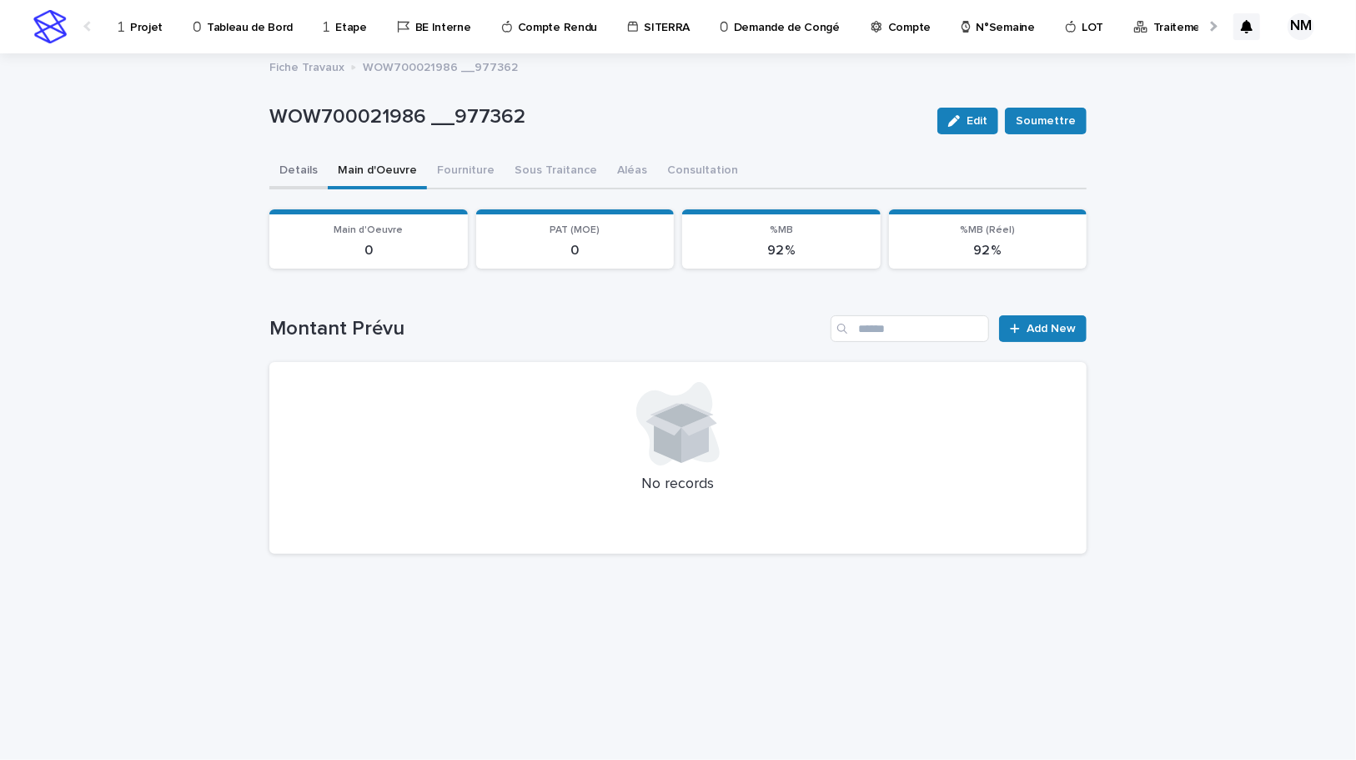
click at [317, 173] on button "Details" at bounding box center [298, 171] width 58 height 35
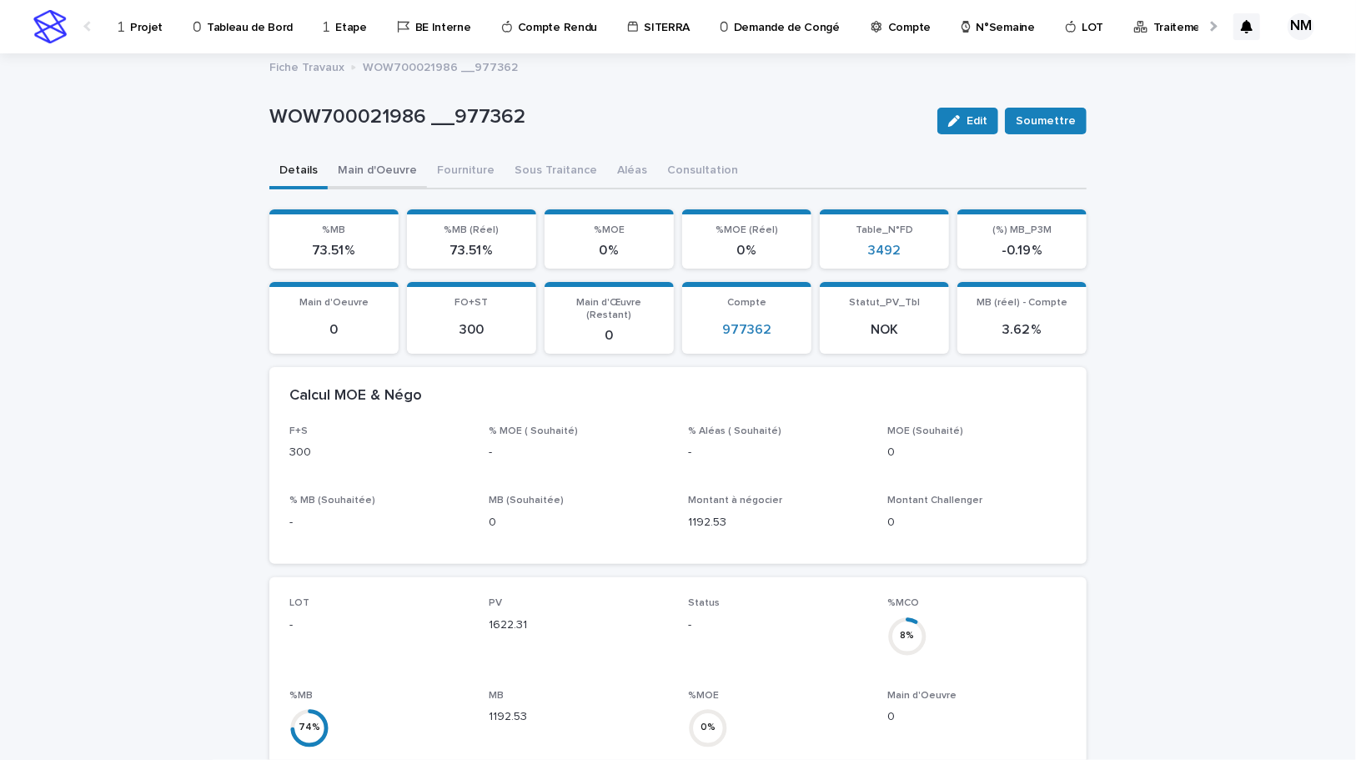
click at [366, 166] on button "Main d'Oeuvre" at bounding box center [377, 171] width 99 height 35
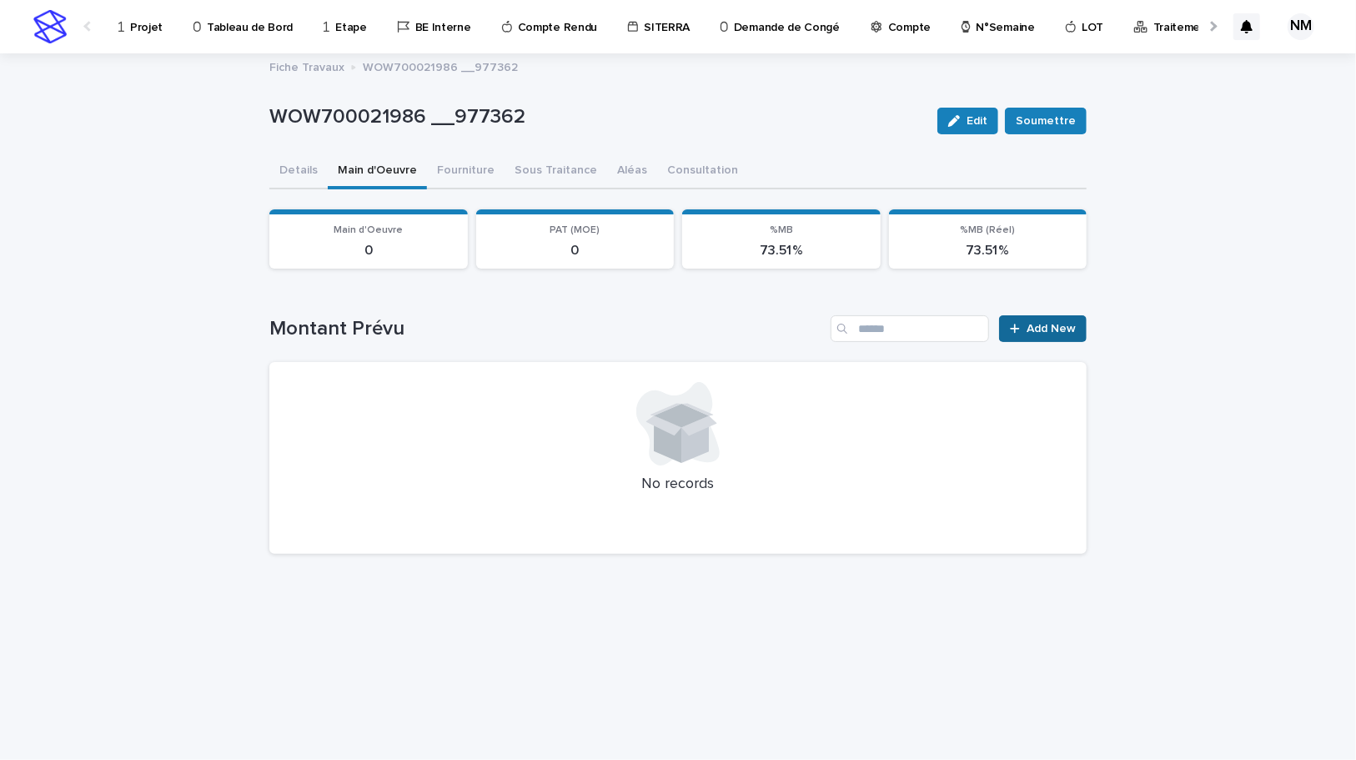
click at [1048, 335] on link "Add New" at bounding box center [1043, 328] width 88 height 27
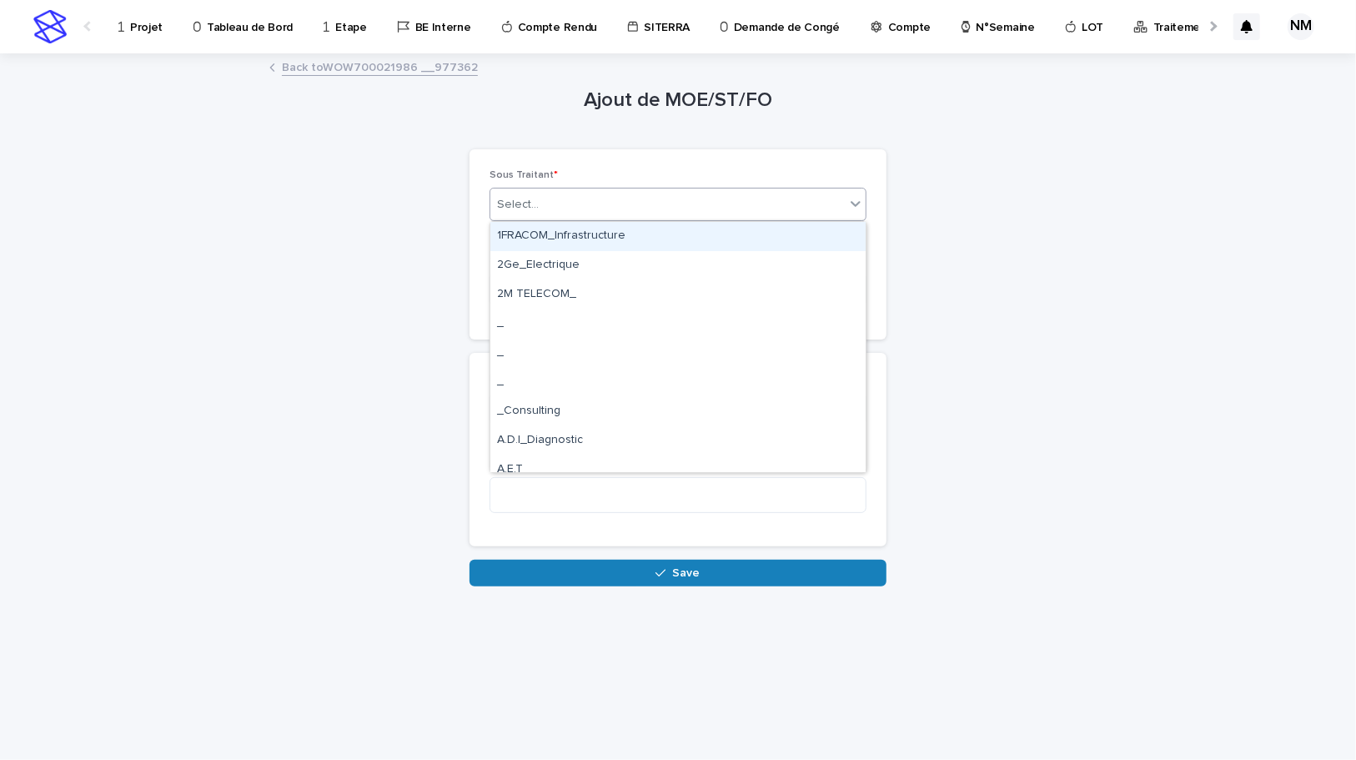
click at [550, 208] on div "Select..." at bounding box center [667, 205] width 354 height 28
type input "****"
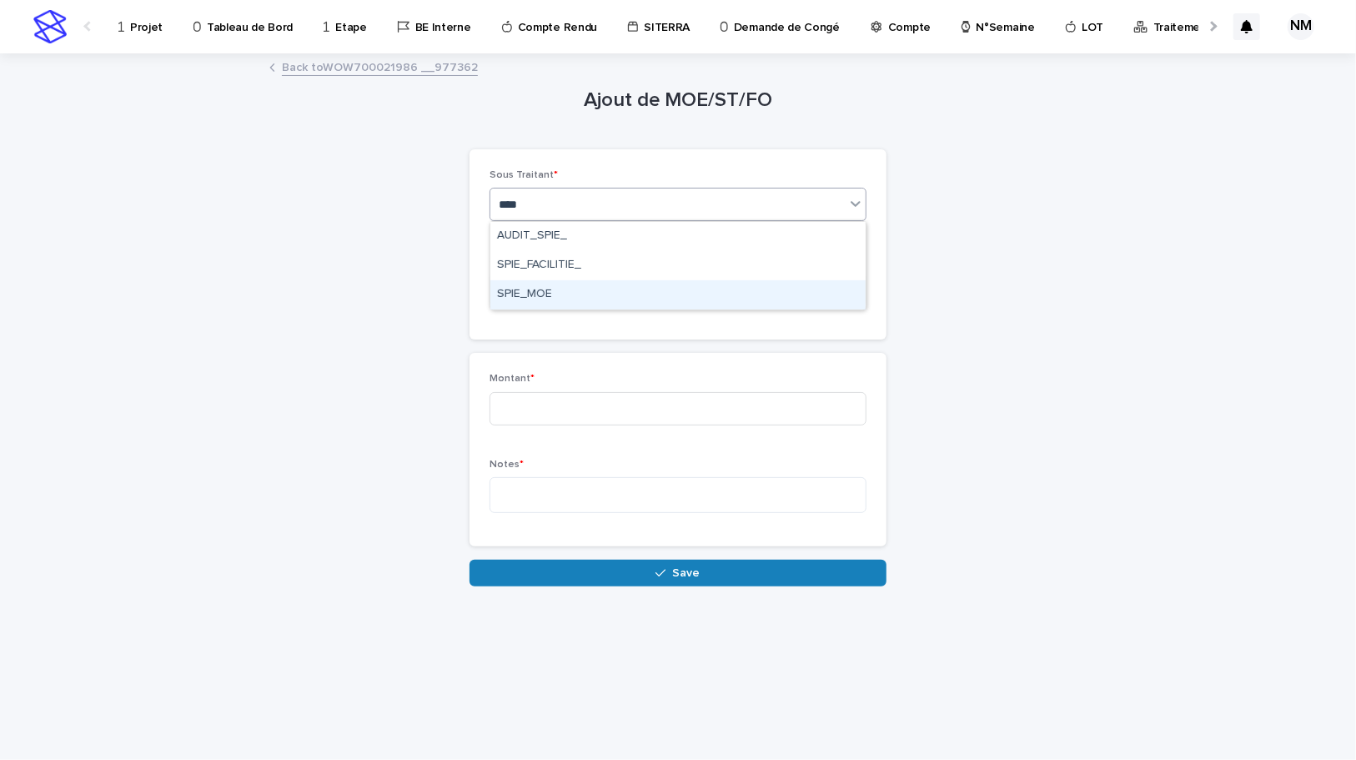
click at [542, 293] on div "SPIE_MOE" at bounding box center [677, 294] width 375 height 29
click at [537, 290] on div "Select..." at bounding box center [667, 290] width 354 height 28
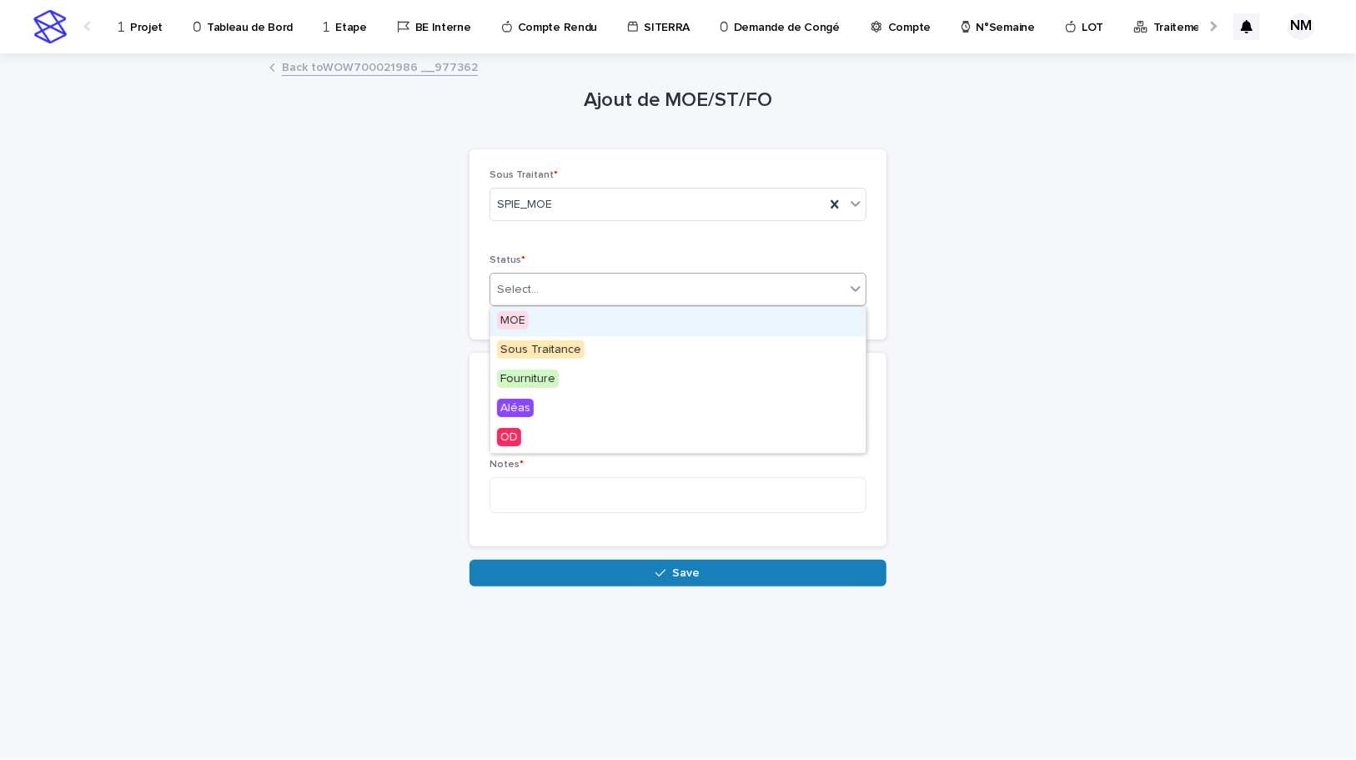
click at [523, 322] on span "MOE" at bounding box center [513, 320] width 32 height 18
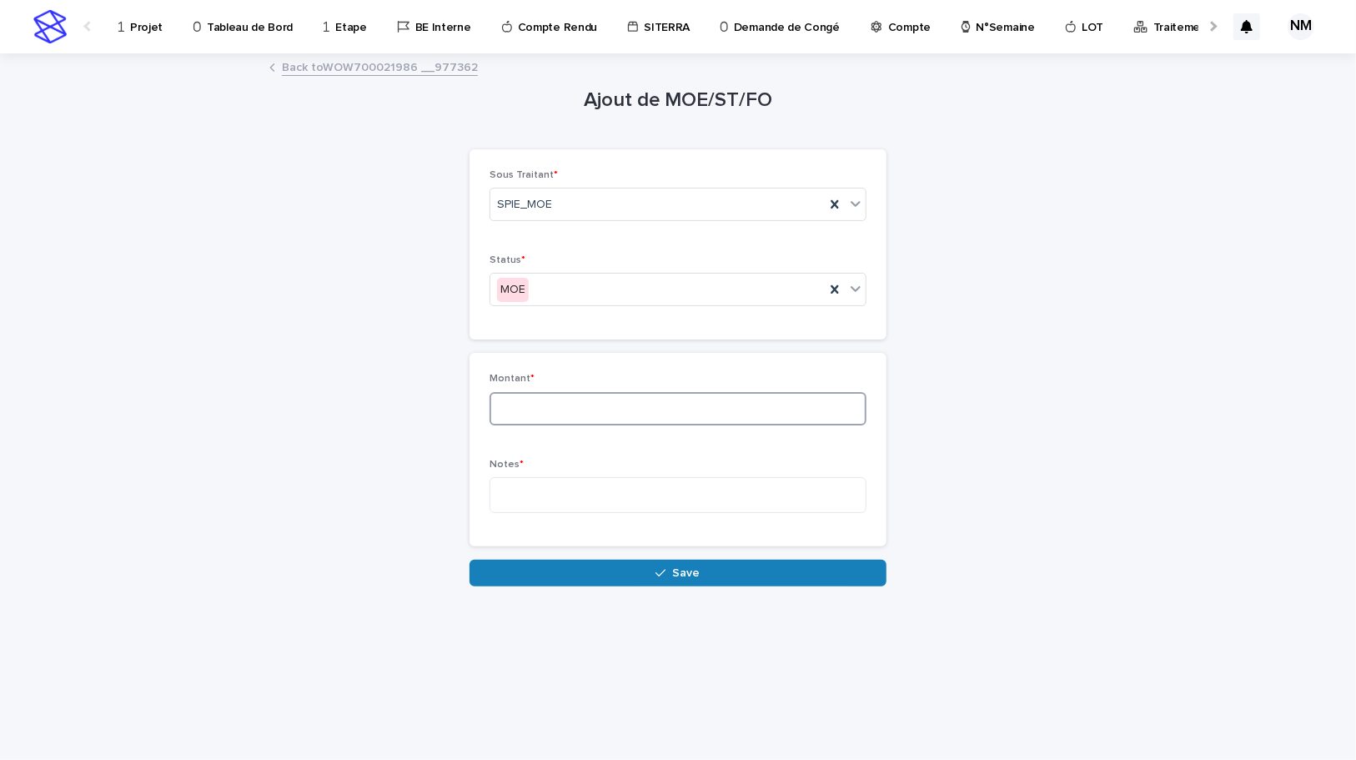
click at [542, 397] on input at bounding box center [678, 408] width 377 height 33
type input "****"
click at [548, 503] on textarea at bounding box center [678, 495] width 377 height 36
type textarea "*"
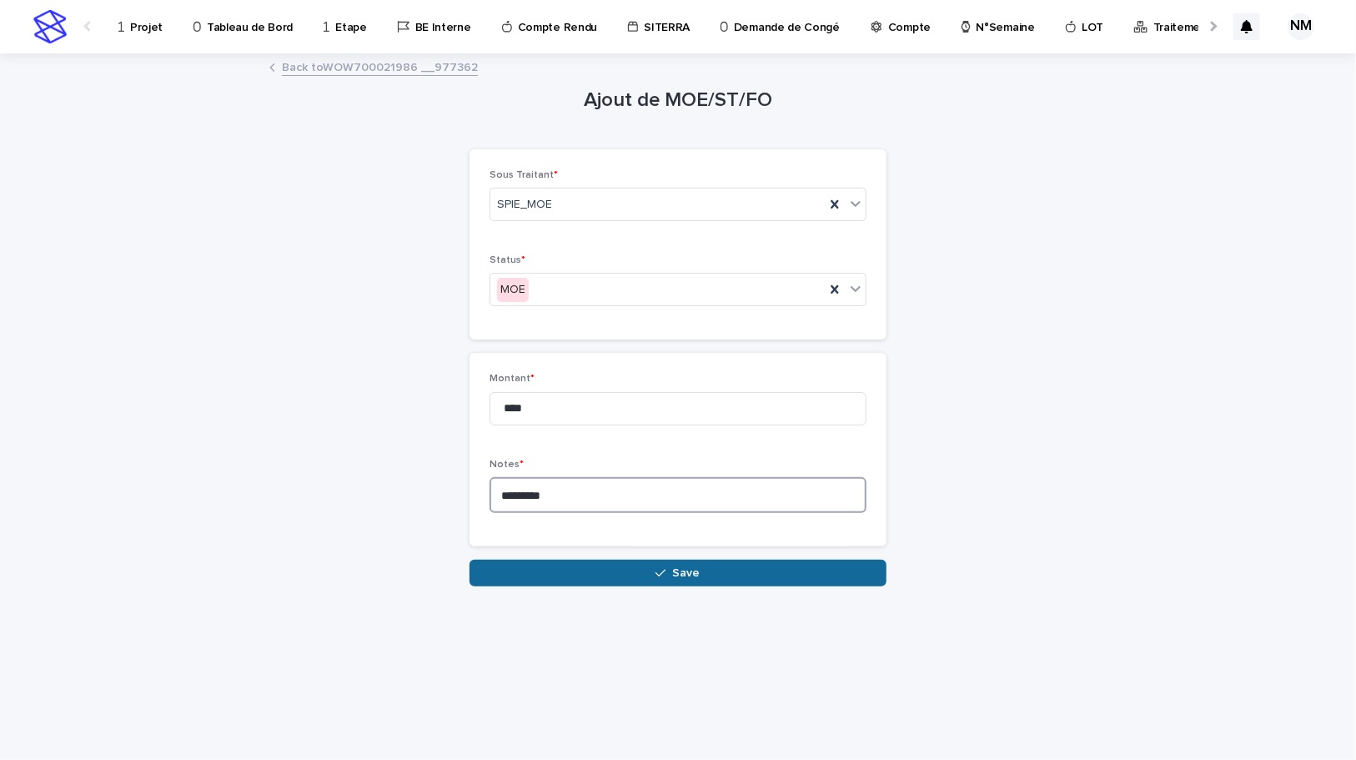
type textarea "********"
click at [660, 565] on button "Save" at bounding box center [678, 573] width 417 height 27
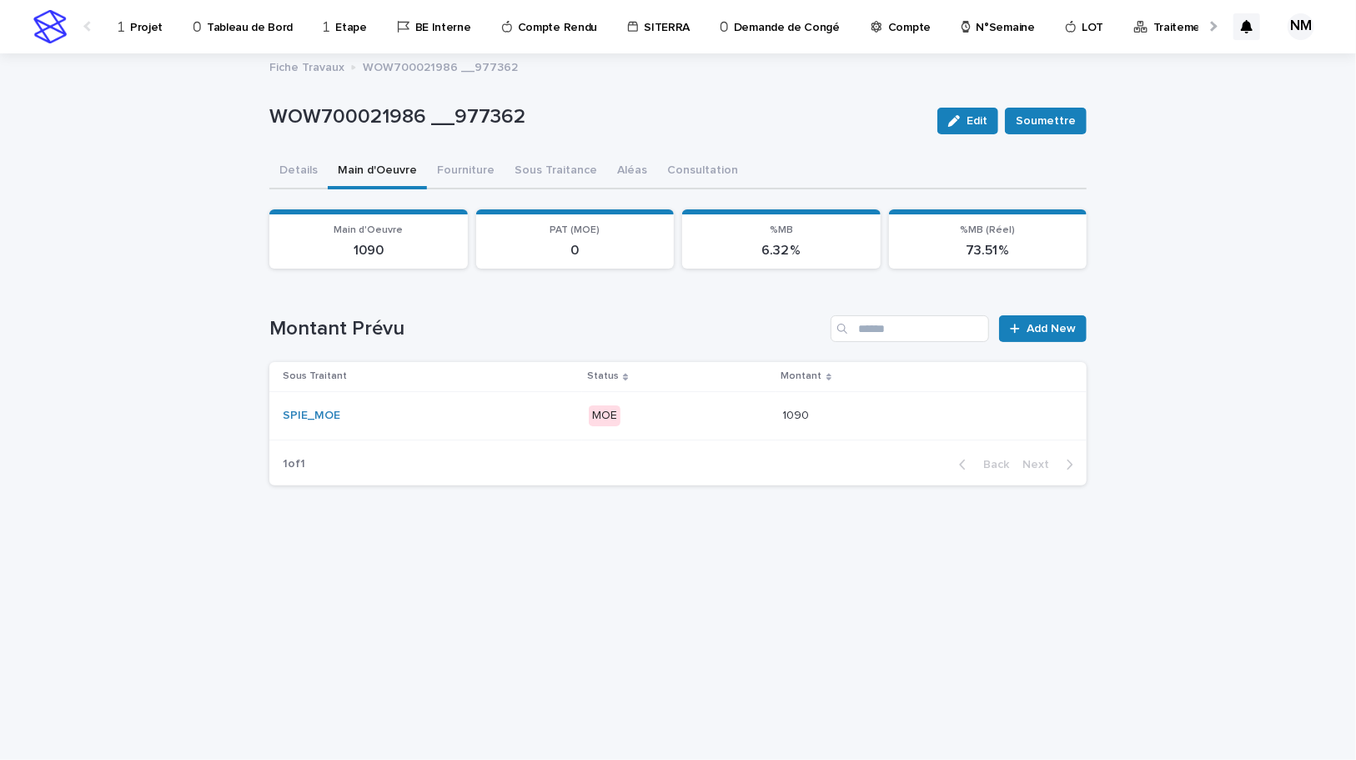
click at [545, 409] on div "SPIE_MOE" at bounding box center [429, 416] width 292 height 14
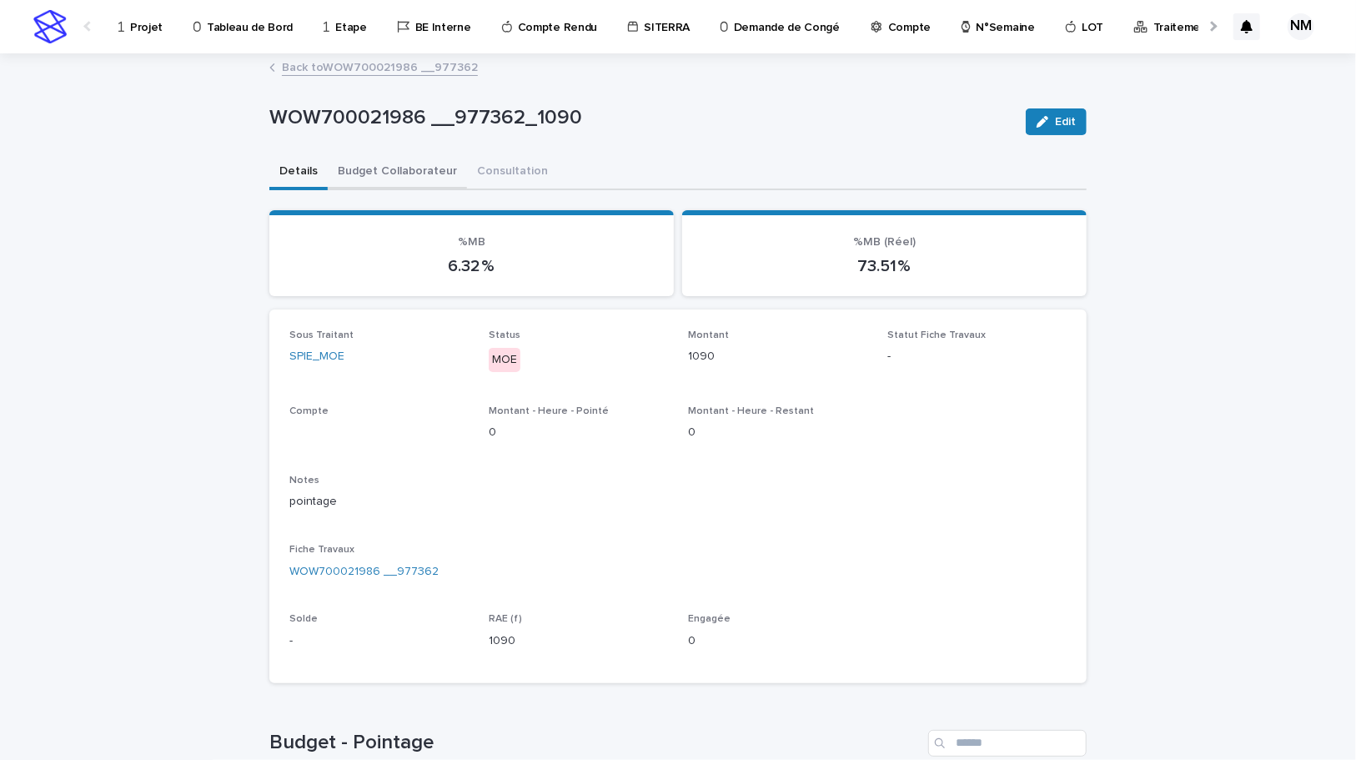
click at [380, 158] on button "Budget Collaborateur" at bounding box center [397, 172] width 139 height 35
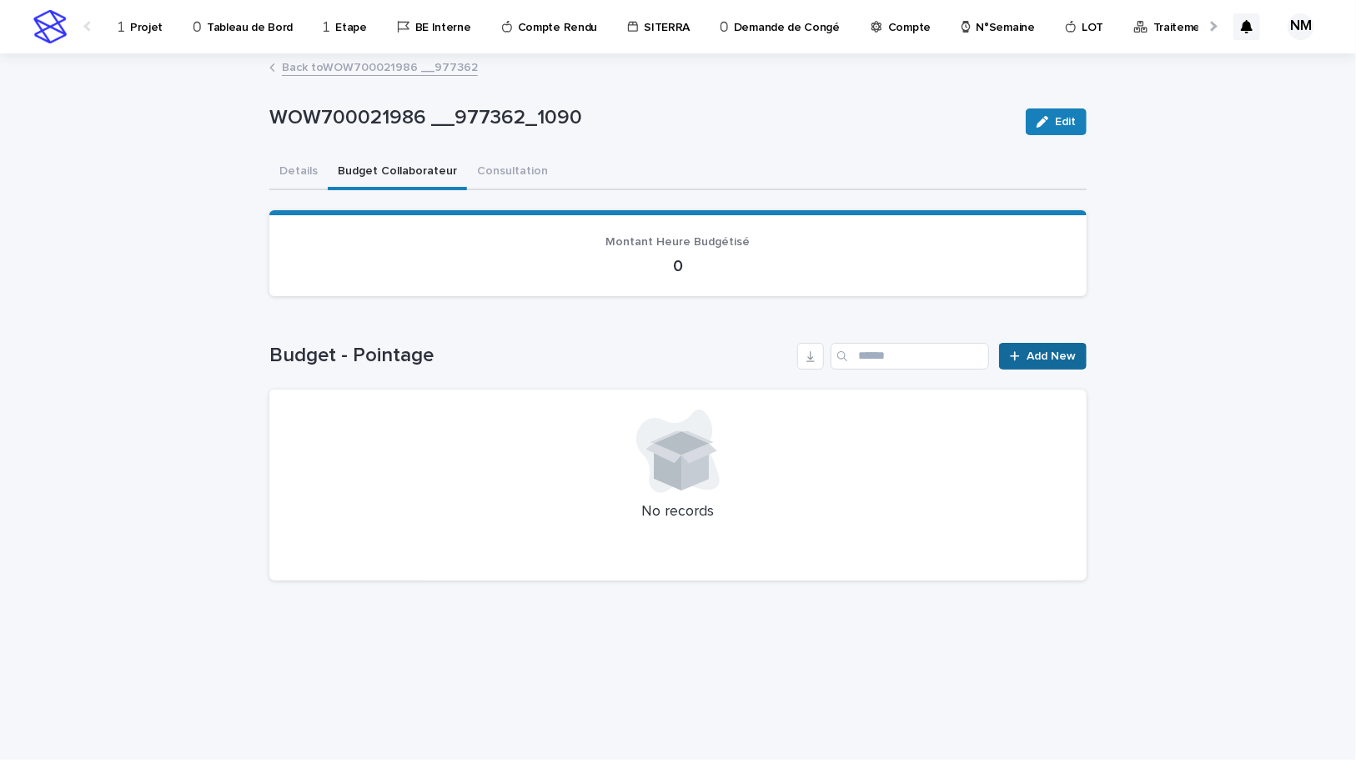
click at [1053, 355] on span "Add New" at bounding box center [1051, 356] width 49 height 12
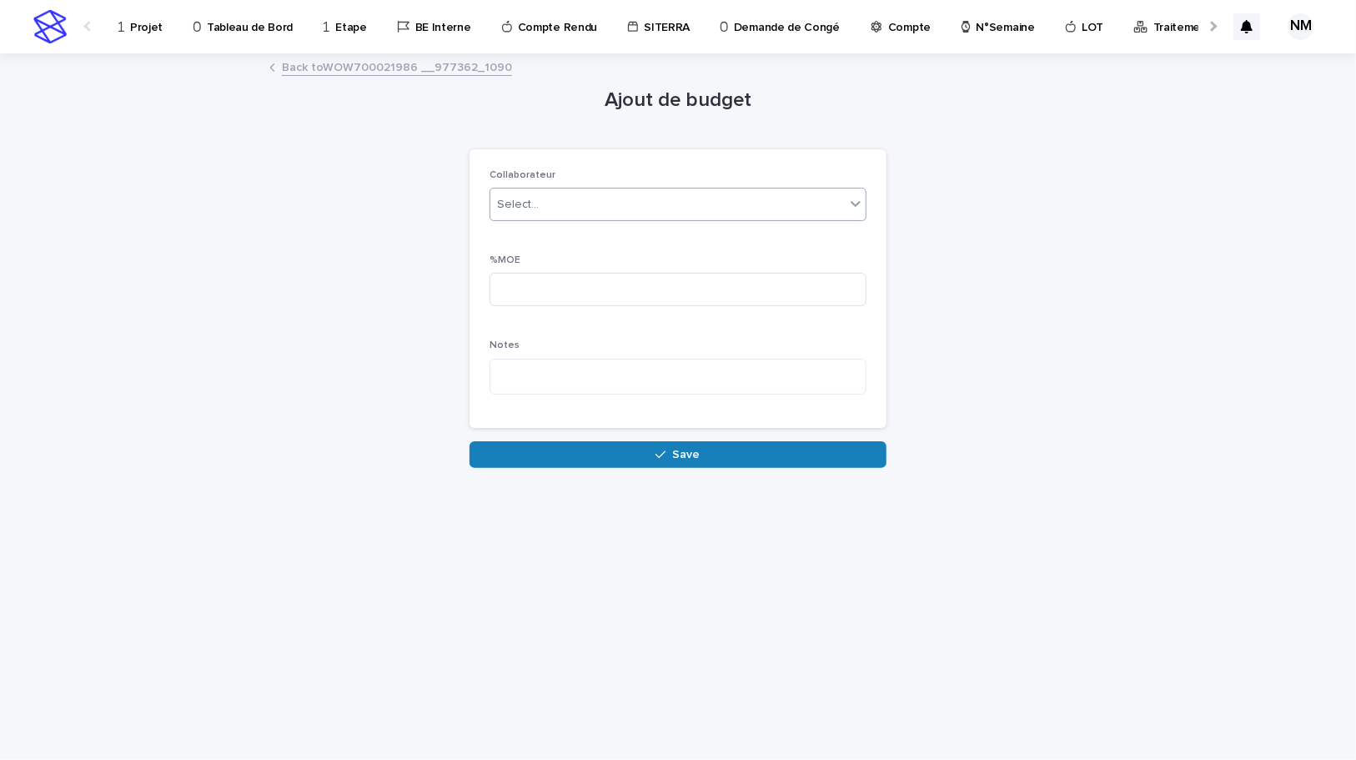
click at [525, 202] on div "Select..." at bounding box center [518, 205] width 42 height 18
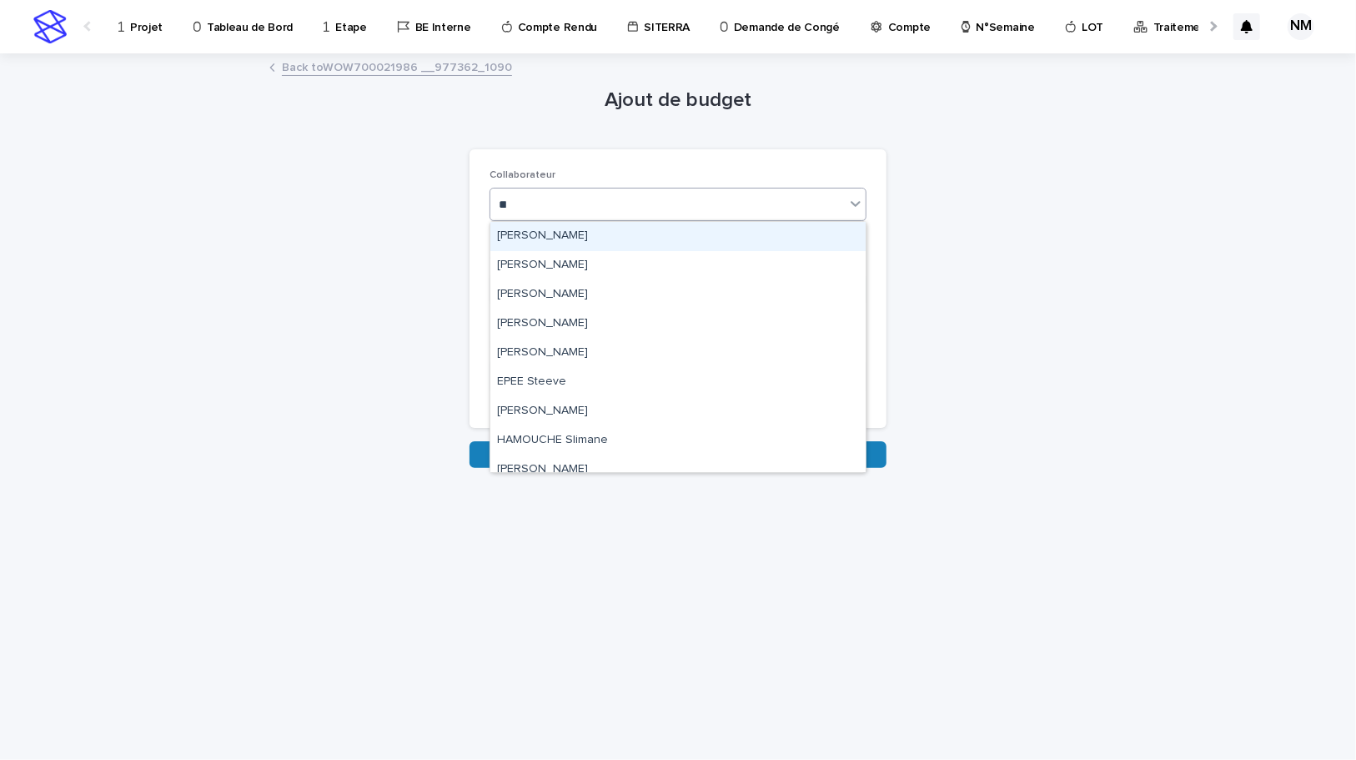
type input "***"
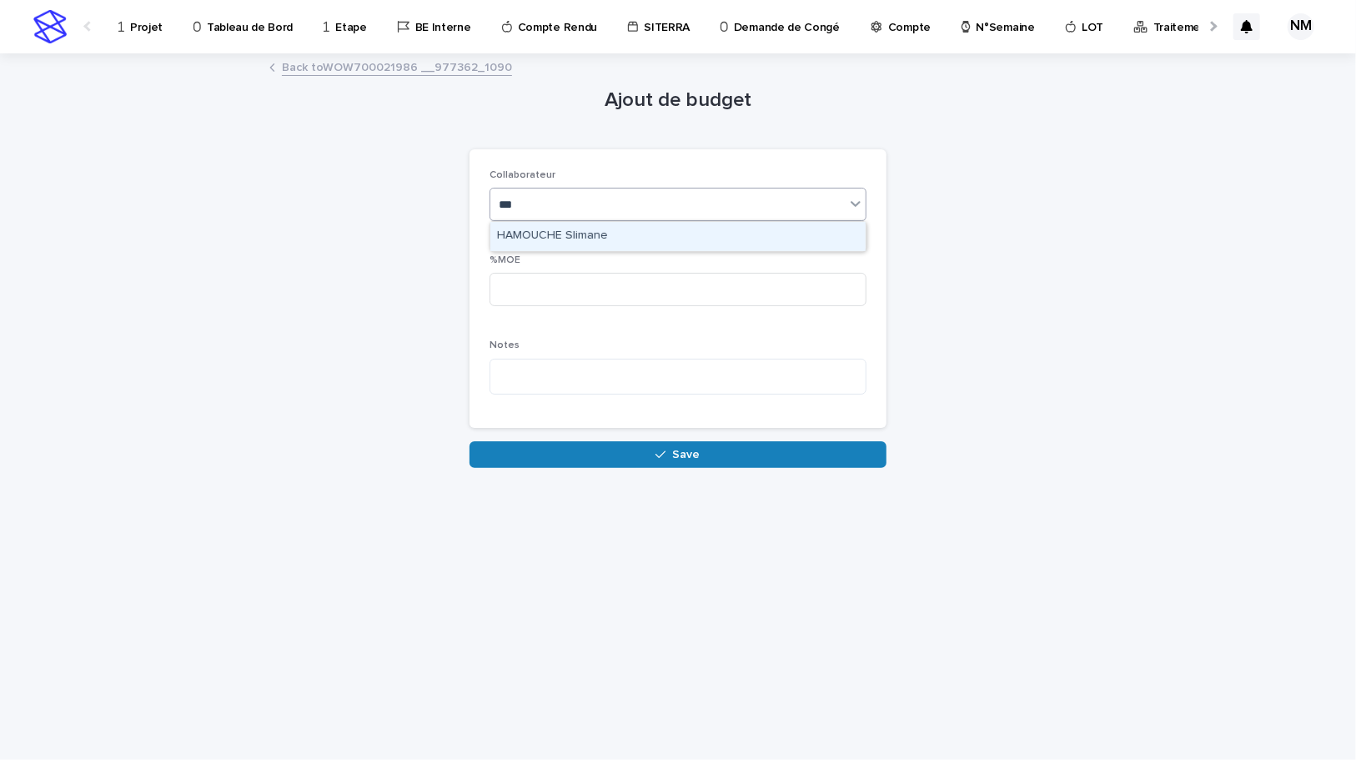
click at [567, 230] on div "HAMOUCHE Slimane" at bounding box center [677, 236] width 375 height 29
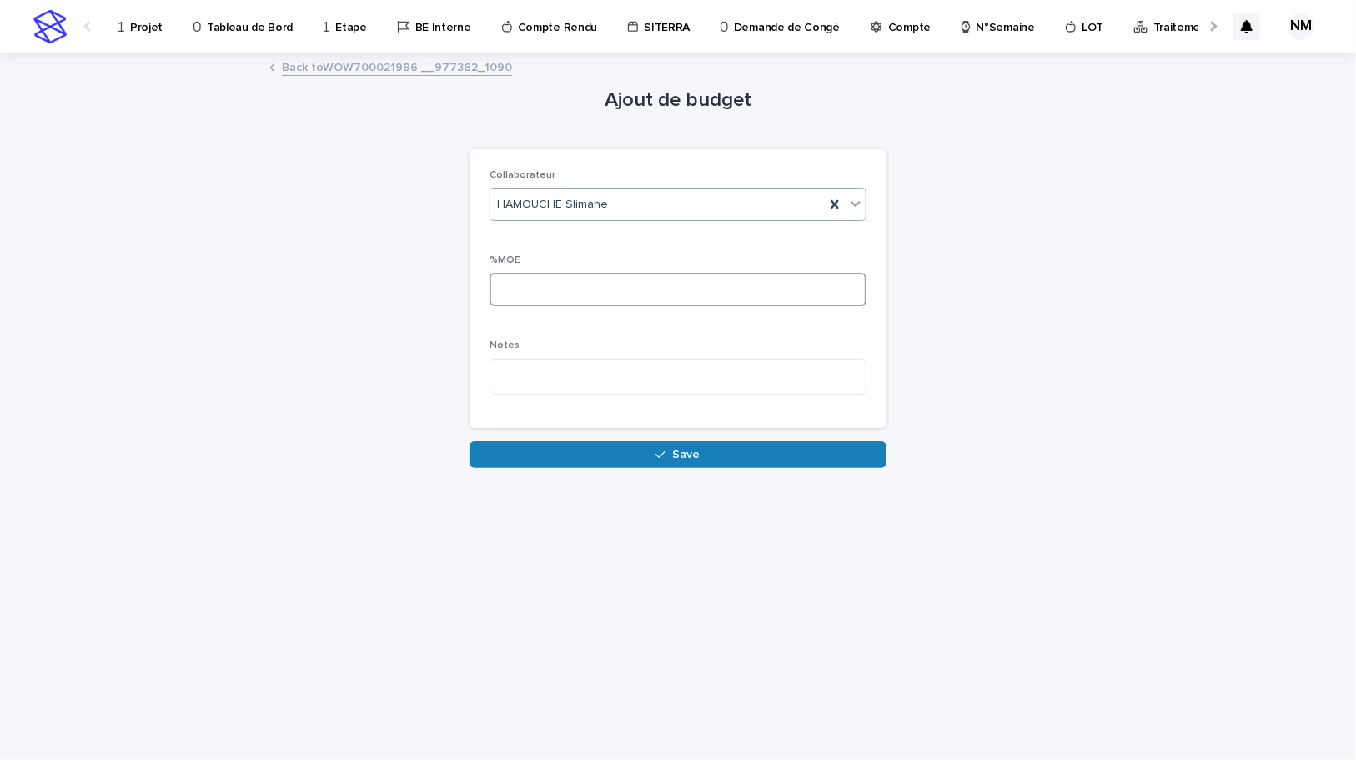
click at [555, 295] on input at bounding box center [678, 289] width 377 height 33
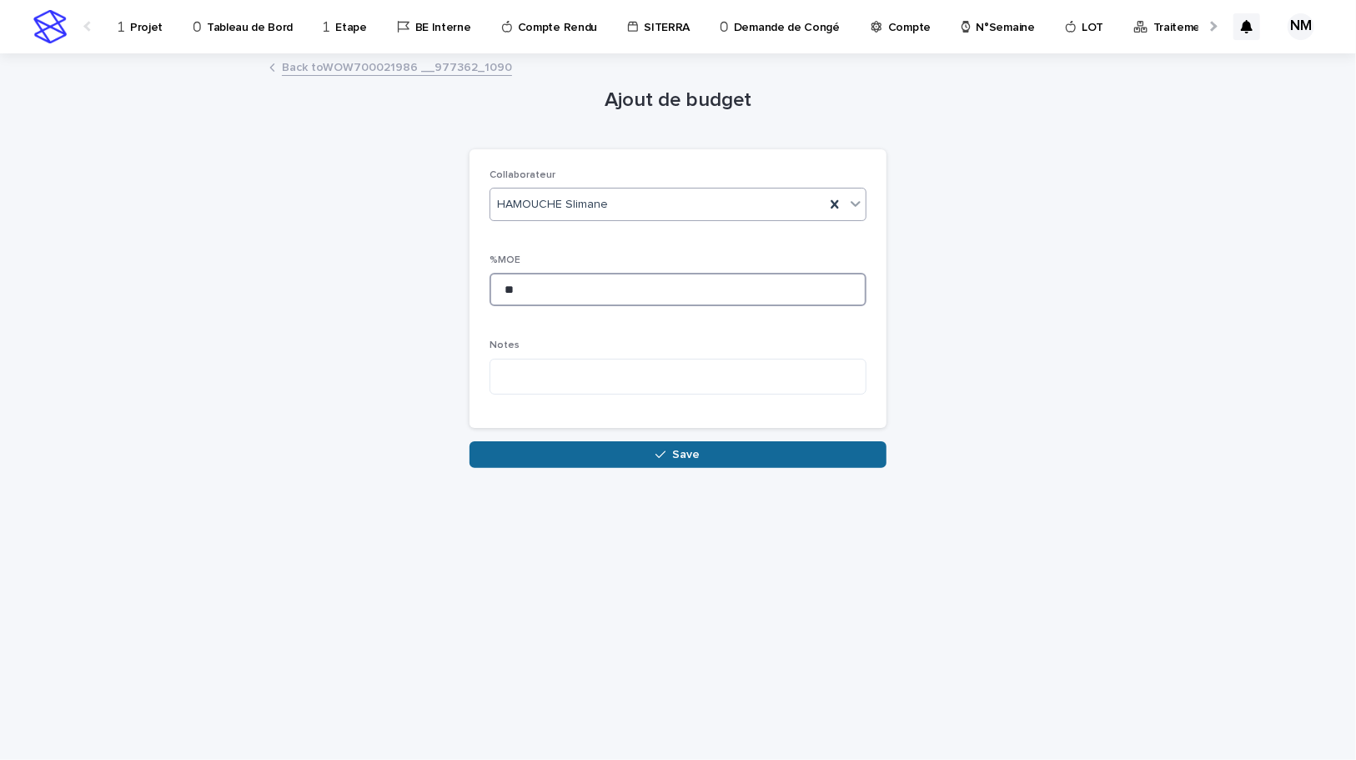
type input "**"
drag, startPoint x: 631, startPoint y: 461, endPoint x: 711, endPoint y: 450, distance: 80.0
click at [633, 462] on button "Save" at bounding box center [678, 454] width 417 height 27
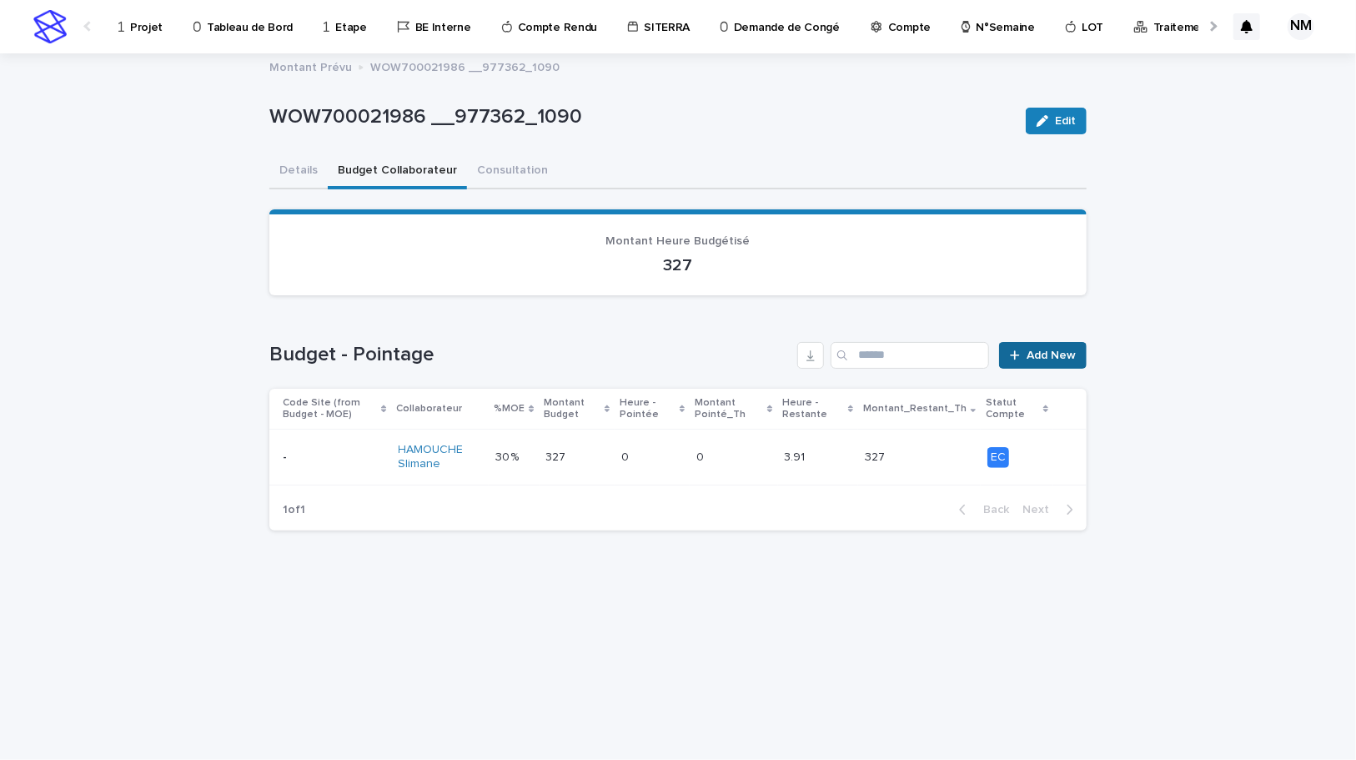
click at [1038, 349] on span "Add New" at bounding box center [1051, 355] width 49 height 12
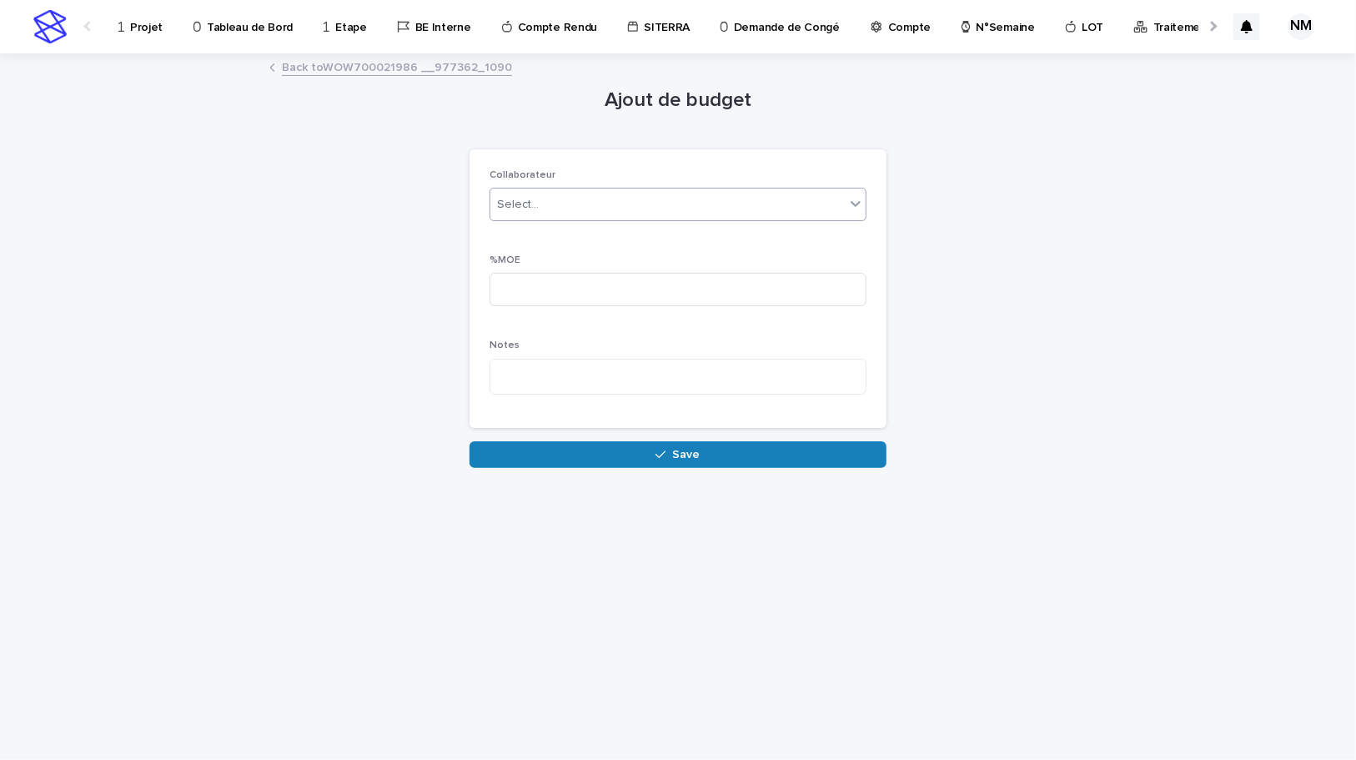
click at [613, 199] on div "Select..." at bounding box center [667, 205] width 354 height 28
type input "******"
click at [610, 234] on div "[PERSON_NAME]" at bounding box center [677, 236] width 375 height 29
click at [557, 302] on input at bounding box center [678, 289] width 377 height 33
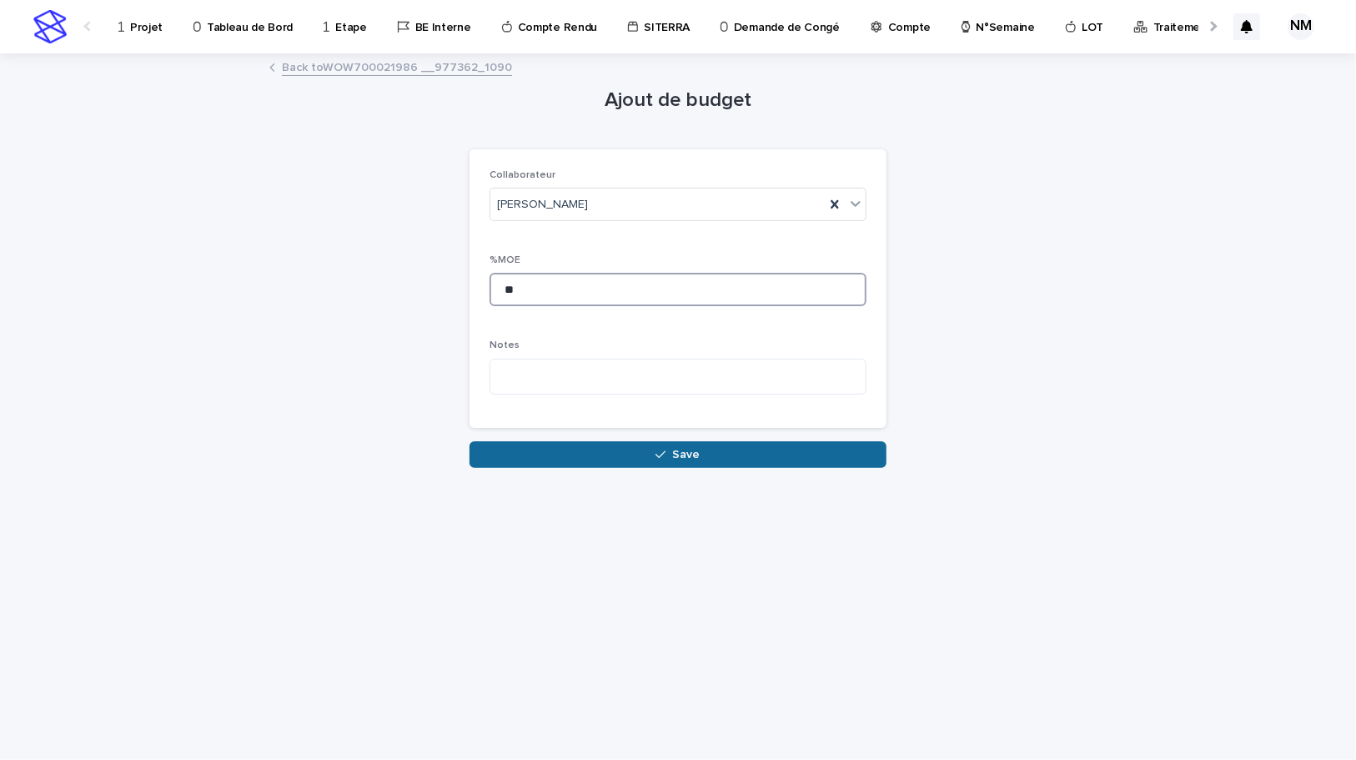
type input "**"
click at [632, 450] on button "Save" at bounding box center [678, 454] width 417 height 27
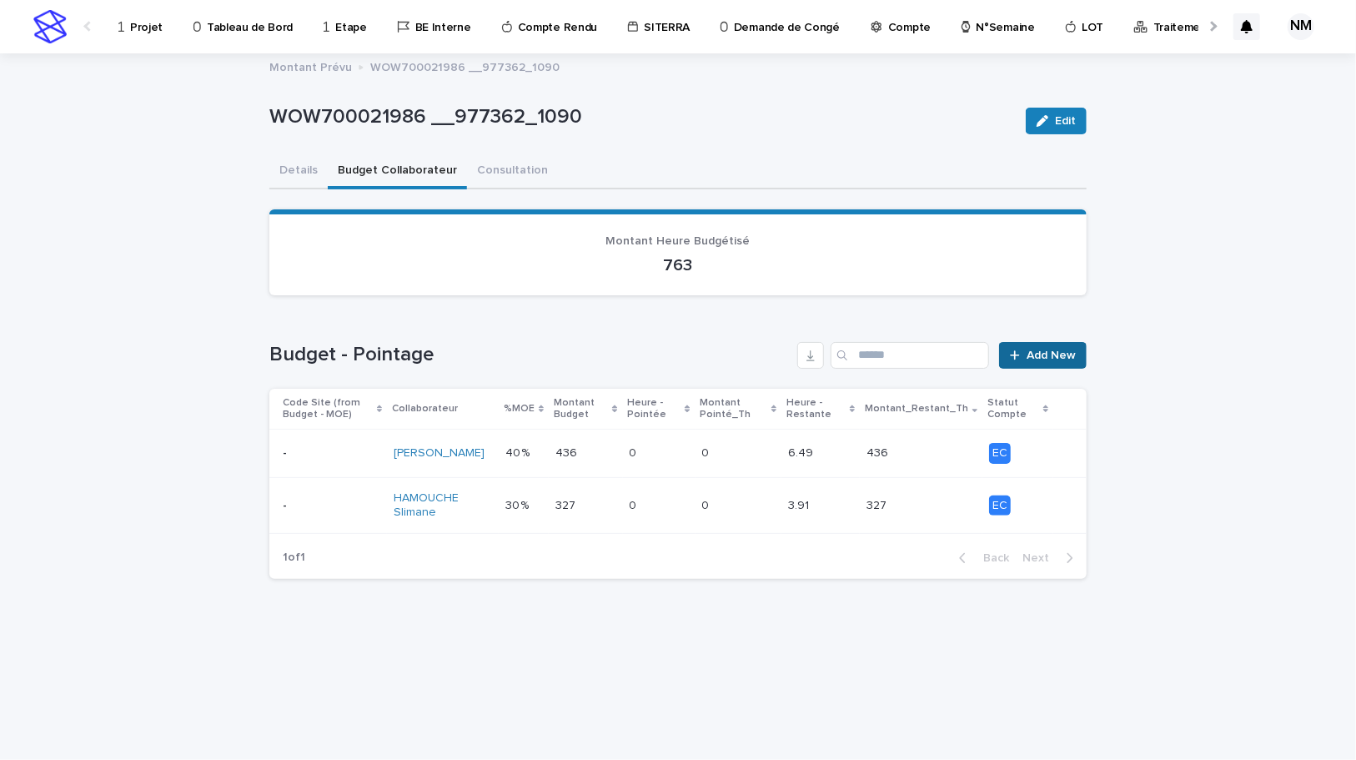
click at [1060, 347] on link "Add New" at bounding box center [1043, 355] width 88 height 27
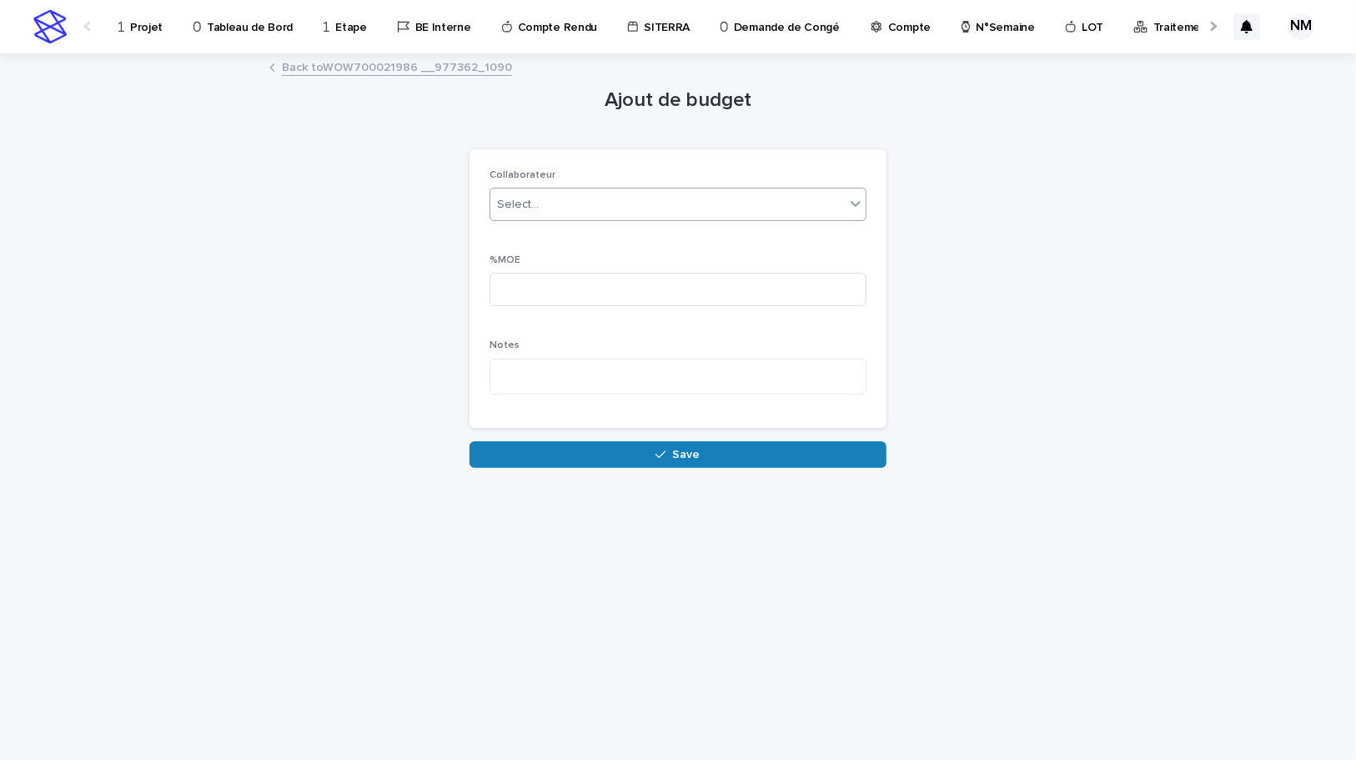
click at [579, 199] on div "Select..." at bounding box center [667, 205] width 354 height 28
type input "*****"
click at [586, 236] on div "HICHI-TCHAPET Willy_Franklin" at bounding box center [677, 236] width 375 height 29
click at [545, 280] on input at bounding box center [678, 289] width 377 height 33
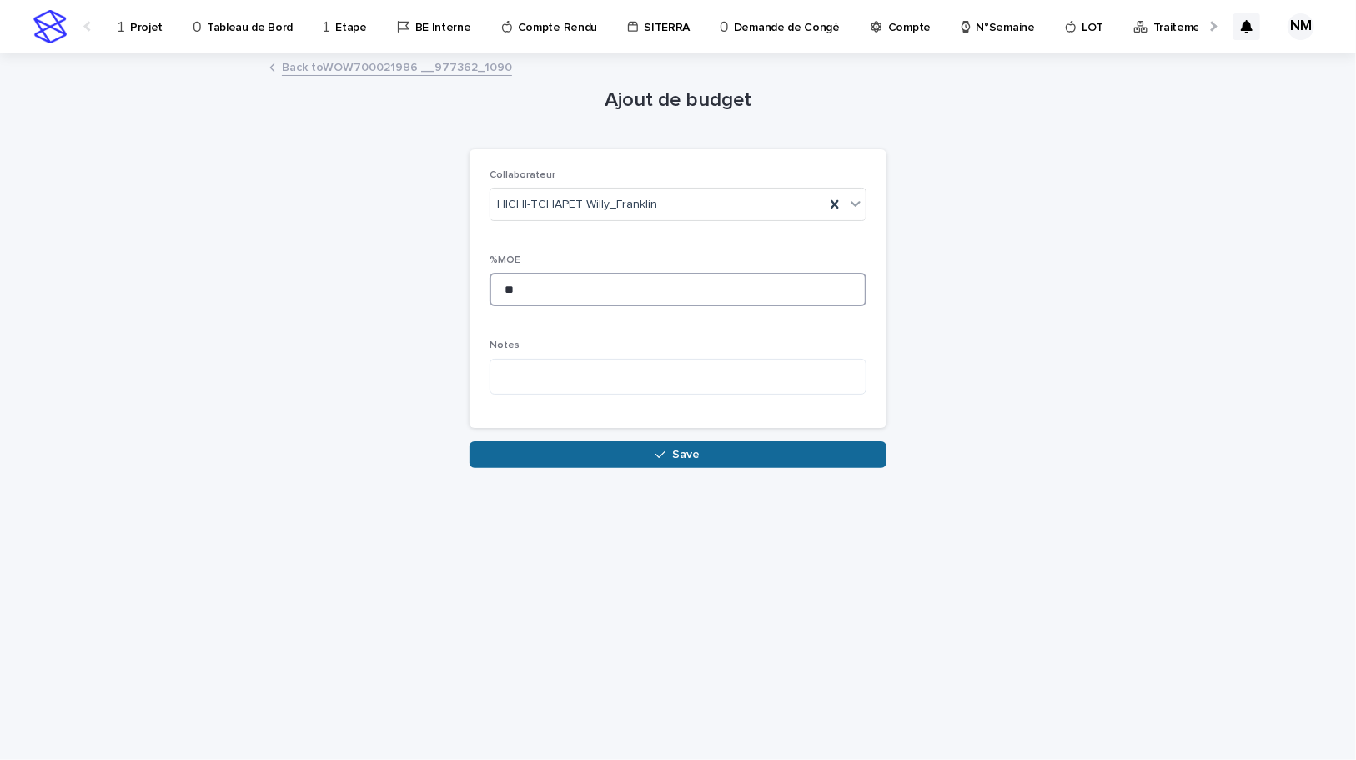
type input "**"
click at [659, 450] on icon "button" at bounding box center [661, 455] width 10 height 12
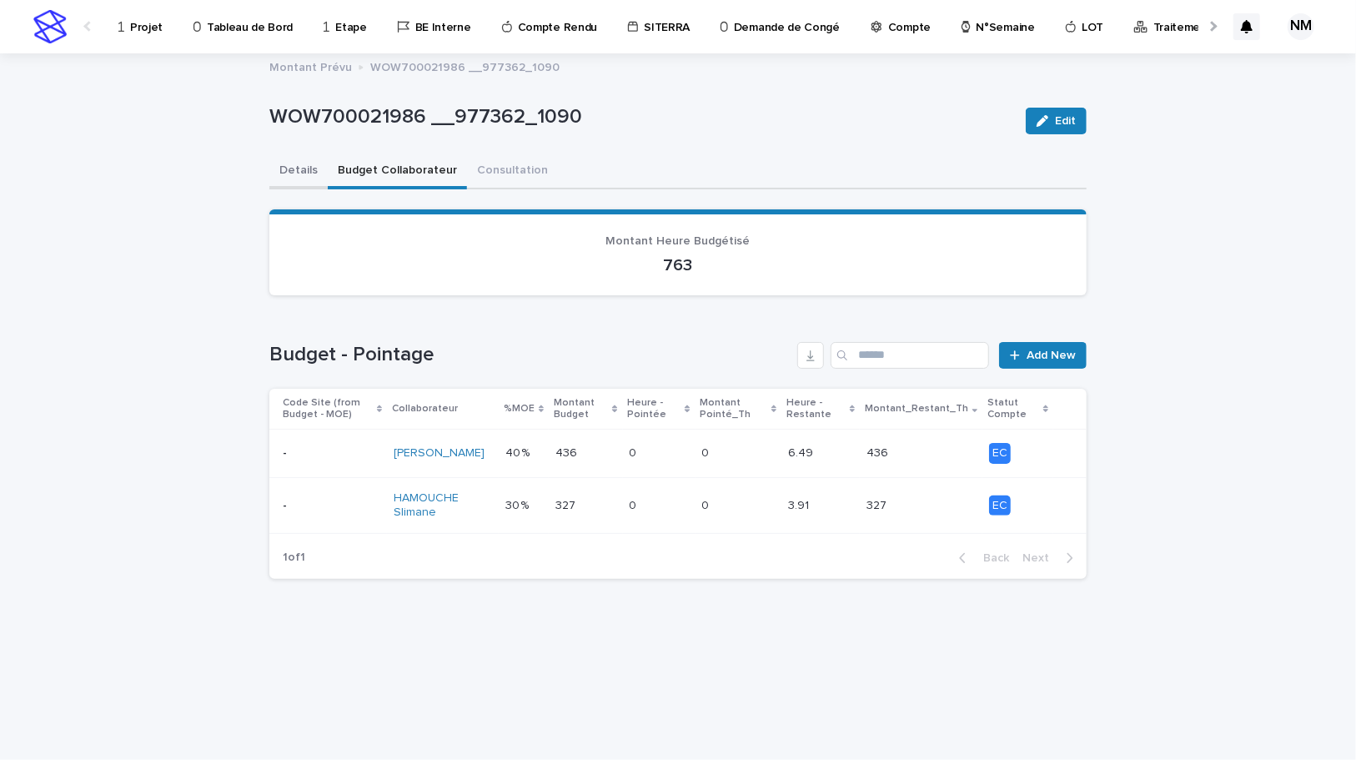
click at [297, 163] on button "Details" at bounding box center [298, 171] width 58 height 35
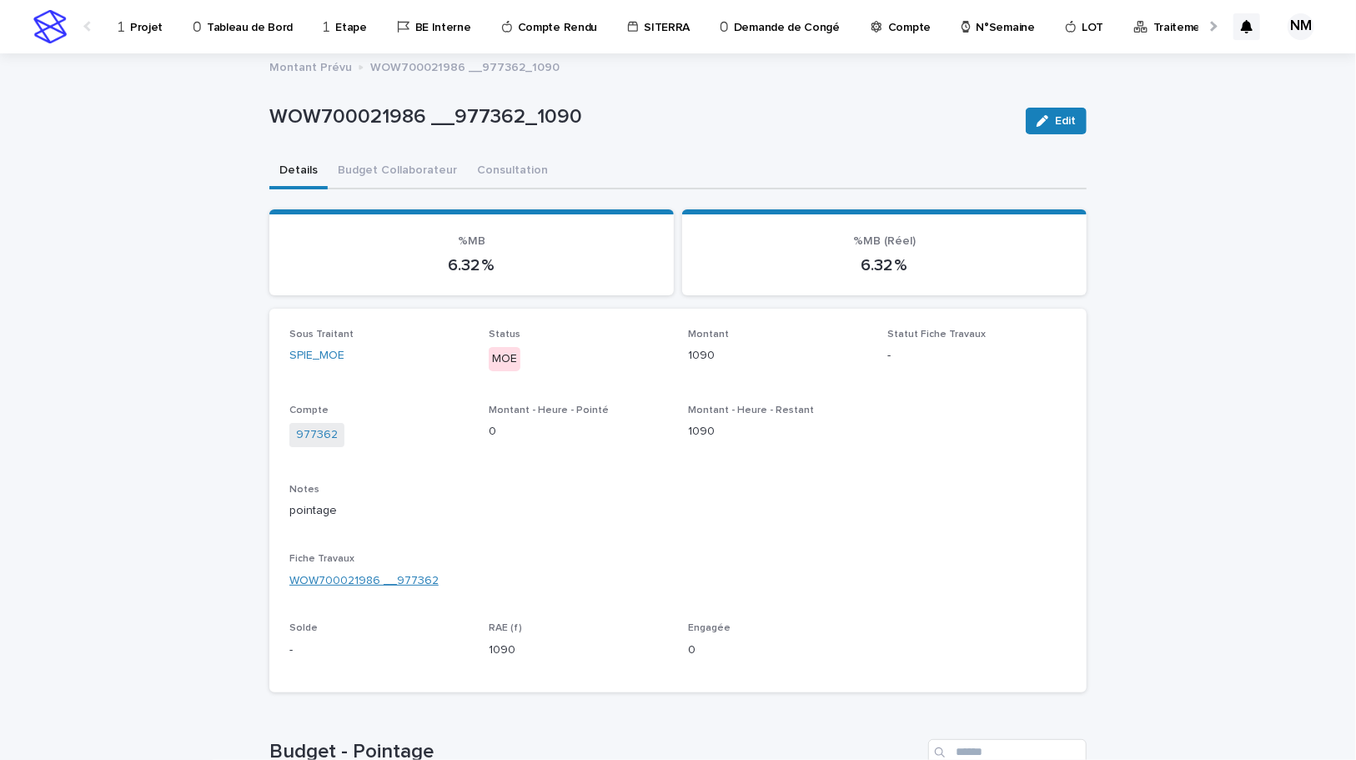
click at [364, 577] on link "WOW700021986 __977362" at bounding box center [363, 581] width 149 height 18
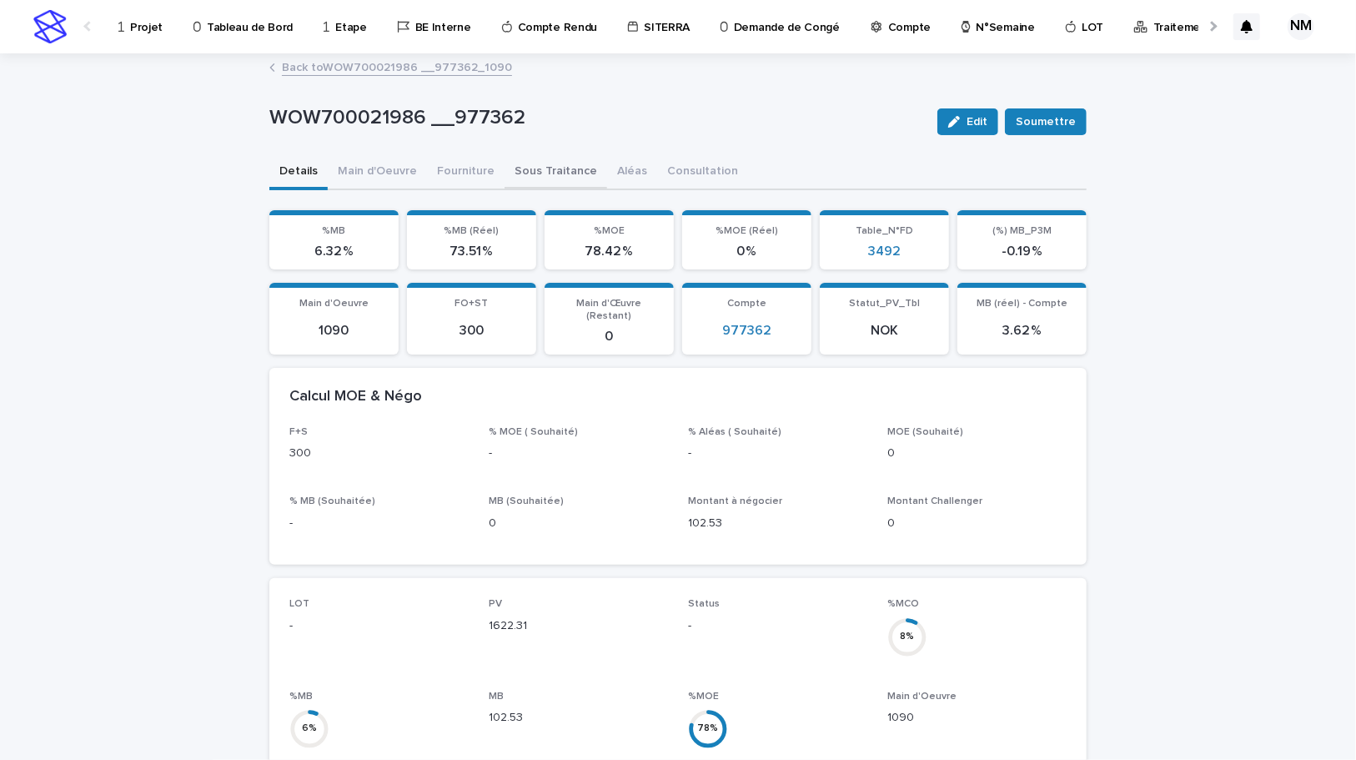
click at [546, 167] on button "Sous Traitance" at bounding box center [556, 172] width 103 height 35
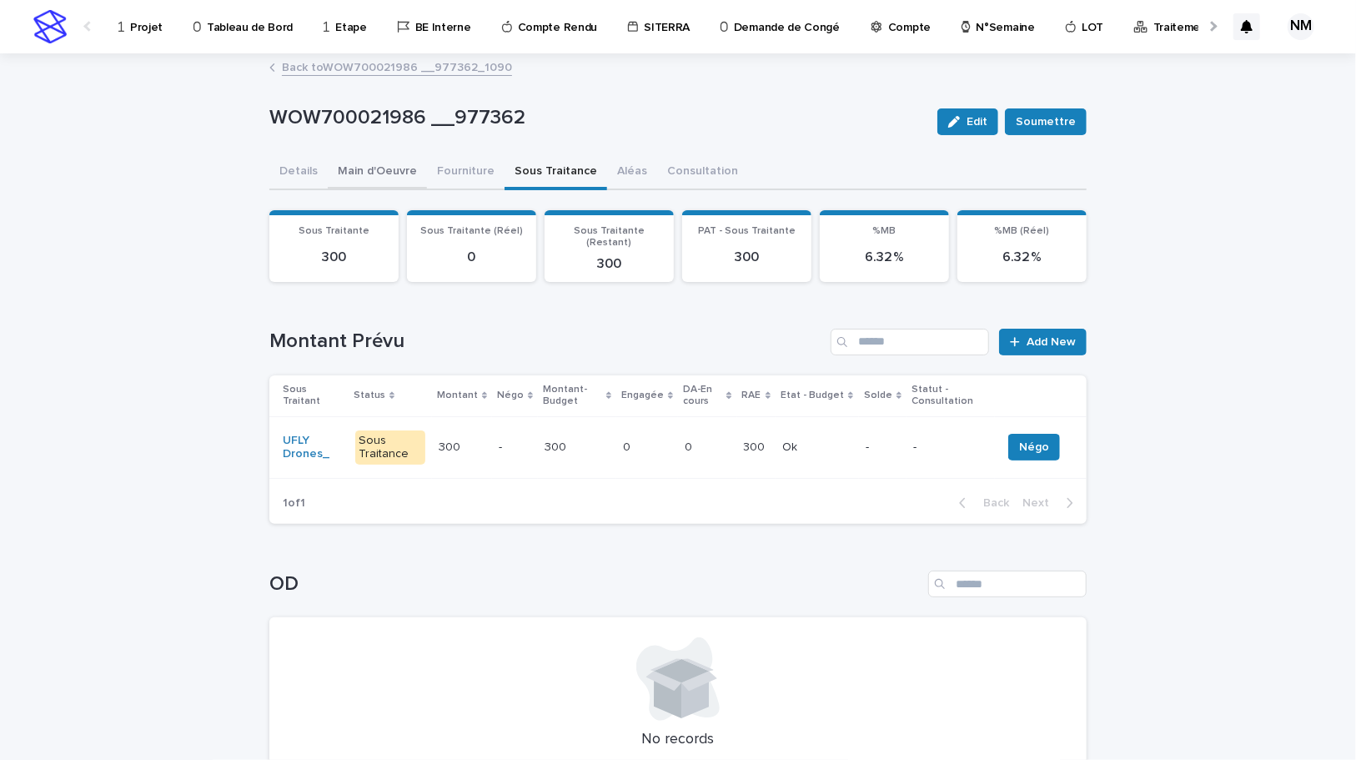
click at [375, 172] on button "Main d'Oeuvre" at bounding box center [377, 172] width 99 height 35
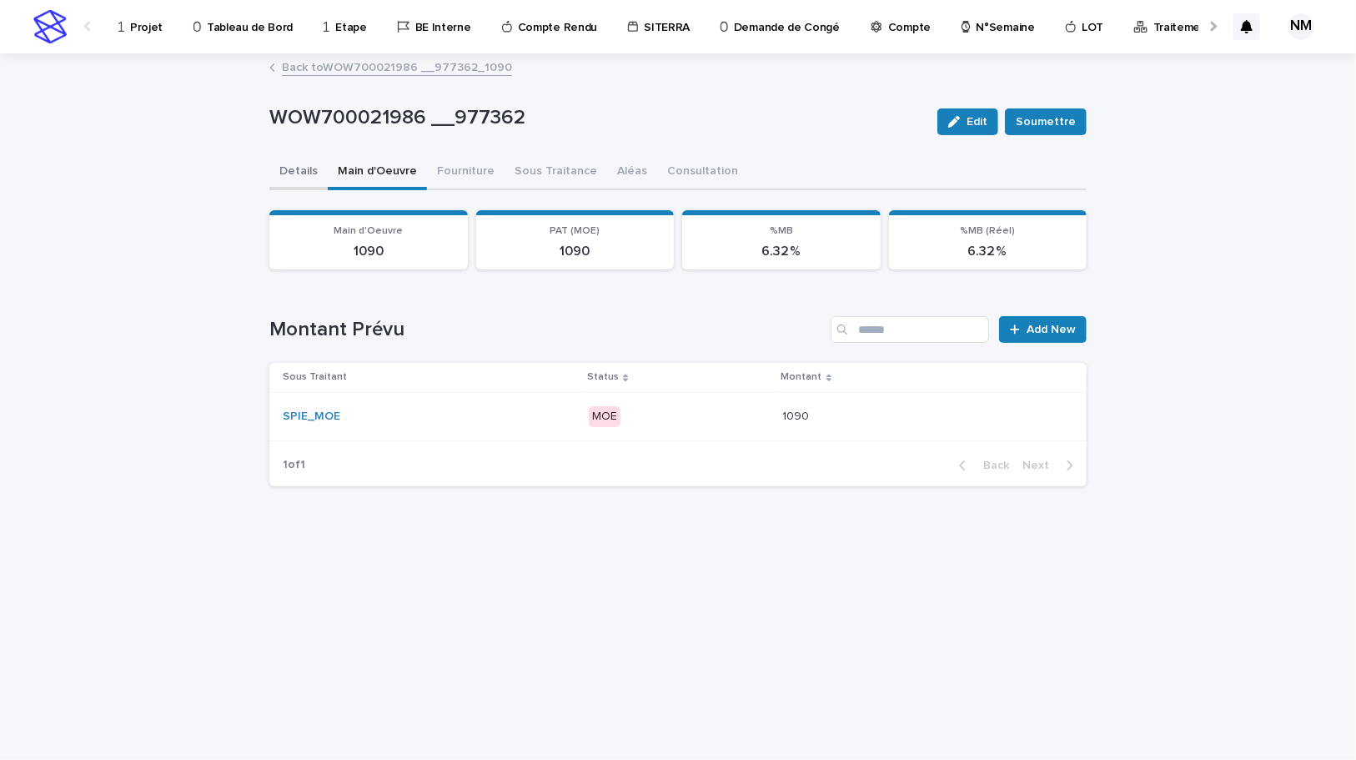
click at [289, 173] on button "Details" at bounding box center [298, 172] width 58 height 35
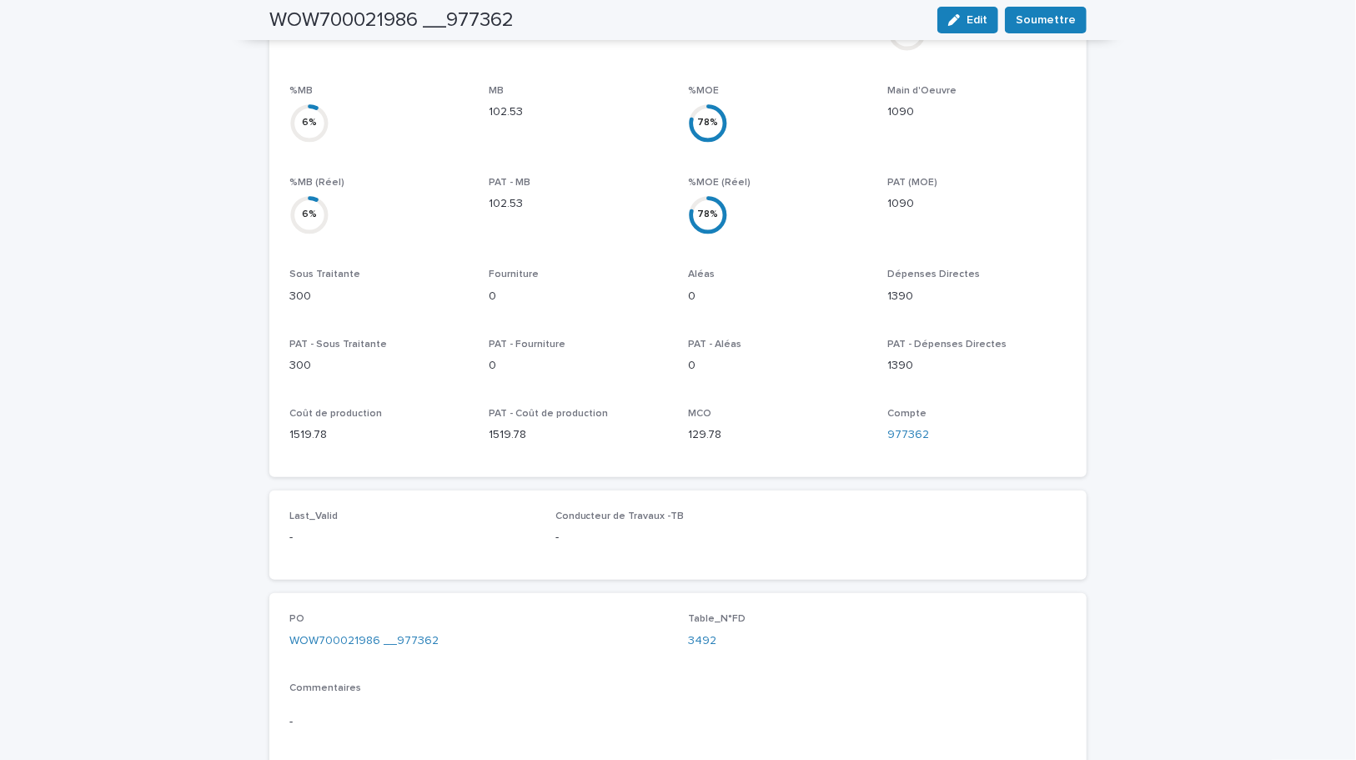
scroll to position [606, 0]
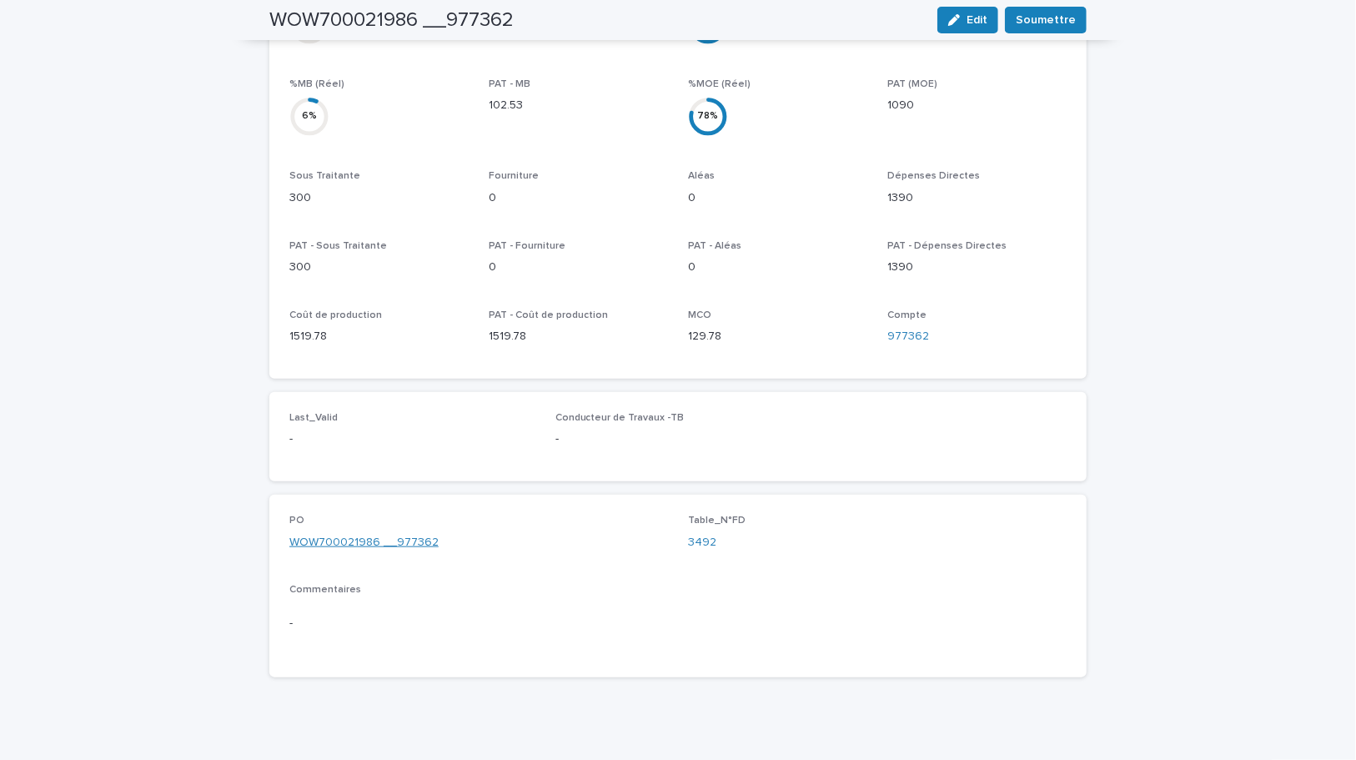
click at [397, 534] on link "WOW700021986 __977362" at bounding box center [363, 543] width 149 height 18
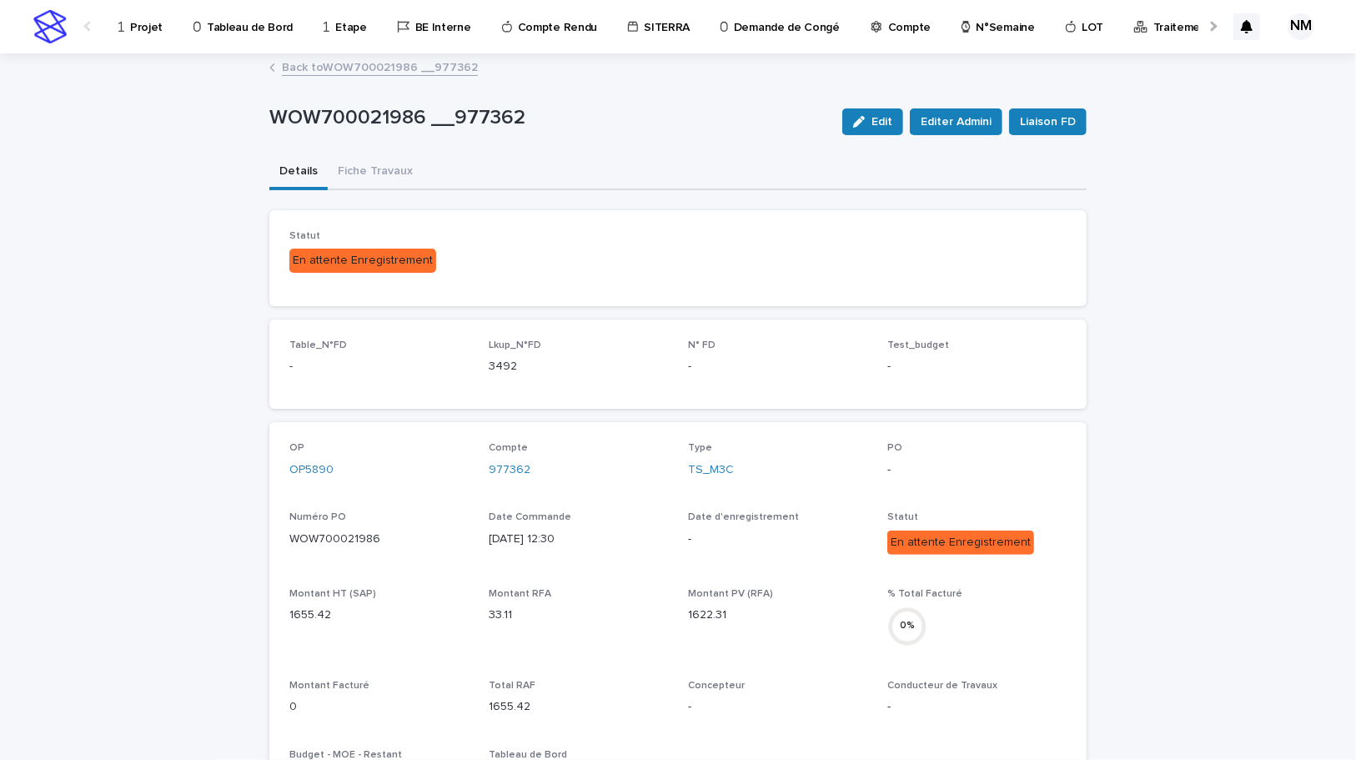
click at [865, 125] on div "button" at bounding box center [862, 122] width 18 height 12
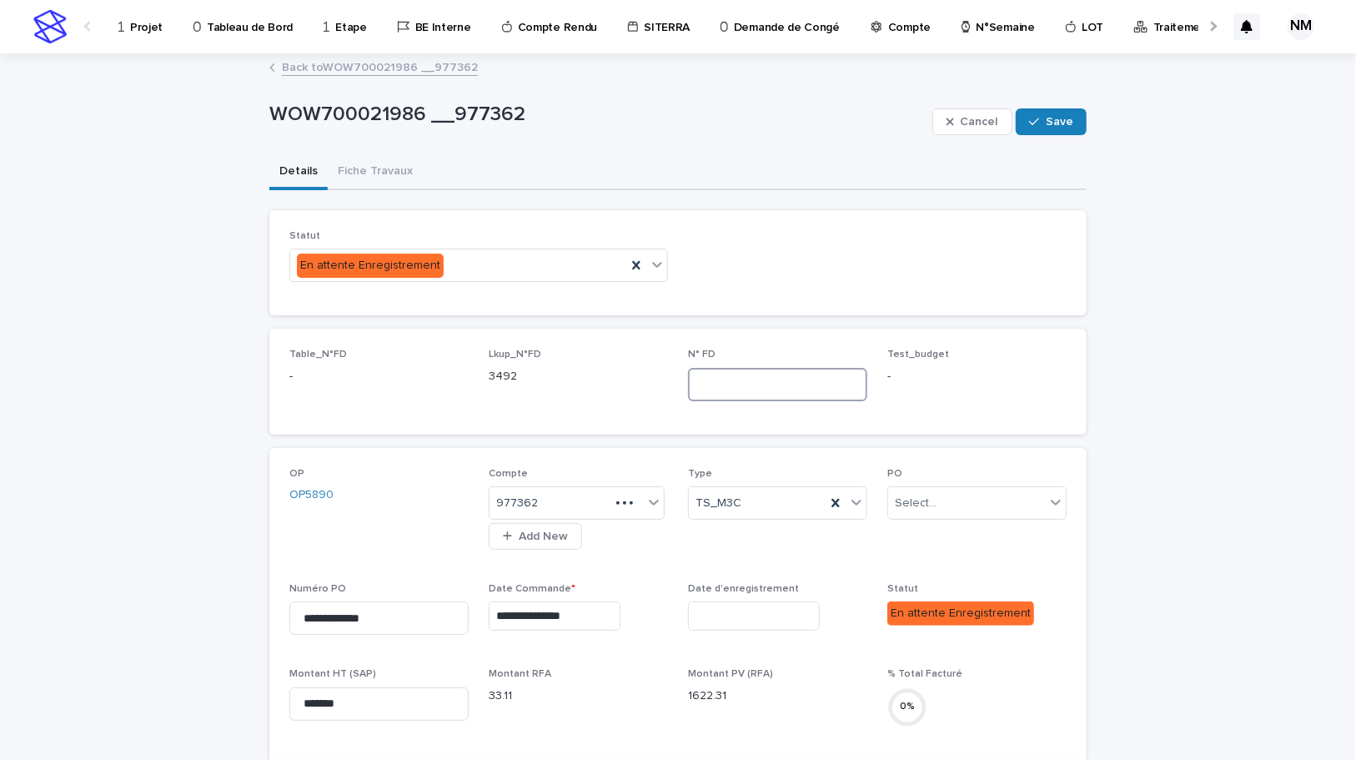
click at [709, 393] on input at bounding box center [777, 384] width 179 height 33
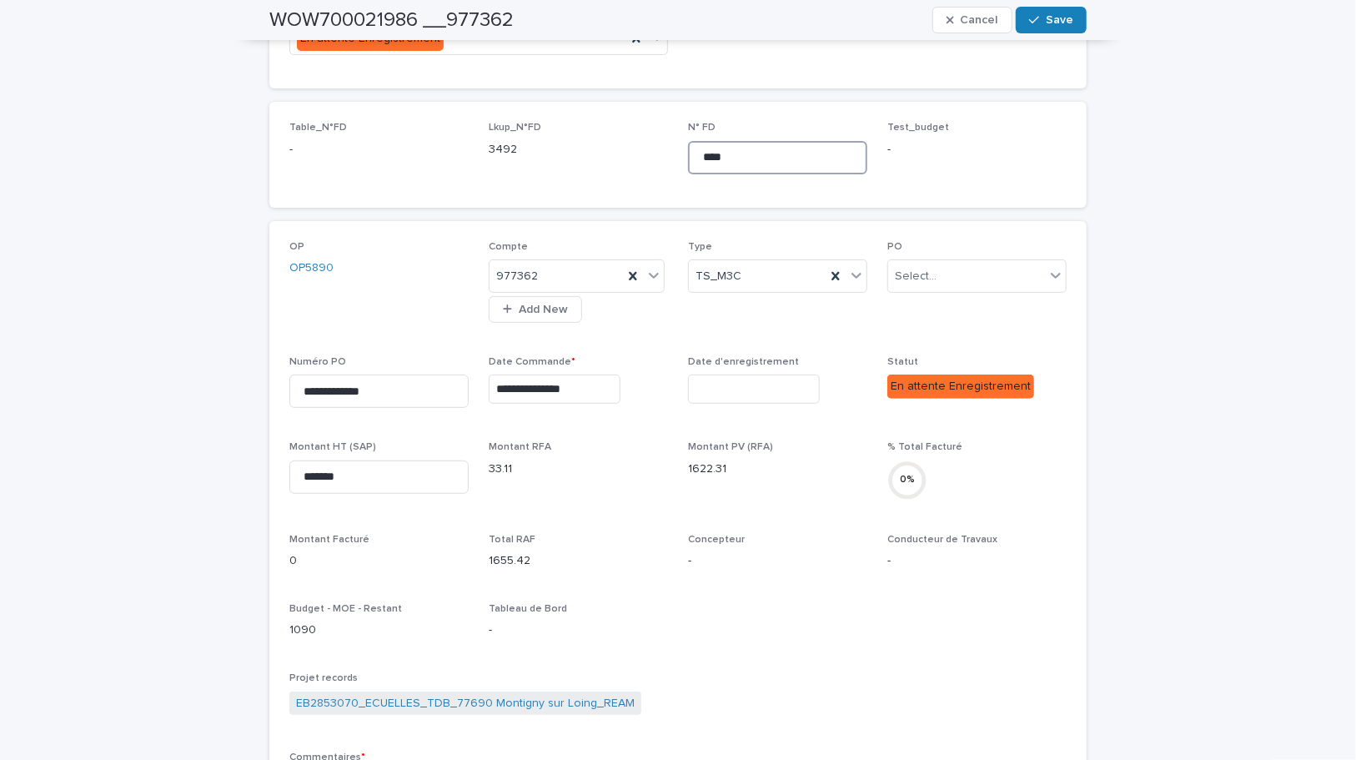
scroll to position [303, 0]
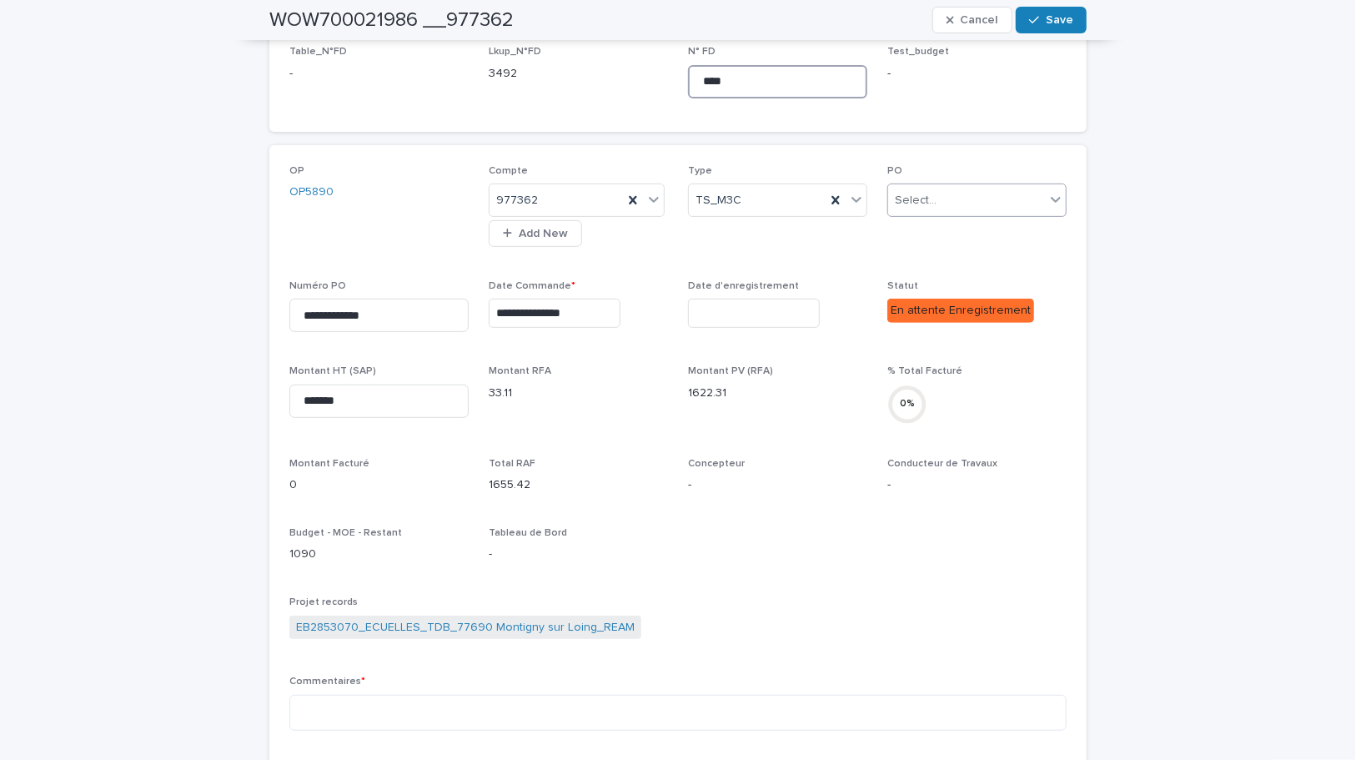
type input "****"
click at [965, 187] on div "Select..." at bounding box center [966, 201] width 157 height 28
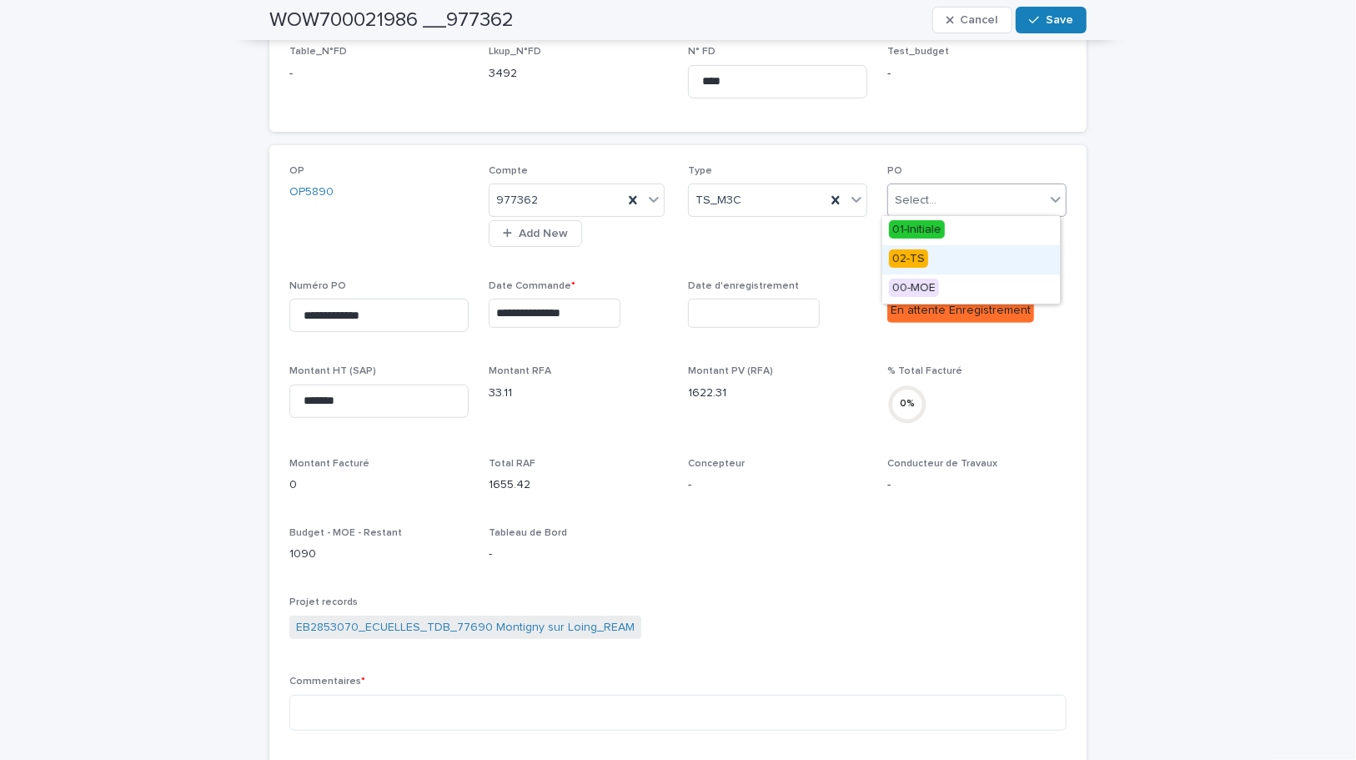
click at [926, 251] on div "02-TS" at bounding box center [971, 259] width 178 height 29
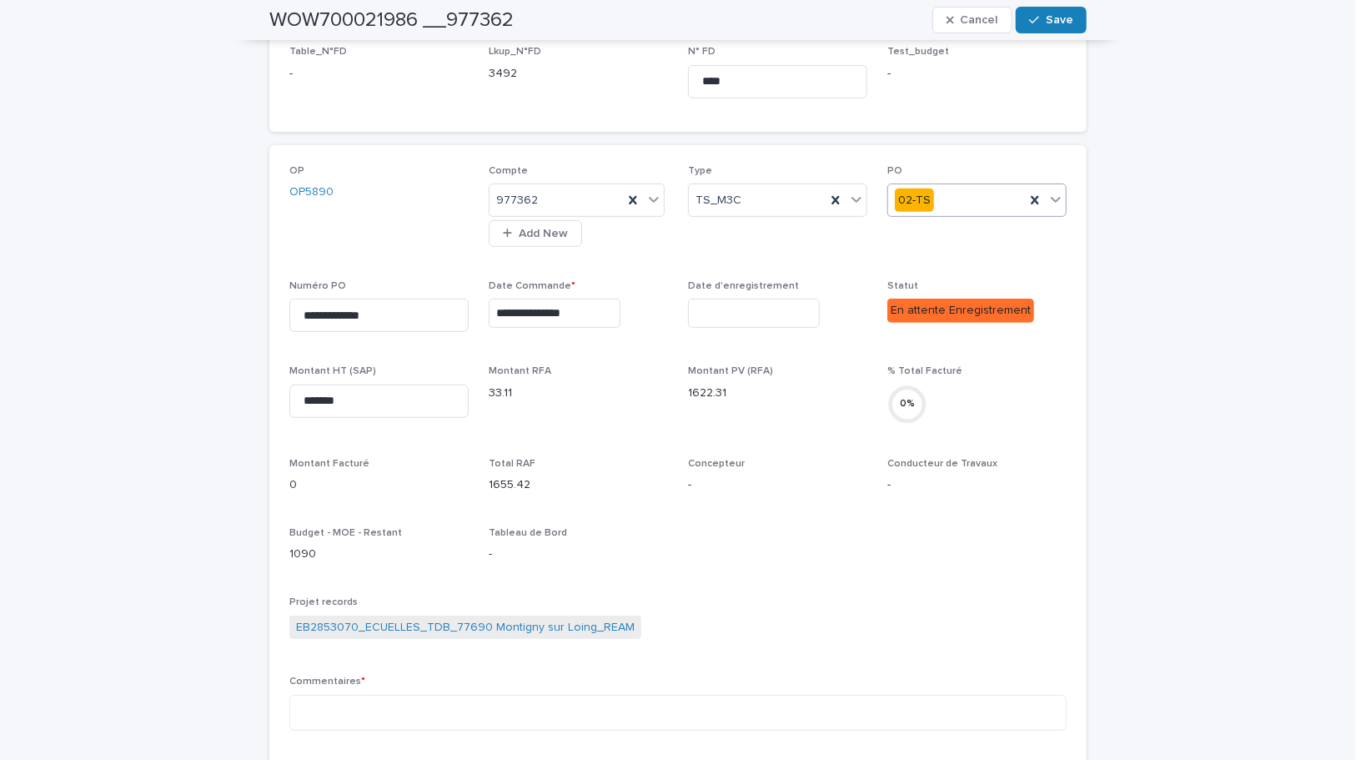
scroll to position [379, 0]
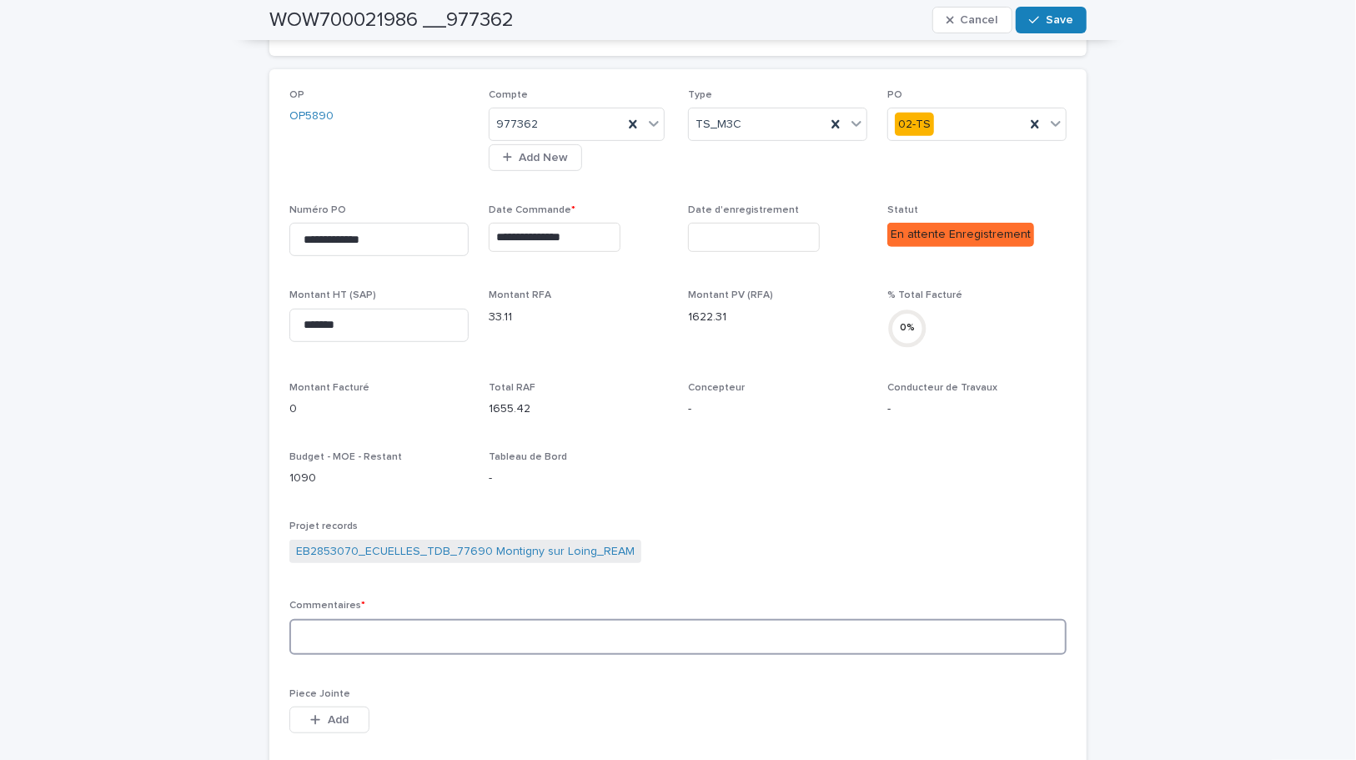
click at [393, 640] on textarea at bounding box center [677, 637] width 777 height 36
type textarea "*"
click at [430, 629] on textarea "**********" at bounding box center [677, 637] width 777 height 36
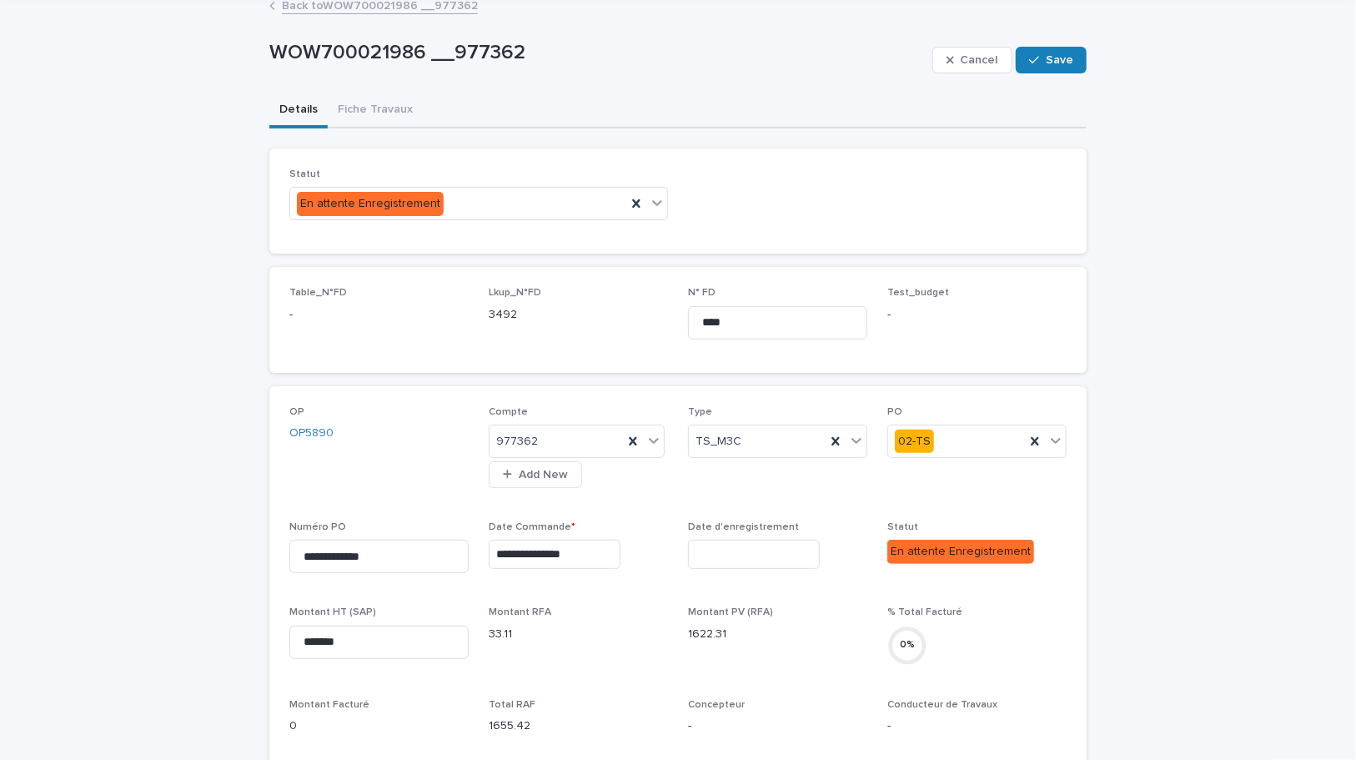
scroll to position [0, 0]
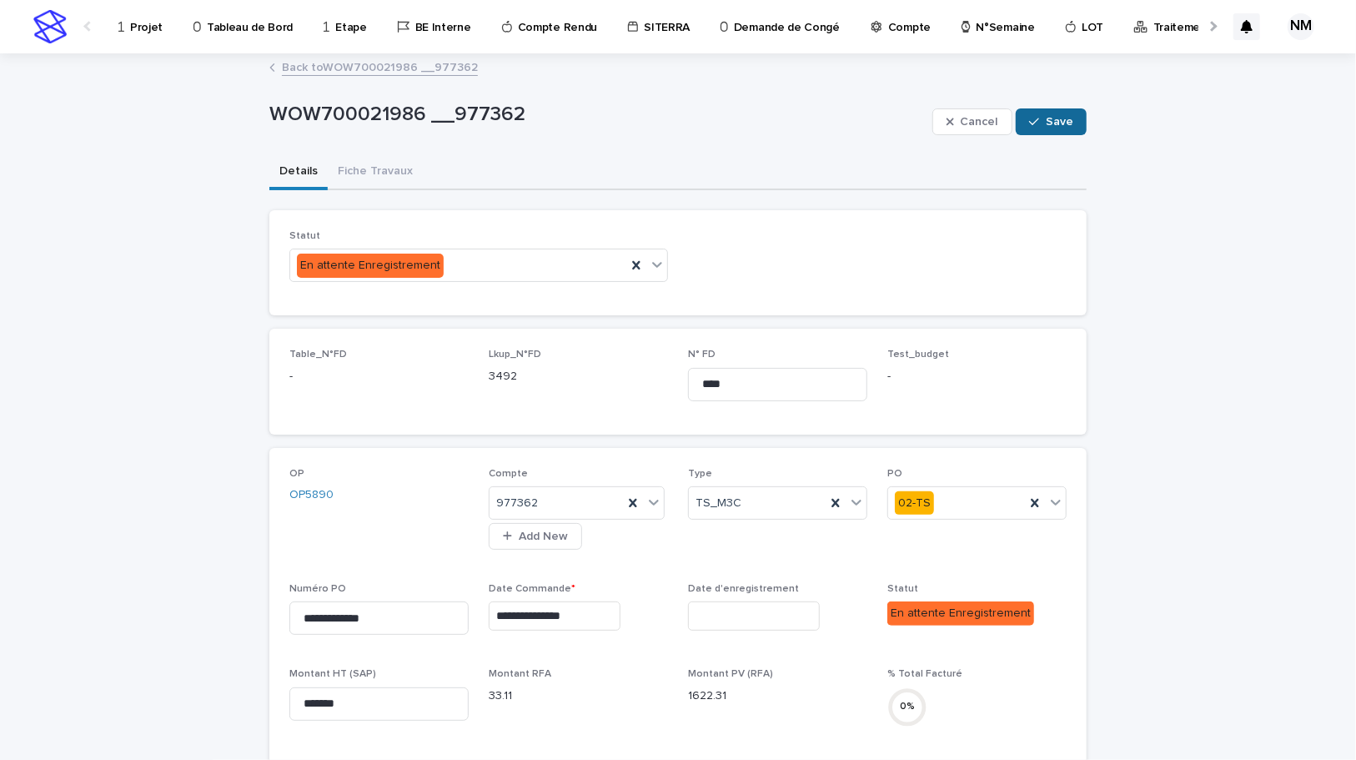
type textarea "**********"
click at [1058, 123] on span "Save" at bounding box center [1060, 122] width 28 height 12
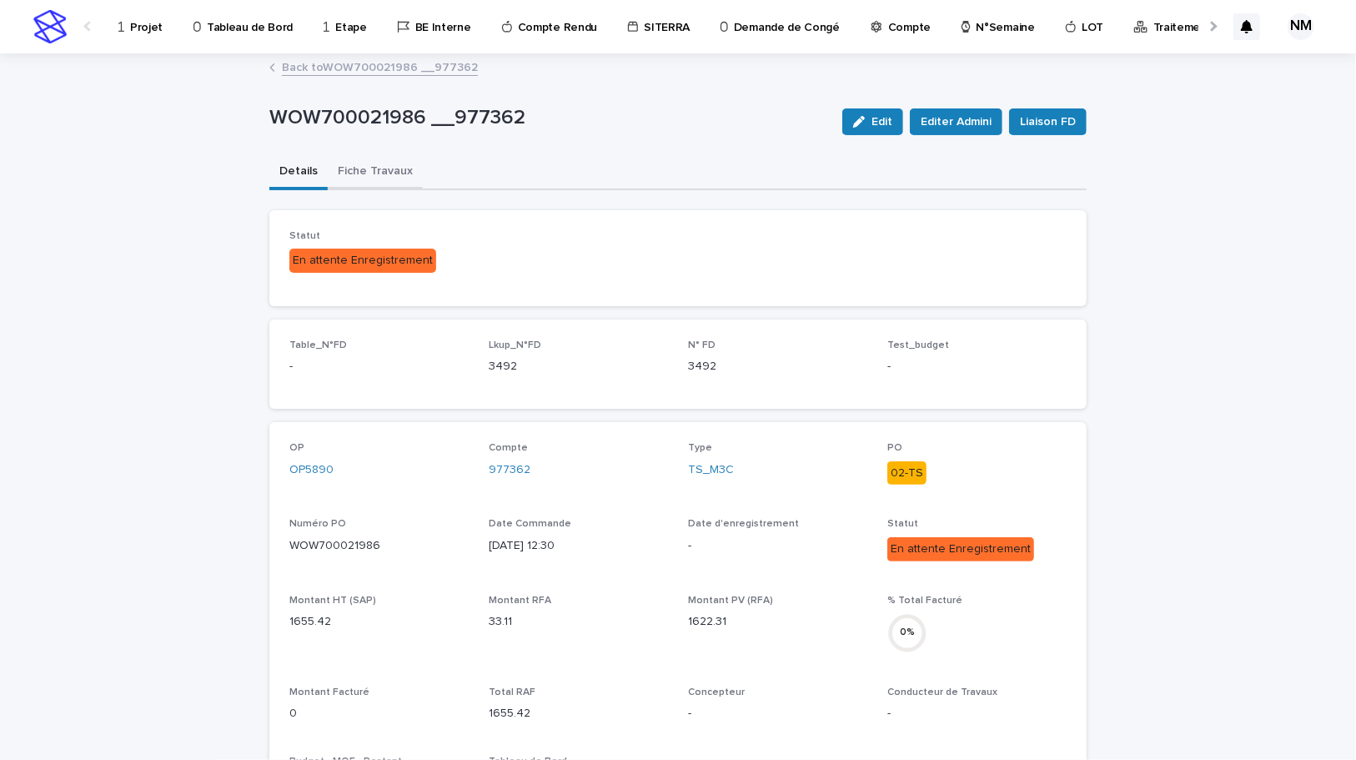
click at [352, 167] on button "Fiche Travaux" at bounding box center [375, 172] width 95 height 35
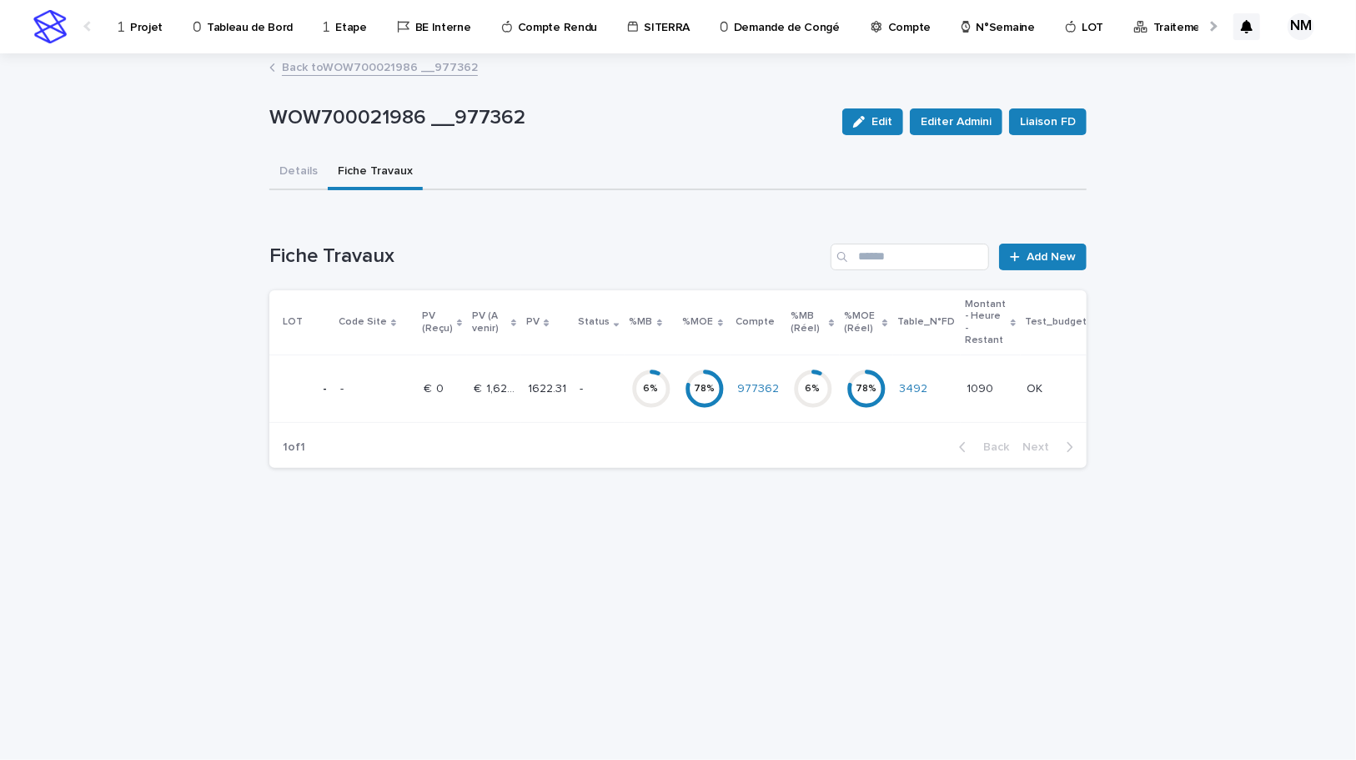
click at [983, 392] on p at bounding box center [990, 389] width 47 height 14
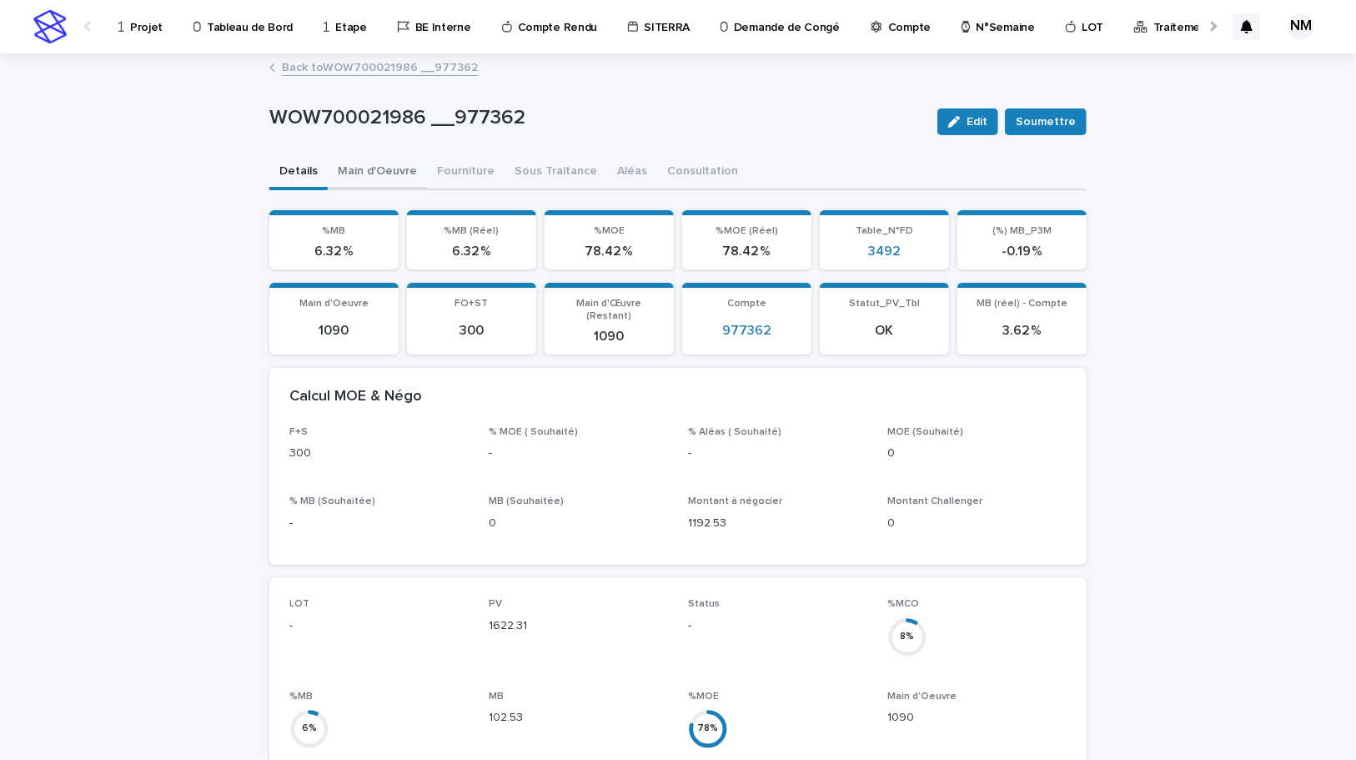
click at [379, 173] on button "Main d'Oeuvre" at bounding box center [377, 172] width 99 height 35
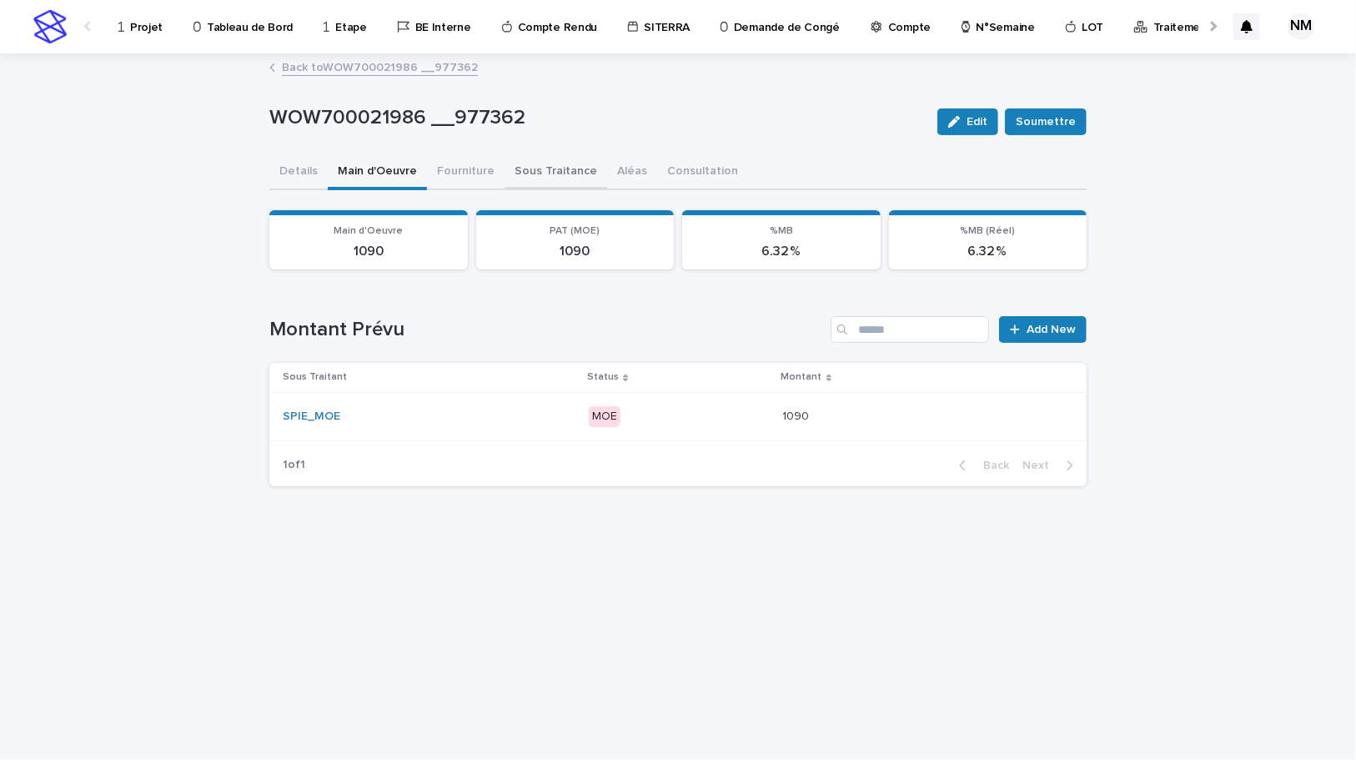
click at [558, 172] on button "Sous Traitance" at bounding box center [556, 172] width 103 height 35
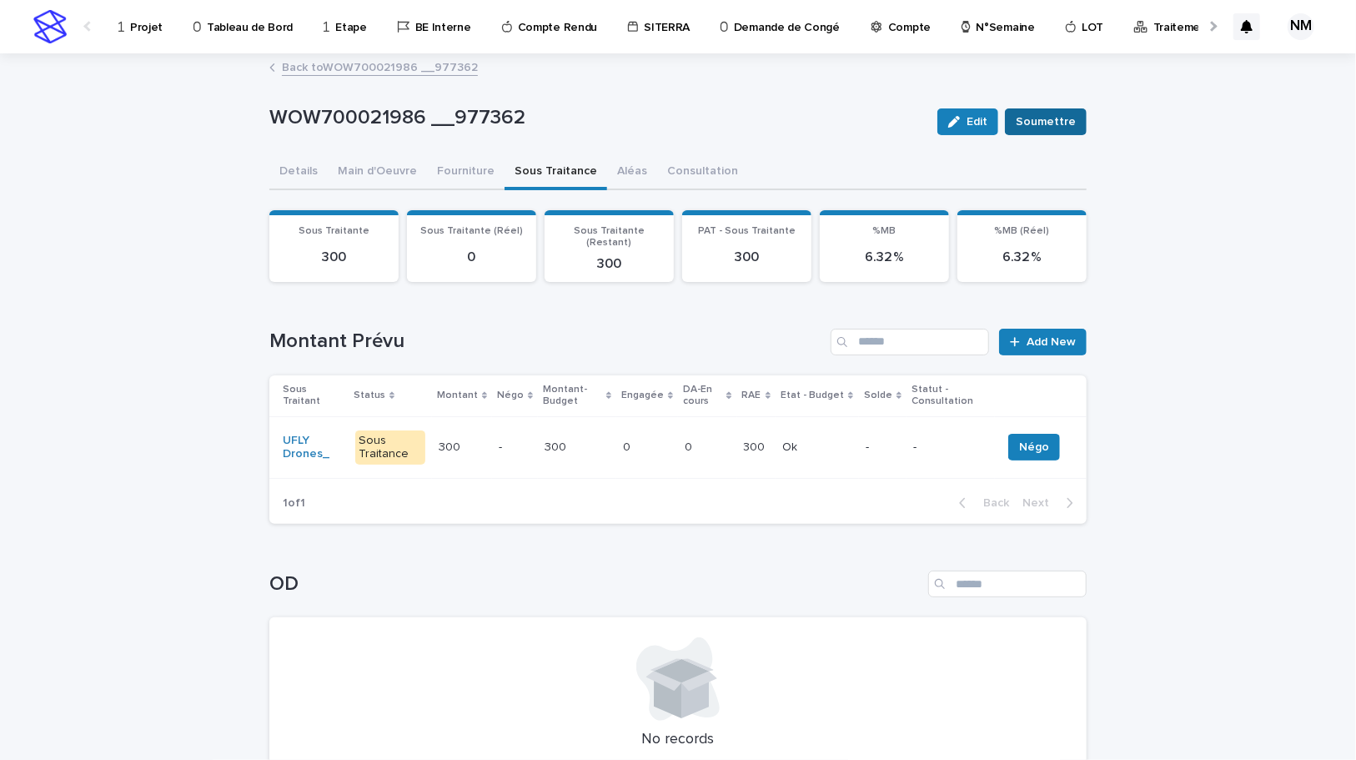
click at [1043, 117] on span "Soumettre" at bounding box center [1046, 121] width 60 height 17
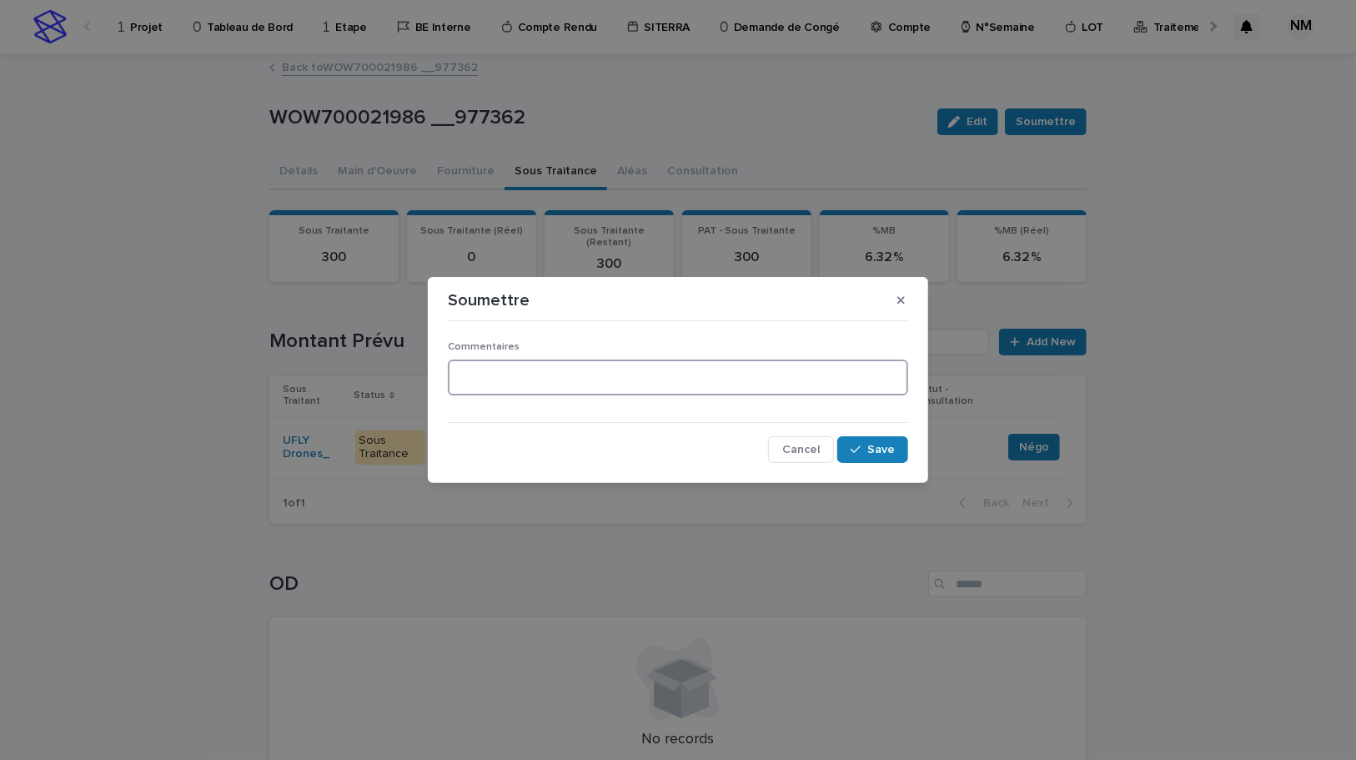
click at [597, 383] on textarea at bounding box center [678, 377] width 460 height 36
type textarea "**********"
click at [882, 457] on button "Save" at bounding box center [872, 449] width 71 height 27
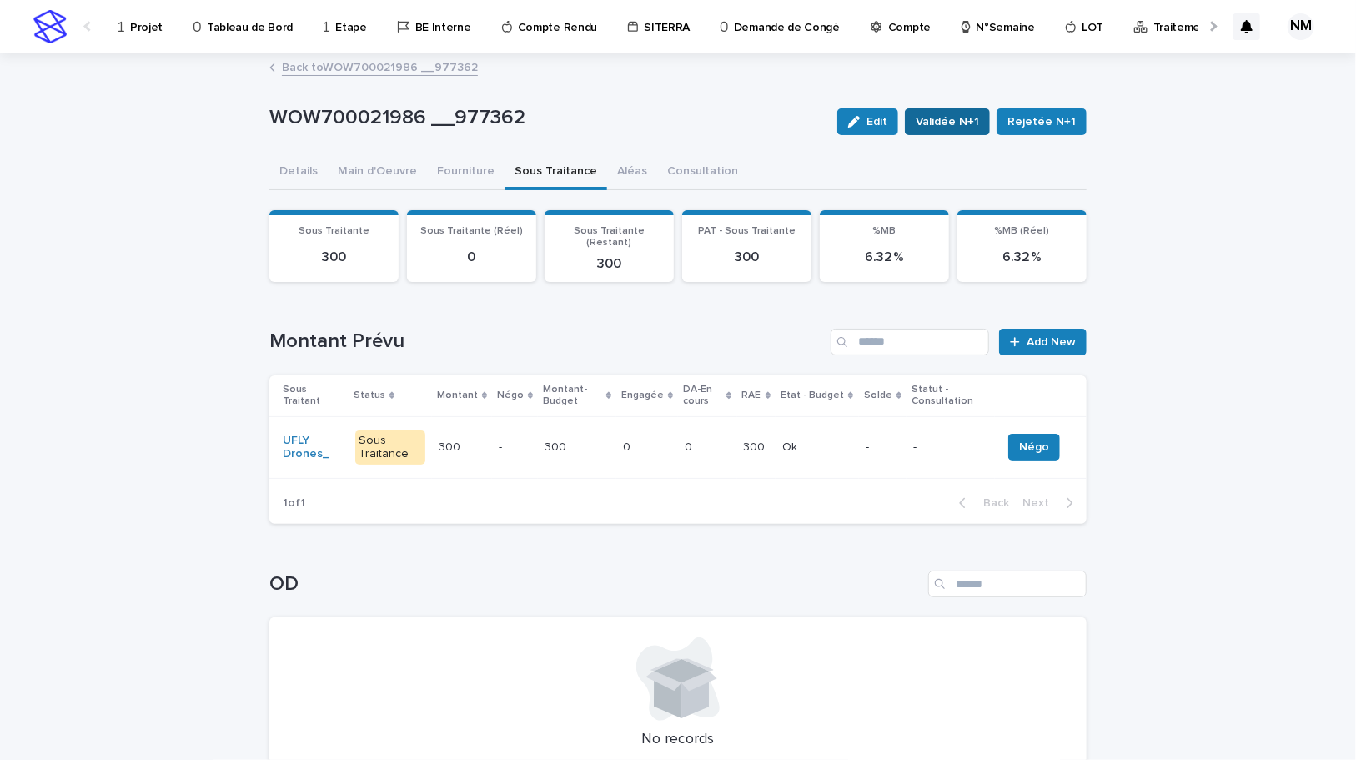
click at [959, 122] on span "Validée N+1" at bounding box center [947, 121] width 63 height 17
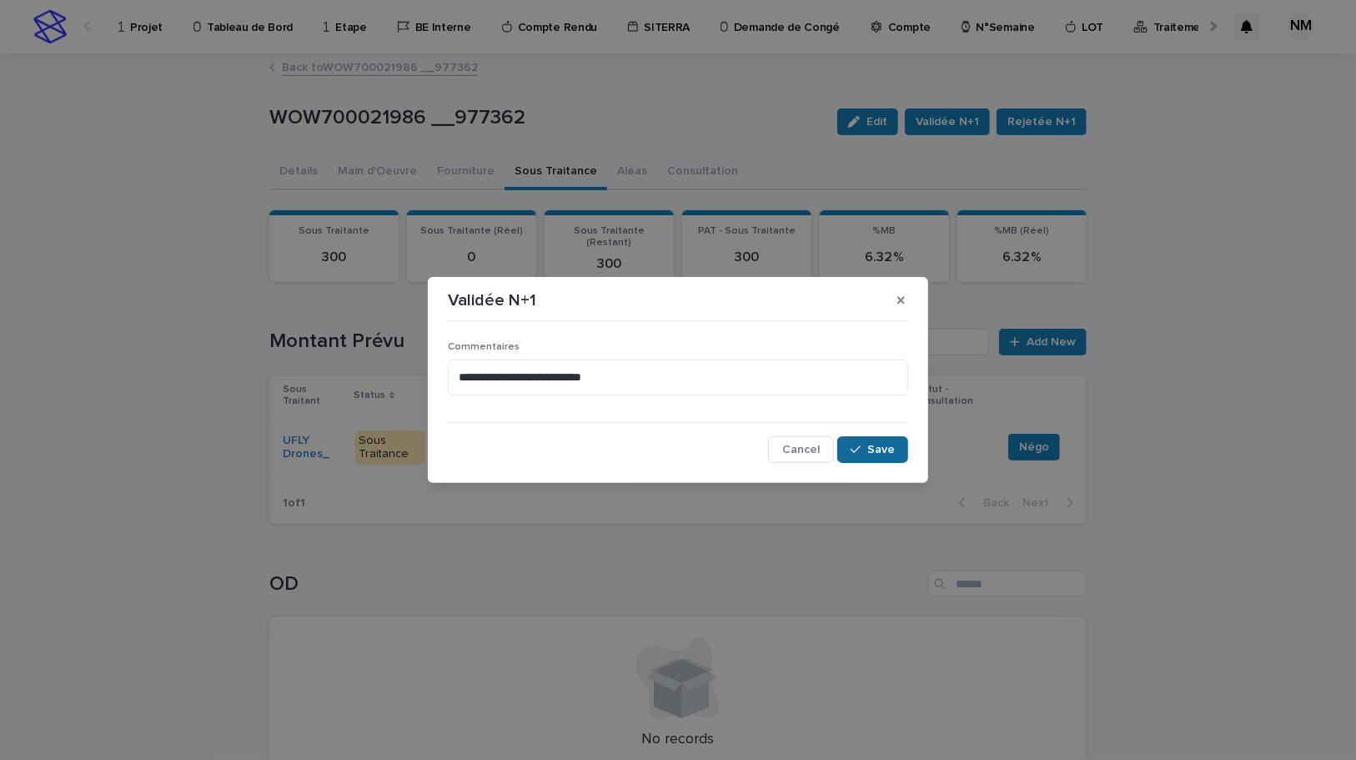
click at [863, 441] on button "Save" at bounding box center [872, 449] width 71 height 27
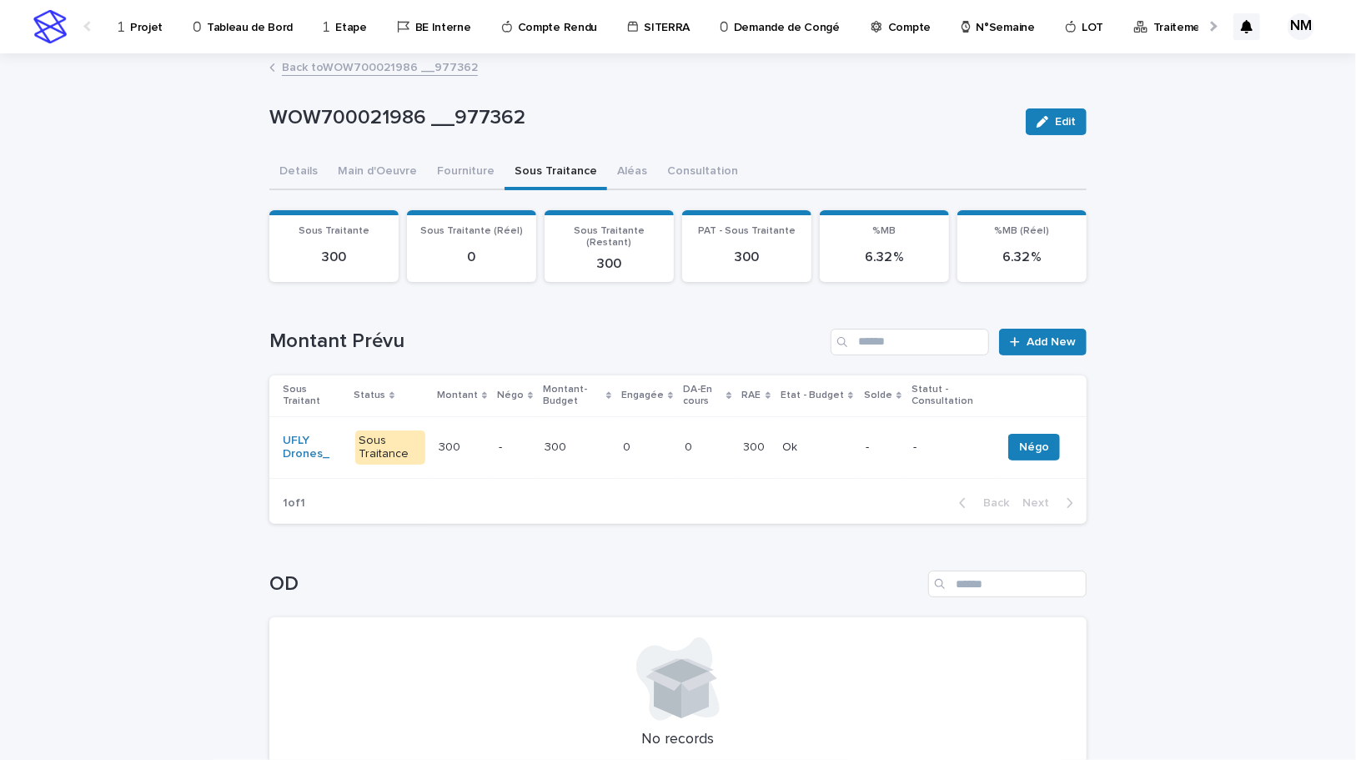
click at [142, 23] on p "Projet" at bounding box center [146, 17] width 33 height 35
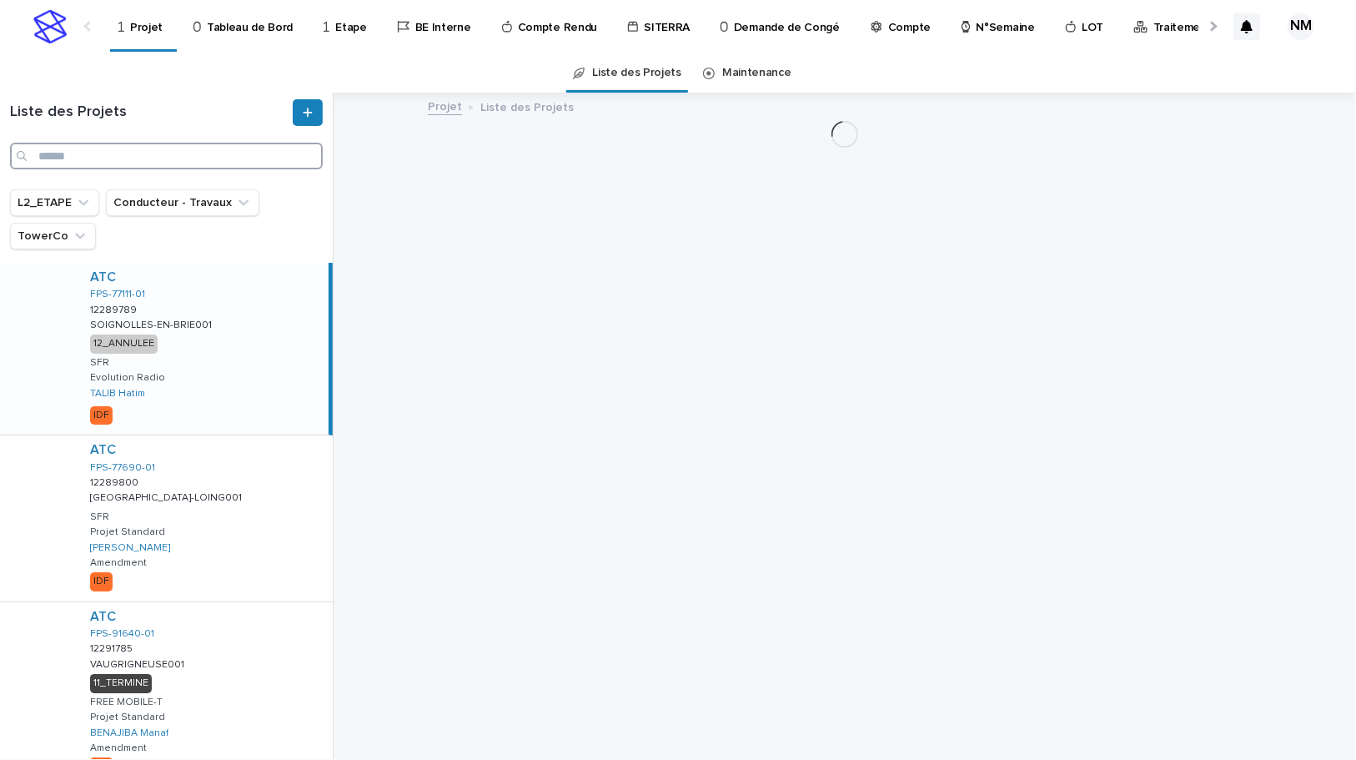
click at [125, 161] on input "Search" at bounding box center [166, 156] width 313 height 27
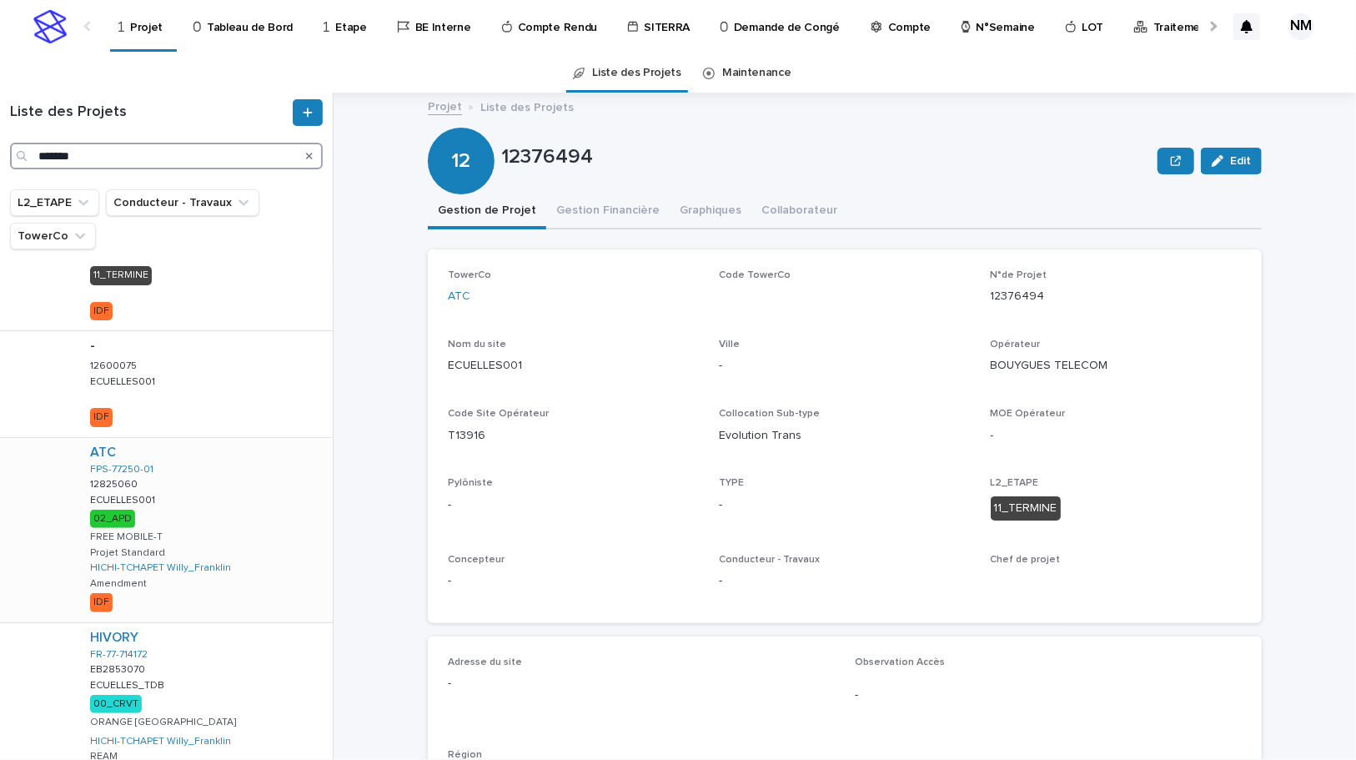
scroll to position [319, 0]
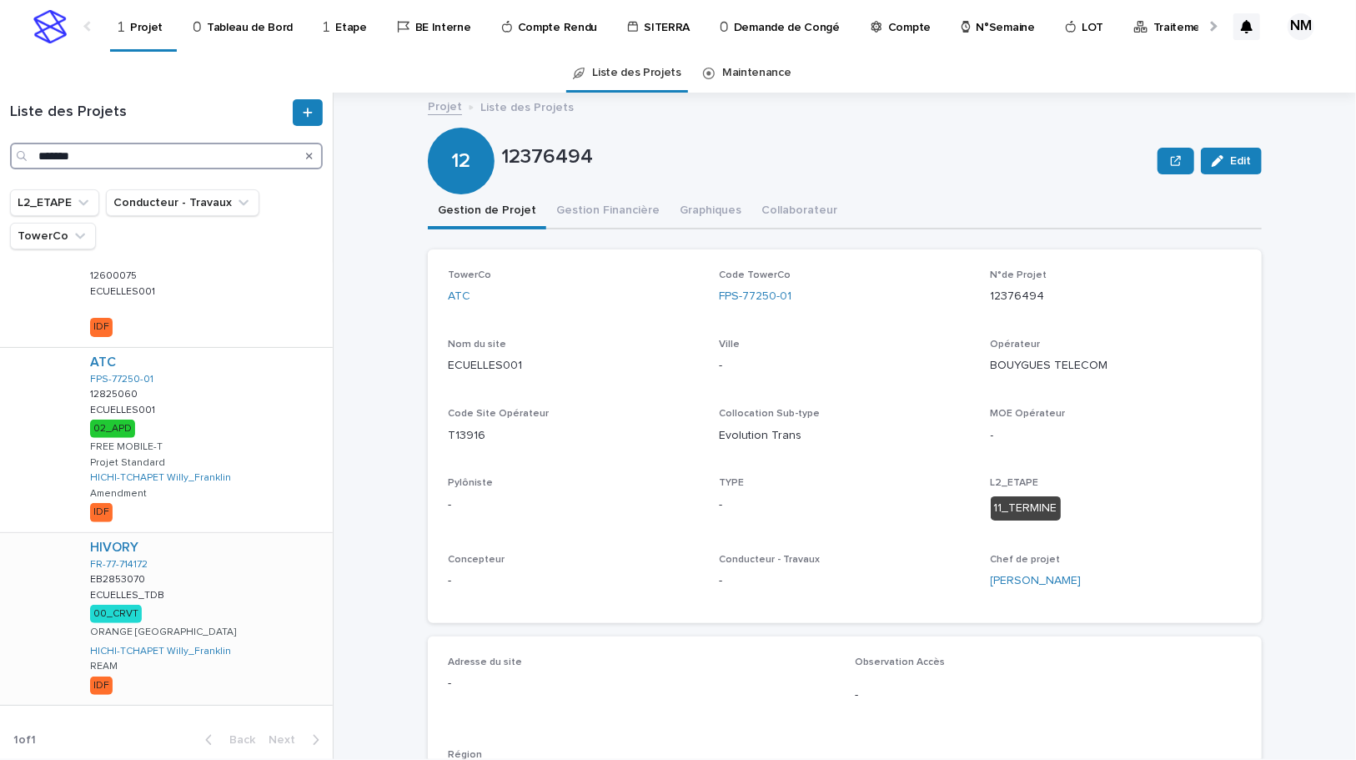
type input "*******"
click at [259, 639] on div "HIVORY FR-77-714172 EB2853070 EB2853070 ECUELLES_TDB ECUELLES_TDB 00_CRVT ORANG…" at bounding box center [205, 619] width 256 height 172
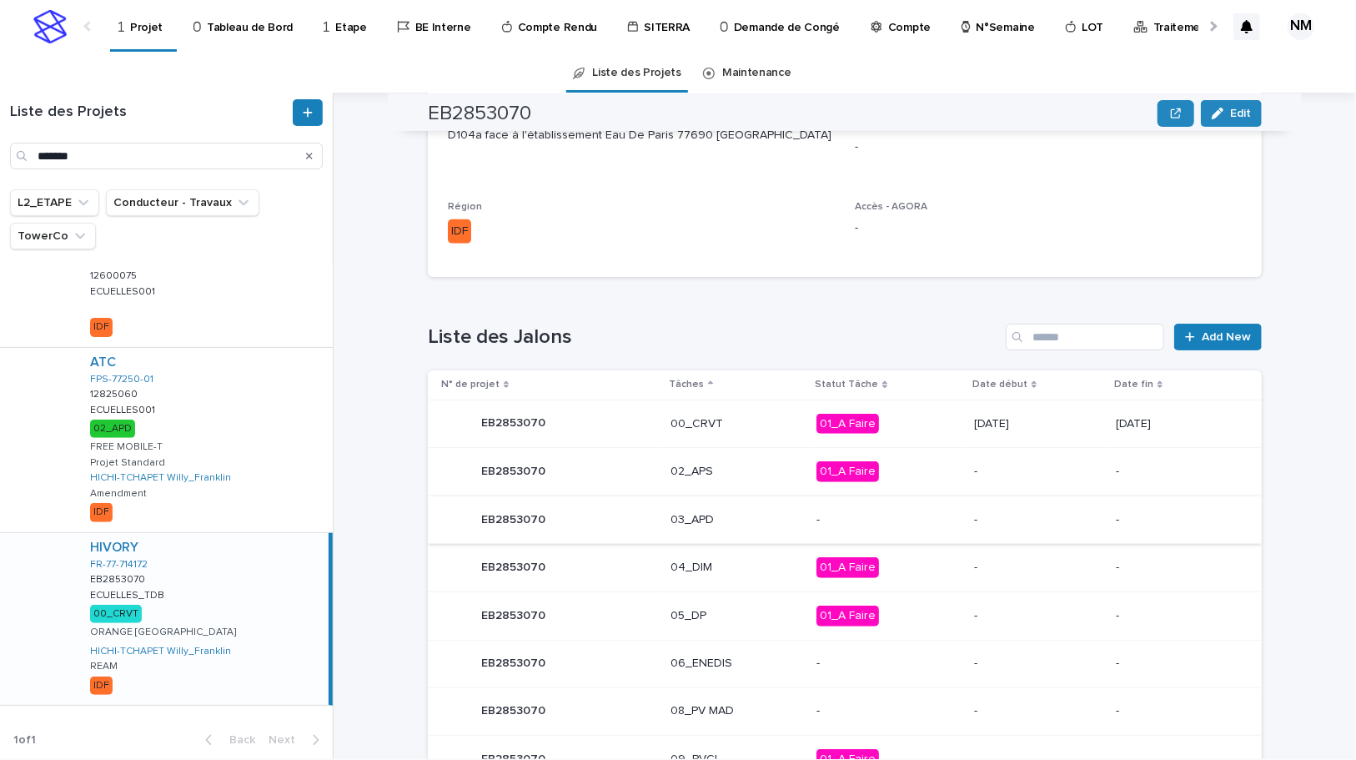
scroll to position [682, 0]
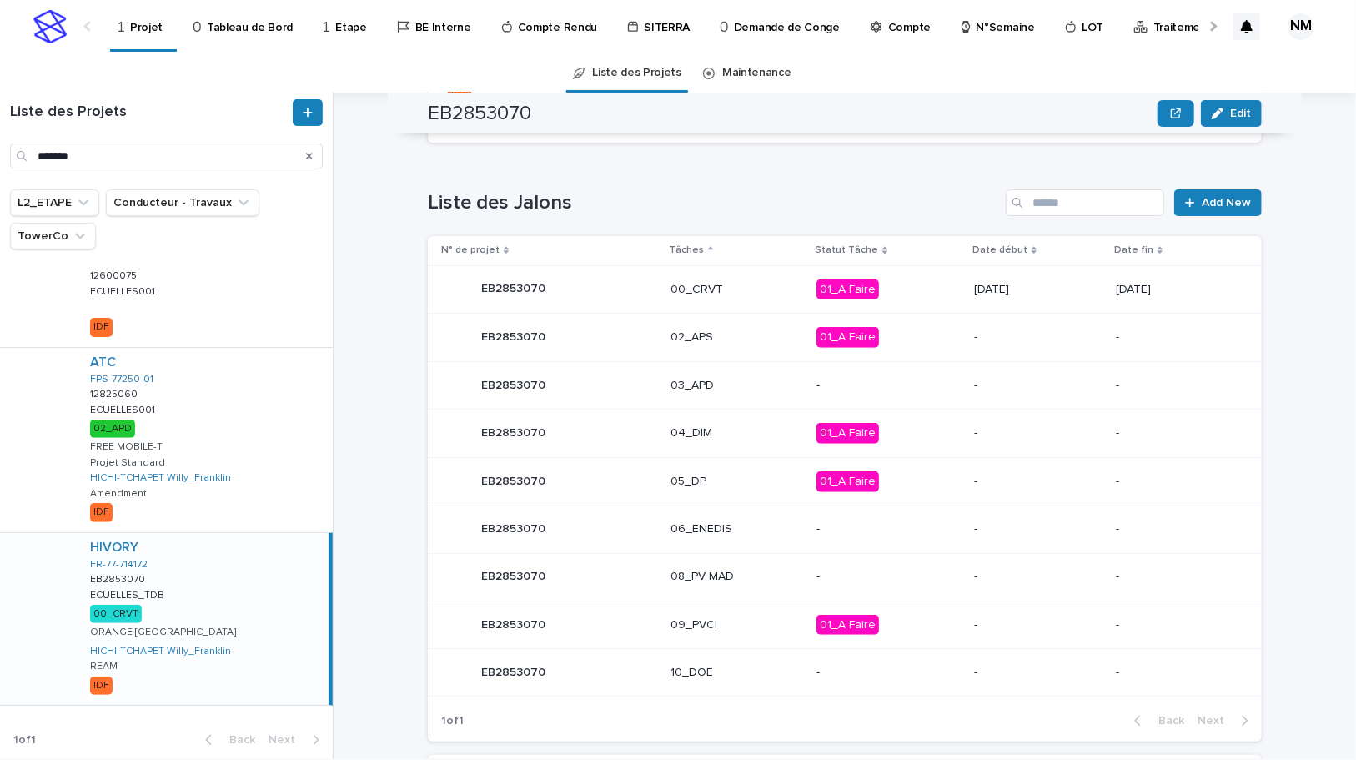
click at [924, 291] on p "01_A Faire" at bounding box center [888, 289] width 144 height 21
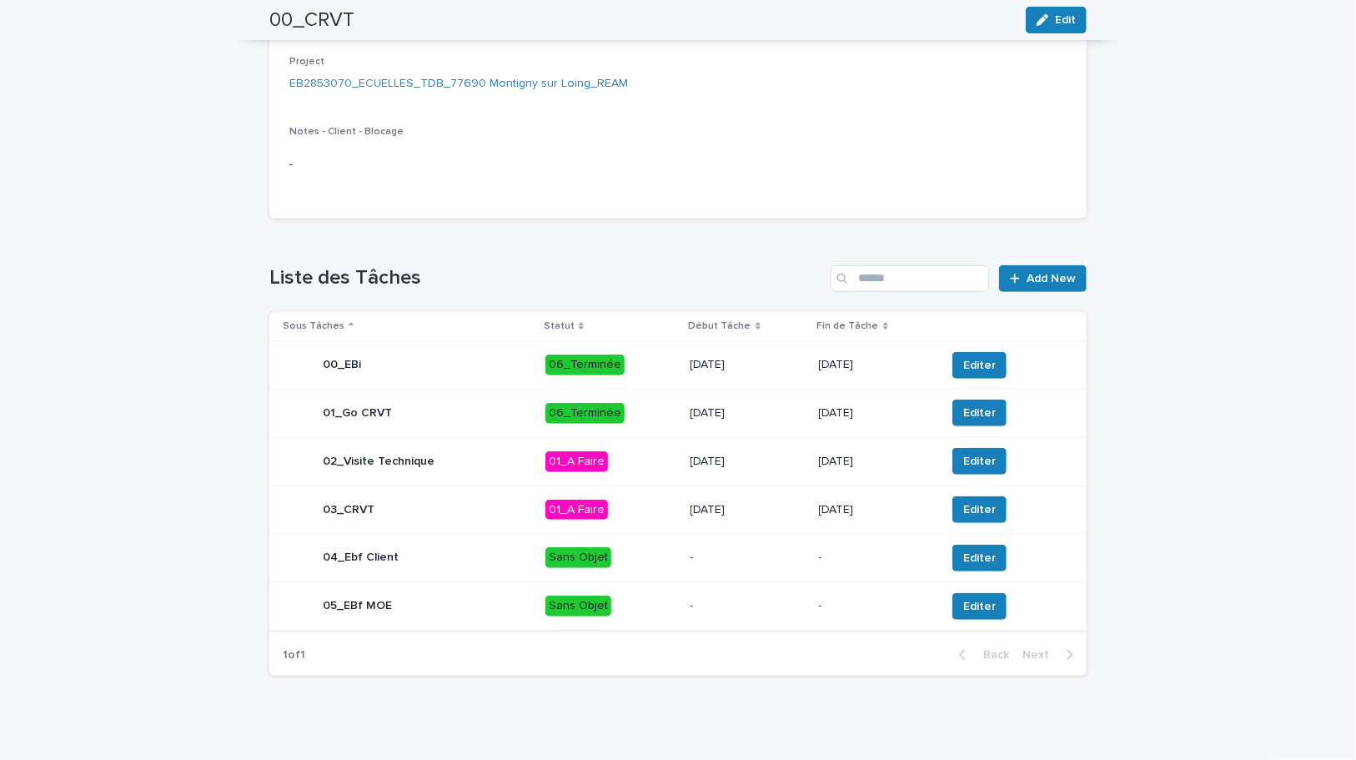
scroll to position [365, 0]
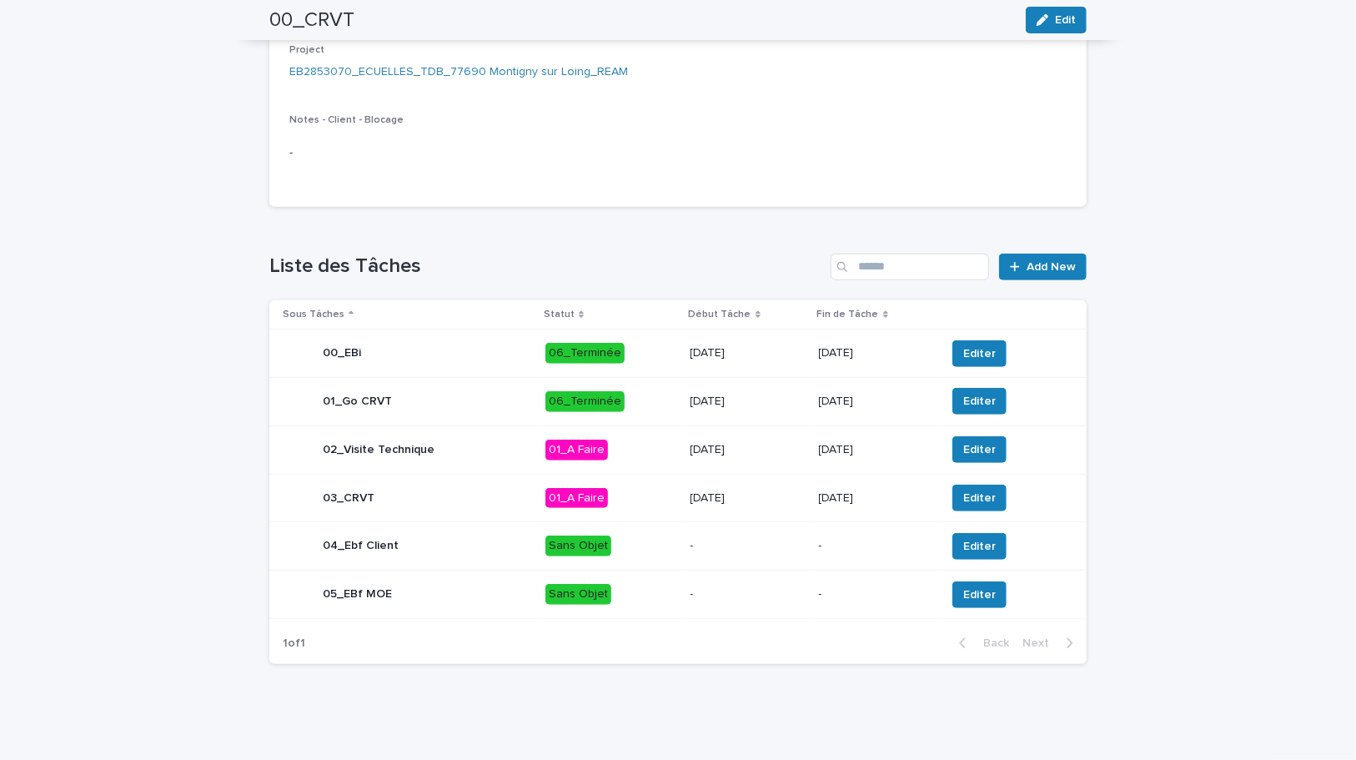
click at [786, 501] on p "15/8/2025" at bounding box center [748, 498] width 115 height 14
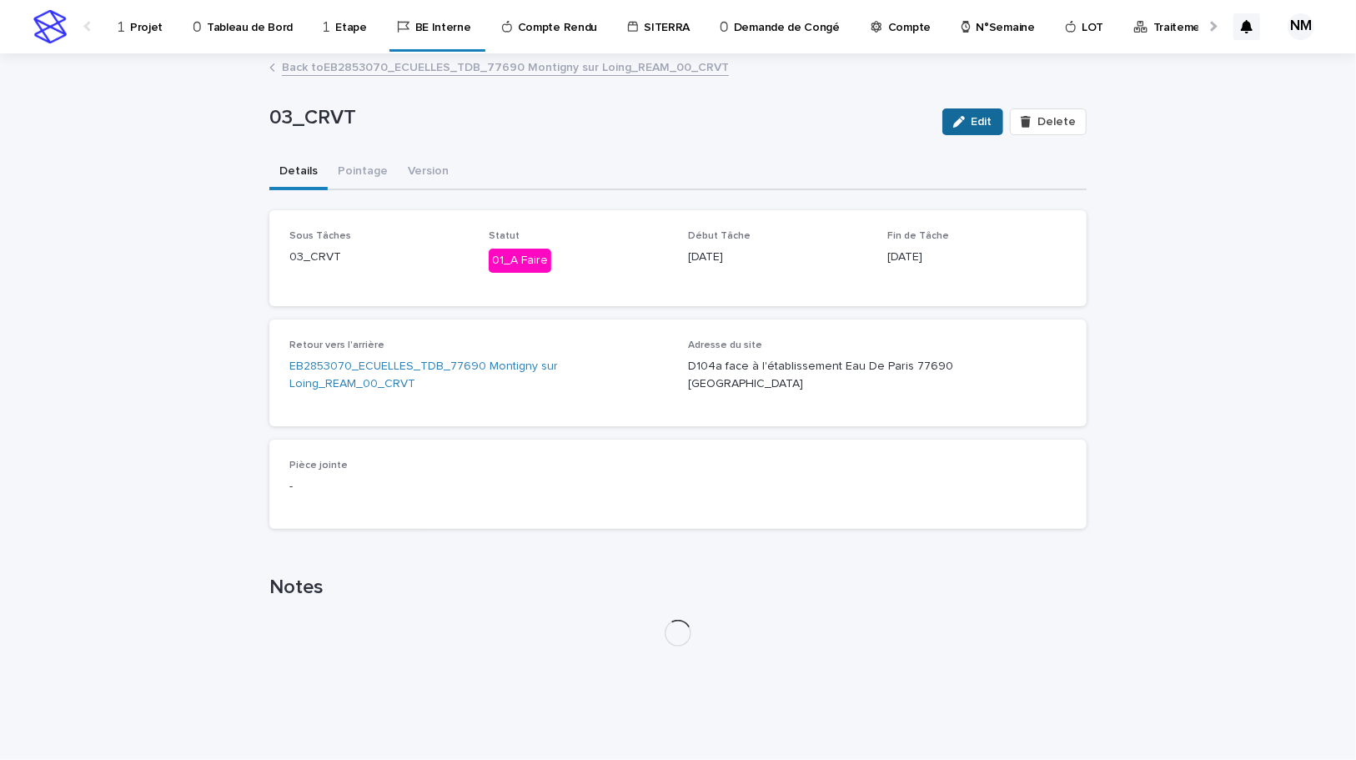
click at [972, 123] on span "Edit" at bounding box center [982, 122] width 21 height 12
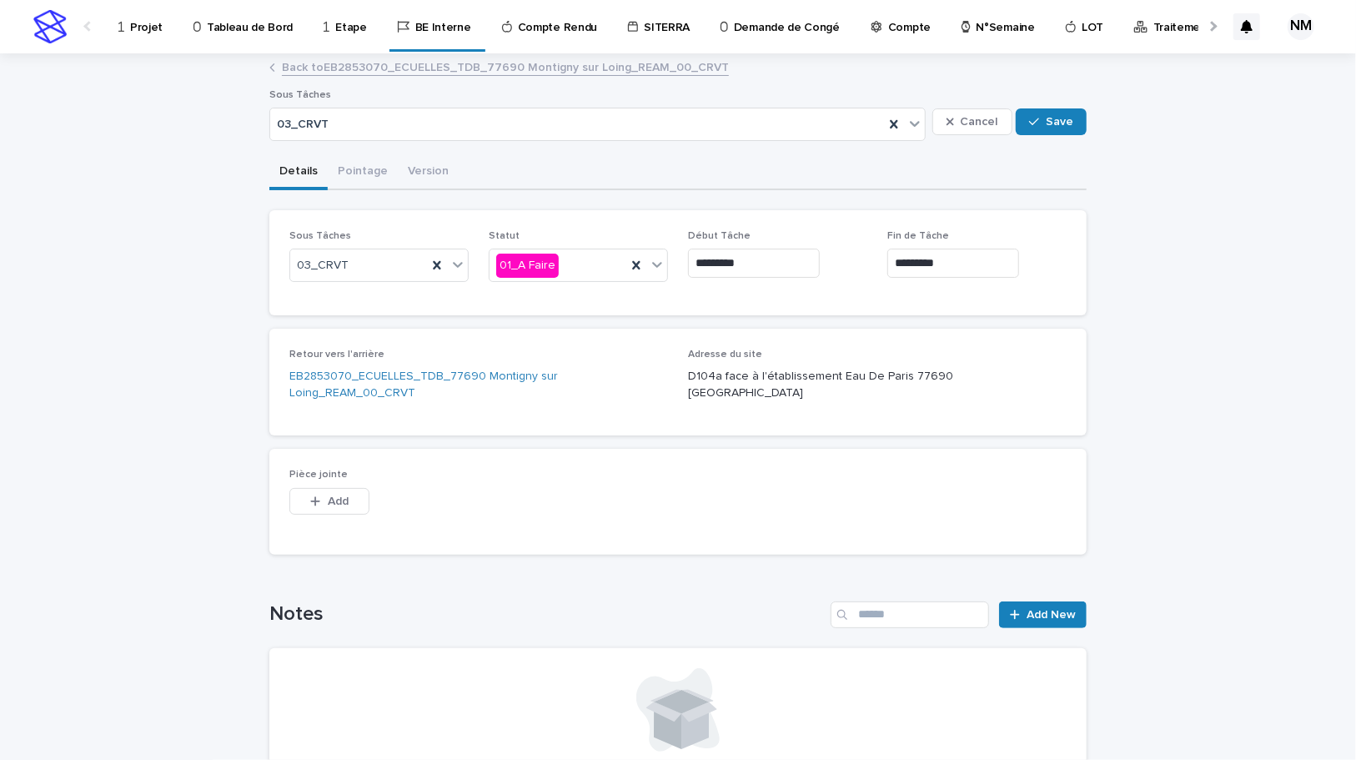
click at [701, 264] on input "*********" at bounding box center [754, 263] width 132 height 29
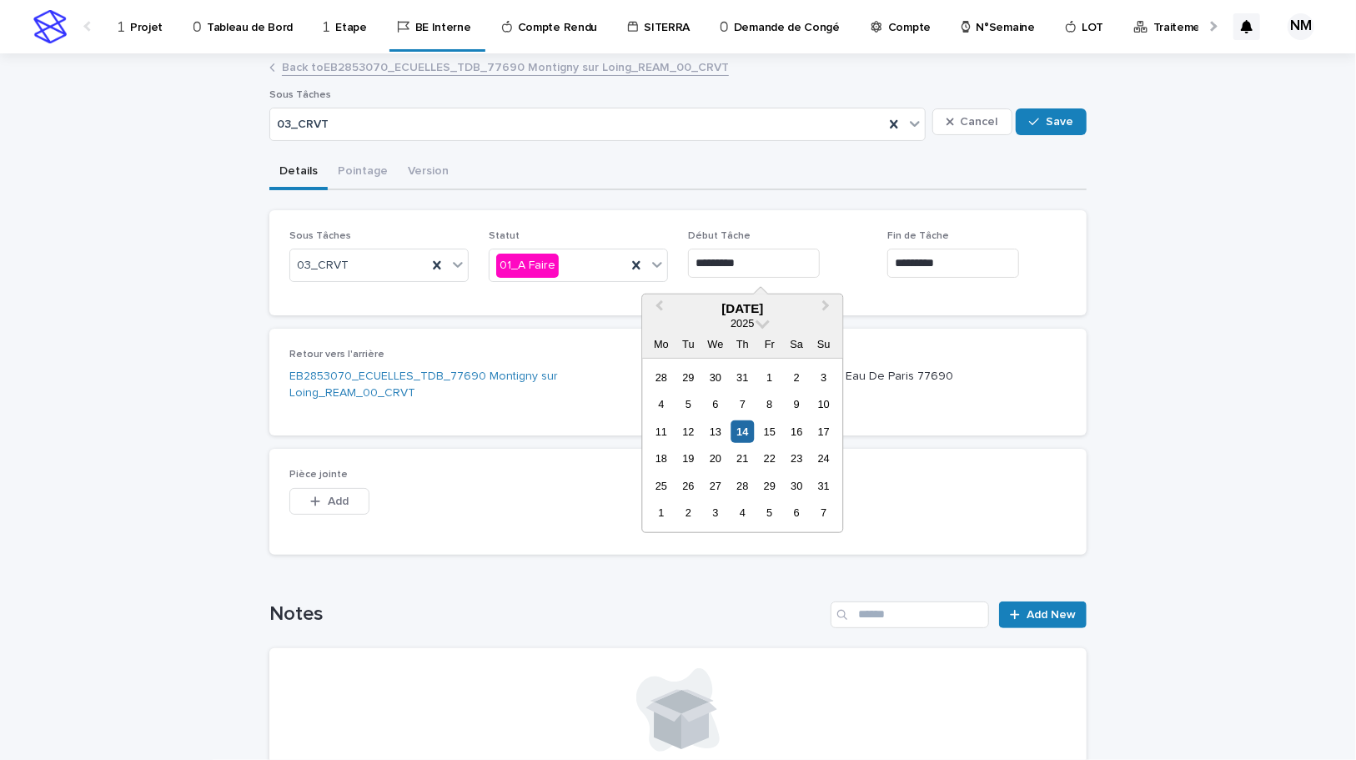
type input "*********"
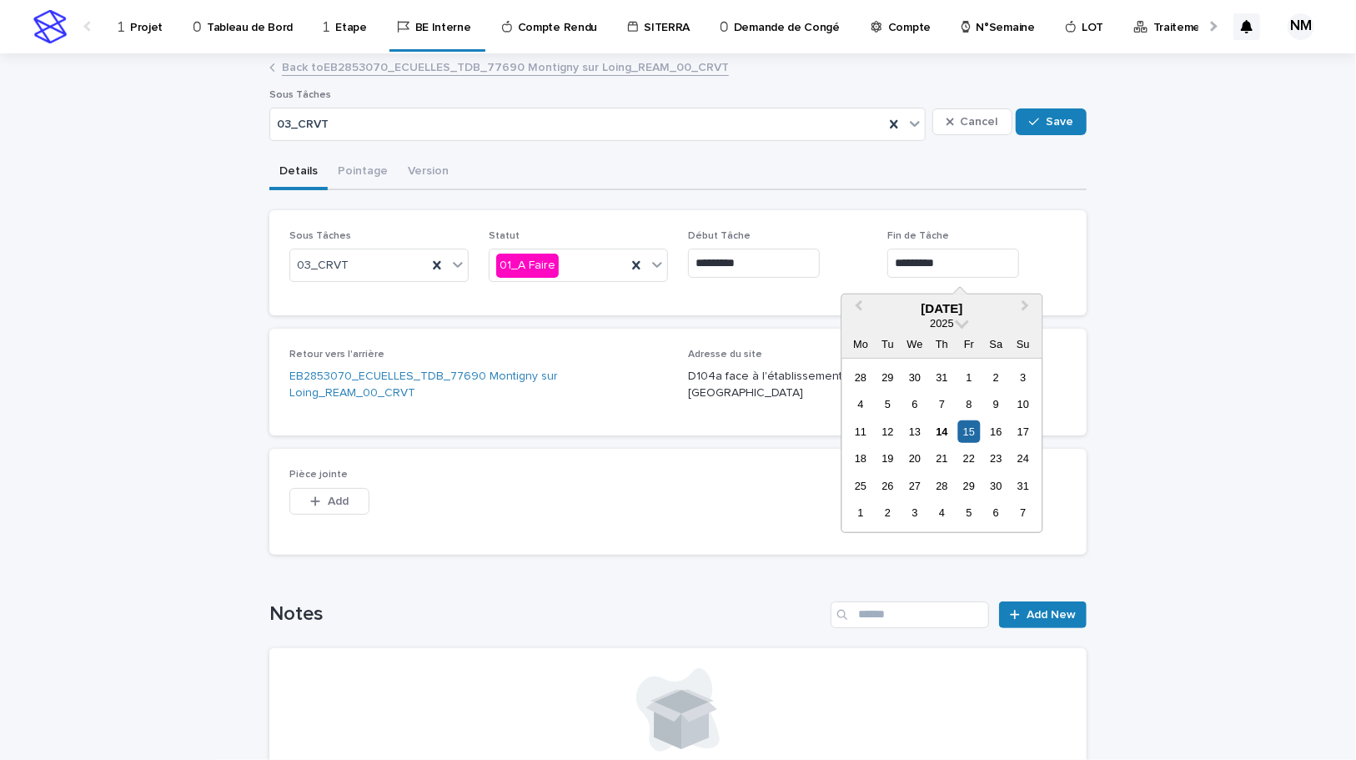
click at [902, 259] on input "*********" at bounding box center [953, 263] width 132 height 29
type input "*********"
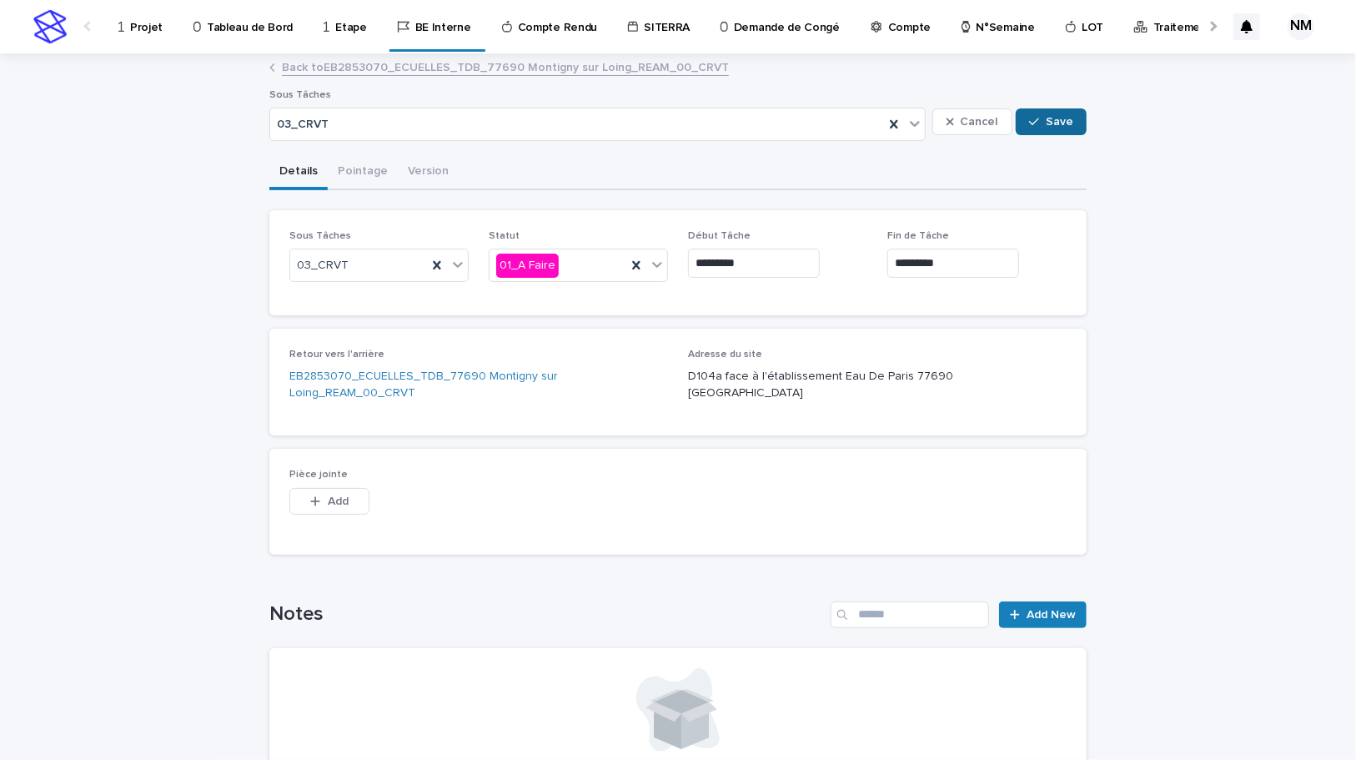
click at [1049, 117] on span "Save" at bounding box center [1060, 122] width 28 height 12
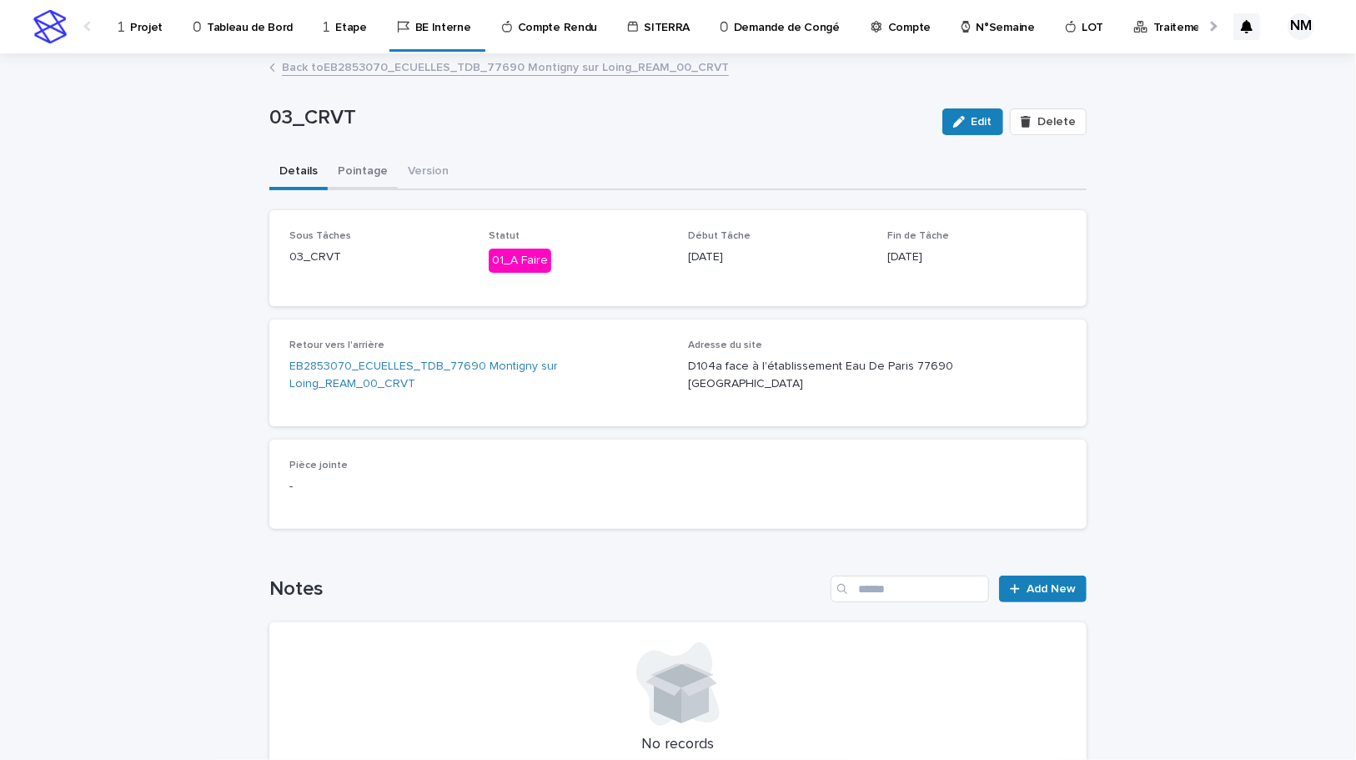
click at [346, 161] on button "Pointage" at bounding box center [363, 172] width 70 height 35
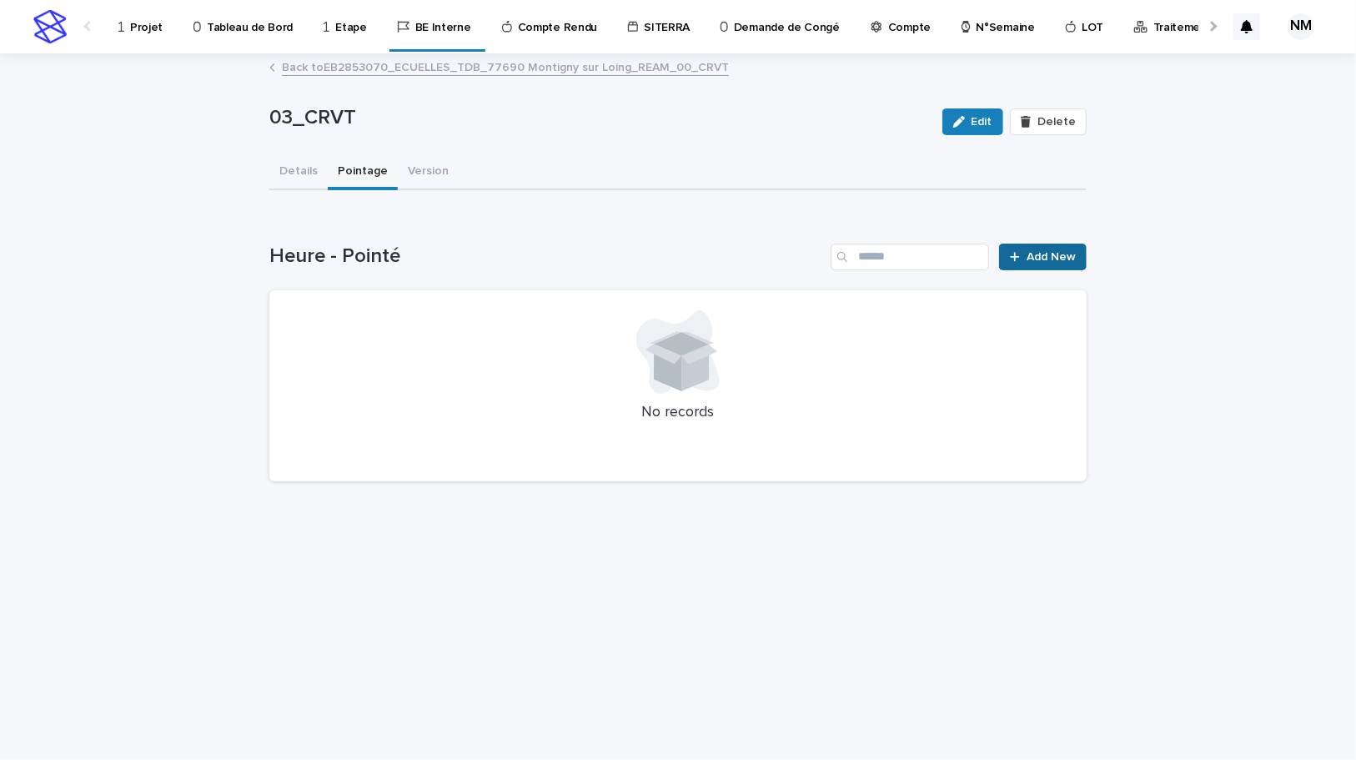
click at [1073, 238] on div "Loading... Saving… Heure - Pointé Add New No records" at bounding box center [677, 352] width 817 height 285
click at [1068, 251] on span "Add New" at bounding box center [1051, 257] width 49 height 12
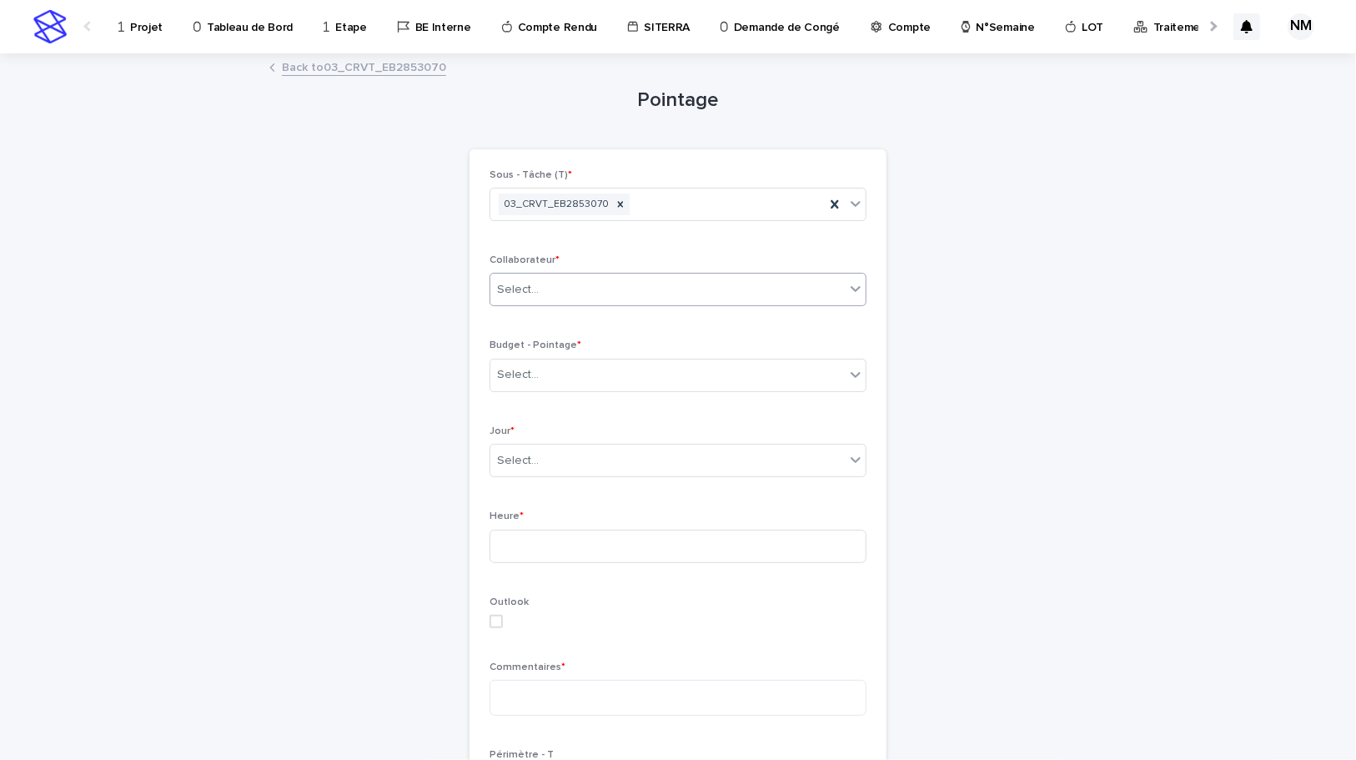
click at [548, 284] on div "Select..." at bounding box center [667, 290] width 354 height 28
type input "*****"
click at [620, 317] on div "HICHI-TCHAPET Willy_Franklin" at bounding box center [672, 321] width 375 height 29
click at [568, 379] on div "Select..." at bounding box center [667, 375] width 354 height 28
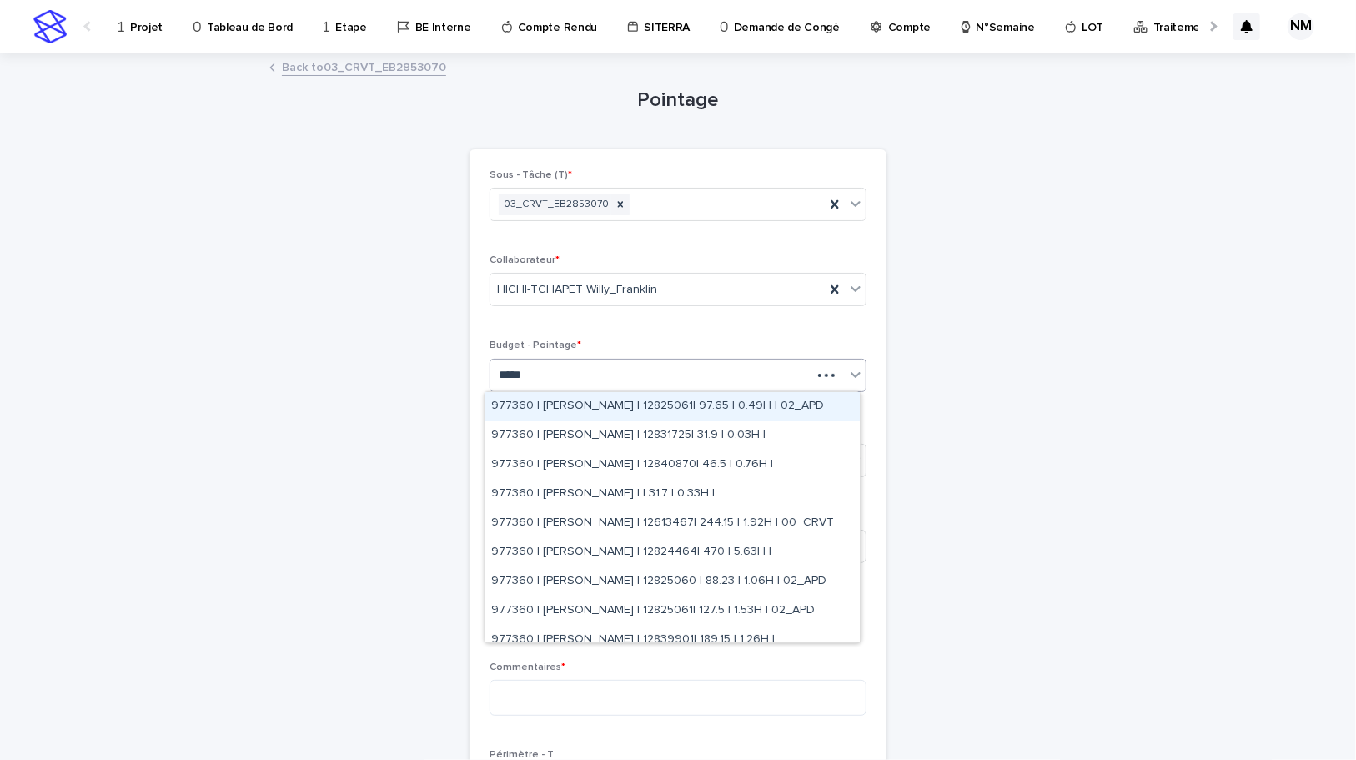
type input "******"
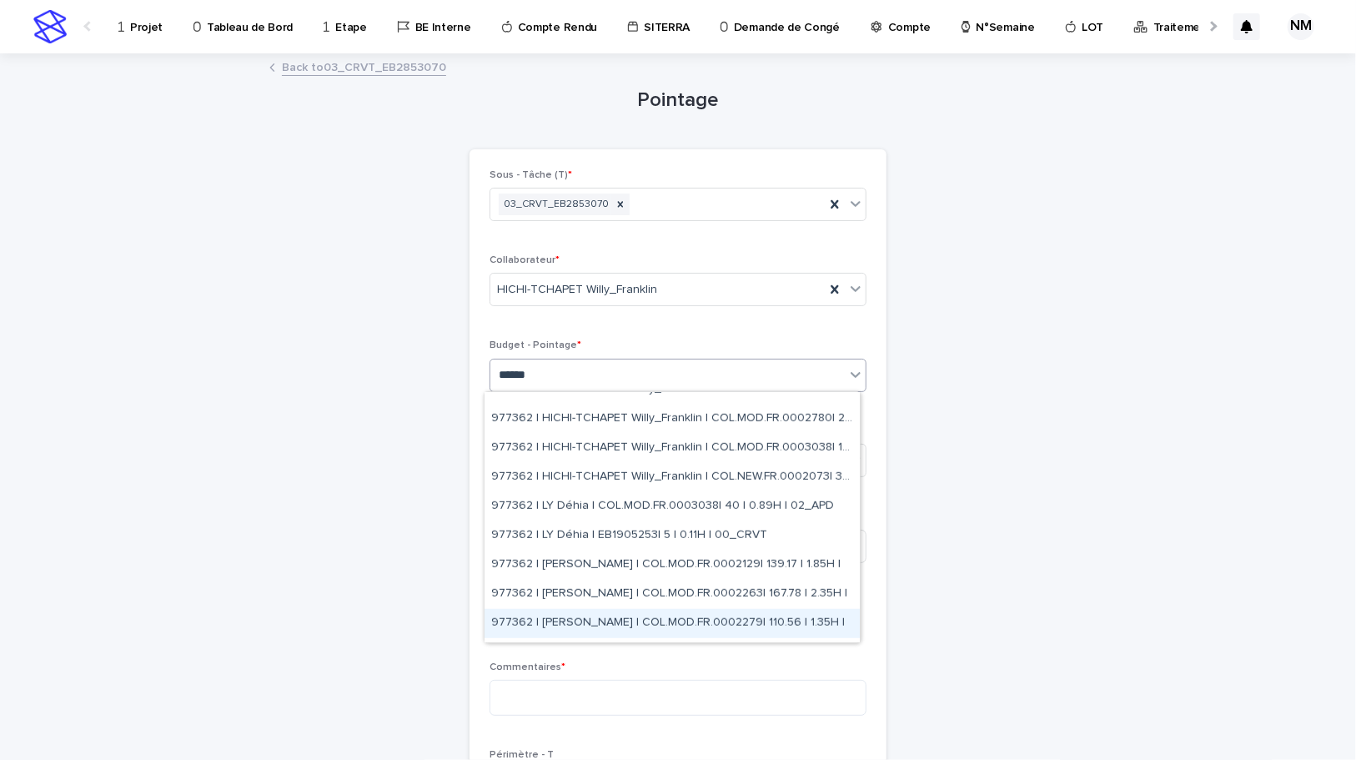
scroll to position [682, 0]
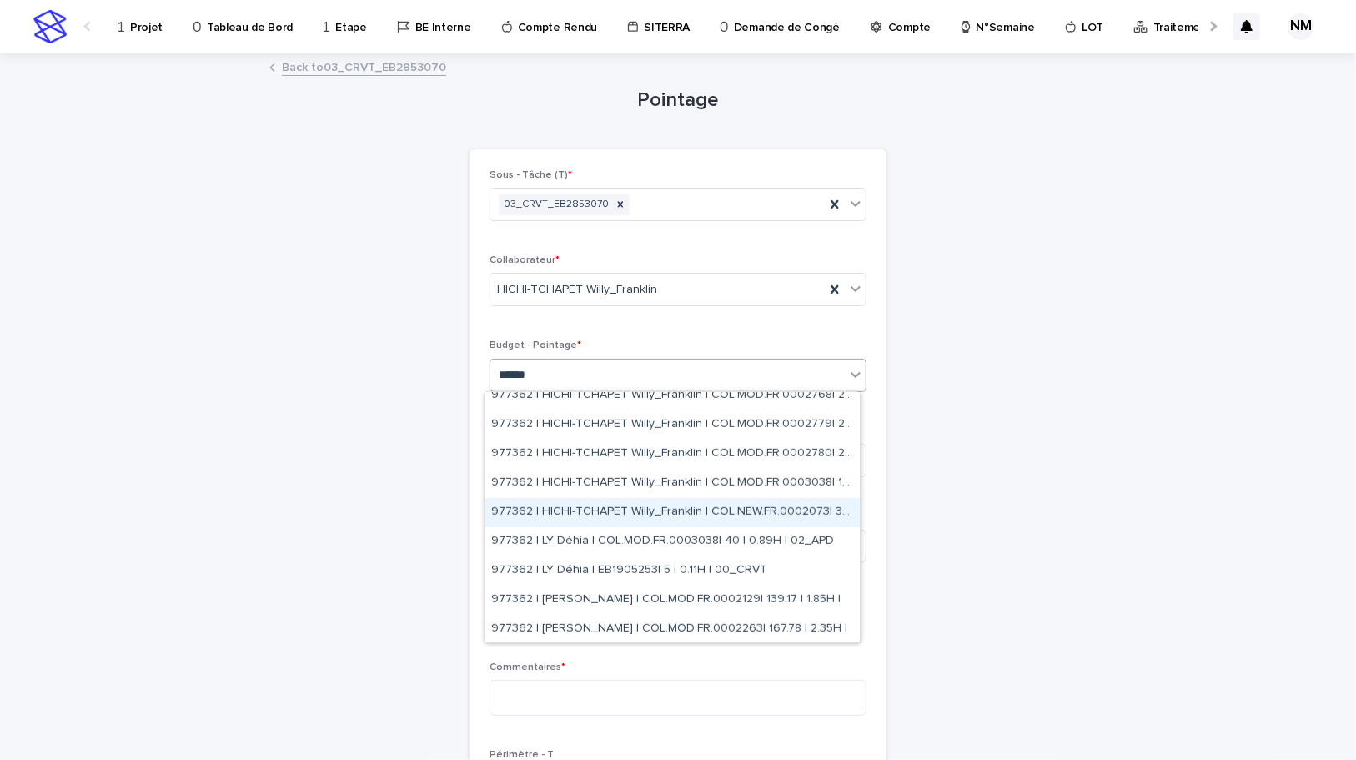
click at [822, 501] on div "977362 | HICHI-TCHAPET Willy_Franklin | COL.NEW.FR.0002073| 390 | 6H |" at bounding box center [672, 512] width 375 height 29
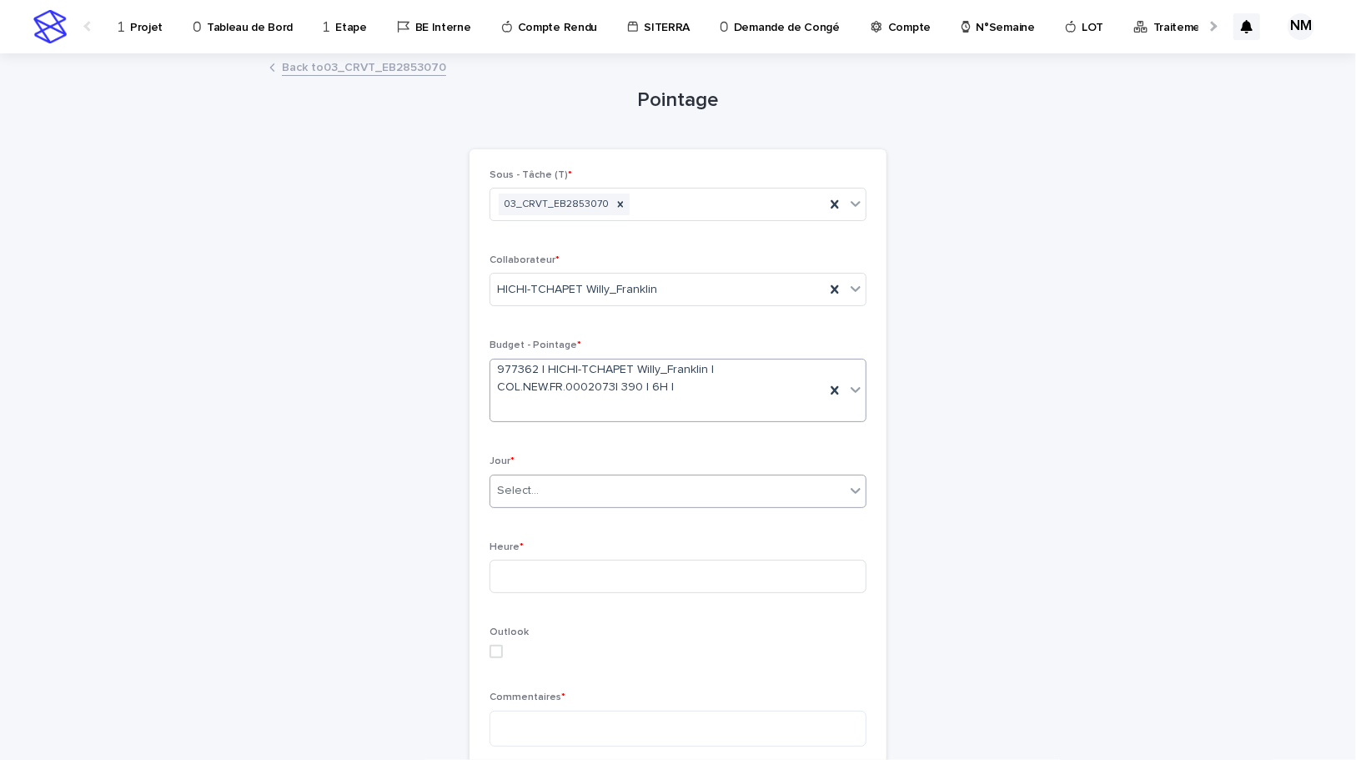
click at [590, 486] on div "Select..." at bounding box center [667, 491] width 354 height 28
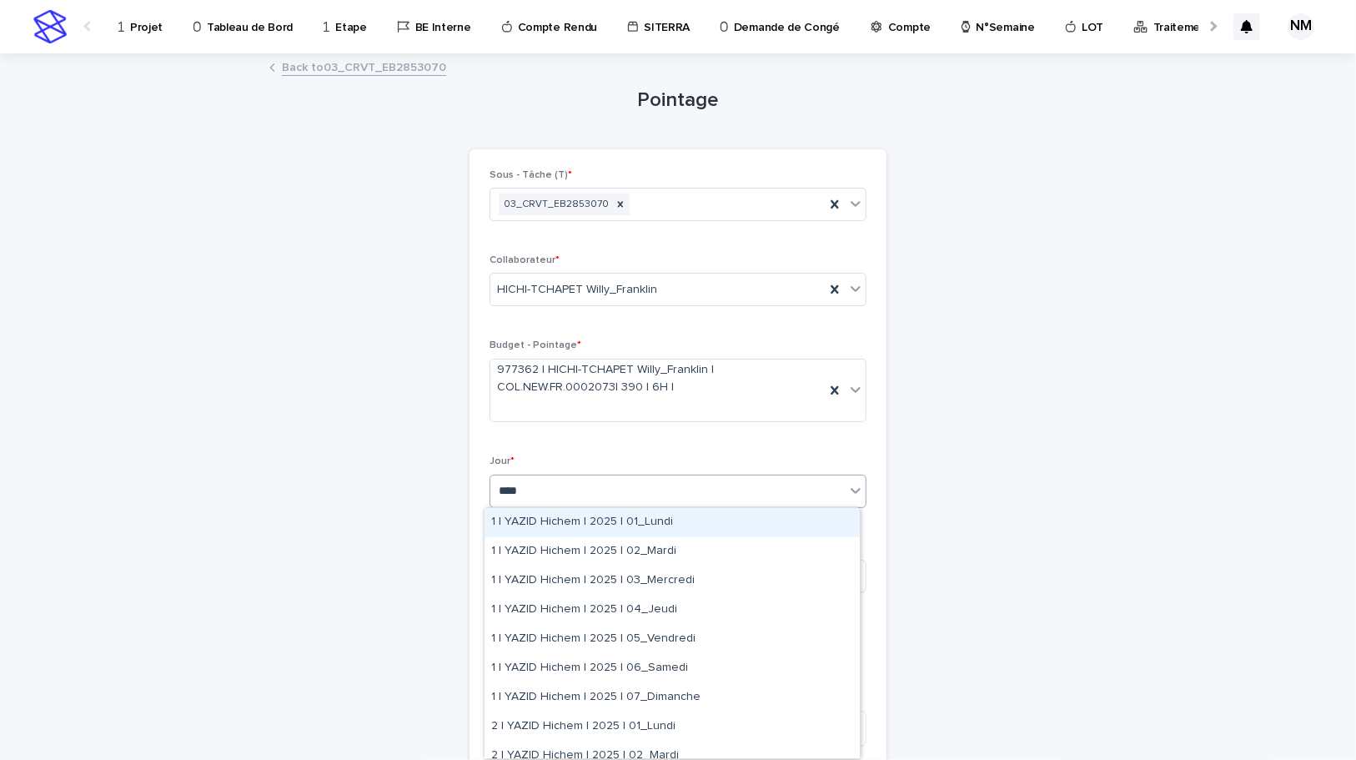
type input "*****"
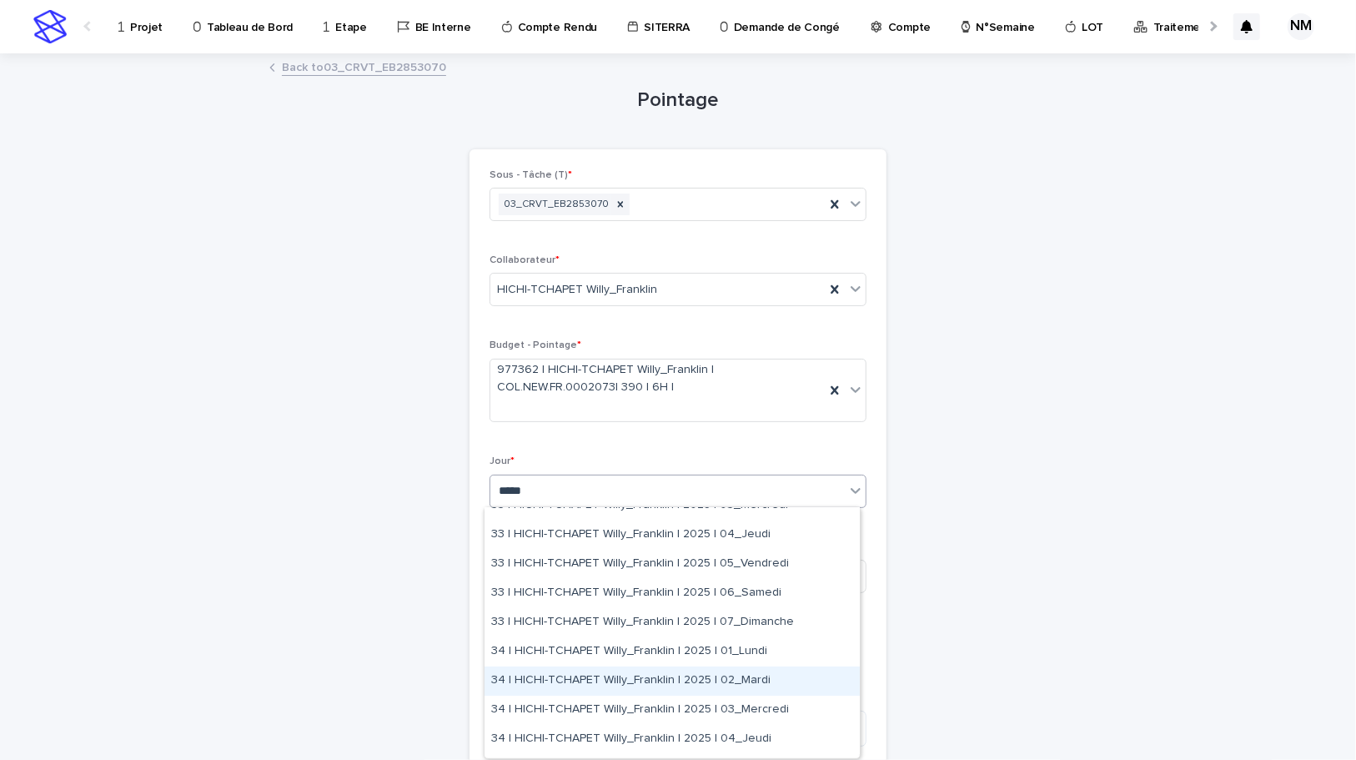
scroll to position [0, 0]
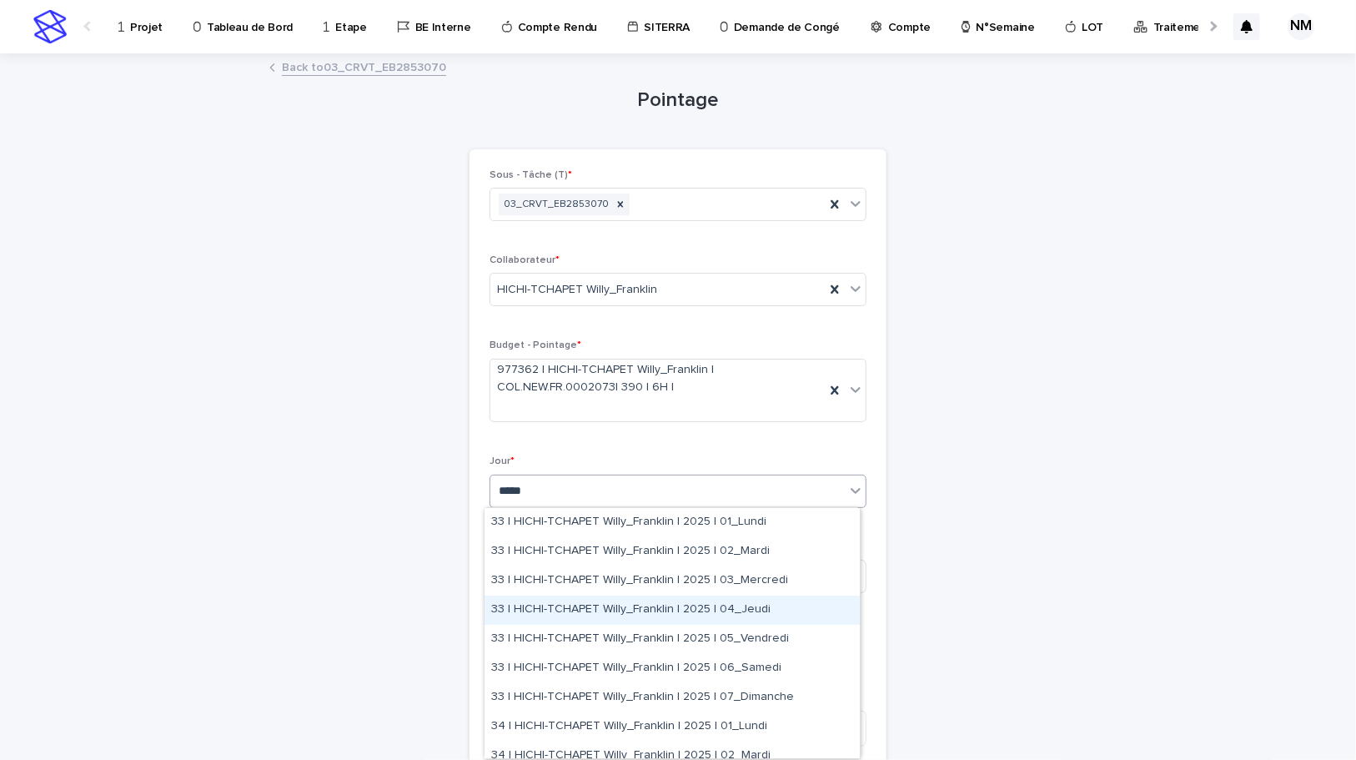
click at [704, 610] on div "33 | HICHI-TCHAPET Willy_Franklin | 2025 | 04_Jeudi" at bounding box center [672, 609] width 375 height 29
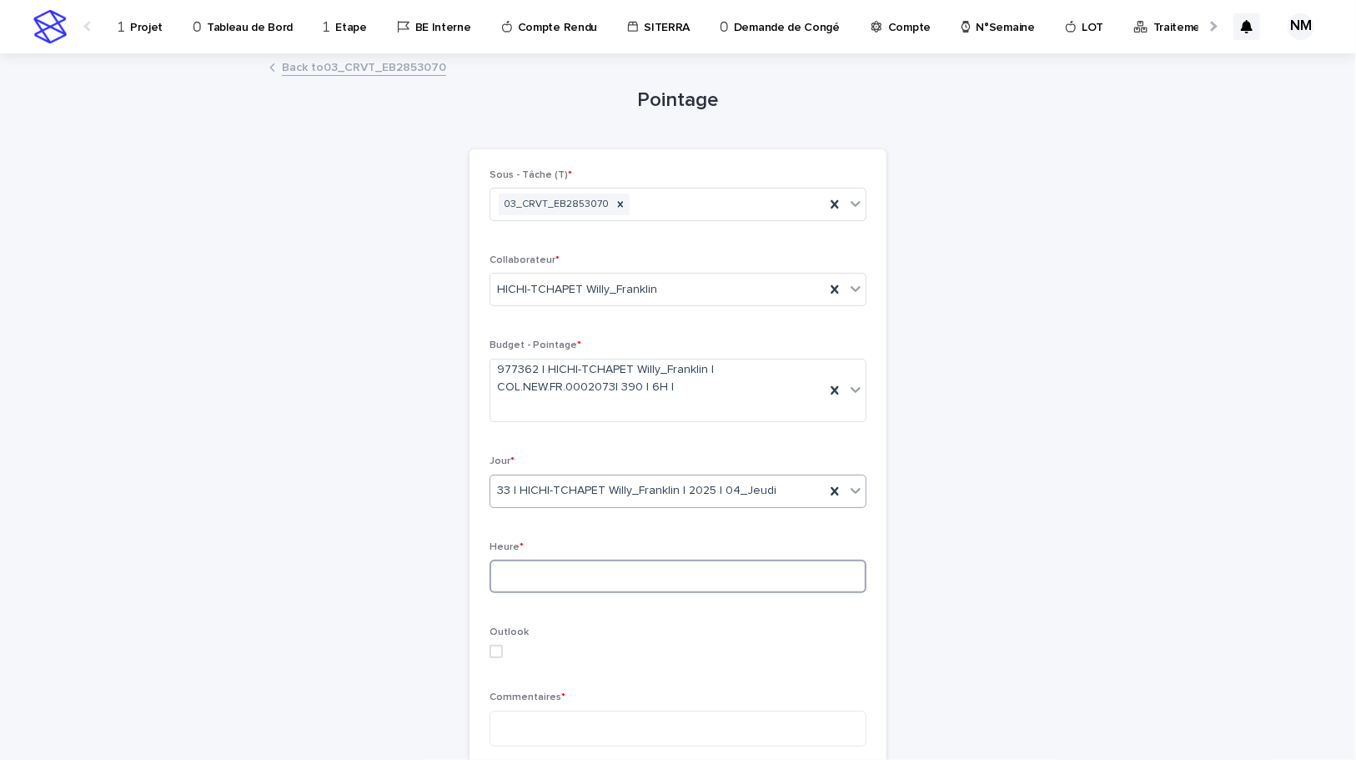
click at [538, 580] on input at bounding box center [678, 576] width 377 height 33
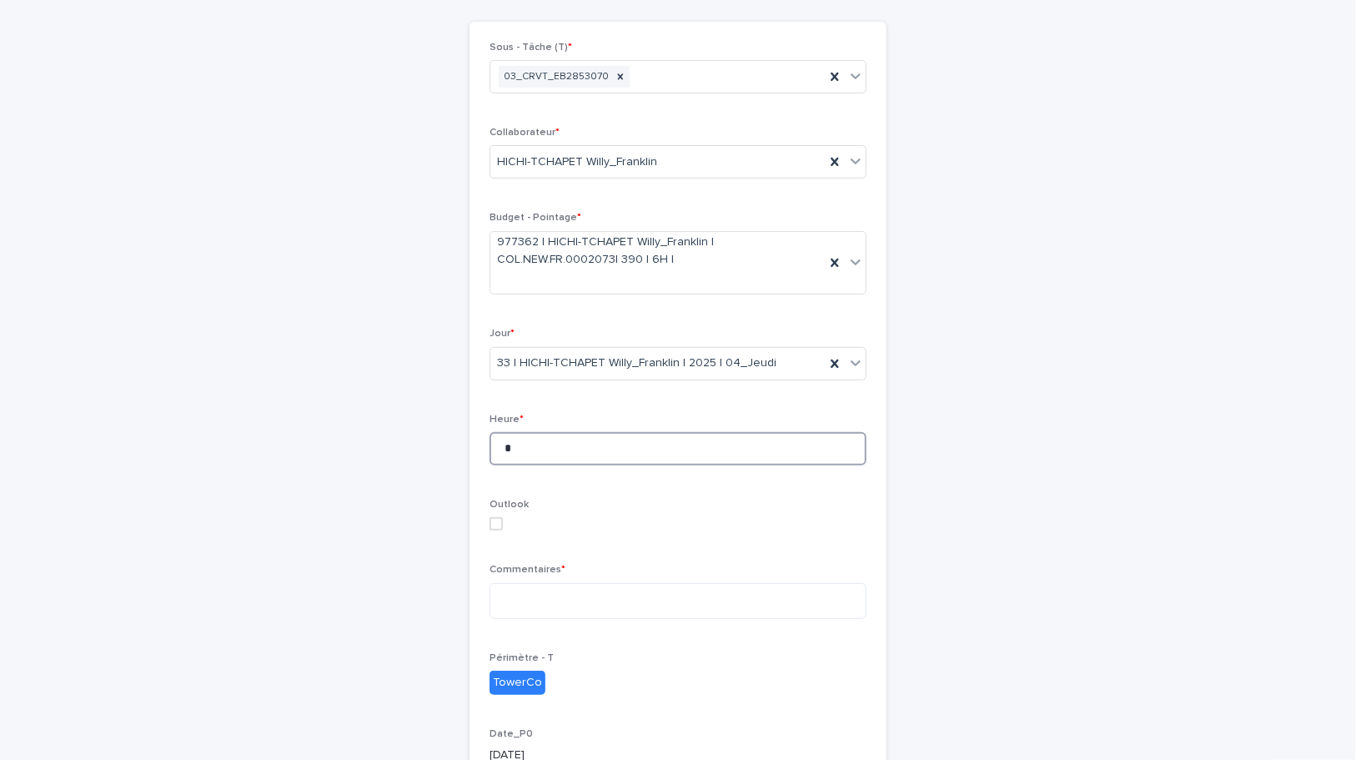
scroll to position [303, 0]
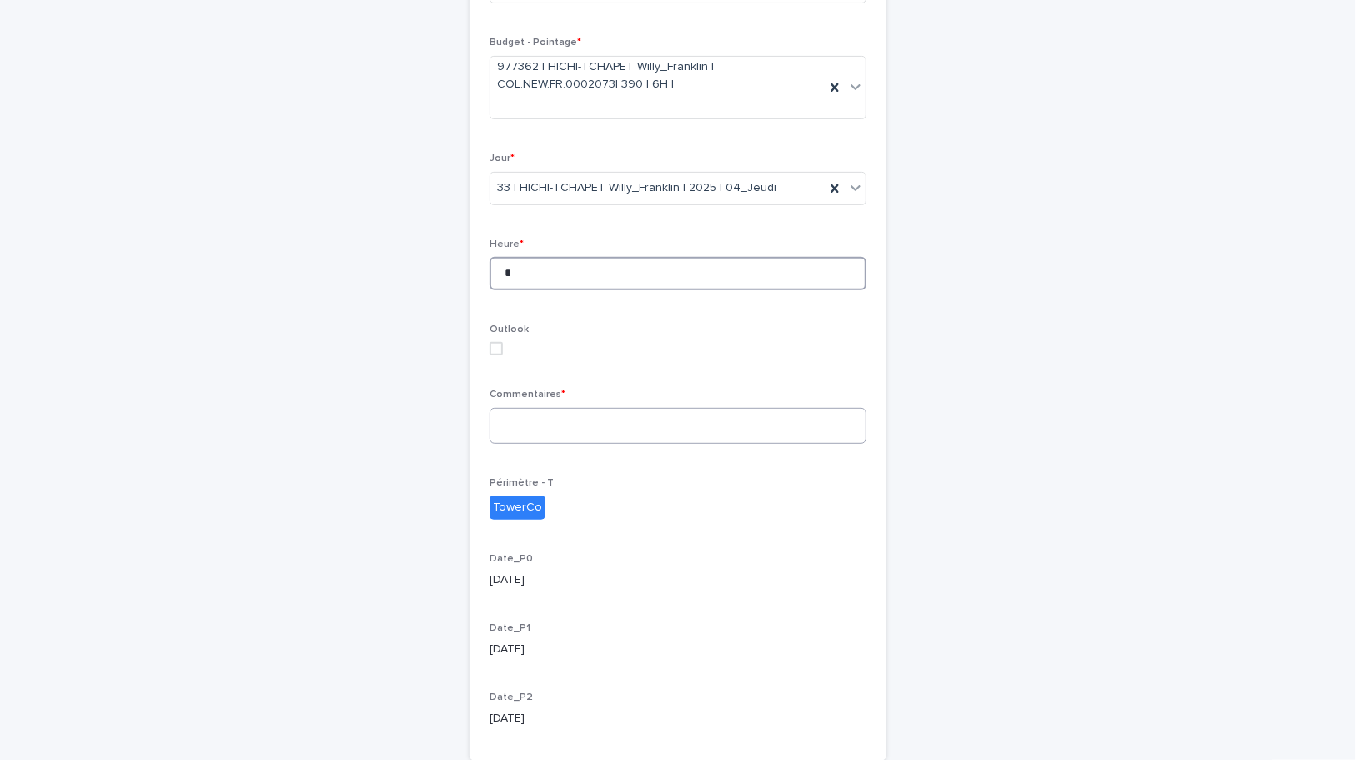
type input "*"
click at [523, 427] on textarea at bounding box center [678, 426] width 377 height 36
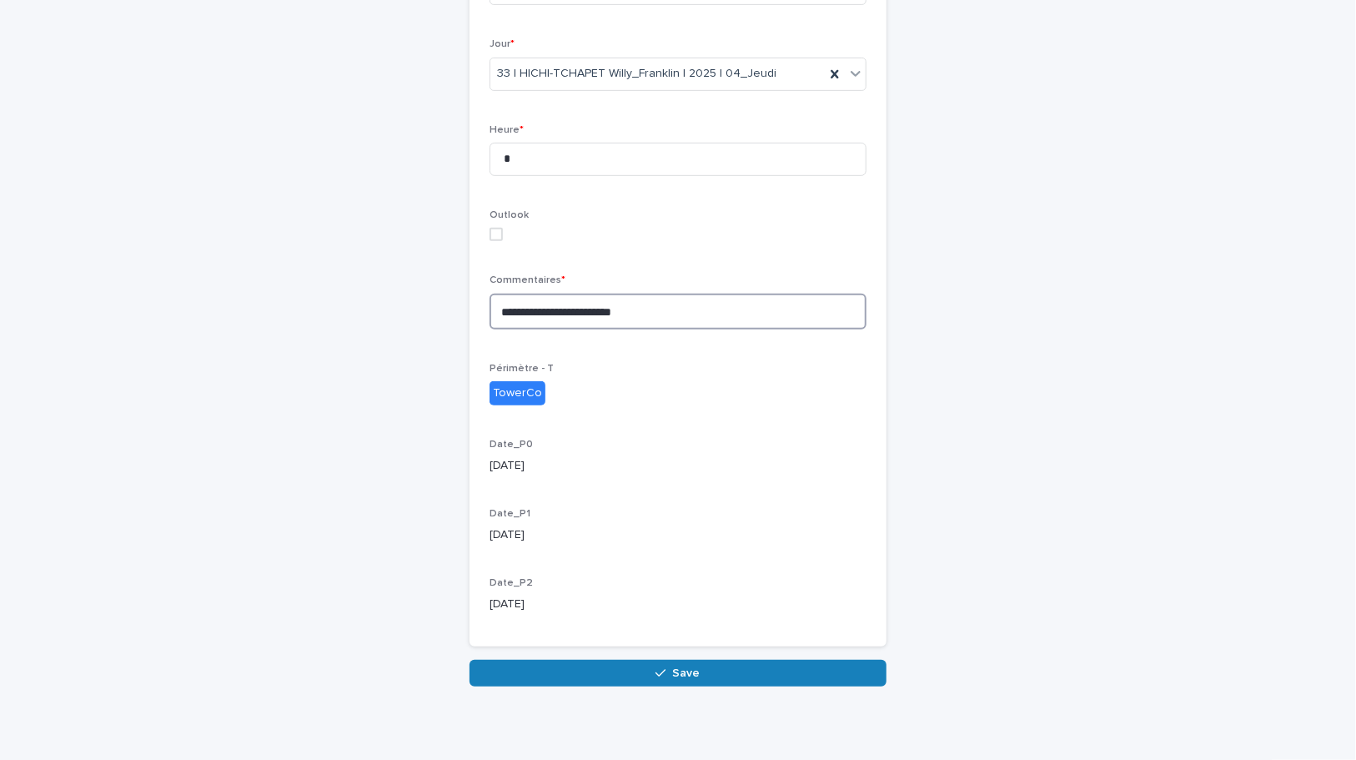
scroll to position [425, 0]
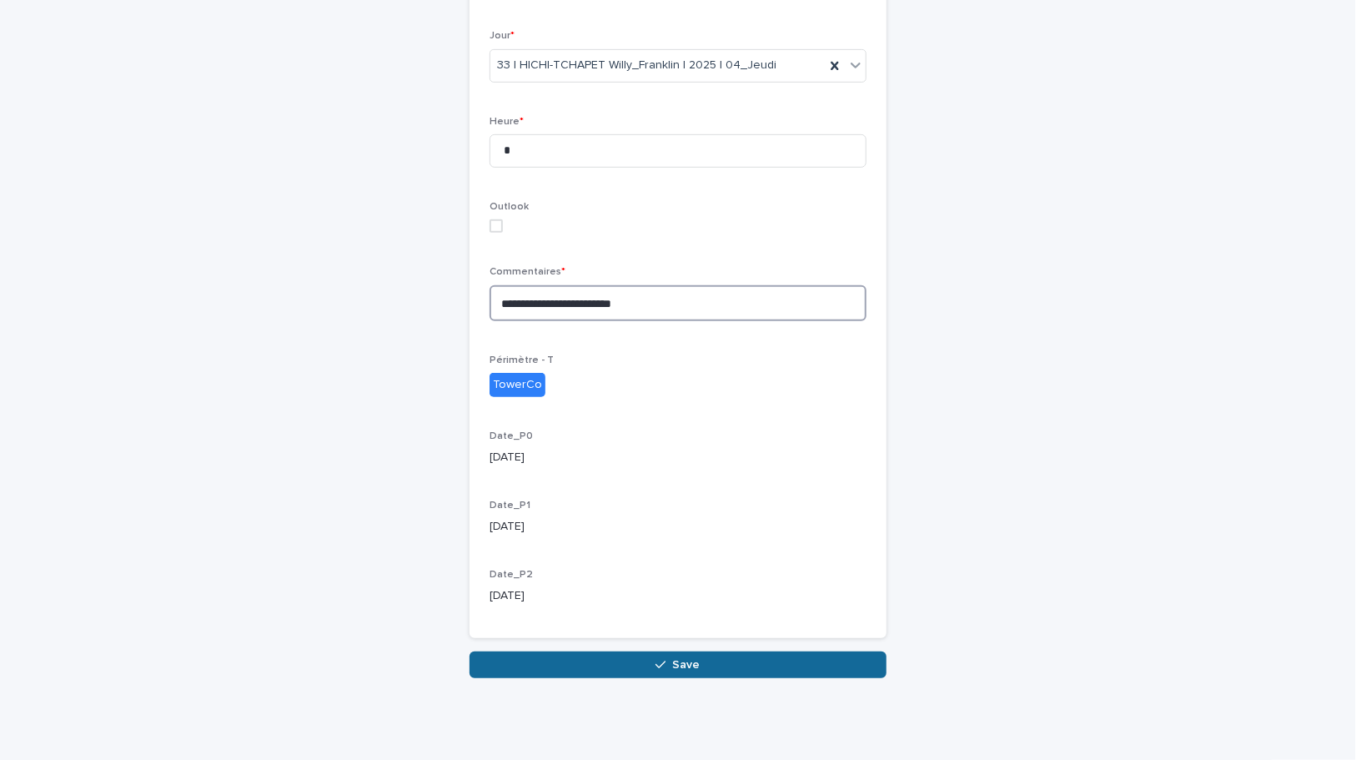
type textarea "**********"
click at [688, 659] on span "Save" at bounding box center [687, 665] width 28 height 12
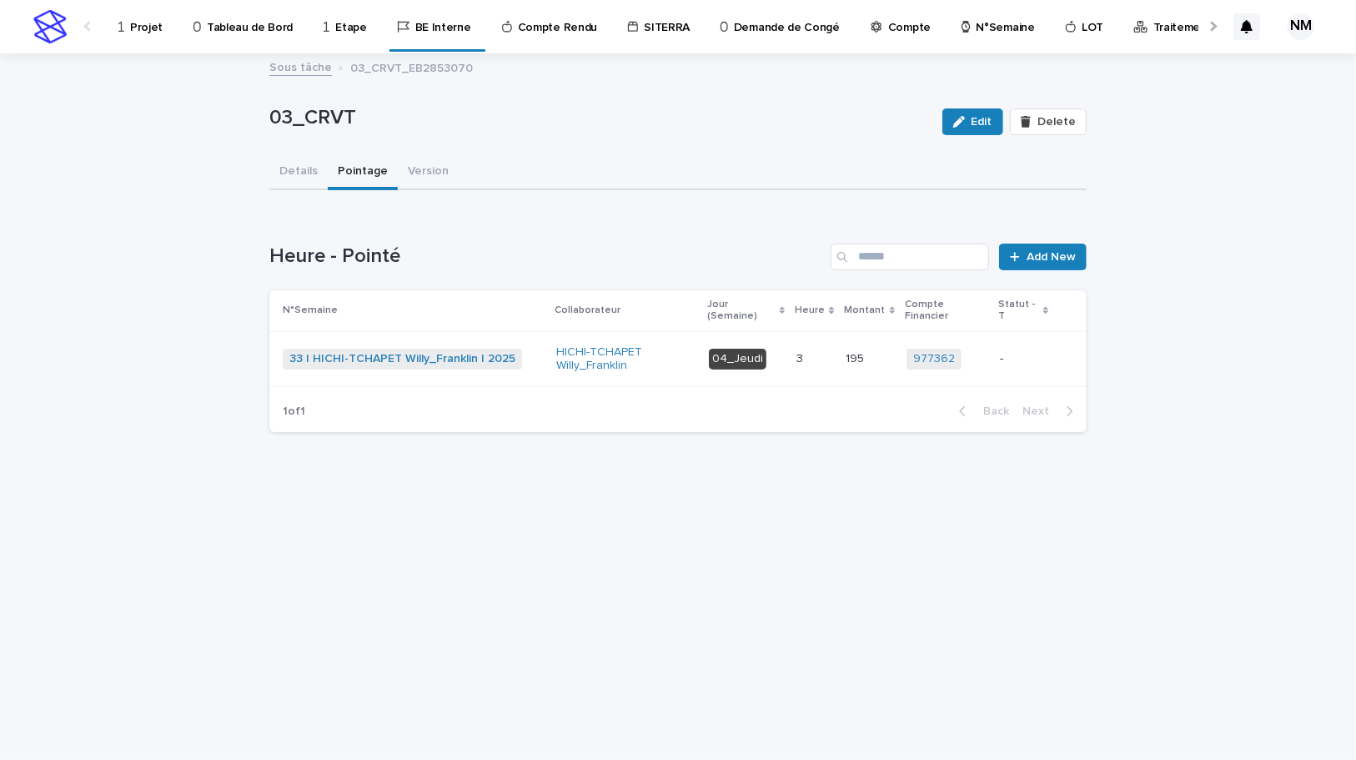
click at [1035, 352] on p "-" at bounding box center [1023, 359] width 47 height 14
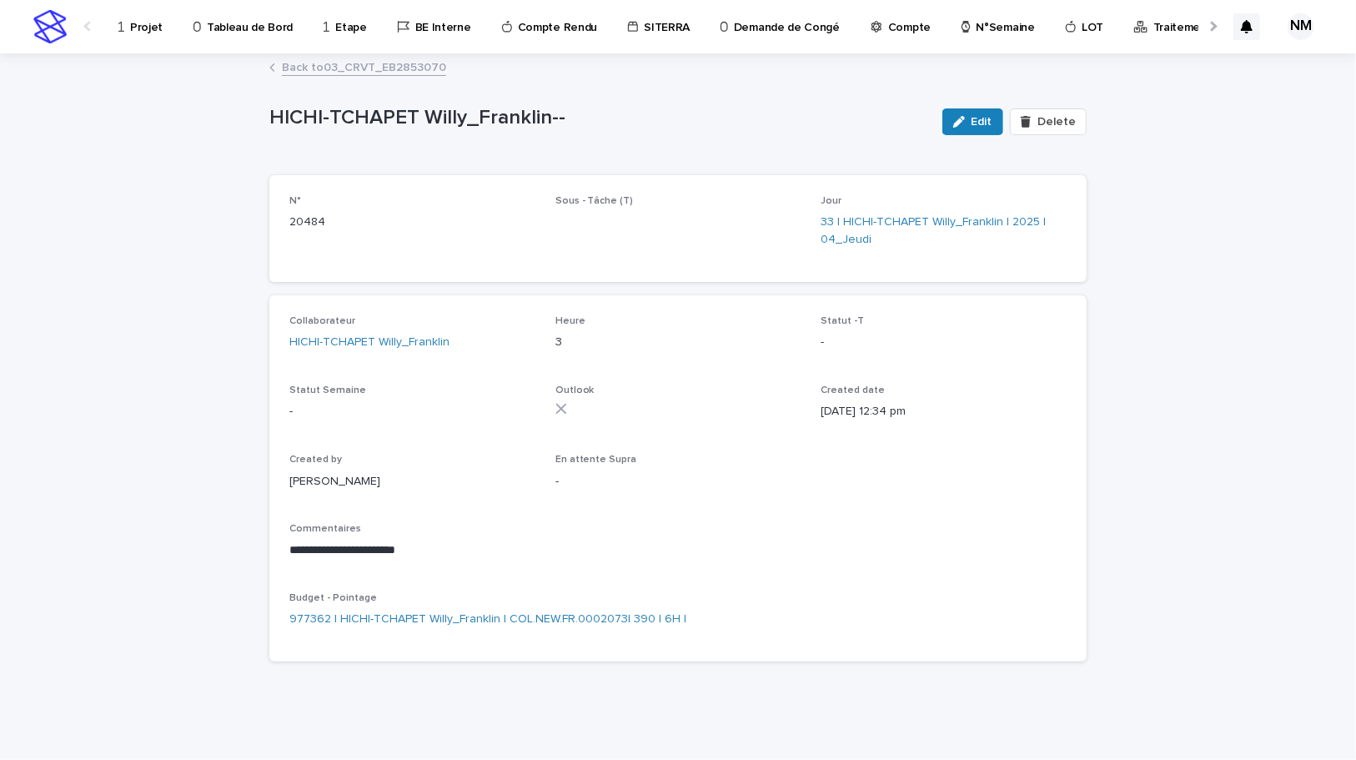
drag, startPoint x: 982, startPoint y: 123, endPoint x: 876, endPoint y: 333, distance: 234.6
click at [982, 123] on span "Edit" at bounding box center [982, 122] width 21 height 12
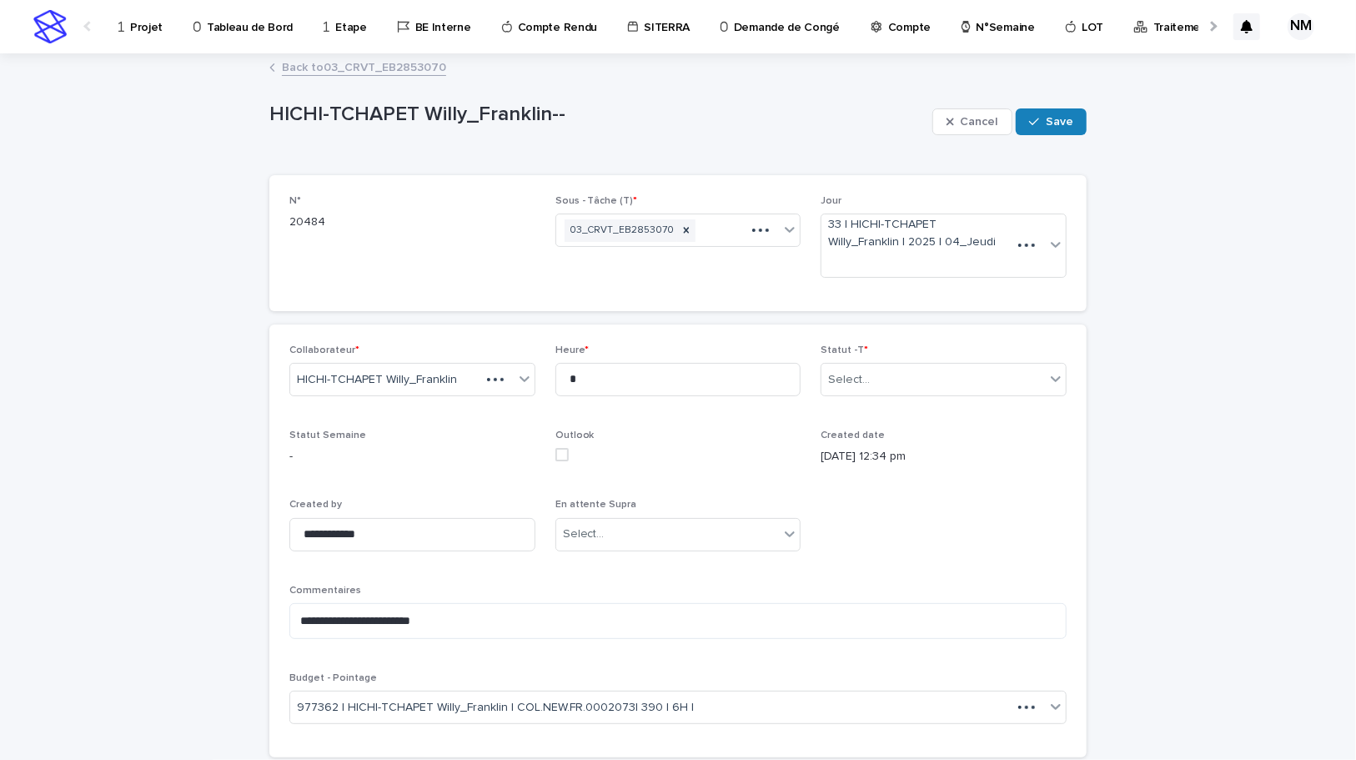
type textarea "**********"
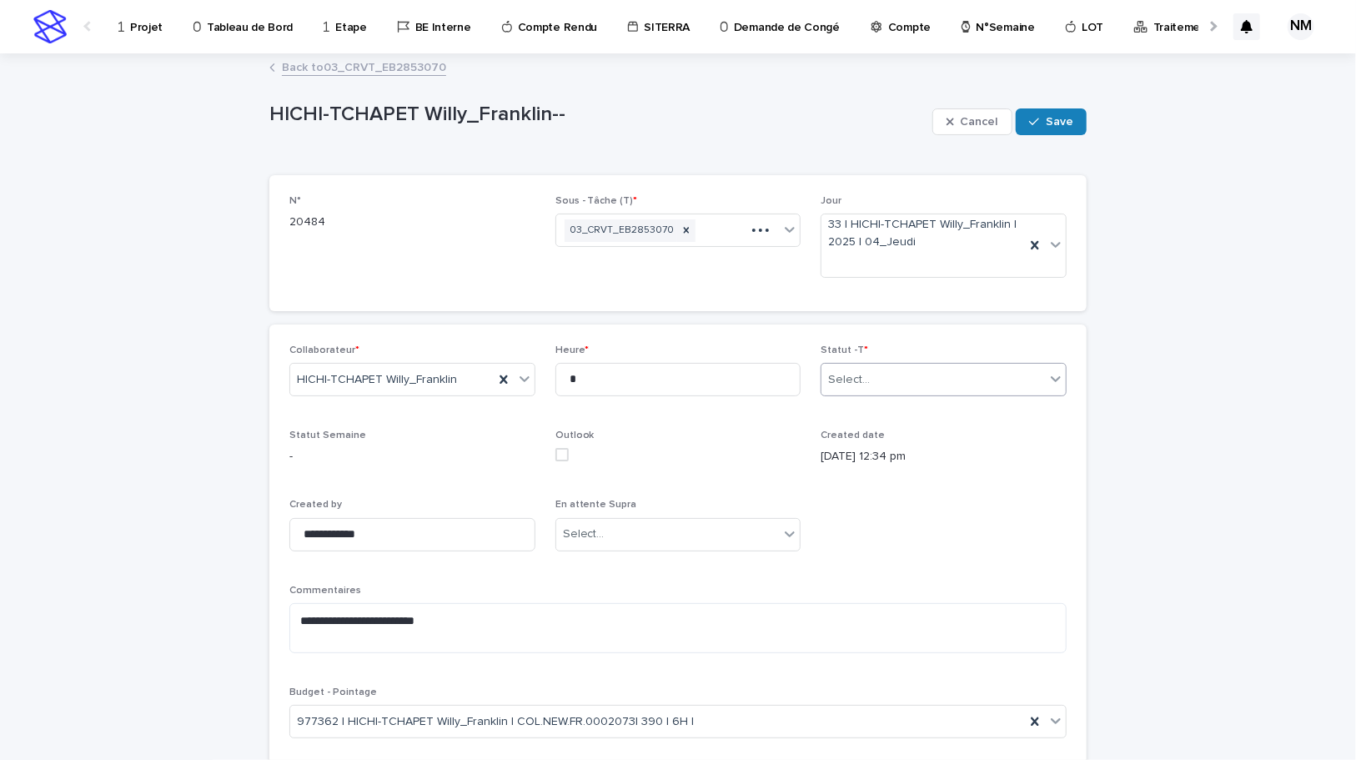
click at [849, 375] on div "Select..." at bounding box center [849, 380] width 42 height 18
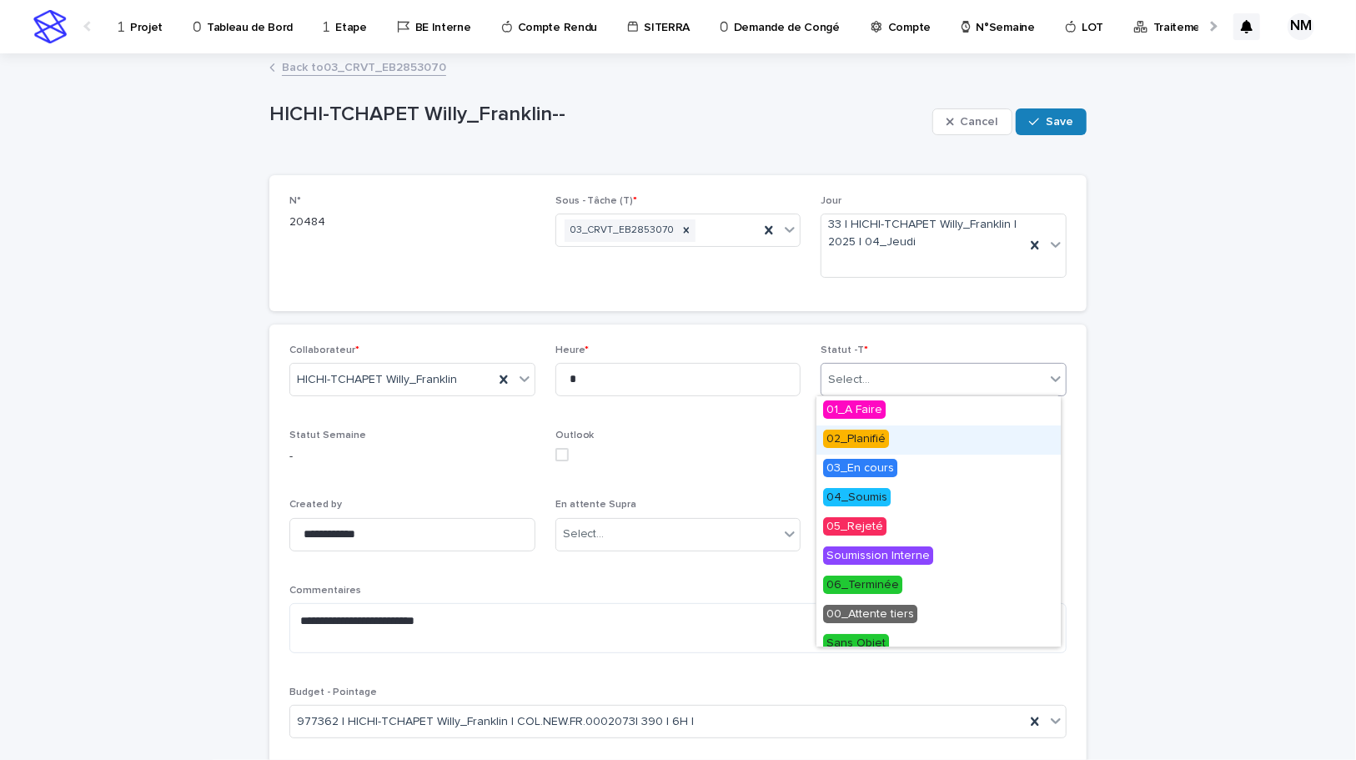
click at [859, 438] on span "02_Planifié" at bounding box center [856, 439] width 66 height 18
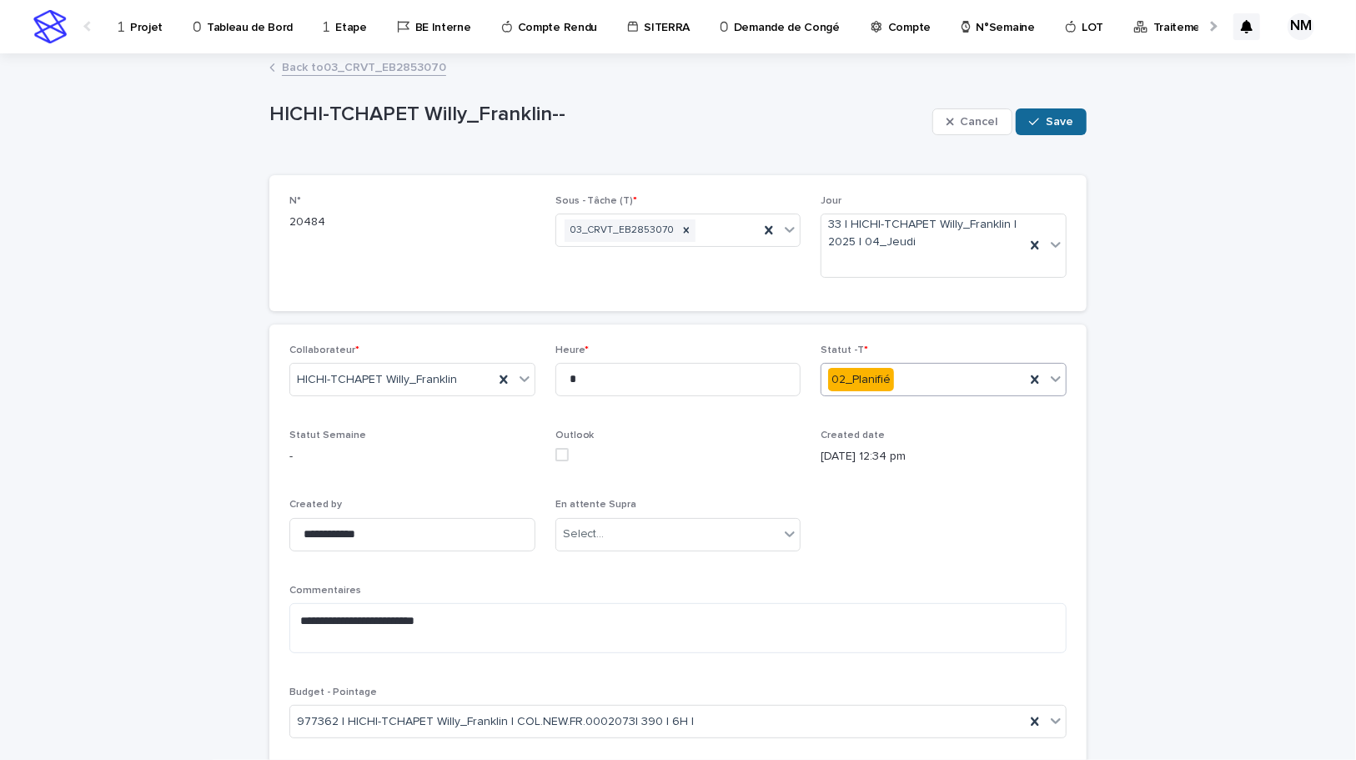
click at [1048, 116] on span "Save" at bounding box center [1060, 122] width 28 height 12
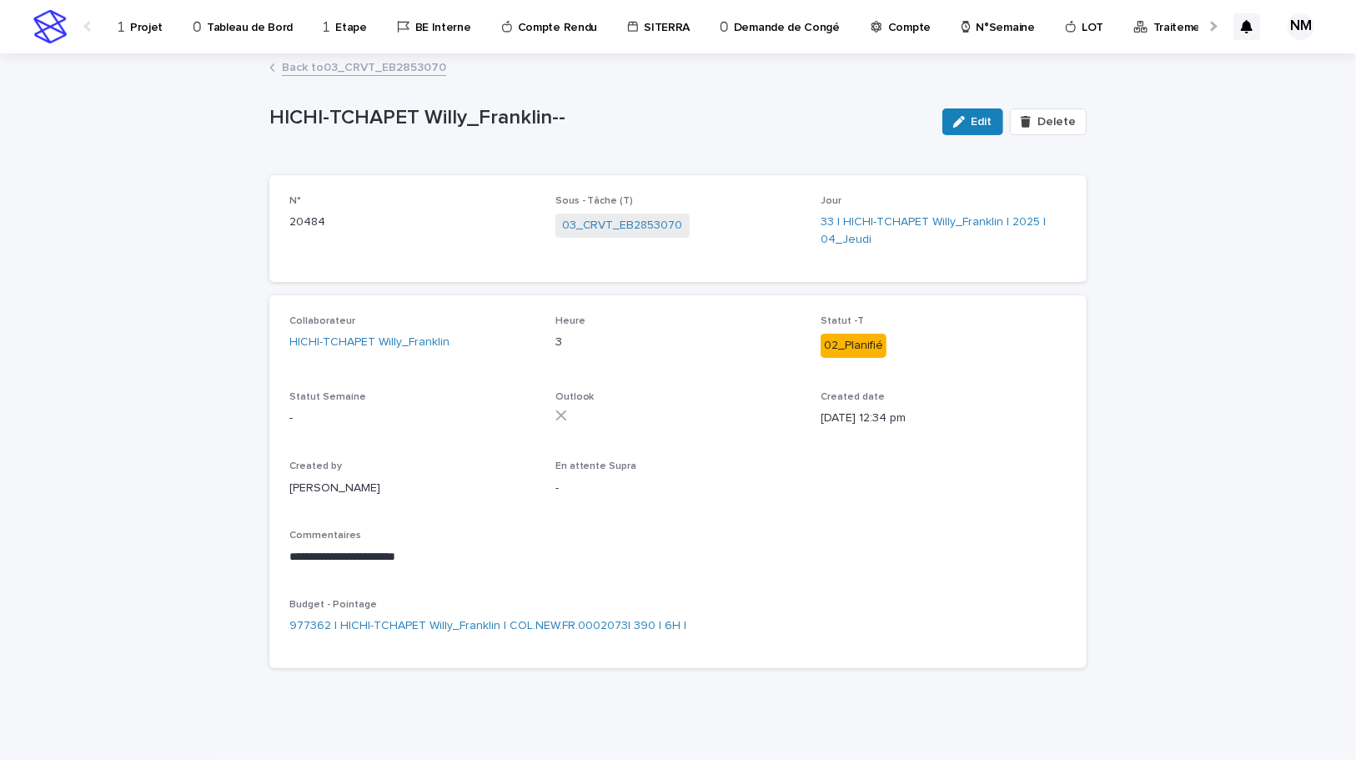
click at [338, 64] on link "Back to 03_CRVT_EB2853070" at bounding box center [364, 66] width 164 height 19
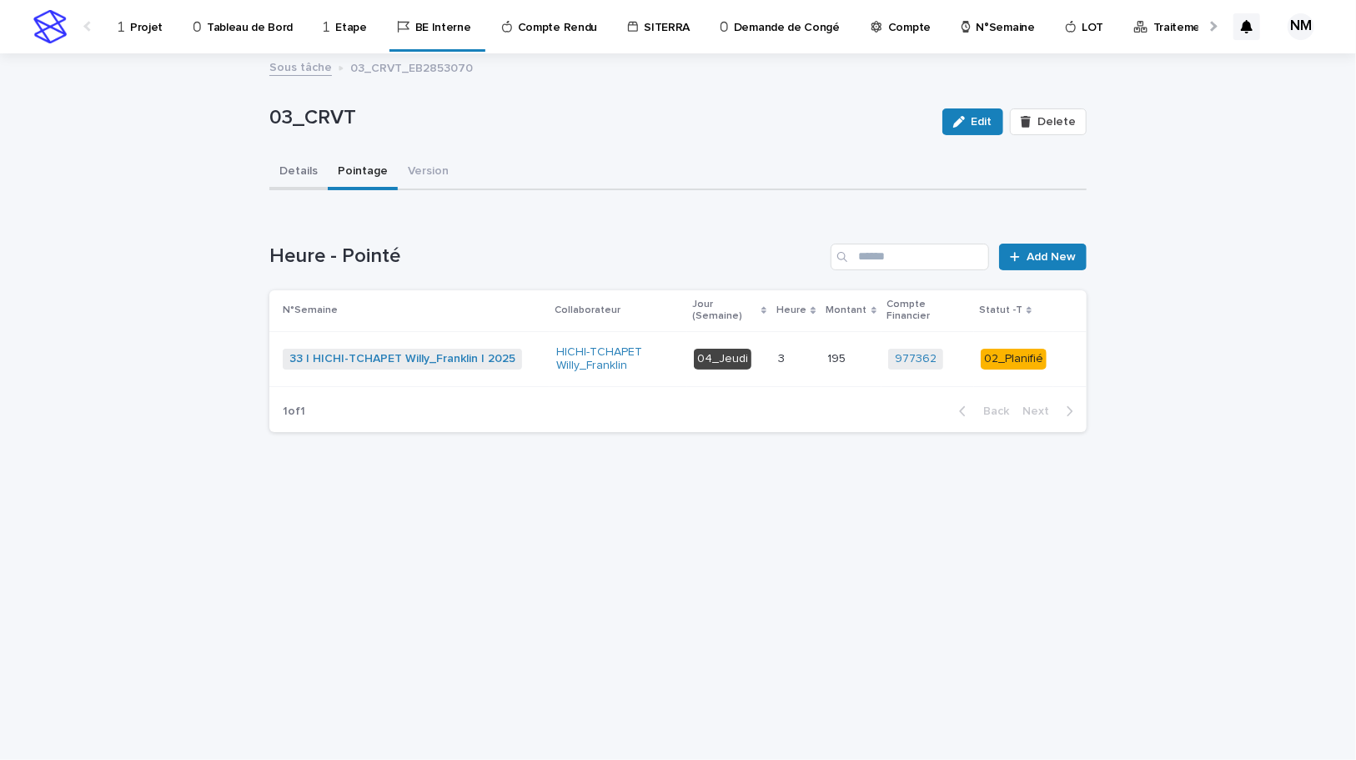
click at [307, 179] on button "Details" at bounding box center [298, 172] width 58 height 35
